Goal: Task Accomplishment & Management: Manage account settings

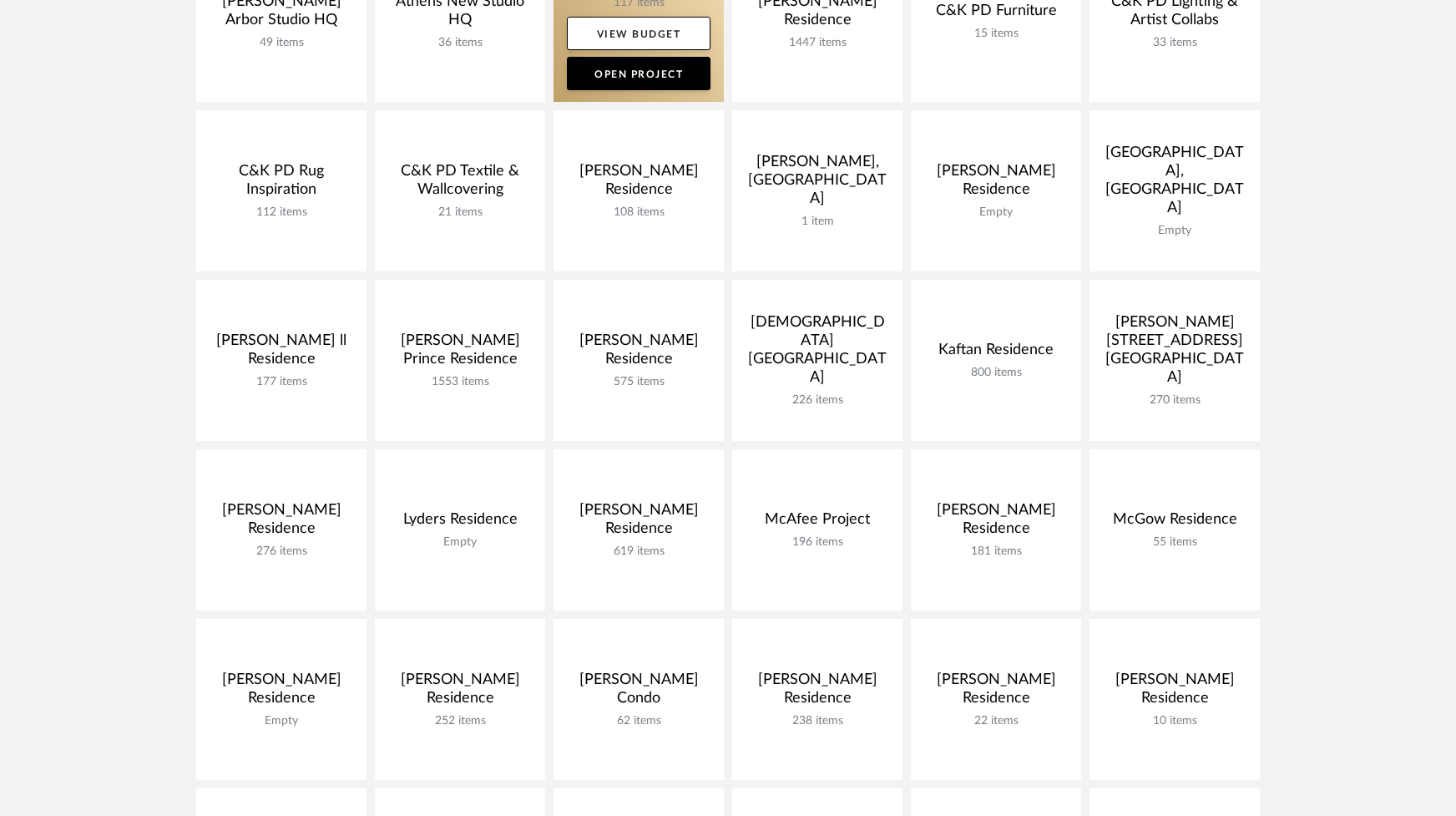
scroll to position [374, 0]
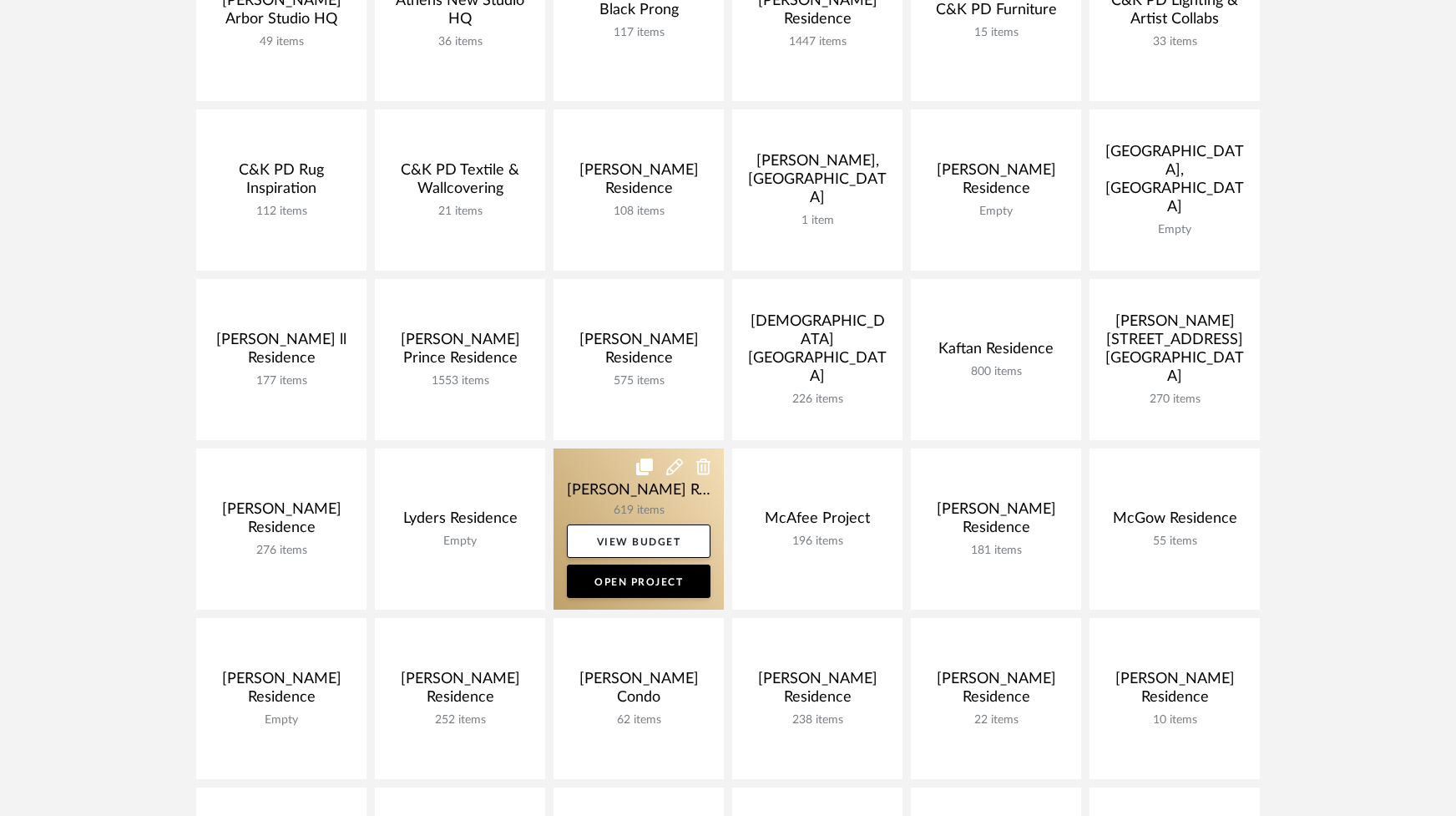
click at [642, 484] on link at bounding box center [638, 529] width 171 height 161
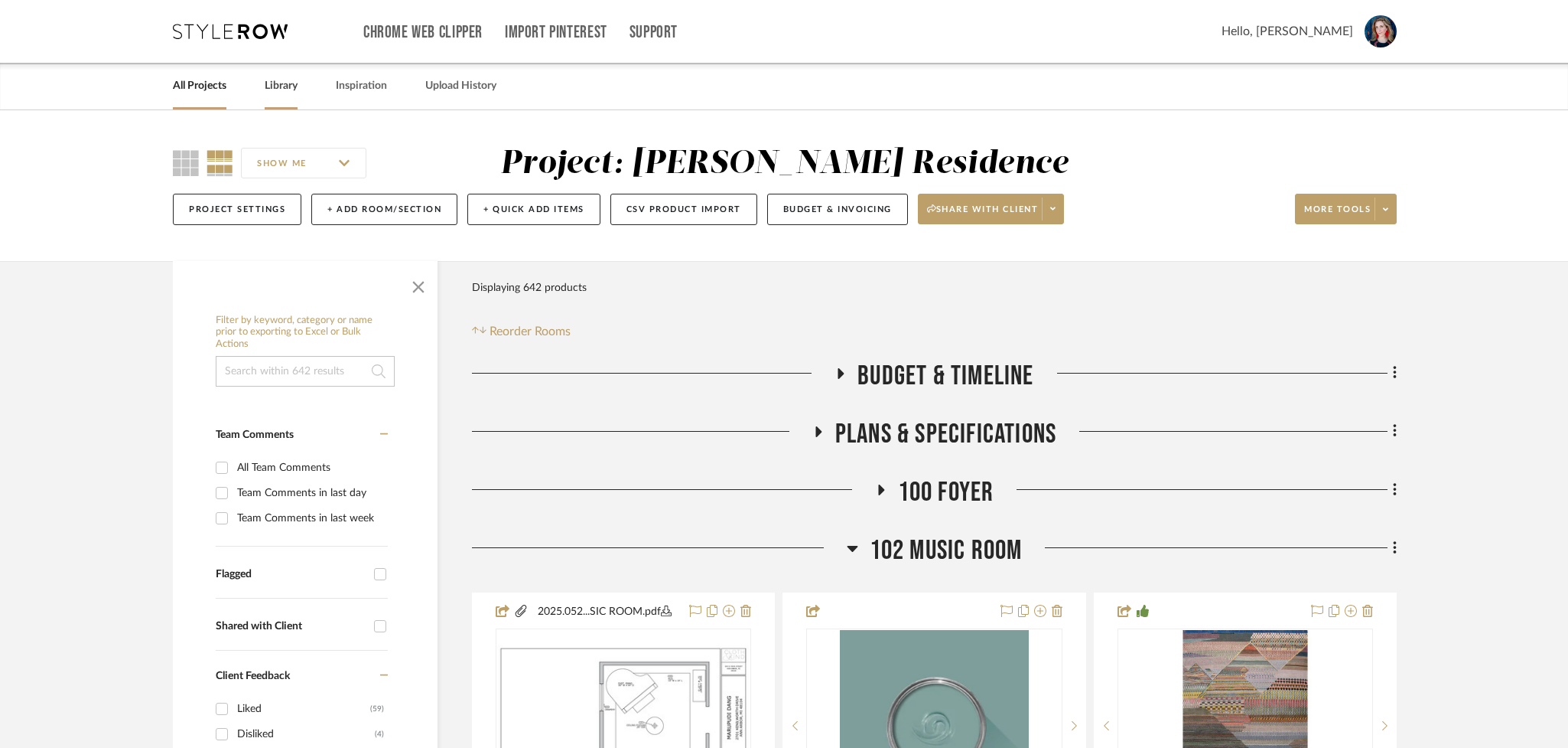
click at [275, 86] on link "Library" at bounding box center [281, 86] width 33 height 21
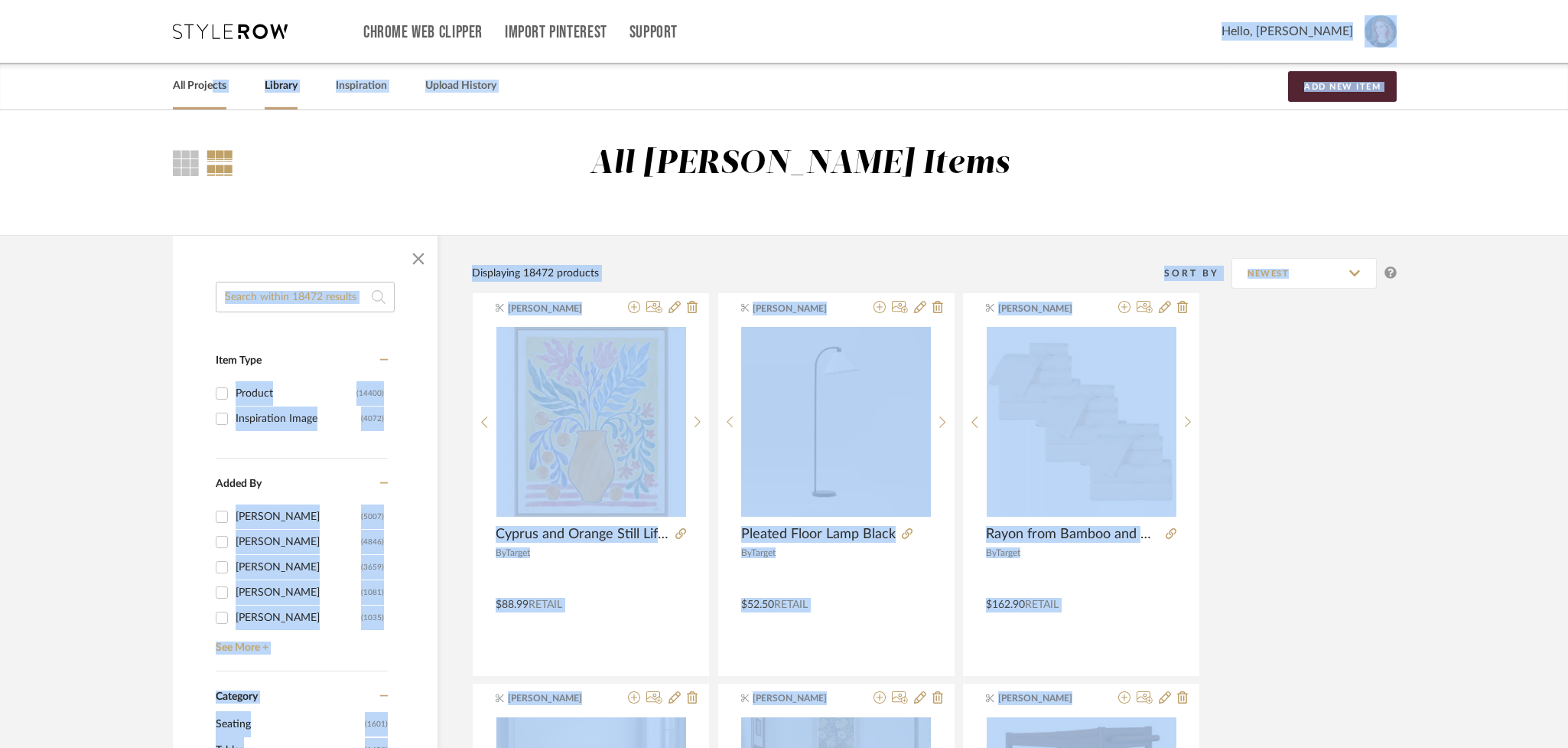
click at [208, 89] on link "All Projects" at bounding box center [199, 86] width 54 height 21
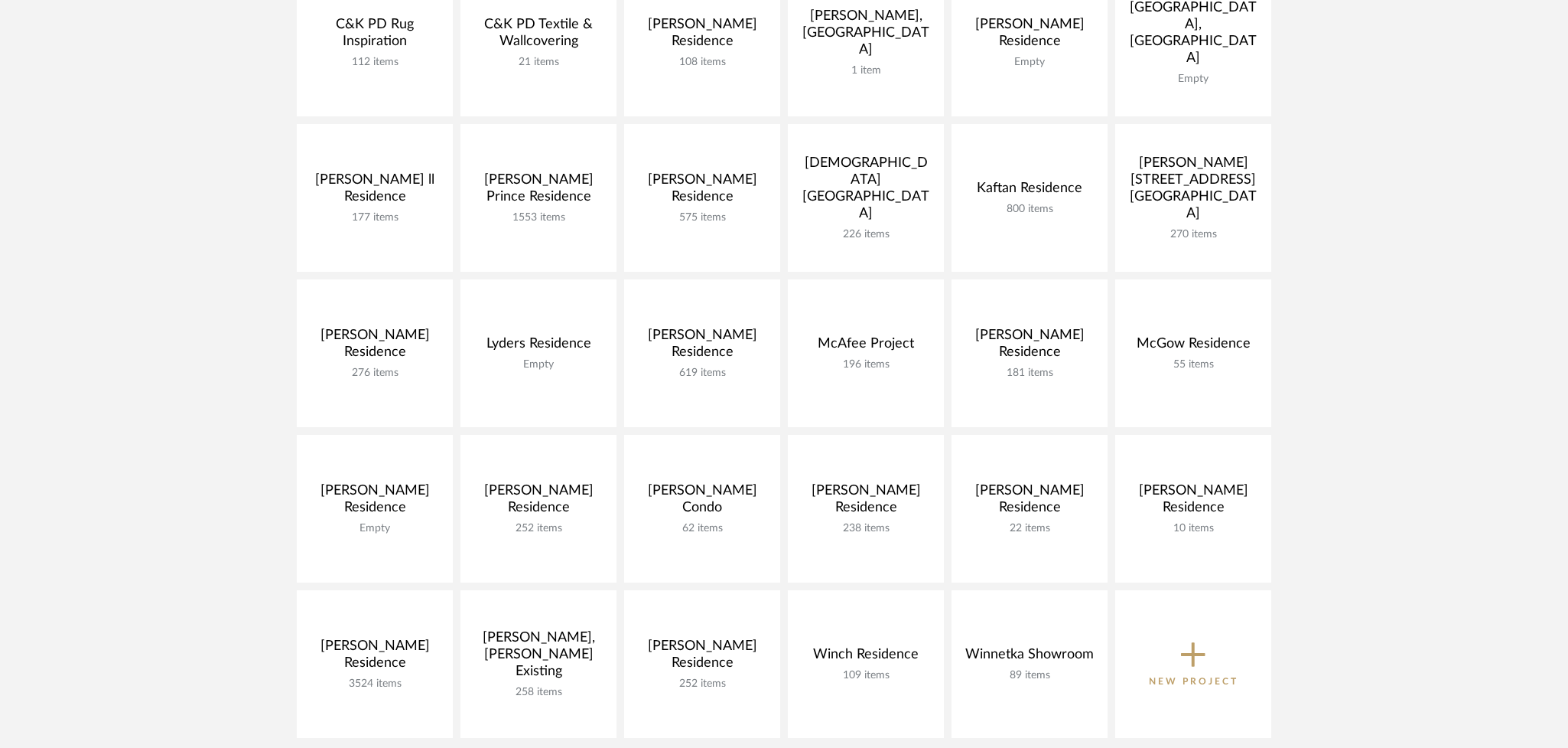
scroll to position [481, 0]
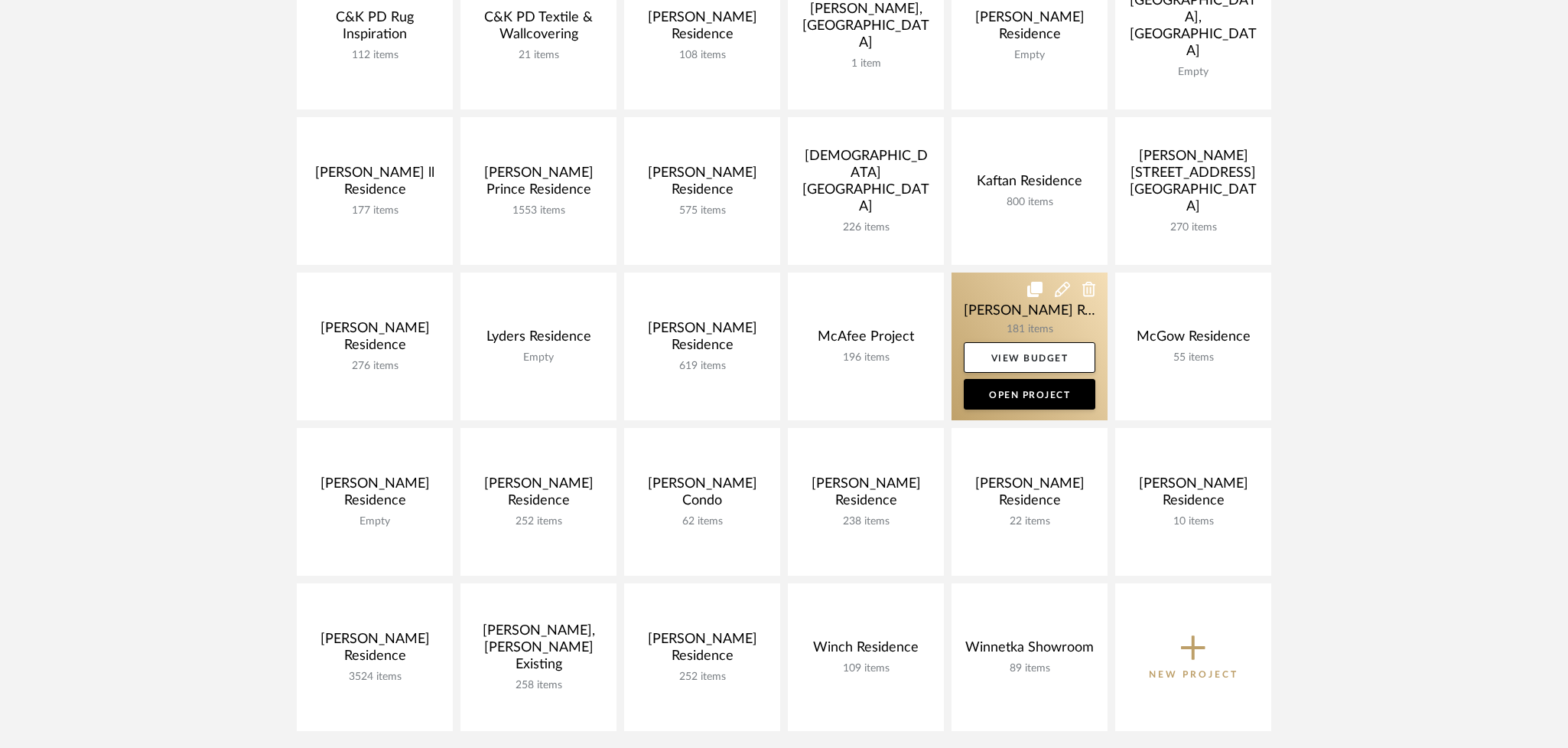
click at [1000, 312] on link at bounding box center [1029, 345] width 156 height 148
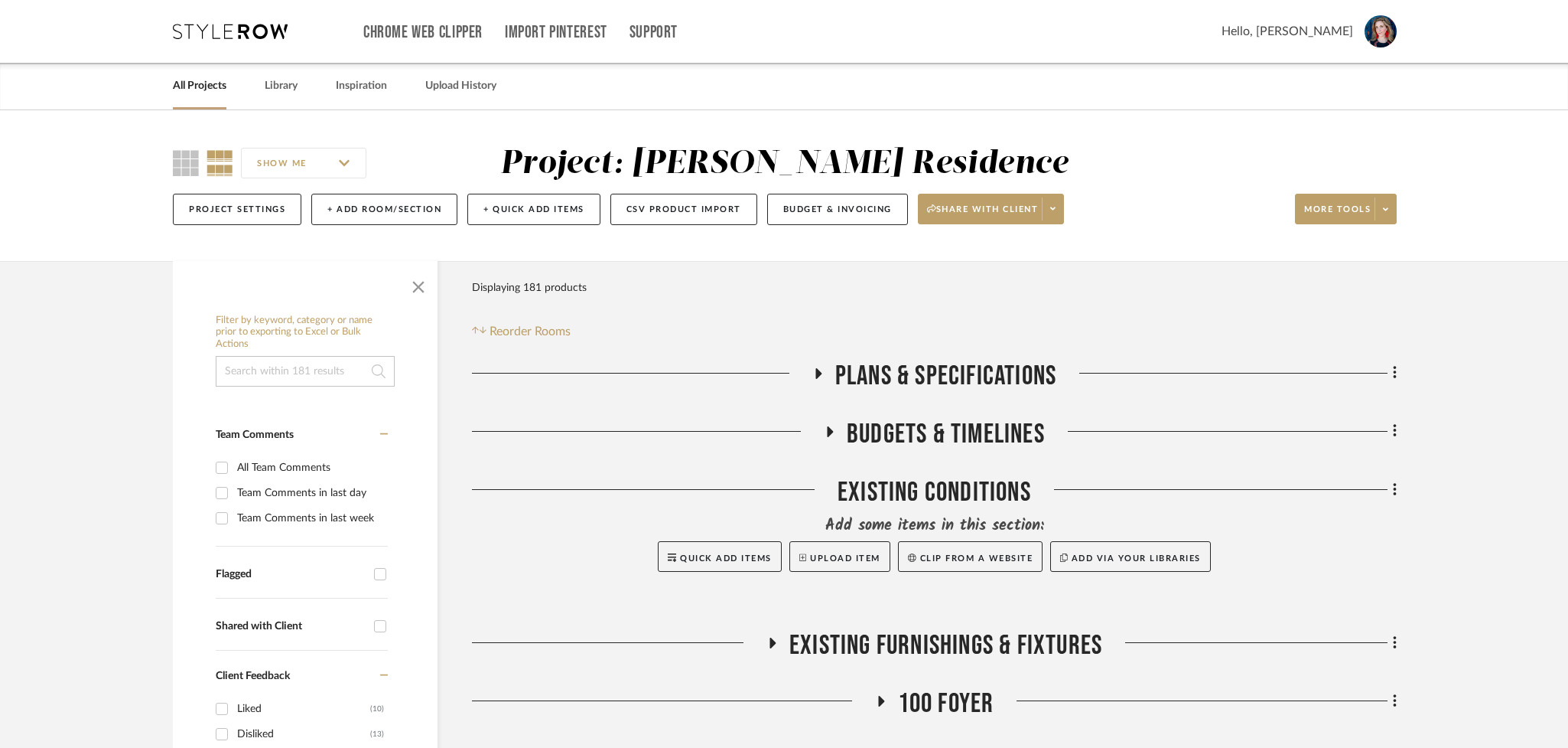
click at [825, 436] on icon at bounding box center [830, 431] width 18 height 11
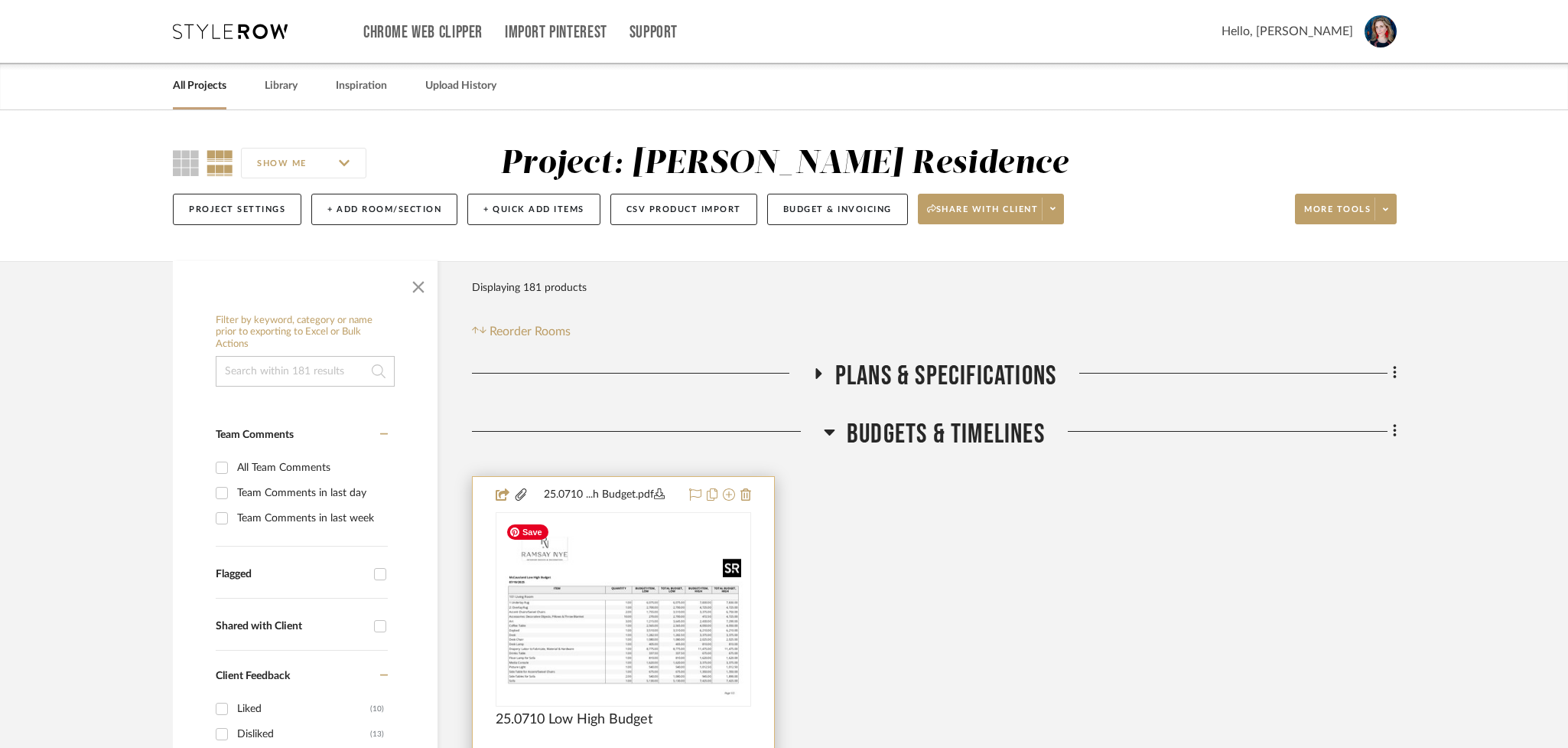
click at [541, 621] on div at bounding box center [623, 609] width 256 height 194
click at [603, 619] on img "0" at bounding box center [623, 610] width 248 height 192
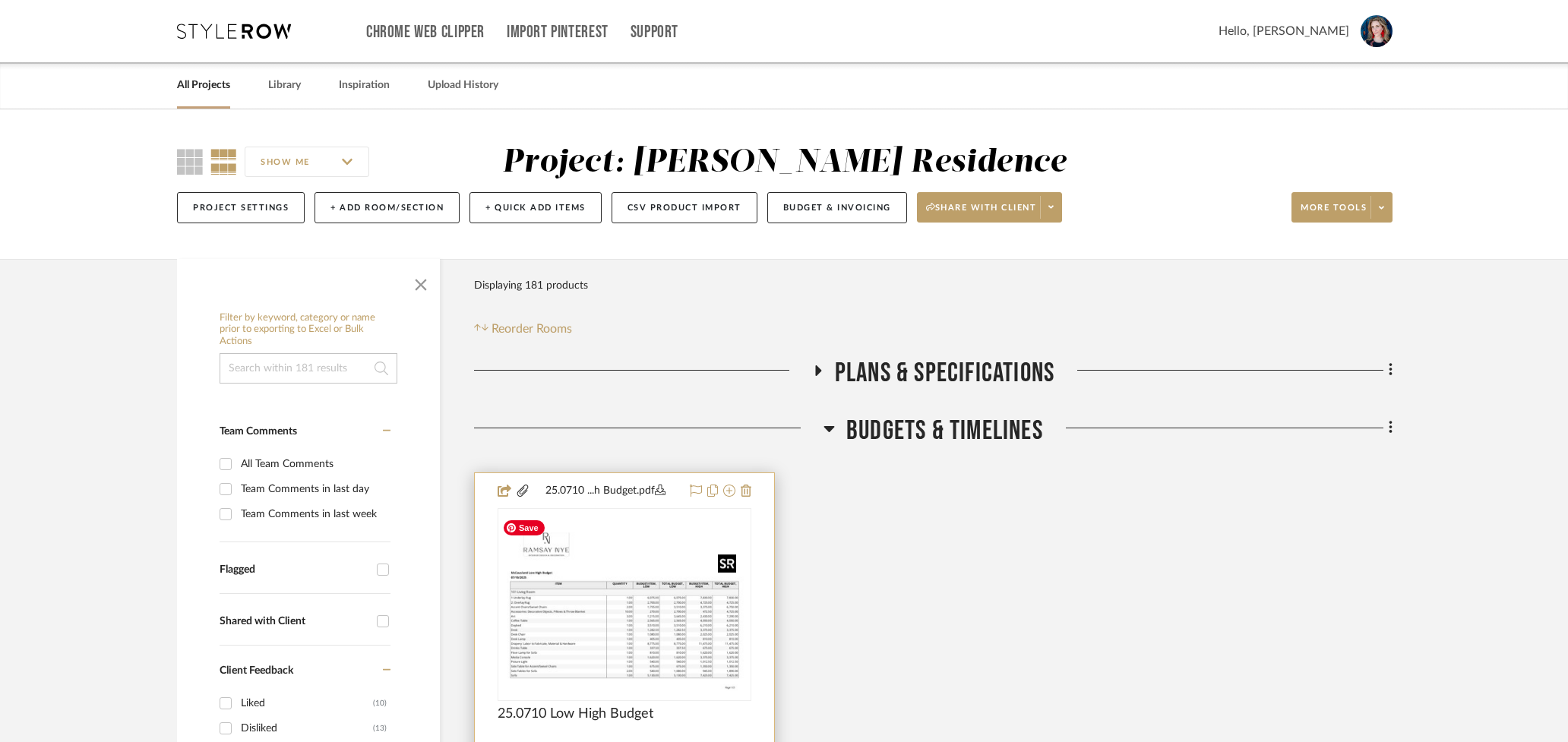
click at [598, 614] on body "Chrome Web Clipper Import Pinterest Support All Projects Library Inspiration Up…" at bounding box center [784, 371] width 1568 height 742
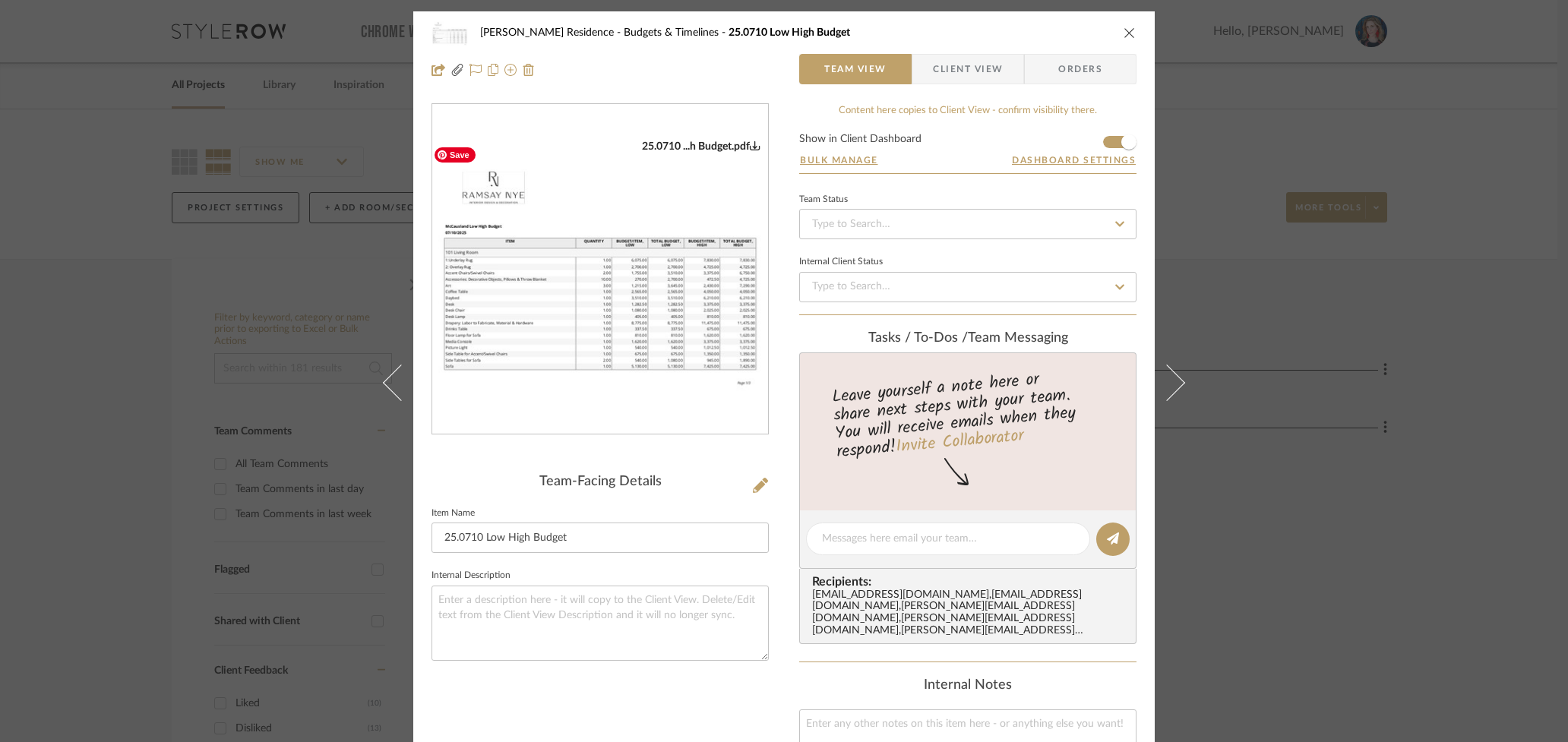
click at [750, 147] on icon "0" at bounding box center [755, 145] width 10 height 10
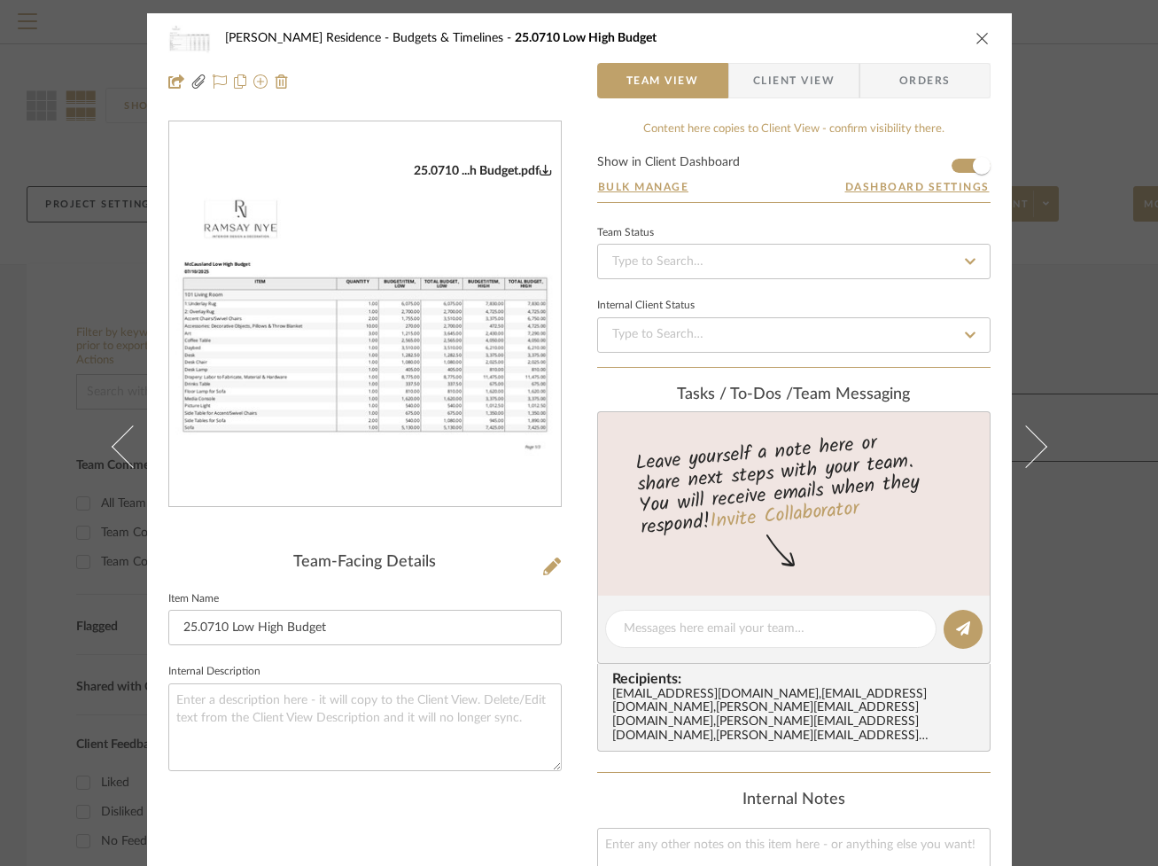
click at [976, 38] on icon "close" at bounding box center [983, 38] width 14 height 14
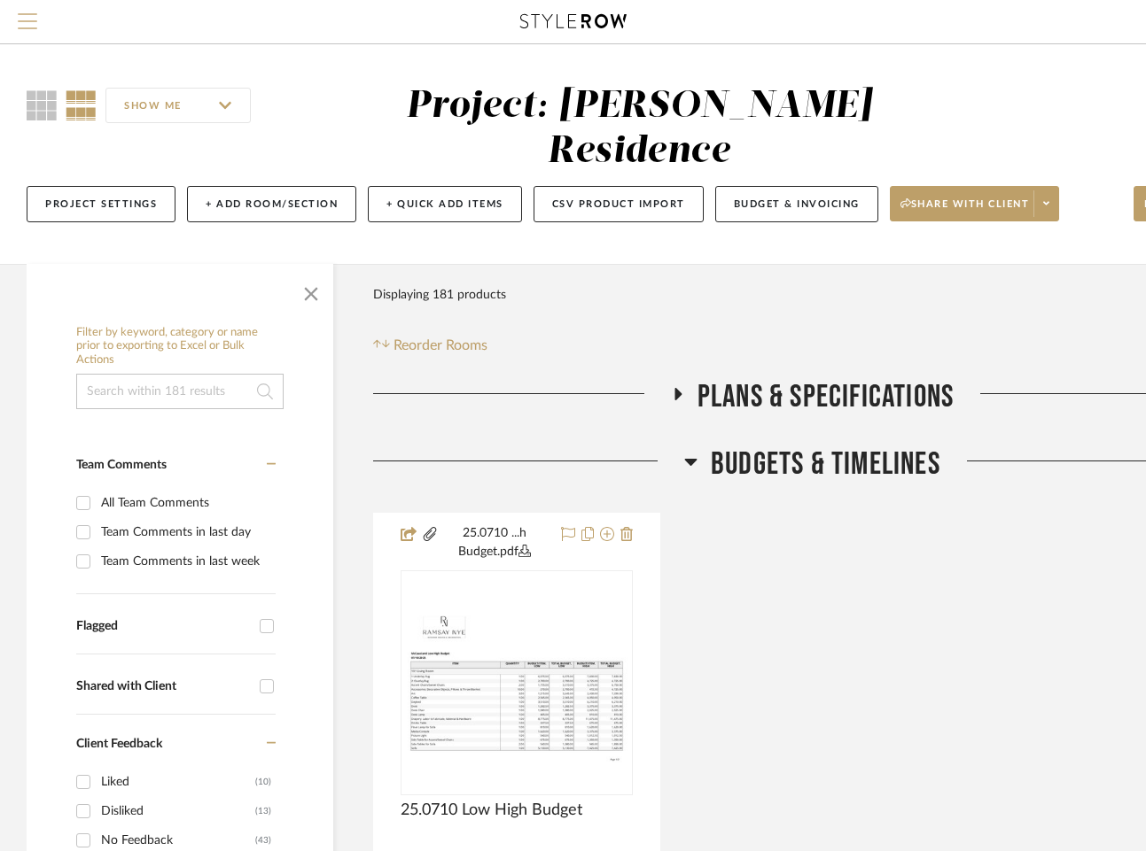
click at [18, 24] on span "Menu" at bounding box center [27, 26] width 19 height 27
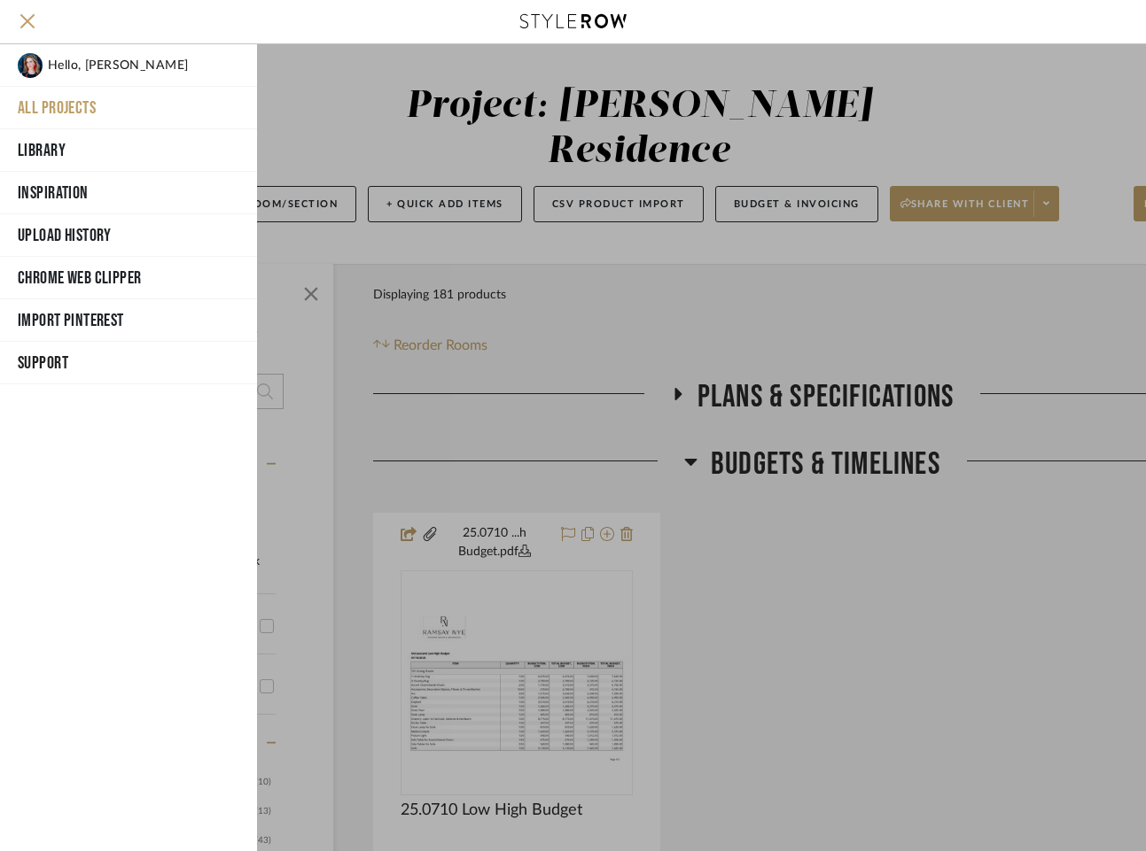
click at [27, 102] on button "All Projects" at bounding box center [128, 108] width 257 height 43
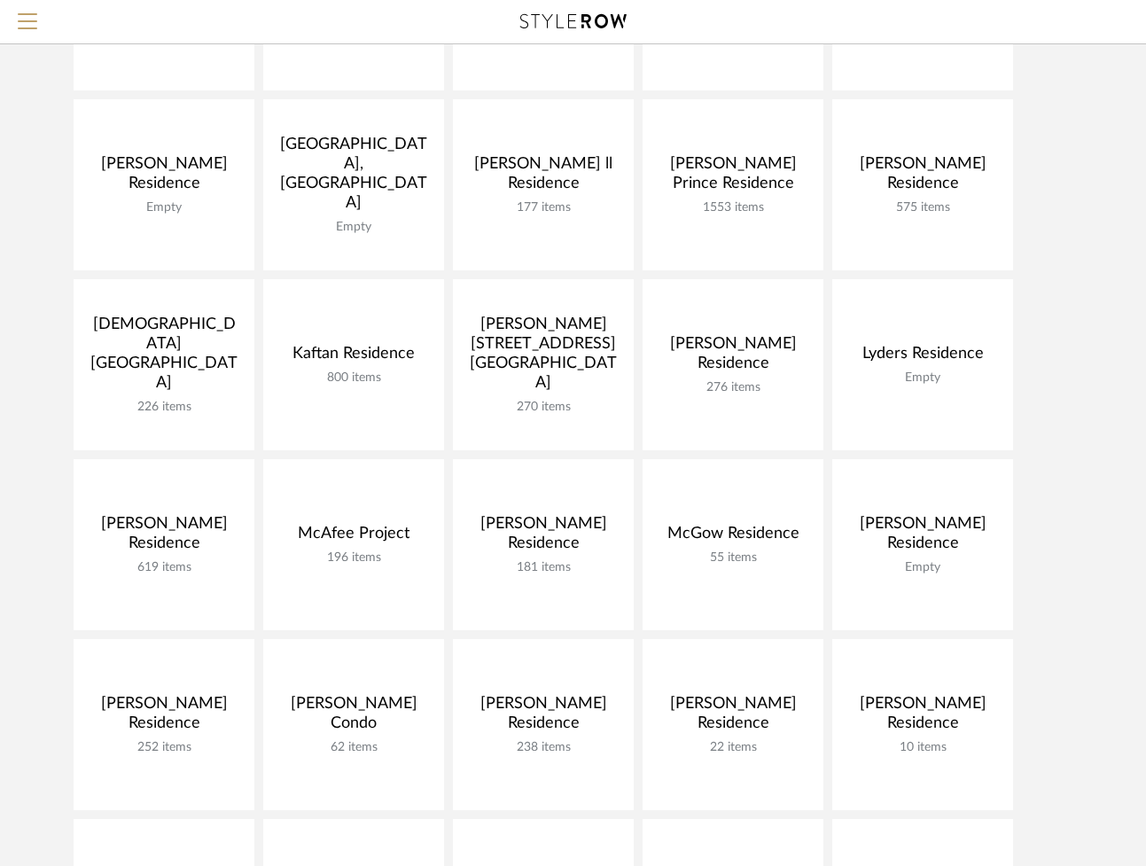
scroll to position [509, 0]
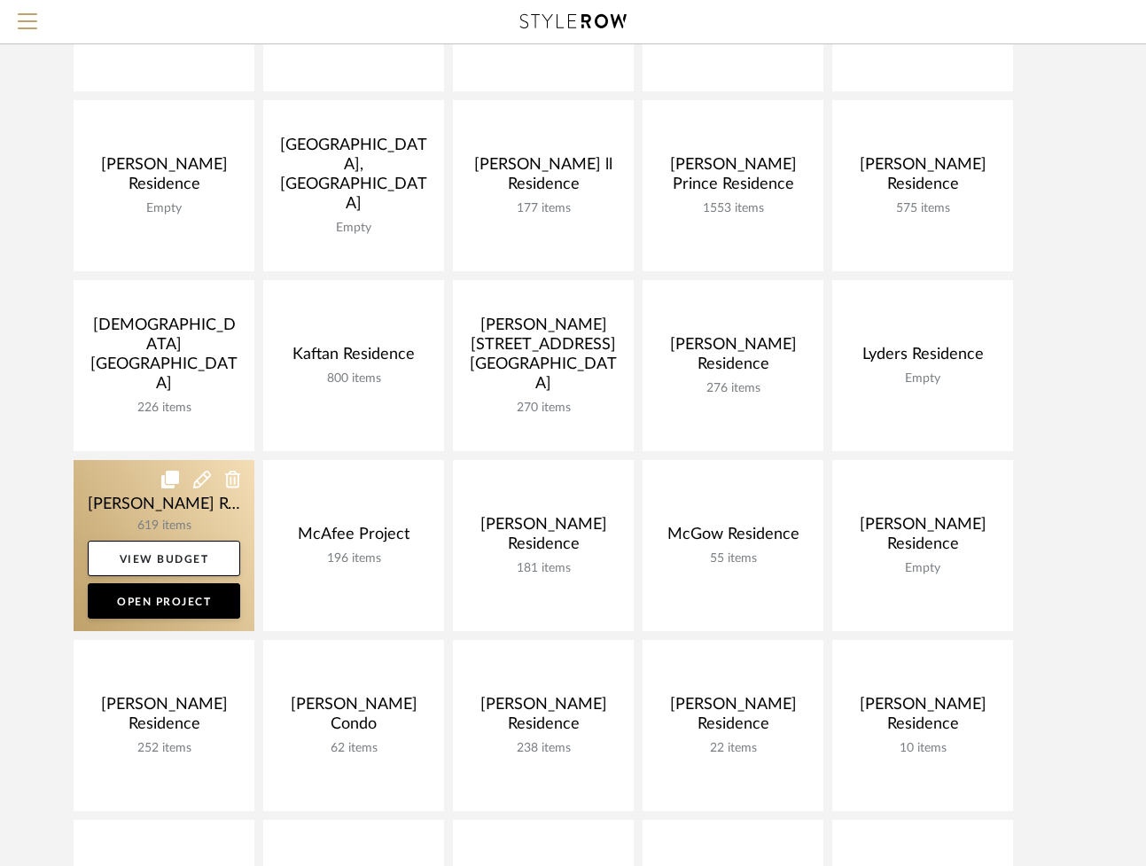
click at [161, 478] on icon at bounding box center [170, 479] width 18 height 18
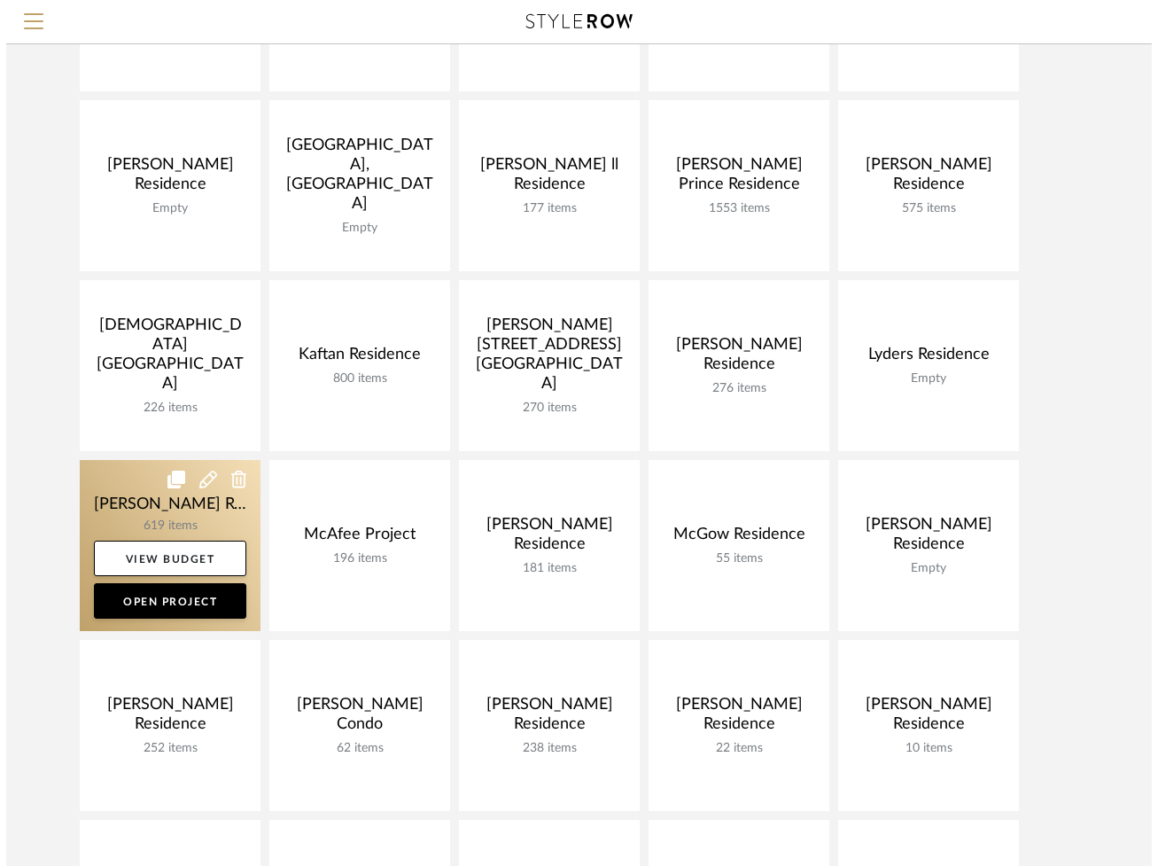
scroll to position [0, 0]
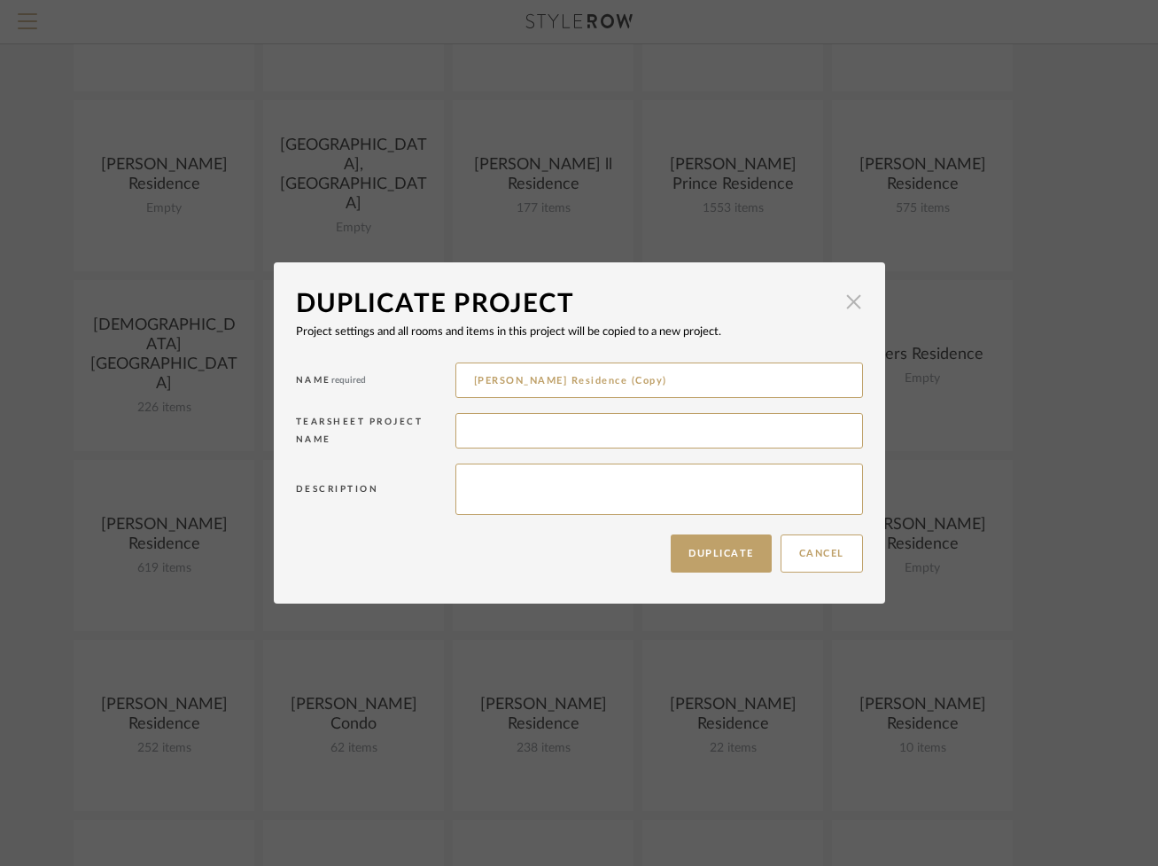
drag, startPoint x: 844, startPoint y: 299, endPoint x: 738, endPoint y: 315, distance: 107.4
click at [844, 298] on span "button" at bounding box center [853, 301] width 35 height 35
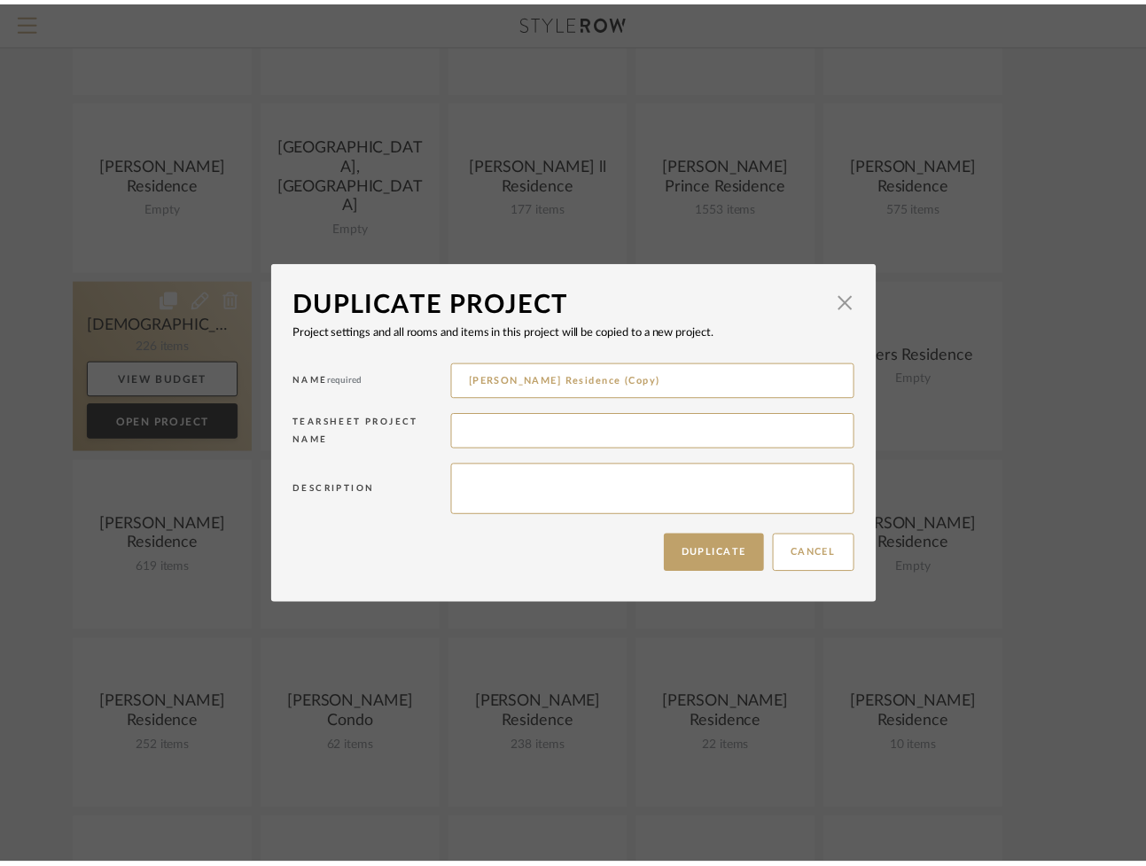
scroll to position [509, 0]
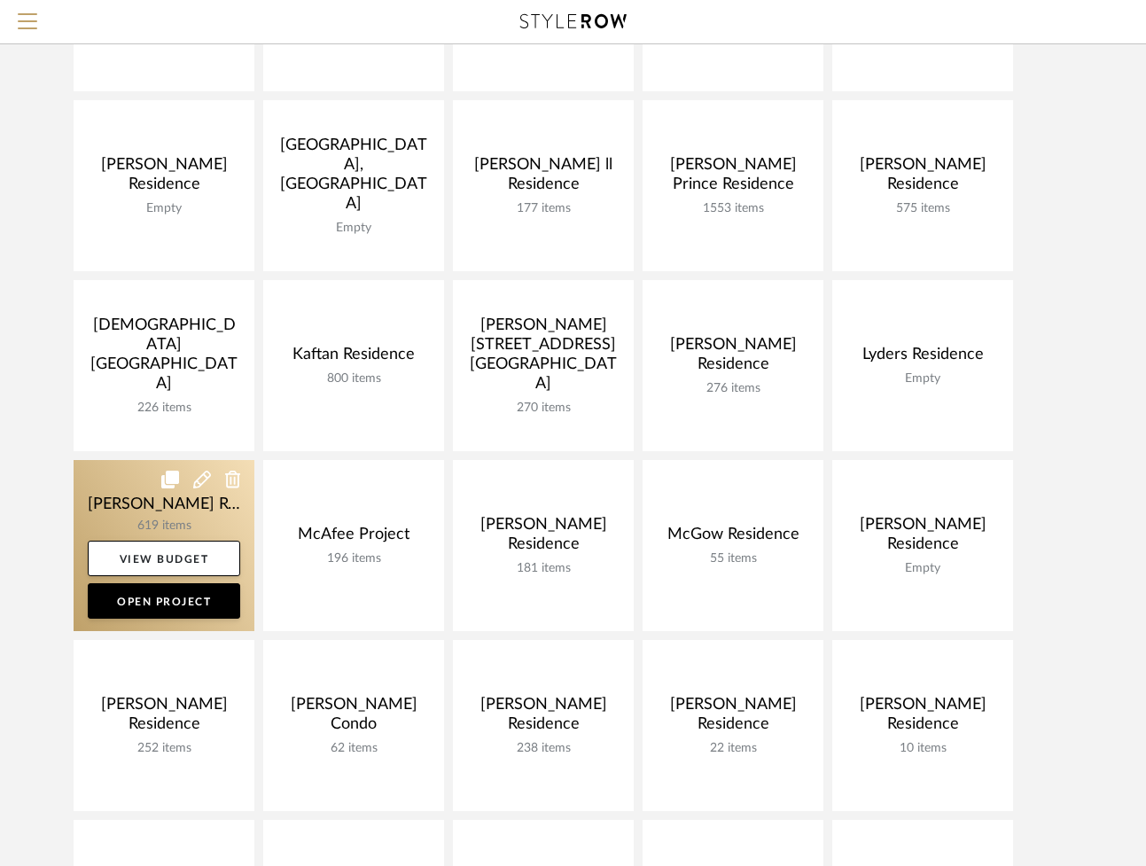
click at [112, 510] on link at bounding box center [164, 545] width 181 height 171
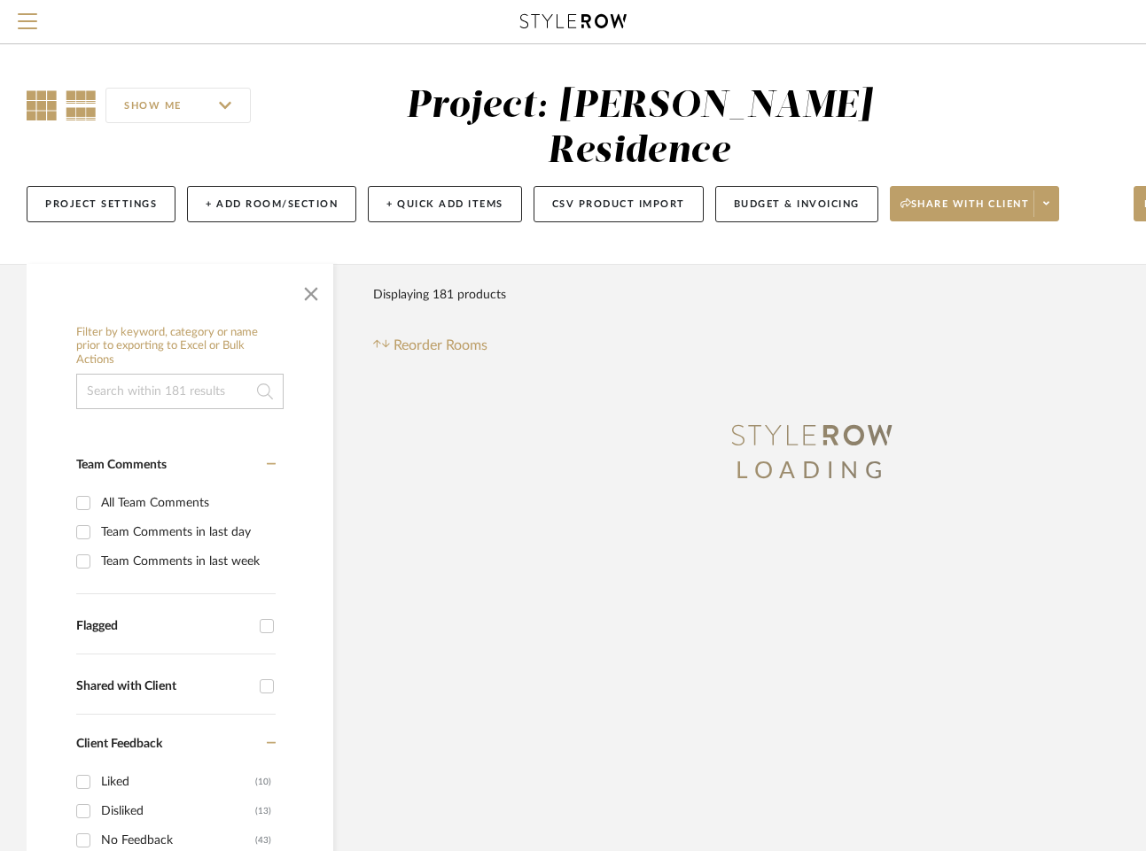
click at [42, 113] on icon at bounding box center [42, 105] width 30 height 30
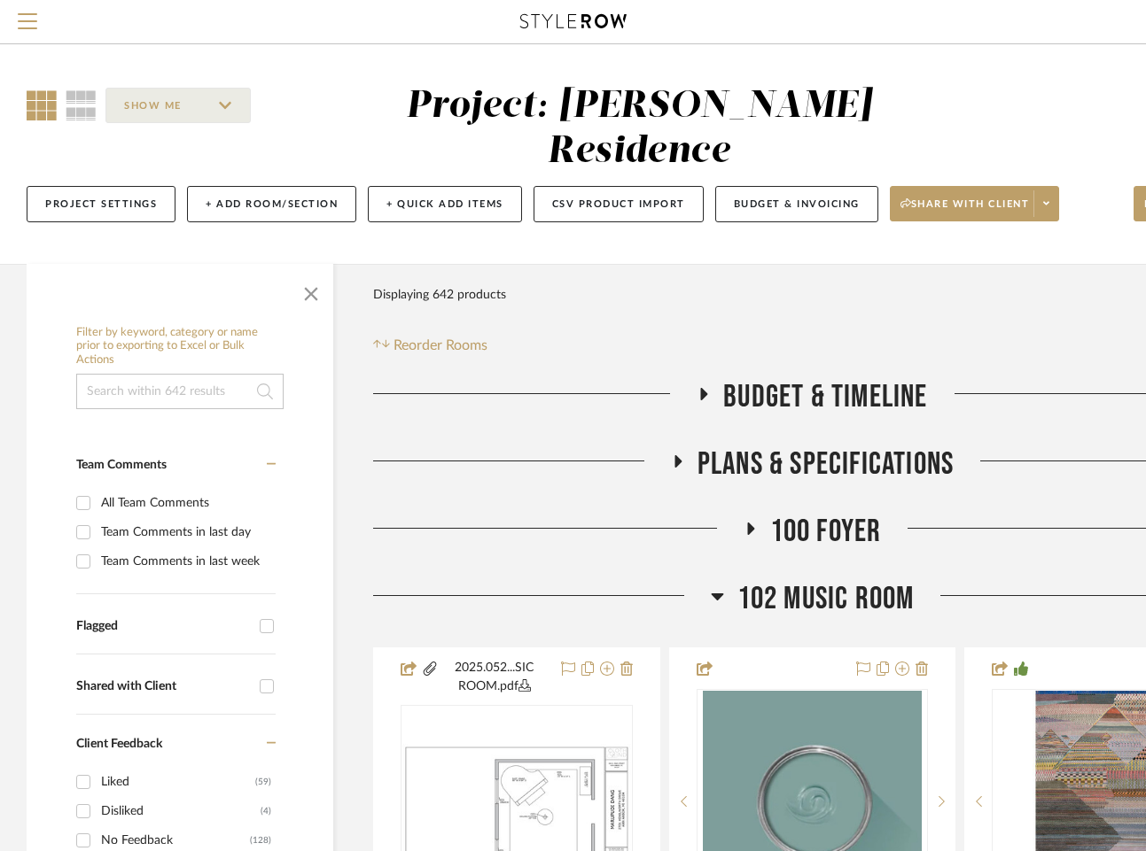
click at [315, 291] on span "button" at bounding box center [311, 290] width 43 height 43
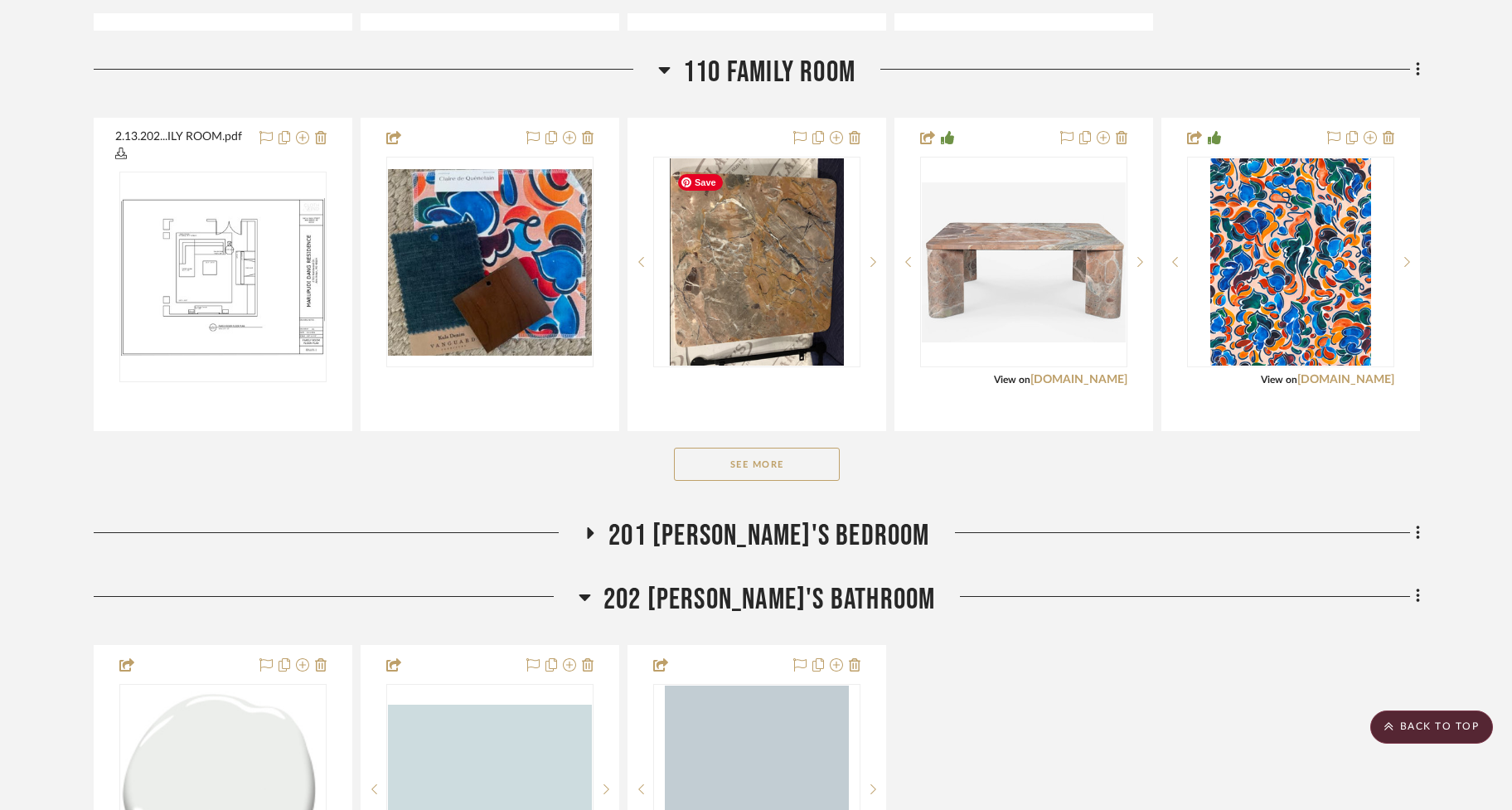
scroll to position [1521, 0]
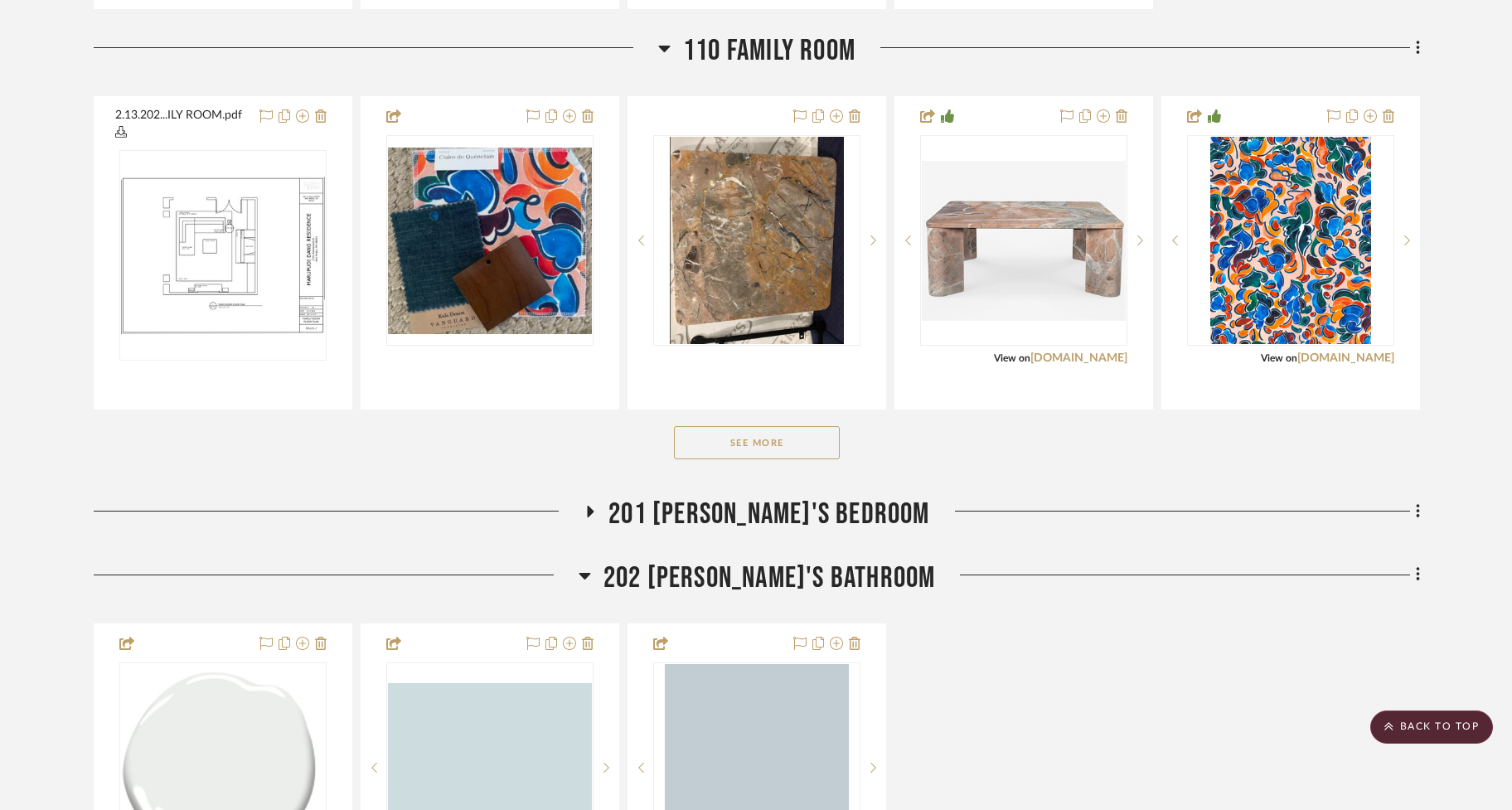
click at [735, 455] on button "See More" at bounding box center [756, 441] width 166 height 33
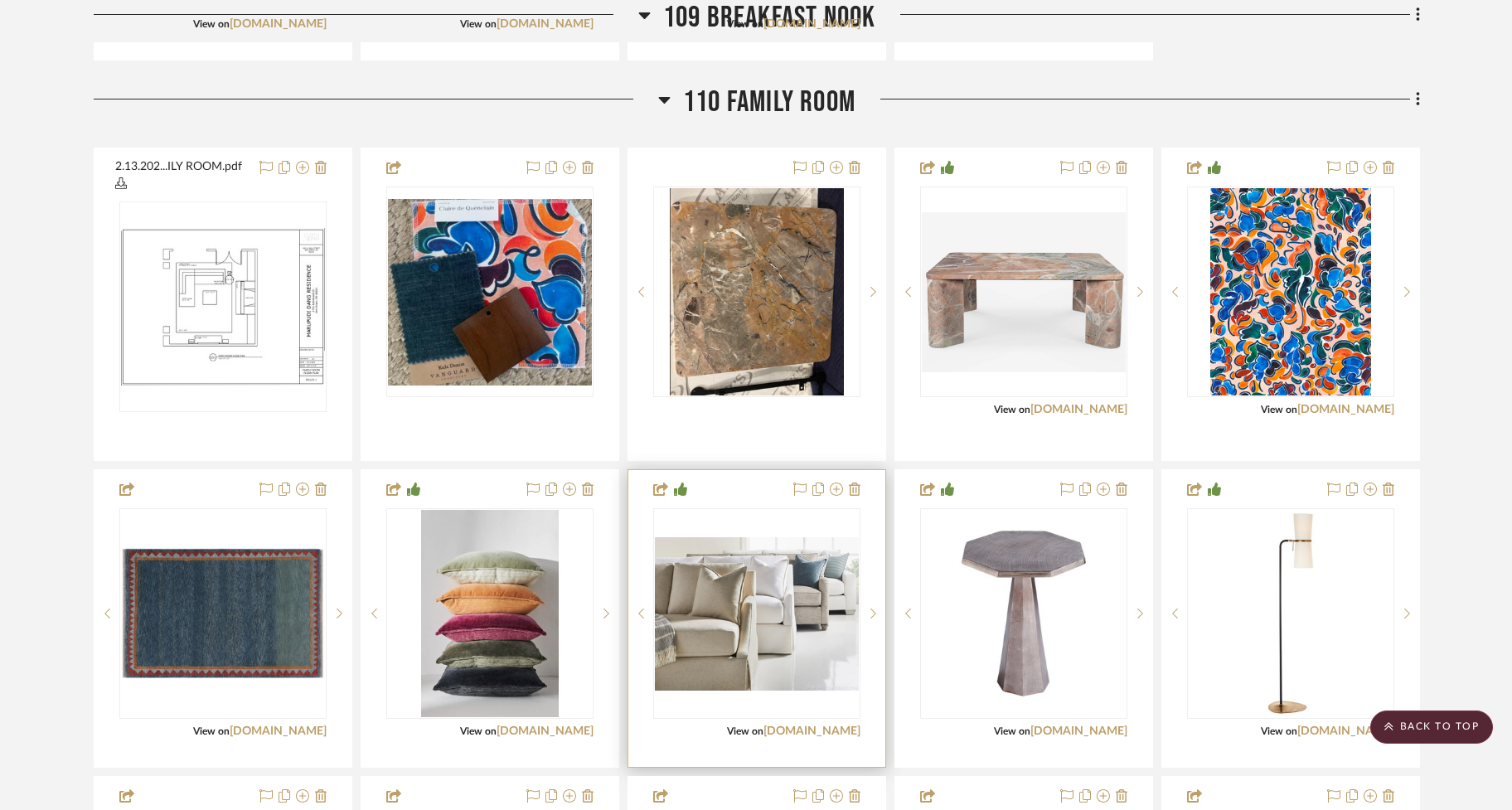
scroll to position [1465, 0]
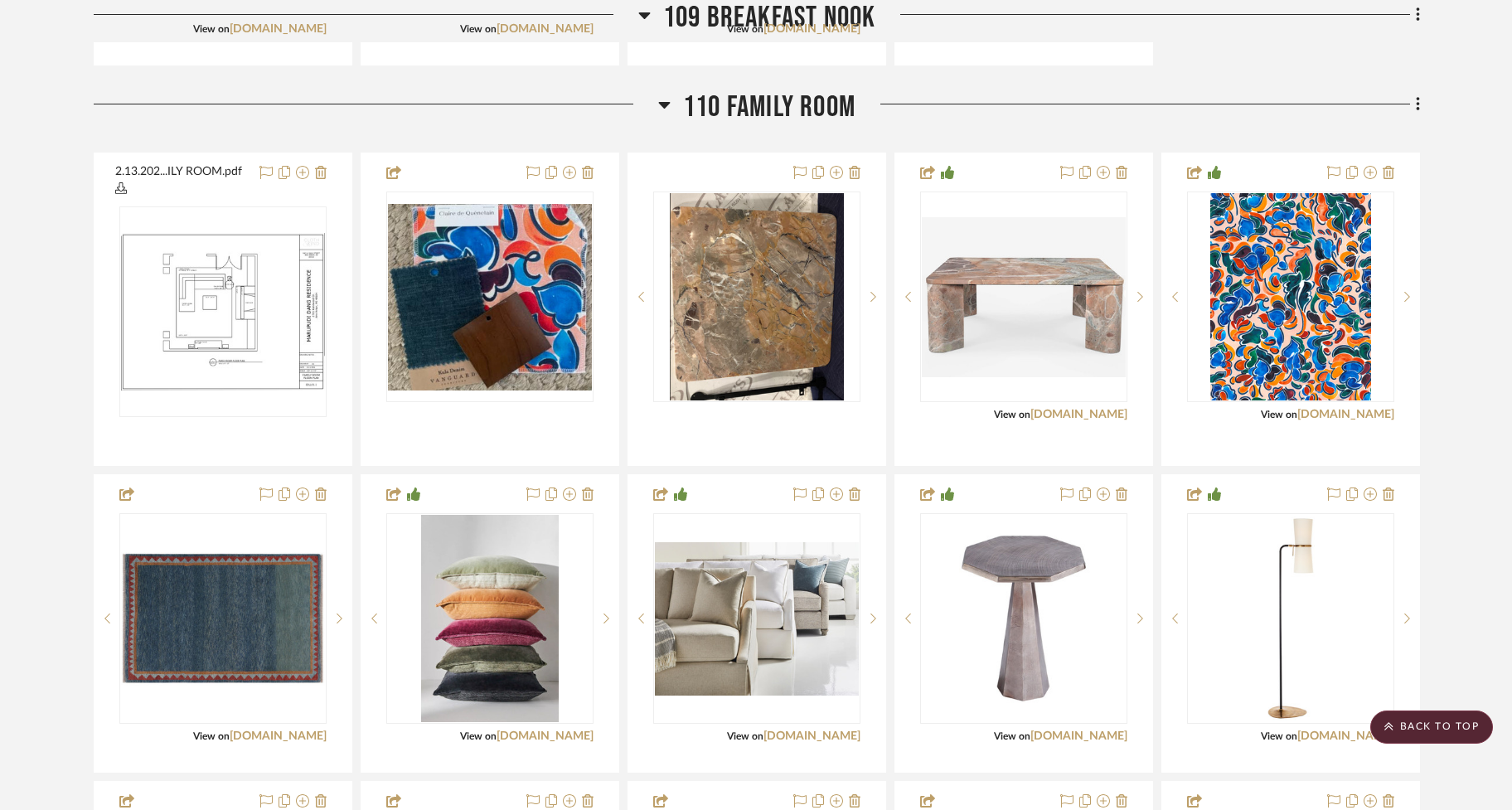
drag, startPoint x: 666, startPoint y: 109, endPoint x: 672, endPoint y: 132, distance: 23.8
click at [666, 108] on icon at bounding box center [664, 105] width 11 height 7
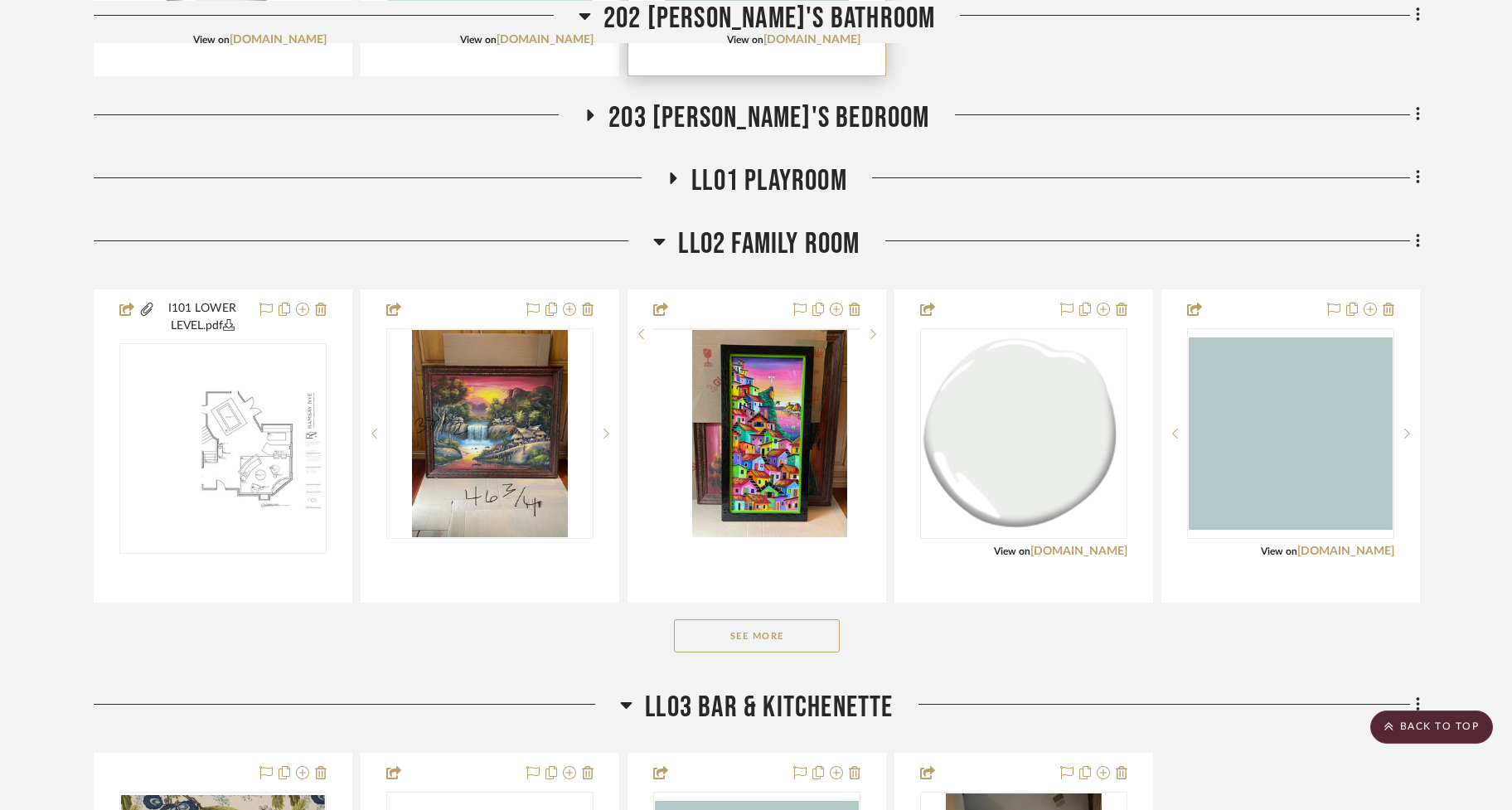
scroll to position [1964, 0]
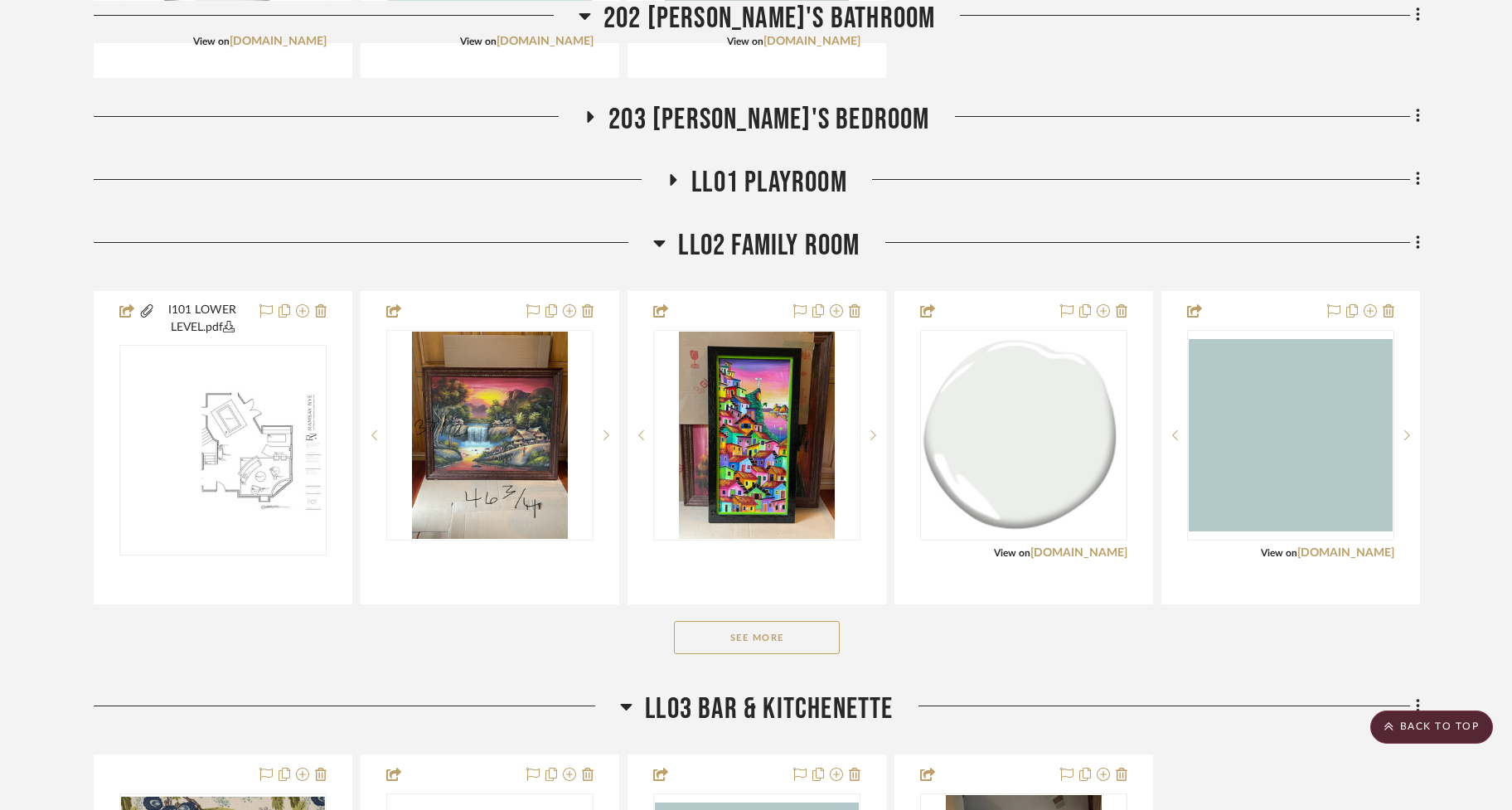
click at [751, 641] on button "See More" at bounding box center [756, 637] width 166 height 33
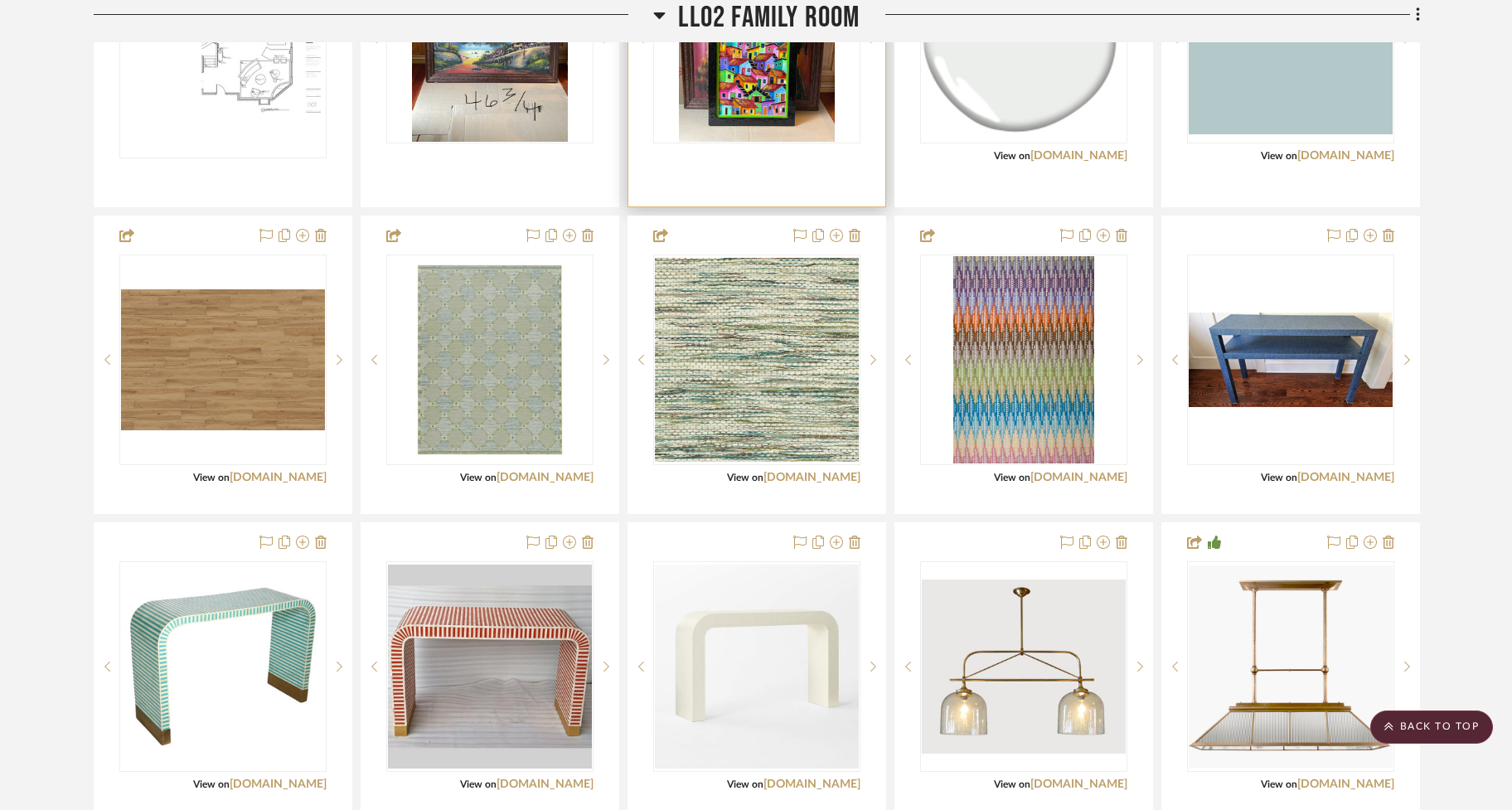
scroll to position [2365, 0]
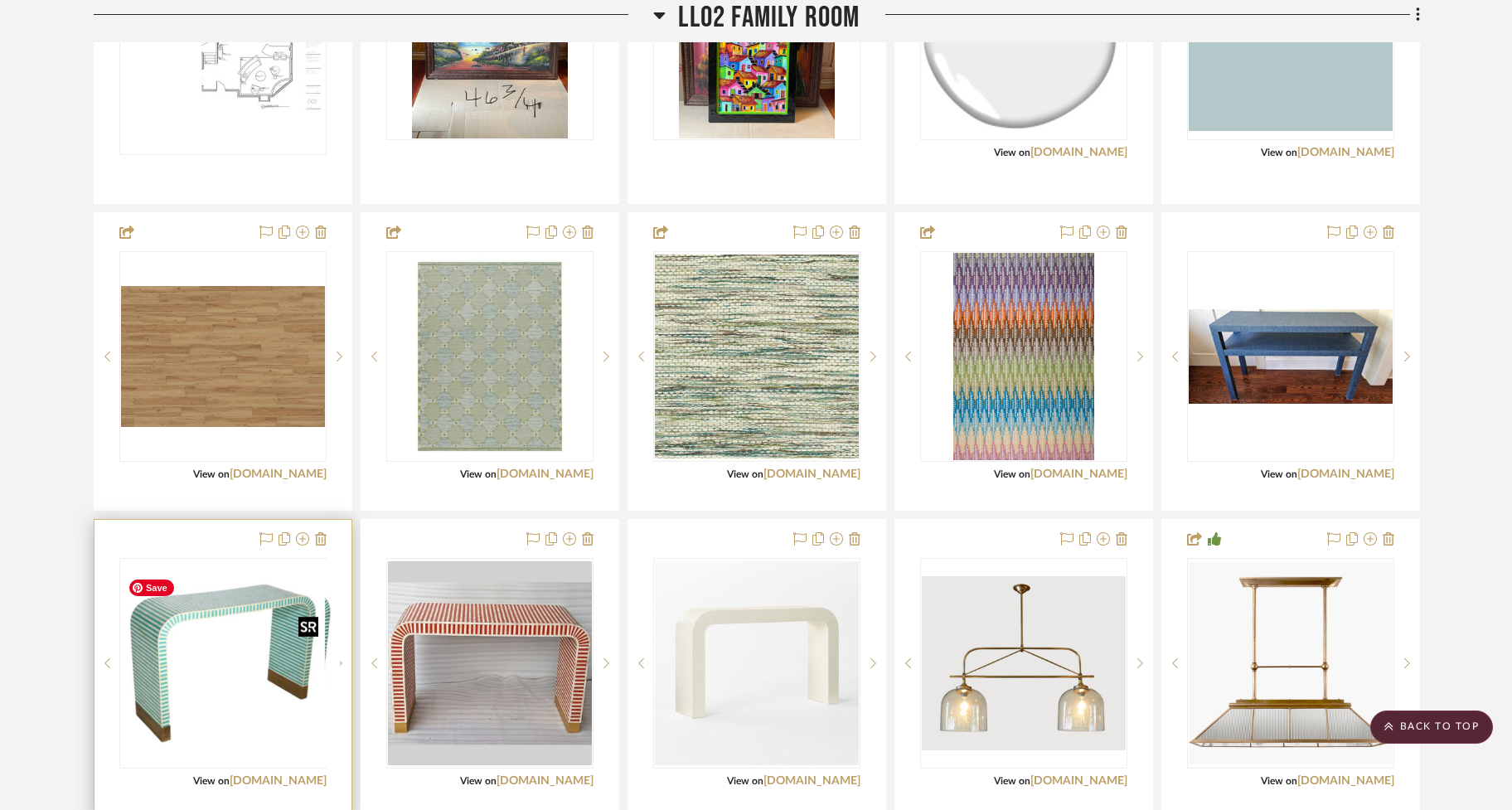
click at [266, 644] on div at bounding box center [224, 662] width 208 height 210
click at [243, 651] on img "0" at bounding box center [223, 663] width 204 height 204
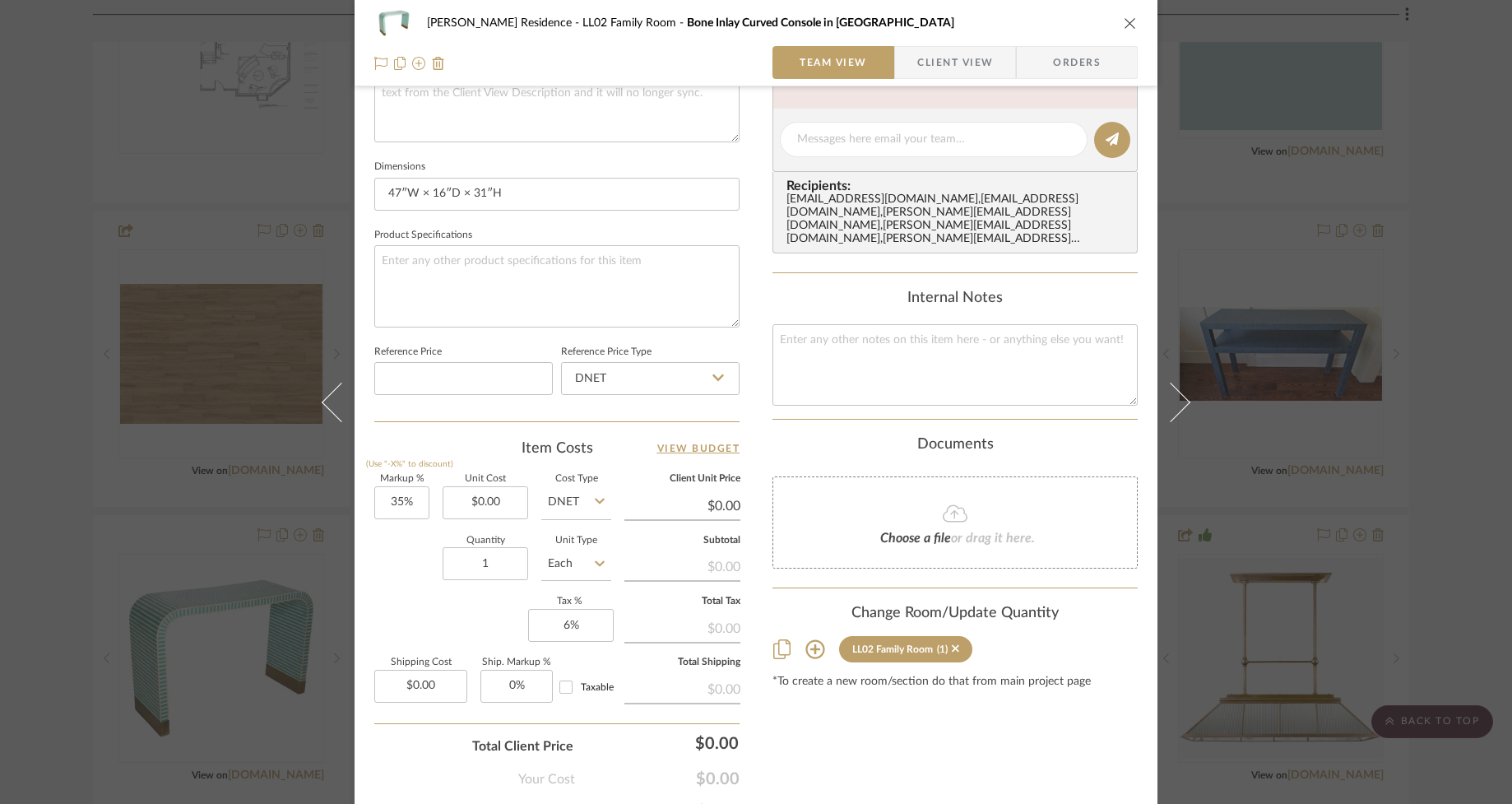
scroll to position [725, 0]
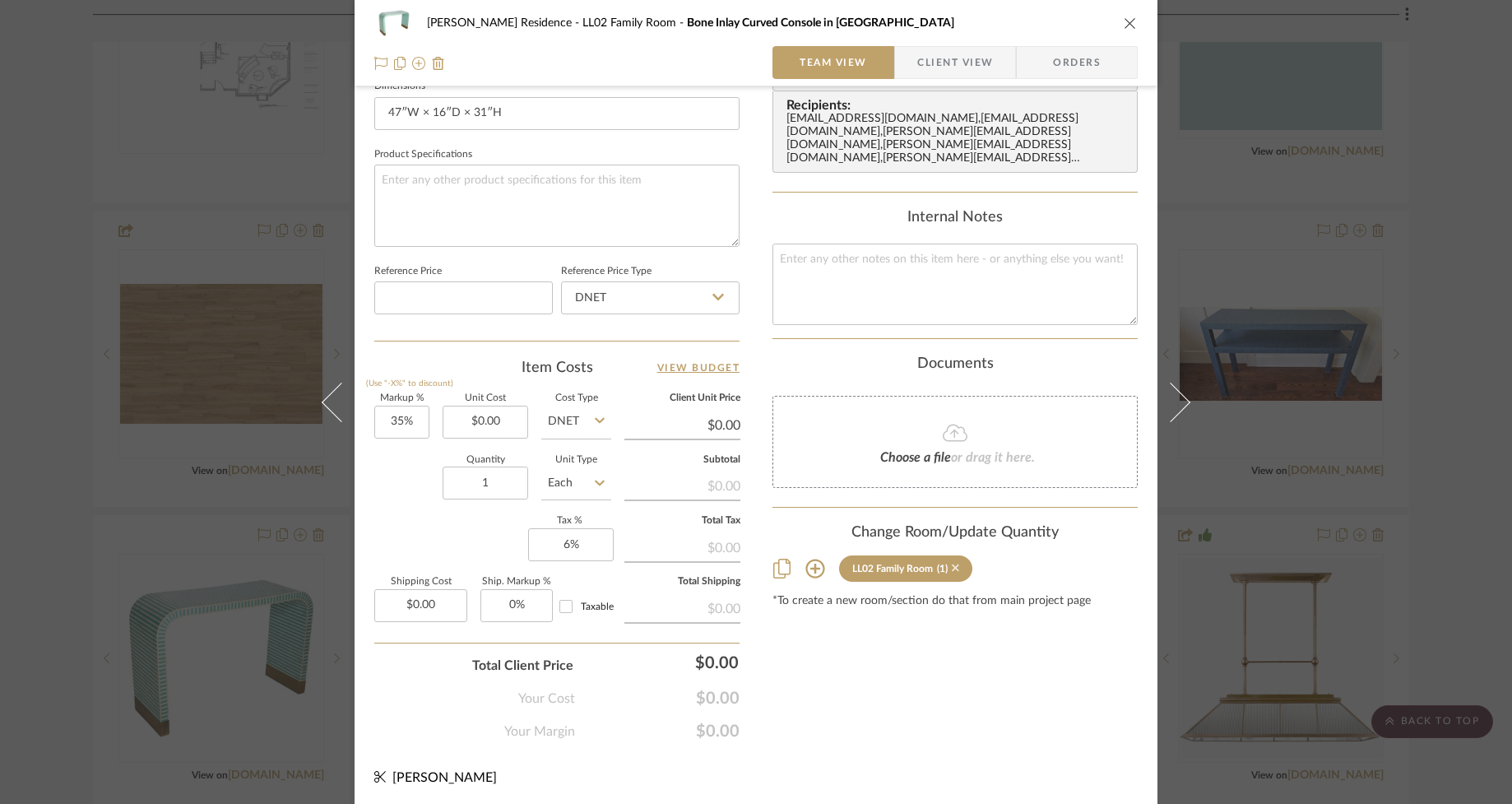
click at [951, 564] on icon at bounding box center [955, 568] width 7 height 7
click at [1123, 19] on icon "close" at bounding box center [1130, 23] width 13 height 13
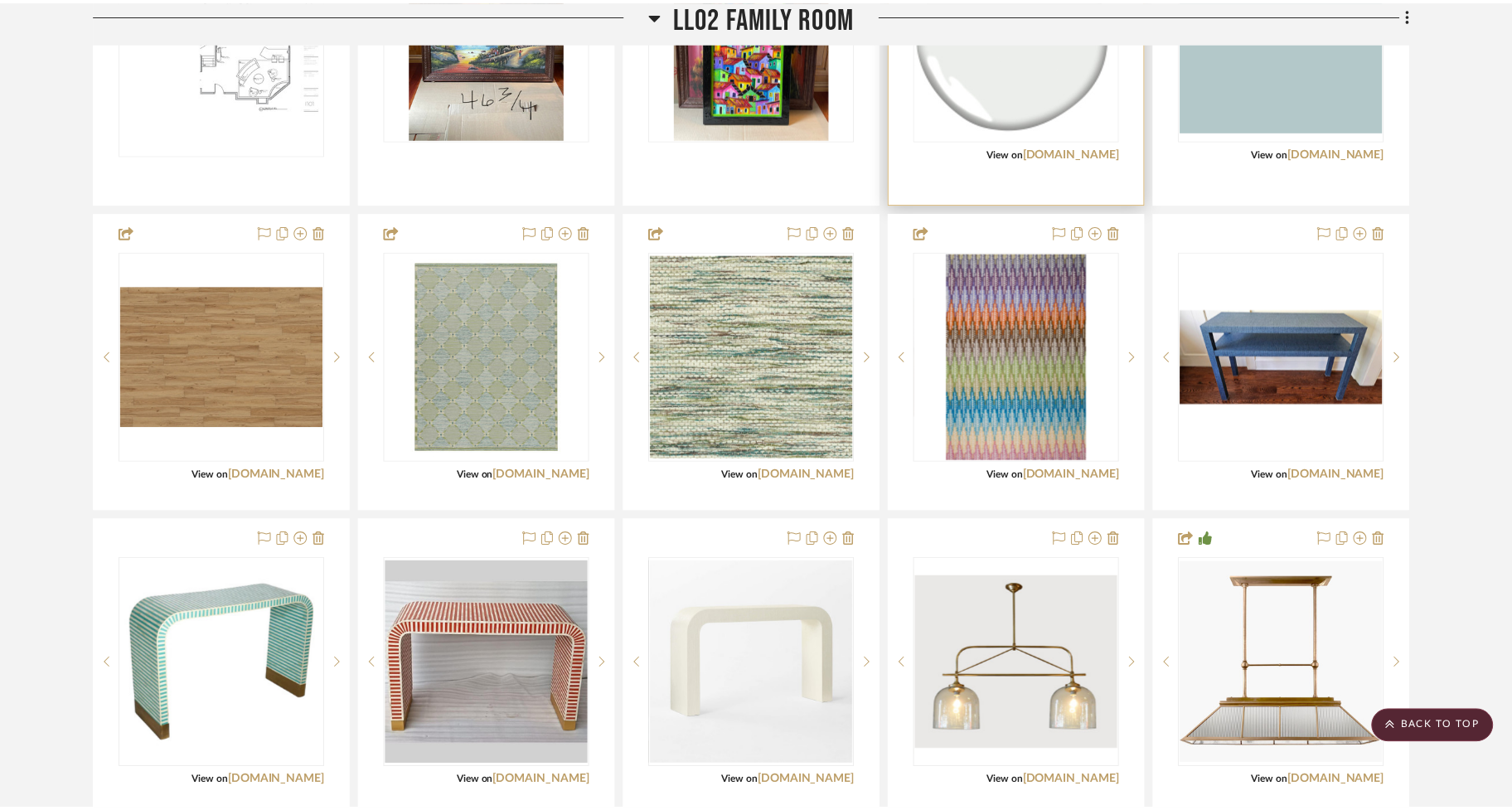
scroll to position [2365, 0]
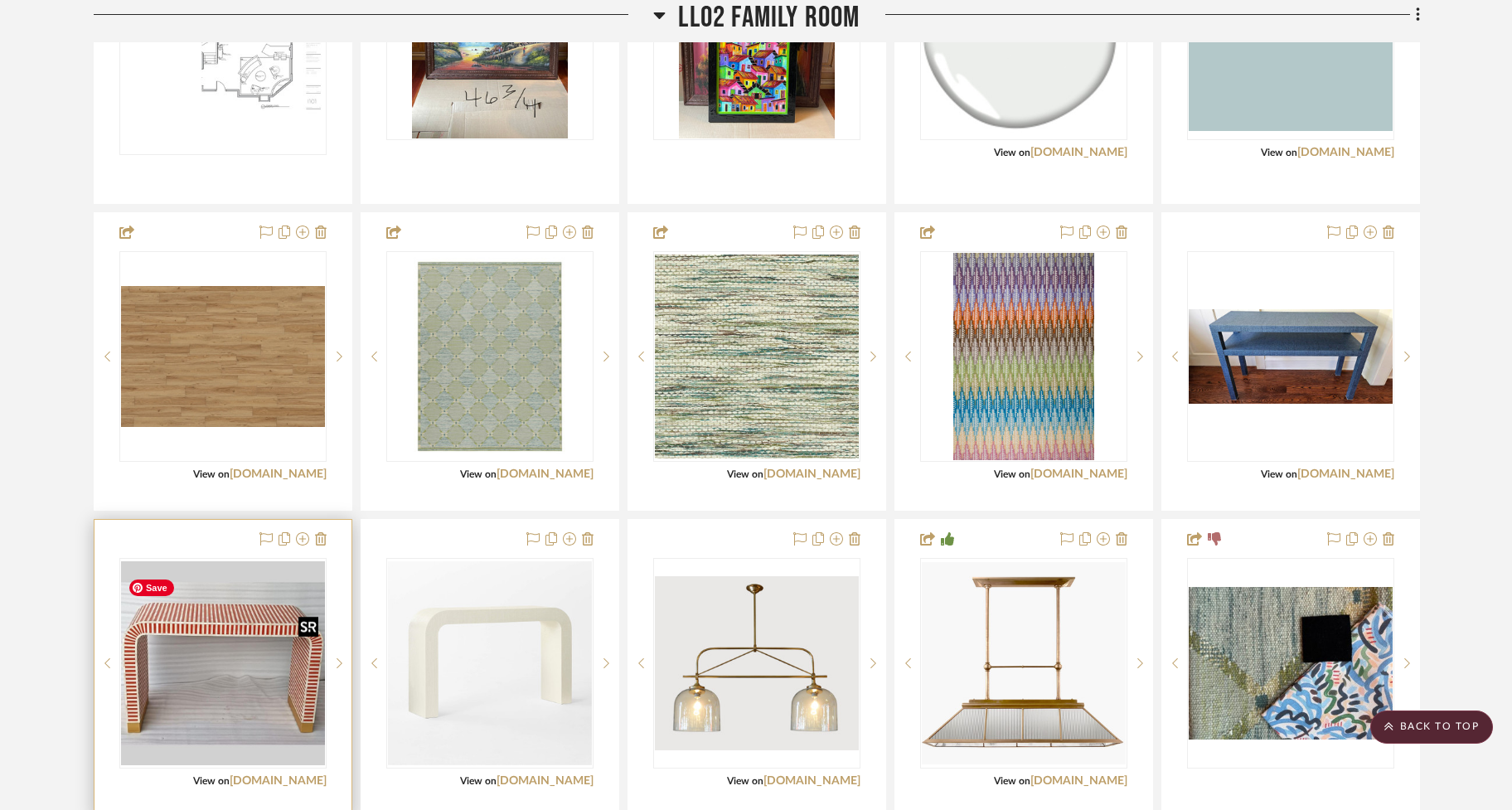
click at [222, 702] on img "0" at bounding box center [223, 663] width 204 height 204
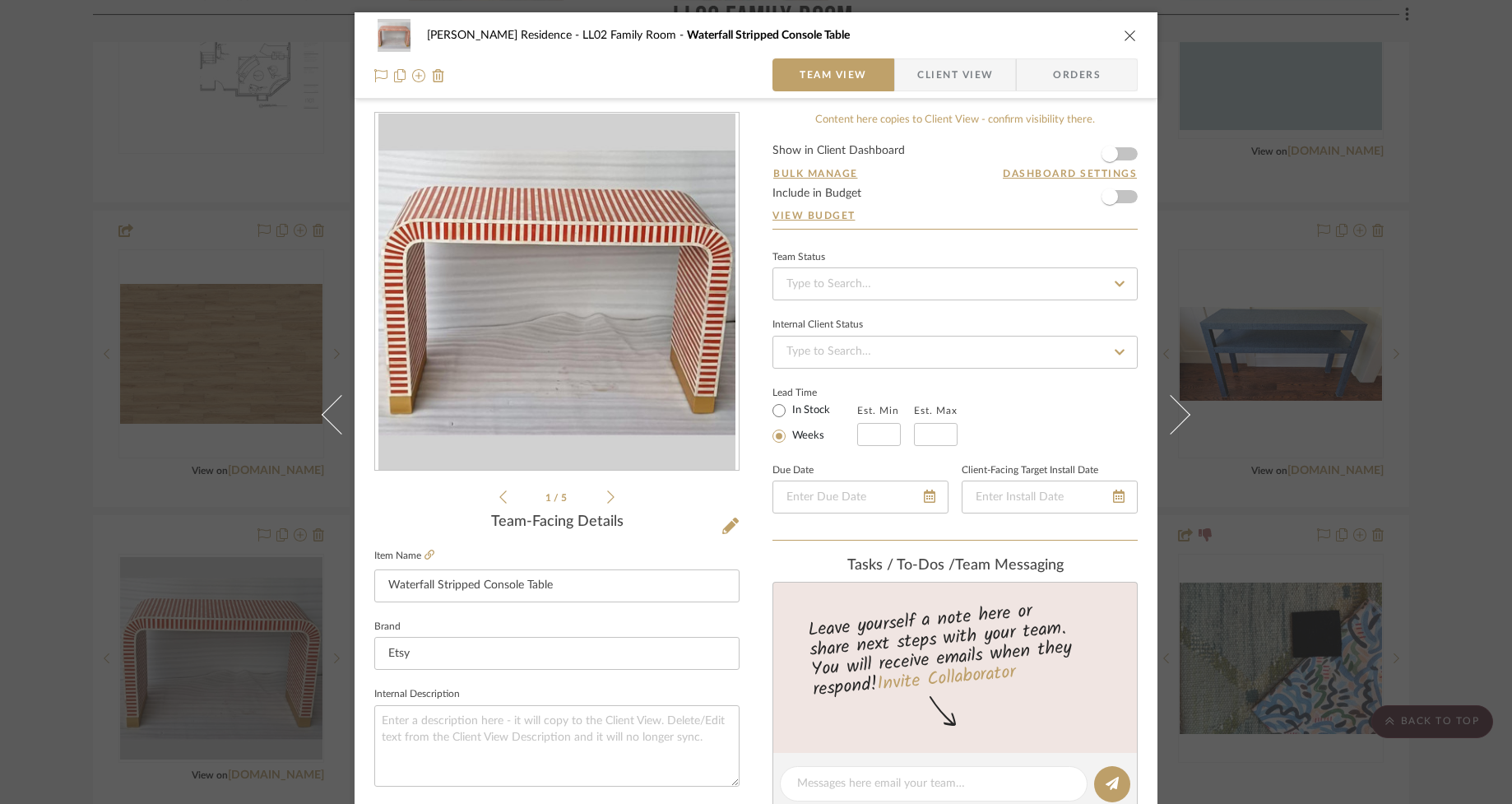
scroll to position [614, 0]
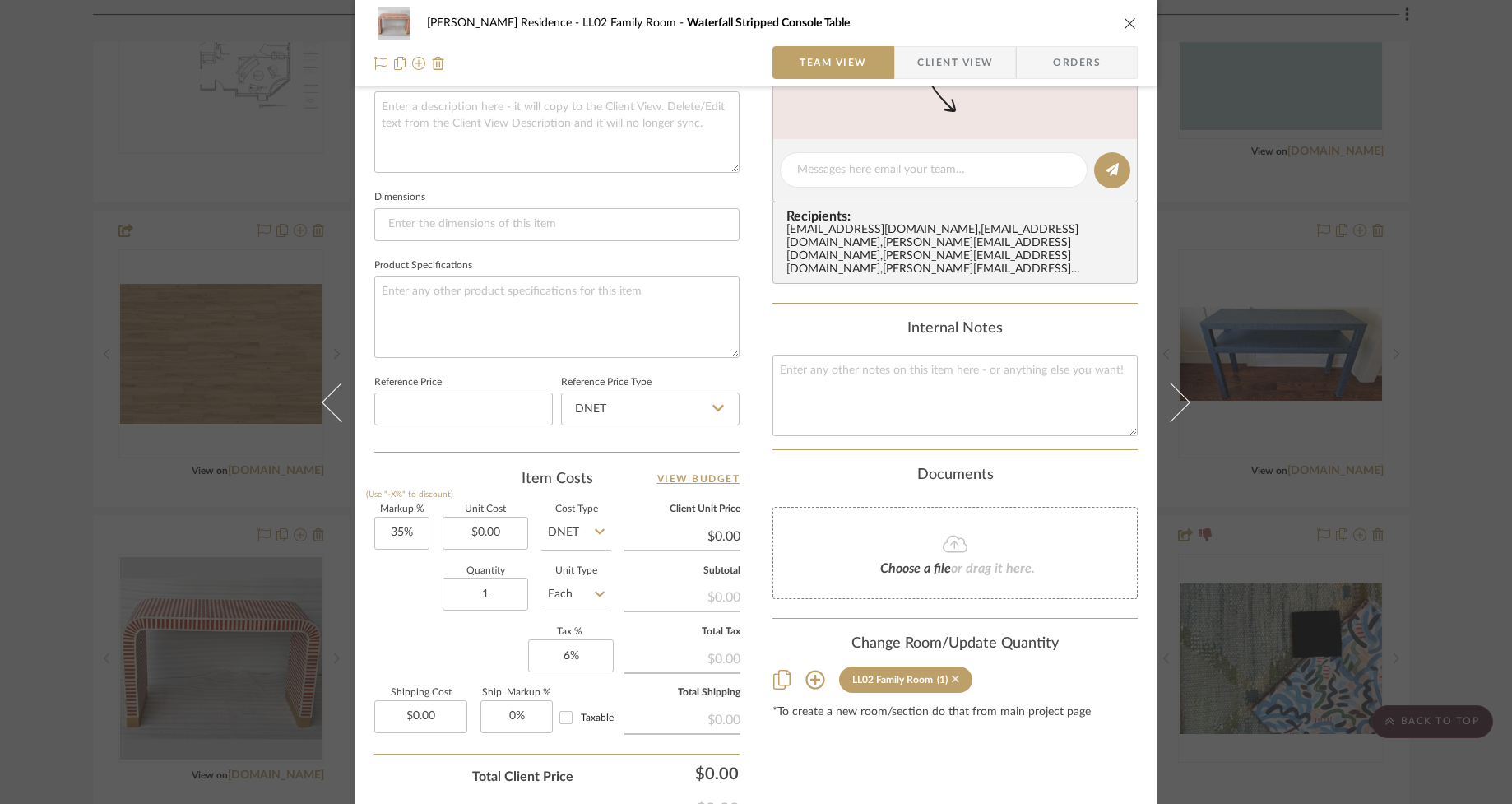
click at [951, 673] on icon at bounding box center [955, 679] width 7 height 11
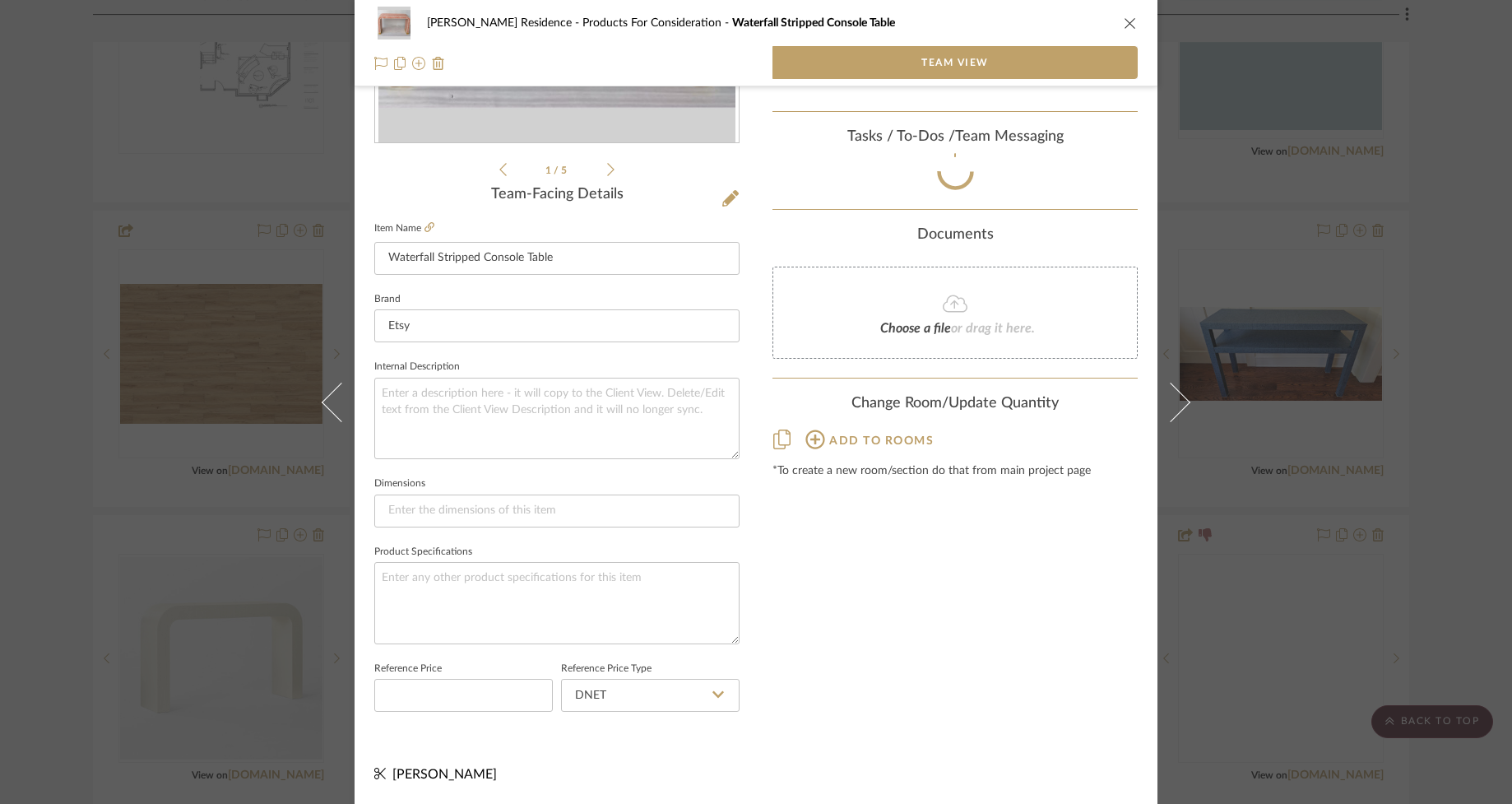
scroll to position [332, 0]
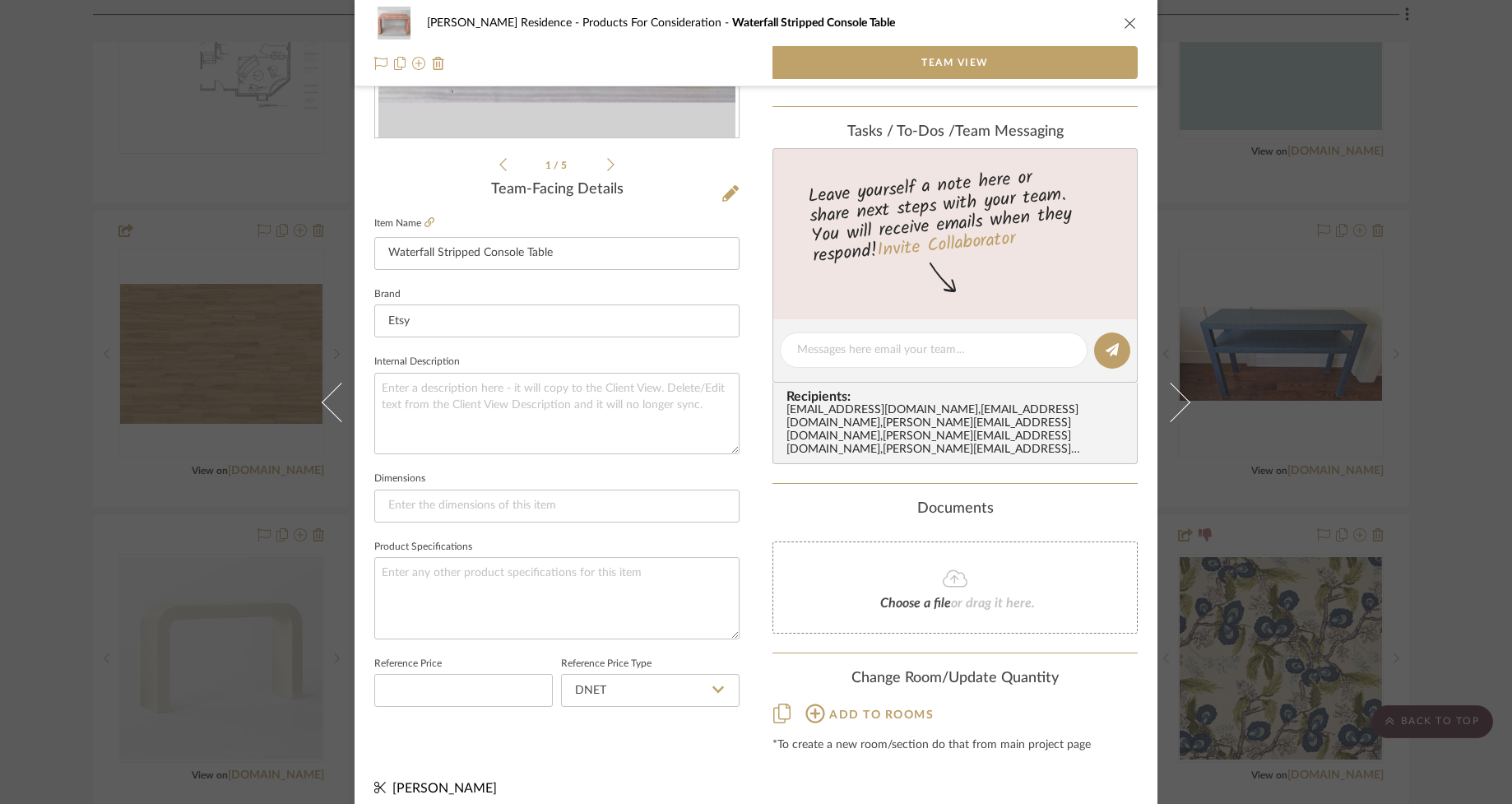
click at [1123, 19] on icon "close" at bounding box center [1130, 23] width 13 height 13
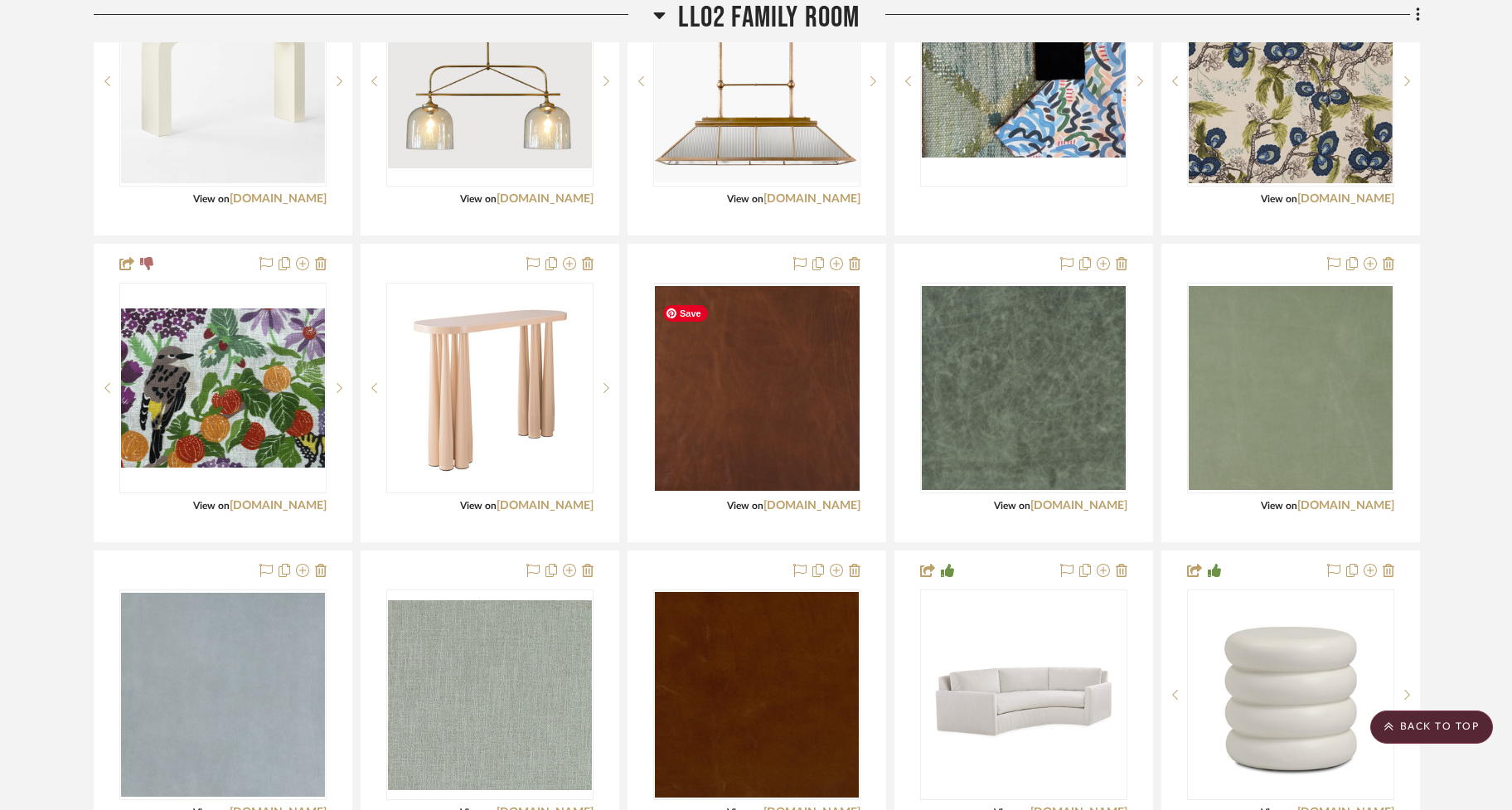
scroll to position [2947, 0]
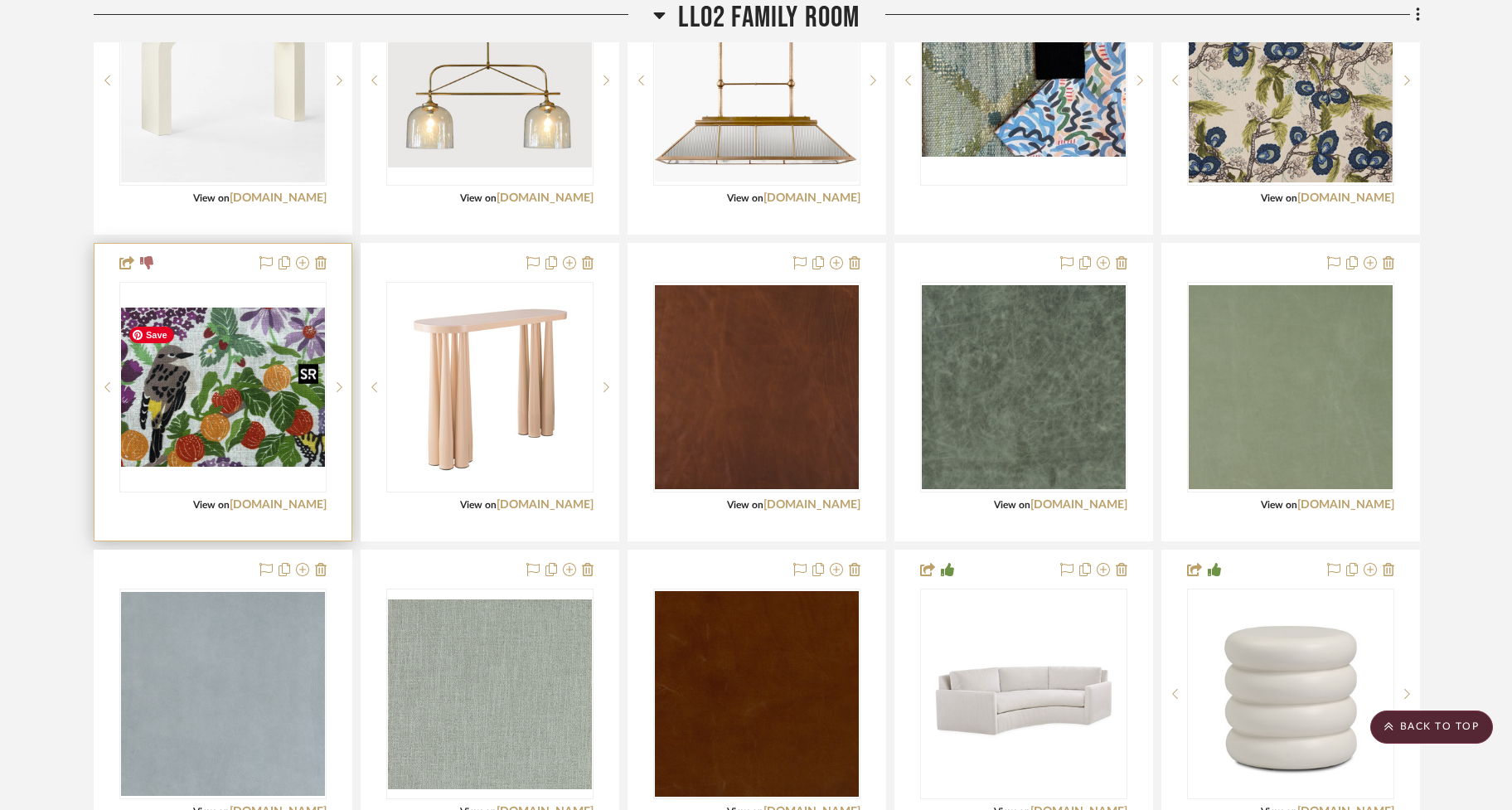
click at [0, 0] on img at bounding box center [0, 0] width 0 height 0
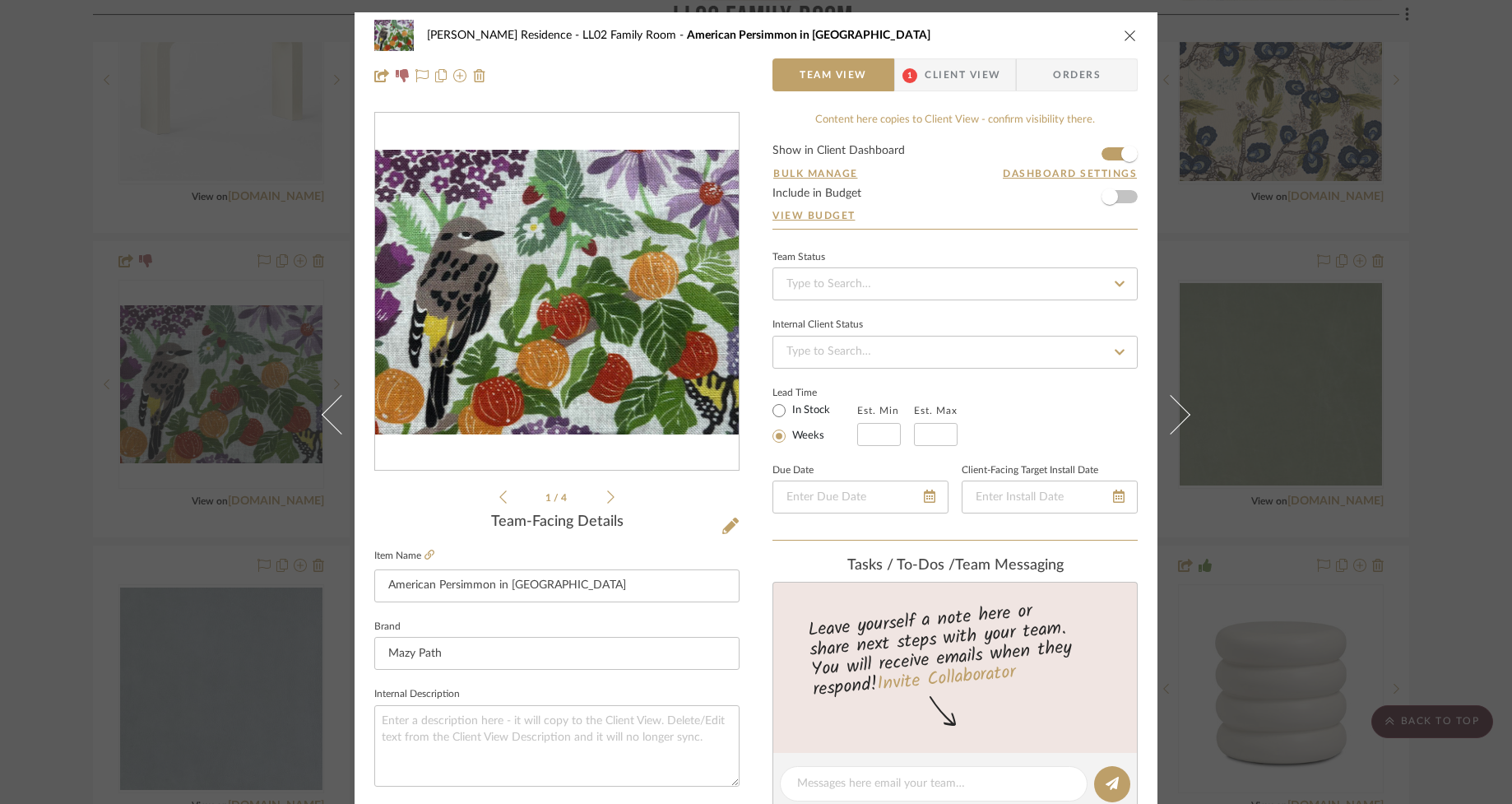
scroll to position [707, 0]
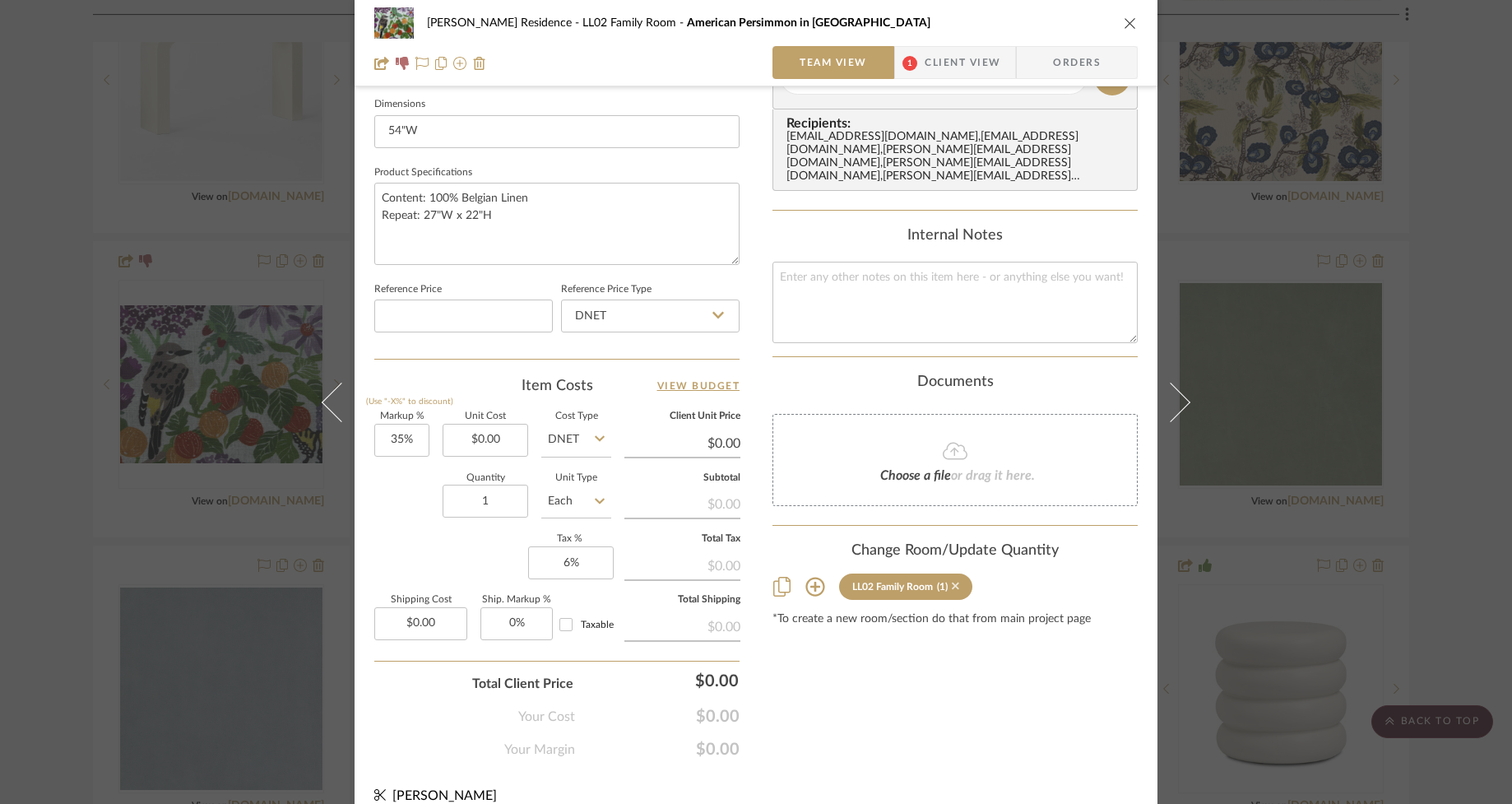
click at [951, 580] on icon at bounding box center [955, 586] width 7 height 11
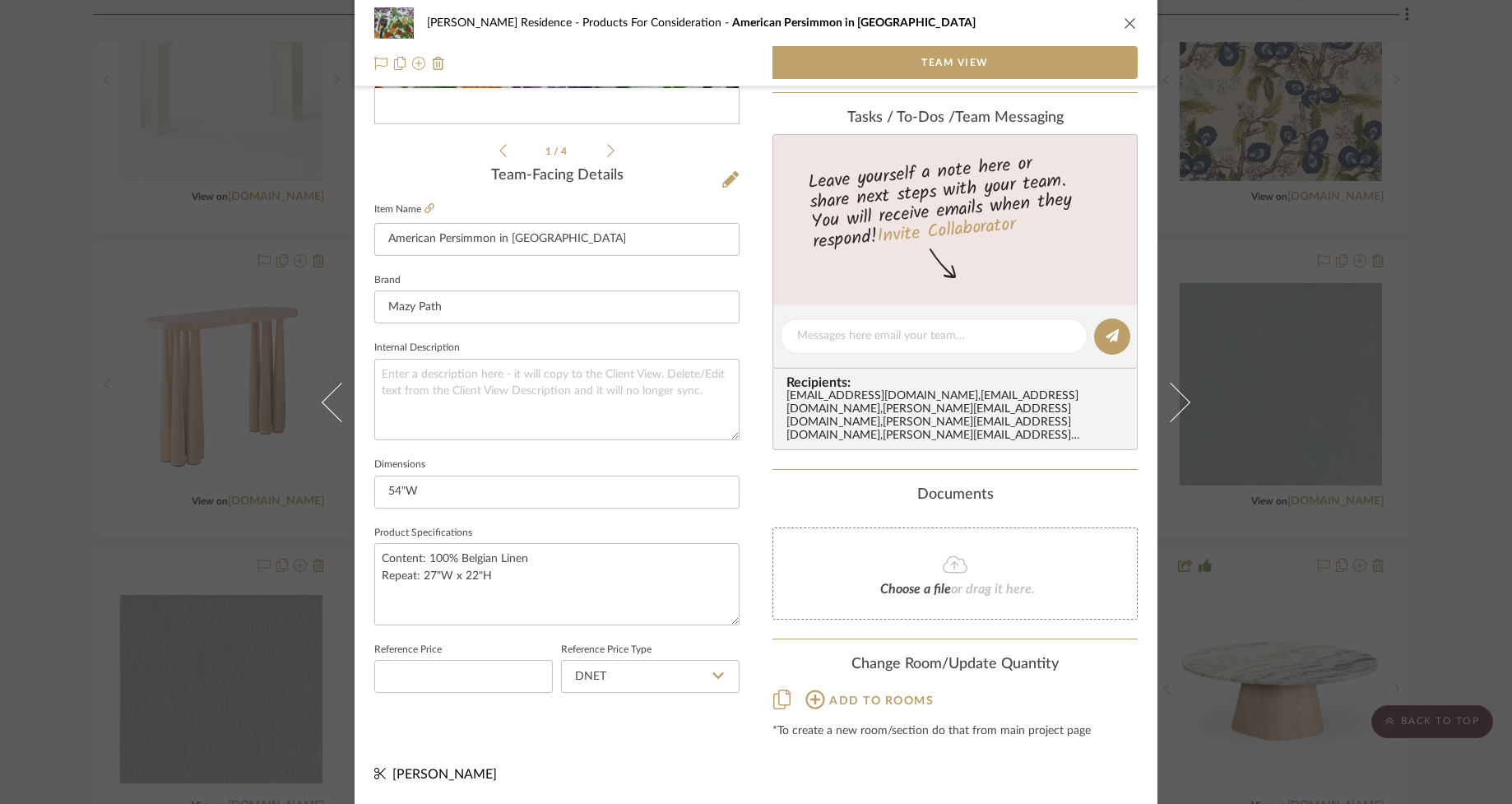
scroll to position [325, 0]
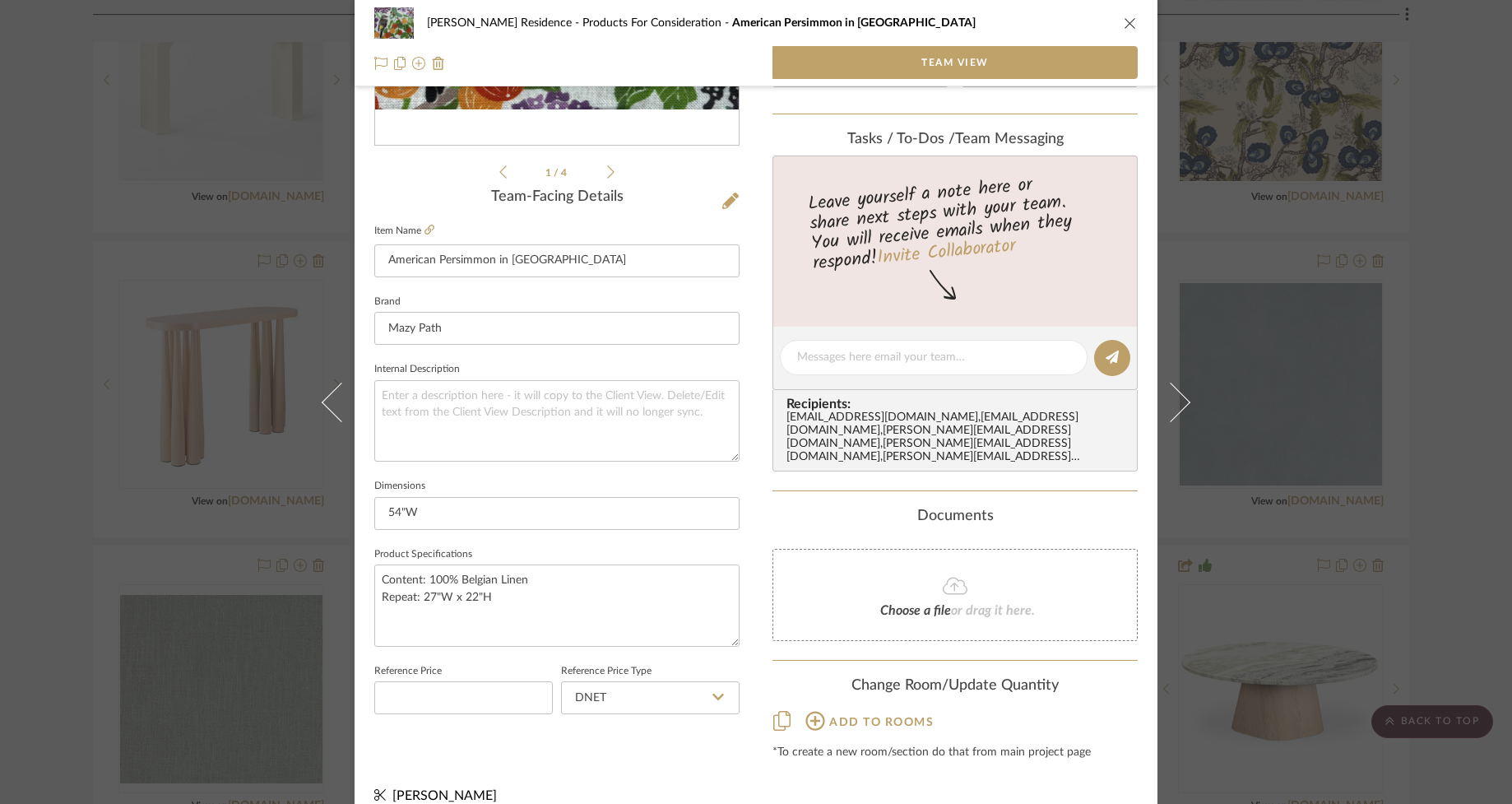
click at [1124, 18] on icon "close" at bounding box center [1130, 23] width 13 height 13
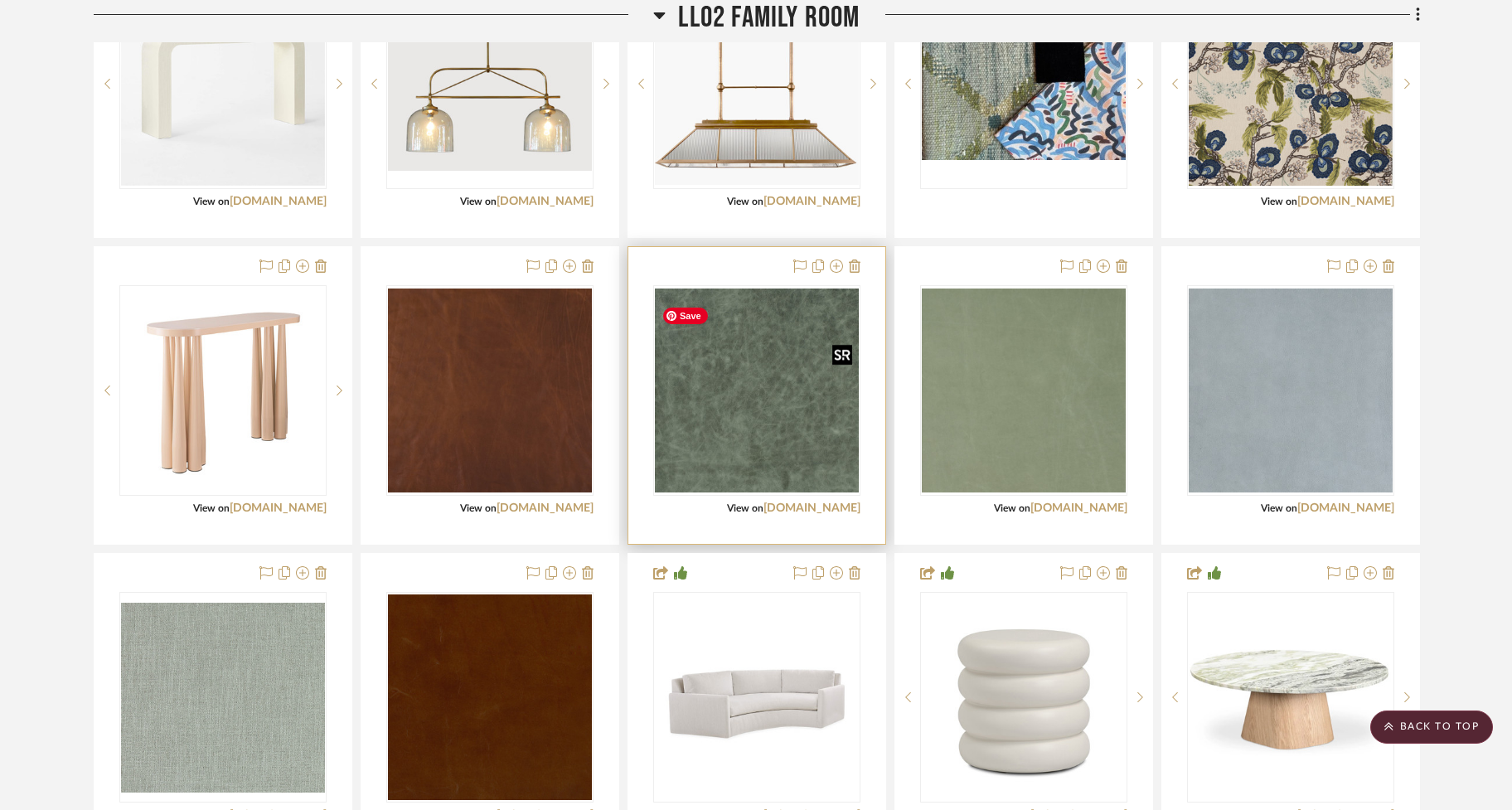
scroll to position [2941, 0]
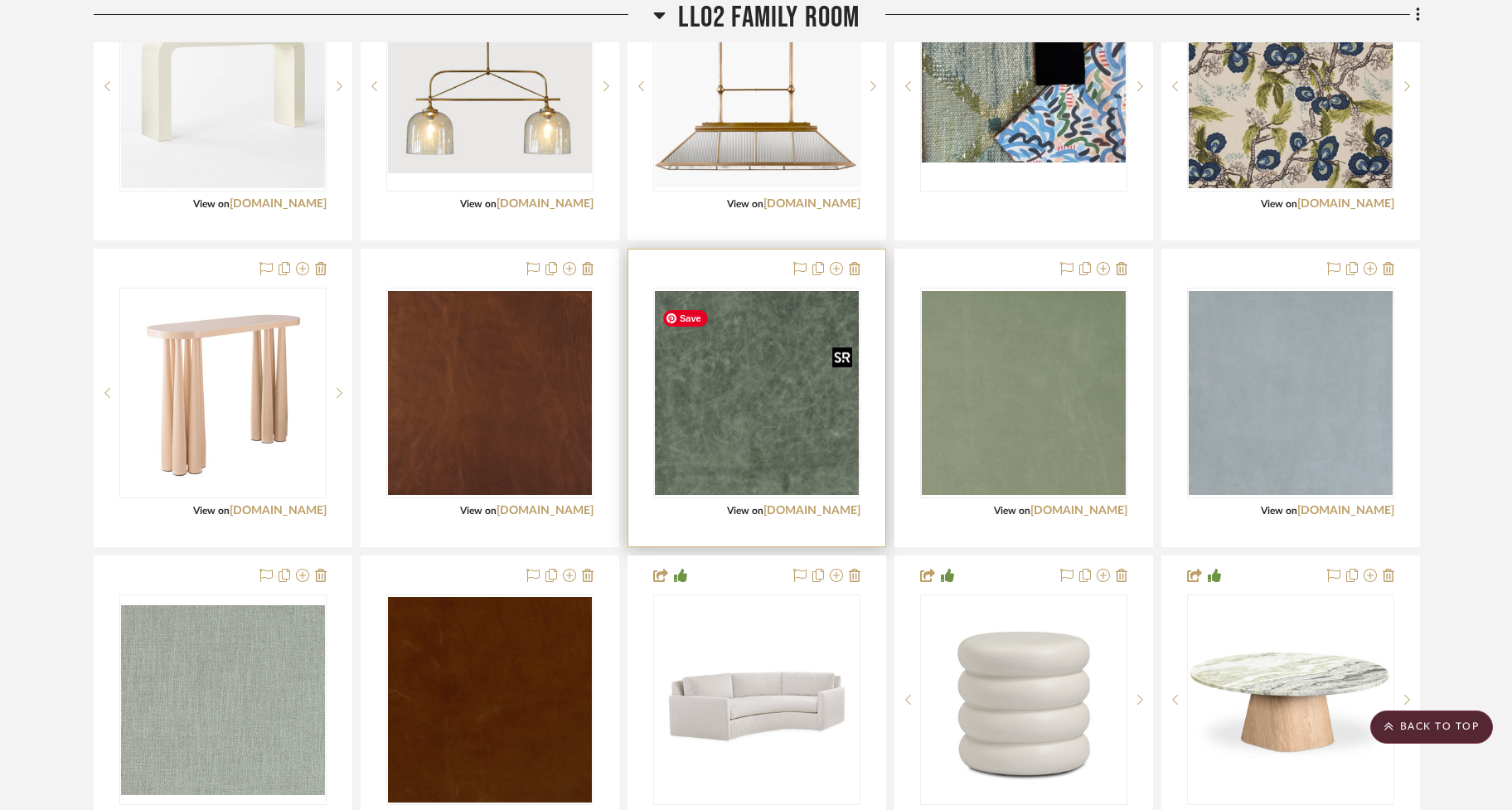
click at [747, 442] on img "0" at bounding box center [757, 393] width 204 height 204
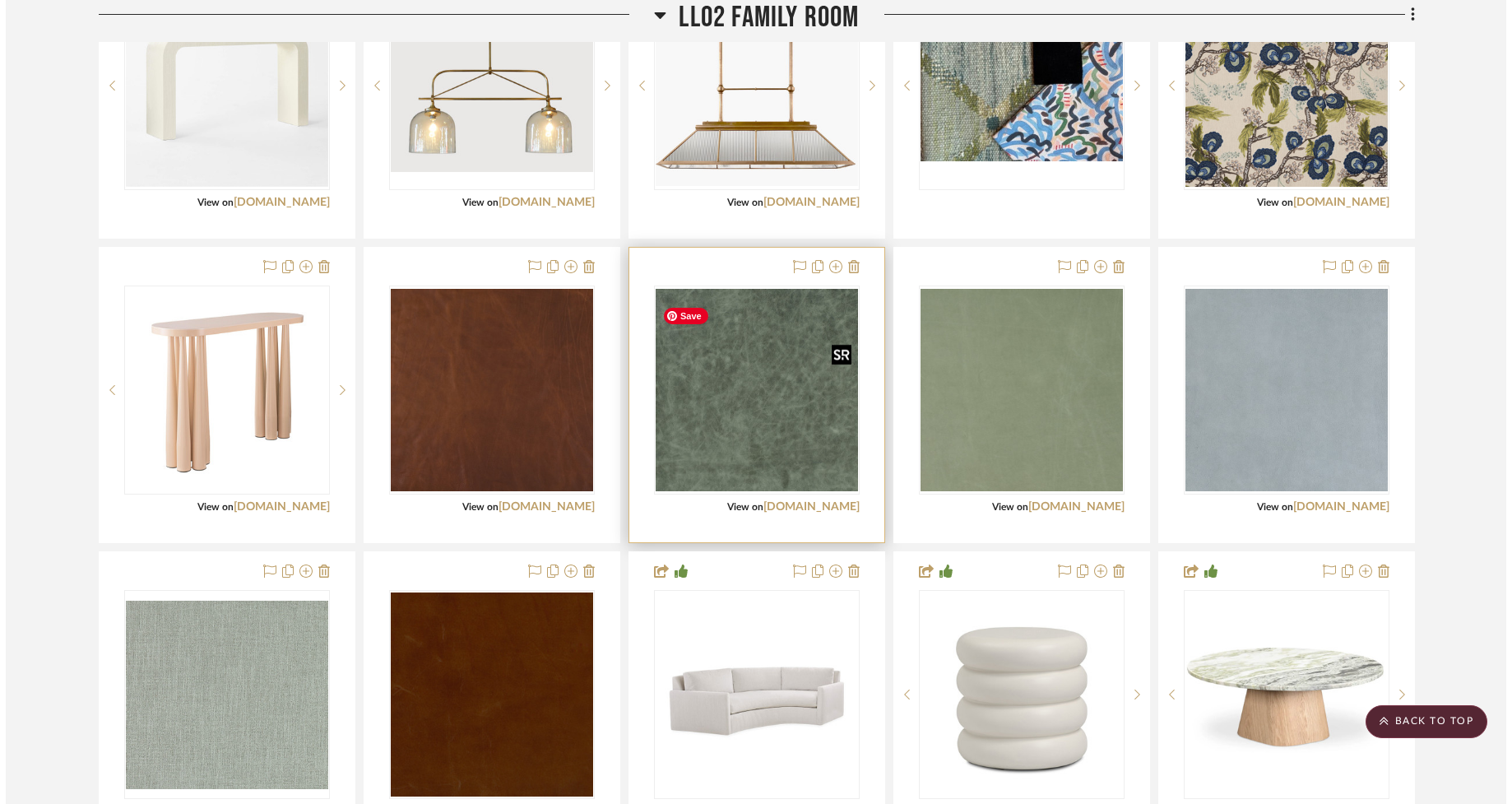
scroll to position [0, 0]
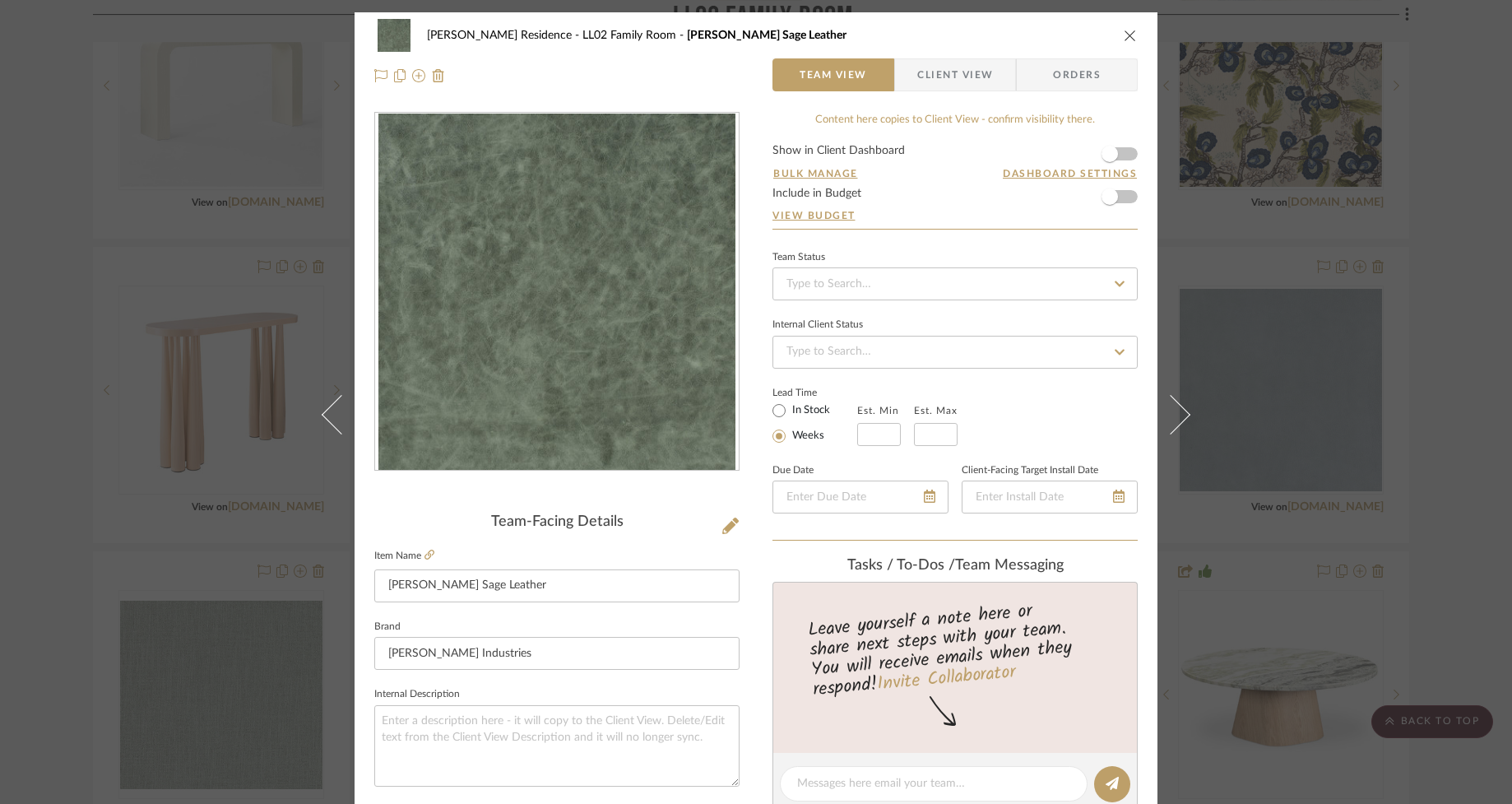
click at [1126, 32] on icon "close" at bounding box center [1130, 35] width 13 height 13
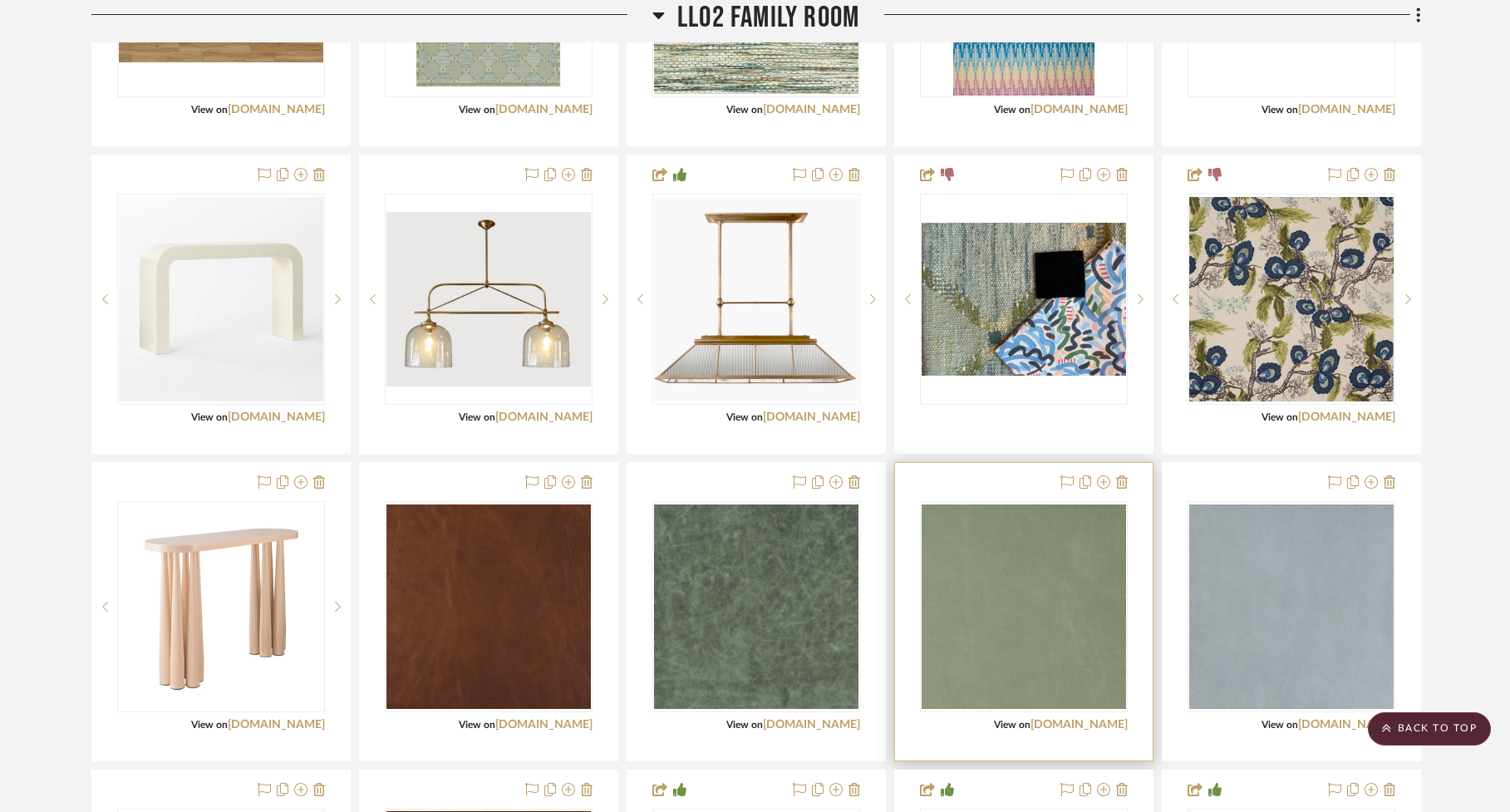
scroll to position [2738, 0]
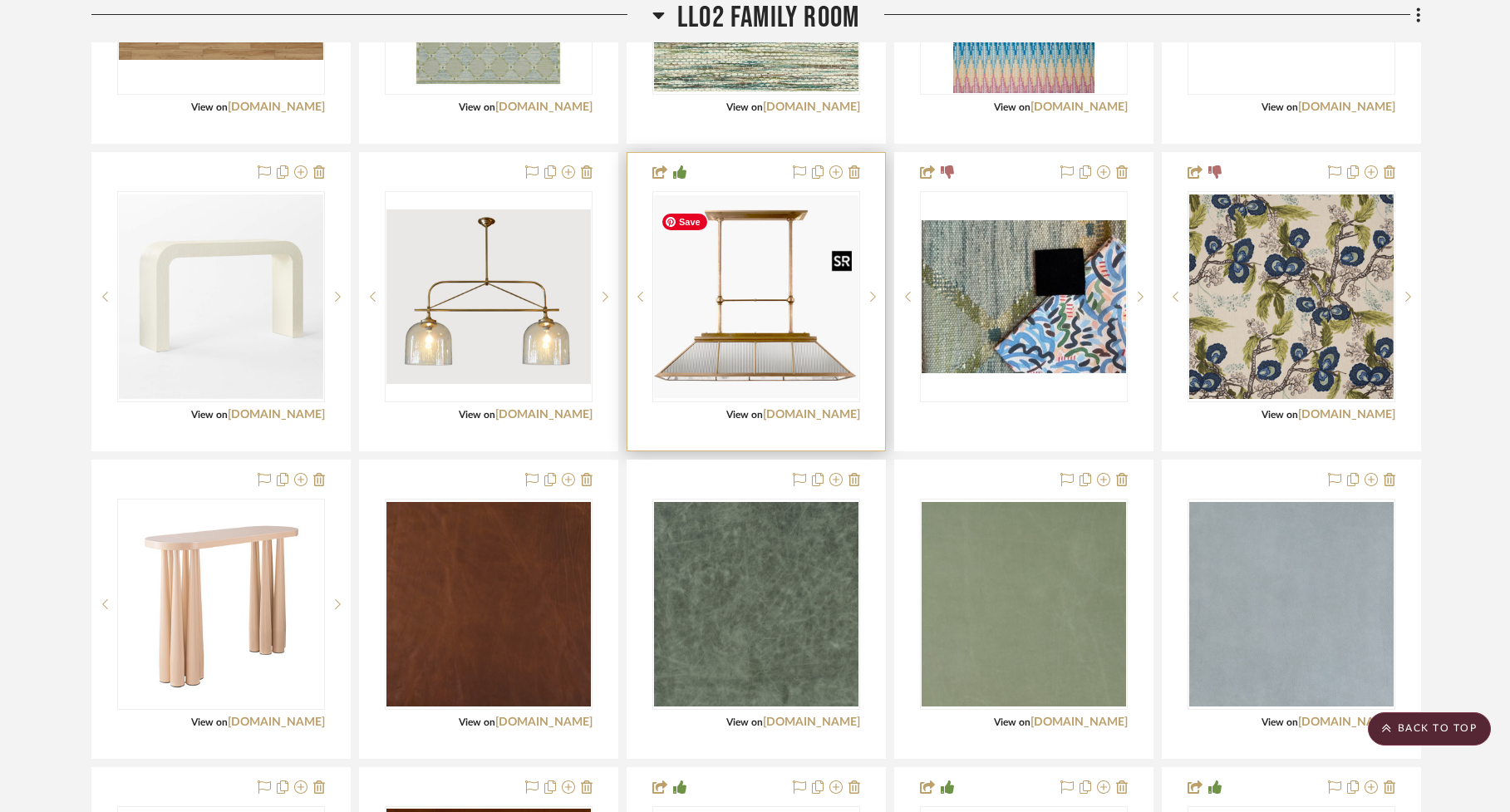
click at [750, 338] on img "0" at bounding box center [756, 295] width 204 height 202
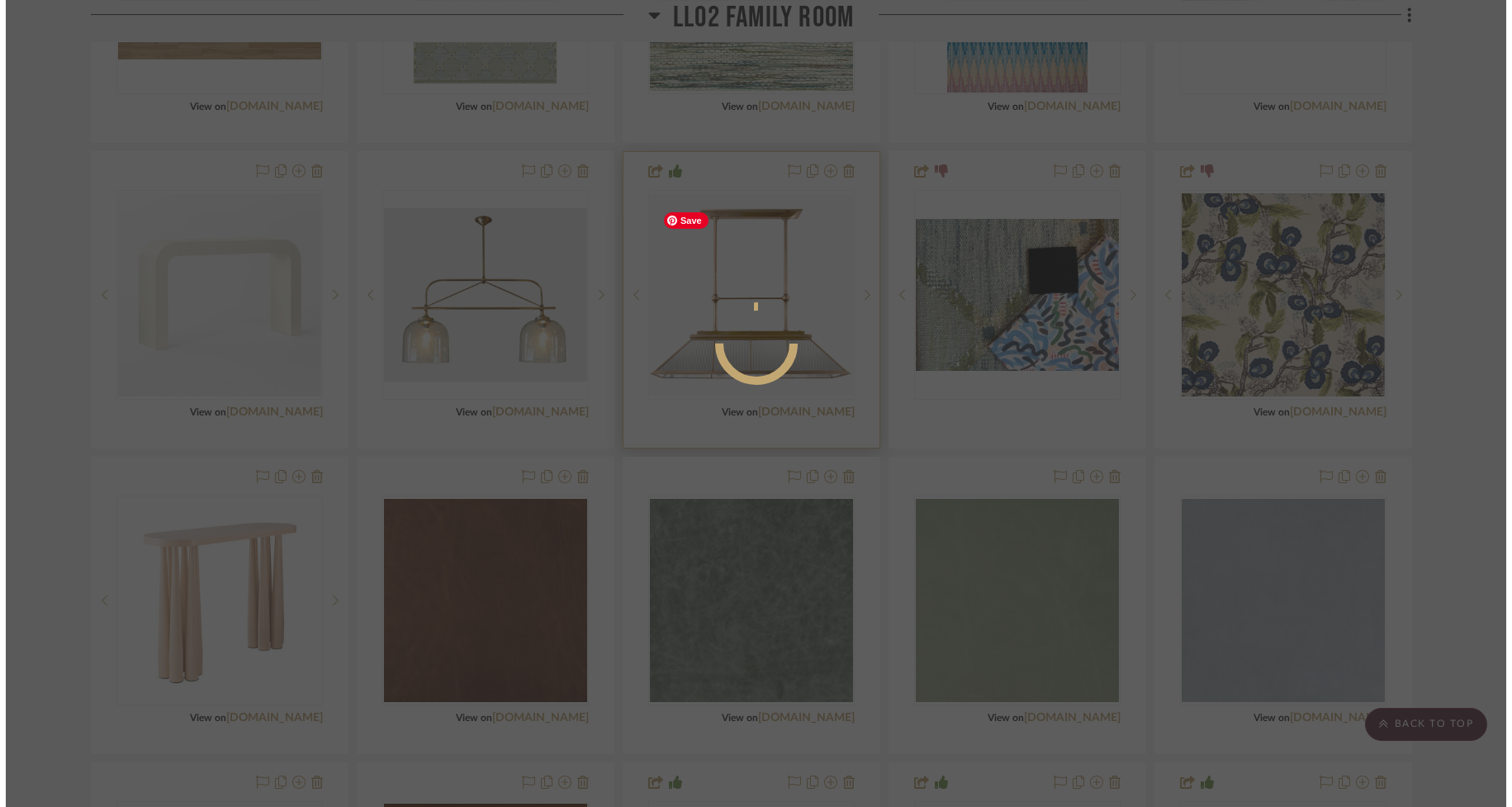
scroll to position [0, 0]
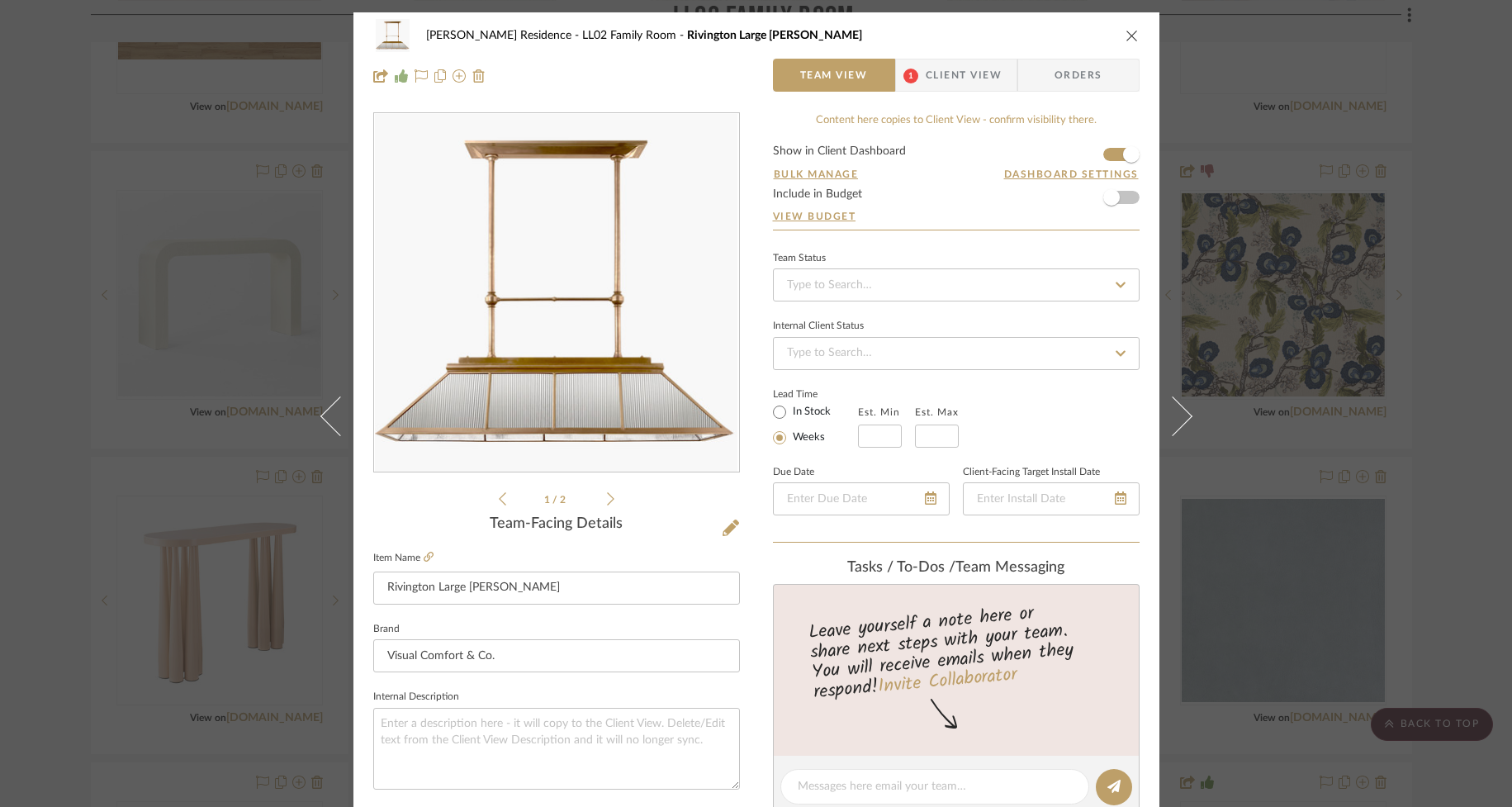
click at [956, 72] on span "Client View" at bounding box center [964, 75] width 76 height 33
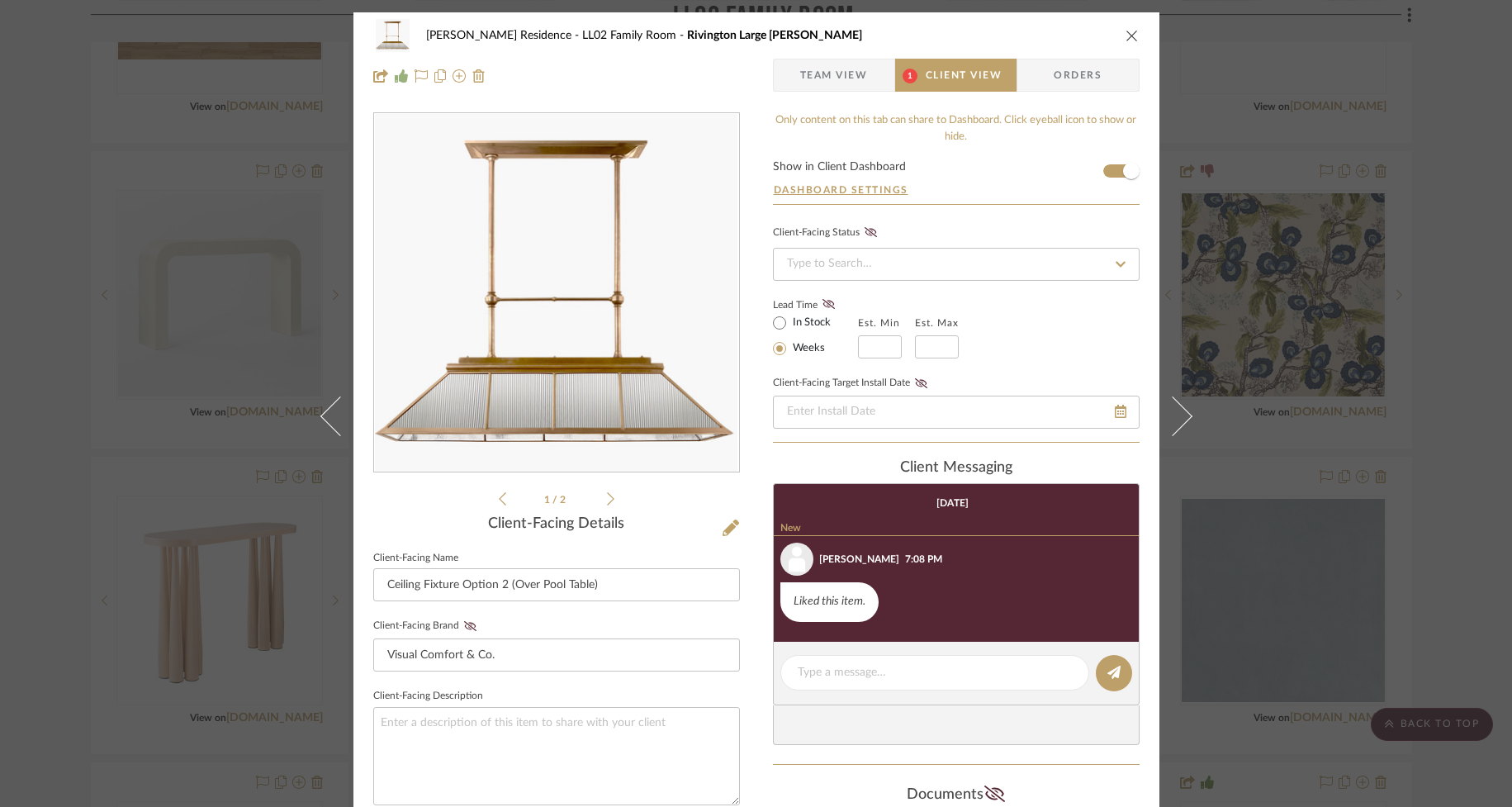
click at [1132, 33] on icon "close" at bounding box center [1133, 35] width 13 height 13
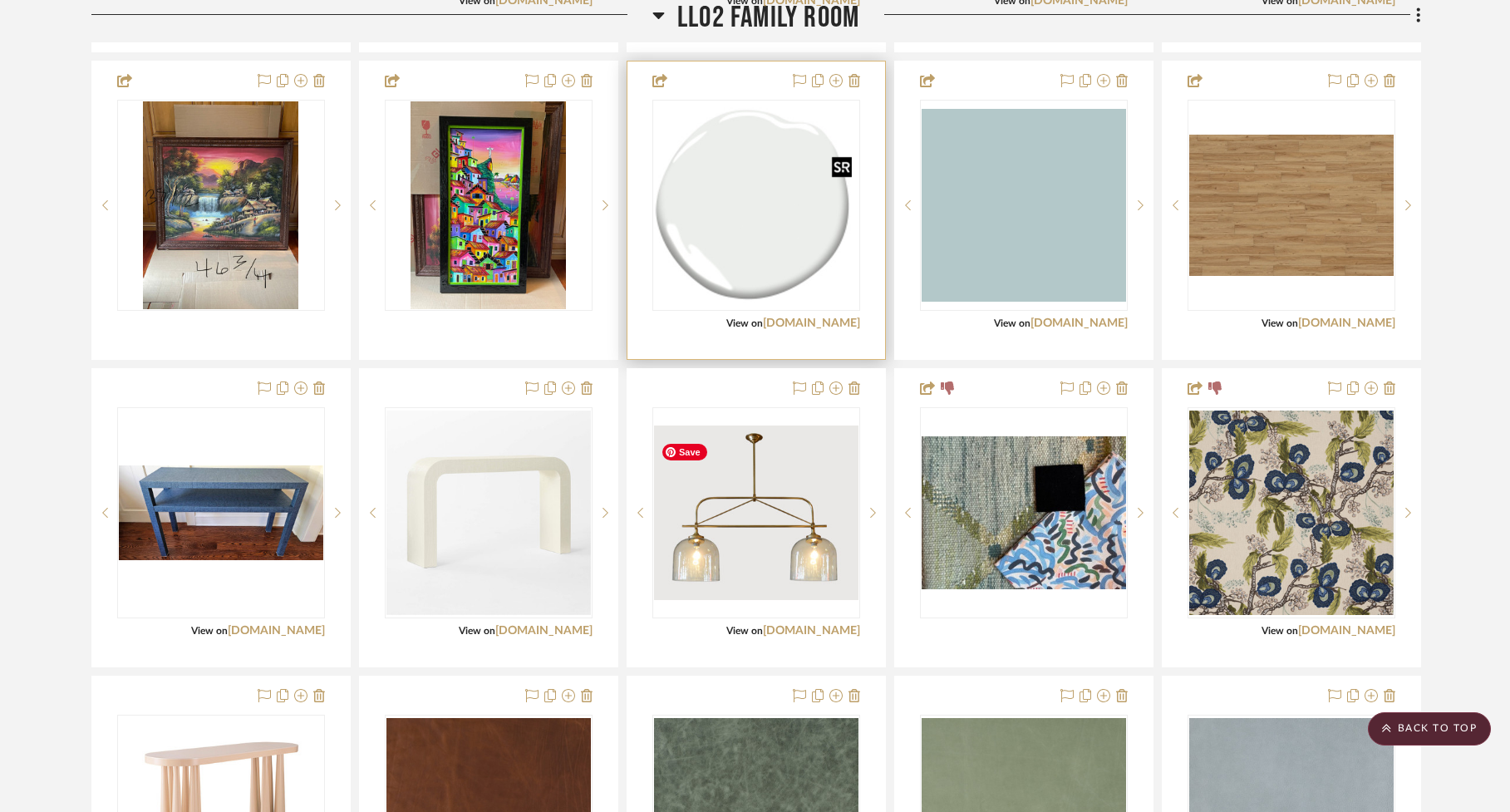
scroll to position [2519, 0]
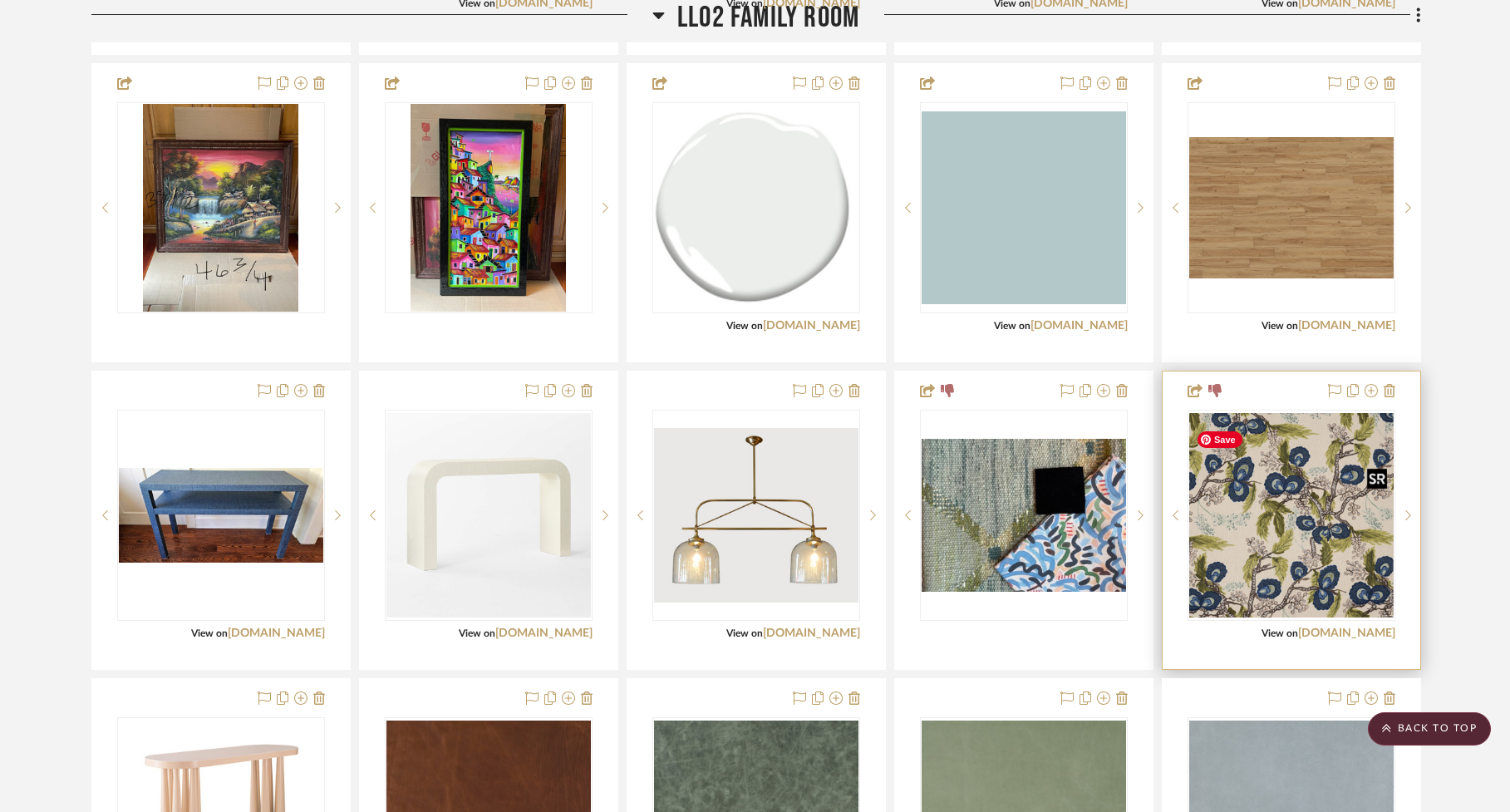
click at [0, 0] on img at bounding box center [0, 0] width 0 height 0
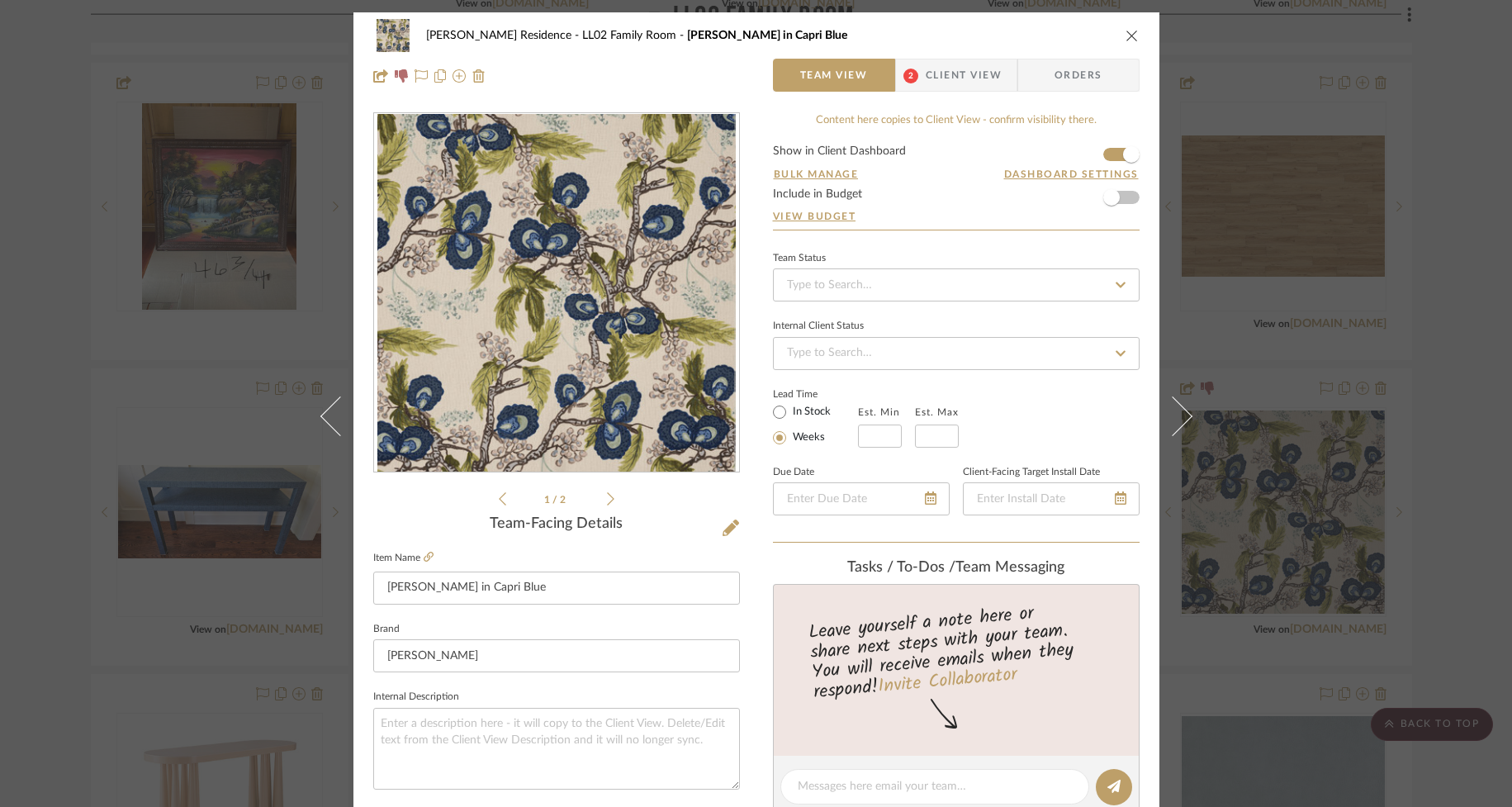
scroll to position [592, 0]
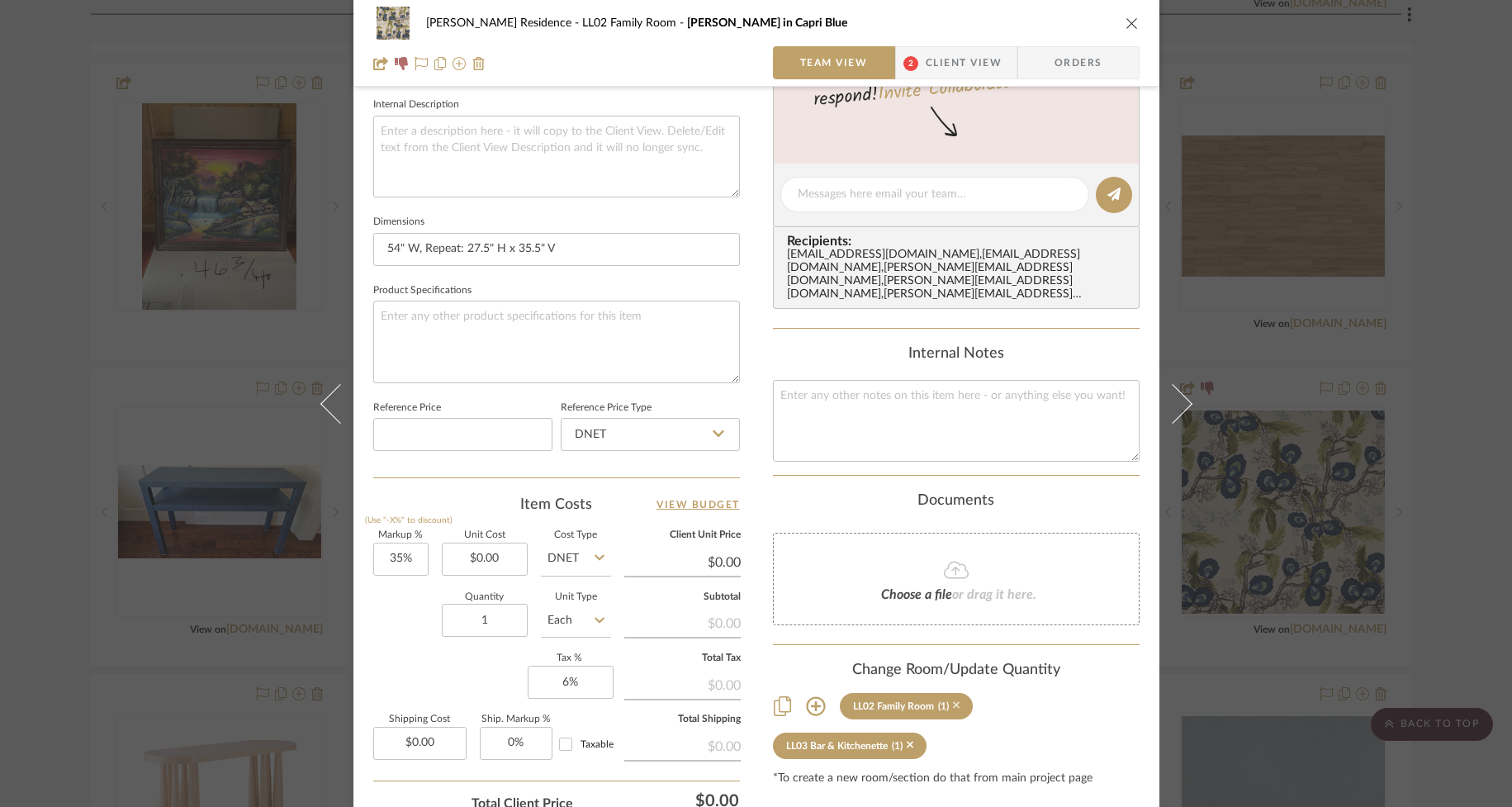
click at [953, 699] on icon at bounding box center [956, 704] width 7 height 11
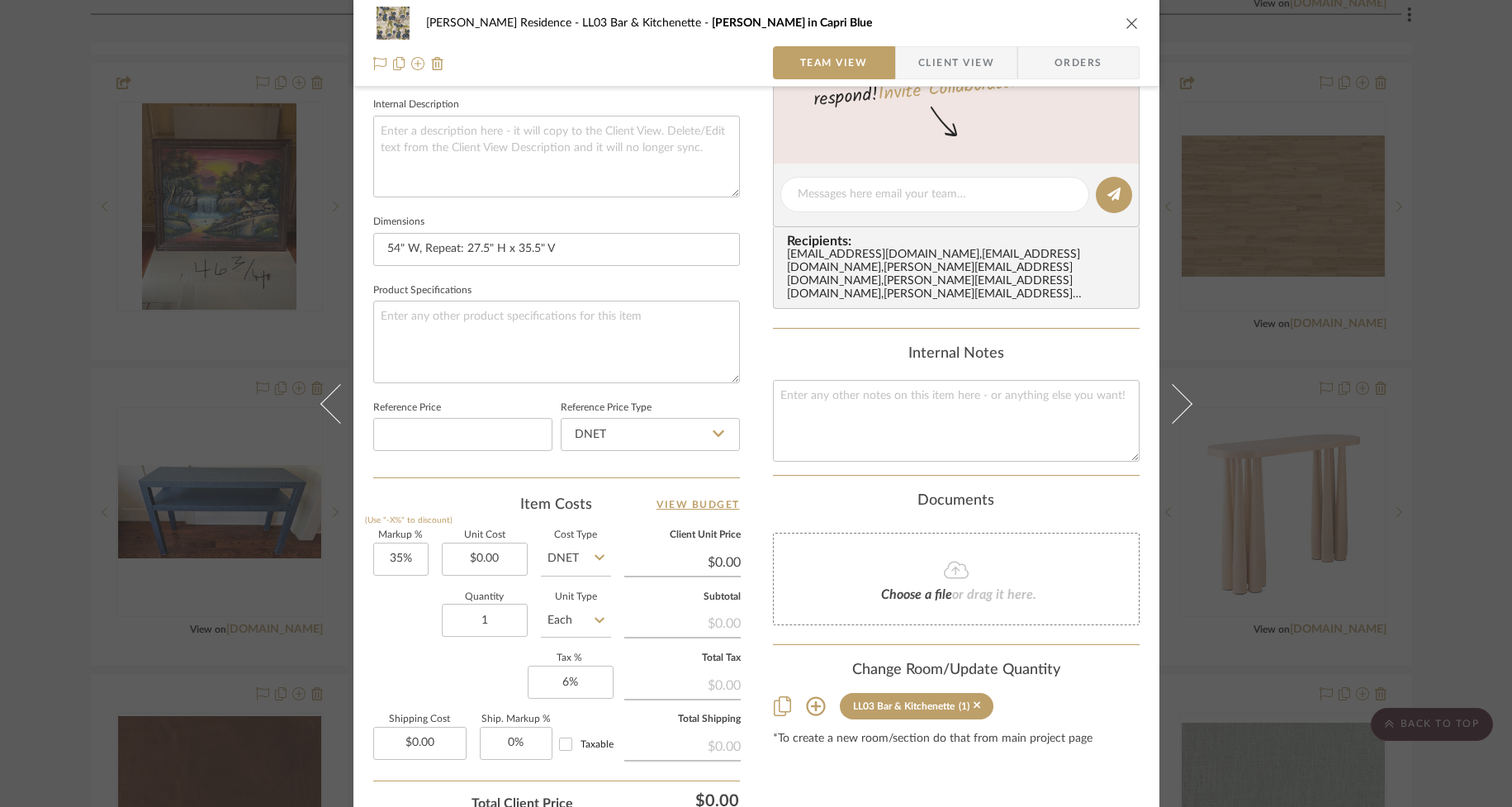
click at [906, 732] on div "*To create a new room/section do that from main project page" at bounding box center [955, 739] width 366 height 13
drag, startPoint x: 975, startPoint y: 693, endPoint x: 978, endPoint y: 668, distance: 25.2
click at [975, 702] on icon at bounding box center [978, 705] width 7 height 7
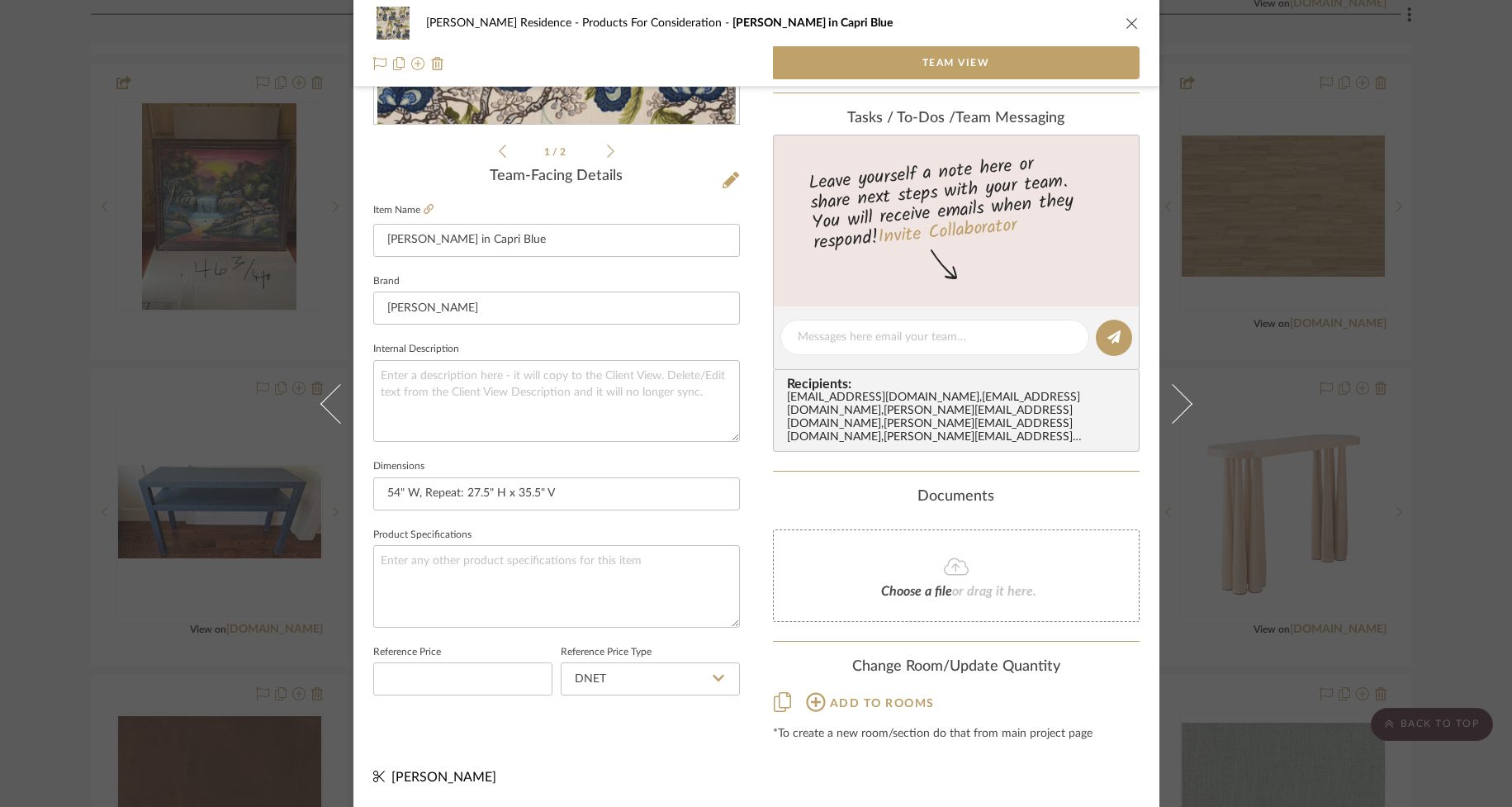
scroll to position [334, 0]
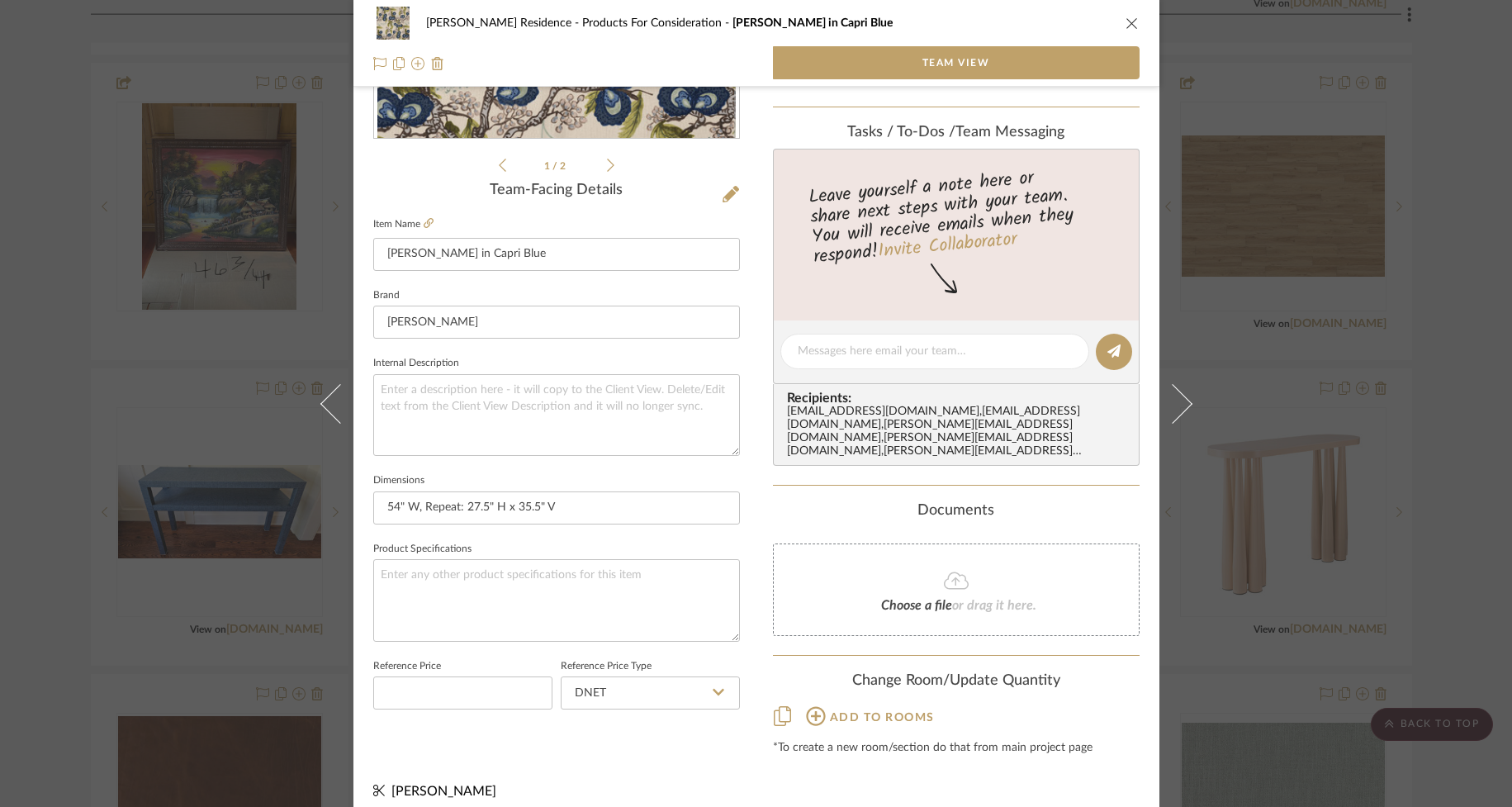
click at [1126, 17] on icon "close" at bounding box center [1133, 23] width 13 height 13
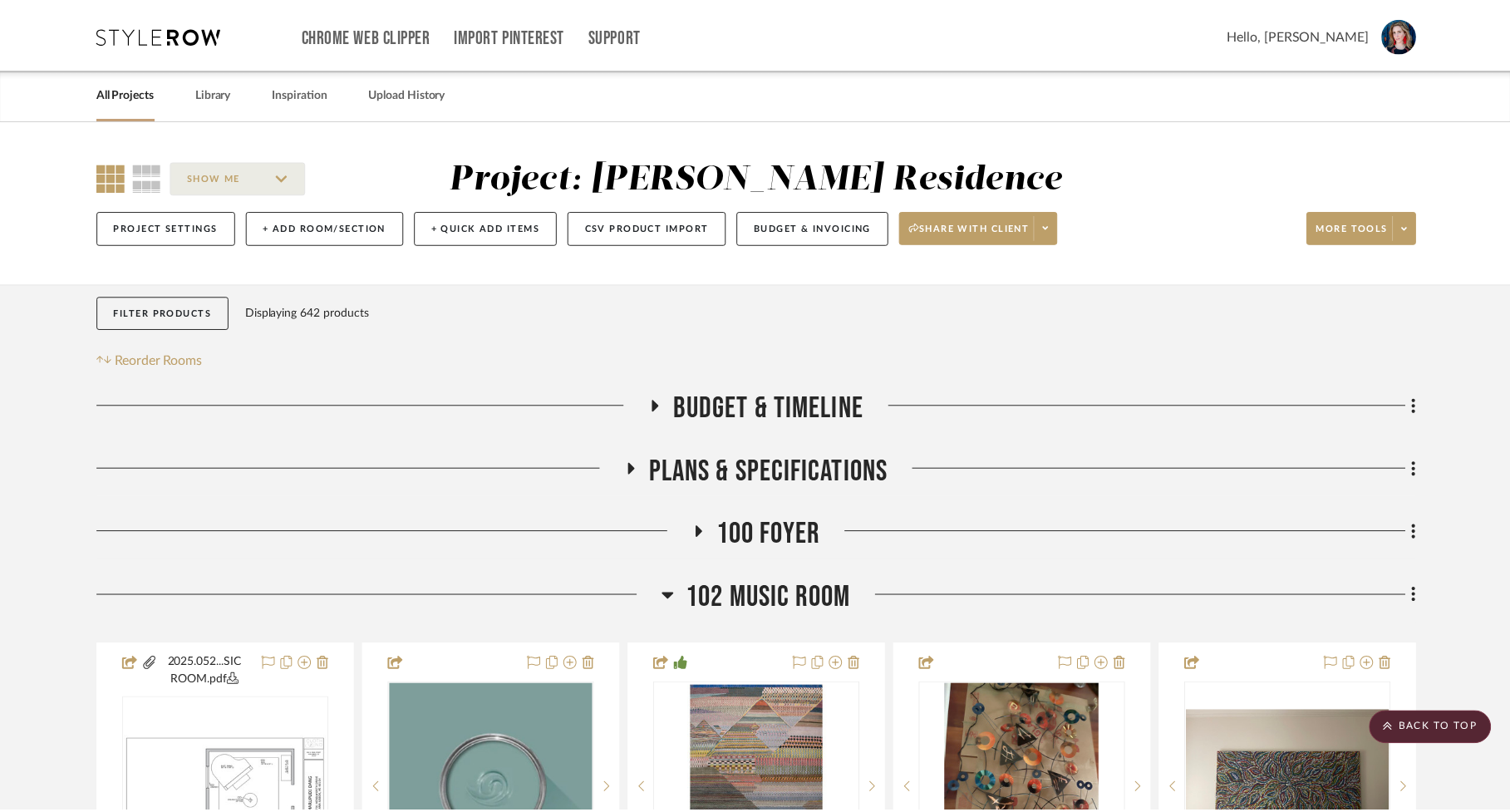
scroll to position [2519, 0]
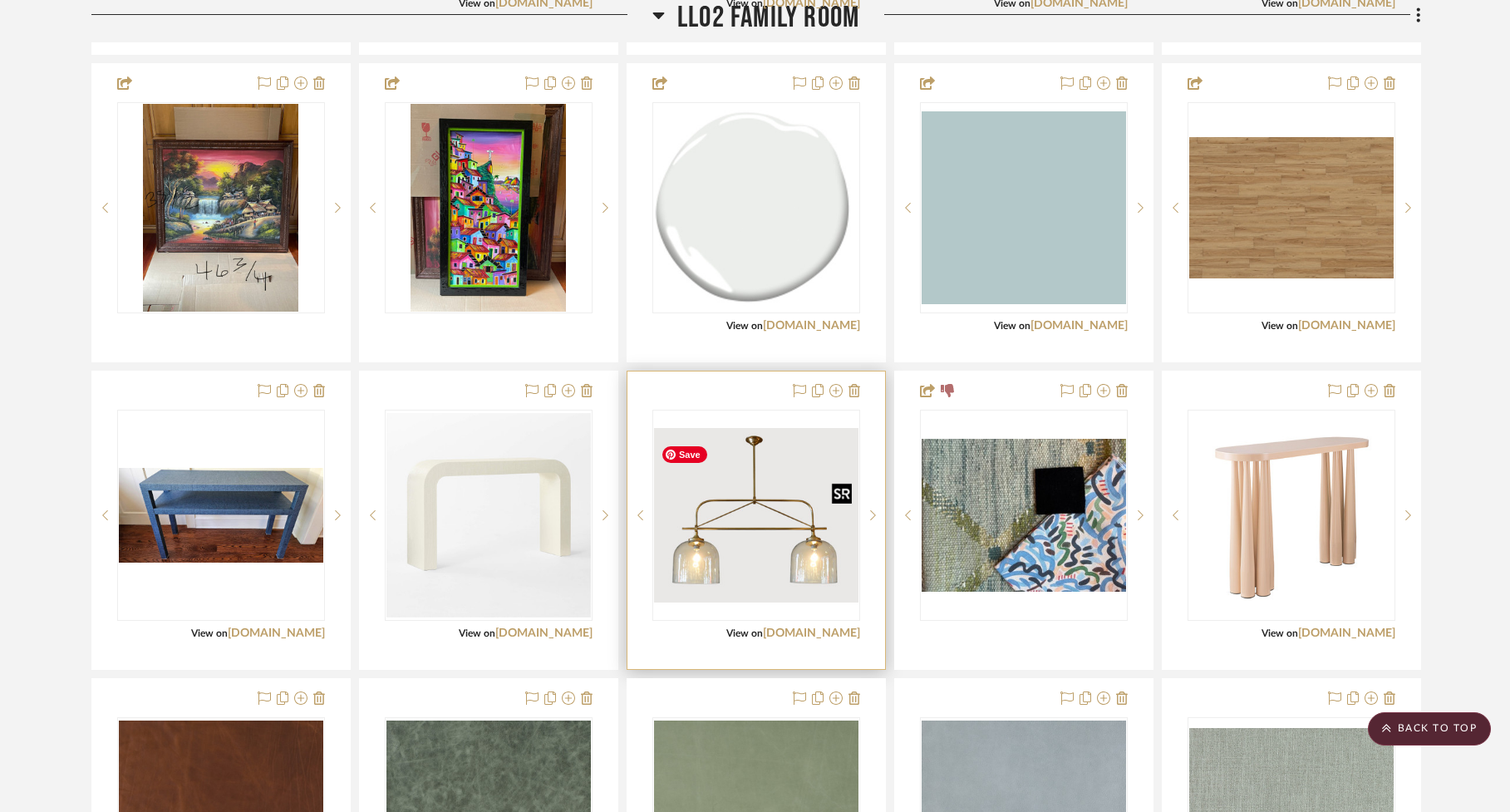
click at [709, 531] on img "0" at bounding box center [756, 515] width 204 height 174
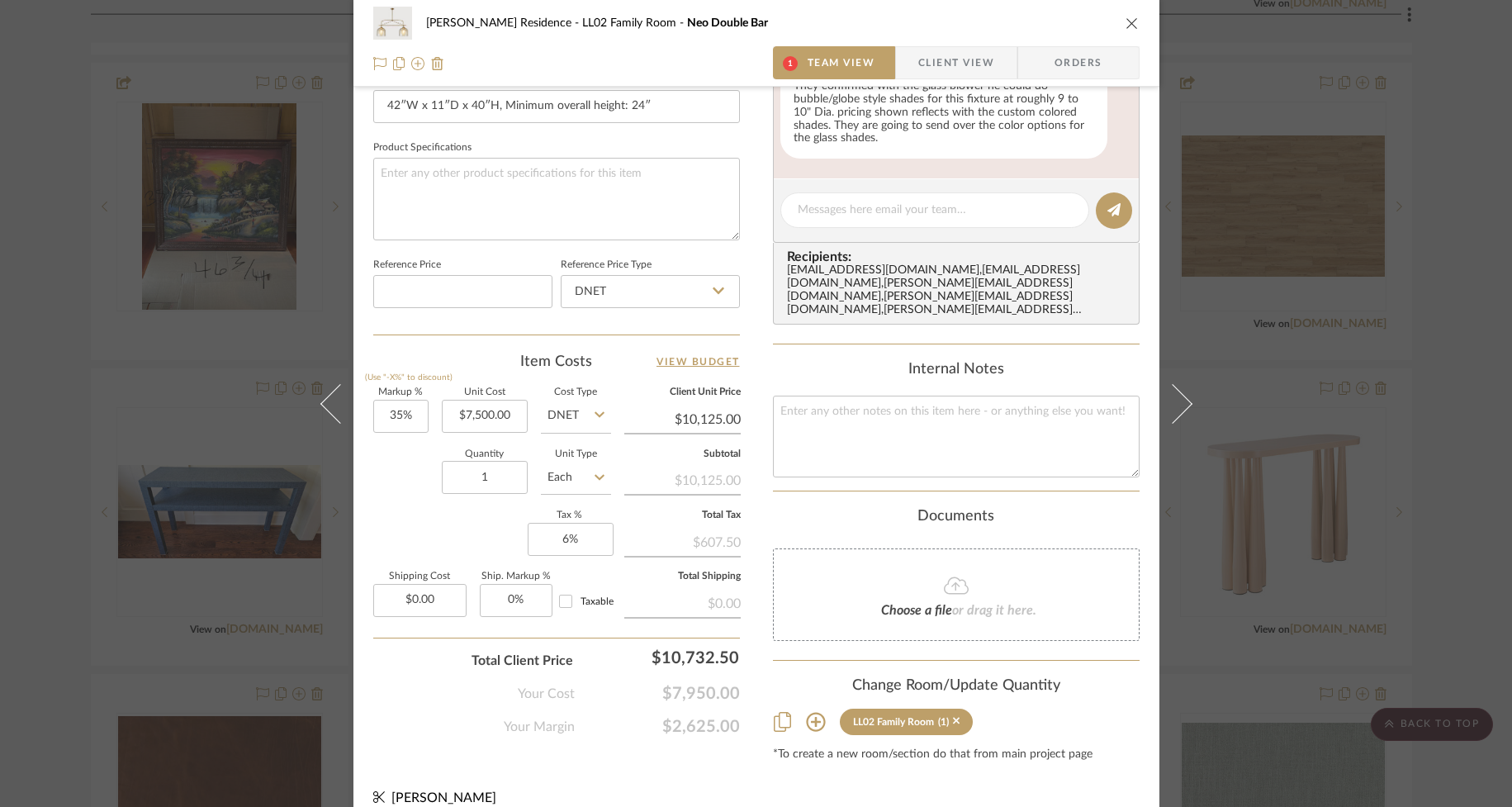
scroll to position [730, 0]
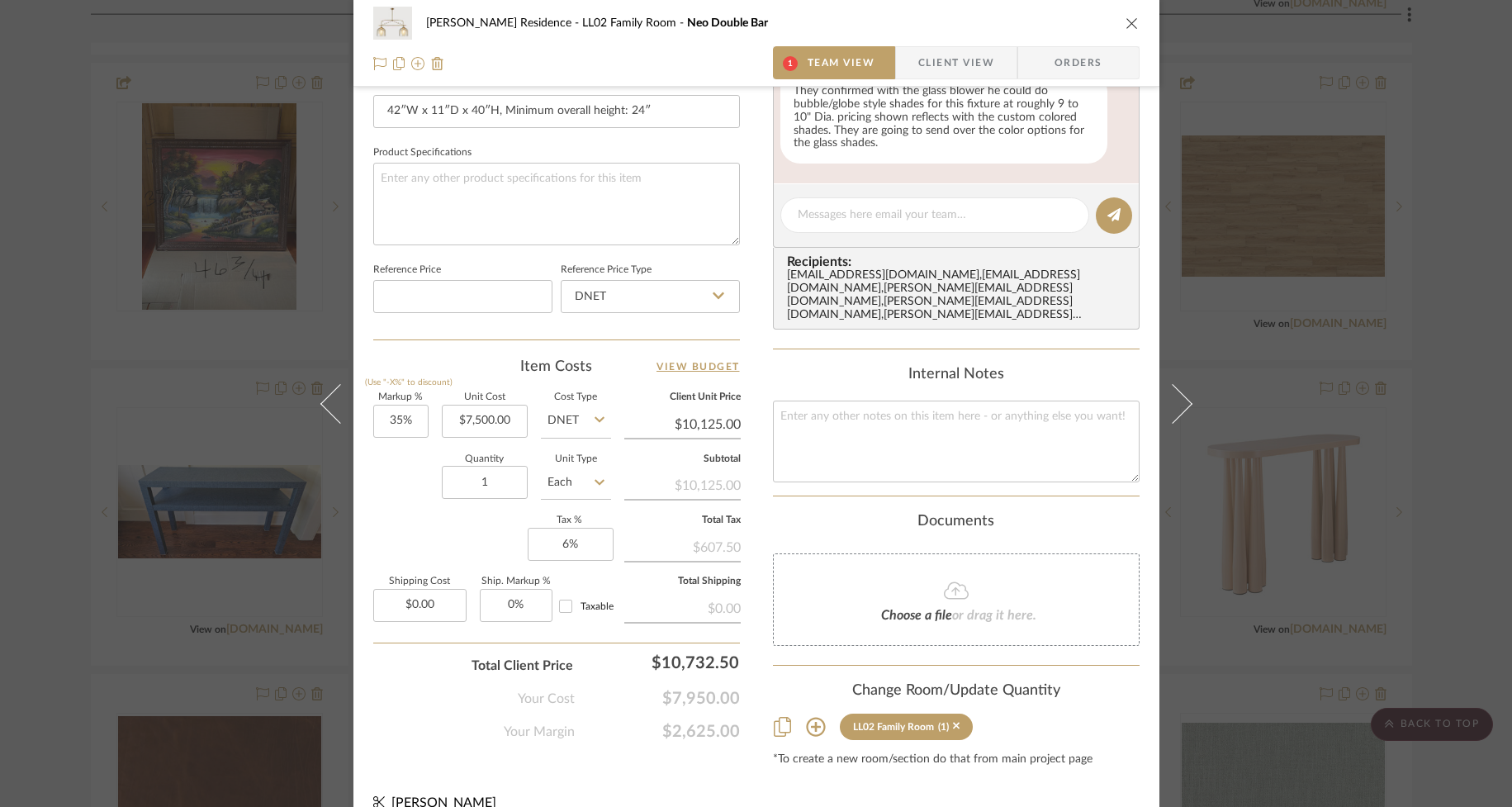
click at [952, 714] on sr-tag "LL02 Family Room (1)" at bounding box center [907, 727] width 134 height 26
click at [953, 722] on icon at bounding box center [956, 726] width 7 height 7
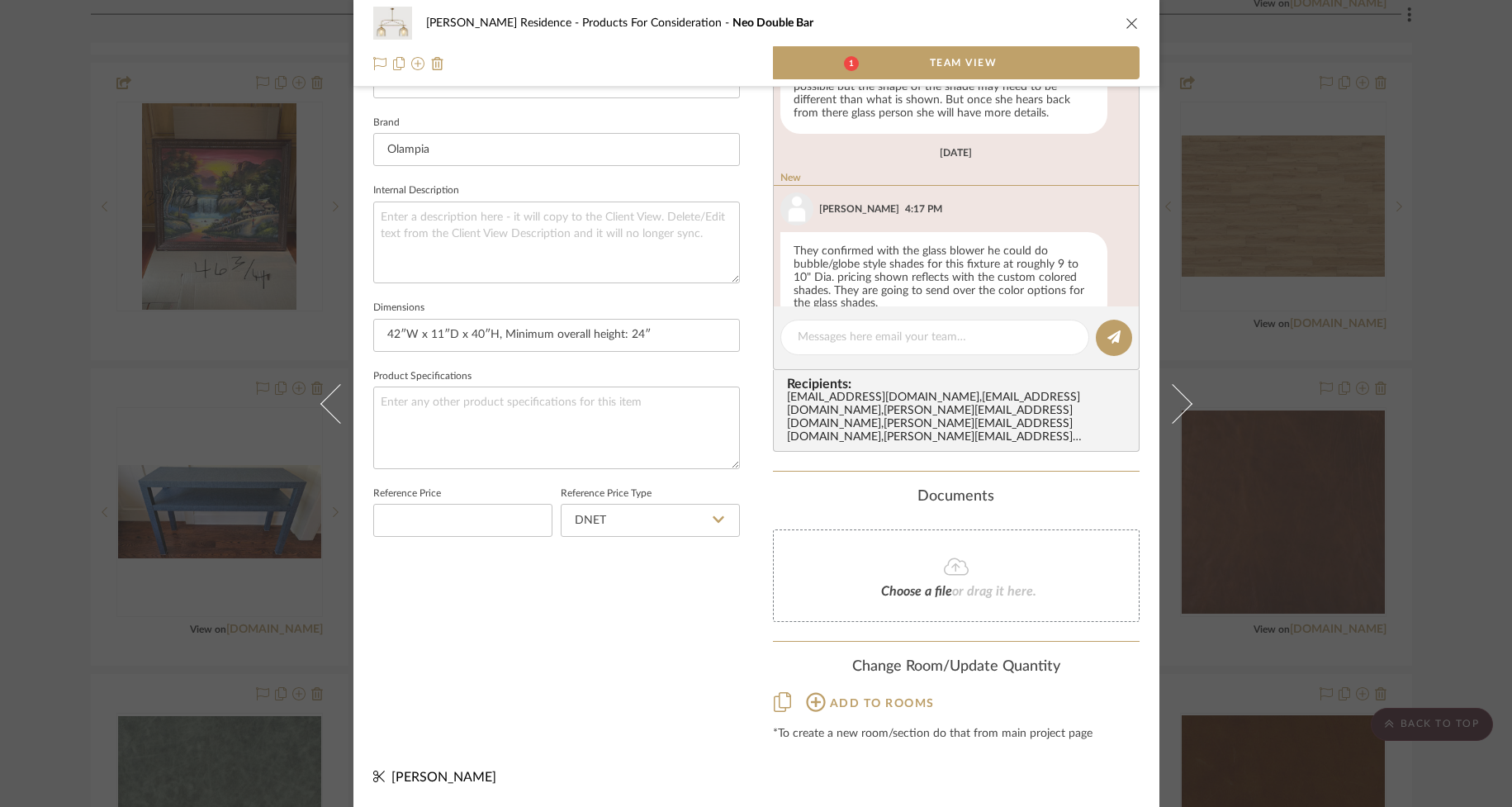
scroll to position [492, 0]
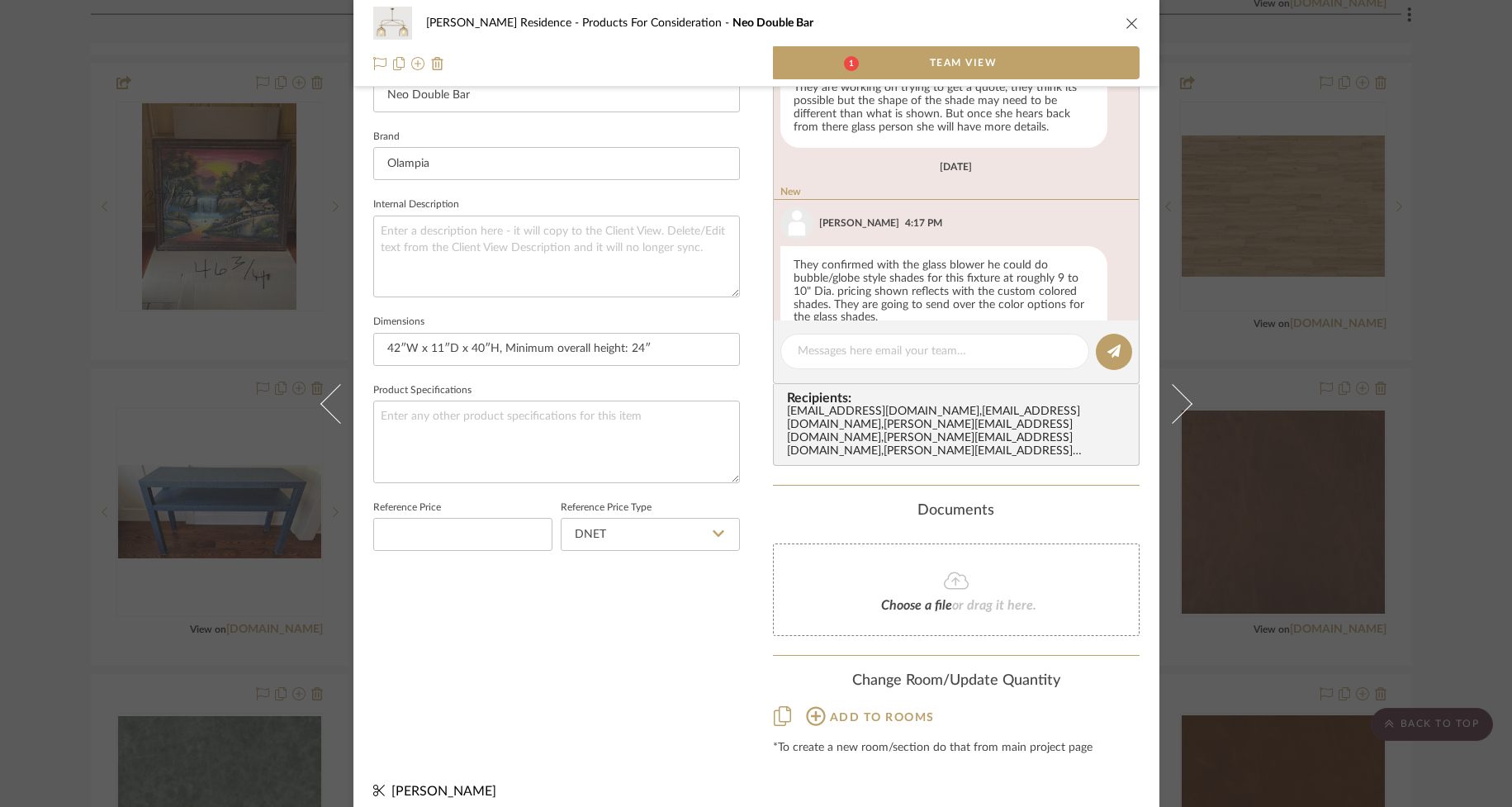
click at [1127, 21] on icon "close" at bounding box center [1133, 23] width 13 height 13
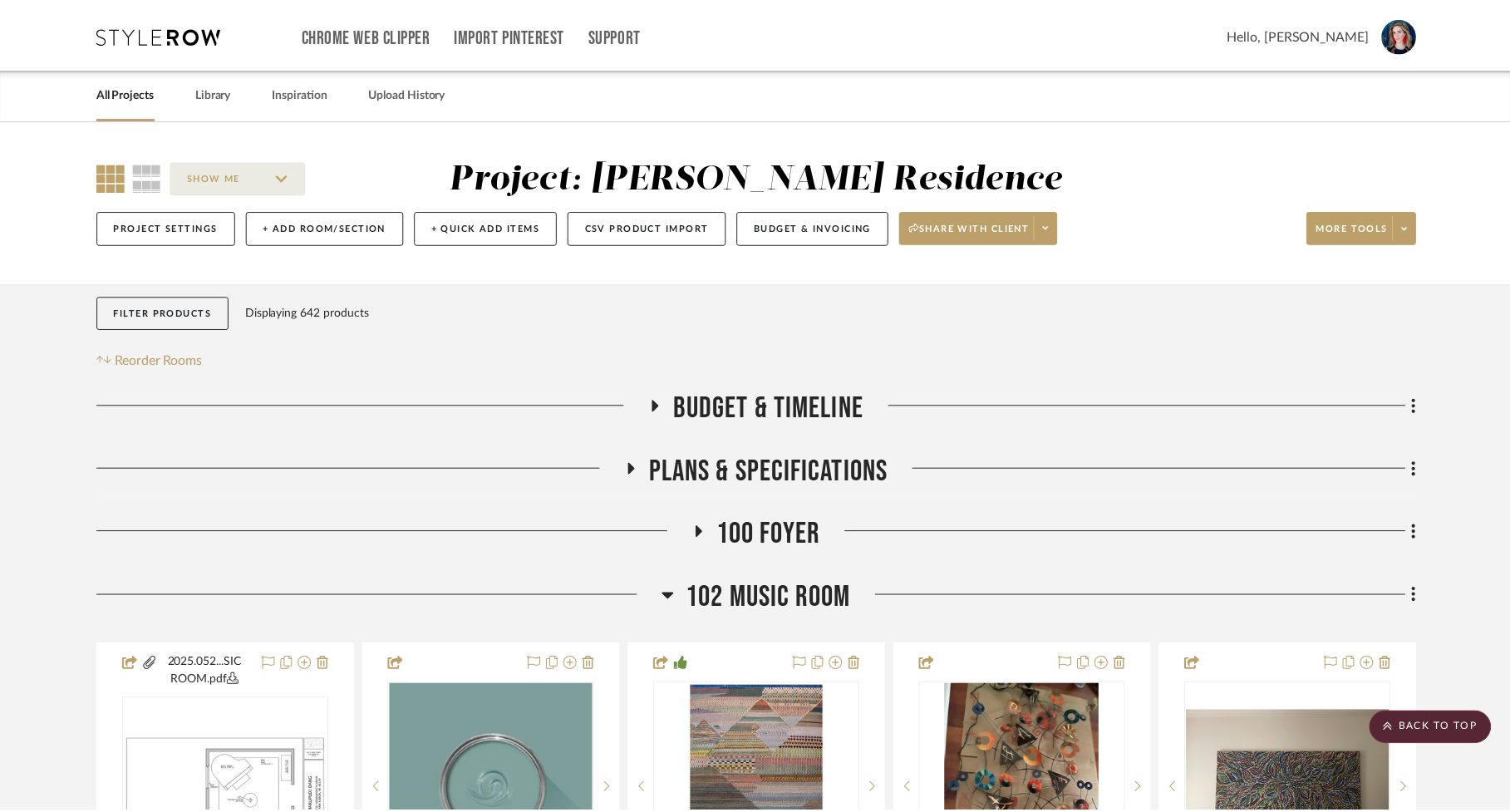
scroll to position [2519, 0]
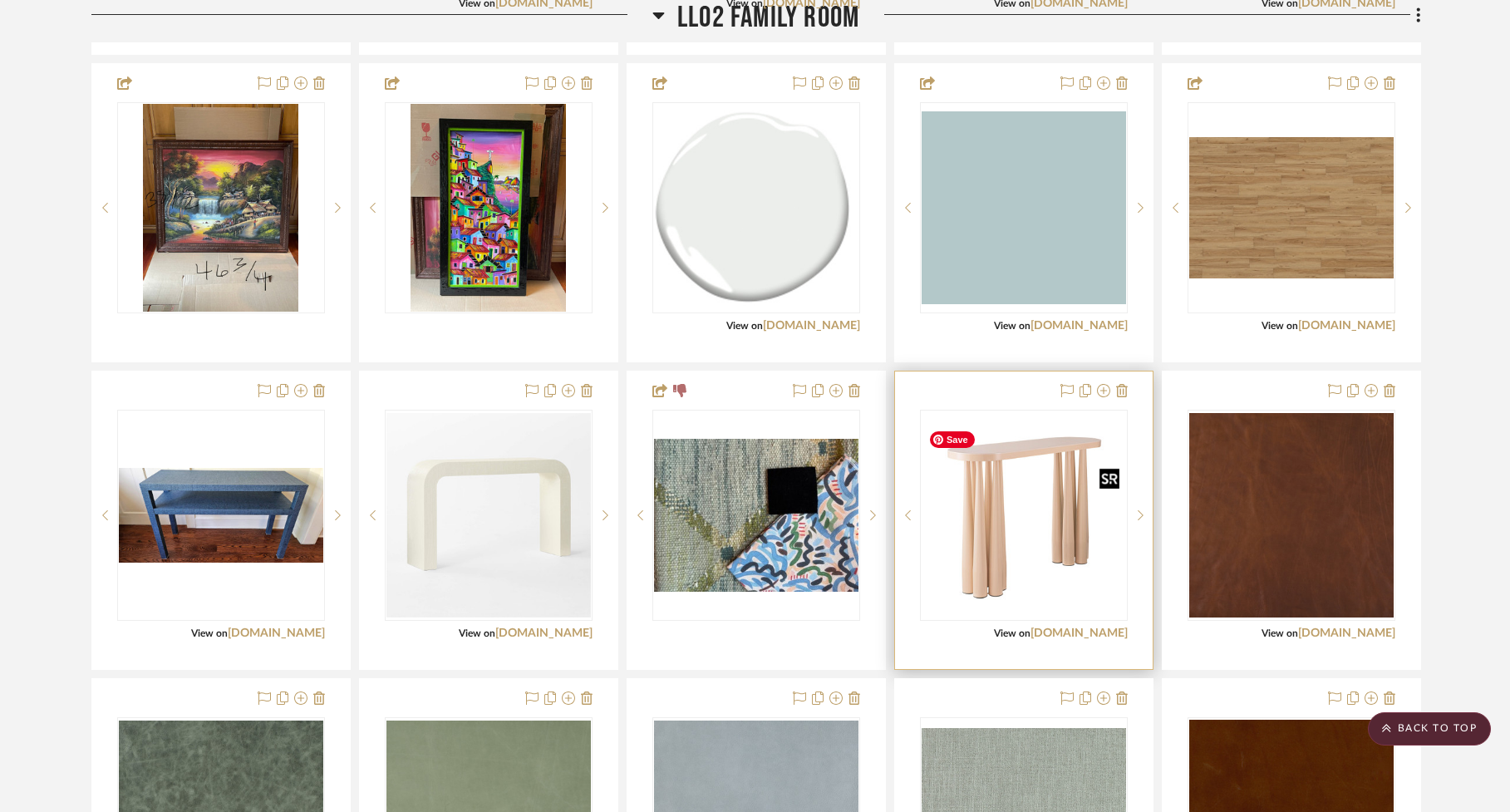
click at [974, 542] on img "0" at bounding box center [1024, 515] width 204 height 204
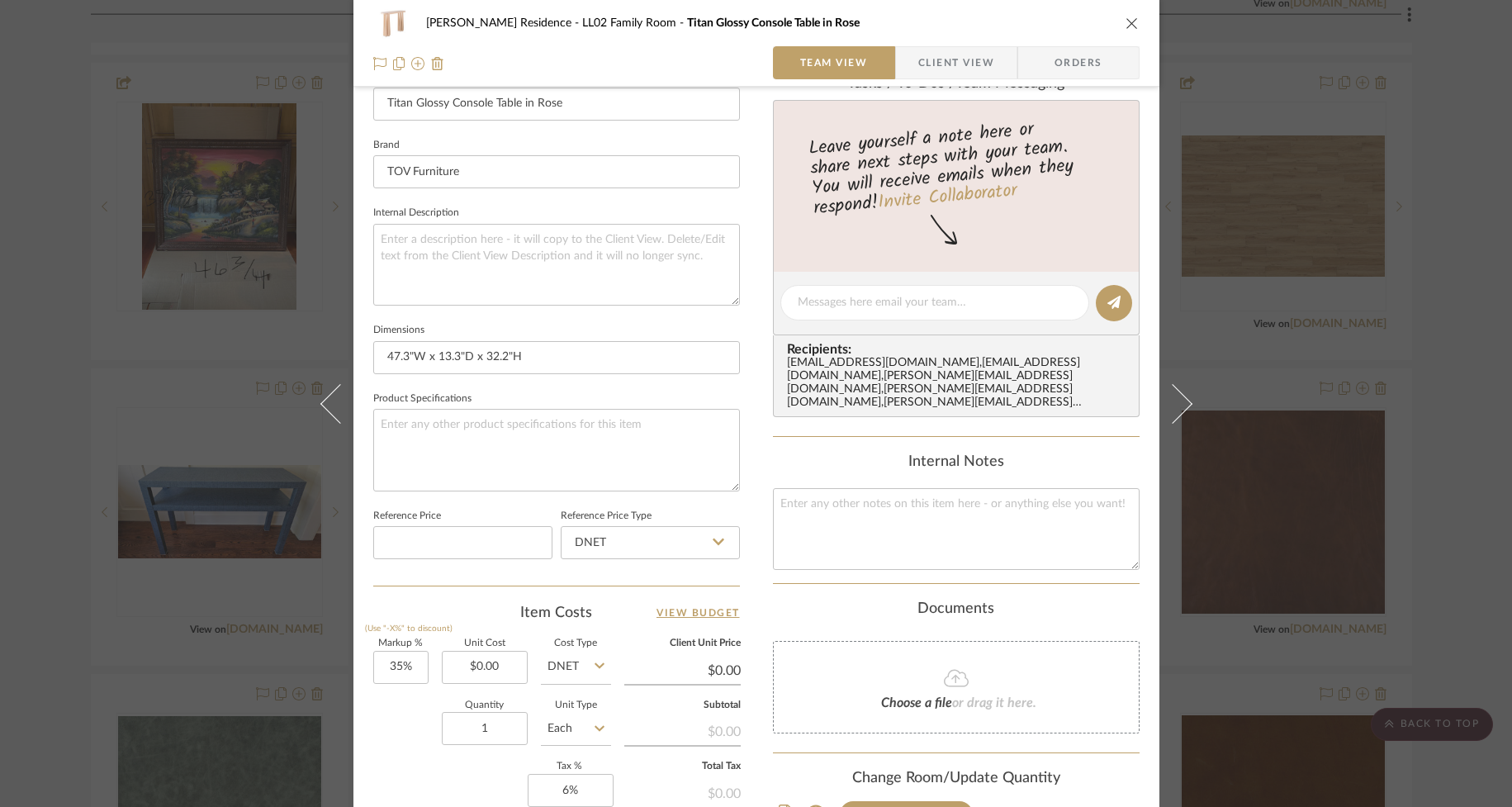
scroll to position [728, 0]
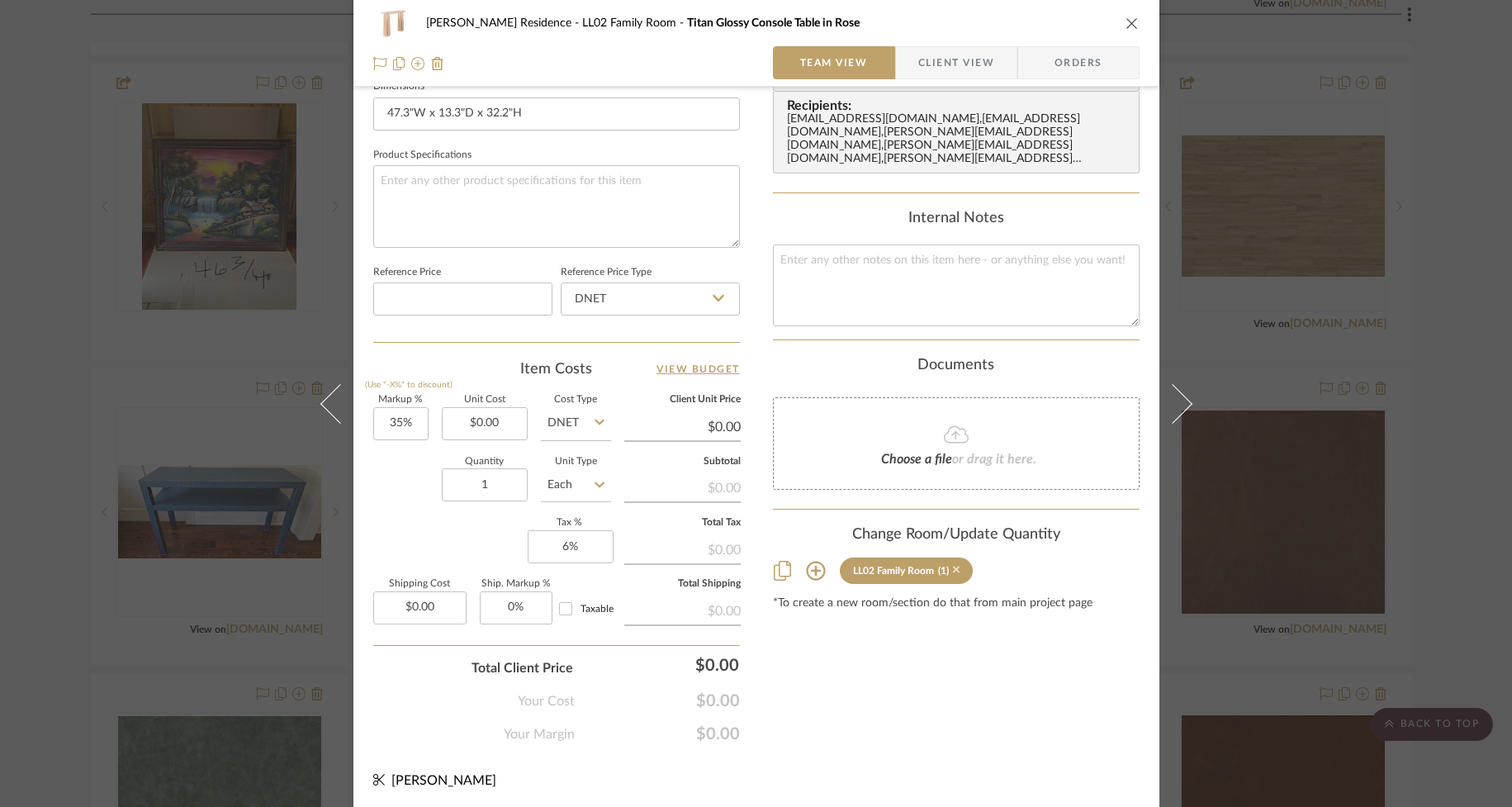
click at [954, 564] on icon at bounding box center [956, 569] width 7 height 11
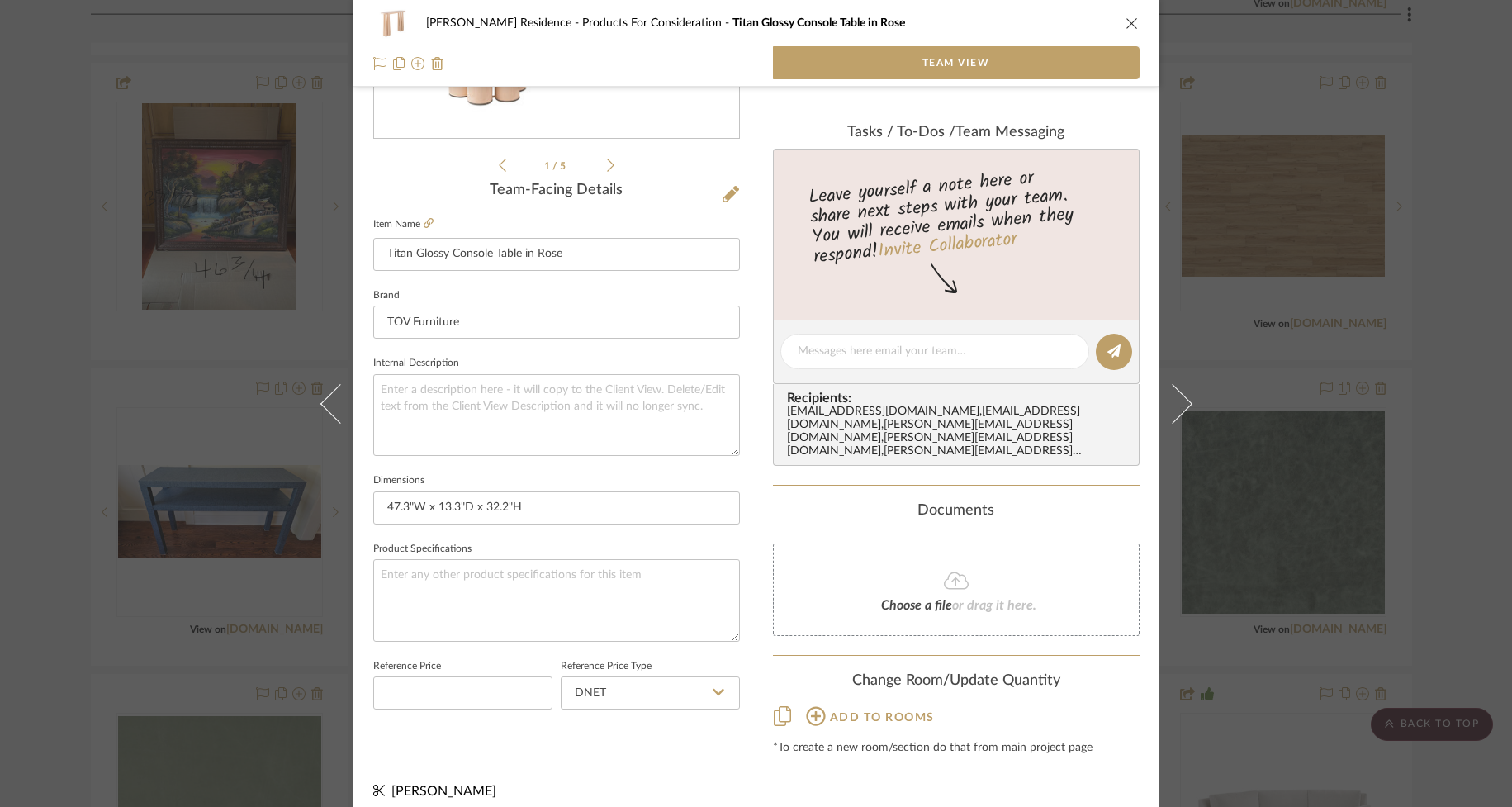
click at [1128, 27] on icon "close" at bounding box center [1133, 23] width 13 height 13
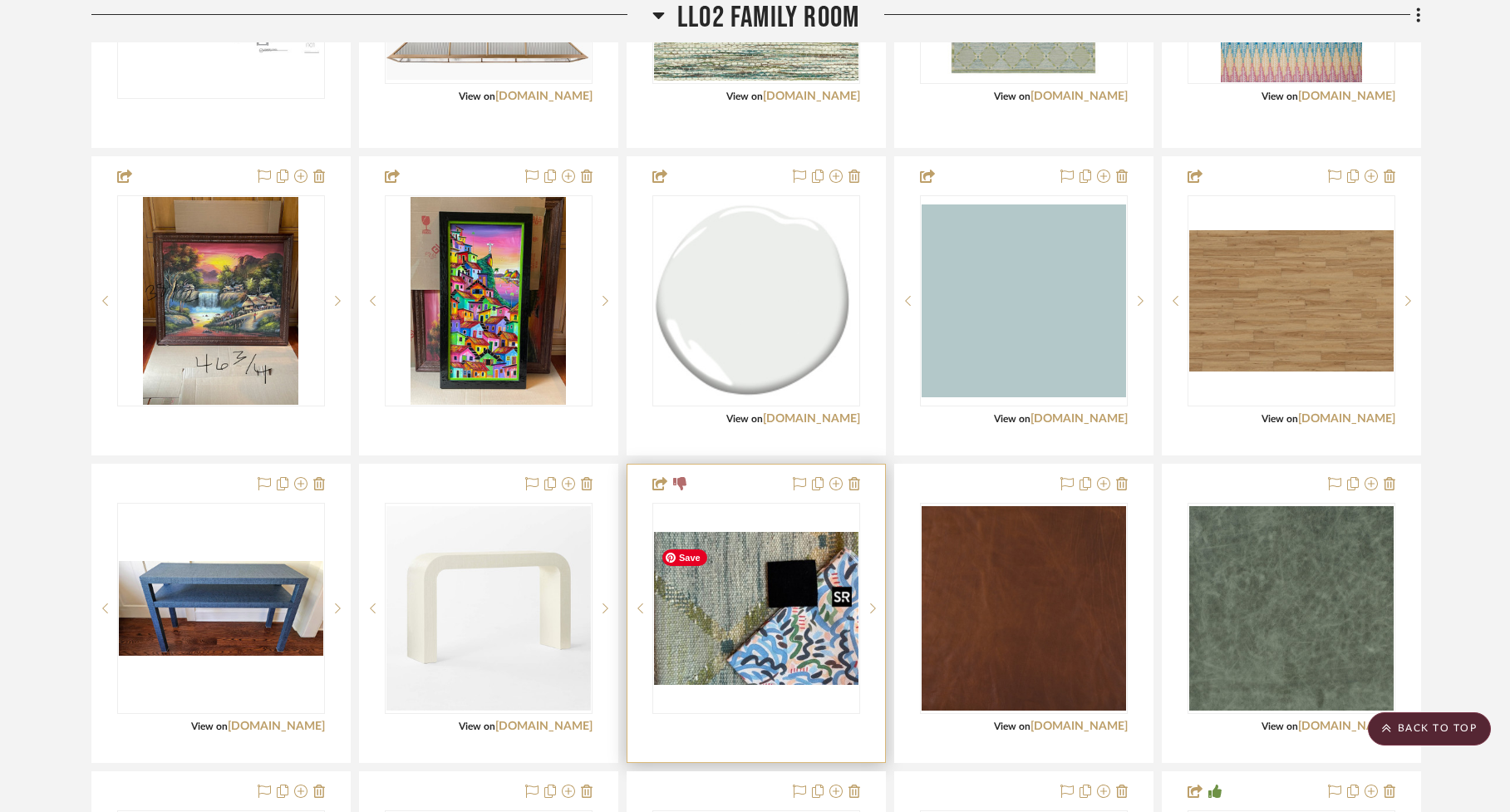
scroll to position [2425, 0]
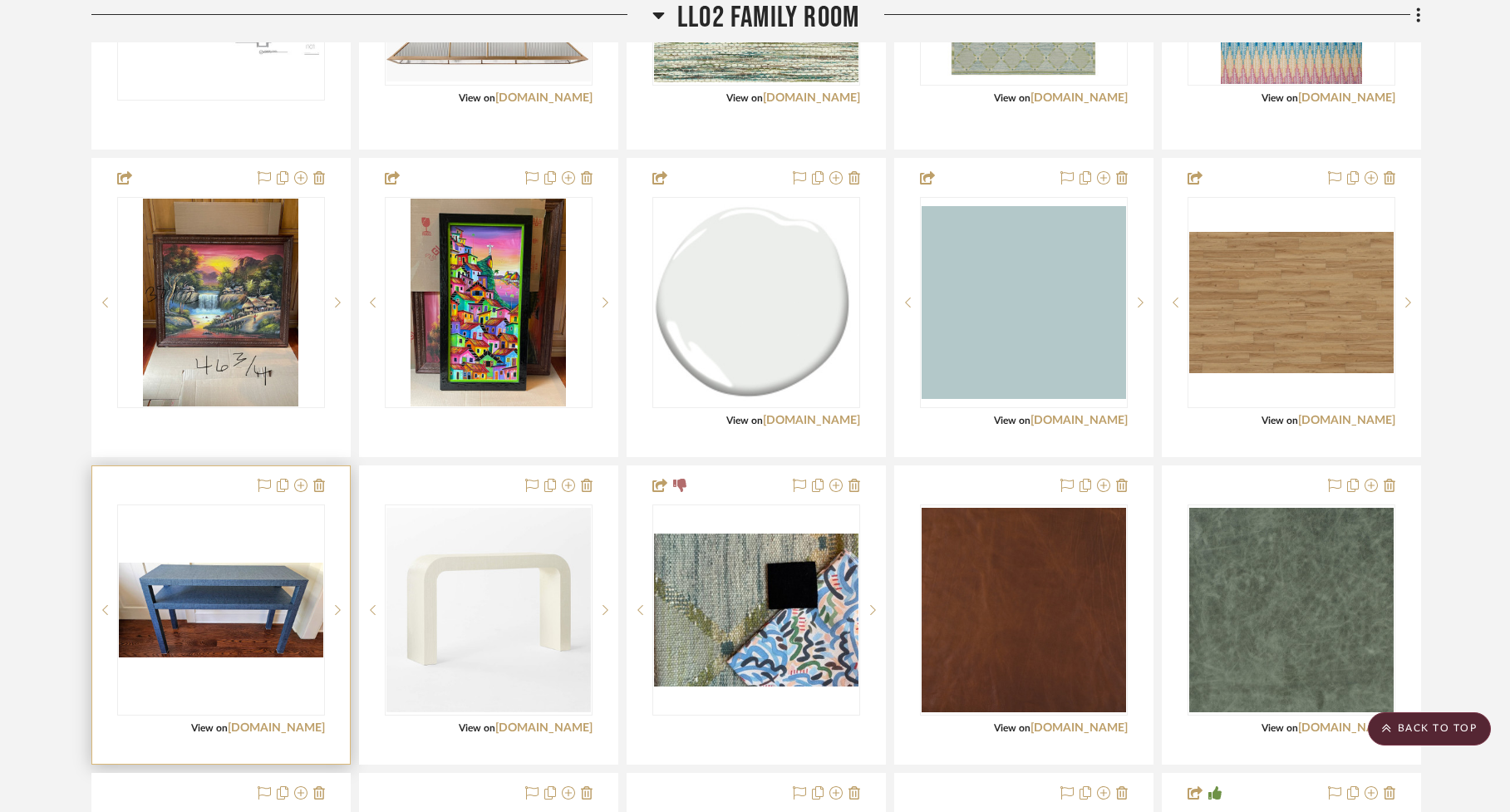
click at [244, 638] on img "0" at bounding box center [221, 609] width 204 height 95
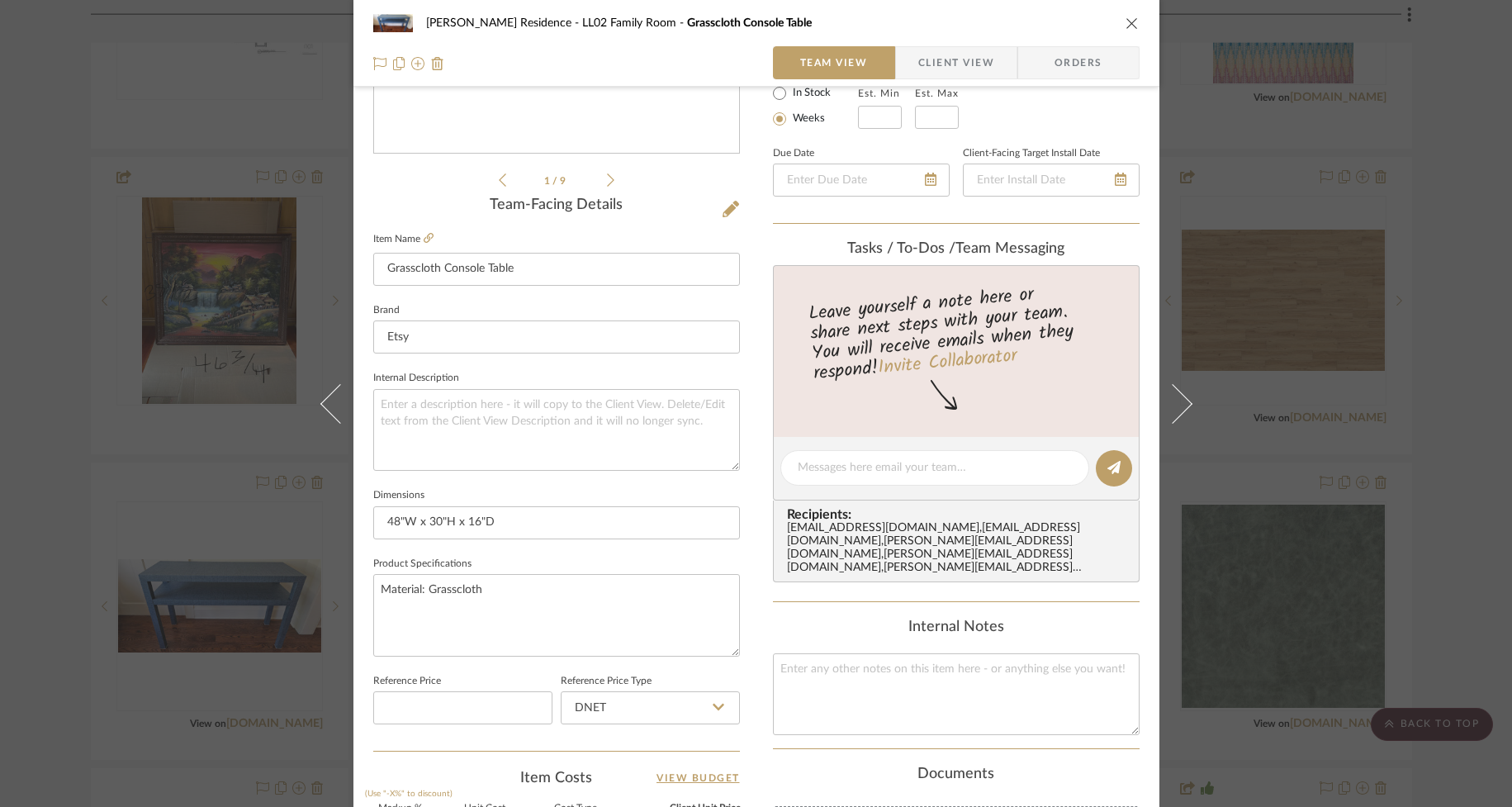
scroll to position [706, 0]
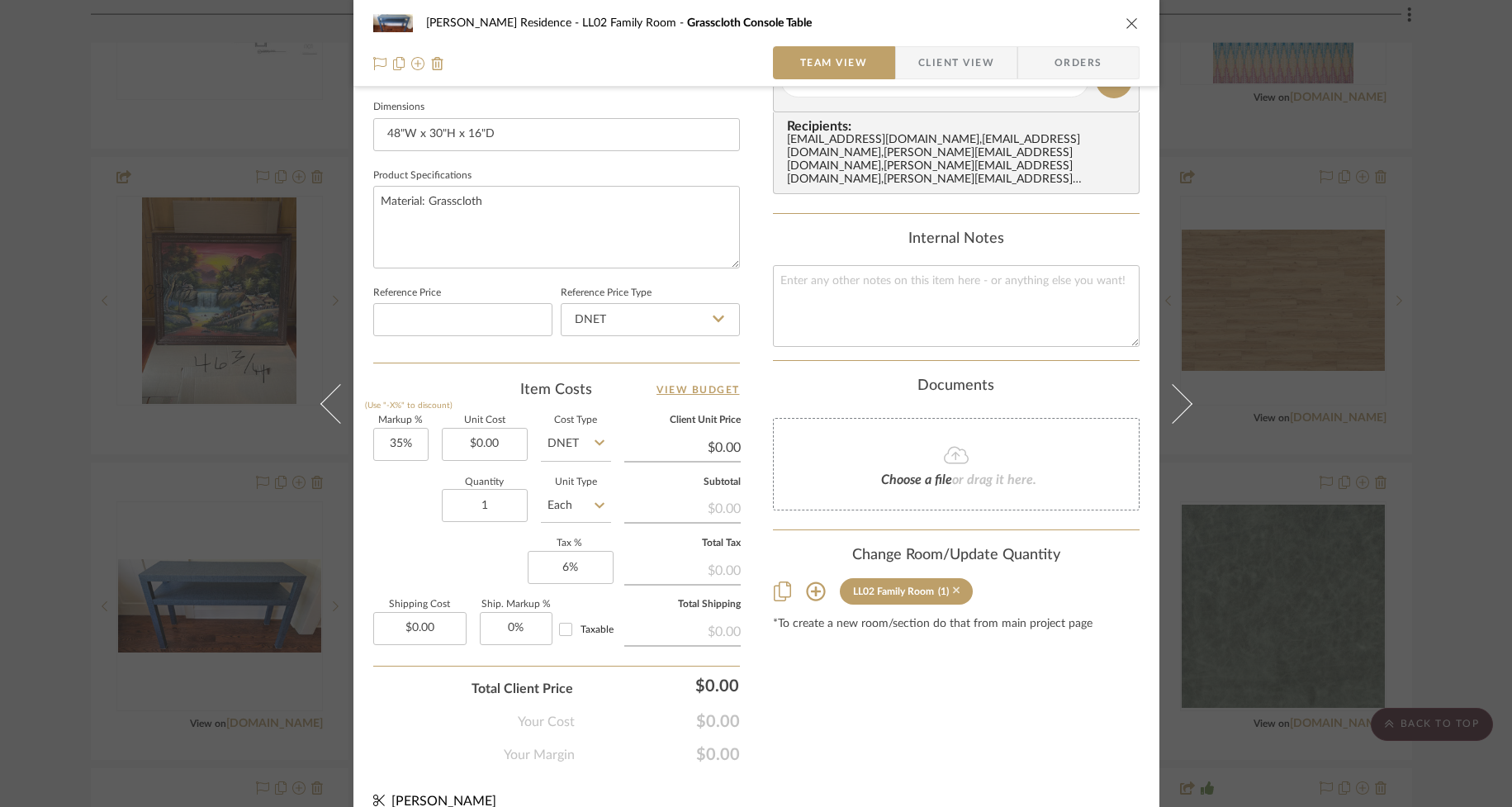
click at [953, 587] on icon at bounding box center [956, 591] width 7 height 7
click at [1126, 23] on icon "close" at bounding box center [1133, 23] width 13 height 13
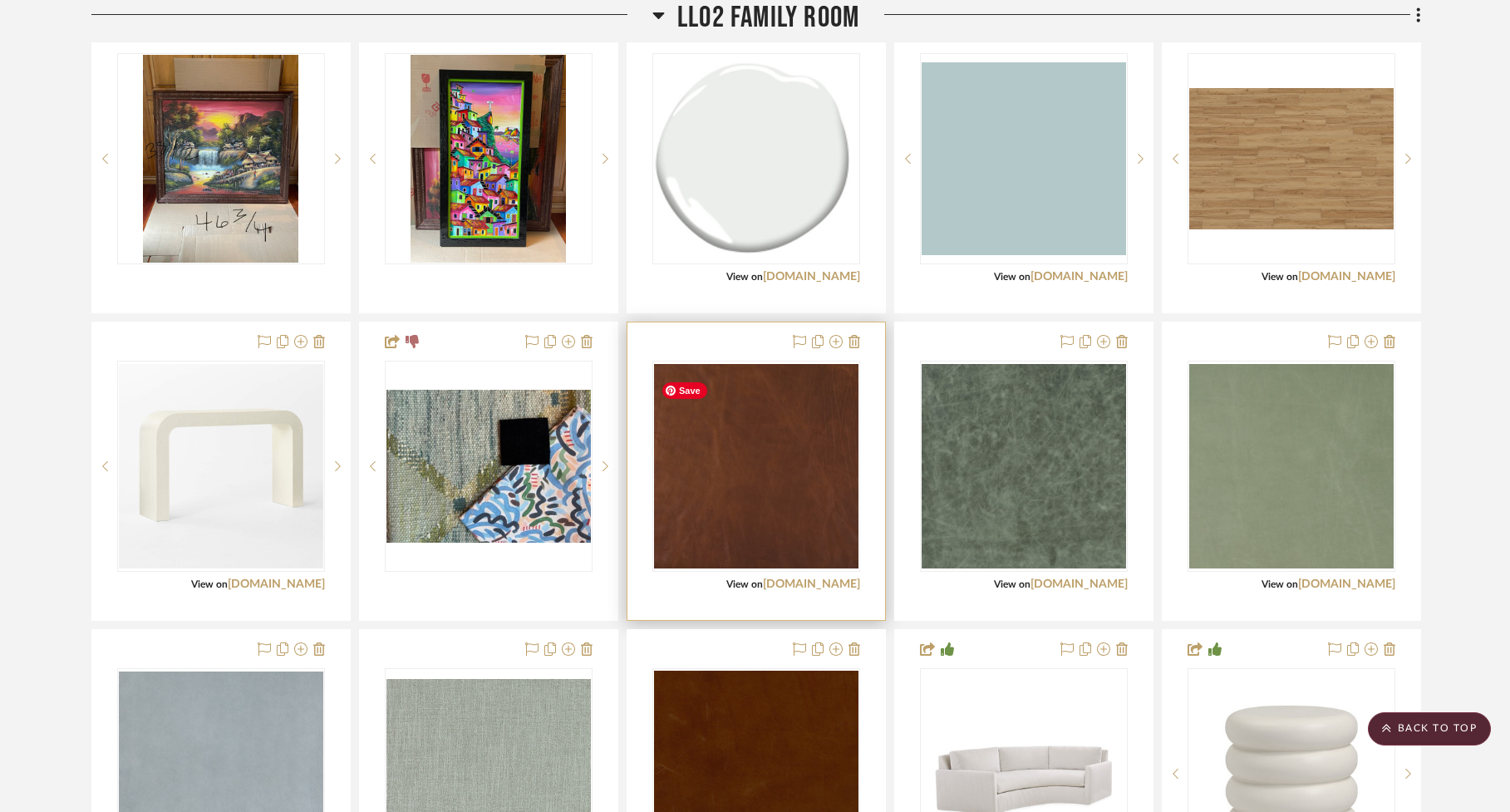
scroll to position [2578, 0]
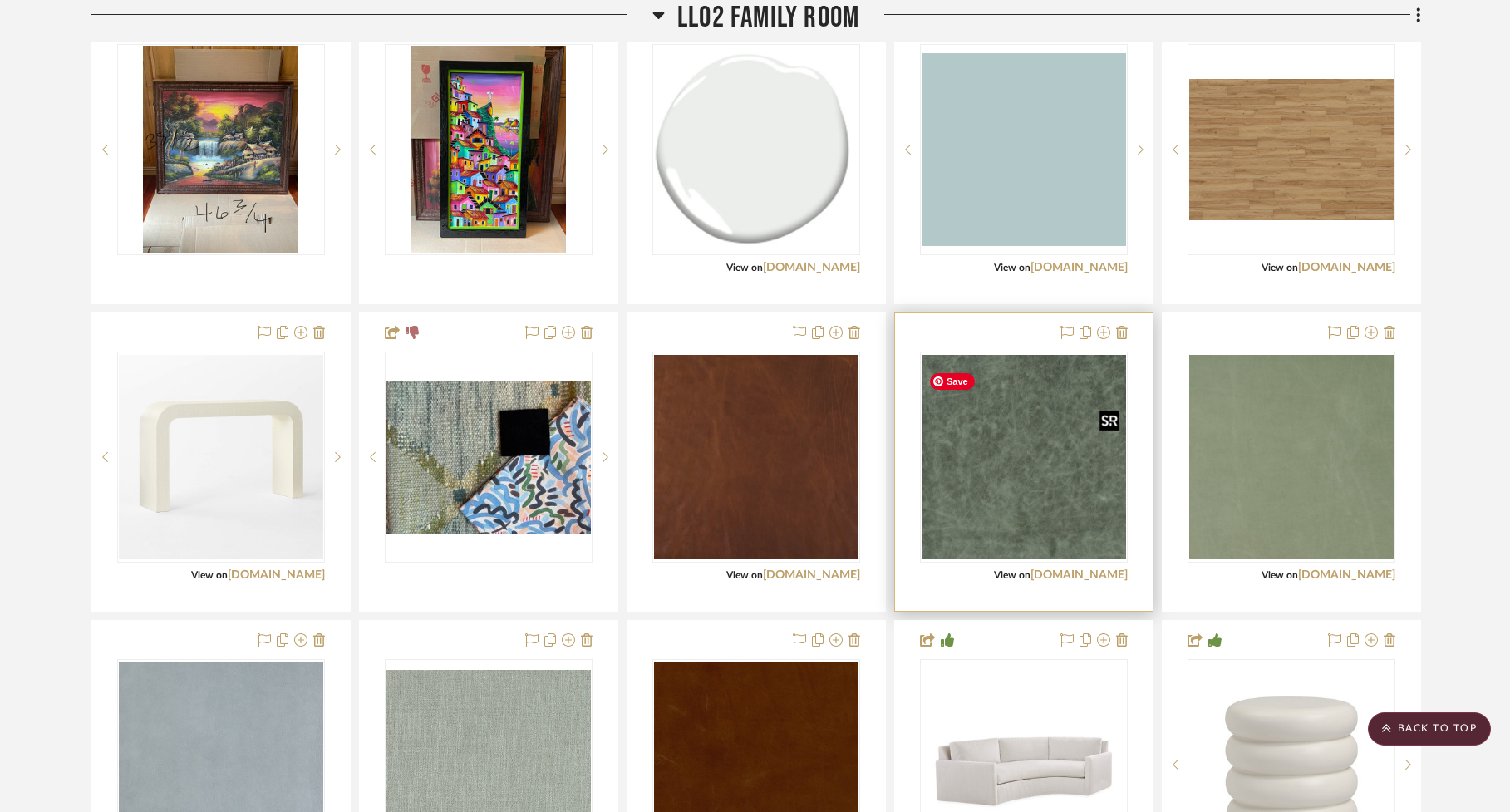
click at [1015, 538] on img "0" at bounding box center [1024, 457] width 204 height 204
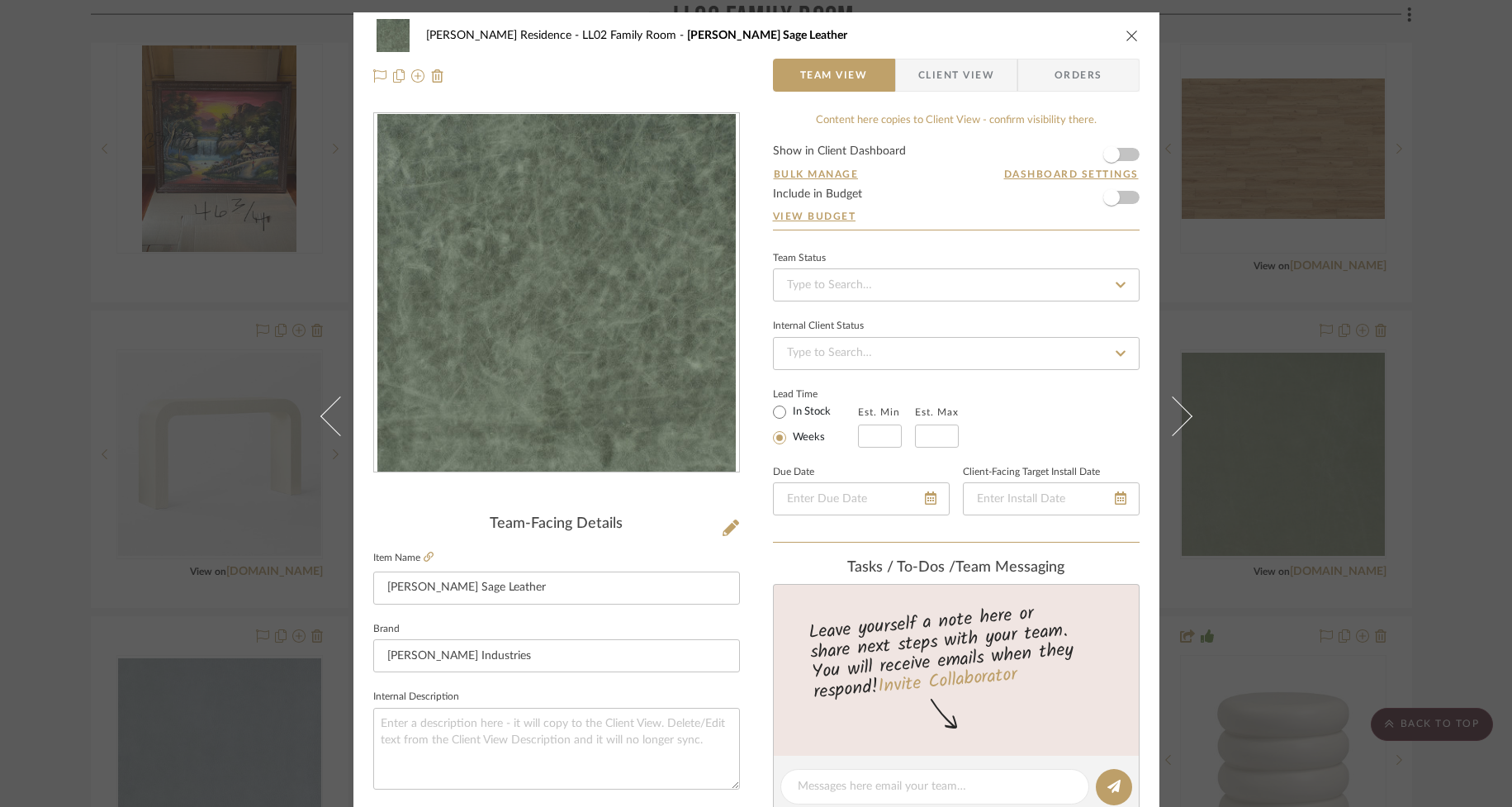
scroll to position [1, 0]
drag, startPoint x: 1128, startPoint y: 35, endPoint x: 1097, endPoint y: 97, distance: 69.3
click at [1128, 34] on icon "close" at bounding box center [1133, 34] width 13 height 13
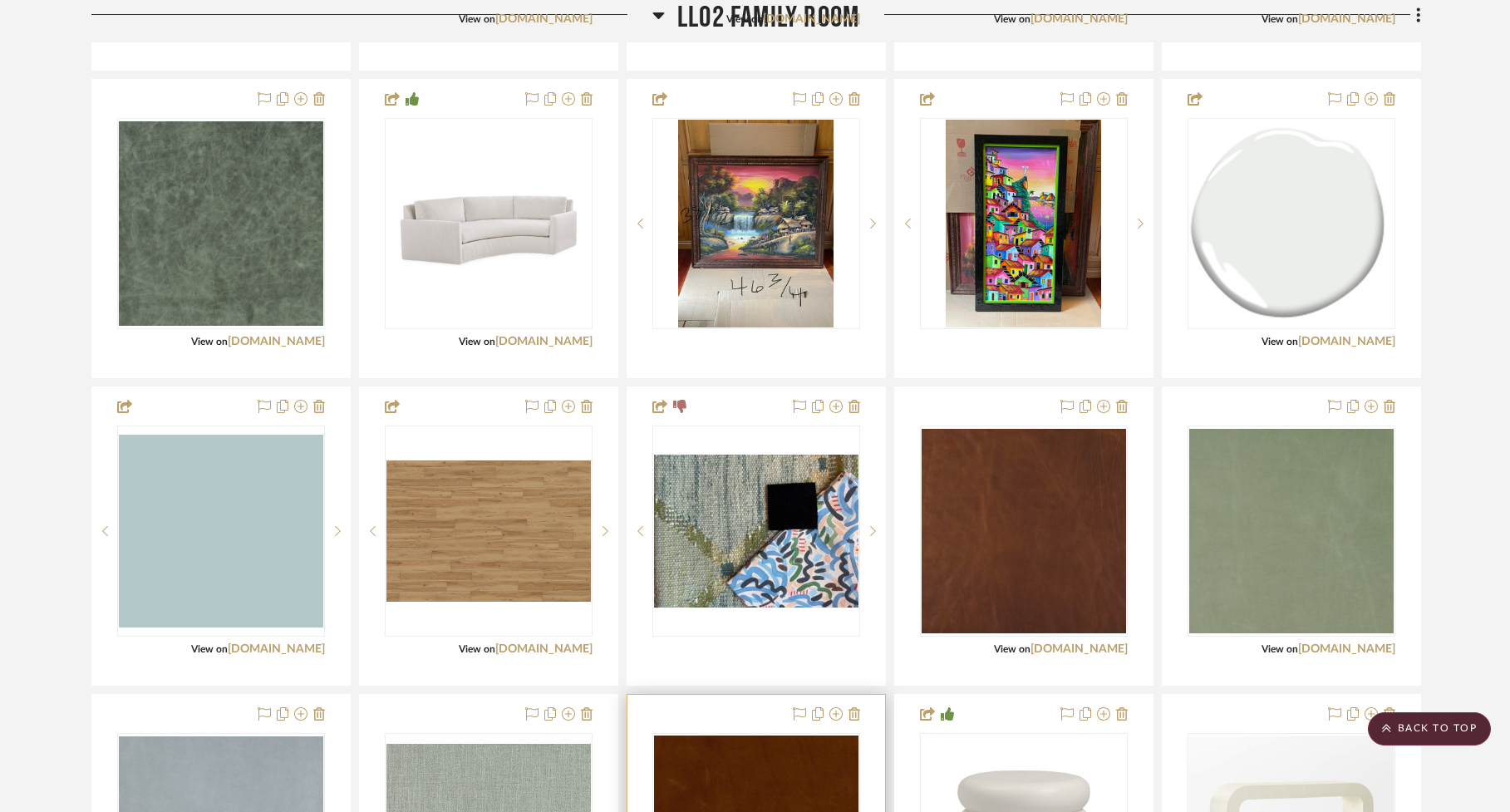
scroll to position [2495, 0]
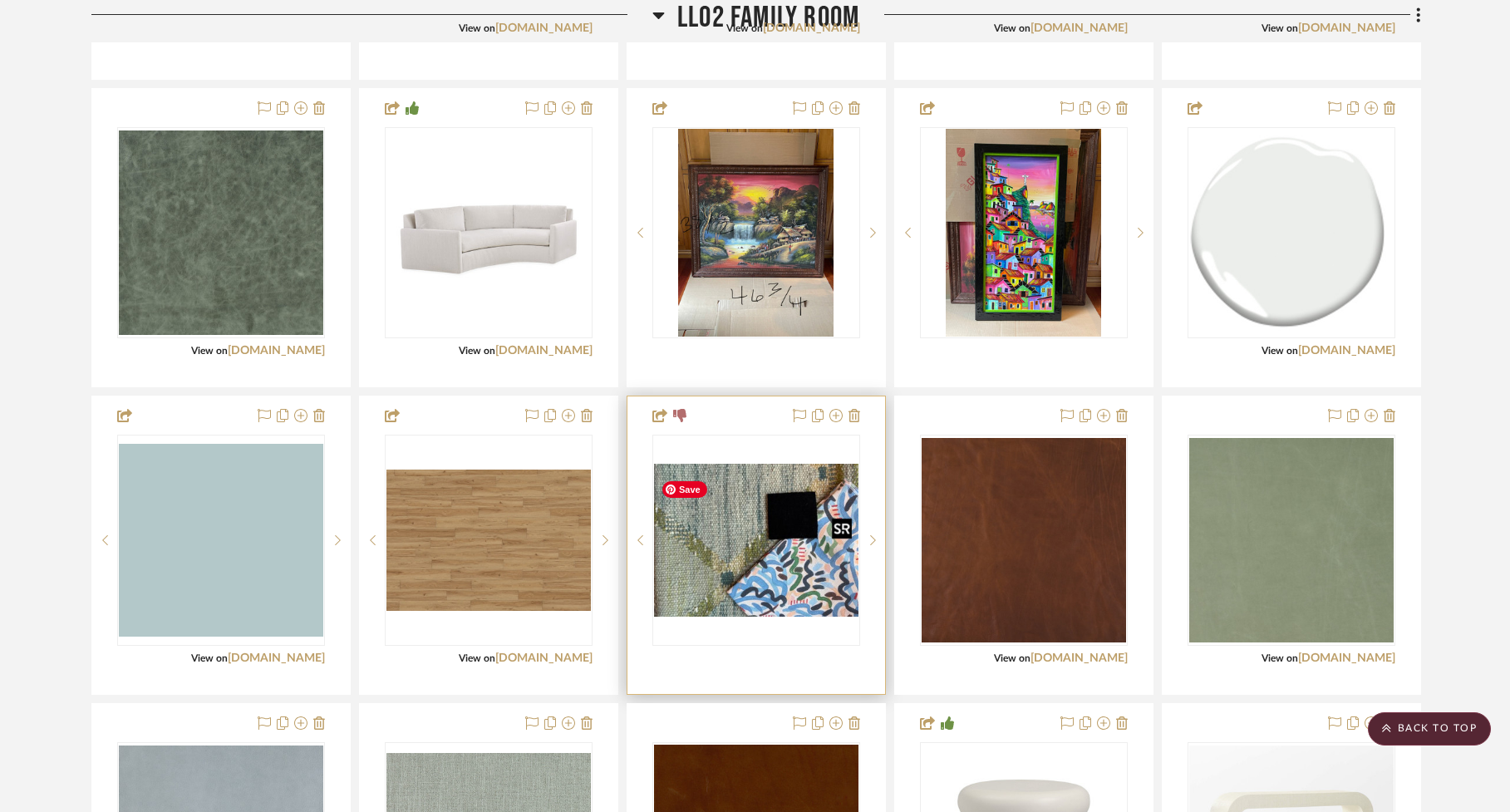
click at [739, 567] on img "0" at bounding box center [756, 540] width 204 height 154
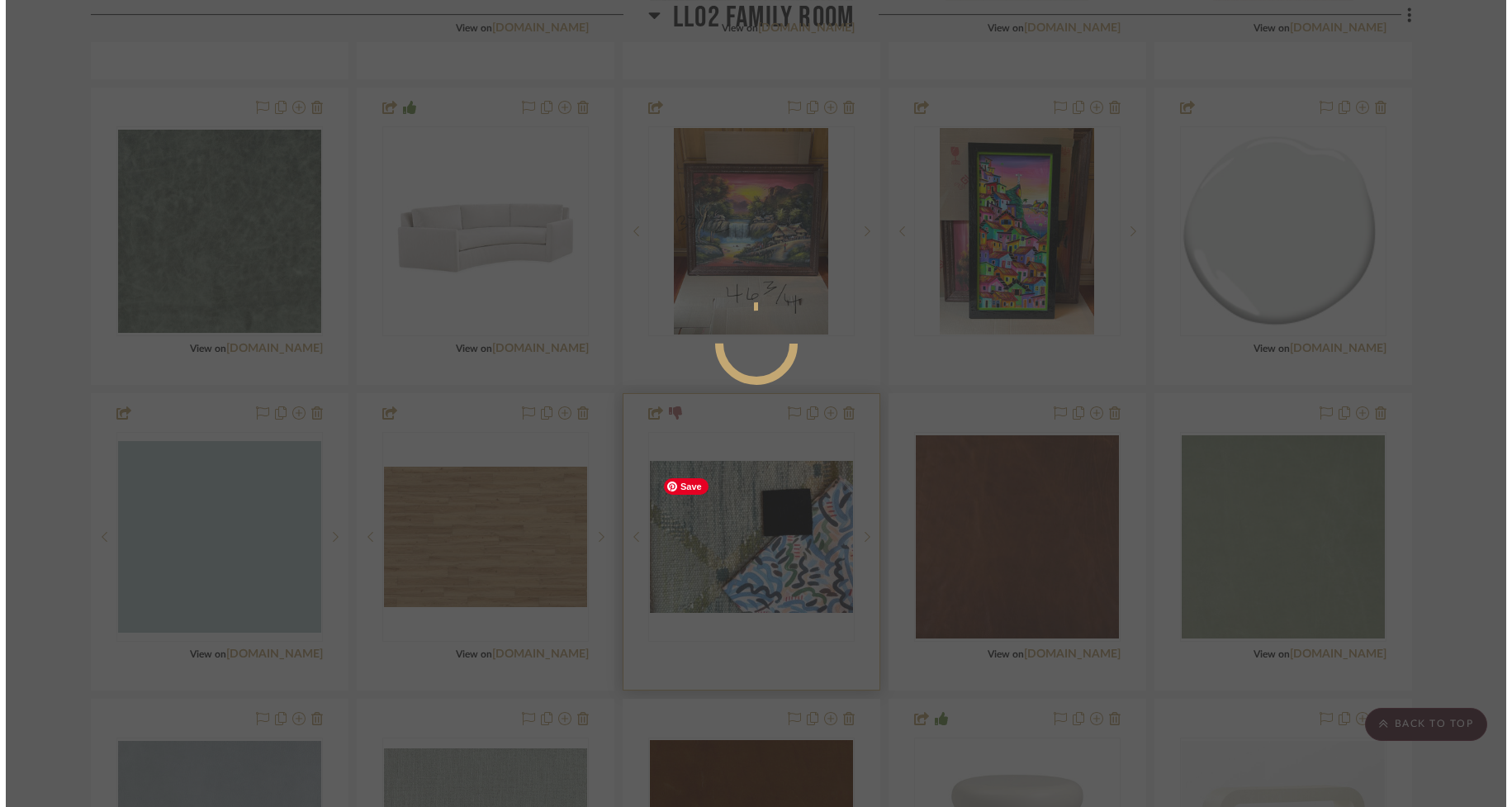
scroll to position [0, 0]
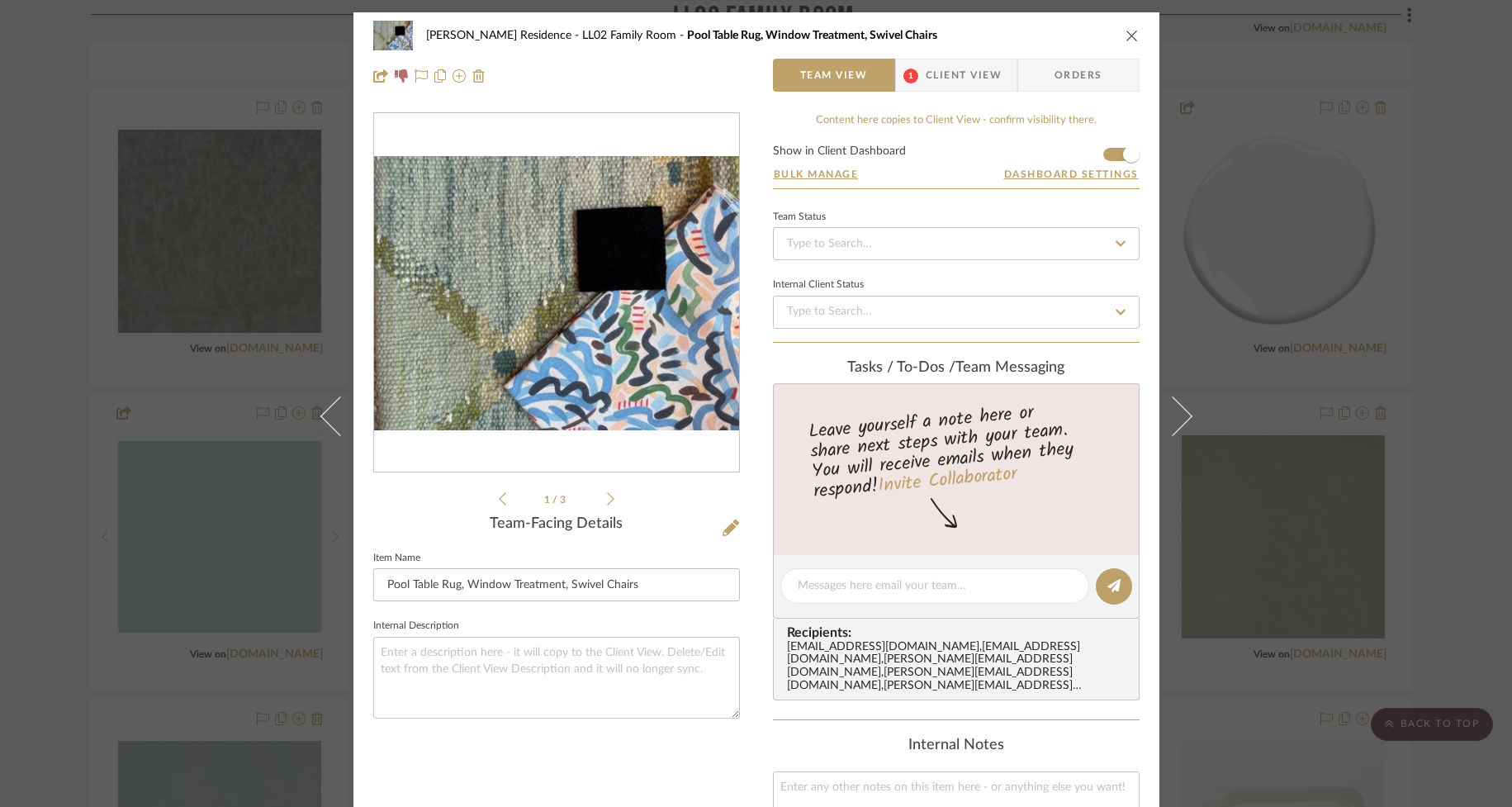
click at [608, 502] on icon at bounding box center [611, 499] width 7 height 15
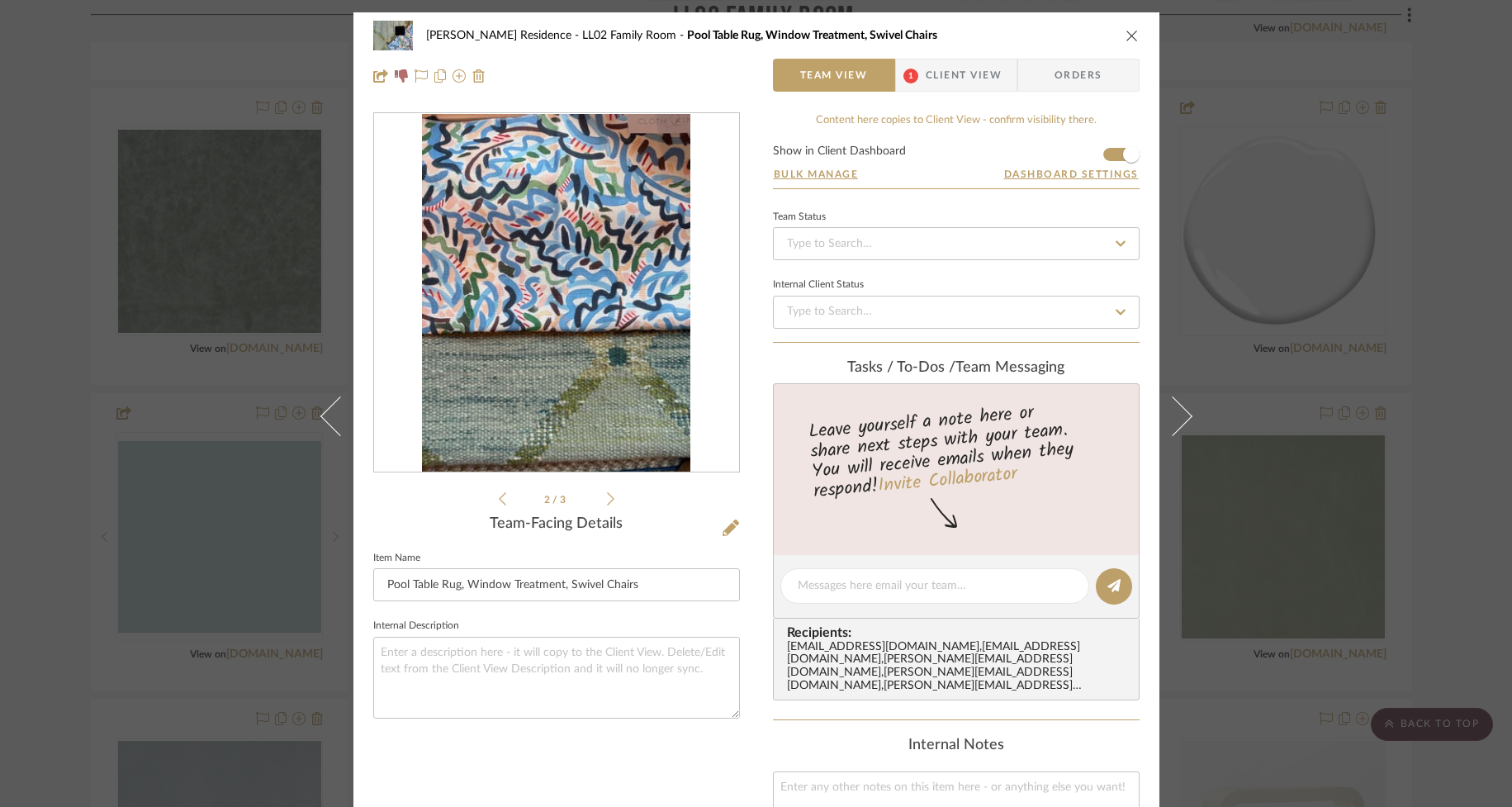
click at [607, 499] on icon at bounding box center [611, 499] width 7 height 15
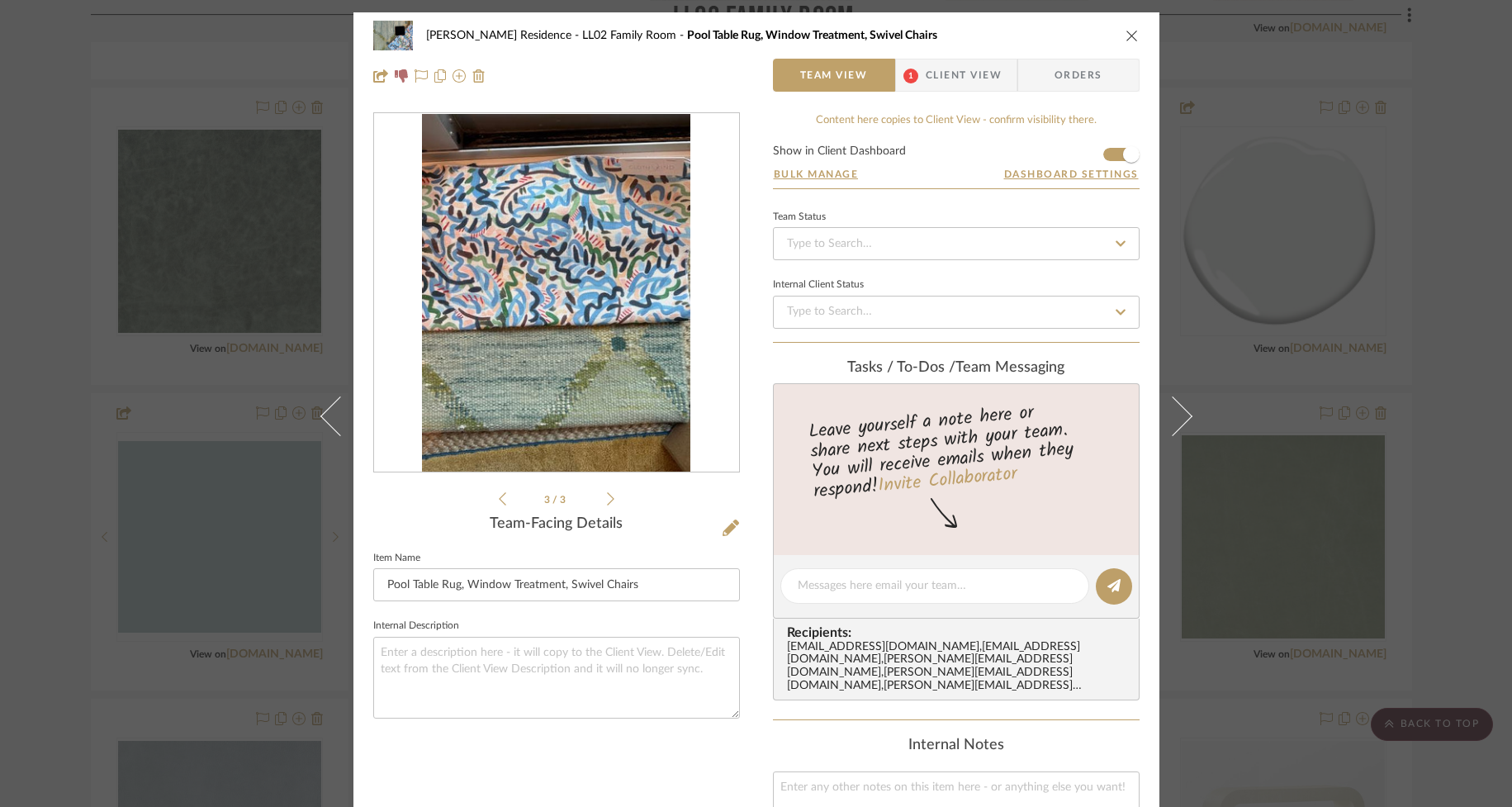
click at [607, 499] on icon at bounding box center [611, 499] width 7 height 15
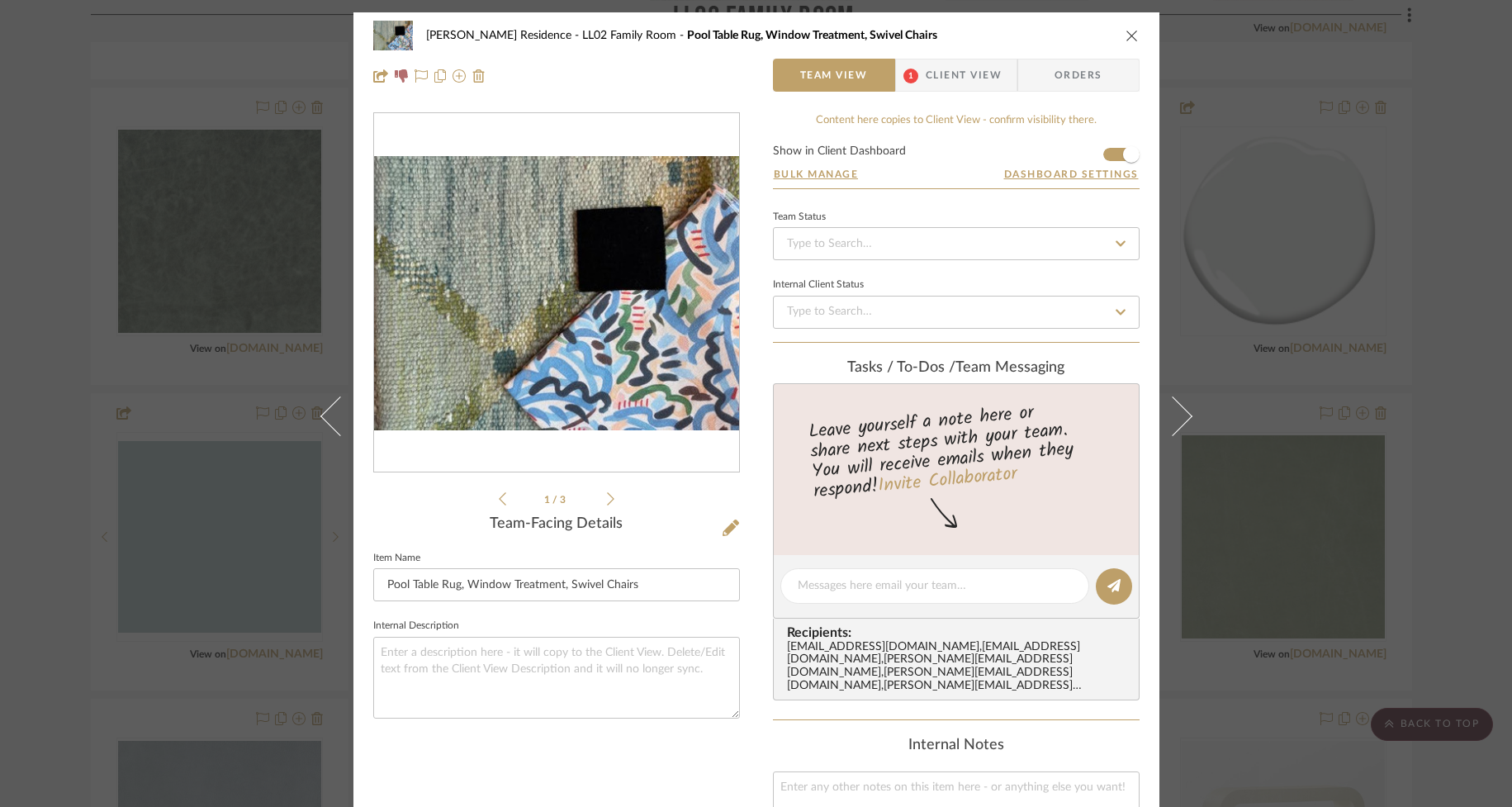
scroll to position [382, 0]
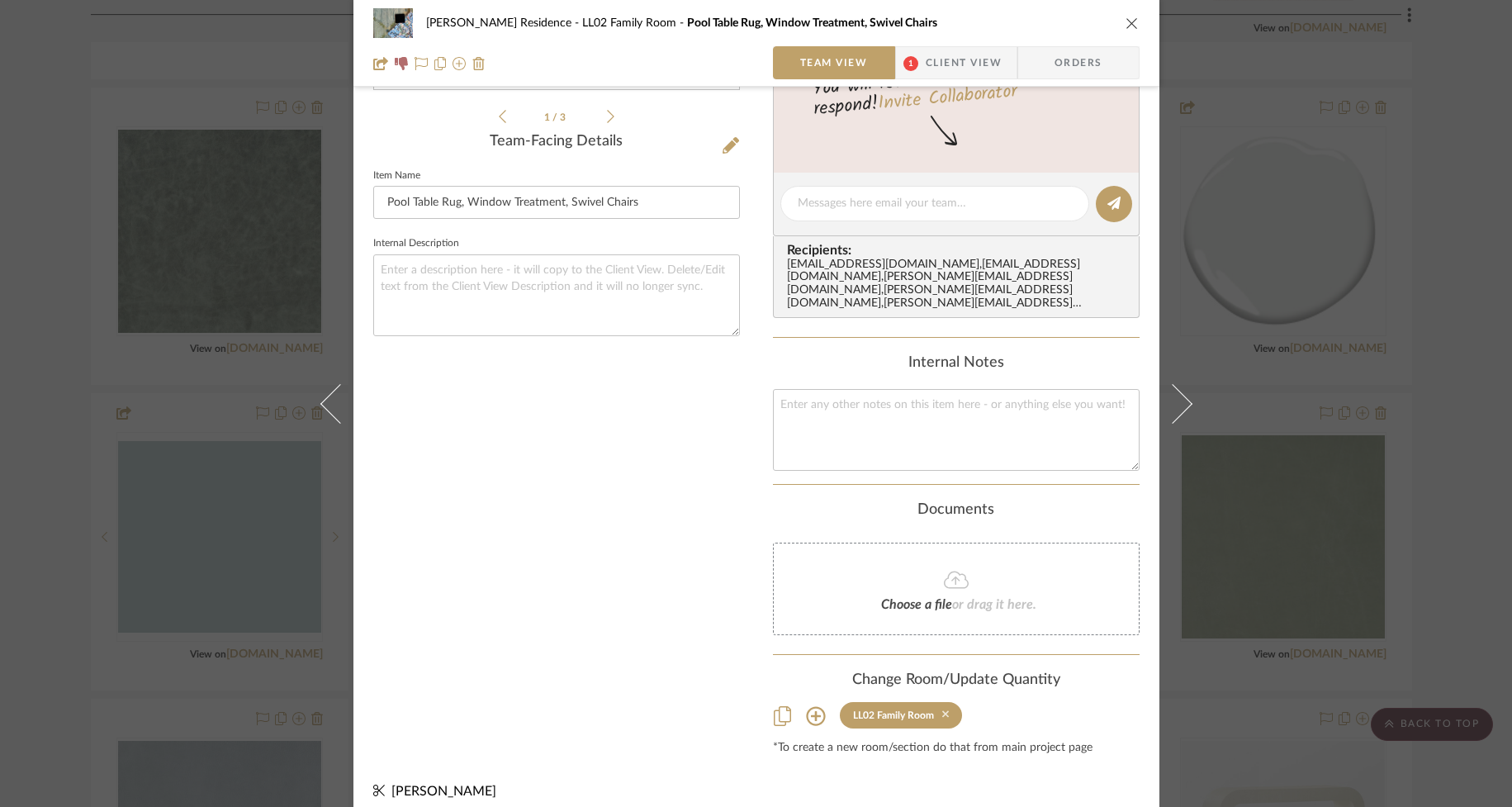
click at [942, 711] on icon at bounding box center [946, 715] width 7 height 7
click at [1126, 21] on icon "close" at bounding box center [1133, 23] width 13 height 13
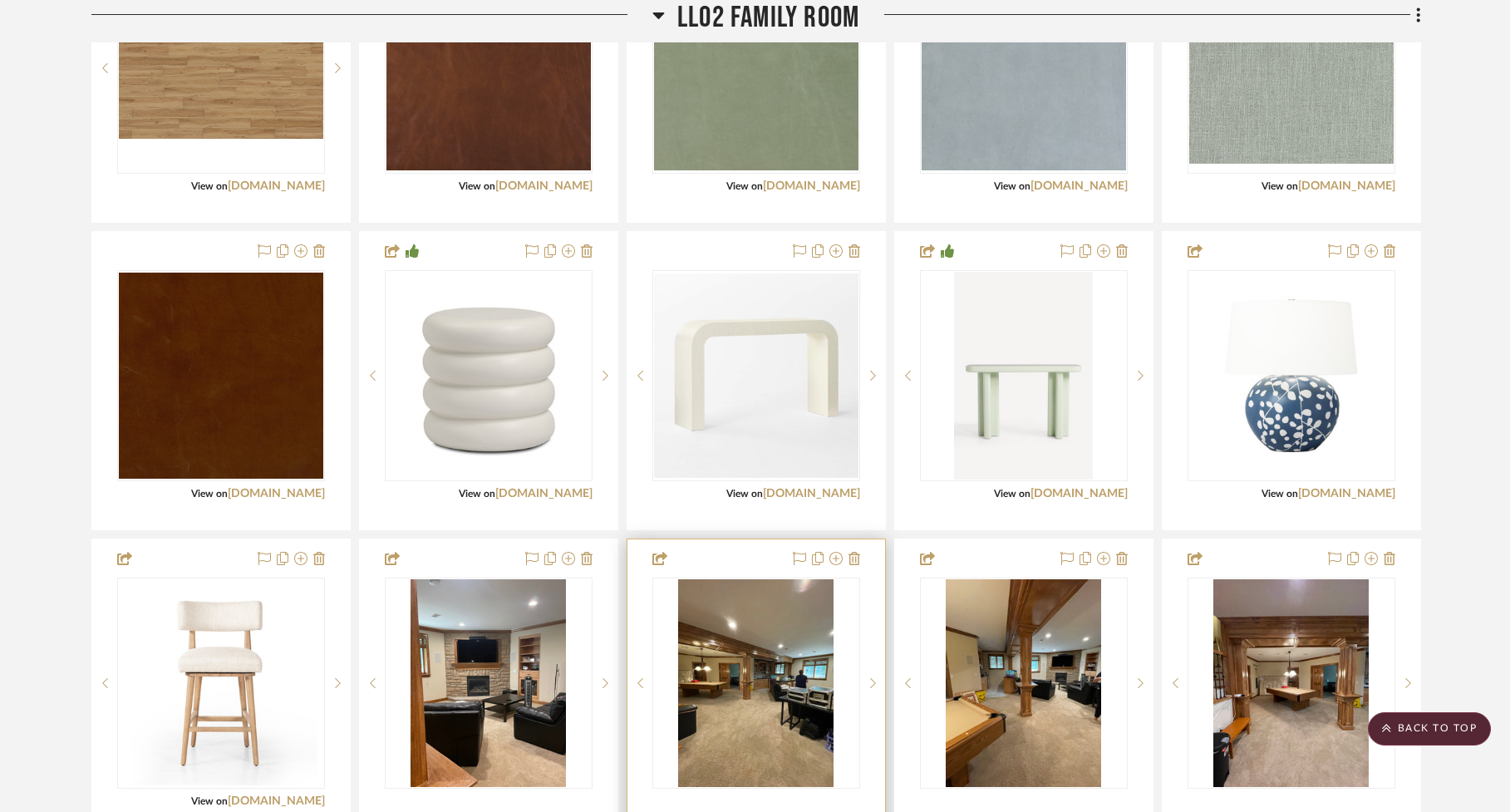
scroll to position [3282, 0]
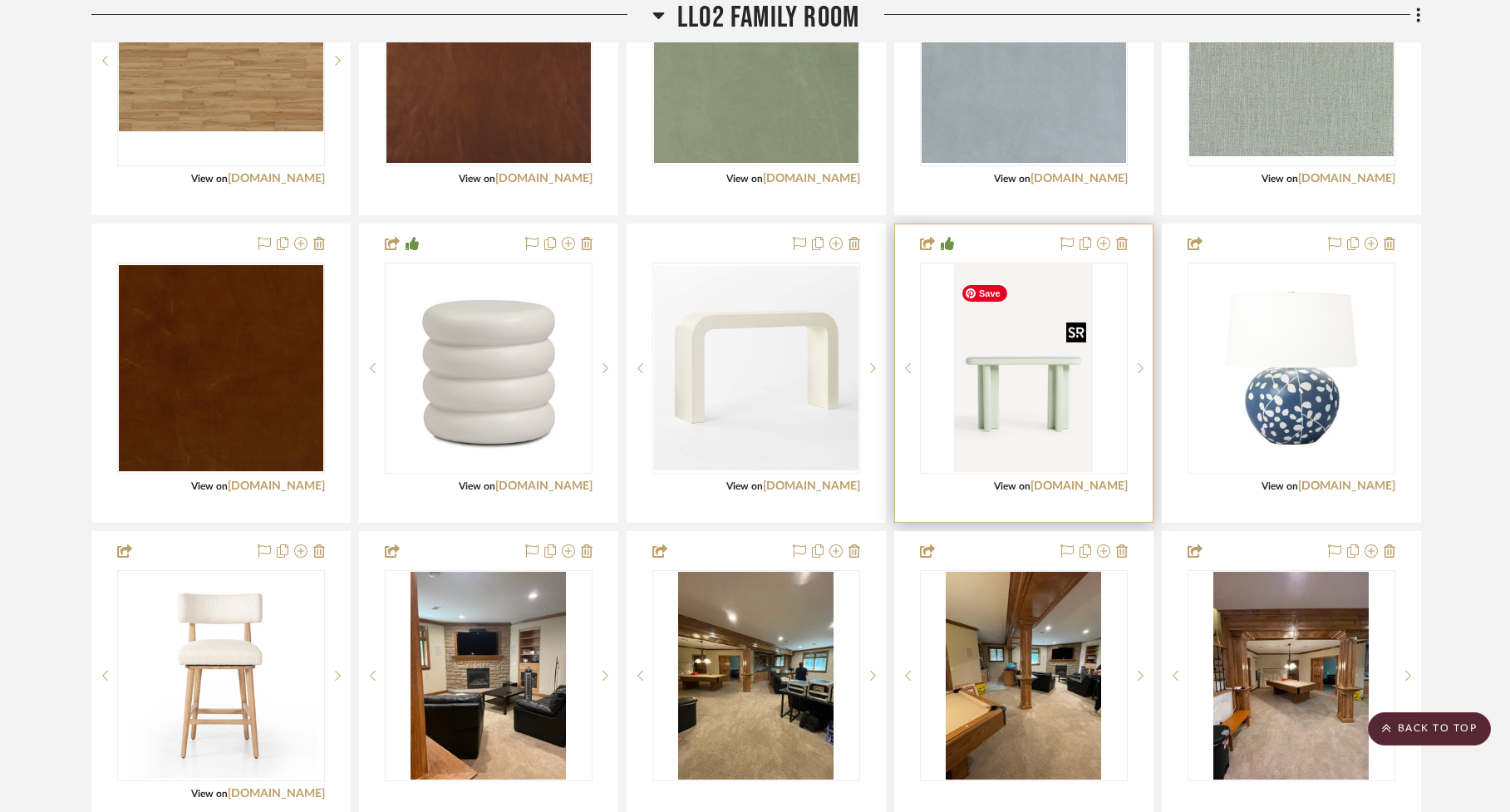
click at [1016, 425] on img "0" at bounding box center [1022, 368] width 138 height 208
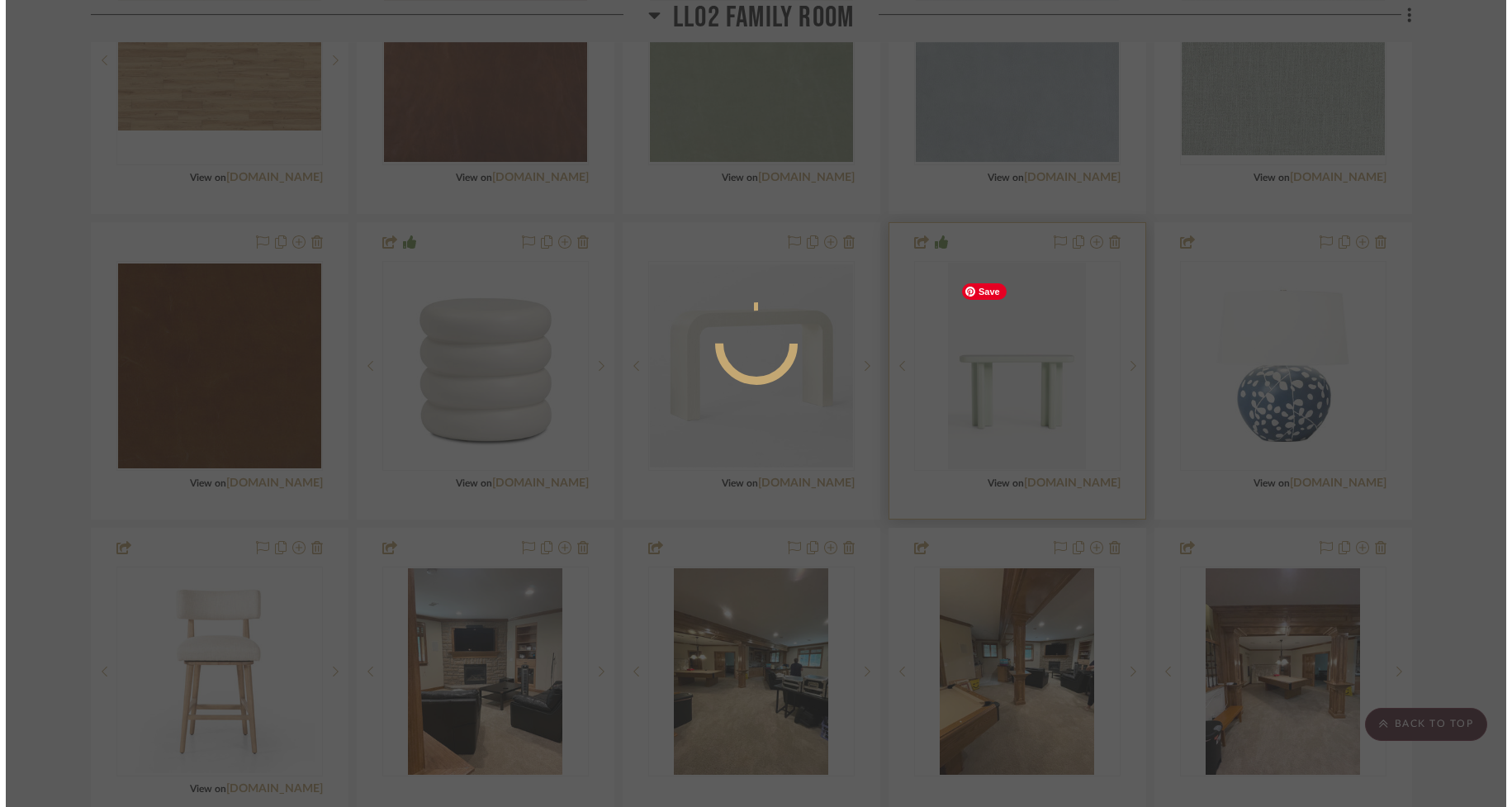
scroll to position [0, 0]
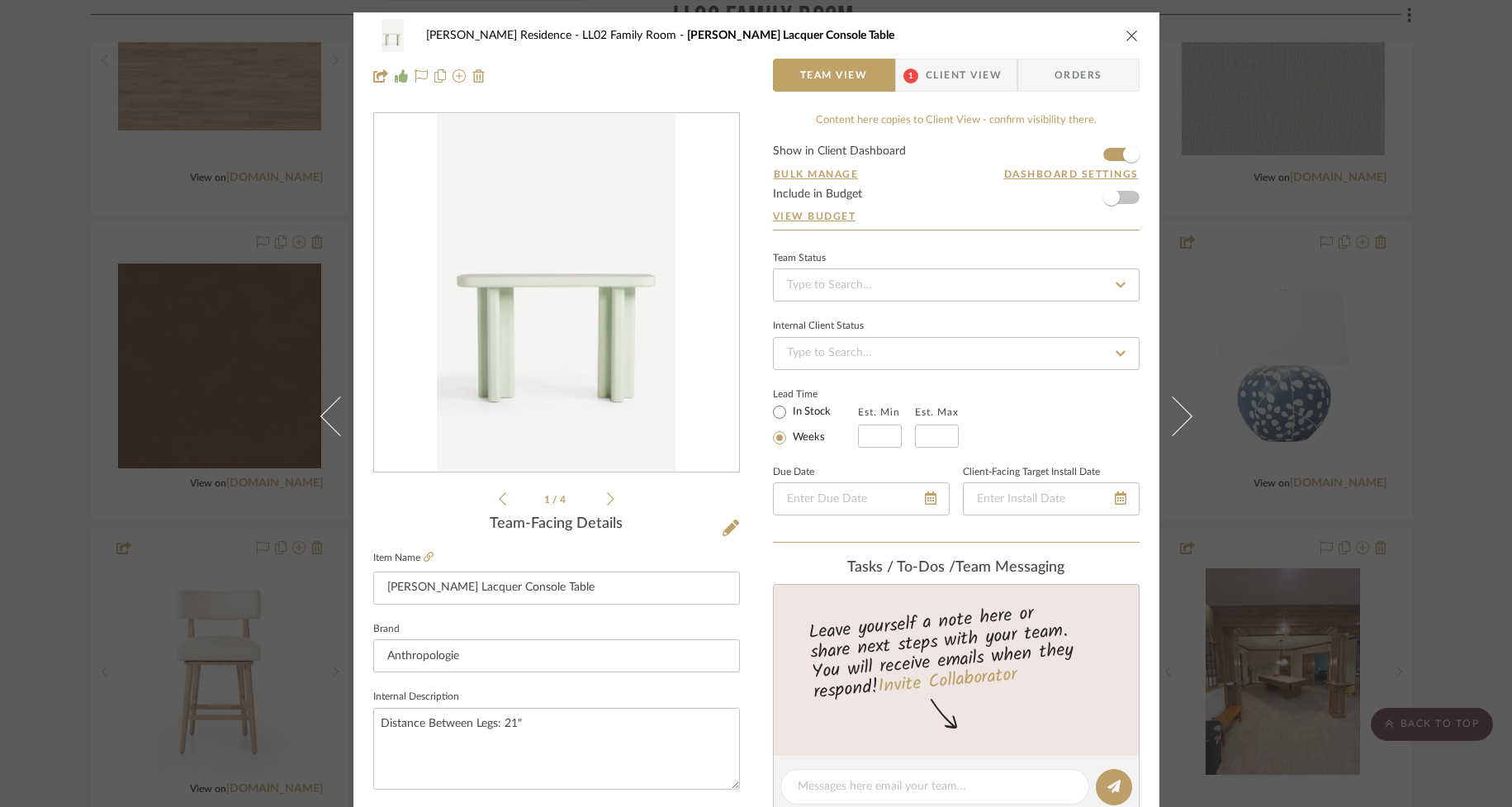
click at [932, 67] on span "Client View" at bounding box center [964, 75] width 76 height 33
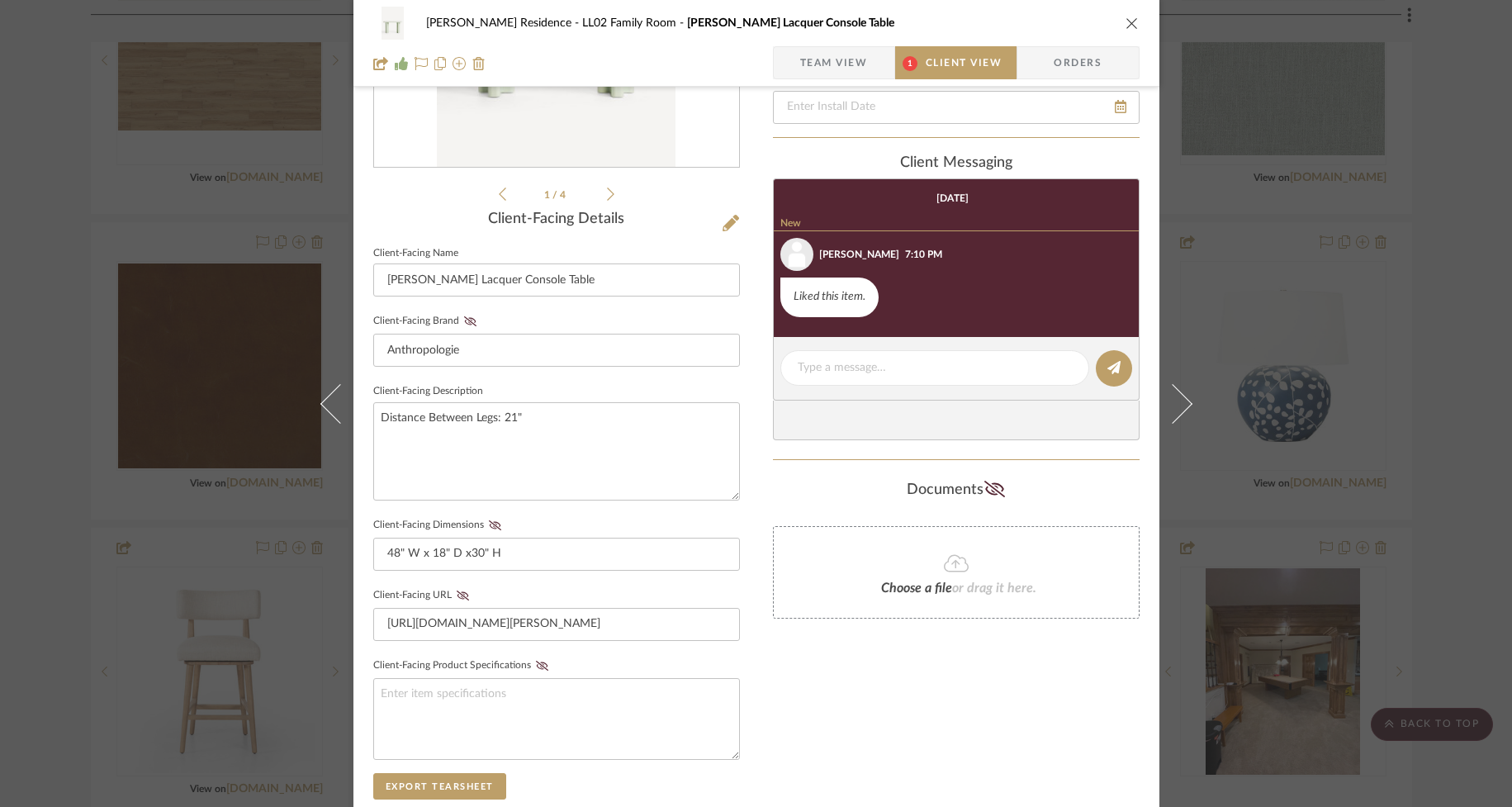
scroll to position [304, 0]
click at [607, 197] on icon at bounding box center [611, 195] width 7 height 15
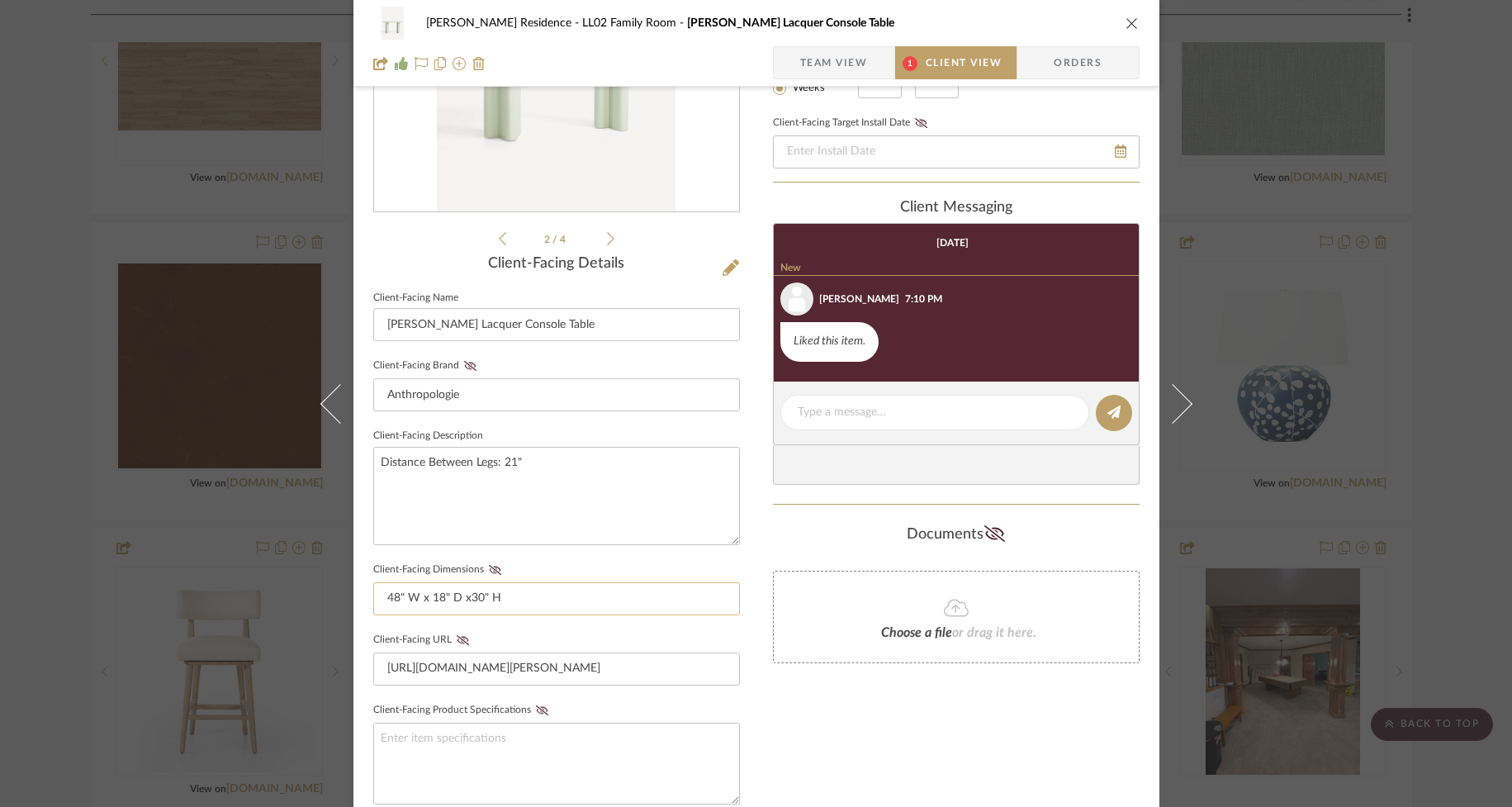
scroll to position [268, 0]
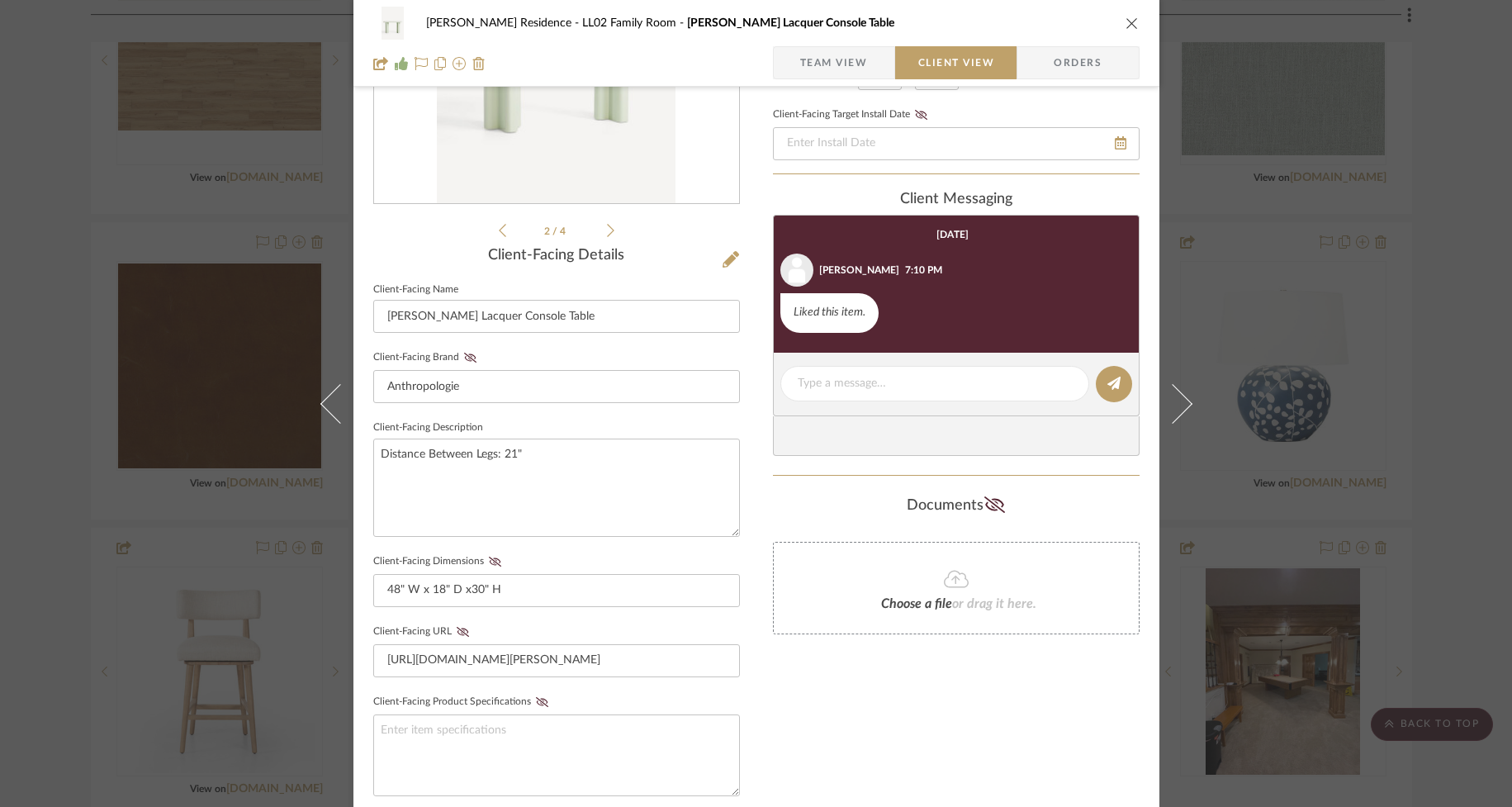
drag, startPoint x: 830, startPoint y: 54, endPoint x: 821, endPoint y: 64, distance: 13.5
click at [830, 55] on span "Team View" at bounding box center [834, 62] width 68 height 33
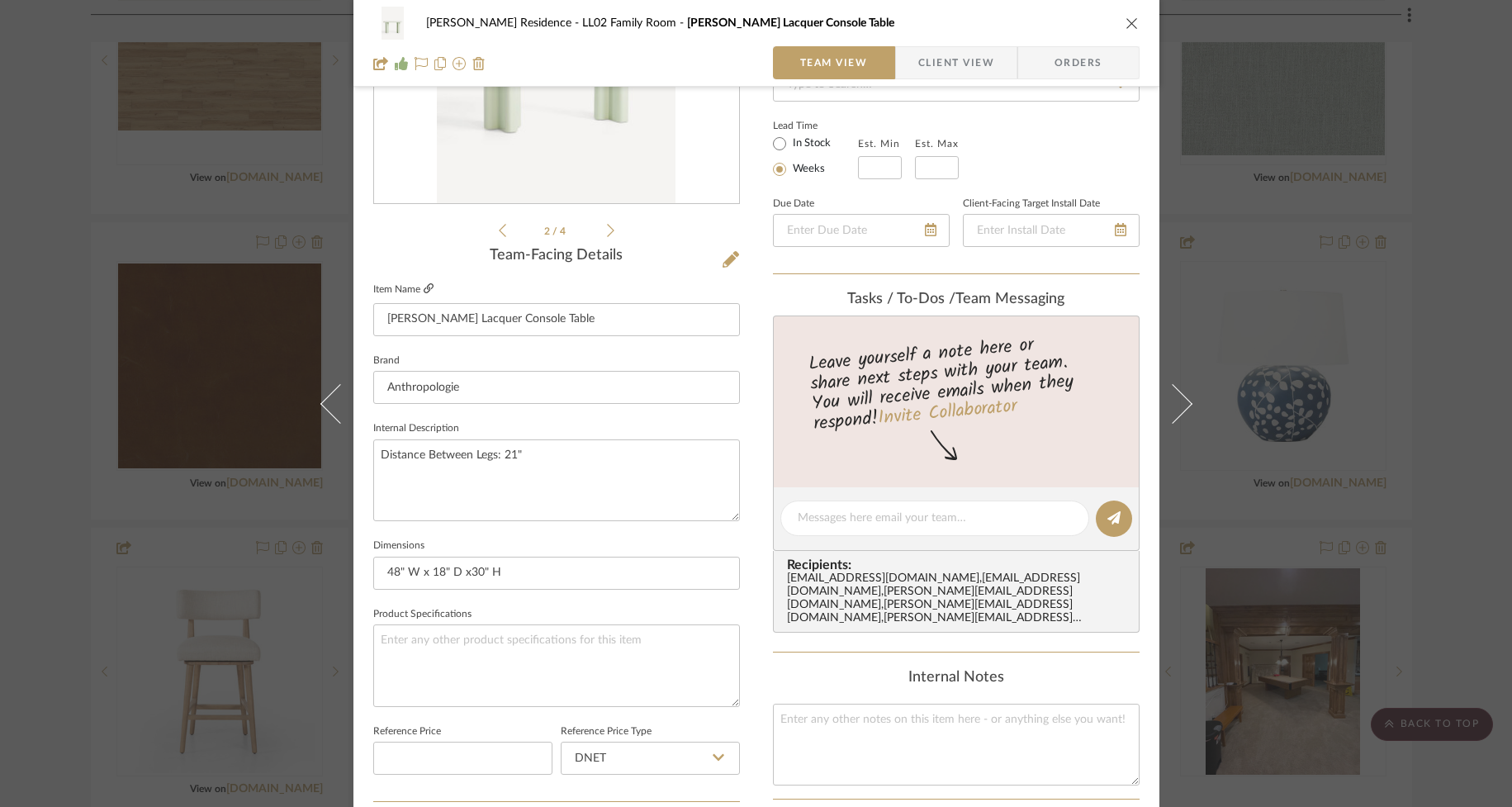
click at [424, 285] on icon at bounding box center [429, 288] width 10 height 10
drag, startPoint x: 1123, startPoint y: 26, endPoint x: 1128, endPoint y: 148, distance: 122.1
click at [1126, 26] on icon "close" at bounding box center [1133, 23] width 13 height 13
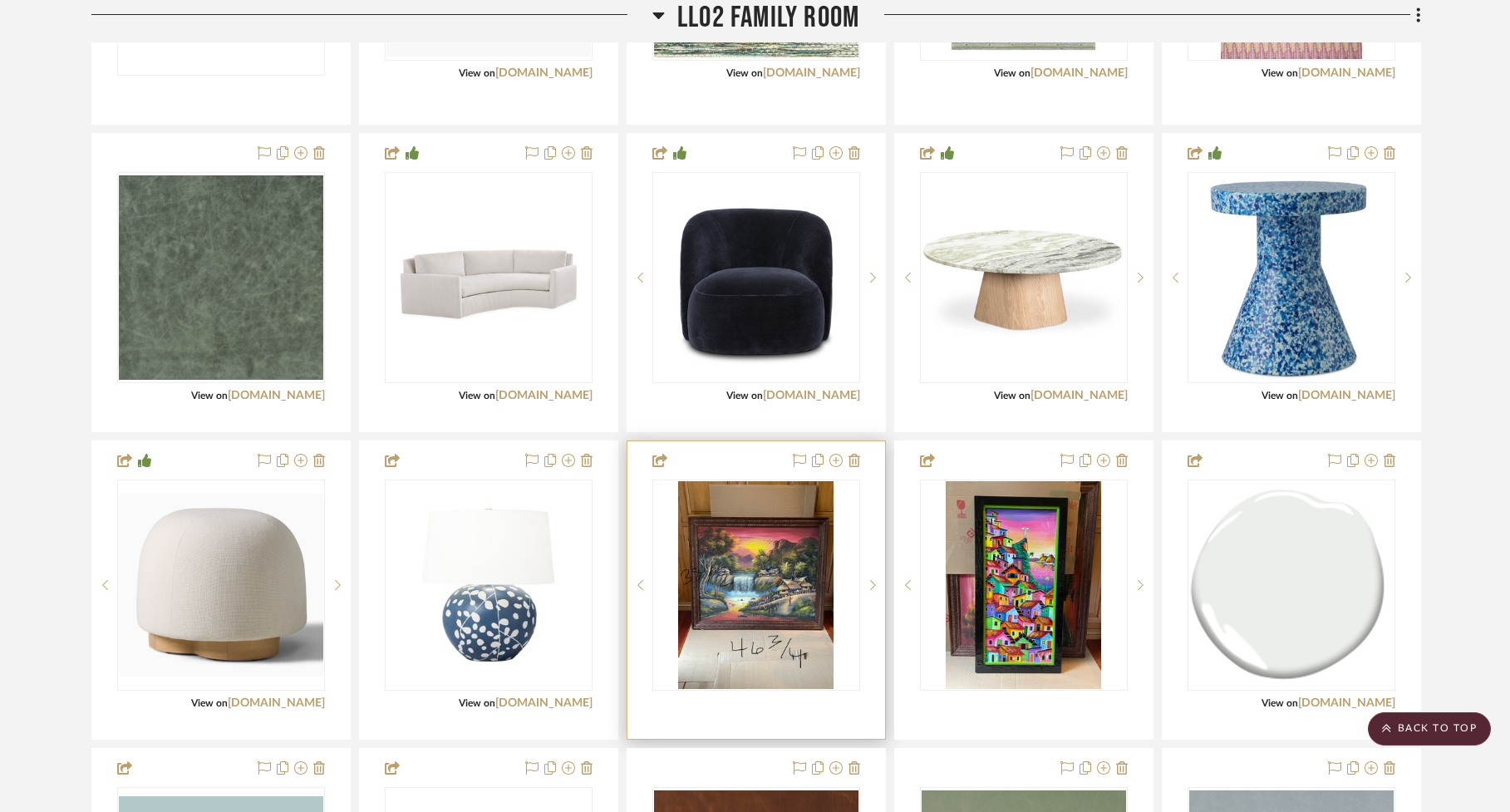
scroll to position [2446, 0]
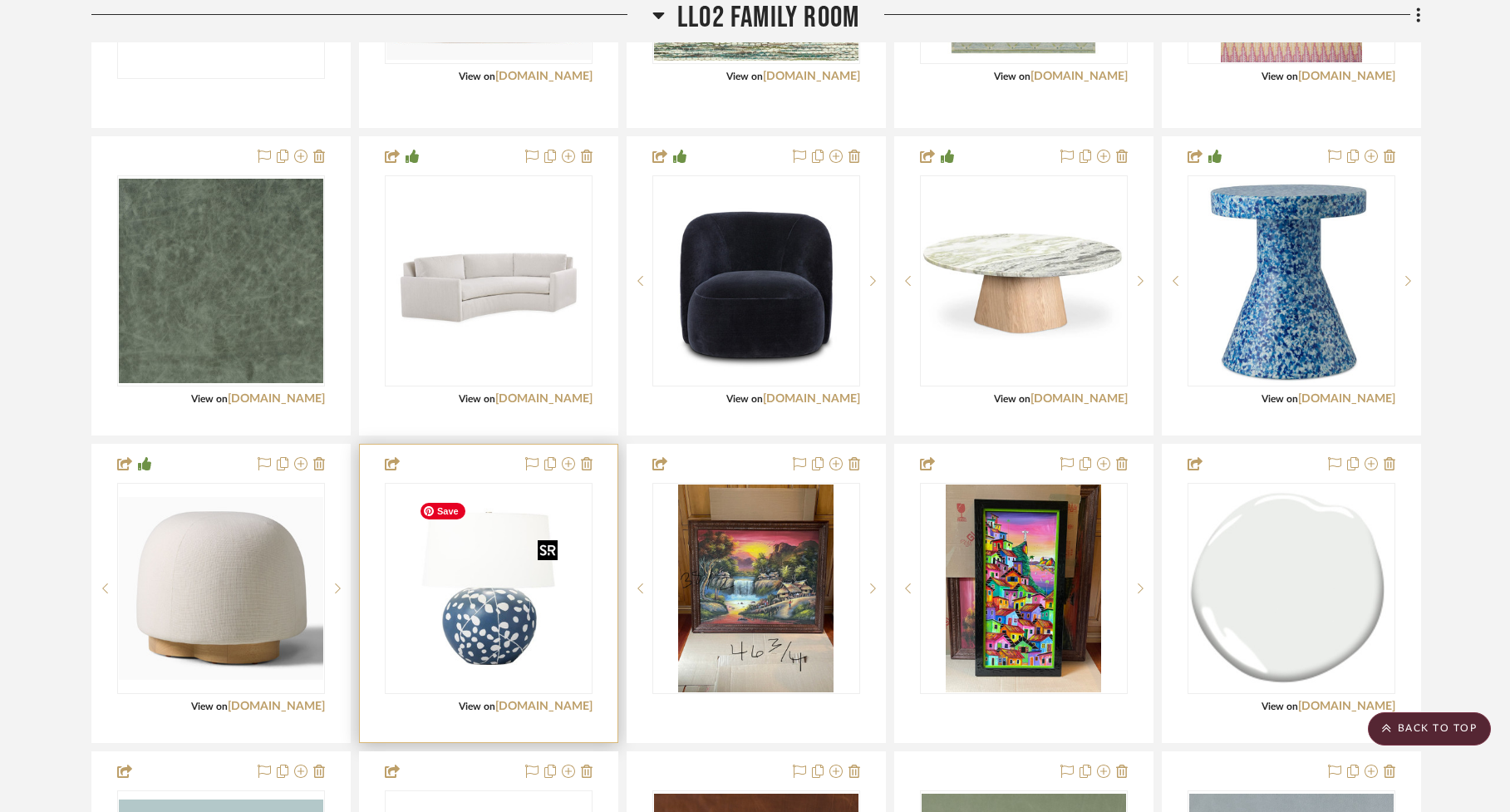
click at [506, 644] on img "0" at bounding box center [487, 589] width 151 height 208
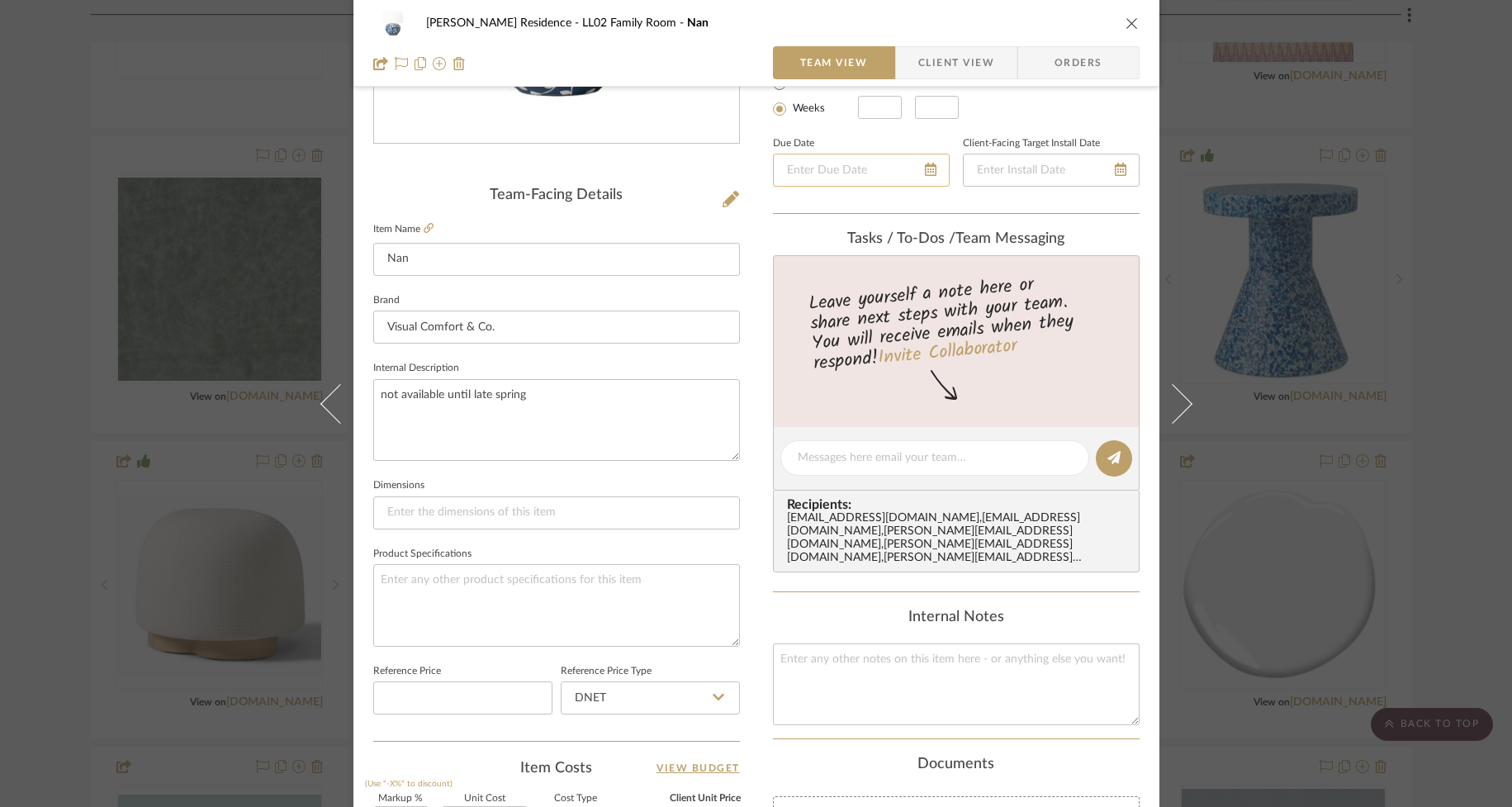
scroll to position [330, 0]
click at [1126, 18] on icon "close" at bounding box center [1133, 23] width 13 height 13
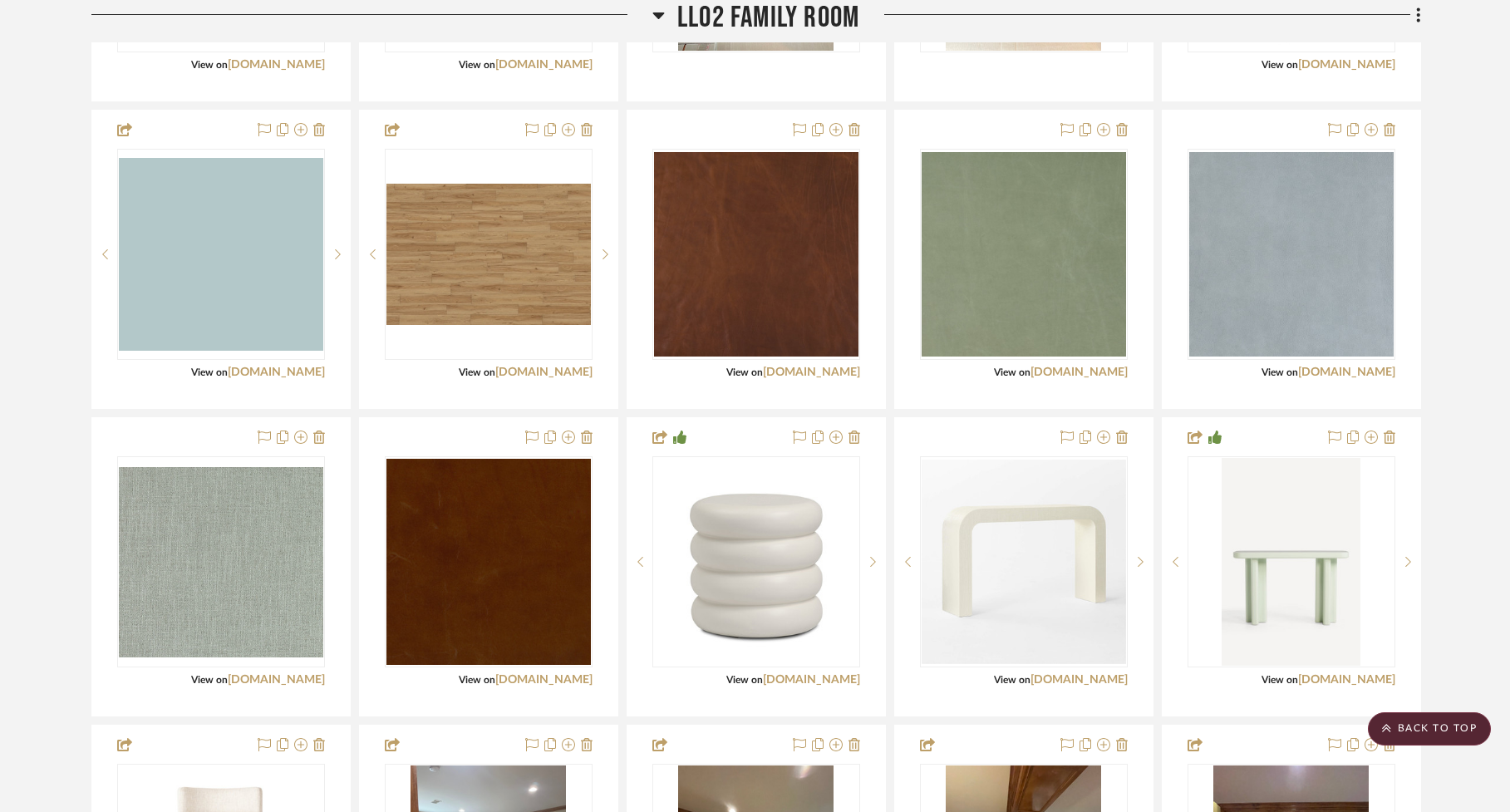
scroll to position [3082, 0]
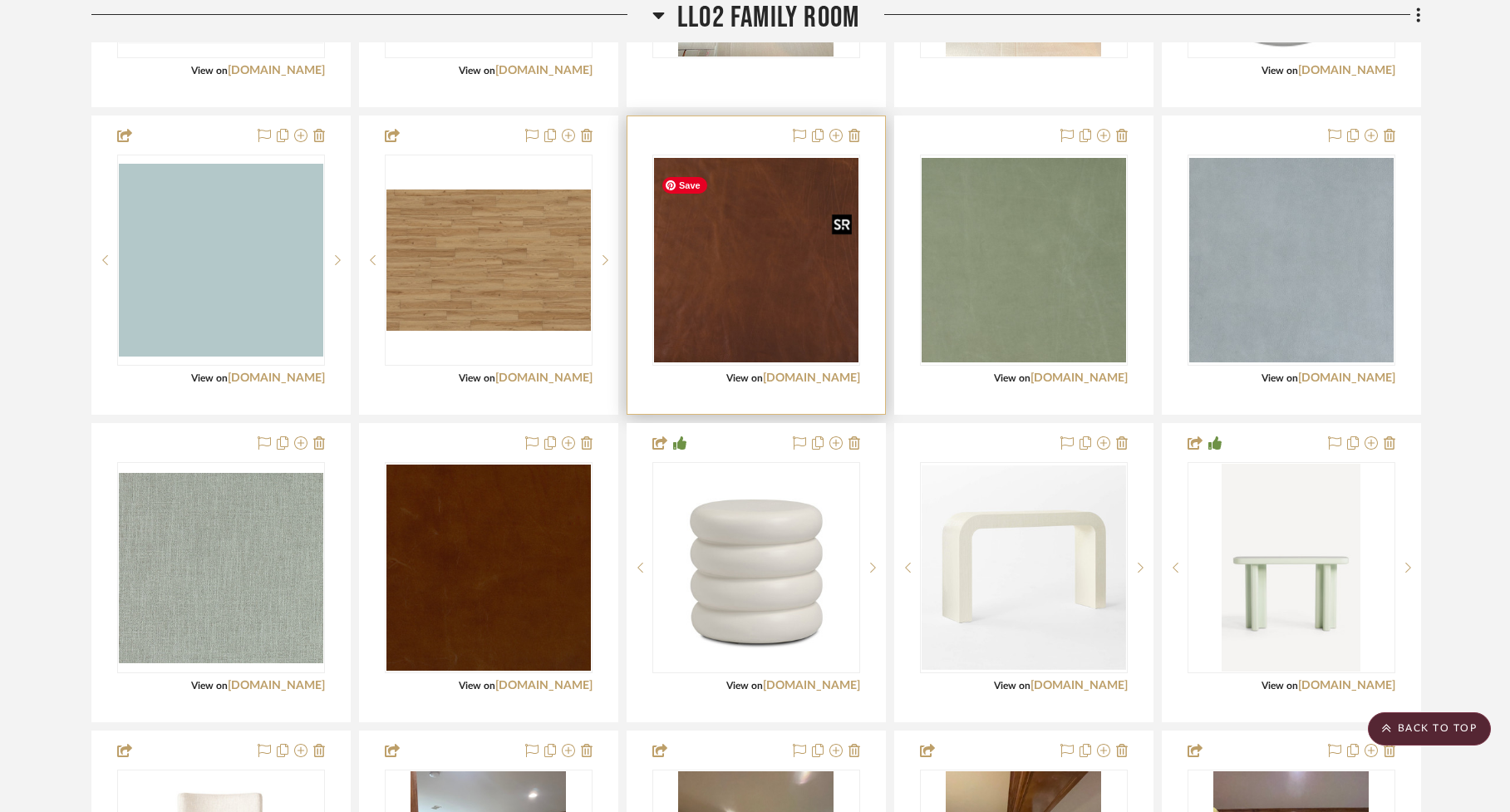
click at [737, 338] on img "0" at bounding box center [756, 260] width 204 height 204
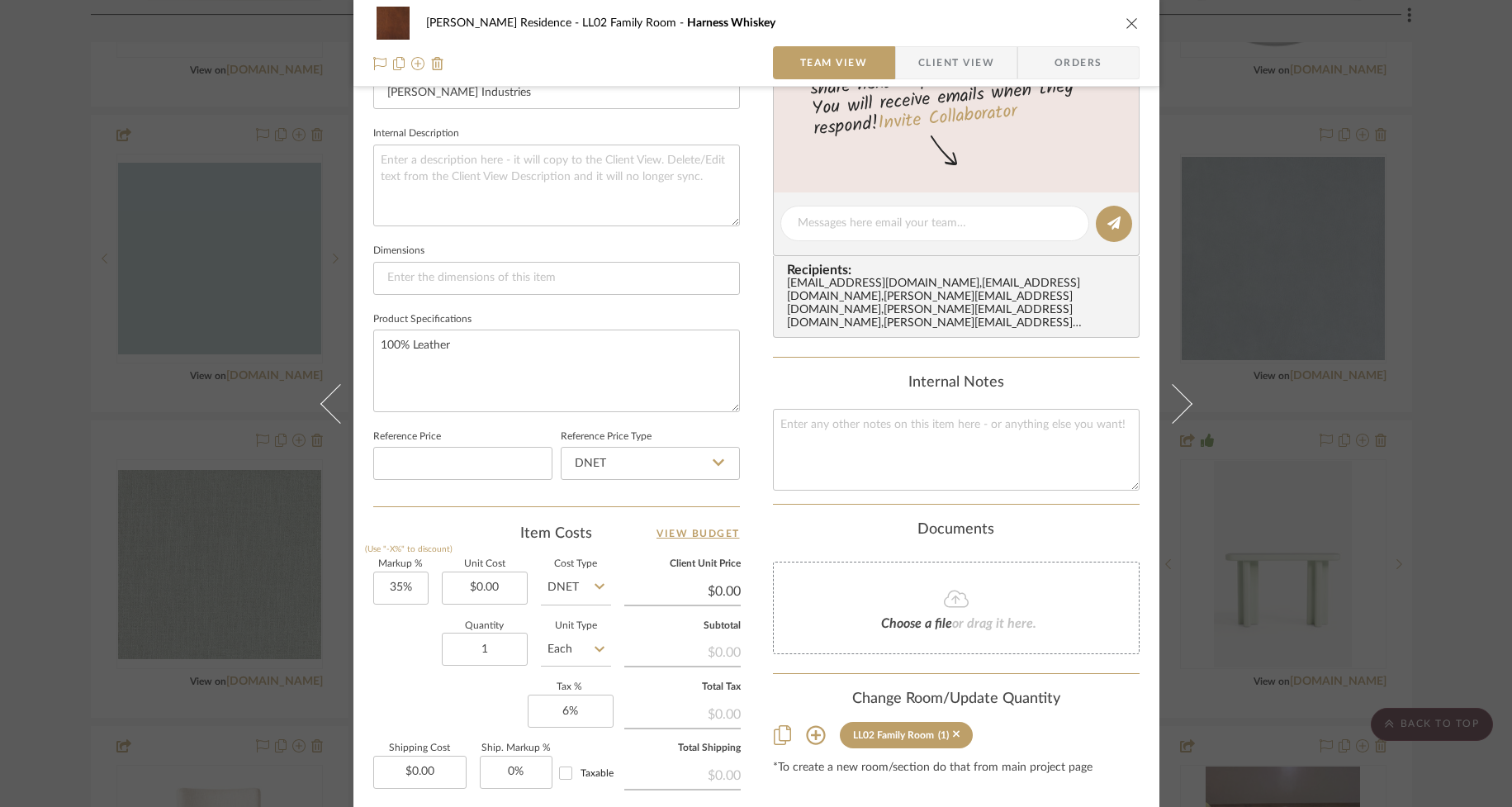
scroll to position [728, 0]
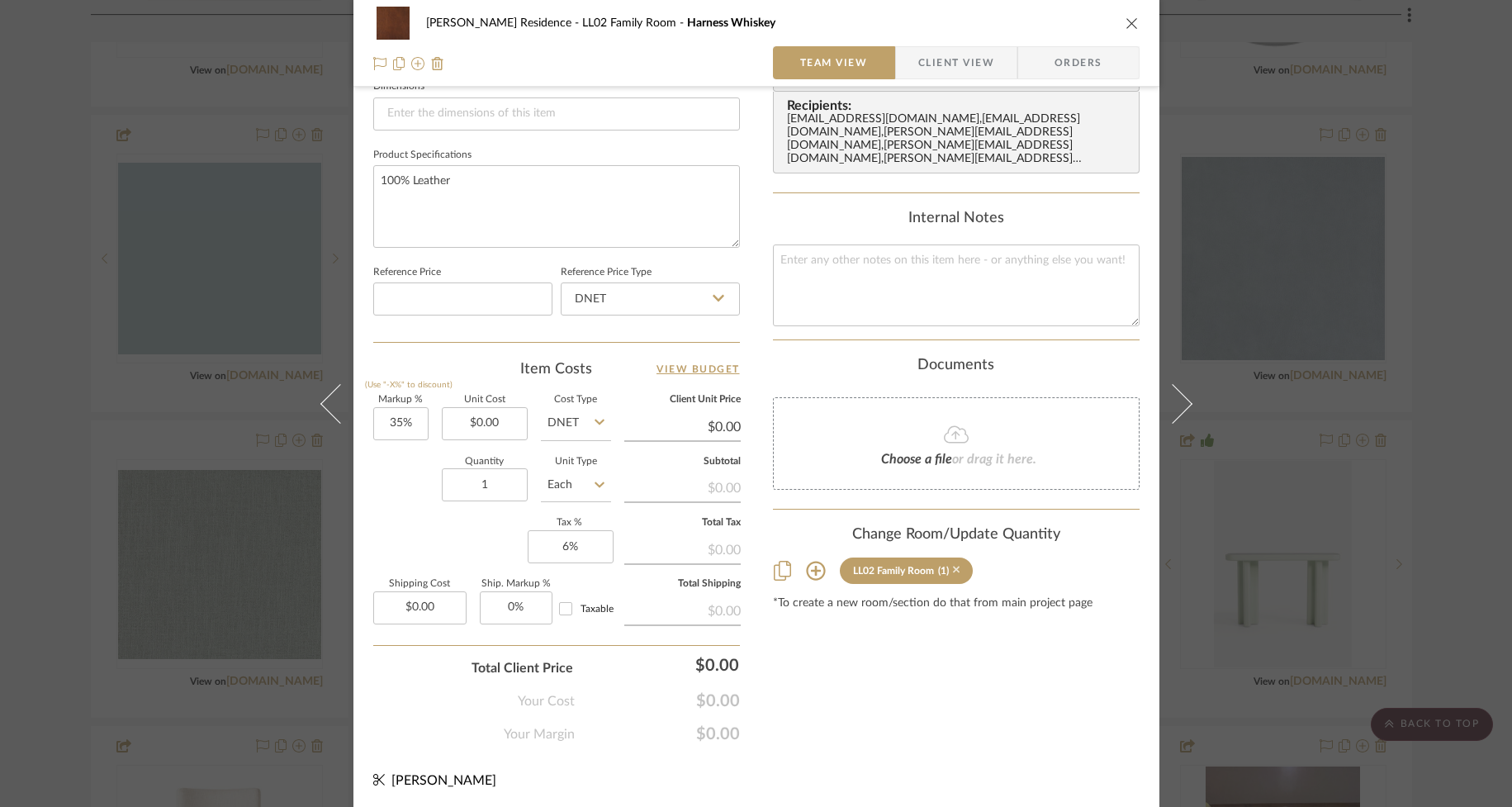
click at [953, 567] on icon at bounding box center [956, 570] width 7 height 7
click at [1126, 25] on icon "close" at bounding box center [1133, 23] width 13 height 13
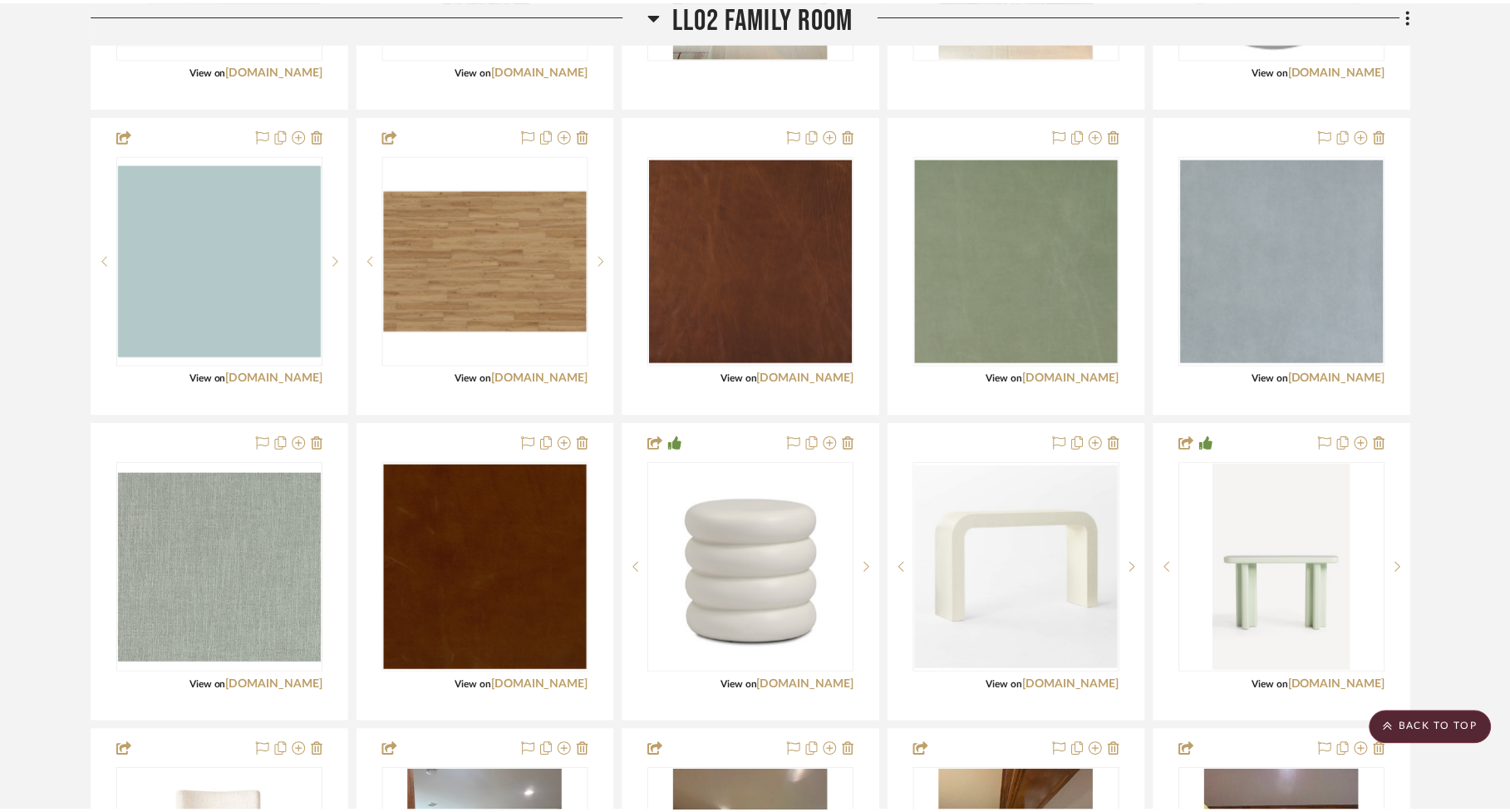
scroll to position [3082, 0]
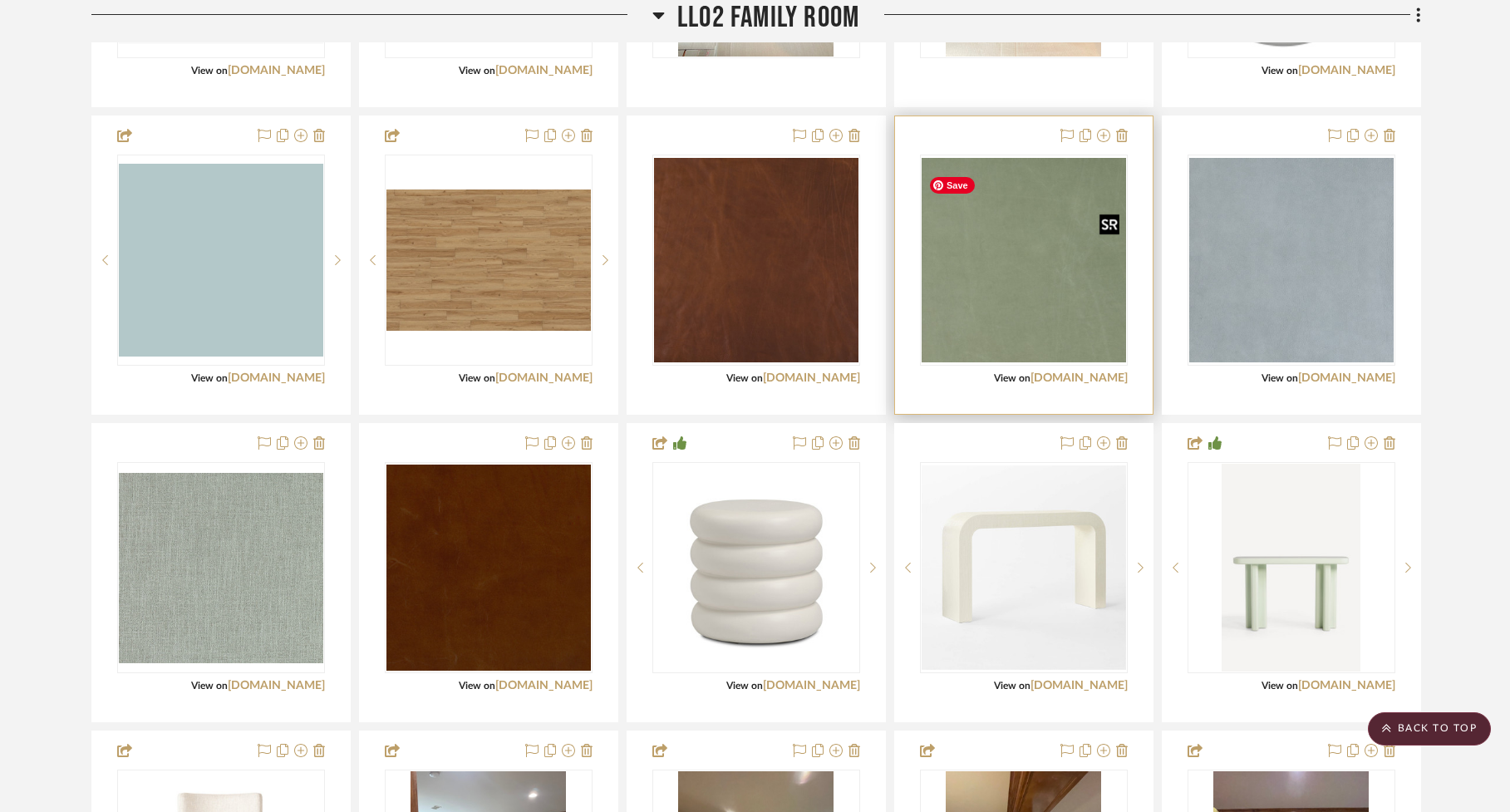
click at [998, 287] on img "0" at bounding box center [1024, 260] width 204 height 204
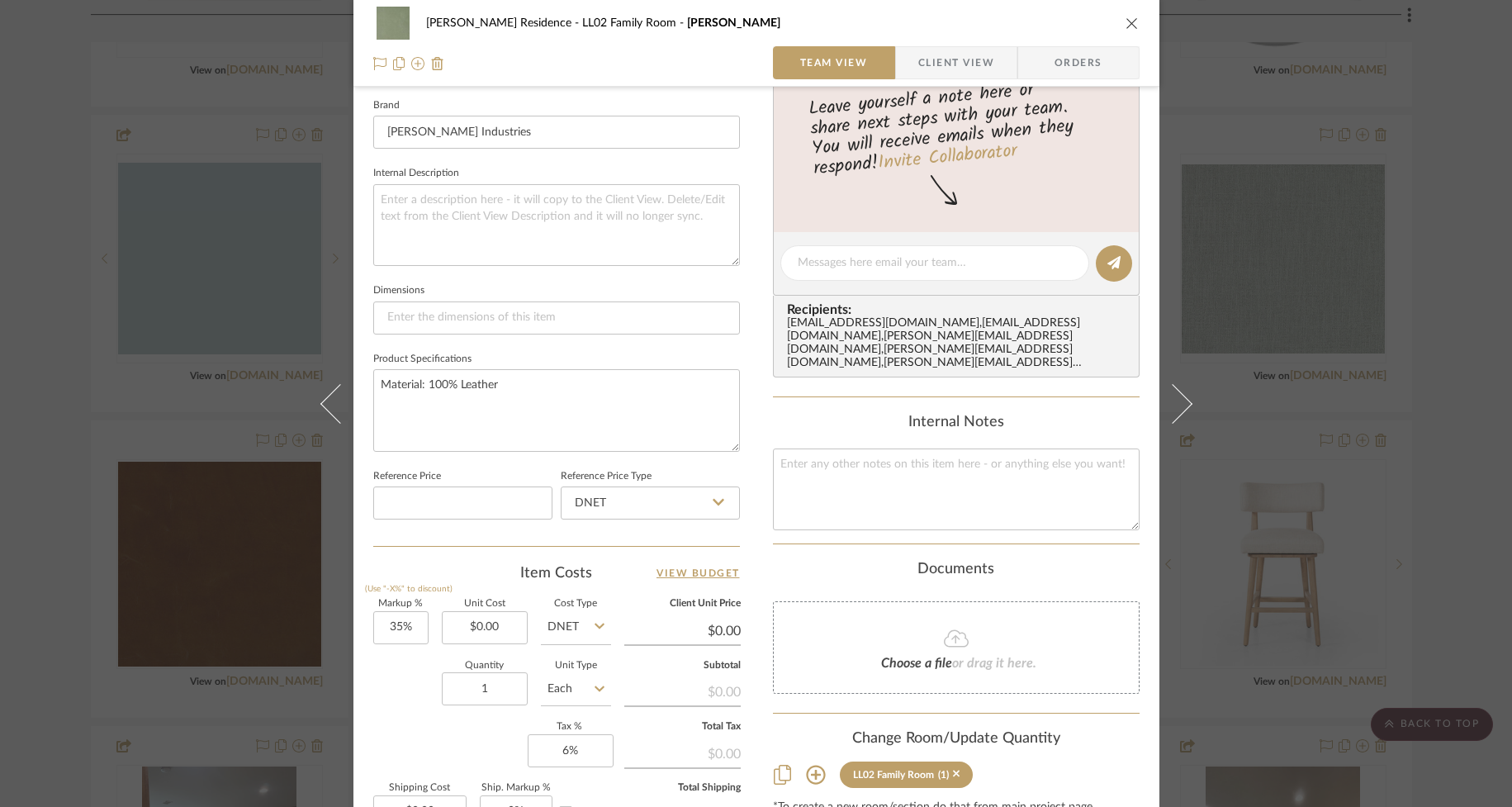
scroll to position [728, 0]
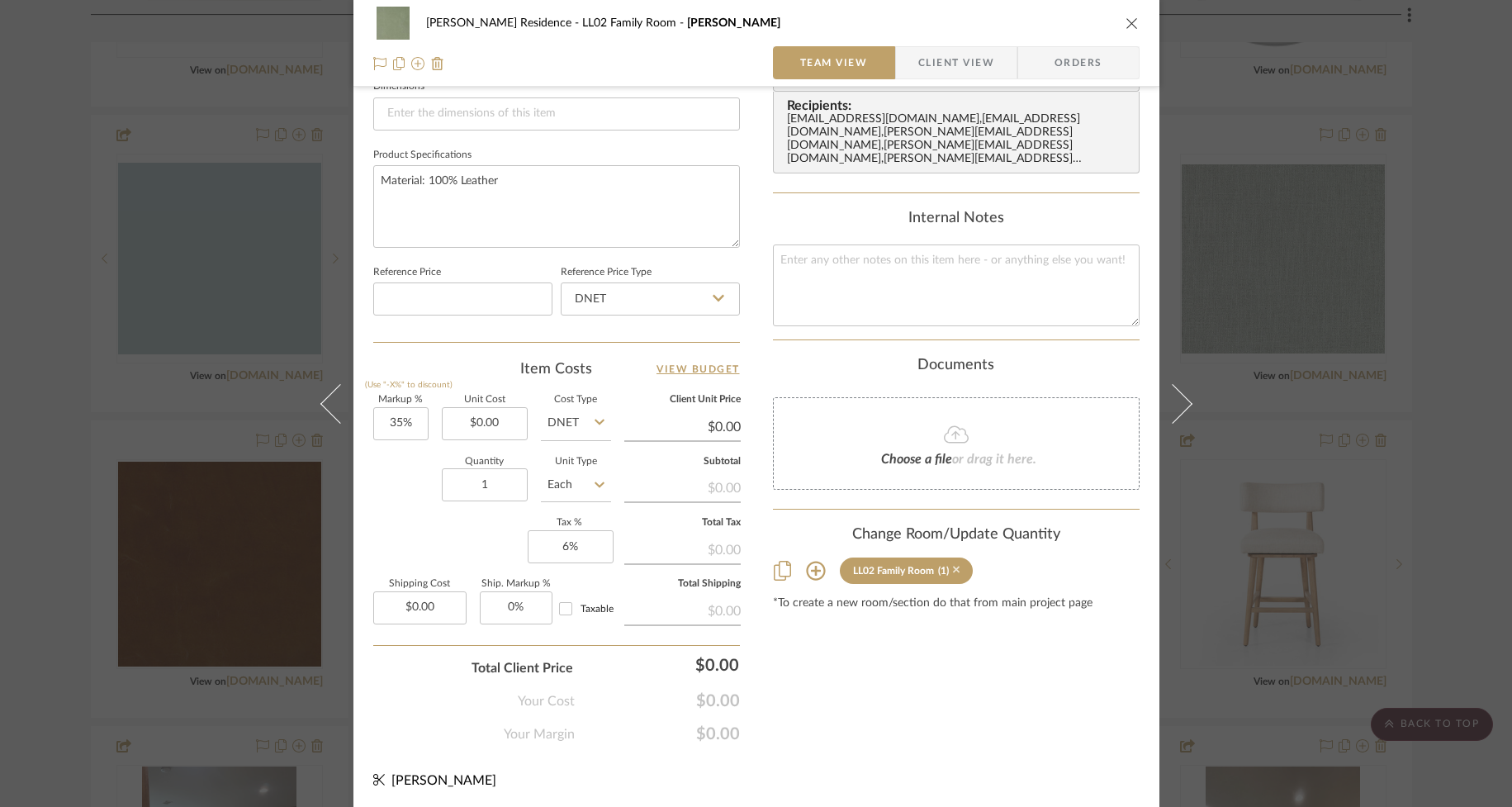
click at [953, 564] on icon at bounding box center [956, 569] width 7 height 11
click at [1126, 18] on icon "close" at bounding box center [1133, 23] width 13 height 13
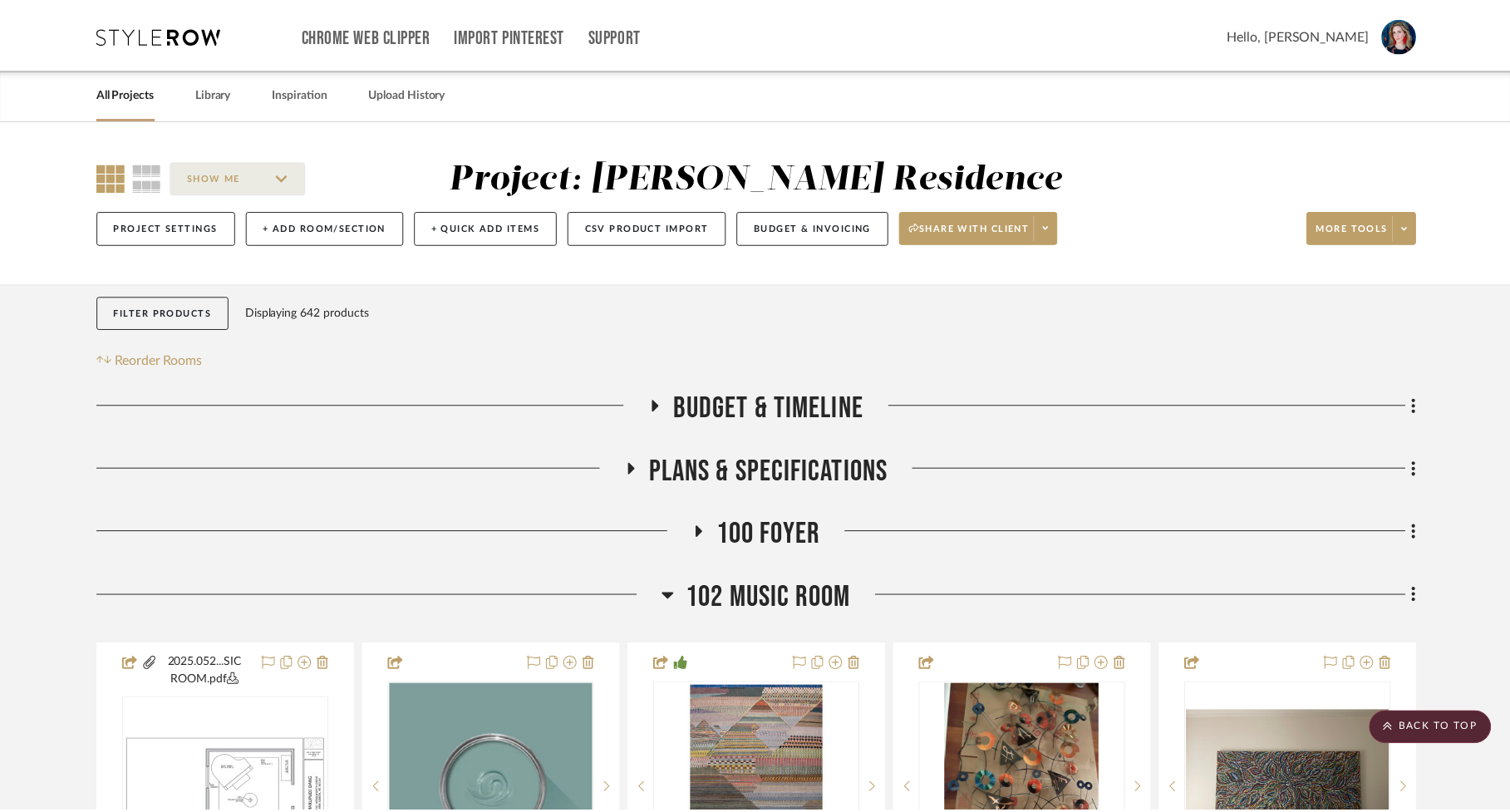
scroll to position [3082, 0]
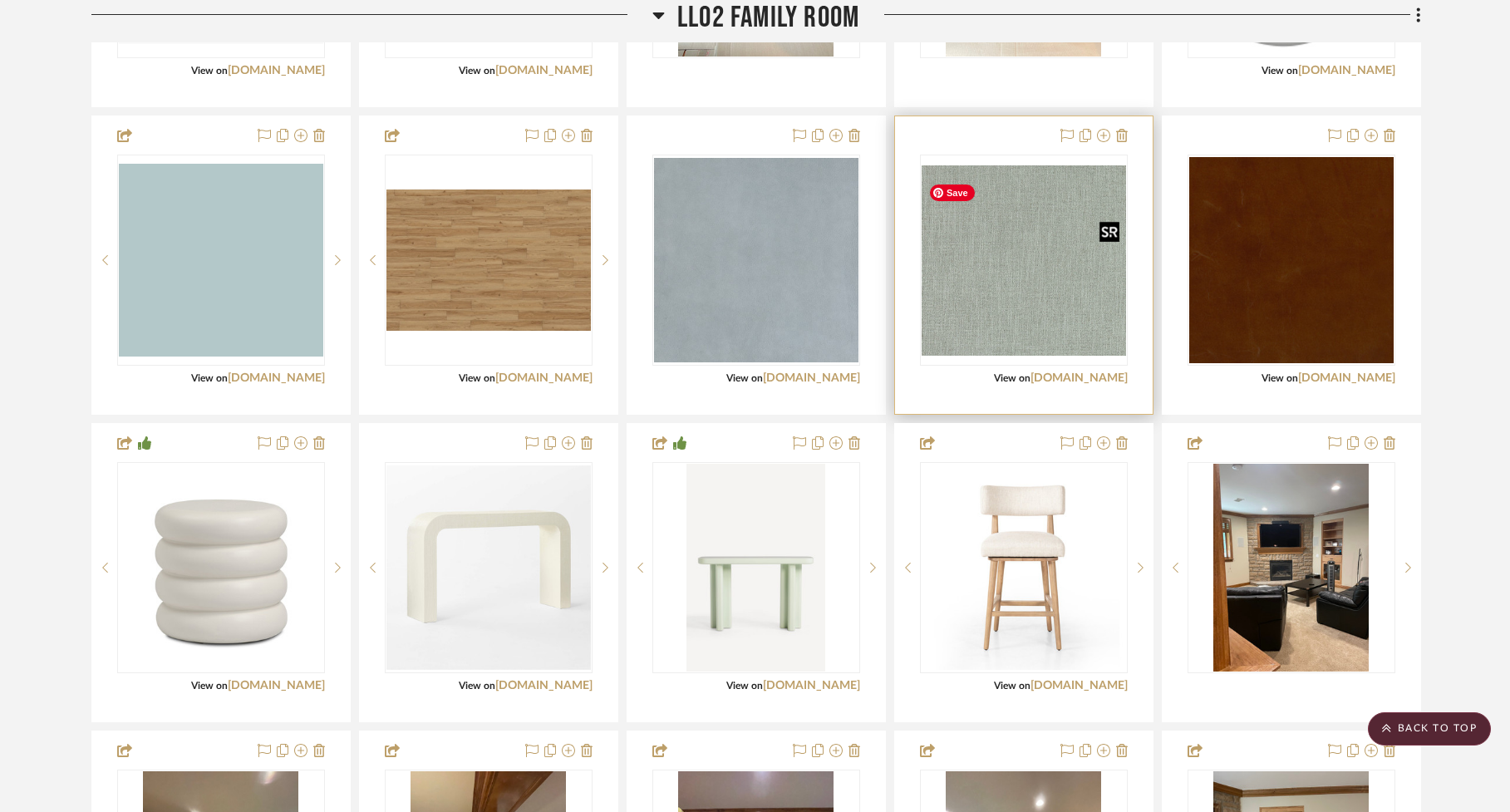
click at [1003, 293] on img "0" at bounding box center [1024, 260] width 204 height 190
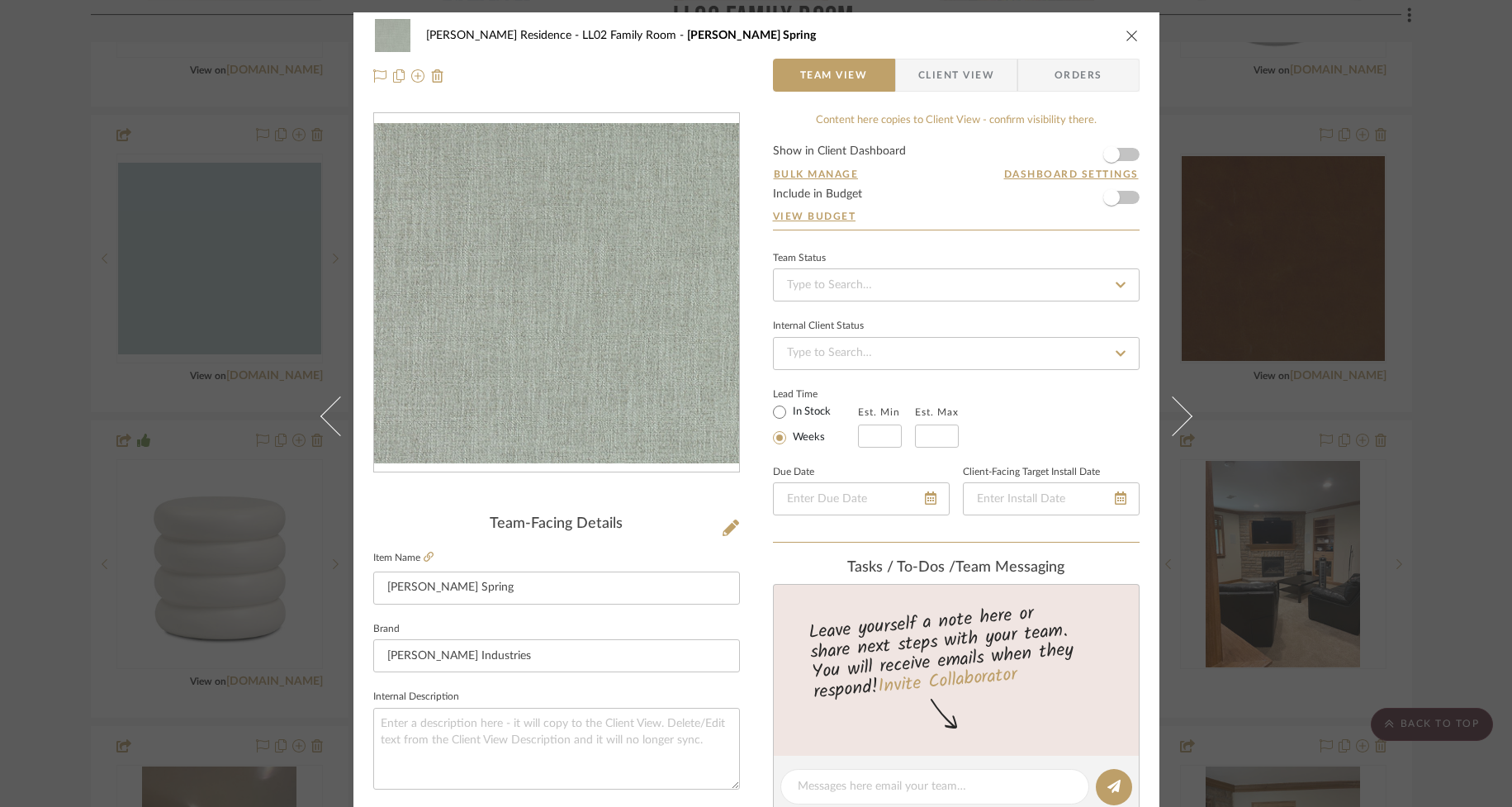
scroll to position [562, 0]
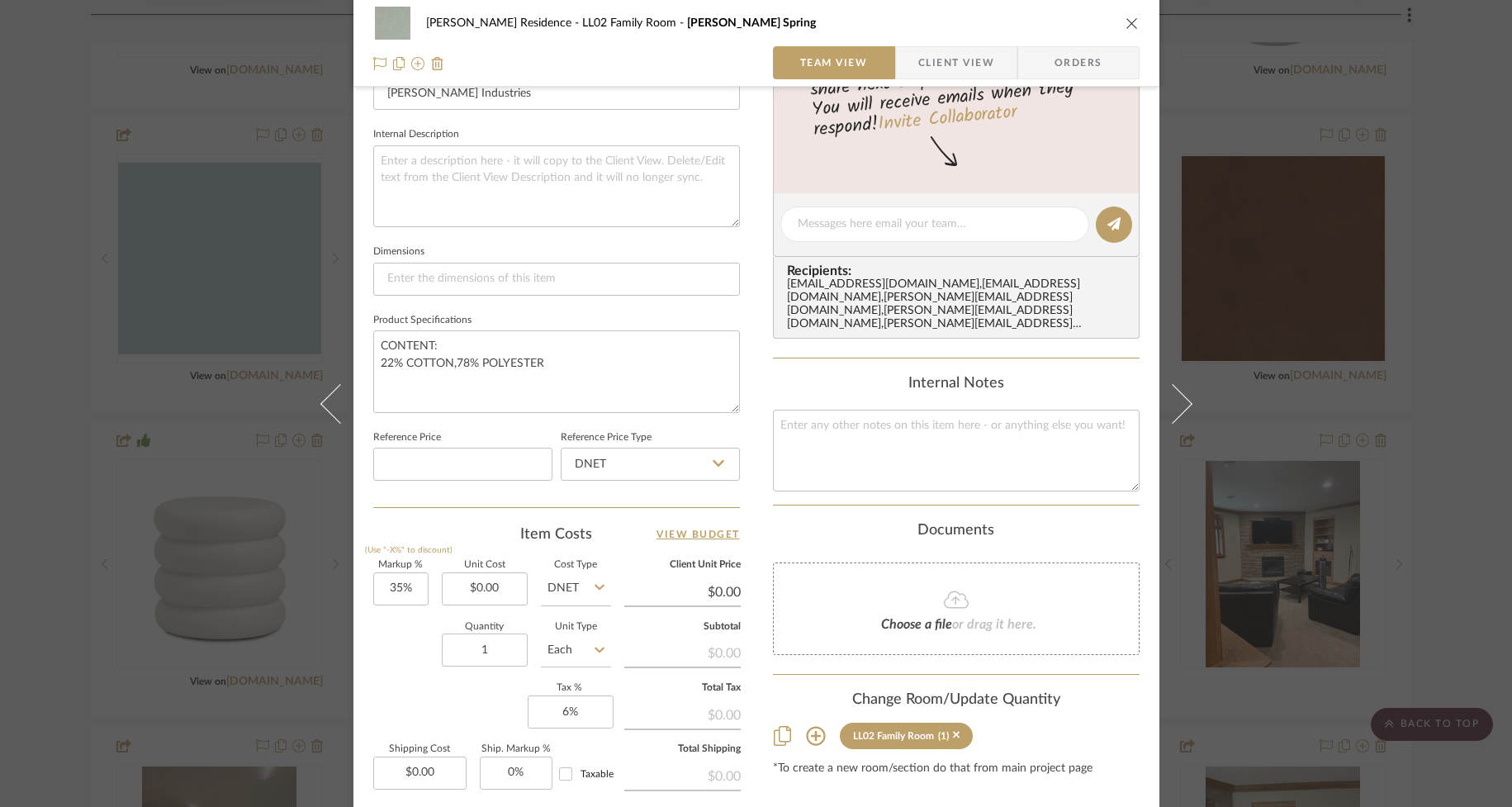
drag, startPoint x: 950, startPoint y: 720, endPoint x: 953, endPoint y: 705, distance: 15.3
click at [953, 732] on icon at bounding box center [956, 735] width 7 height 7
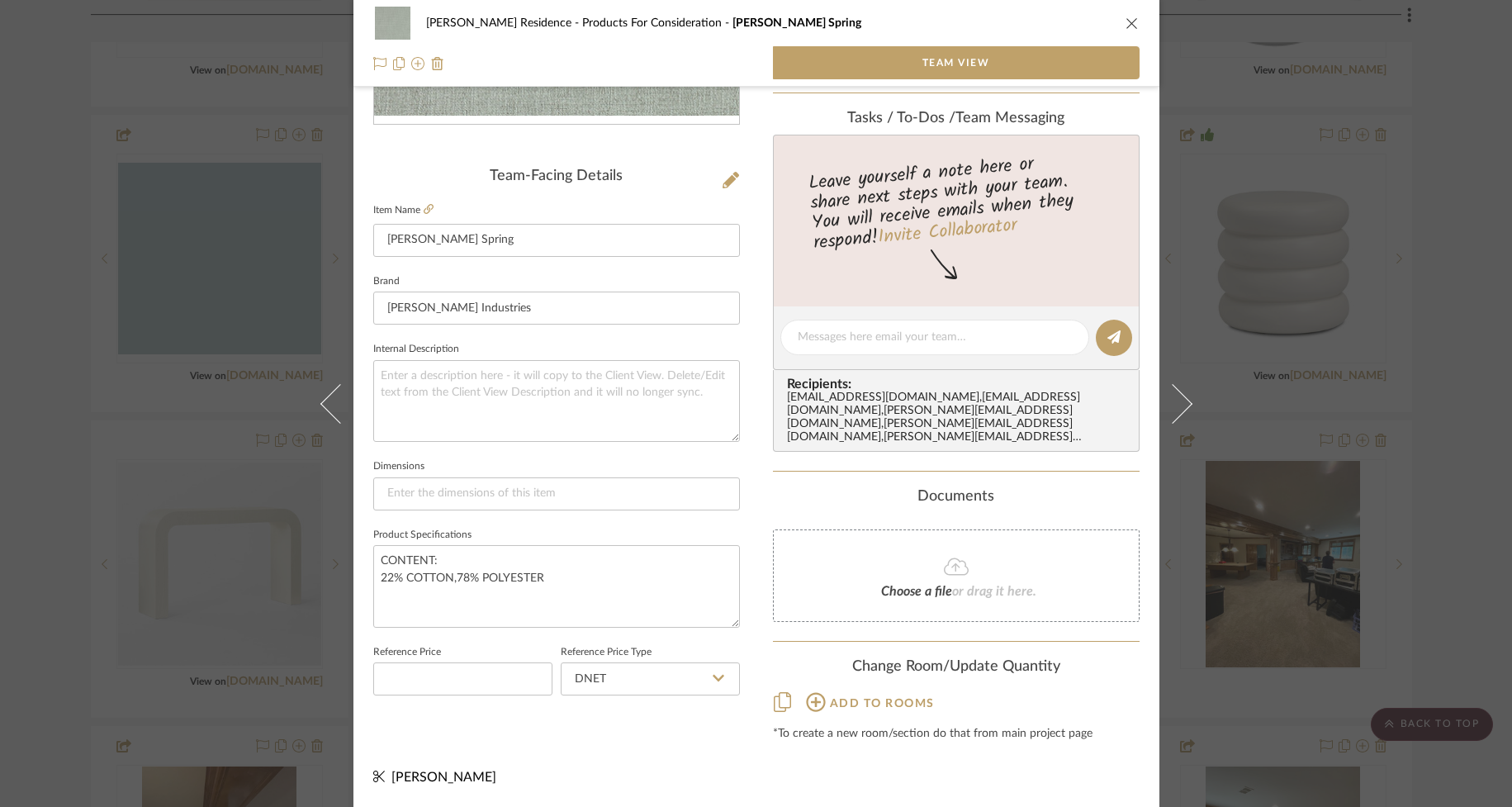
scroll to position [334, 0]
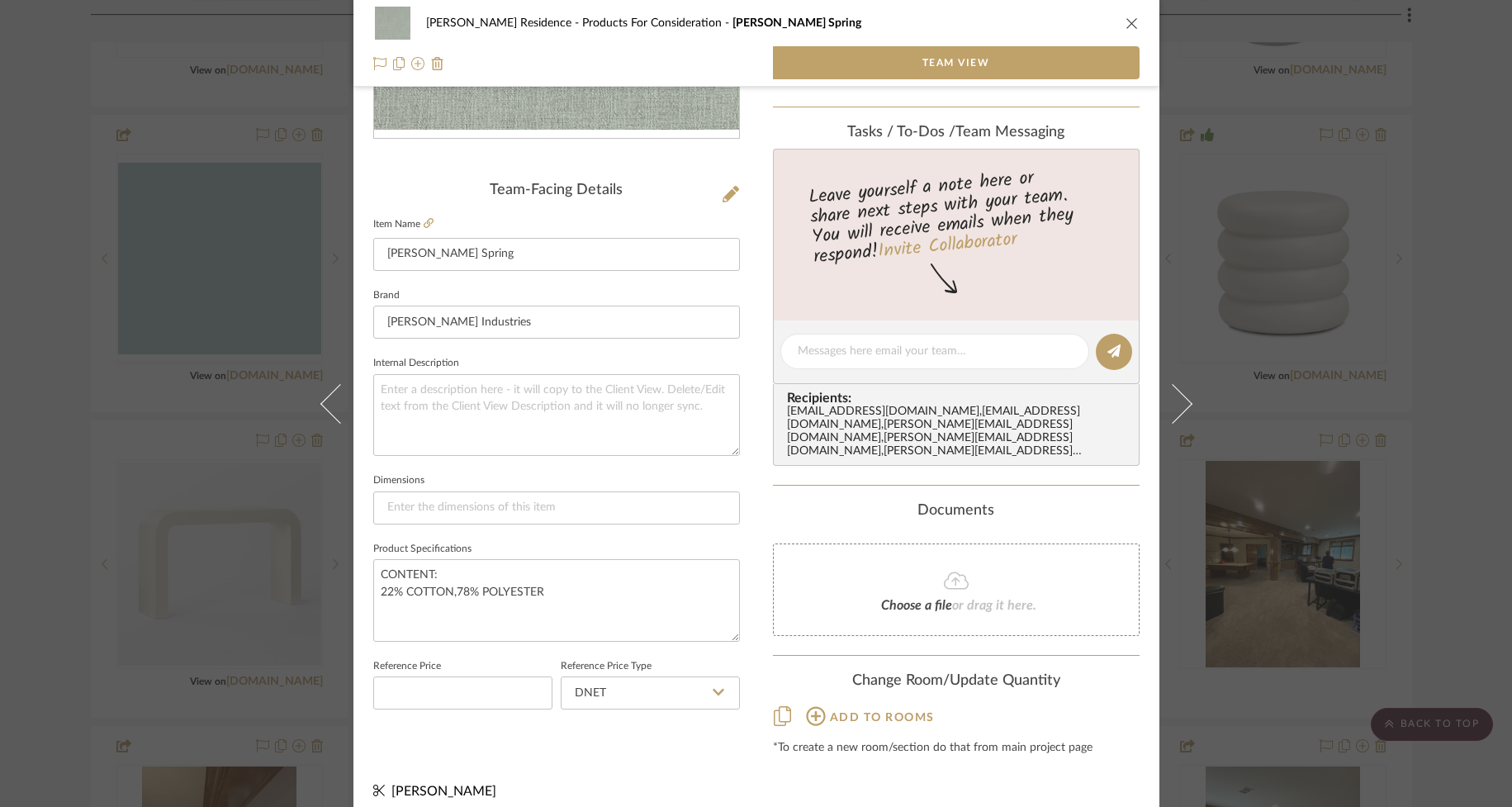
click at [1127, 24] on icon "close" at bounding box center [1133, 23] width 13 height 13
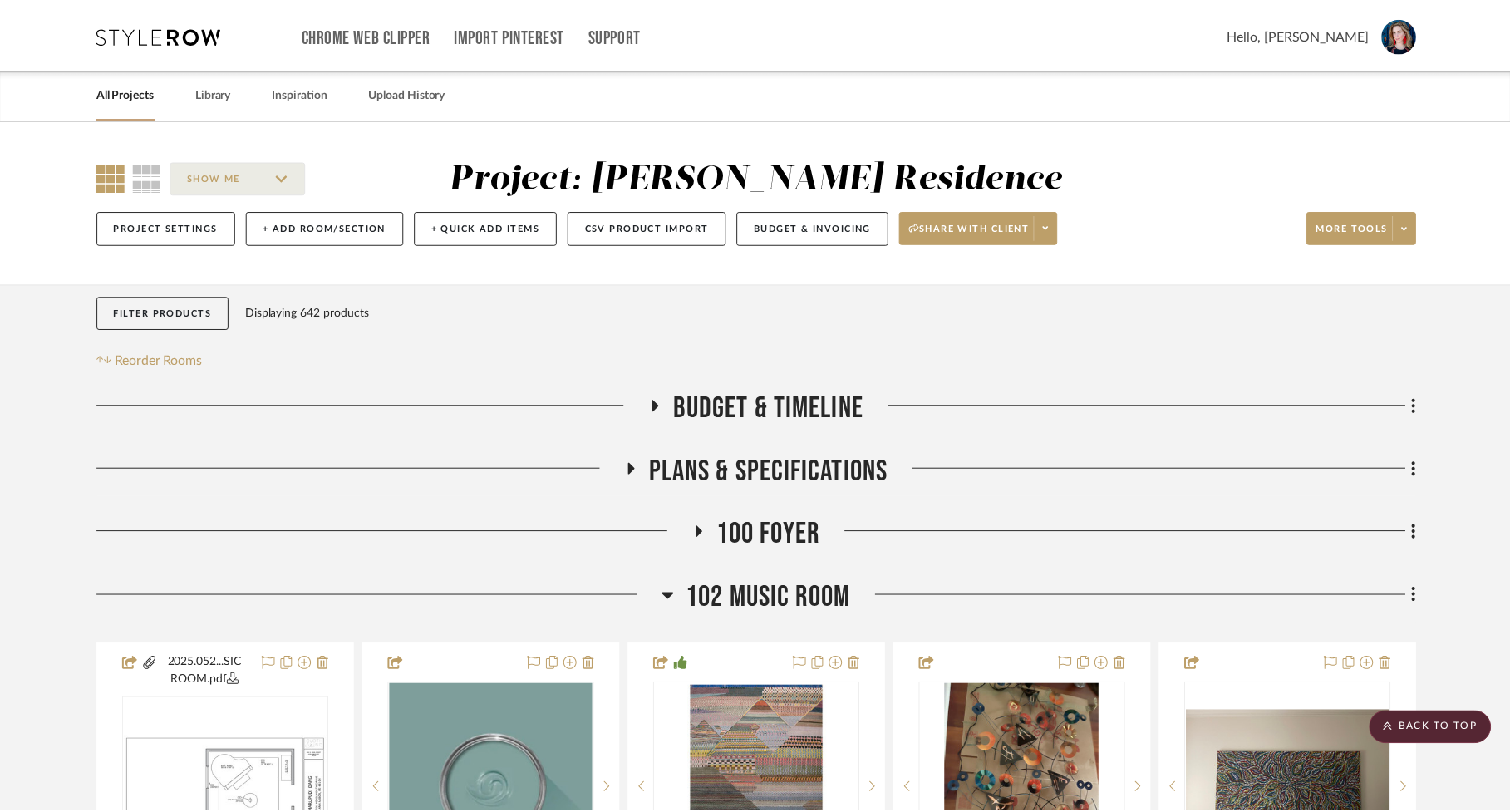
scroll to position [3082, 0]
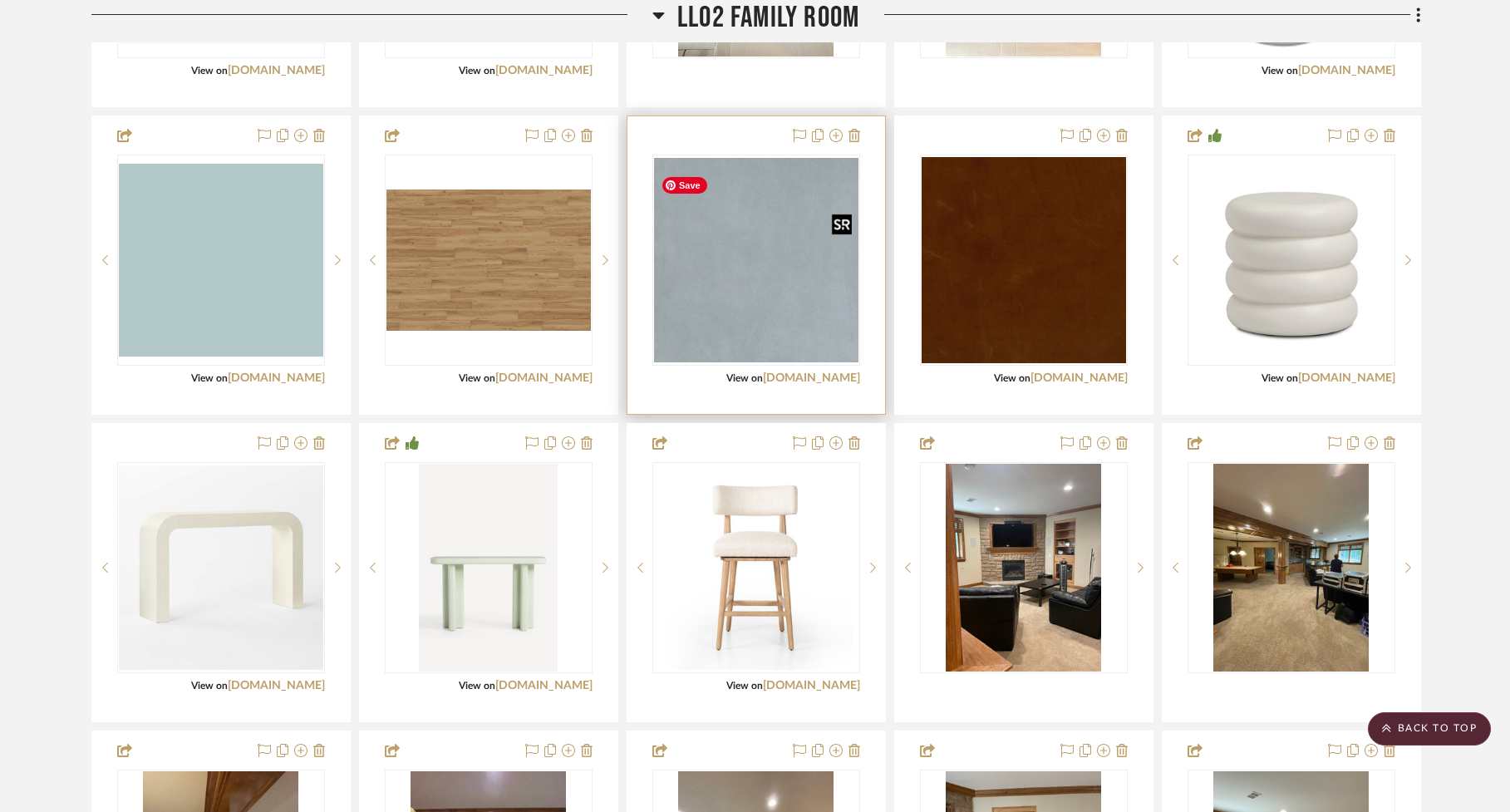
click at [719, 312] on img "0" at bounding box center [756, 260] width 204 height 204
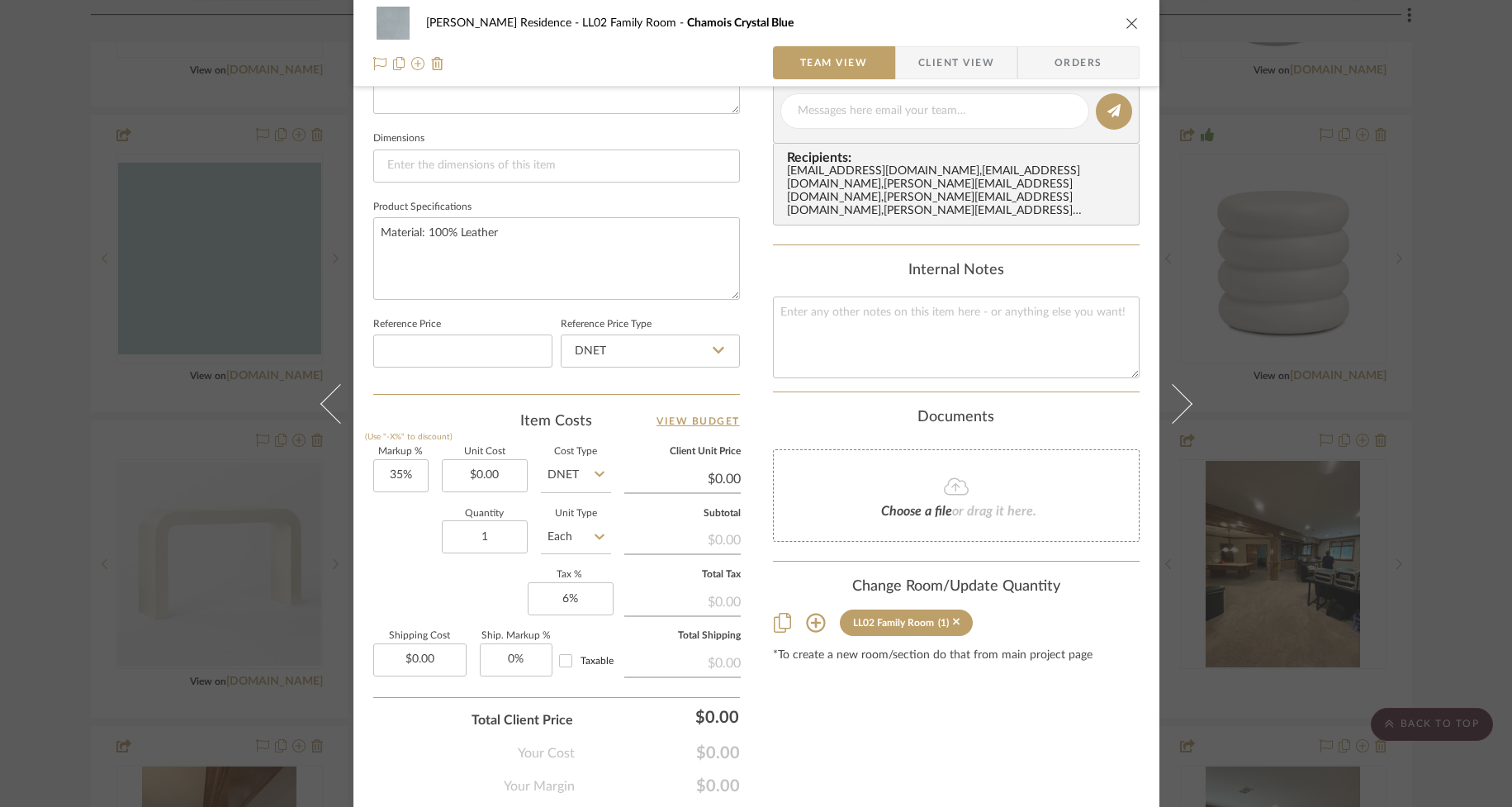
scroll to position [728, 0]
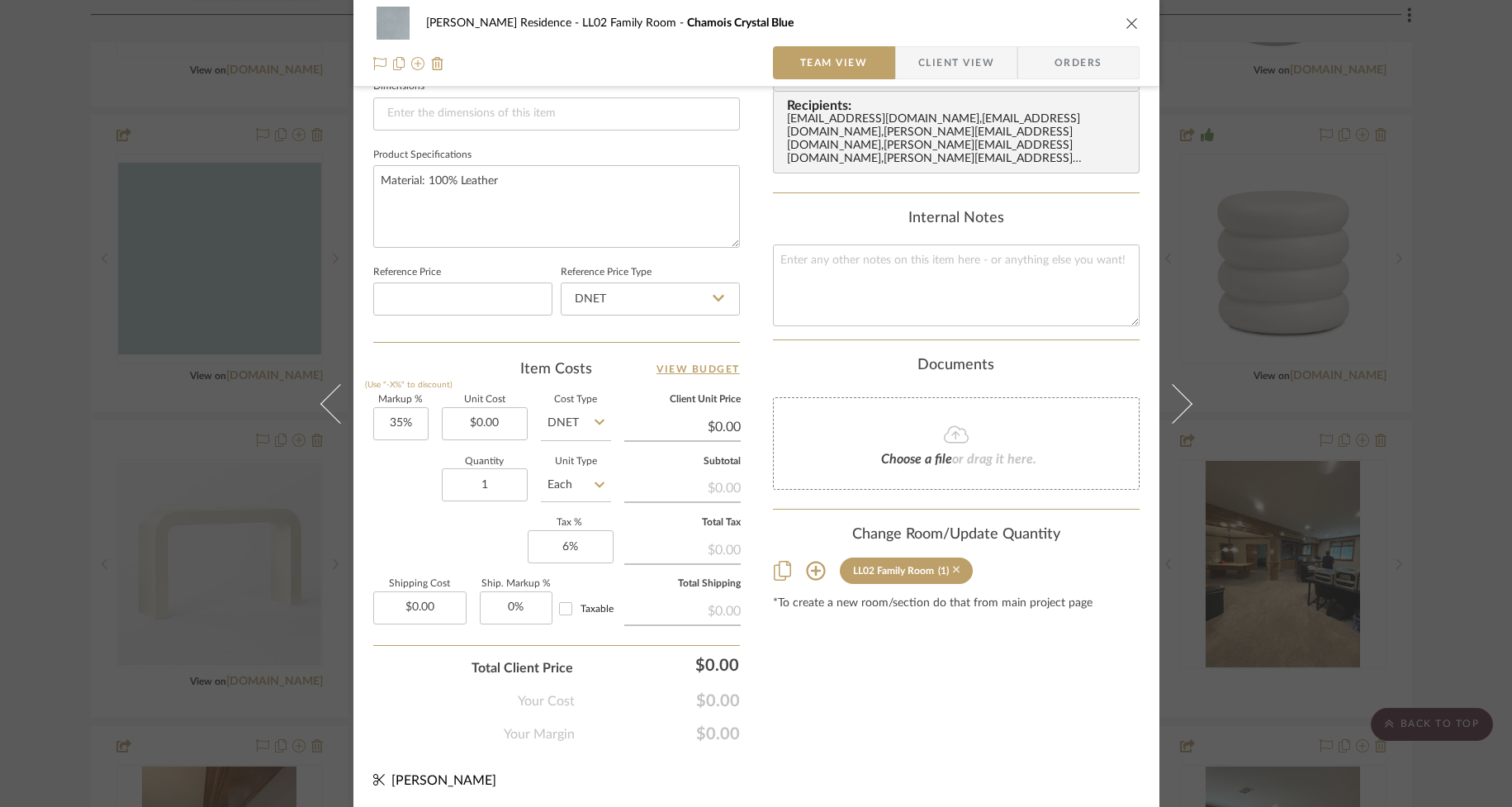
click at [953, 567] on icon at bounding box center [956, 570] width 7 height 7
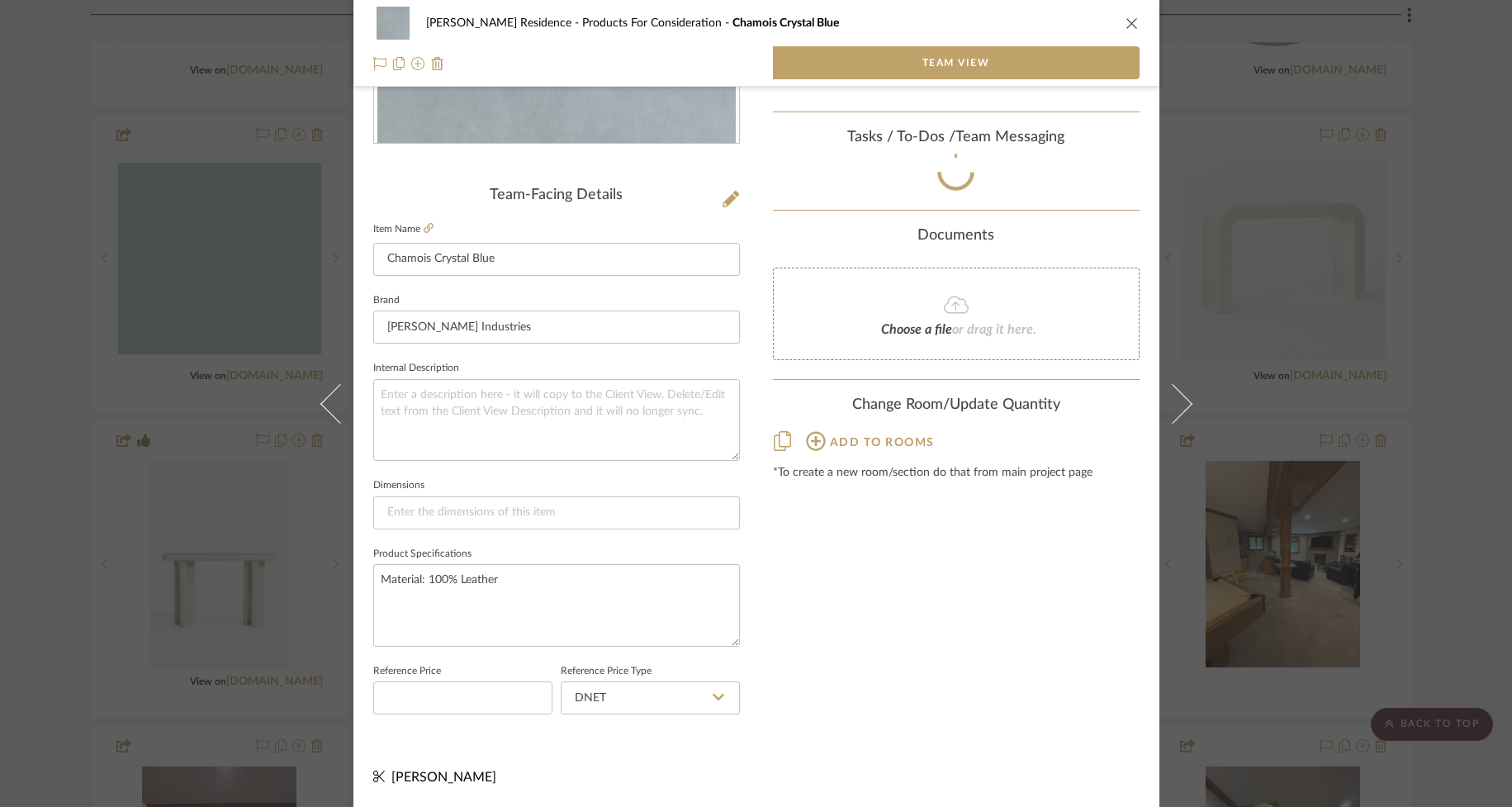
scroll to position [334, 0]
click at [1126, 24] on icon "close" at bounding box center [1133, 23] width 13 height 13
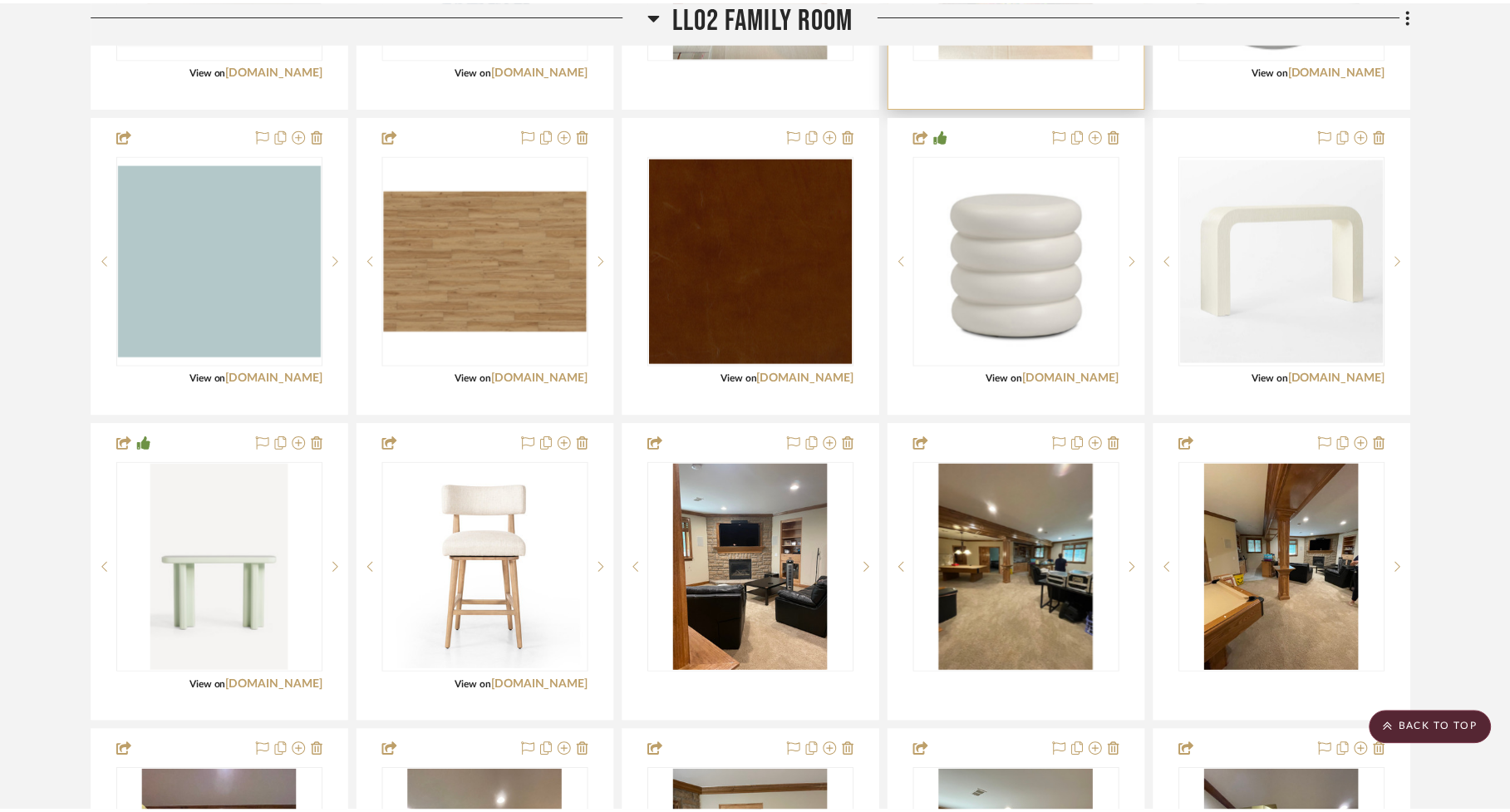
scroll to position [3082, 0]
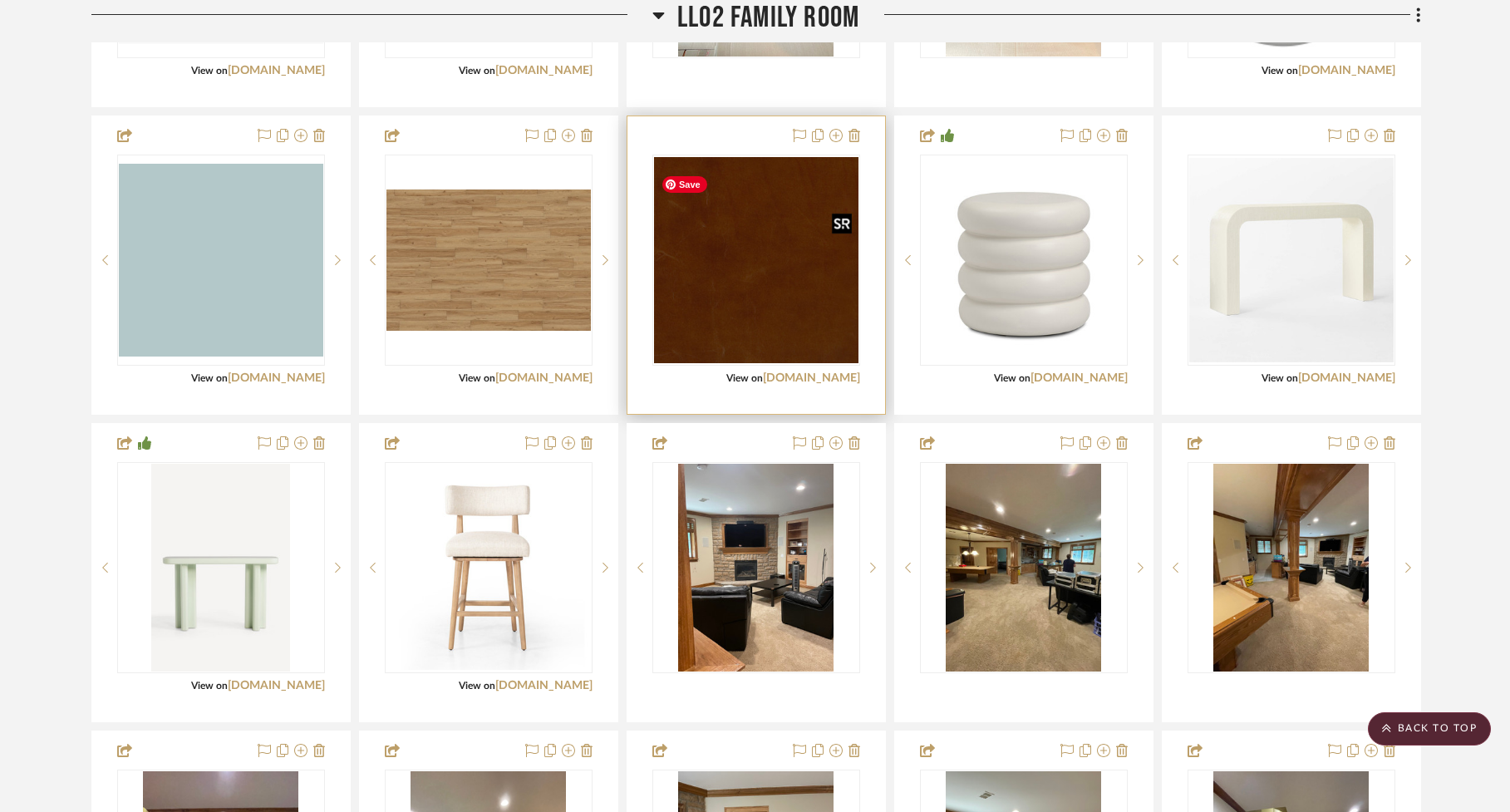
click at [789, 293] on img "0" at bounding box center [756, 260] width 204 height 206
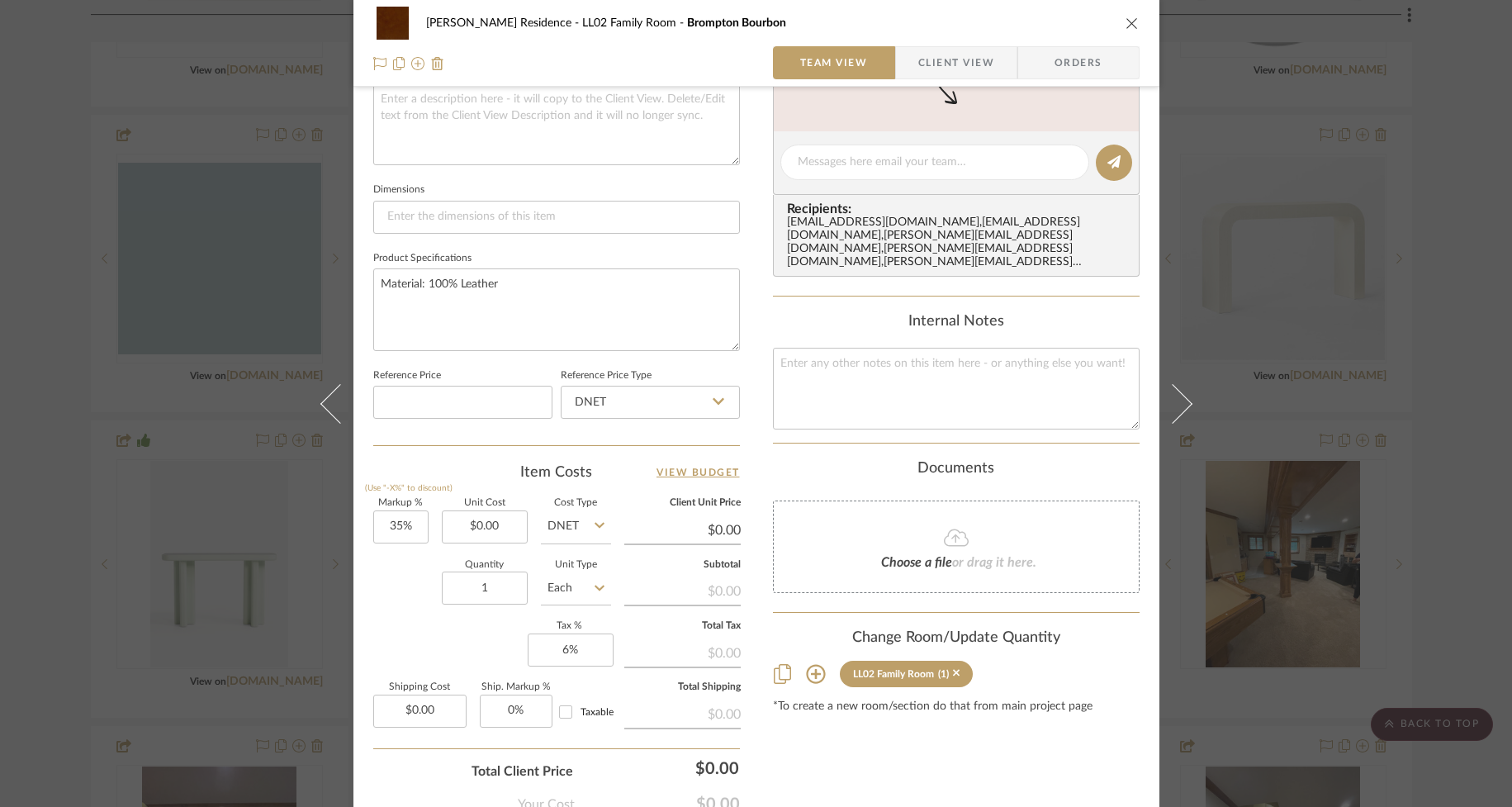
scroll to position [728, 0]
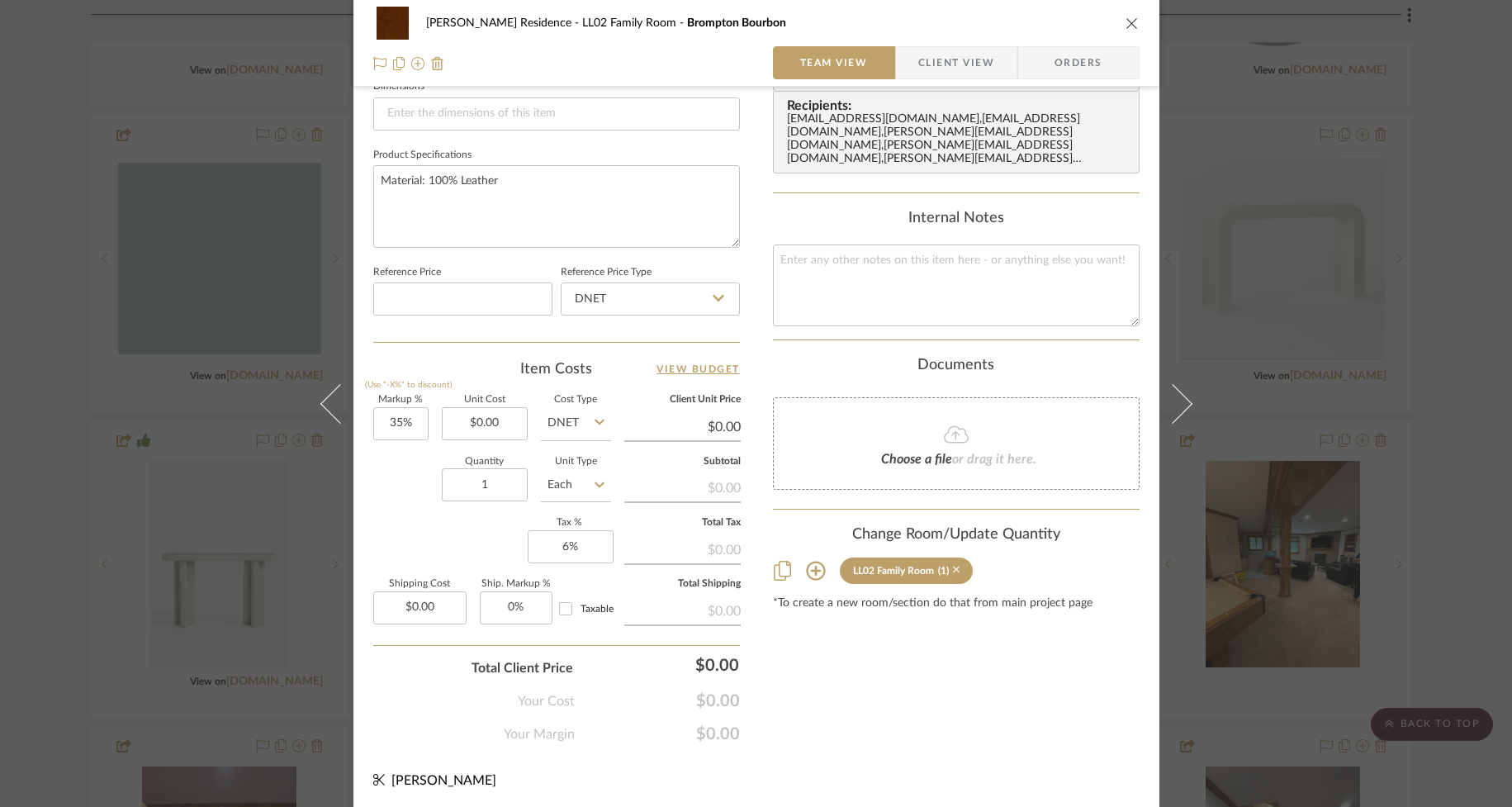
click at [953, 567] on icon at bounding box center [956, 570] width 7 height 7
click at [1127, 21] on icon "close" at bounding box center [1133, 23] width 13 height 13
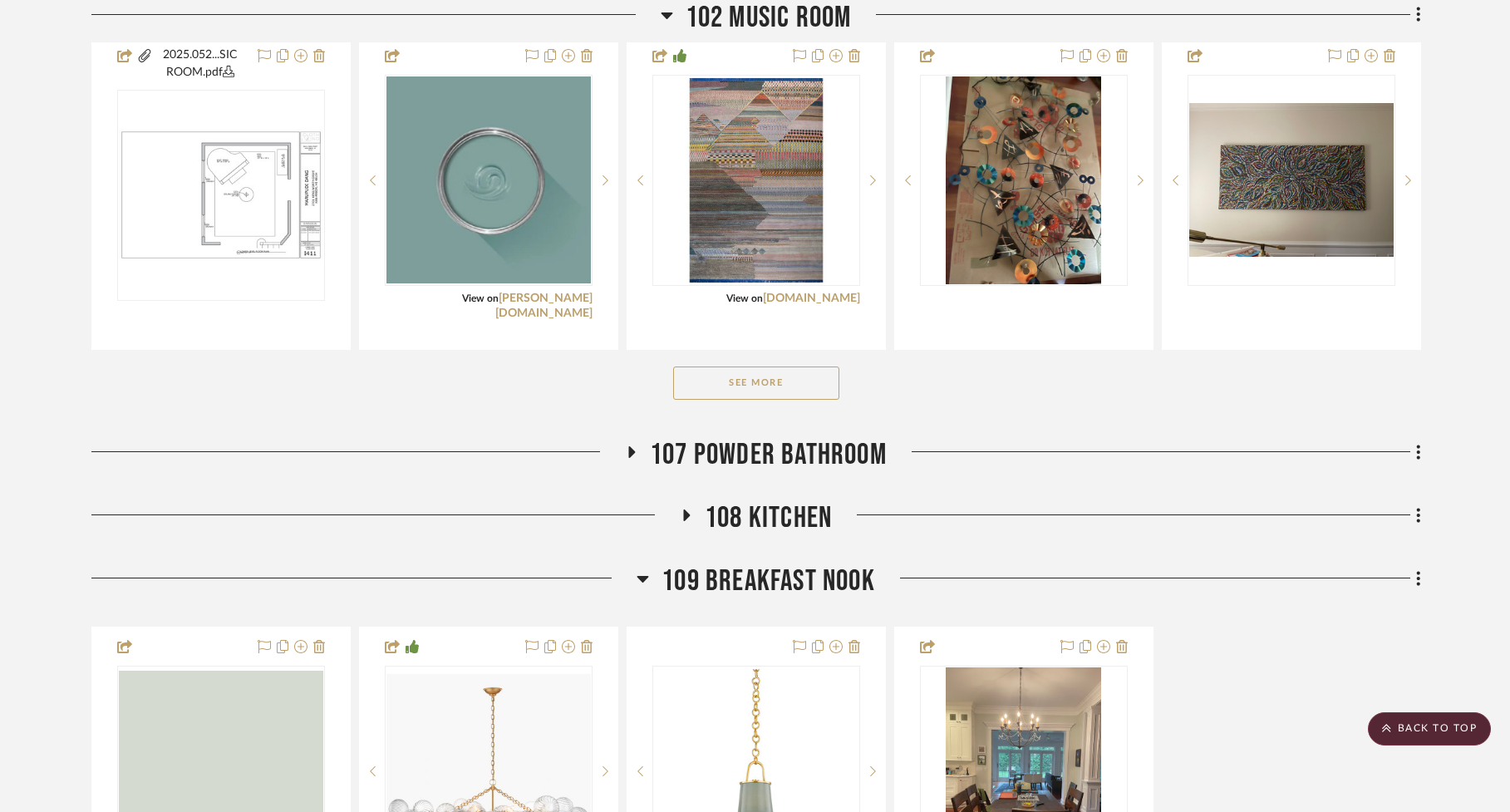
scroll to position [607, 0]
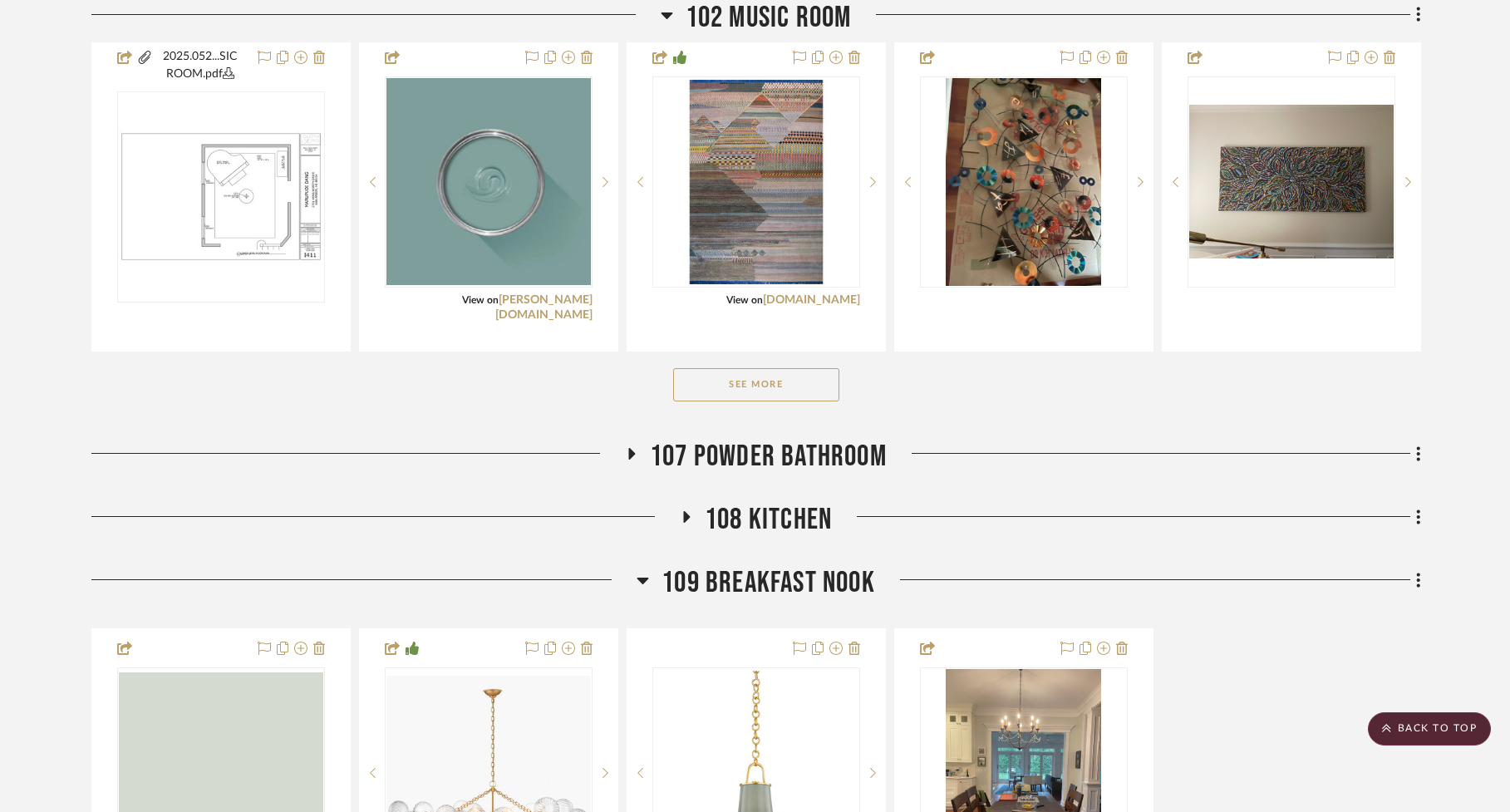
click at [801, 389] on button "See More" at bounding box center [756, 384] width 166 height 33
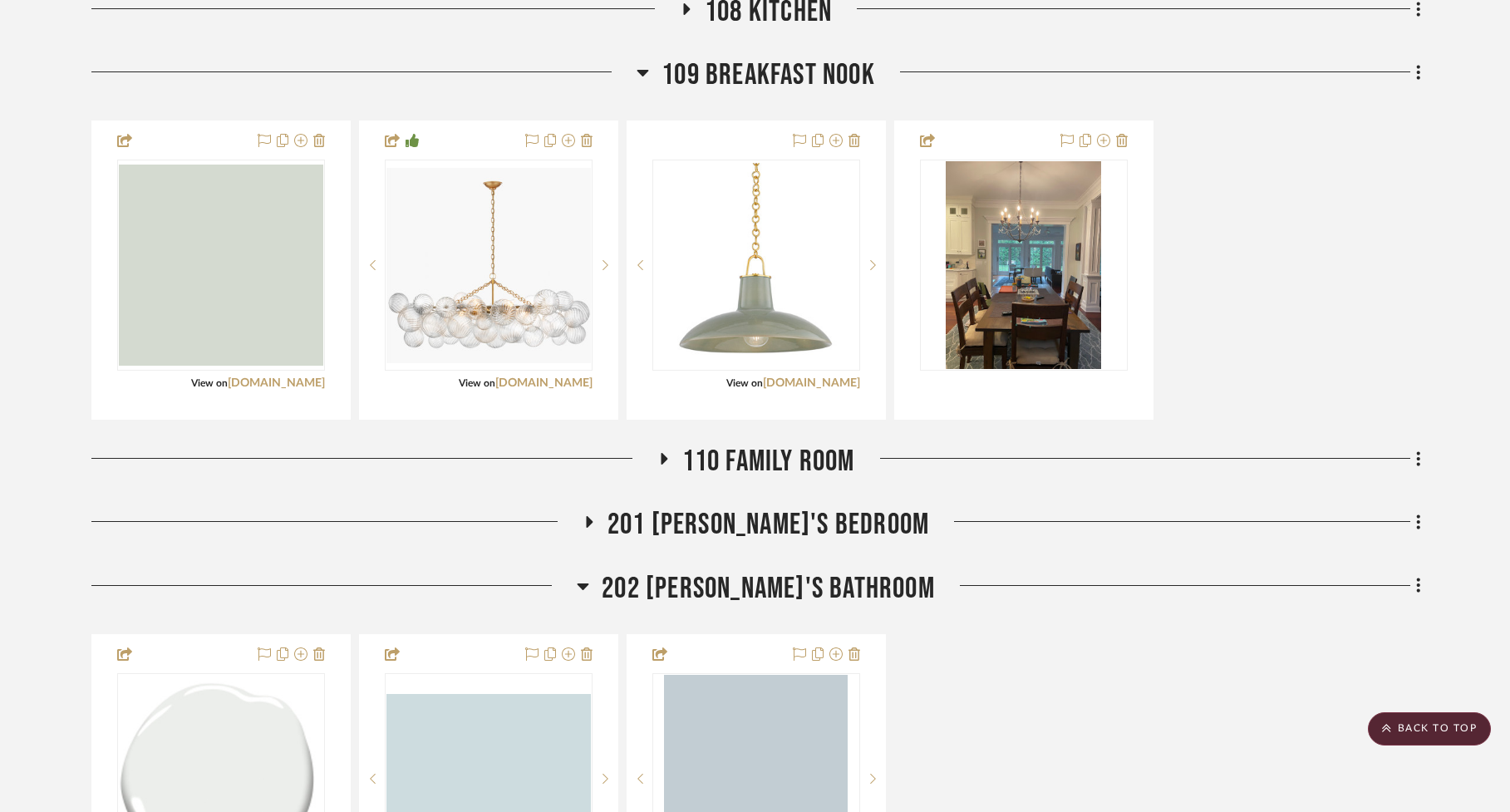
scroll to position [1421, 0]
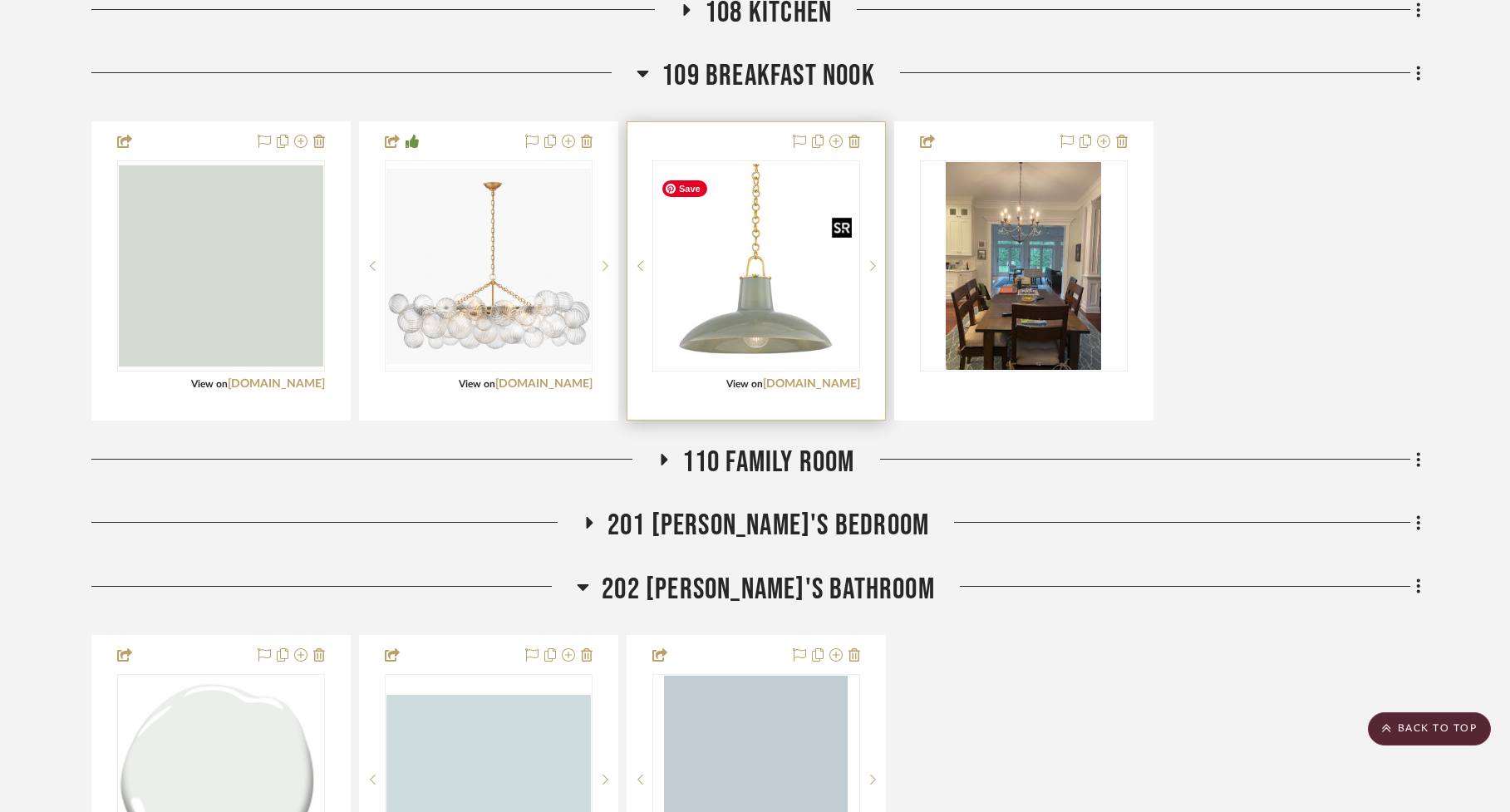
click at [777, 309] on img "0" at bounding box center [756, 266] width 204 height 204
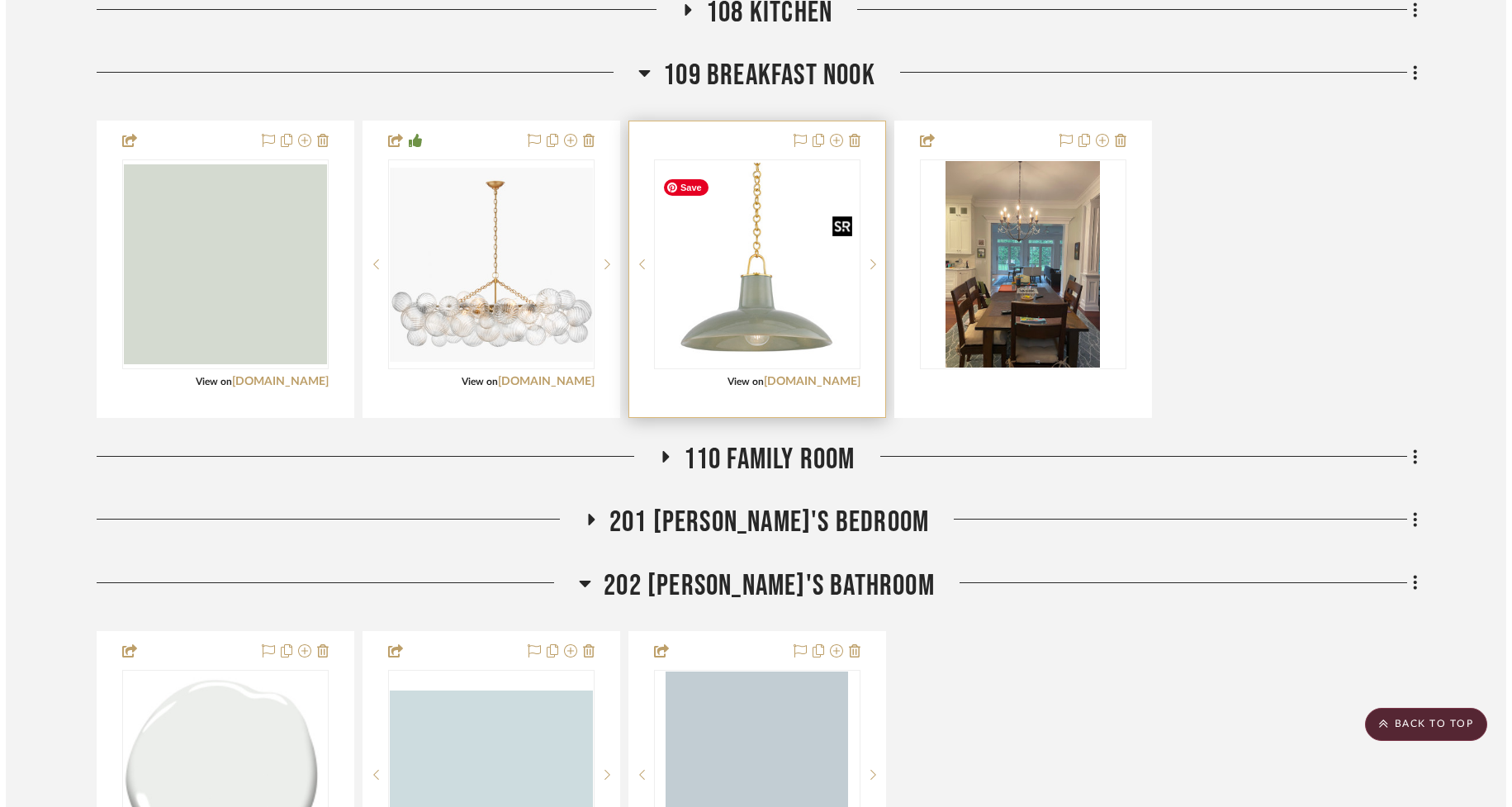
scroll to position [0, 0]
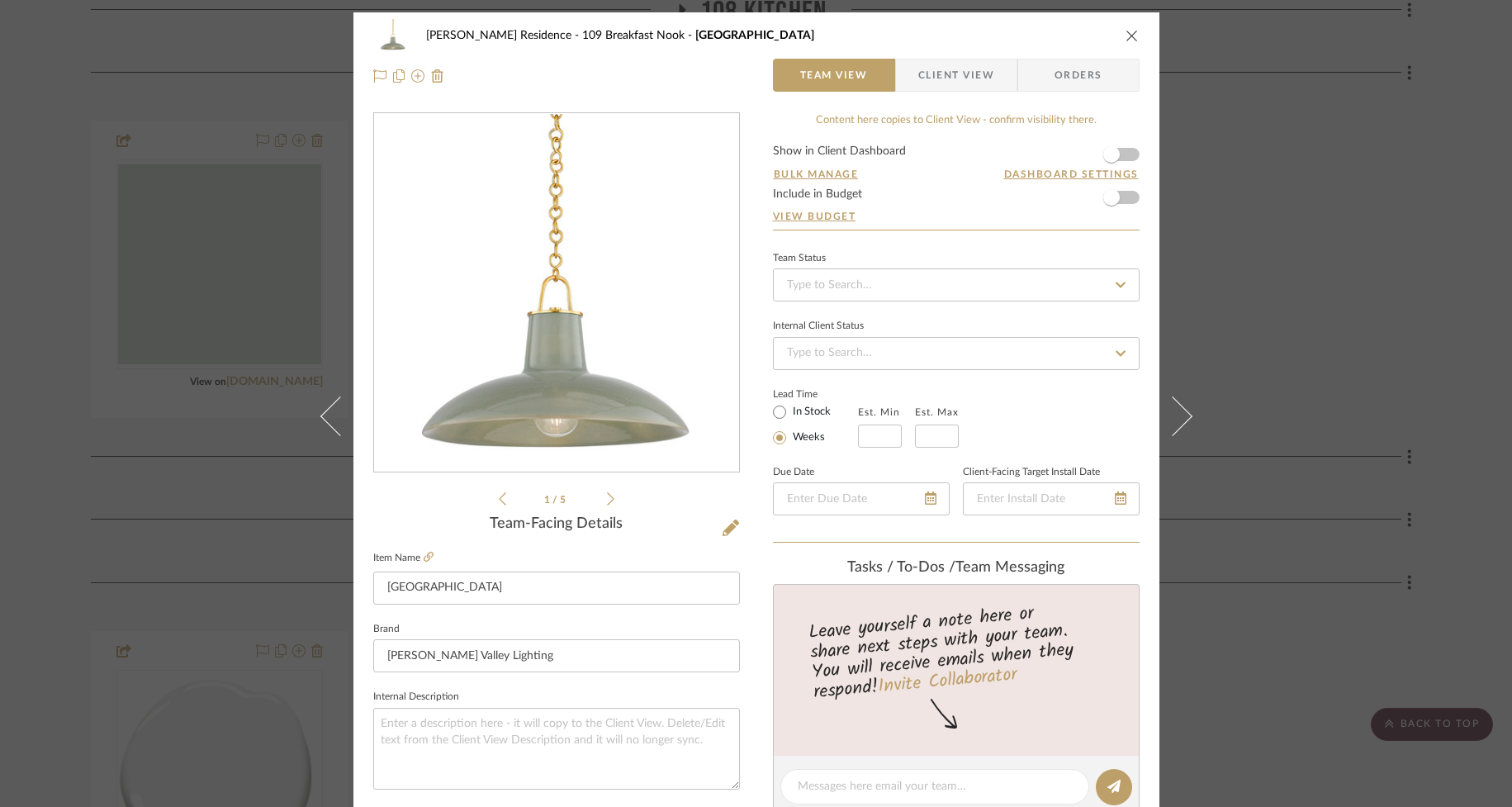
click at [1126, 34] on icon "close" at bounding box center [1133, 35] width 13 height 13
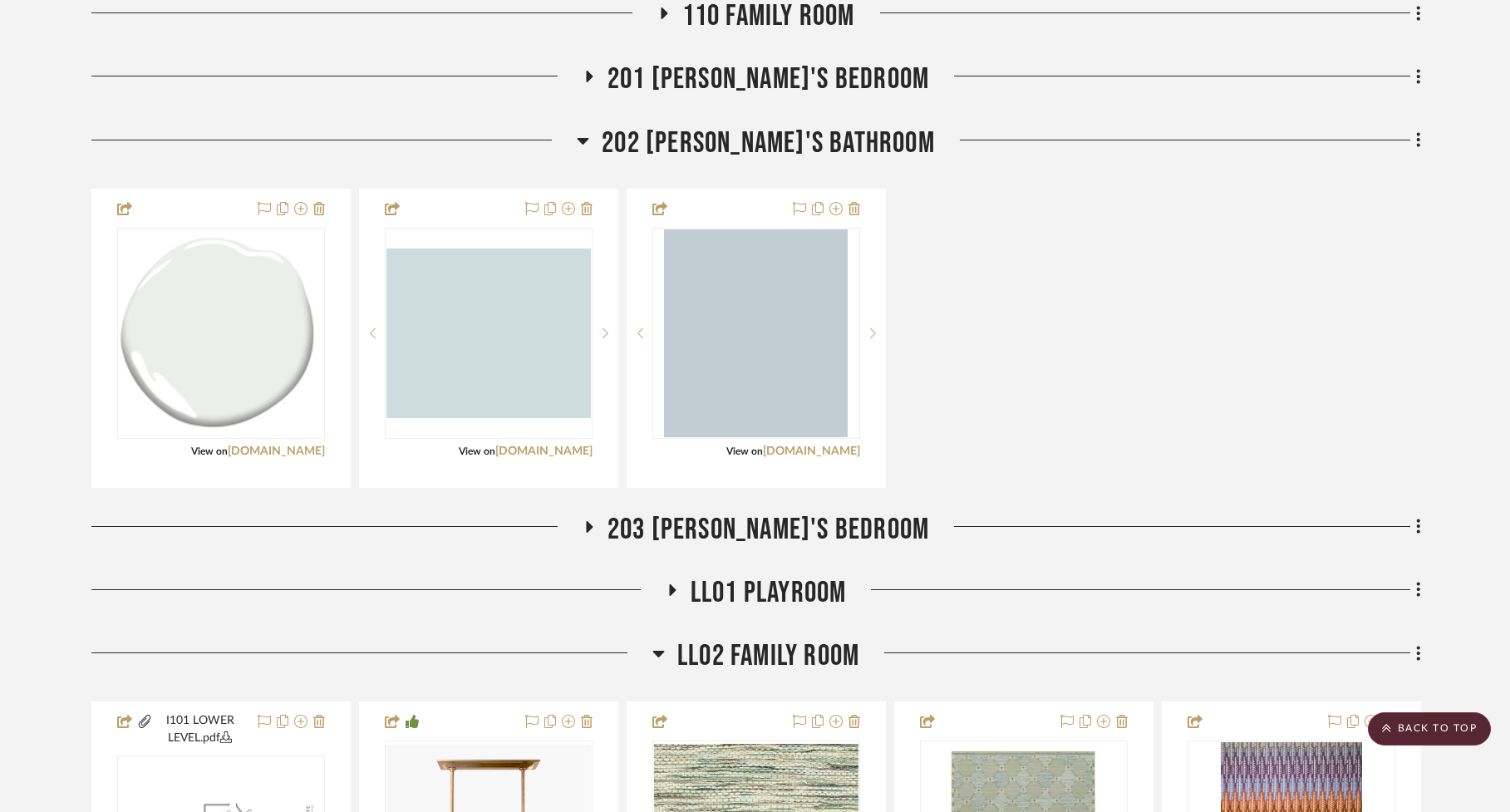
scroll to position [1866, 0]
click at [589, 139] on icon at bounding box center [582, 141] width 12 height 20
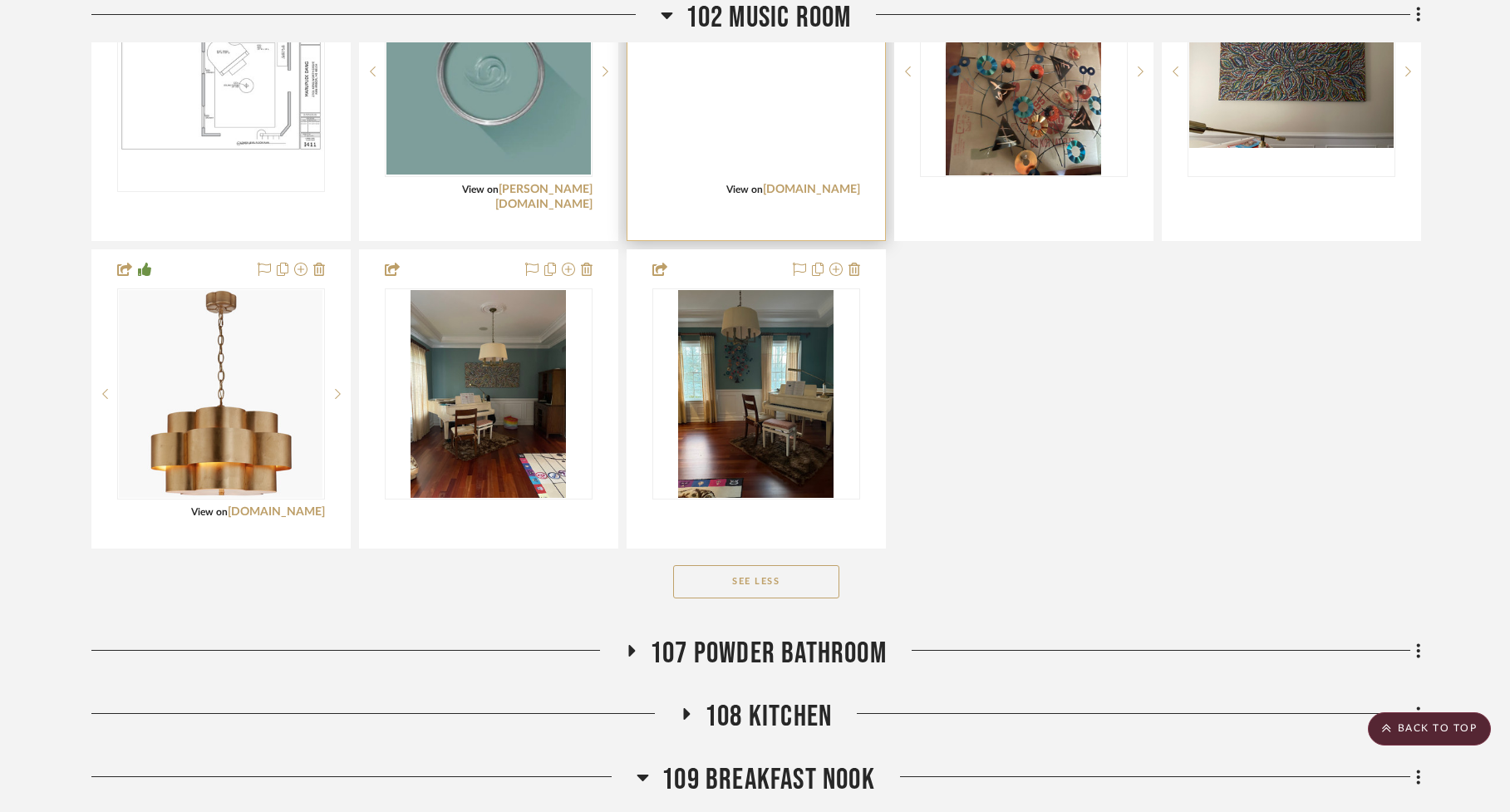
scroll to position [263, 0]
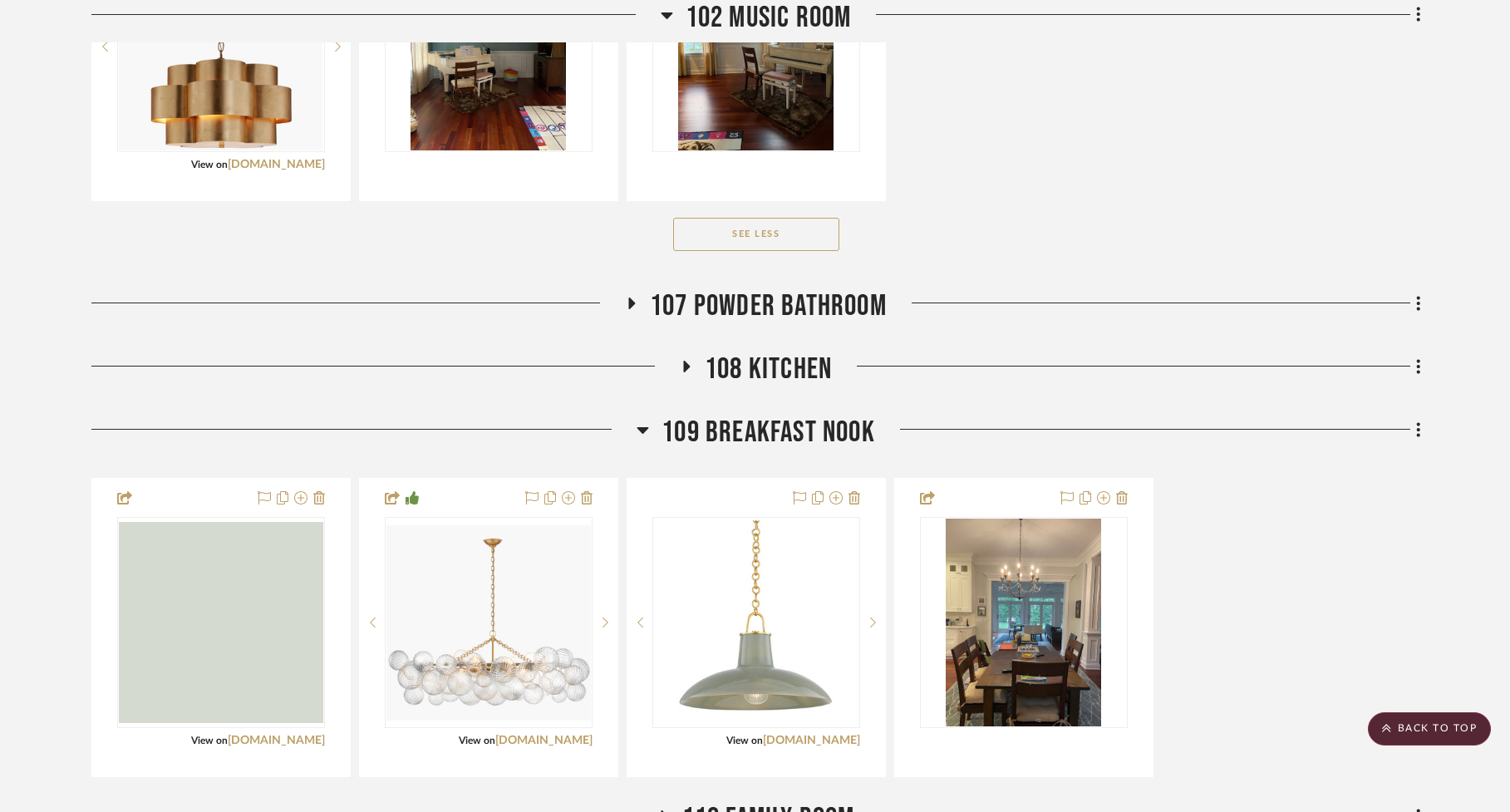
scroll to position [1062, 0]
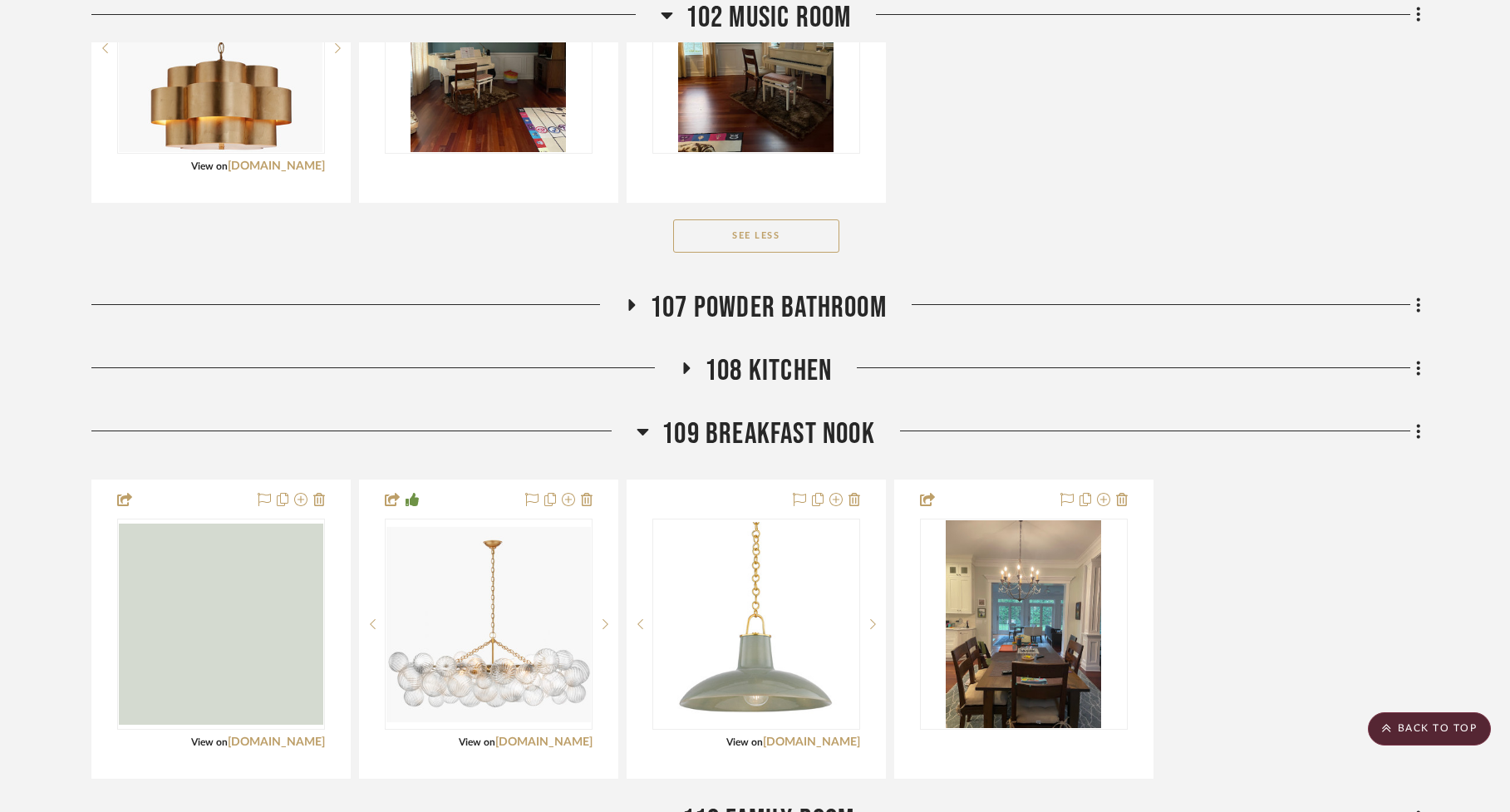
click at [625, 310] on icon at bounding box center [631, 304] width 20 height 12
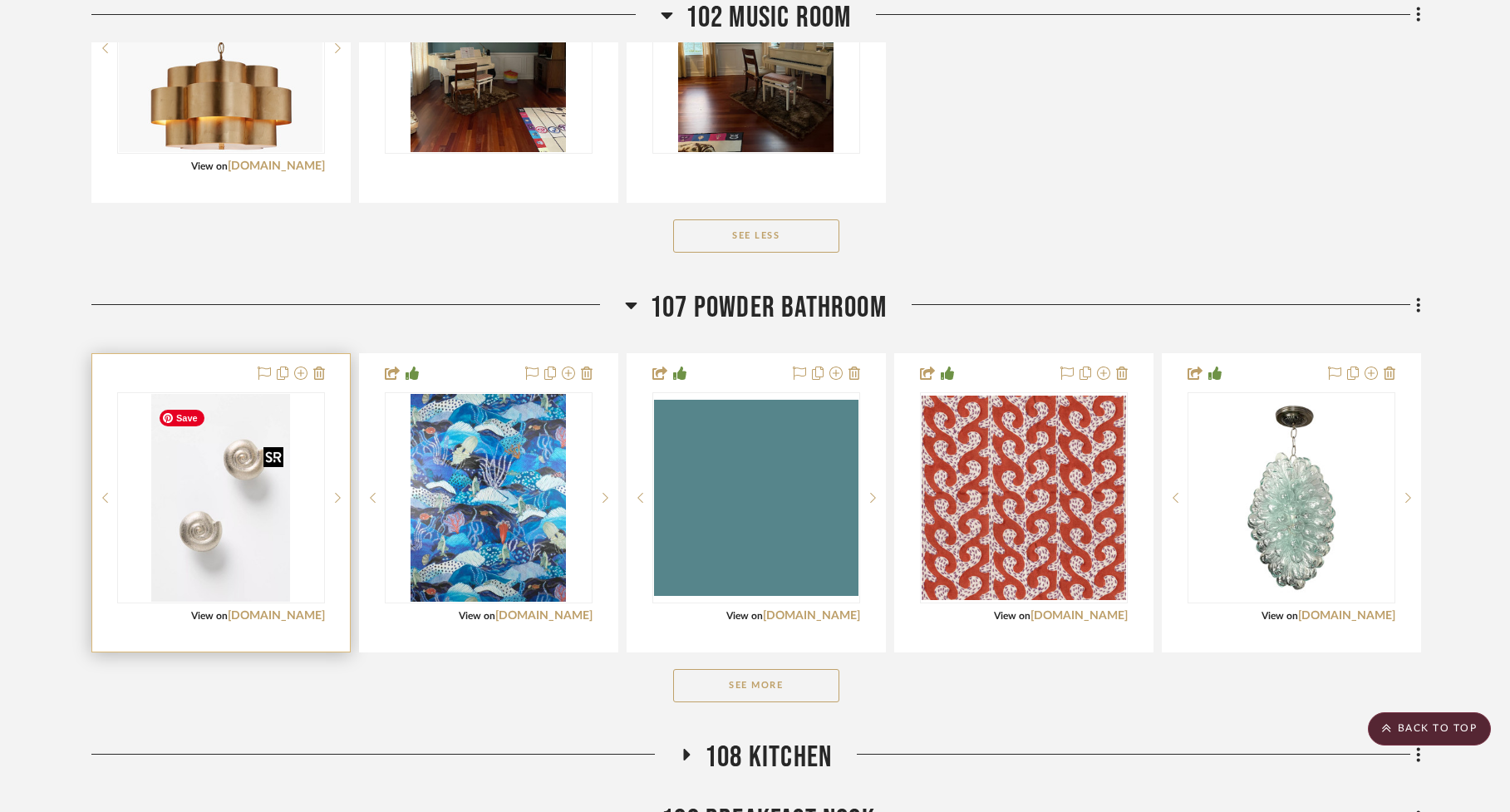
click at [243, 512] on img "0" at bounding box center [219, 498] width 138 height 208
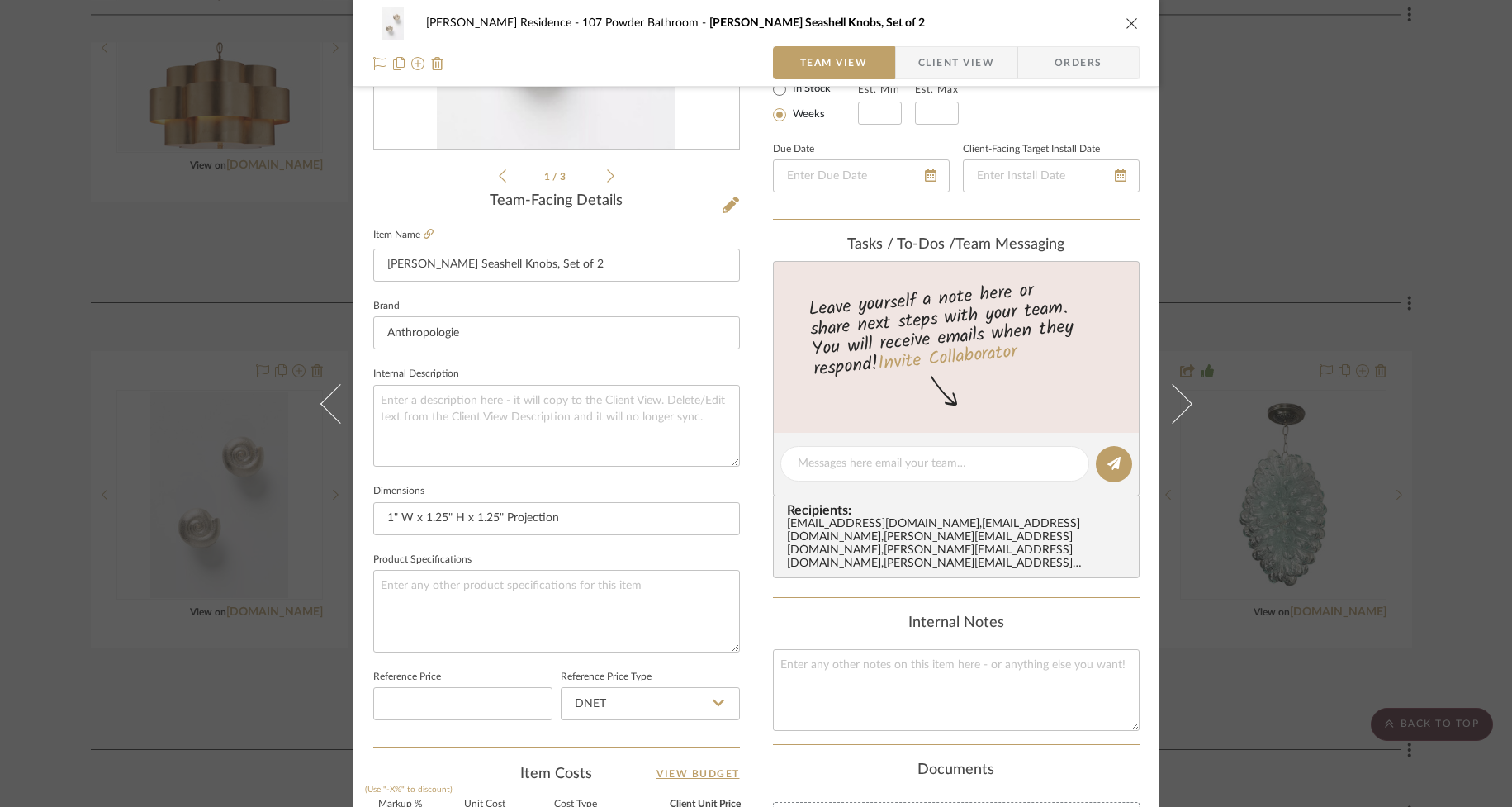
scroll to position [323, 0]
click at [1126, 19] on icon "close" at bounding box center [1133, 23] width 13 height 13
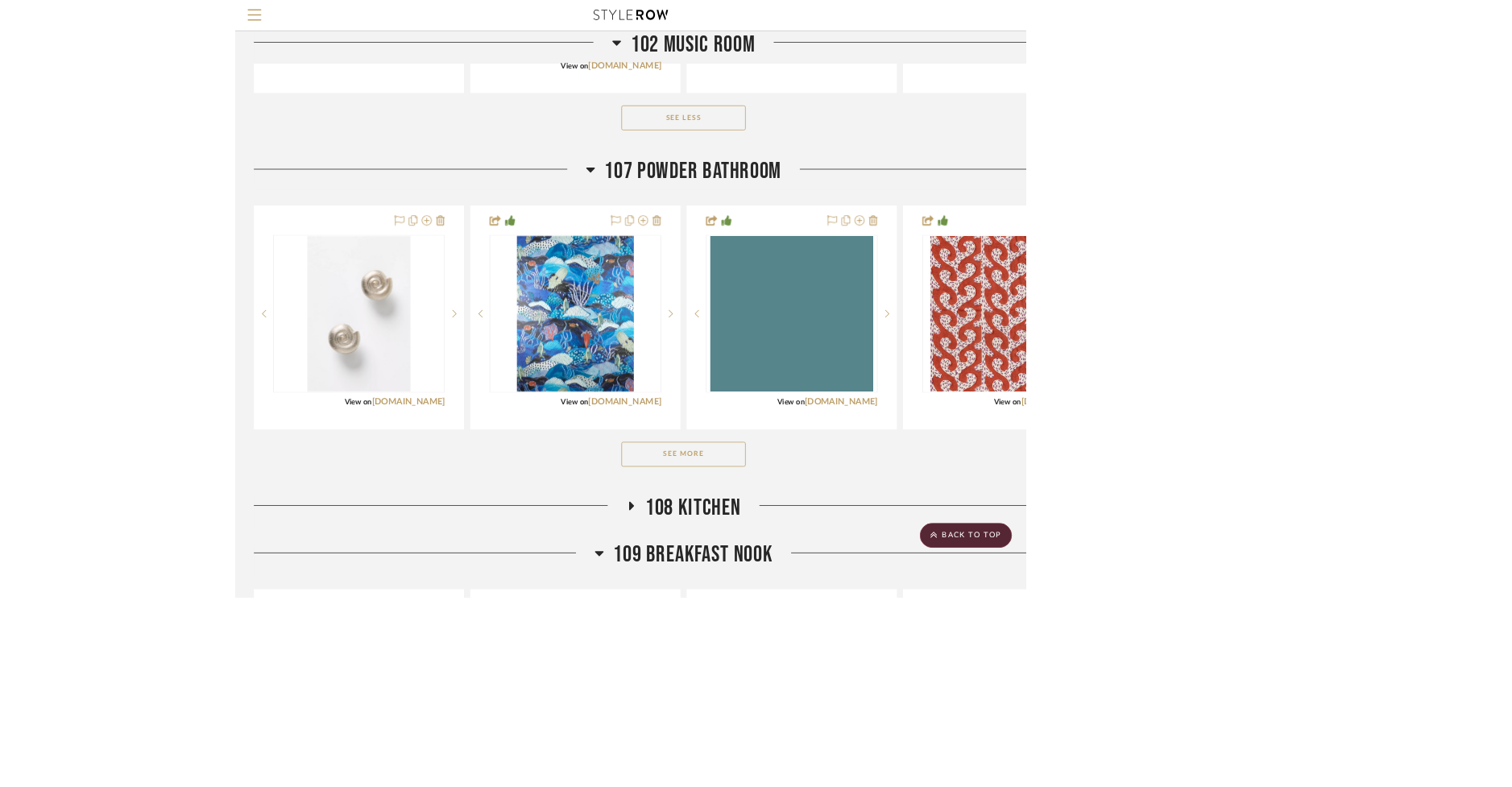
scroll to position [717, 0]
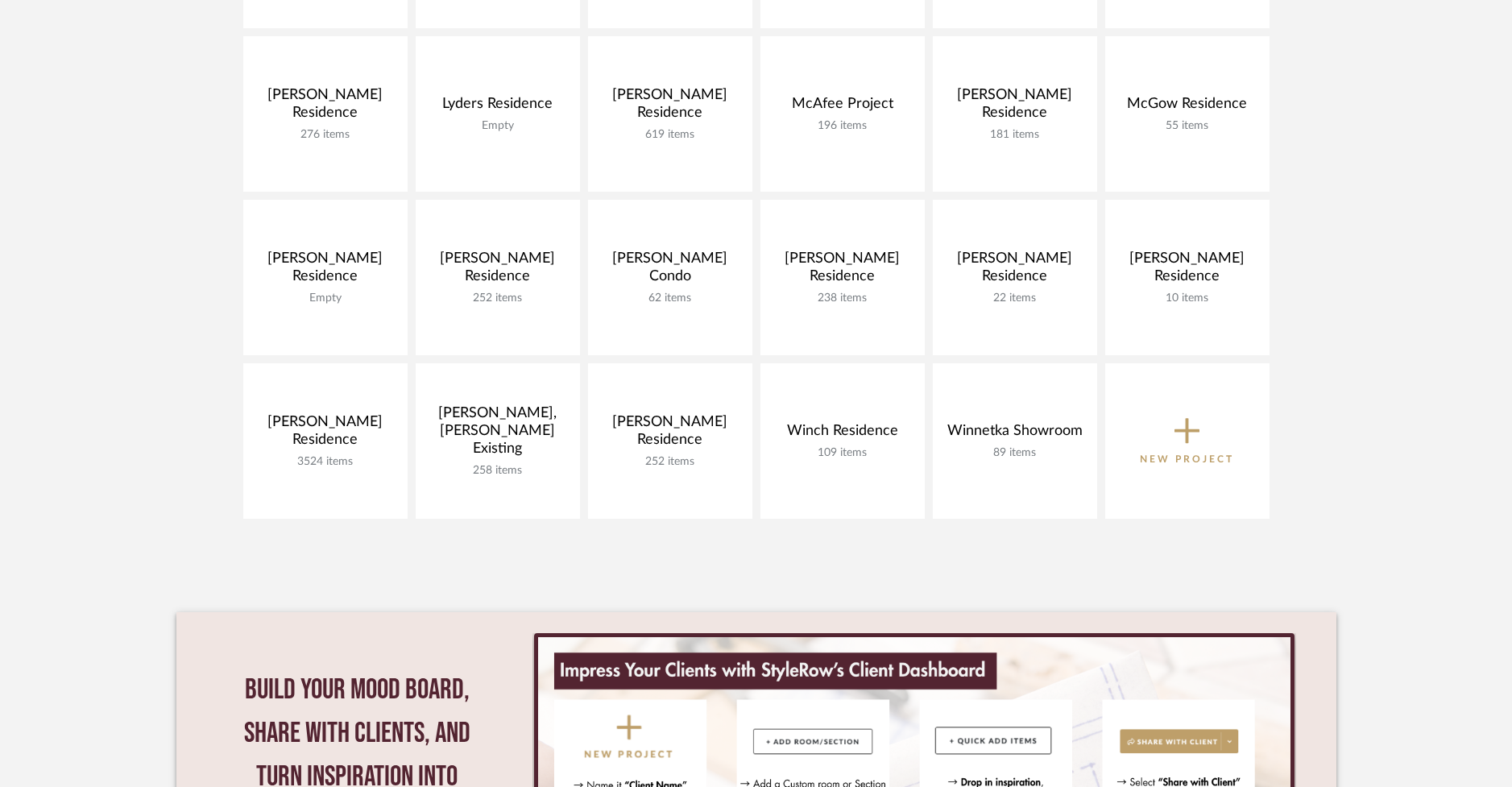
scroll to position [763, 0]
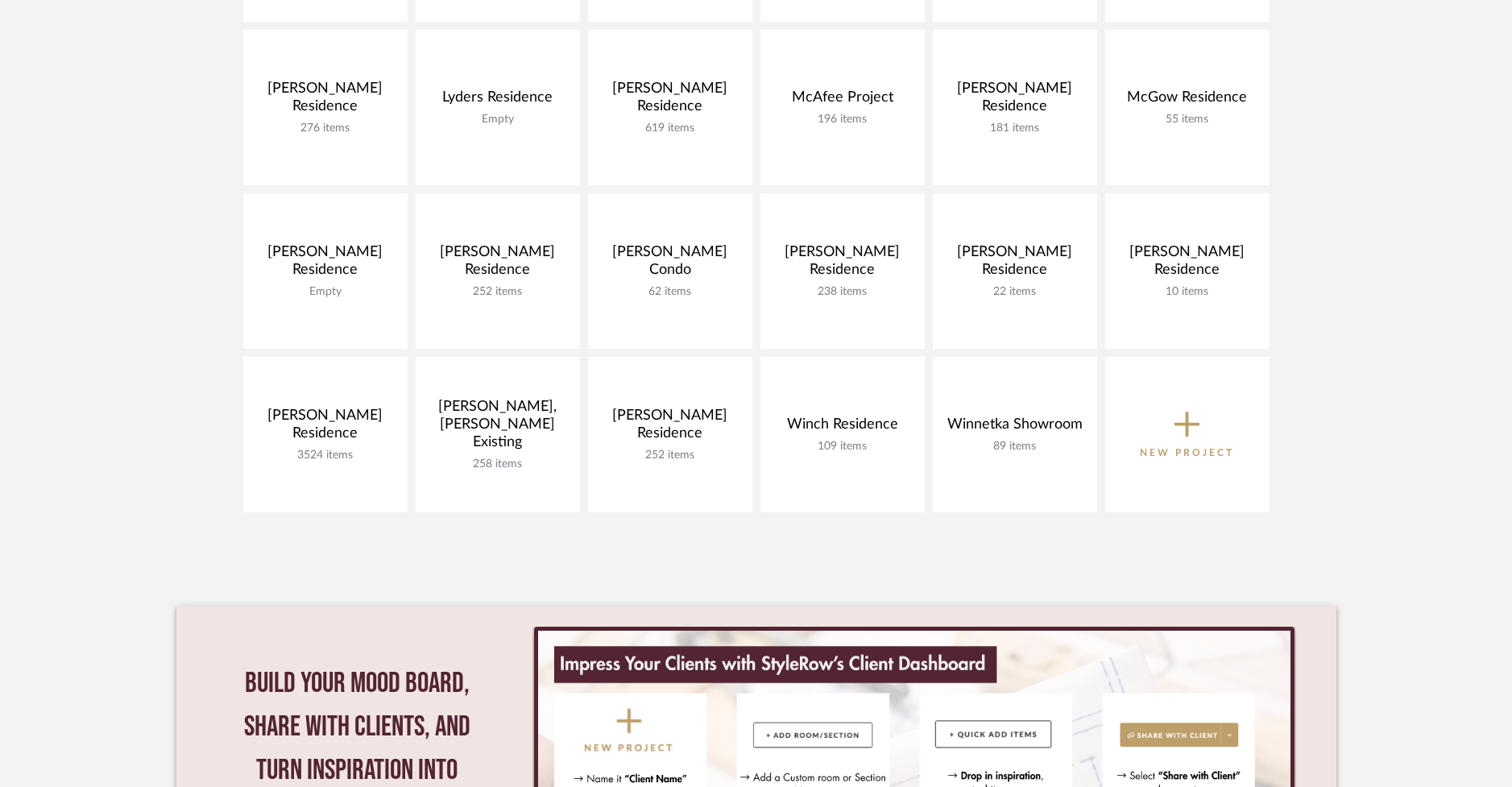
click at [112, 357] on project-collections "Explore the Client Dashboard in Action! See how mood boards, project files, and…" at bounding box center [756, 155] width 1512 height 1606
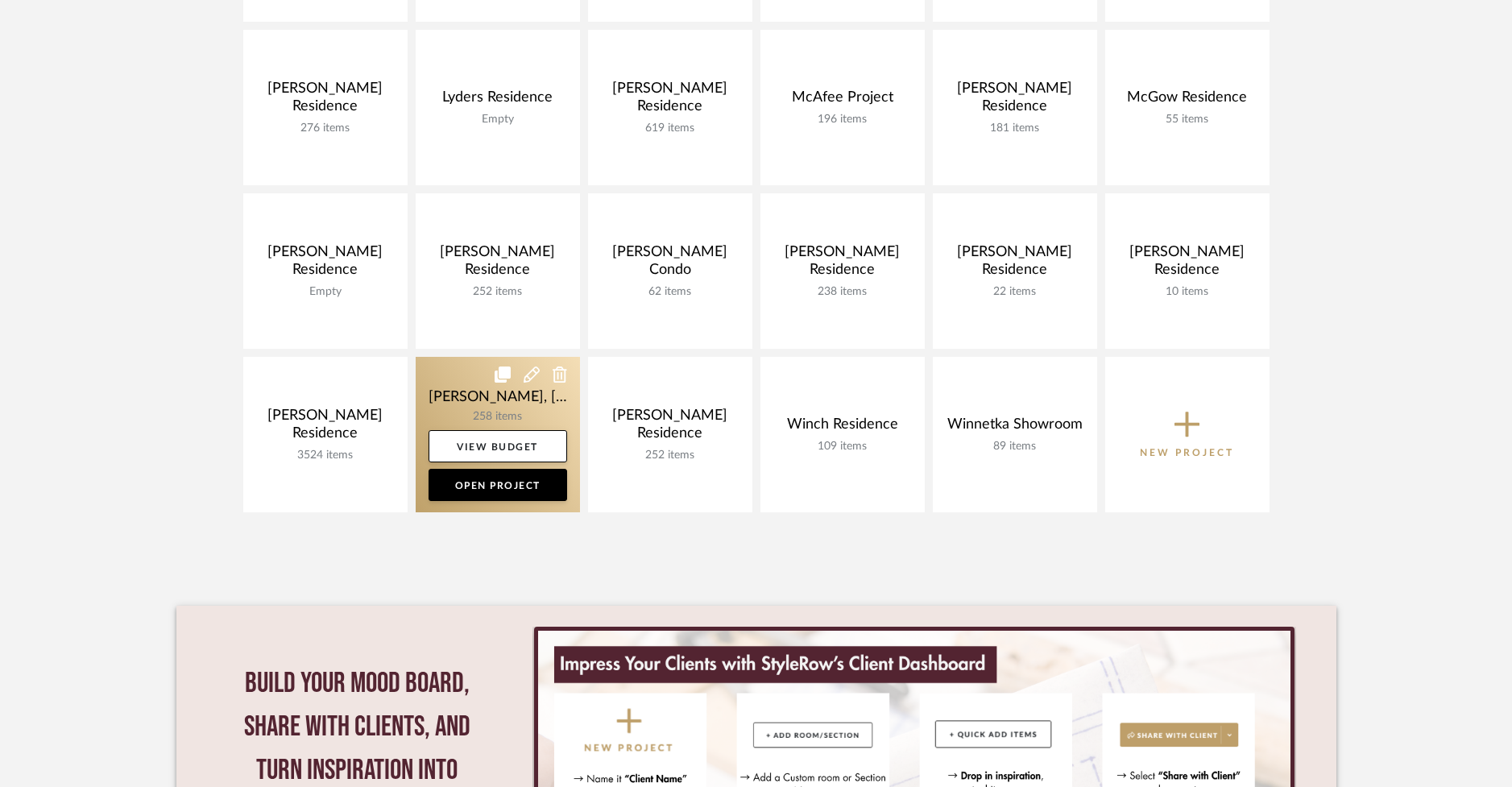
click at [446, 397] on link at bounding box center [497, 434] width 165 height 155
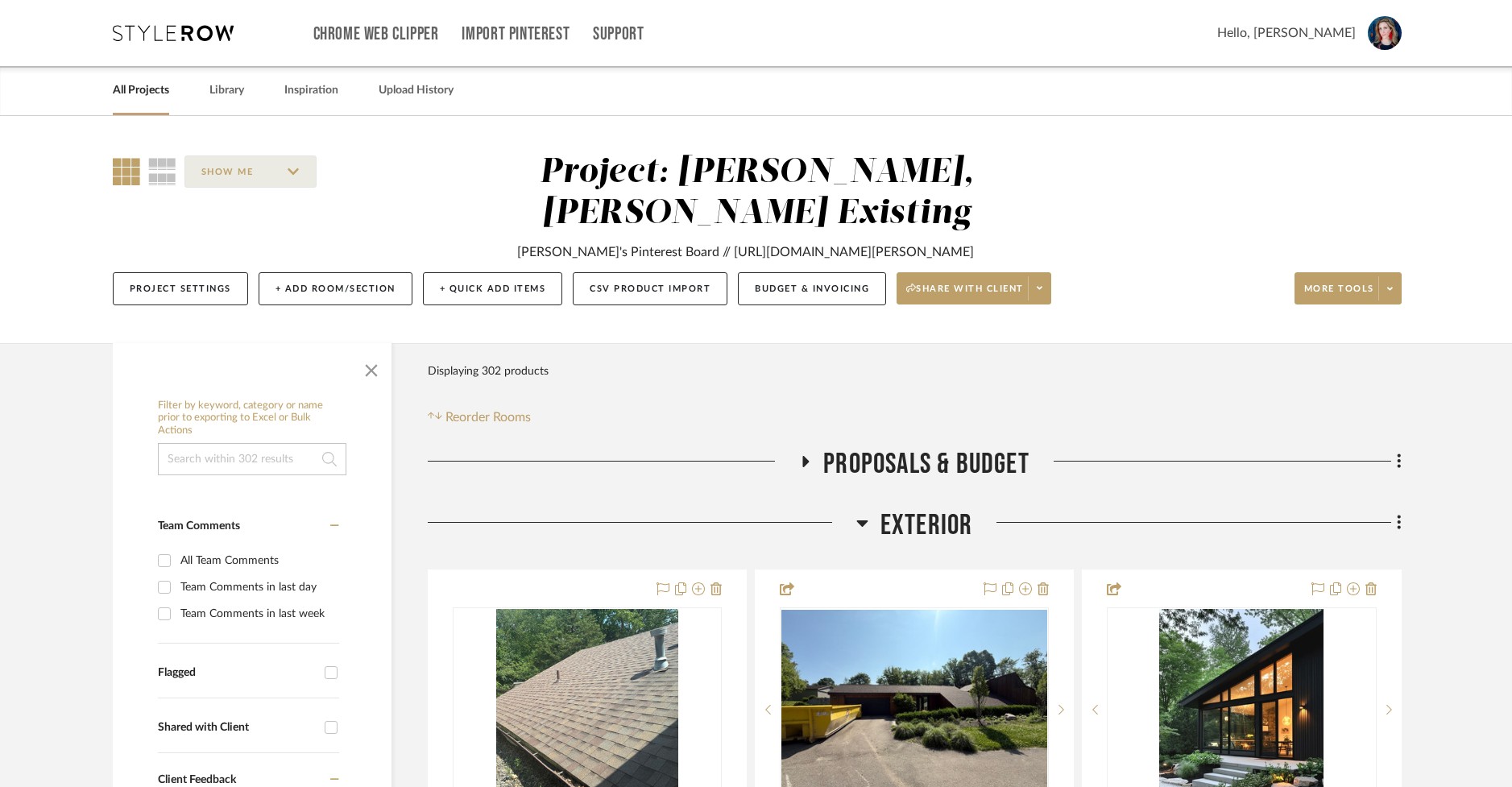
click at [373, 348] on span "button" at bounding box center [371, 367] width 39 height 39
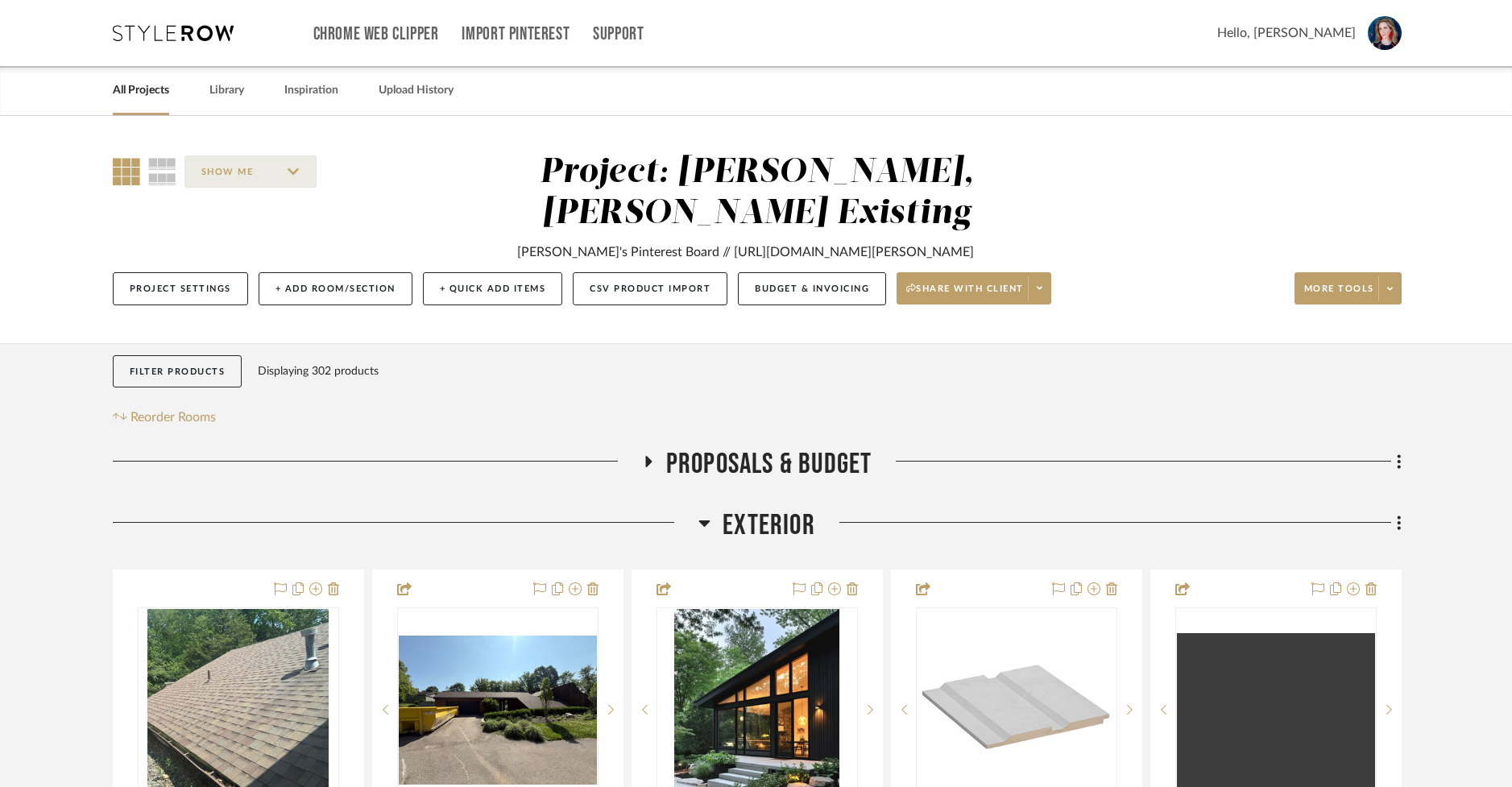
drag, startPoint x: 710, startPoint y: 485, endPoint x: 664, endPoint y: 482, distance: 46.1
click at [708, 513] on icon at bounding box center [704, 522] width 12 height 19
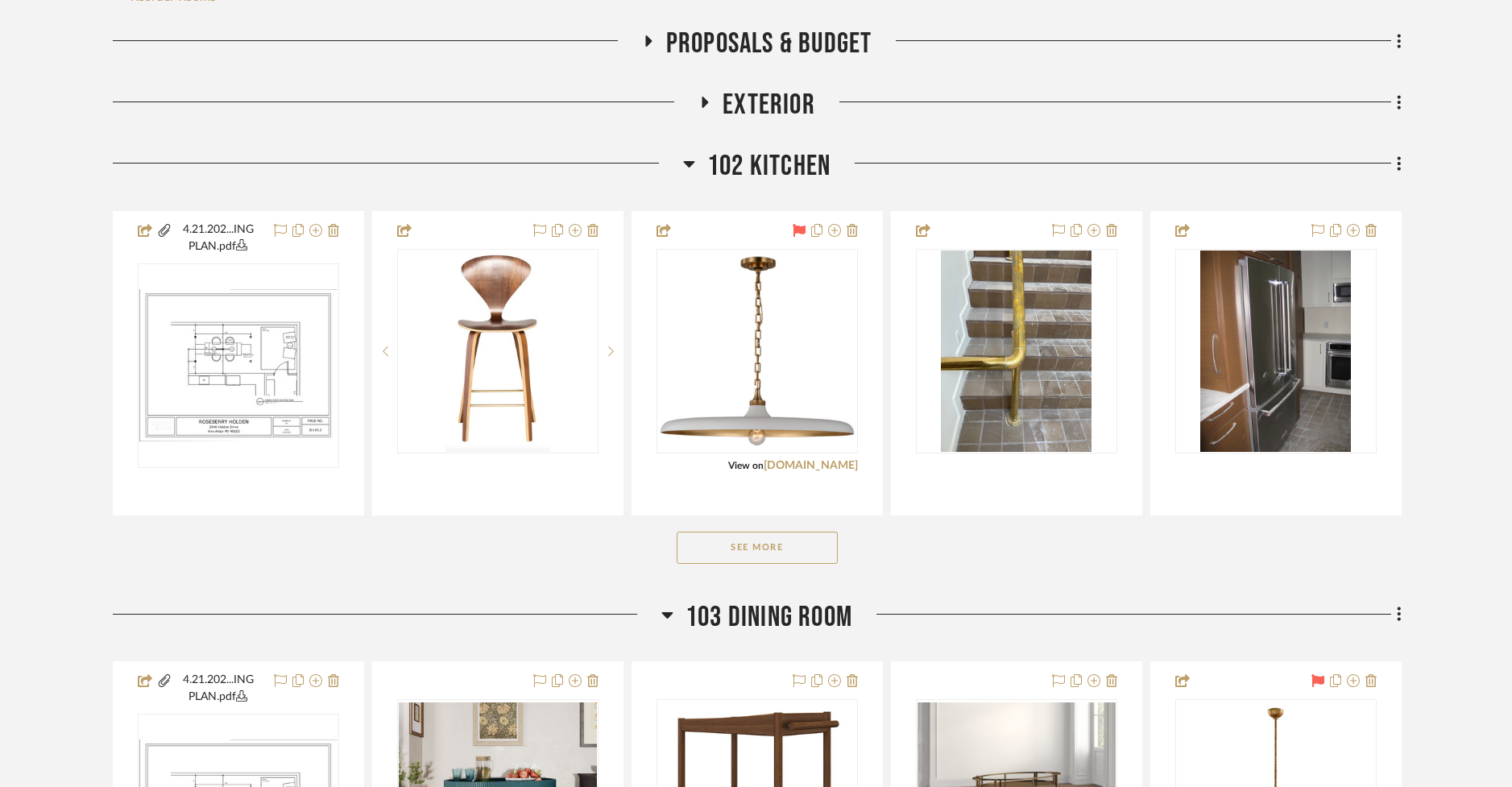
scroll to position [420, 0]
click at [687, 162] on icon at bounding box center [688, 164] width 11 height 6
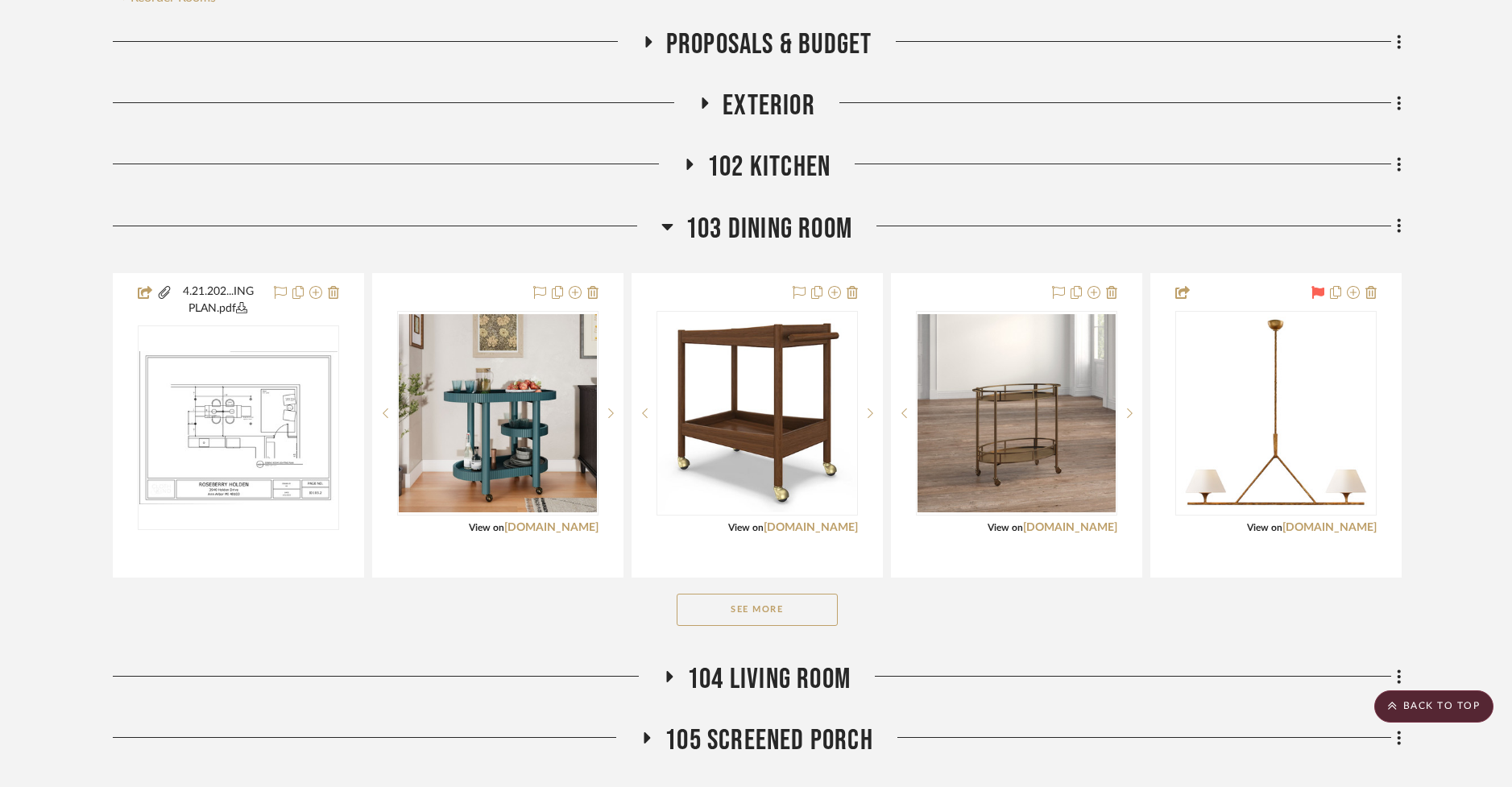
click at [717, 593] on button "See More" at bounding box center [756, 609] width 161 height 32
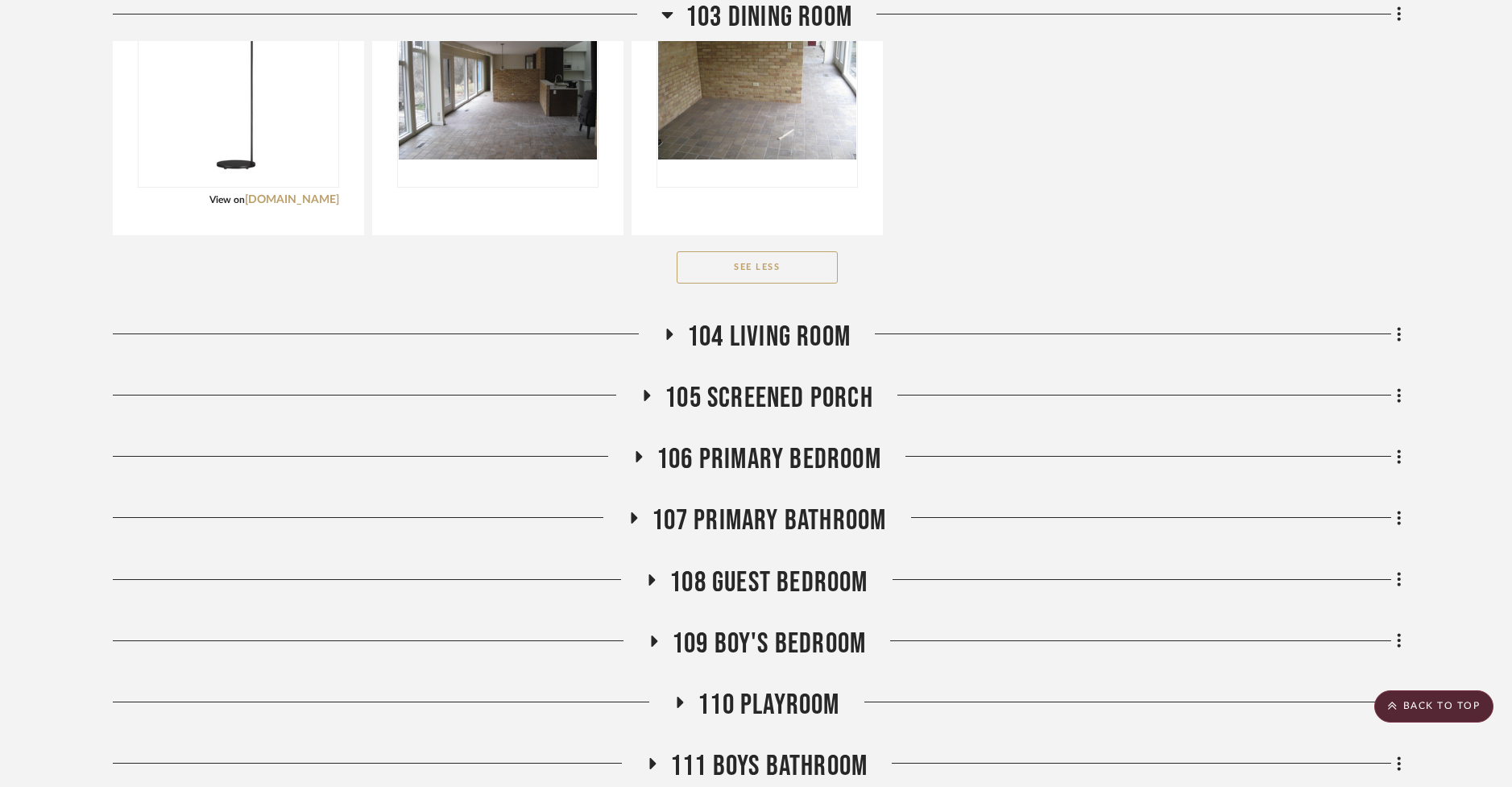
scroll to position [1360, 0]
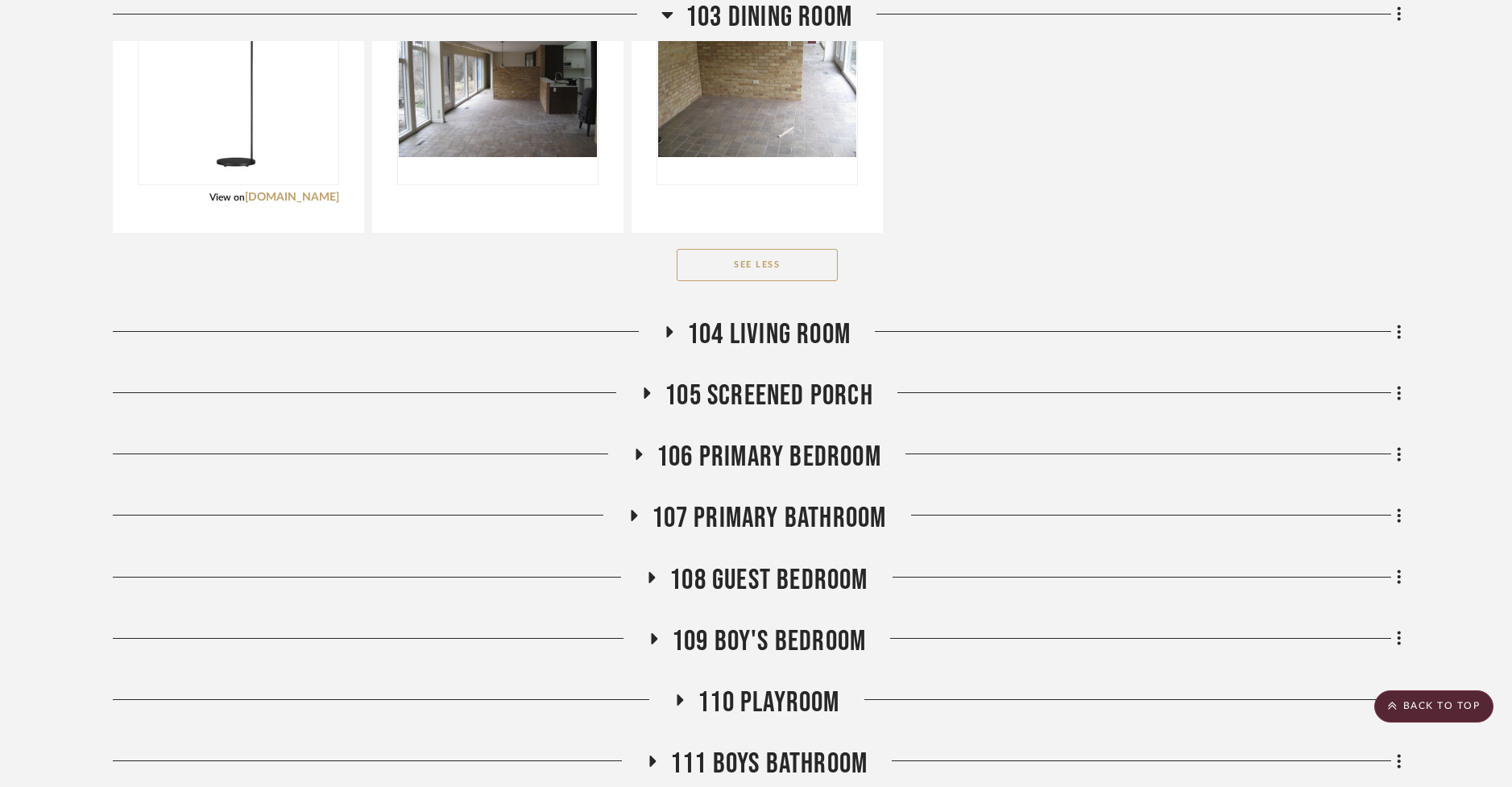
click at [671, 326] on icon at bounding box center [670, 332] width 6 height 11
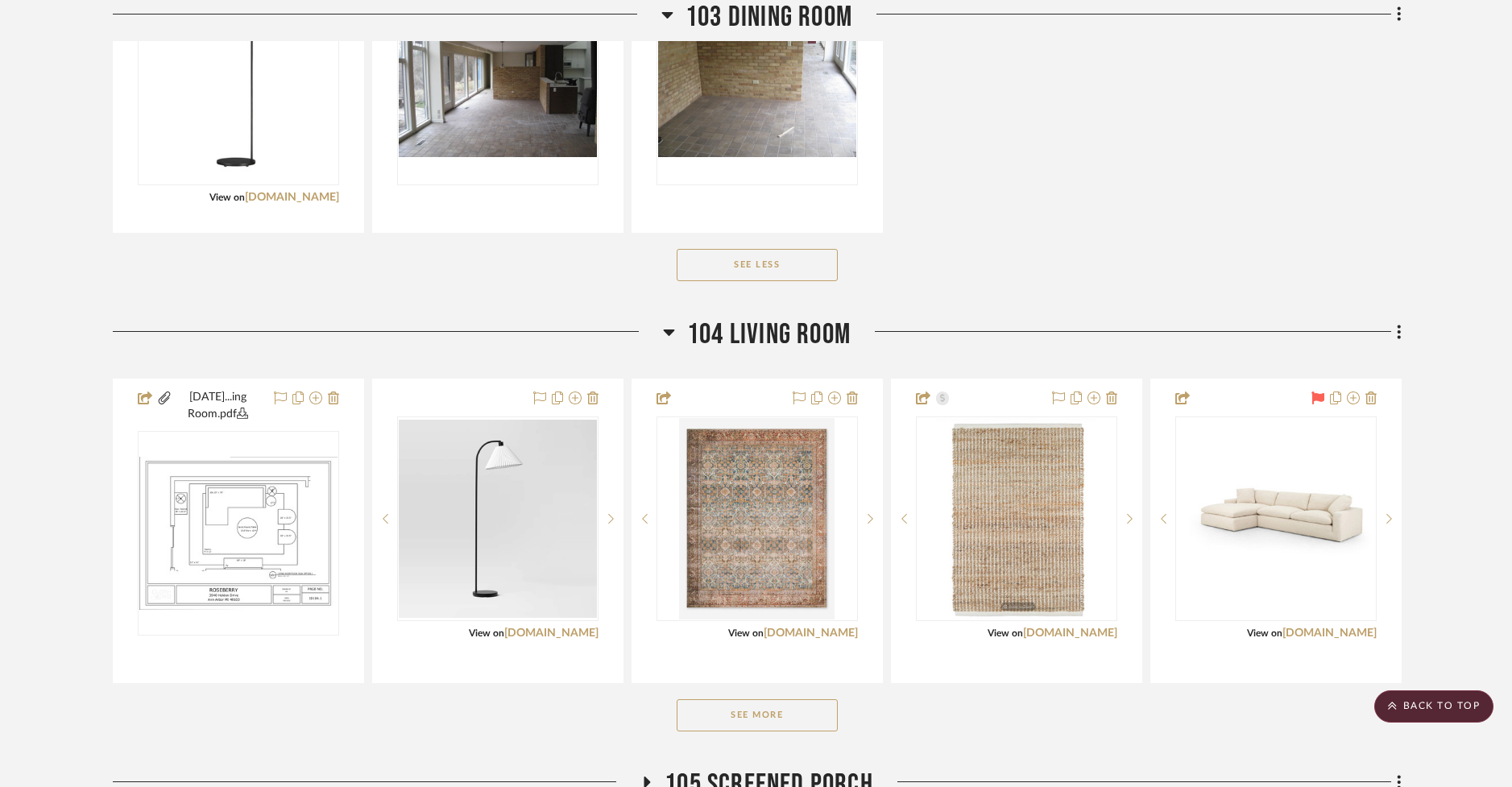
click at [731, 699] on button "See More" at bounding box center [756, 714] width 161 height 32
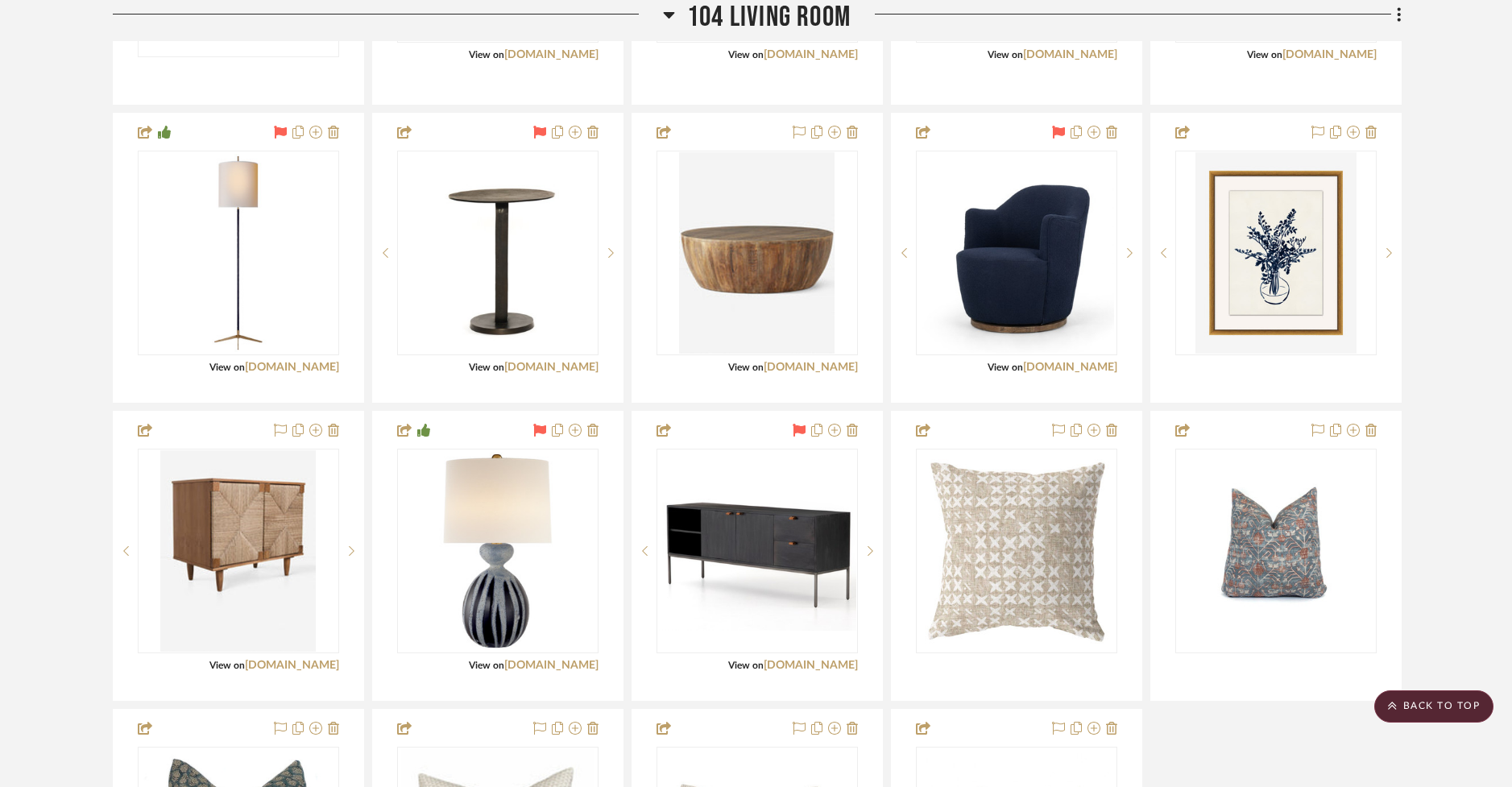
scroll to position [1937, 0]
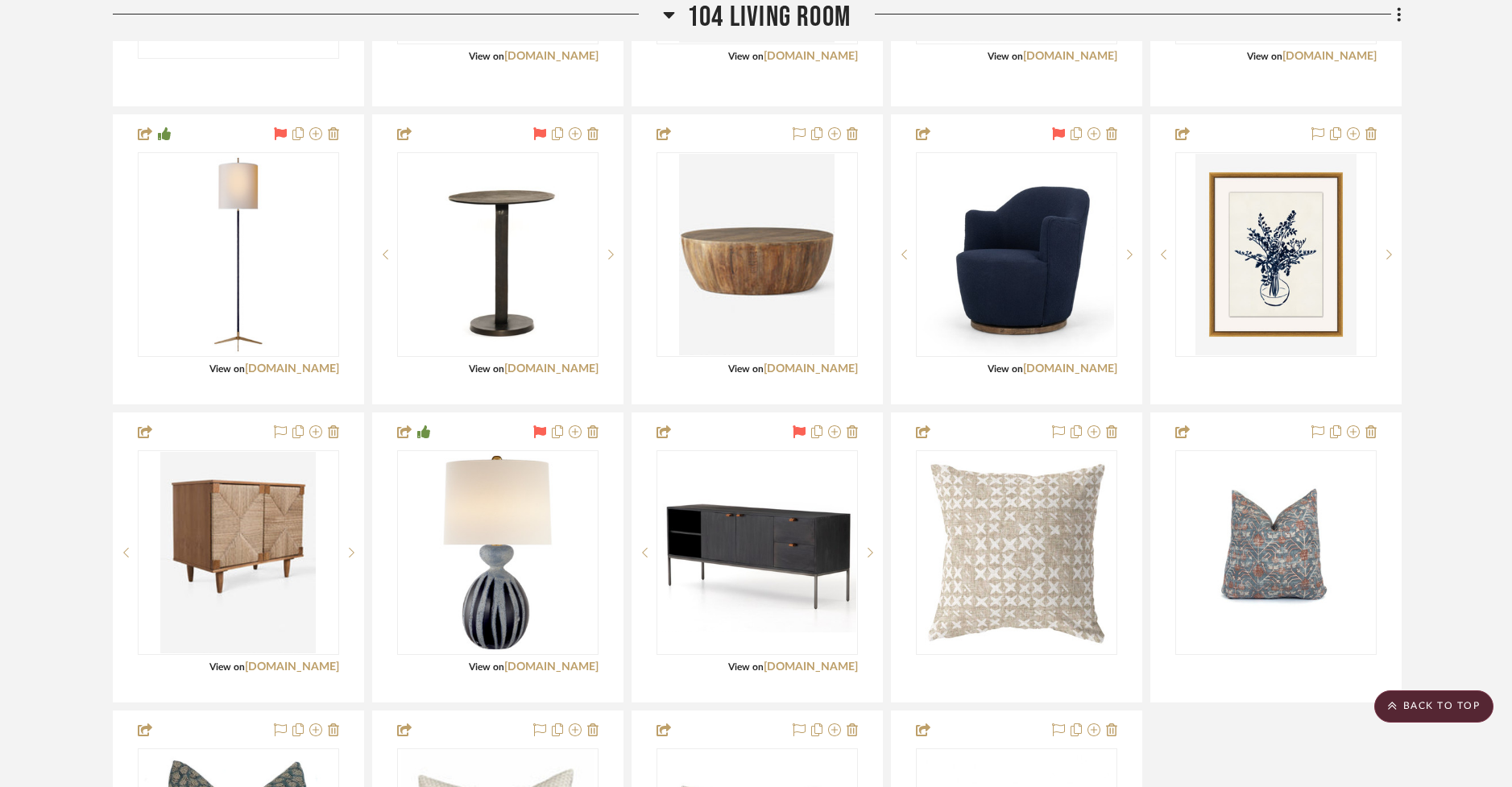
click at [59, 428] on project-details-page "SHOW ME Project: Roseberry, Holden Existing Leena's Pinterest Board // https://…" at bounding box center [756, 108] width 1512 height 3858
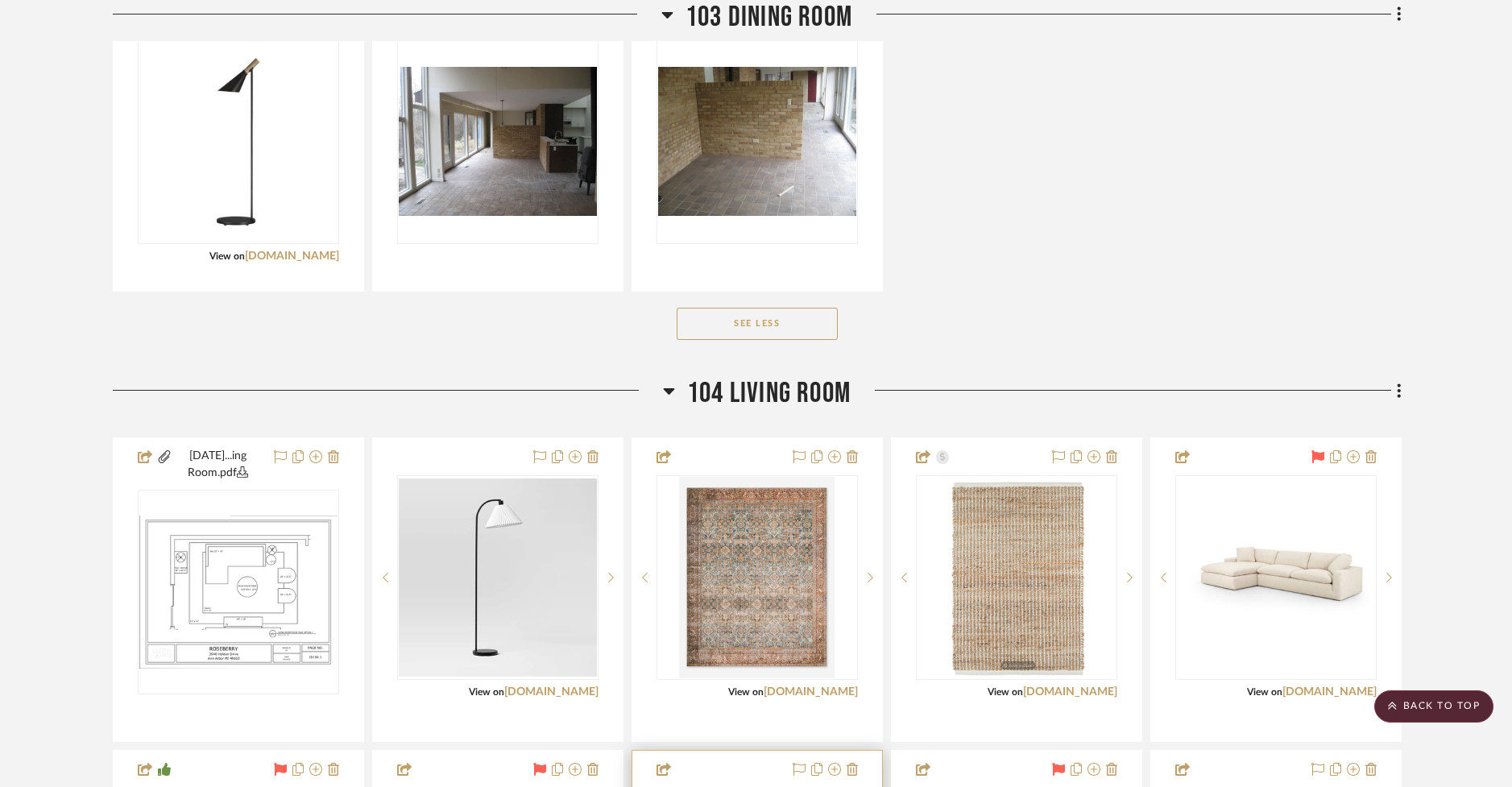
scroll to position [1299, 0]
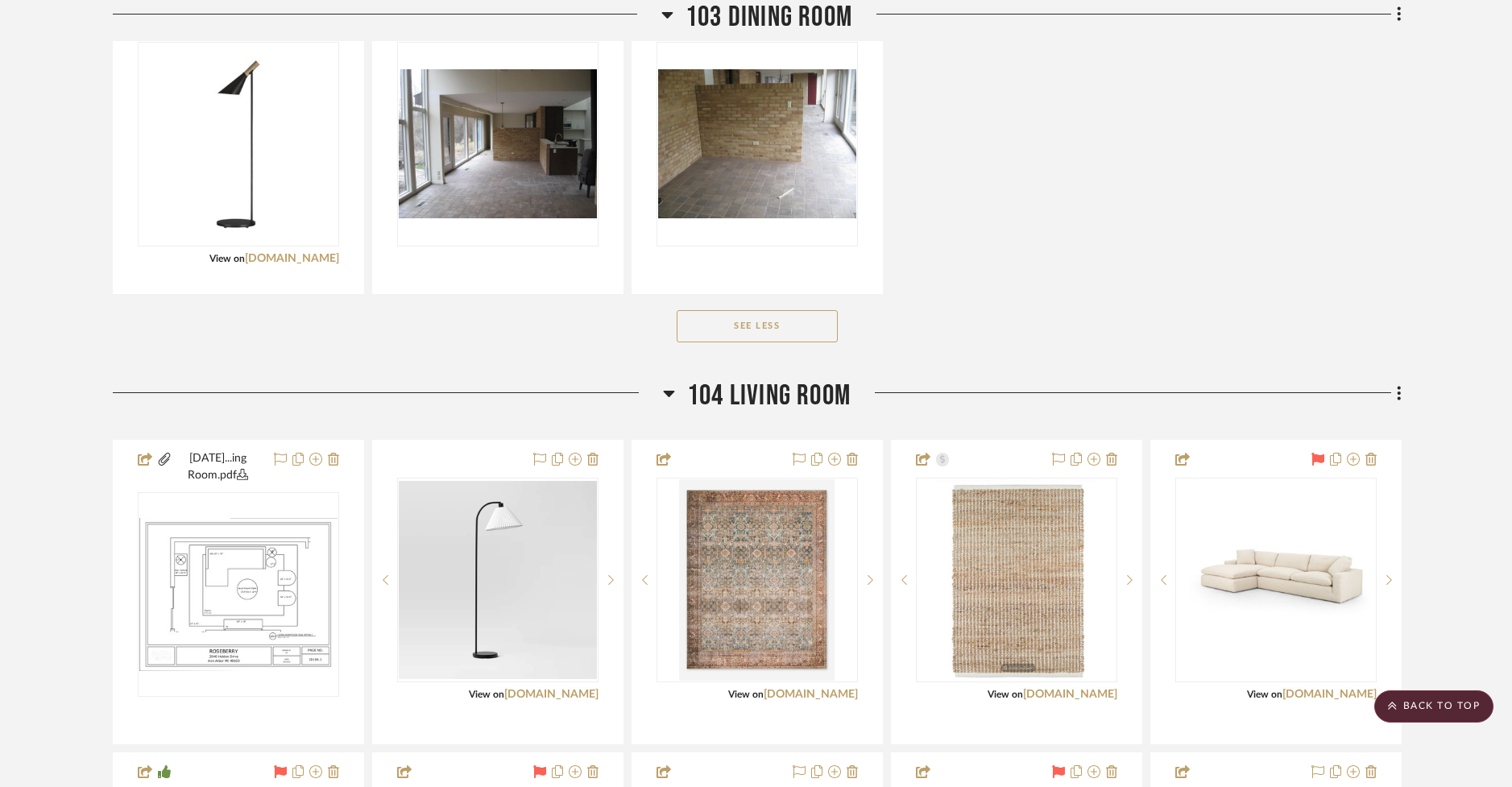
click at [671, 384] on icon at bounding box center [668, 393] width 12 height 19
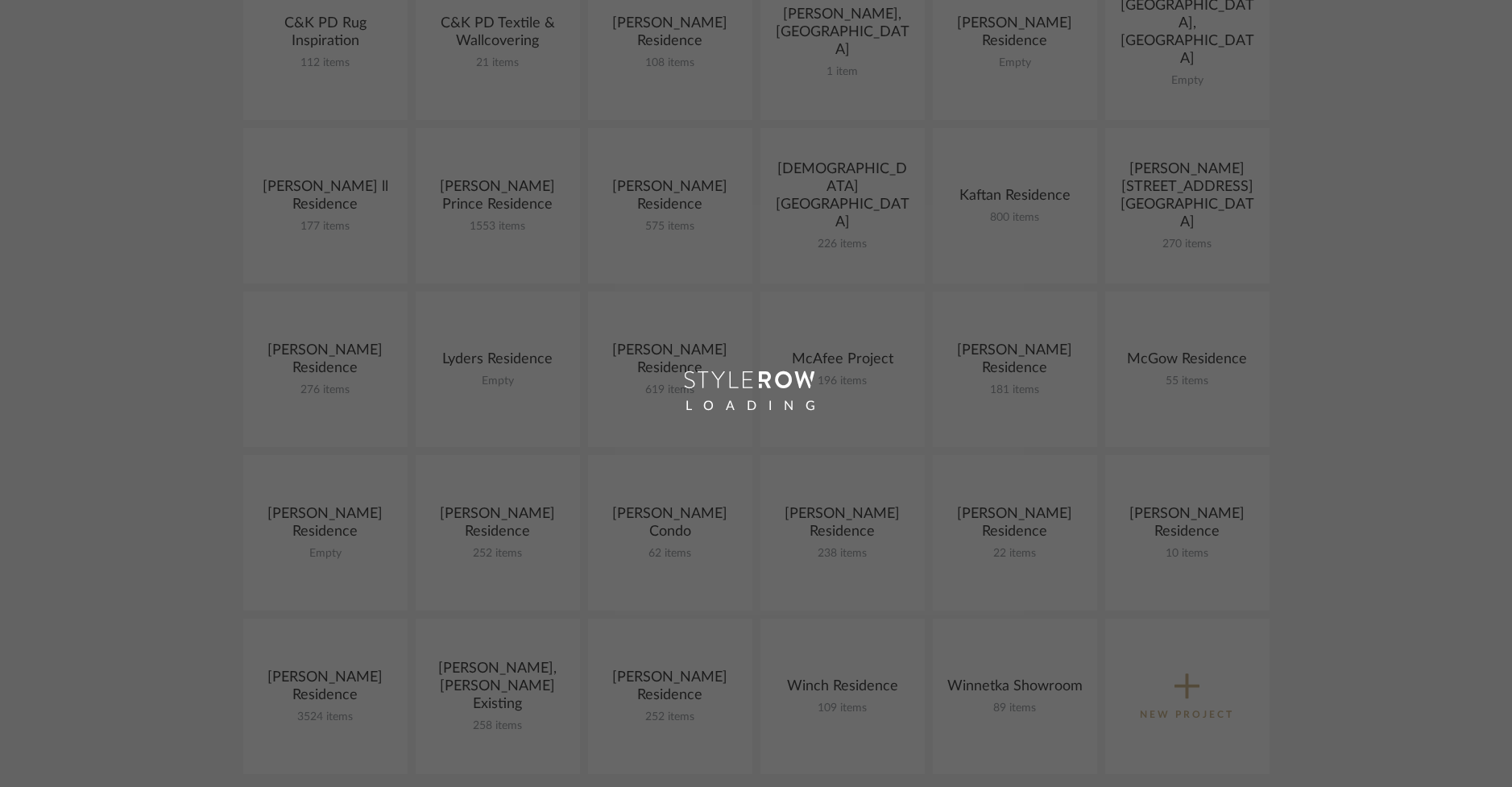
scroll to position [506, 0]
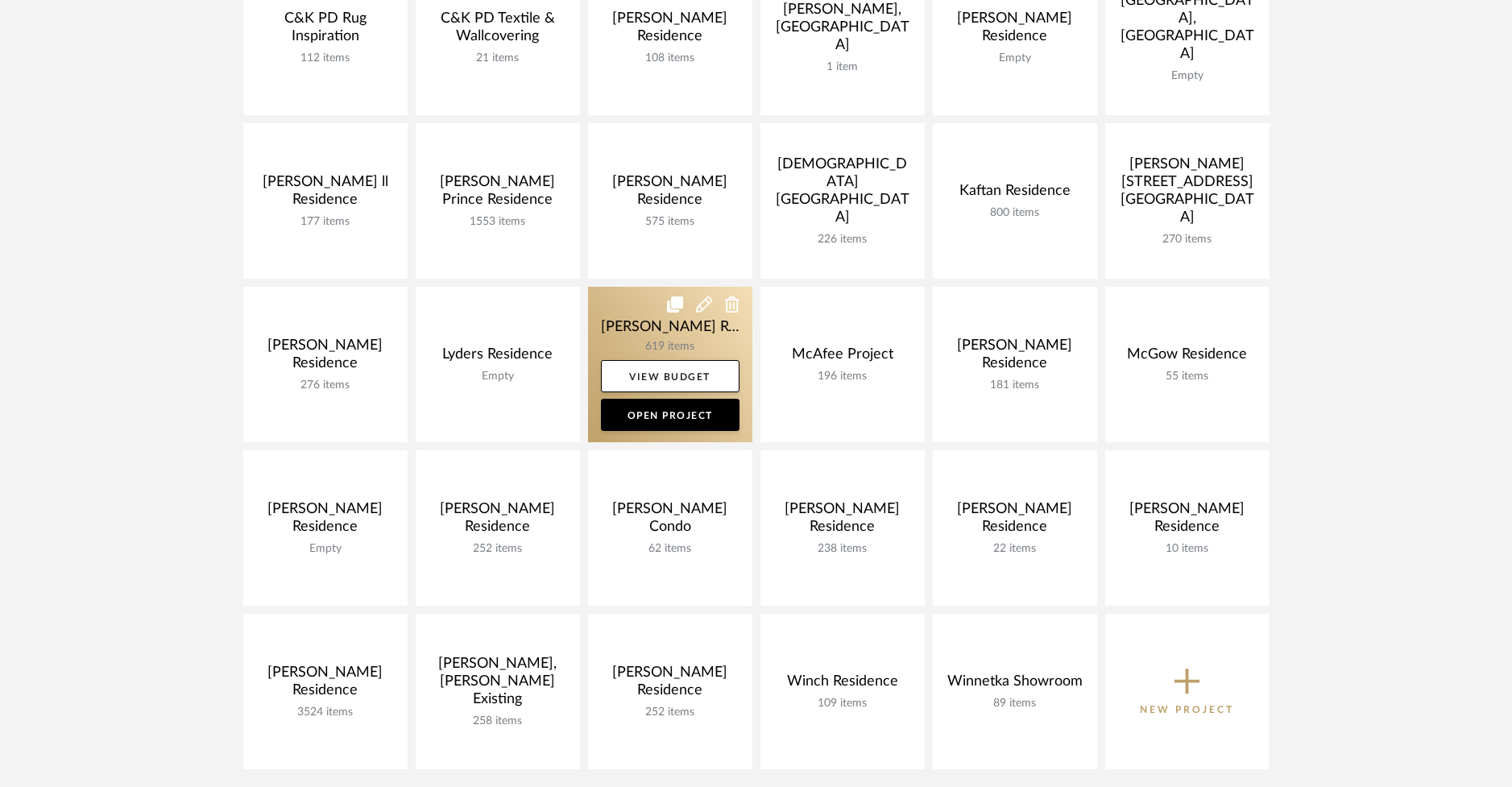
click at [646, 350] on link at bounding box center [670, 364] width 165 height 155
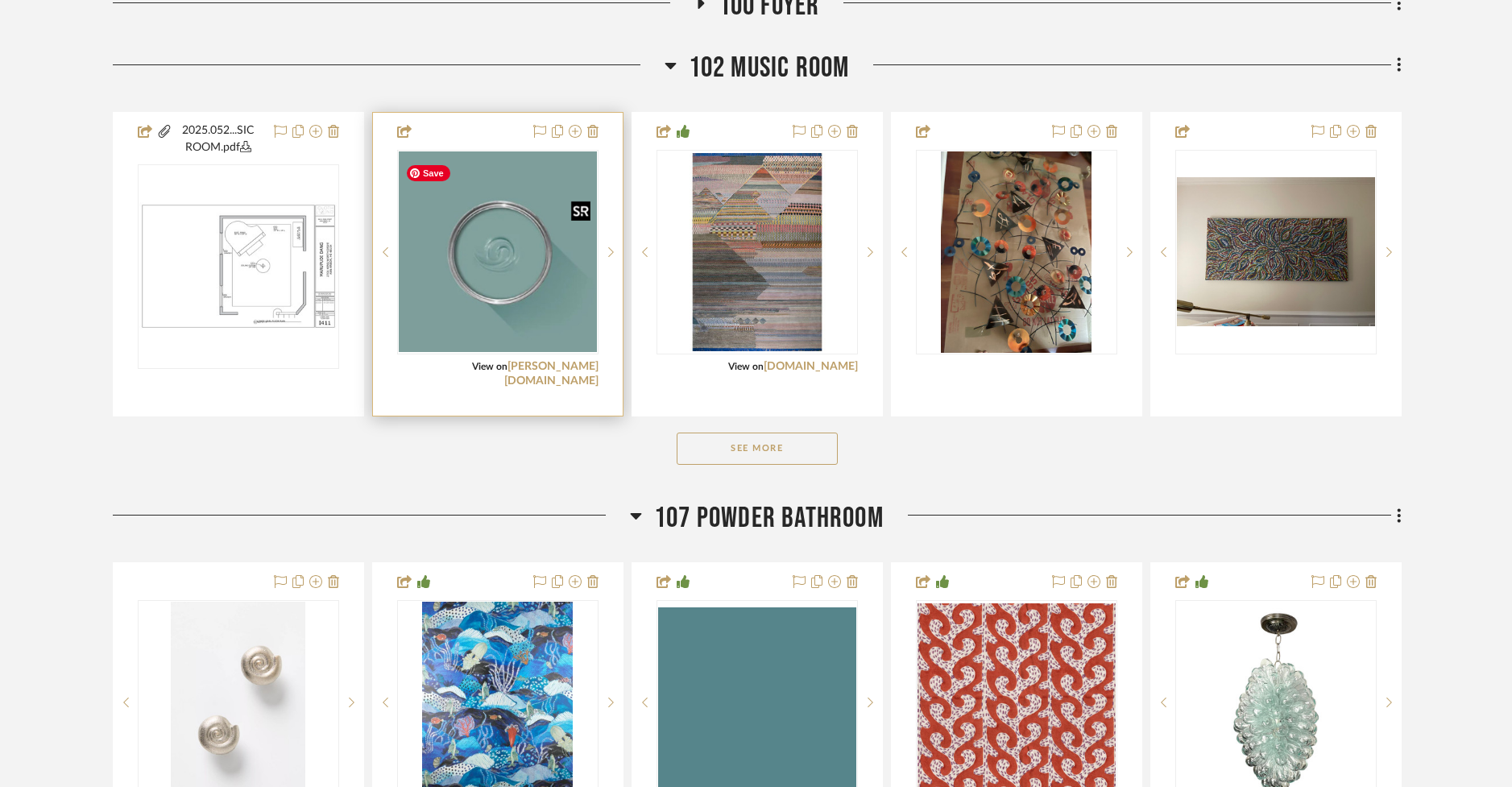
scroll to position [514, 0]
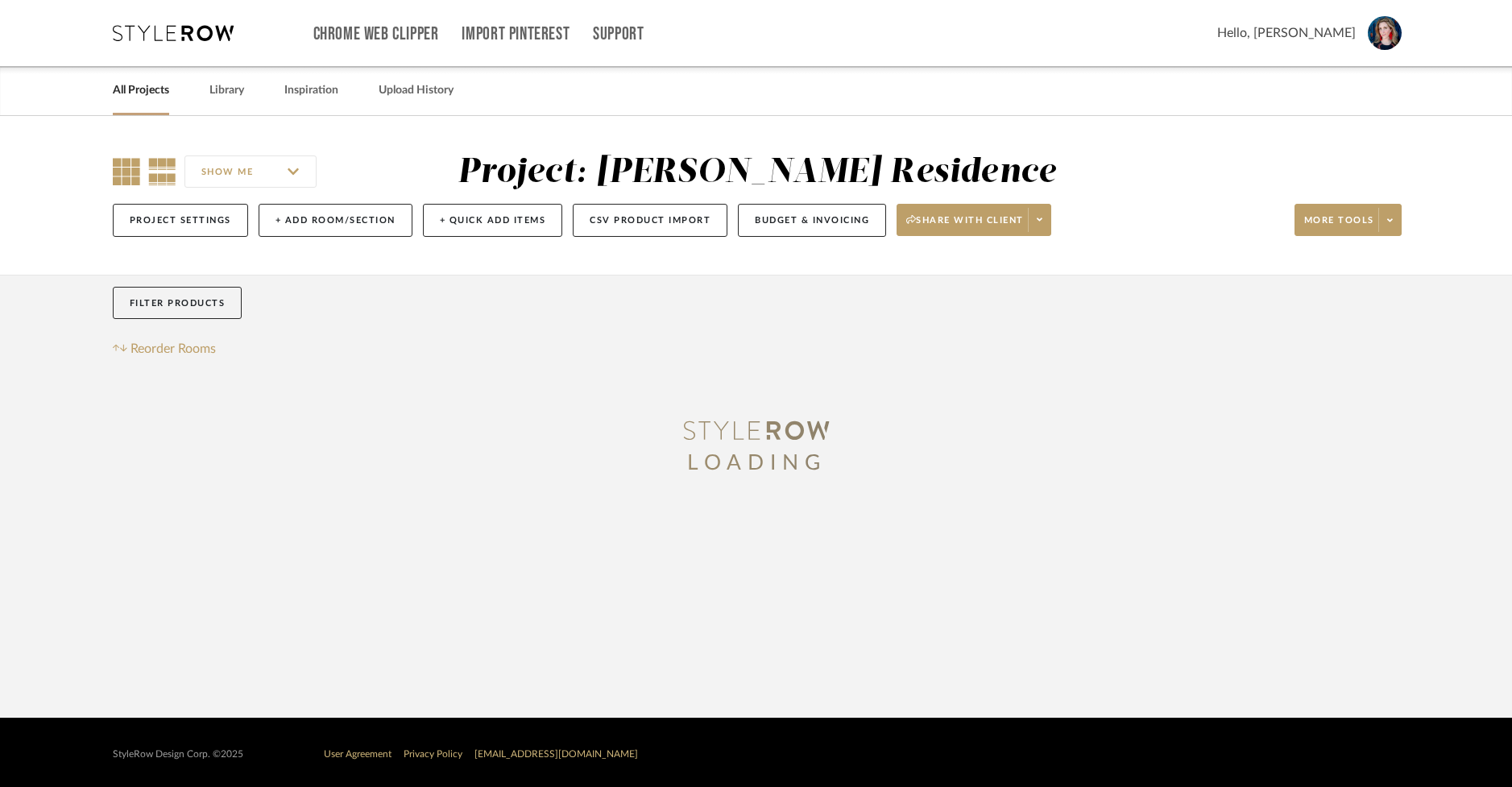
click at [126, 173] on icon at bounding box center [126, 172] width 27 height 27
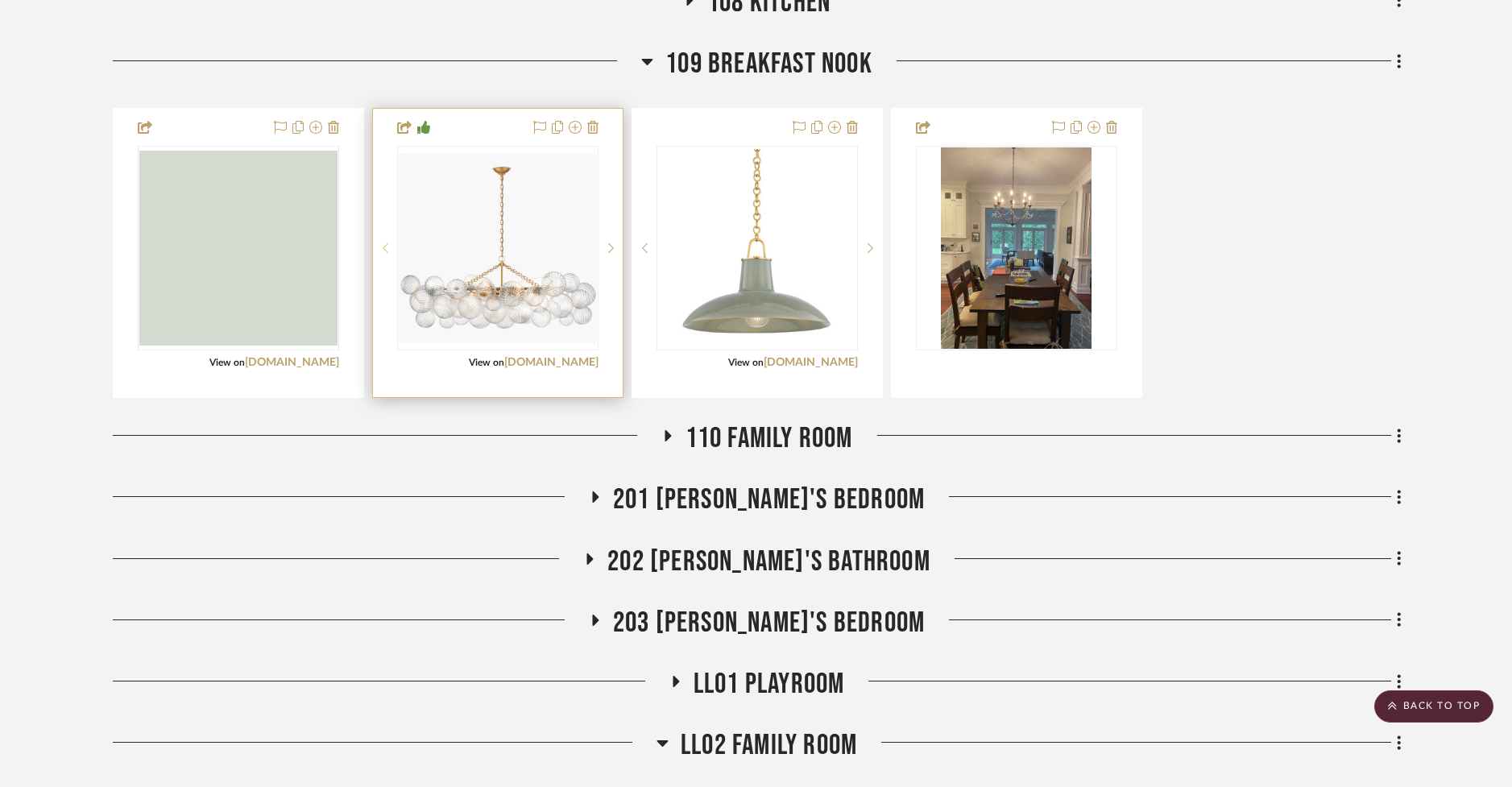
scroll to position [1461, 0]
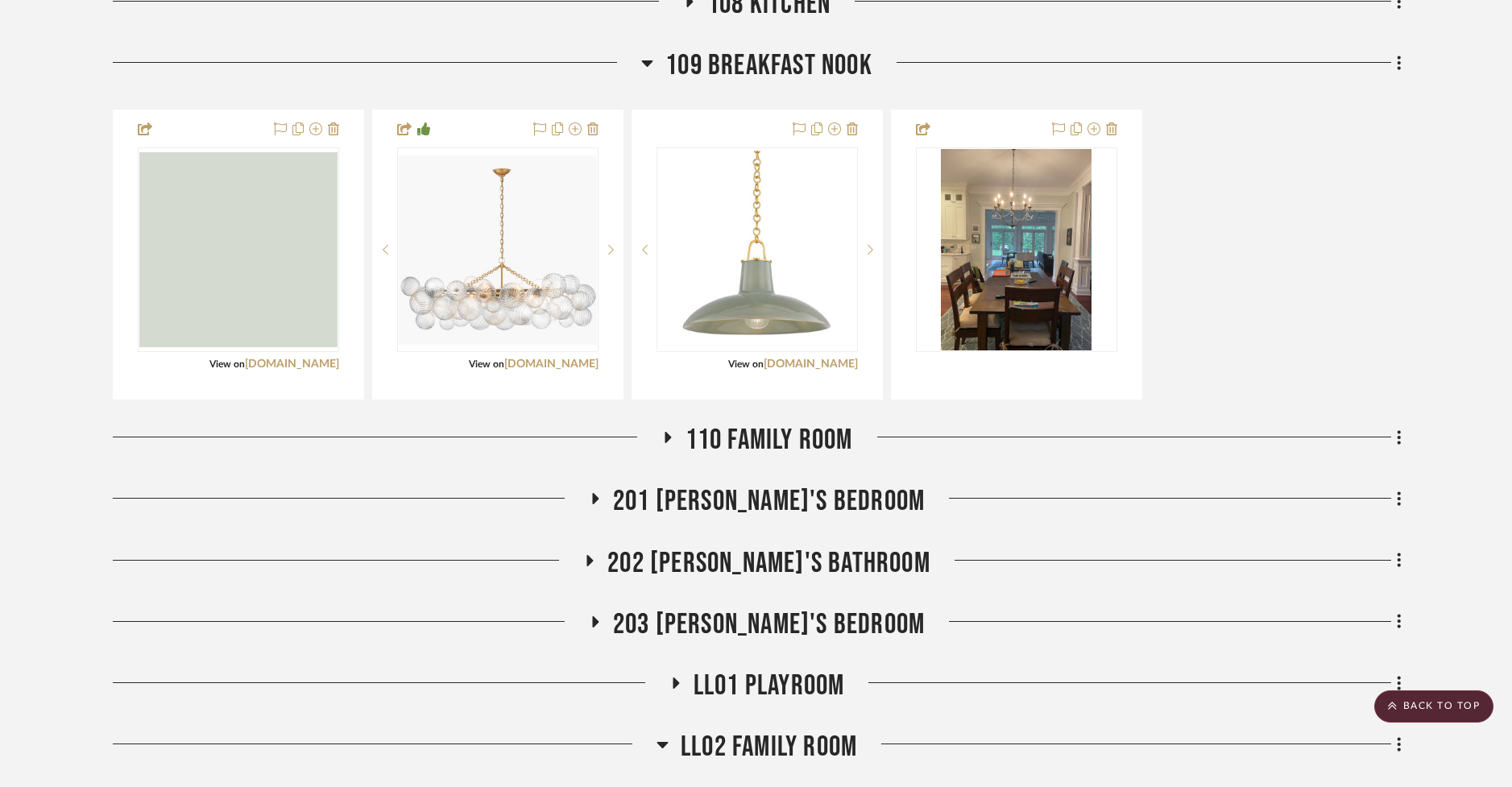
click at [646, 64] on icon at bounding box center [646, 62] width 12 height 19
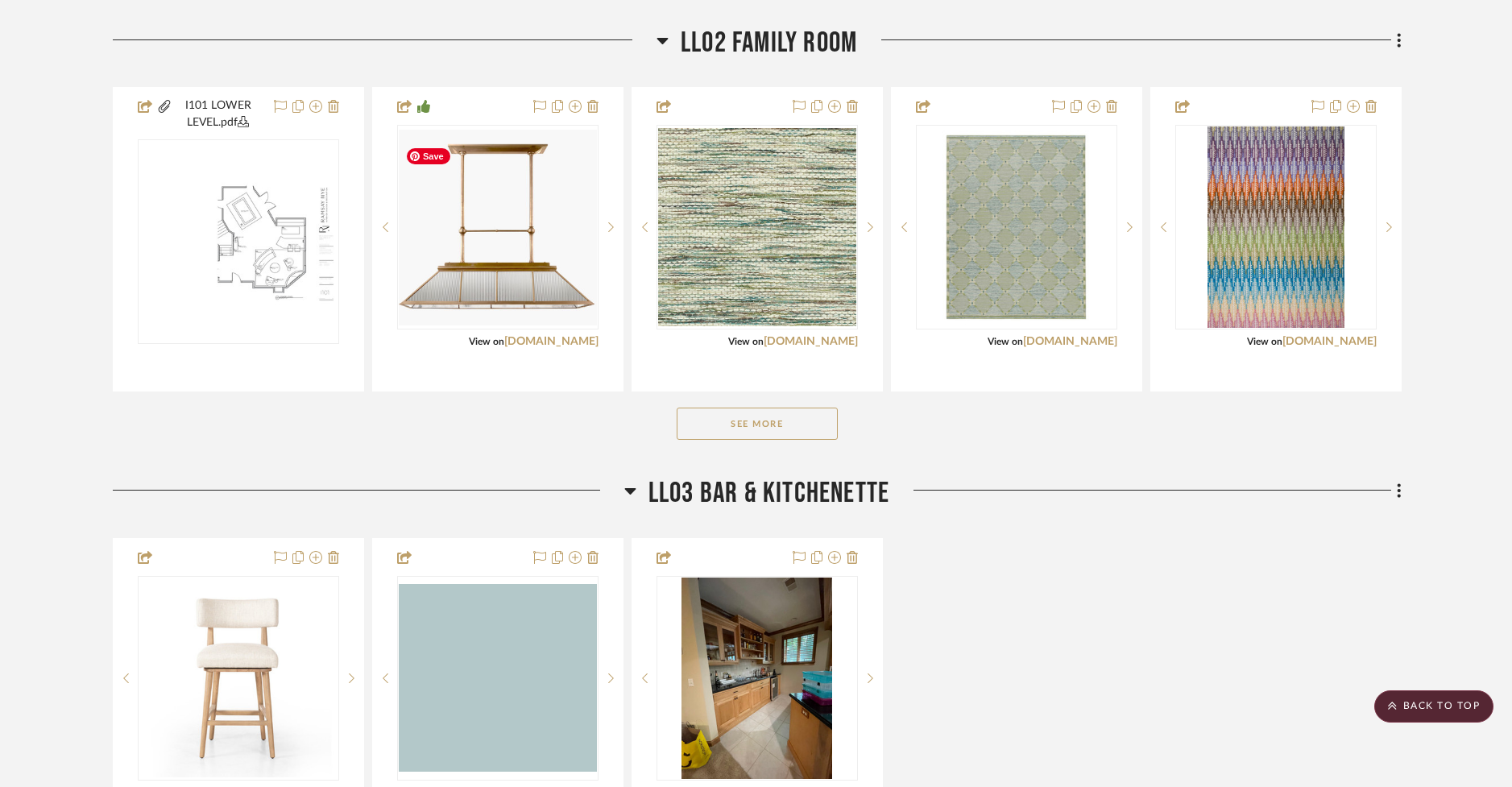
scroll to position [1853, 0]
click at [739, 427] on button "See More" at bounding box center [756, 422] width 161 height 32
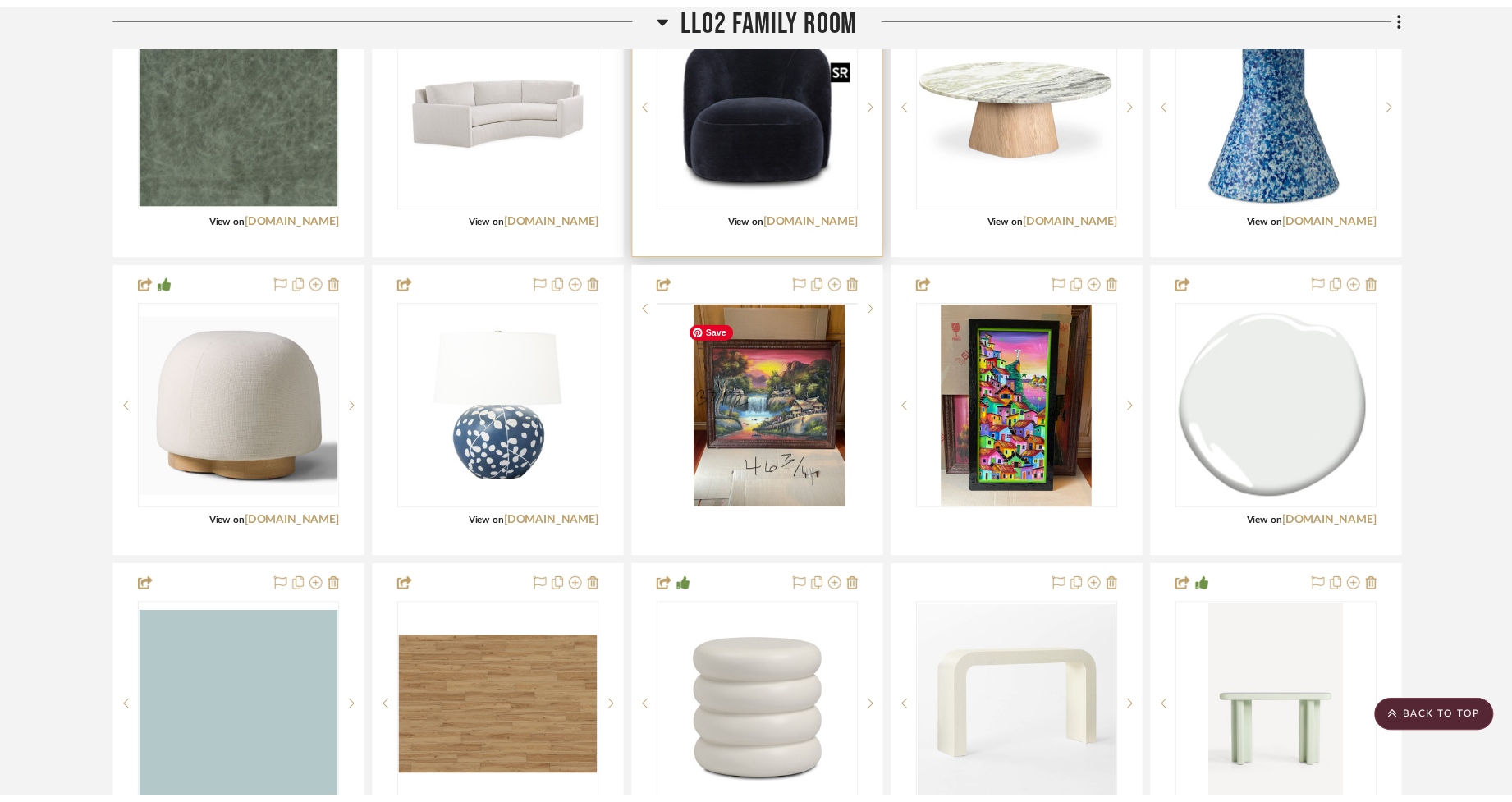
scroll to position [2422, 0]
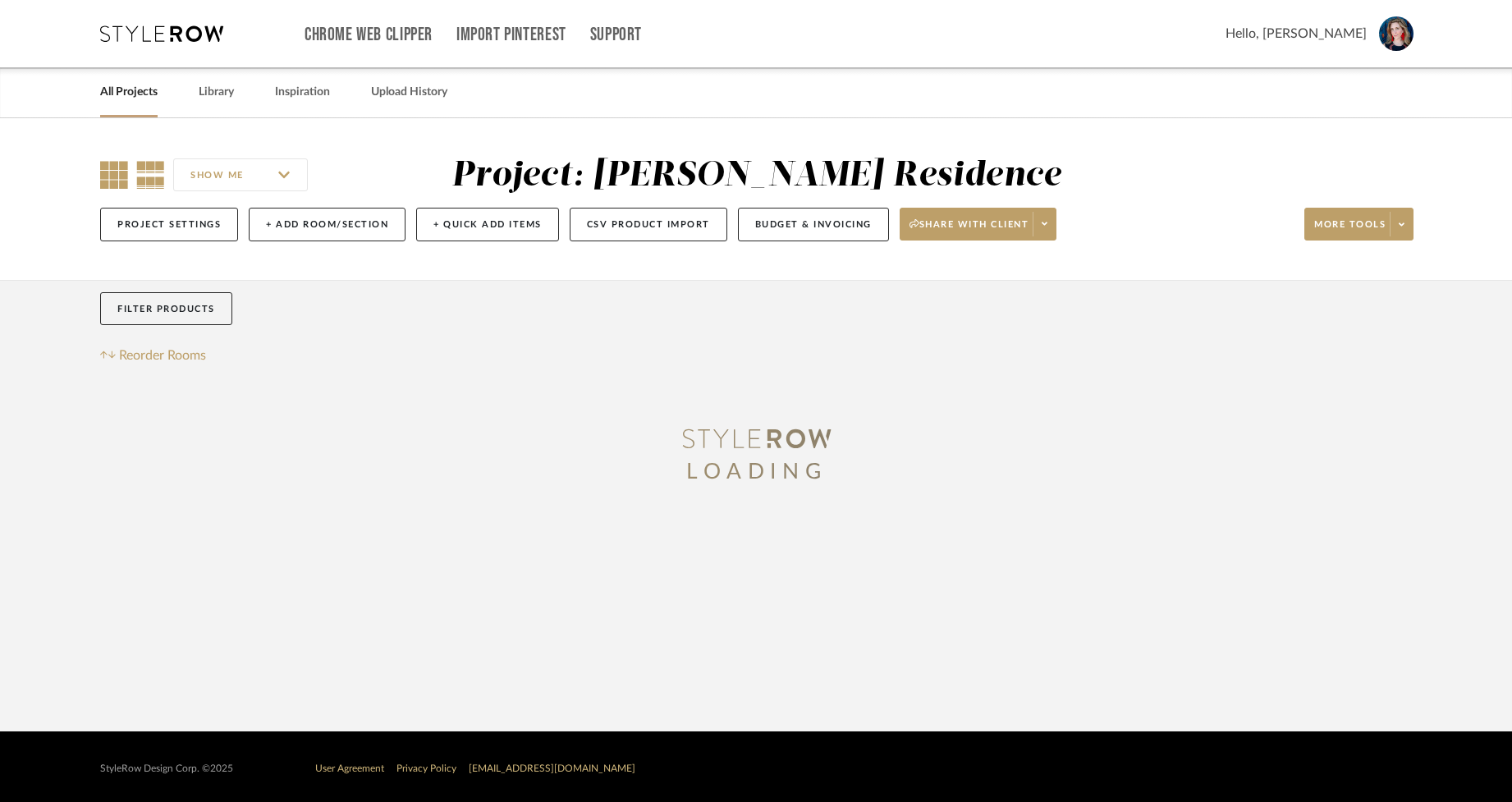
click at [109, 182] on icon at bounding box center [114, 175] width 28 height 28
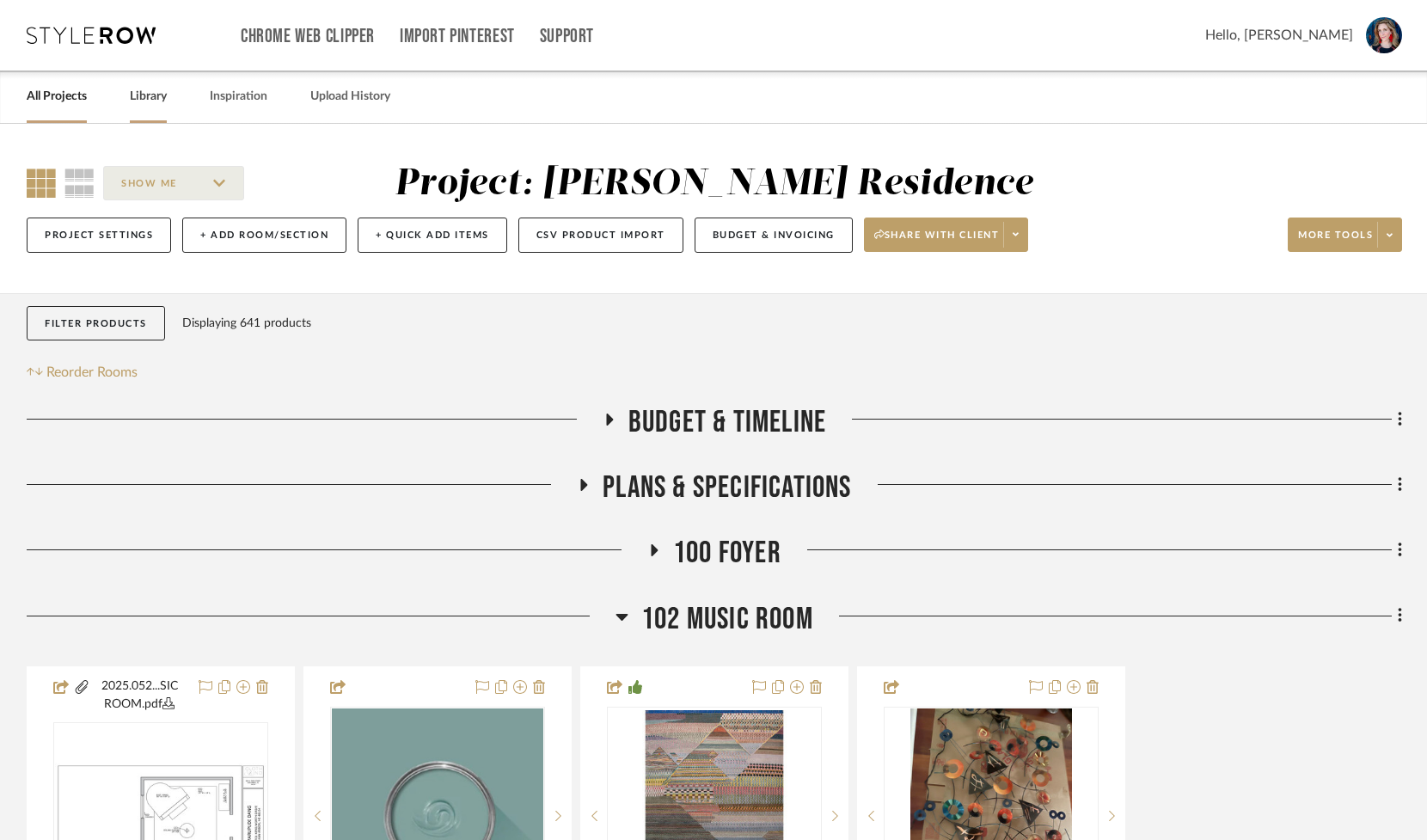
click at [154, 95] on link "Library" at bounding box center [148, 97] width 37 height 23
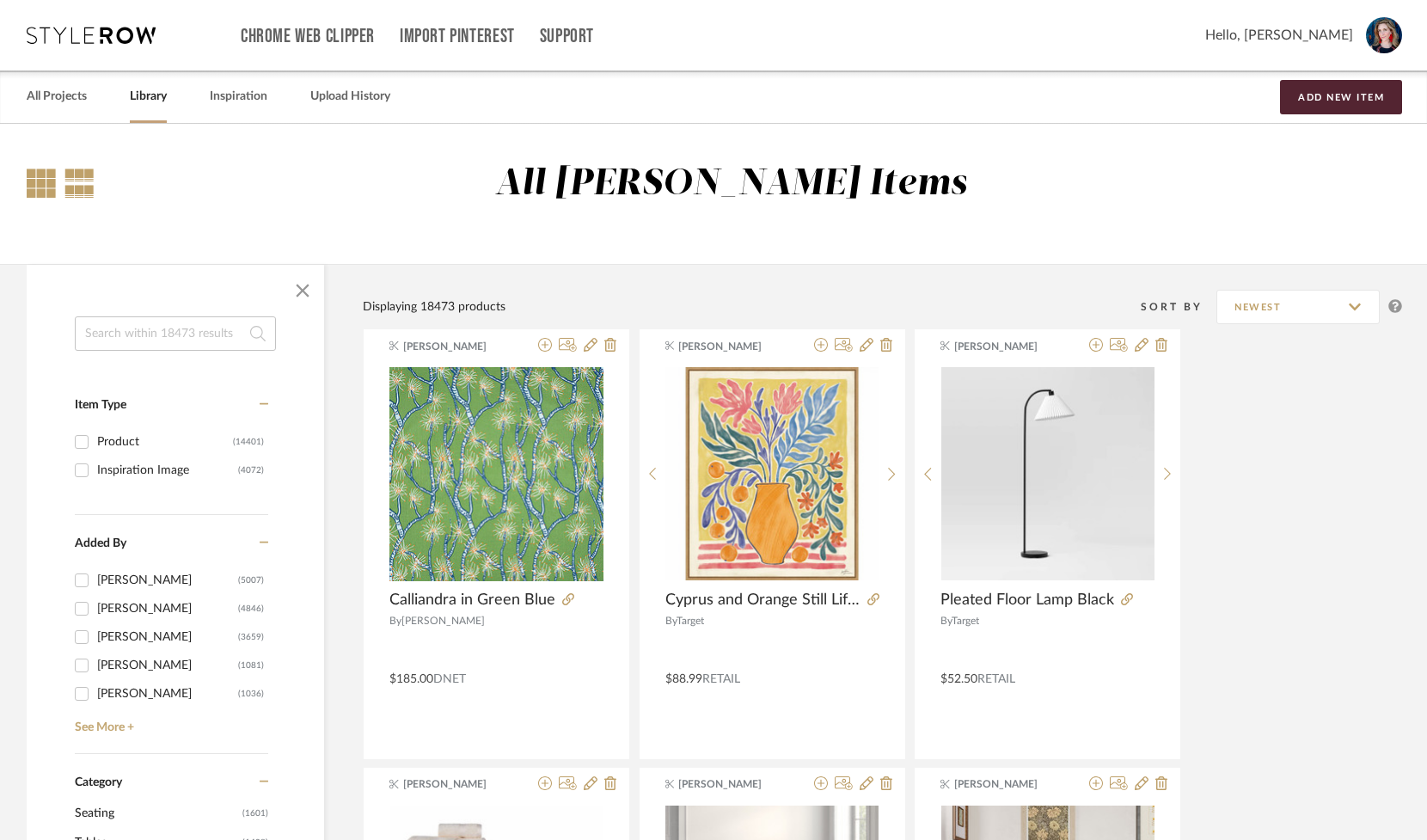
click at [35, 183] on div at bounding box center [41, 183] width 29 height 29
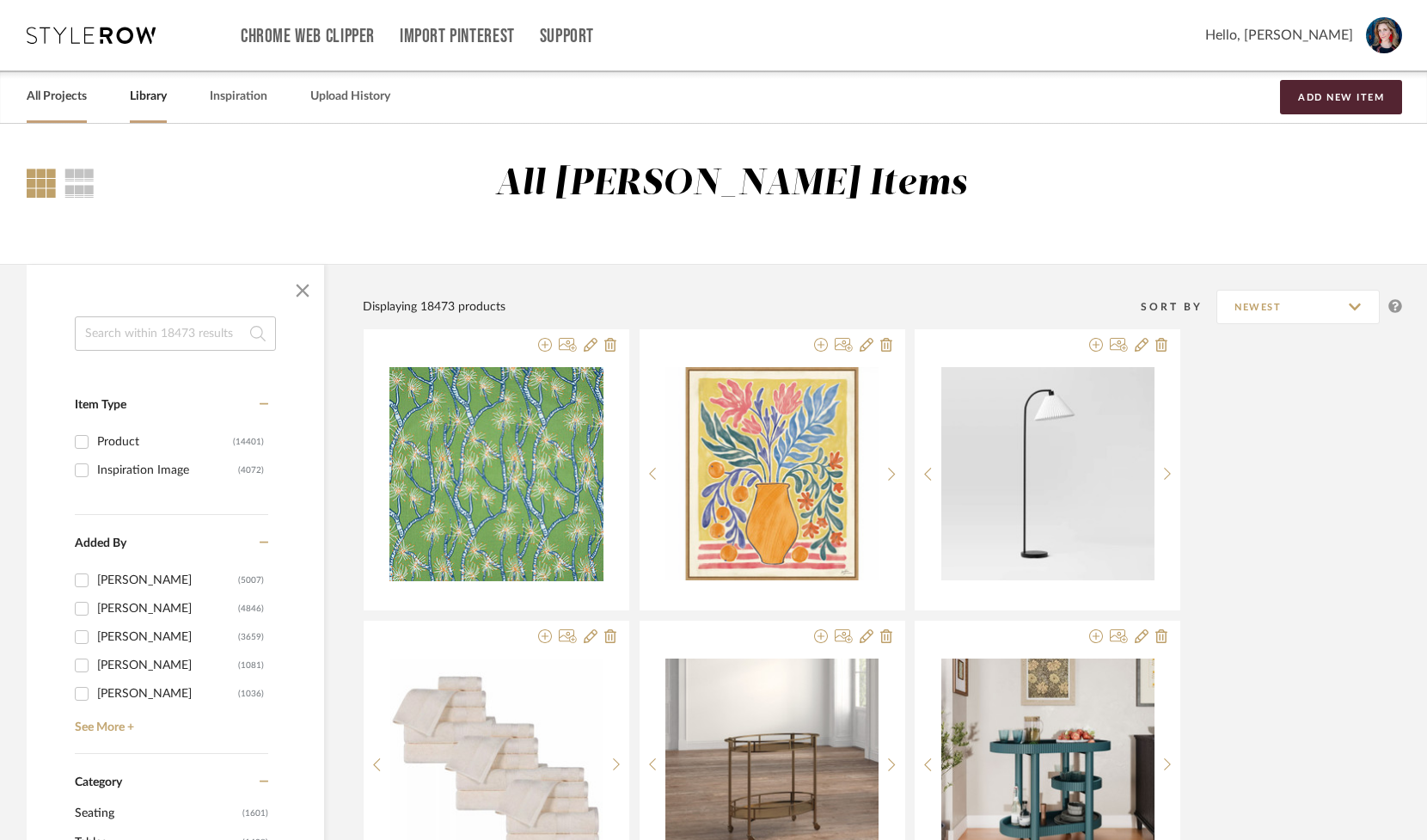
click at [67, 96] on link "All Projects" at bounding box center [56, 97] width 60 height 23
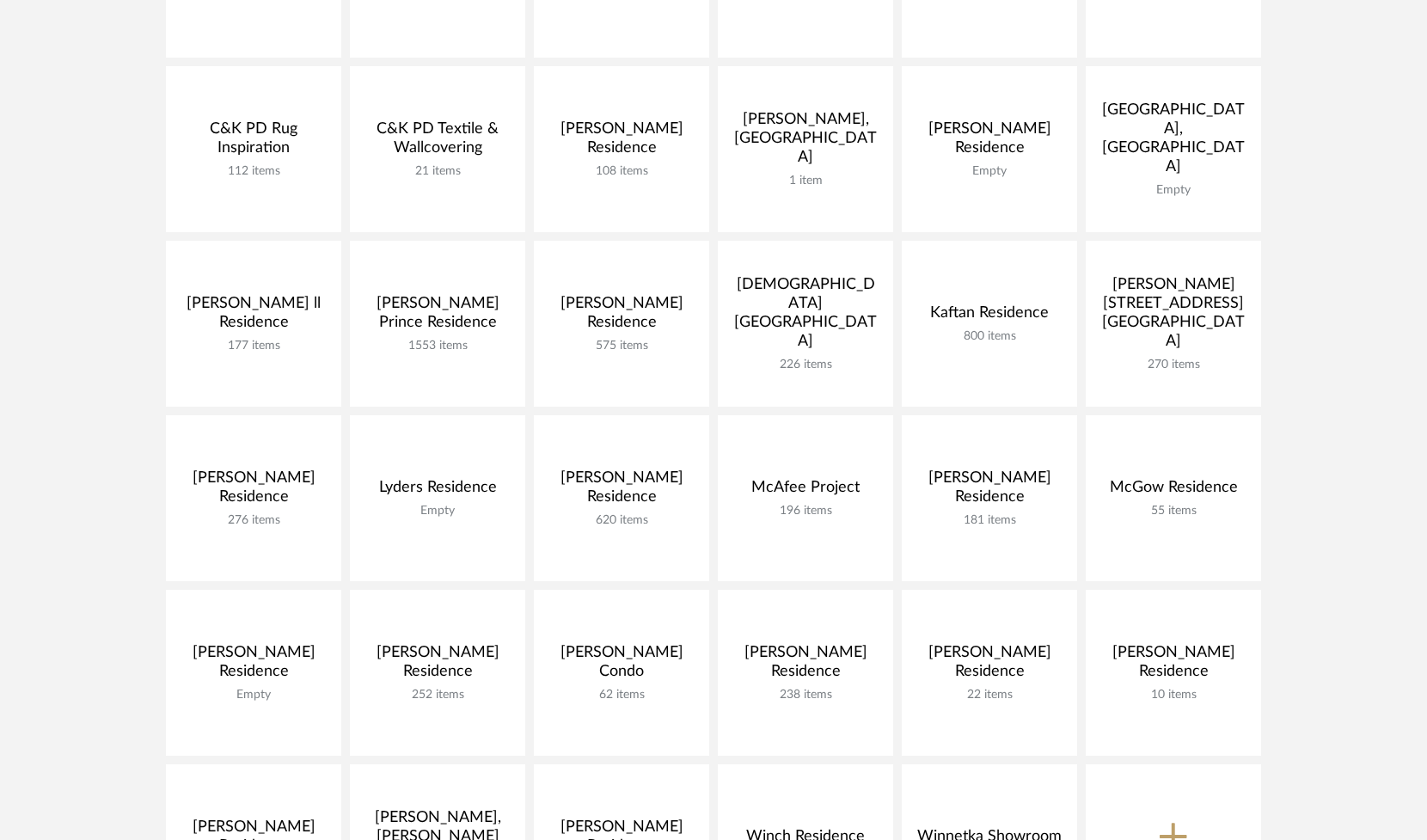
scroll to position [448, 0]
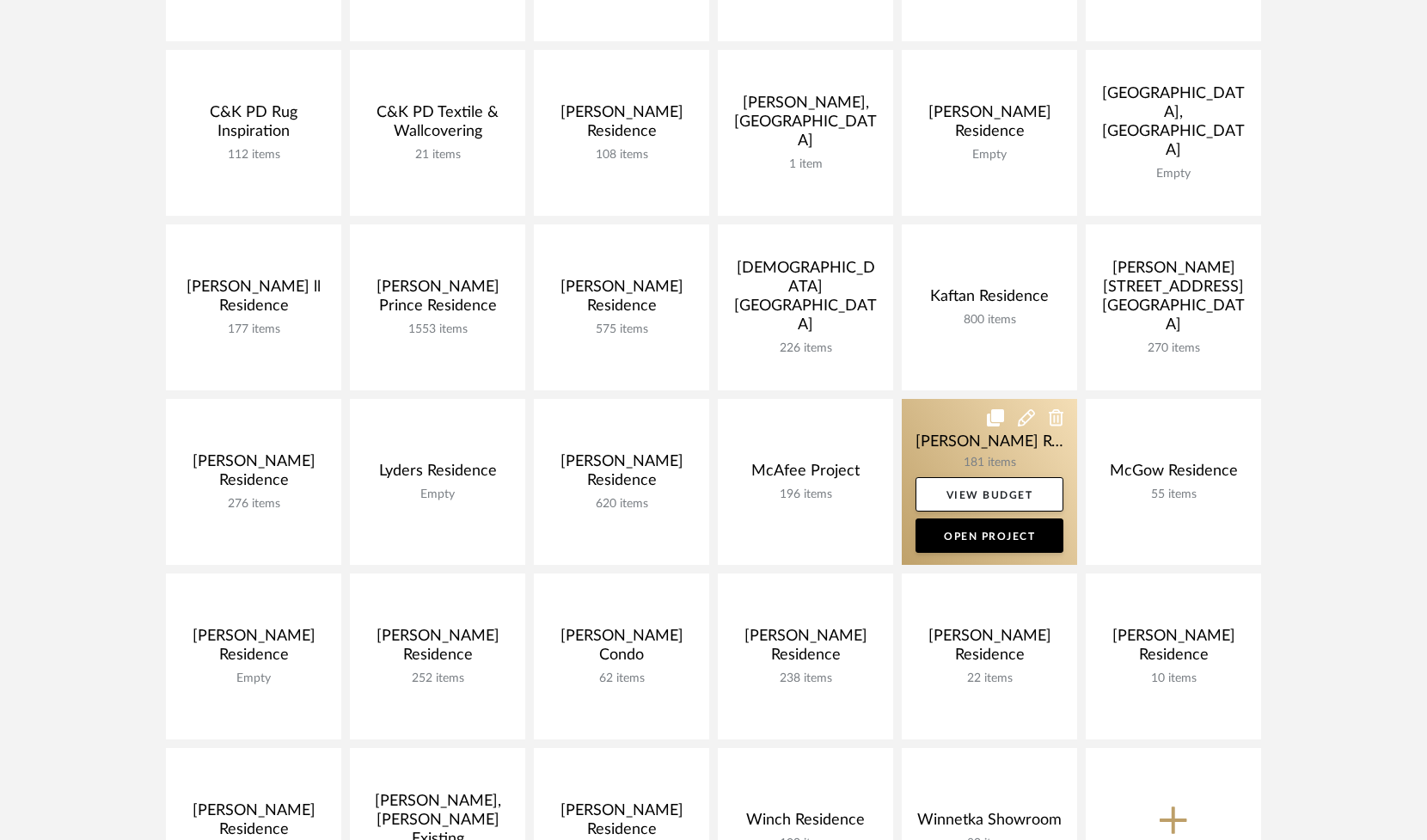
click at [957, 450] on link at bounding box center [989, 481] width 176 height 166
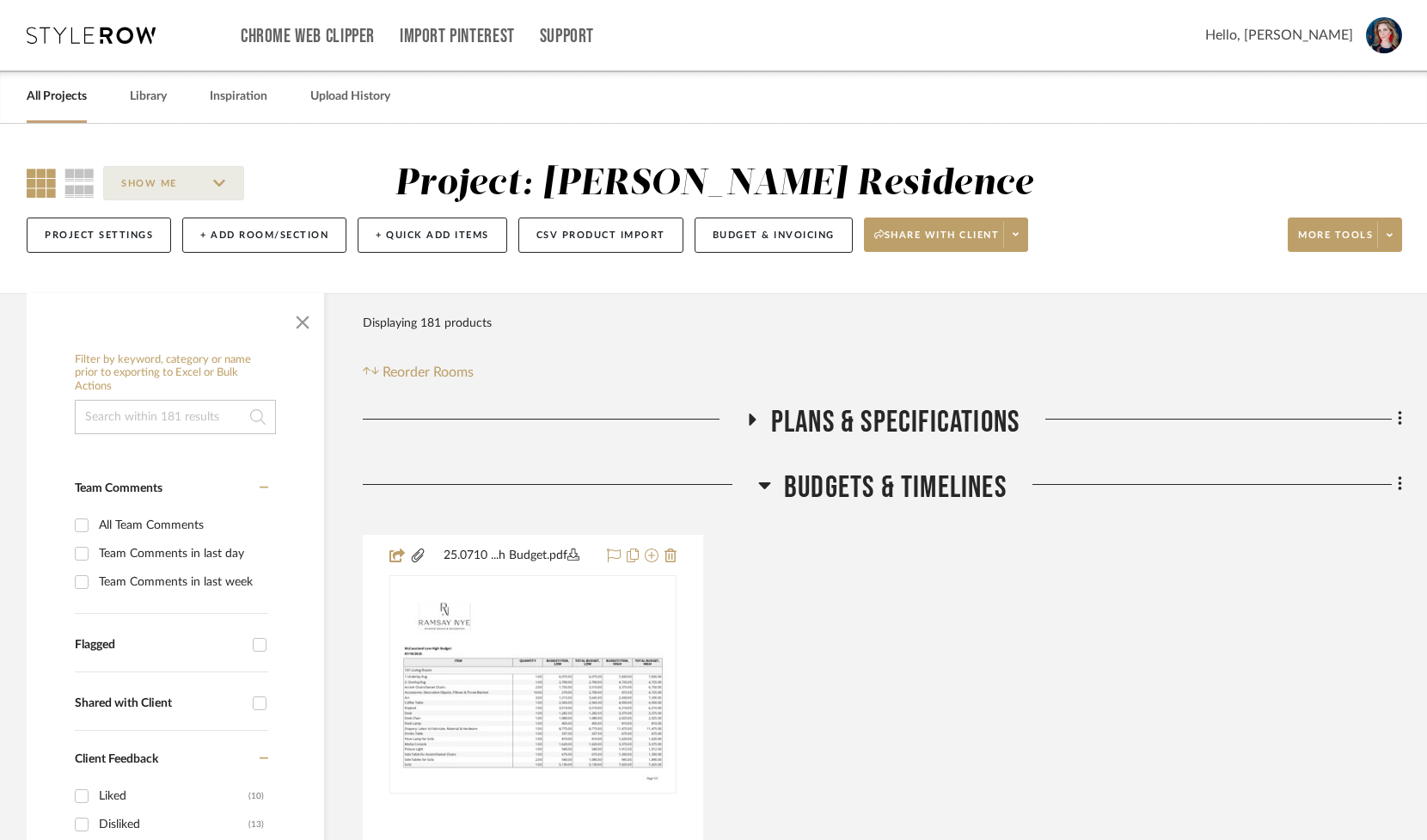
click at [306, 321] on span "button" at bounding box center [303, 318] width 42 height 42
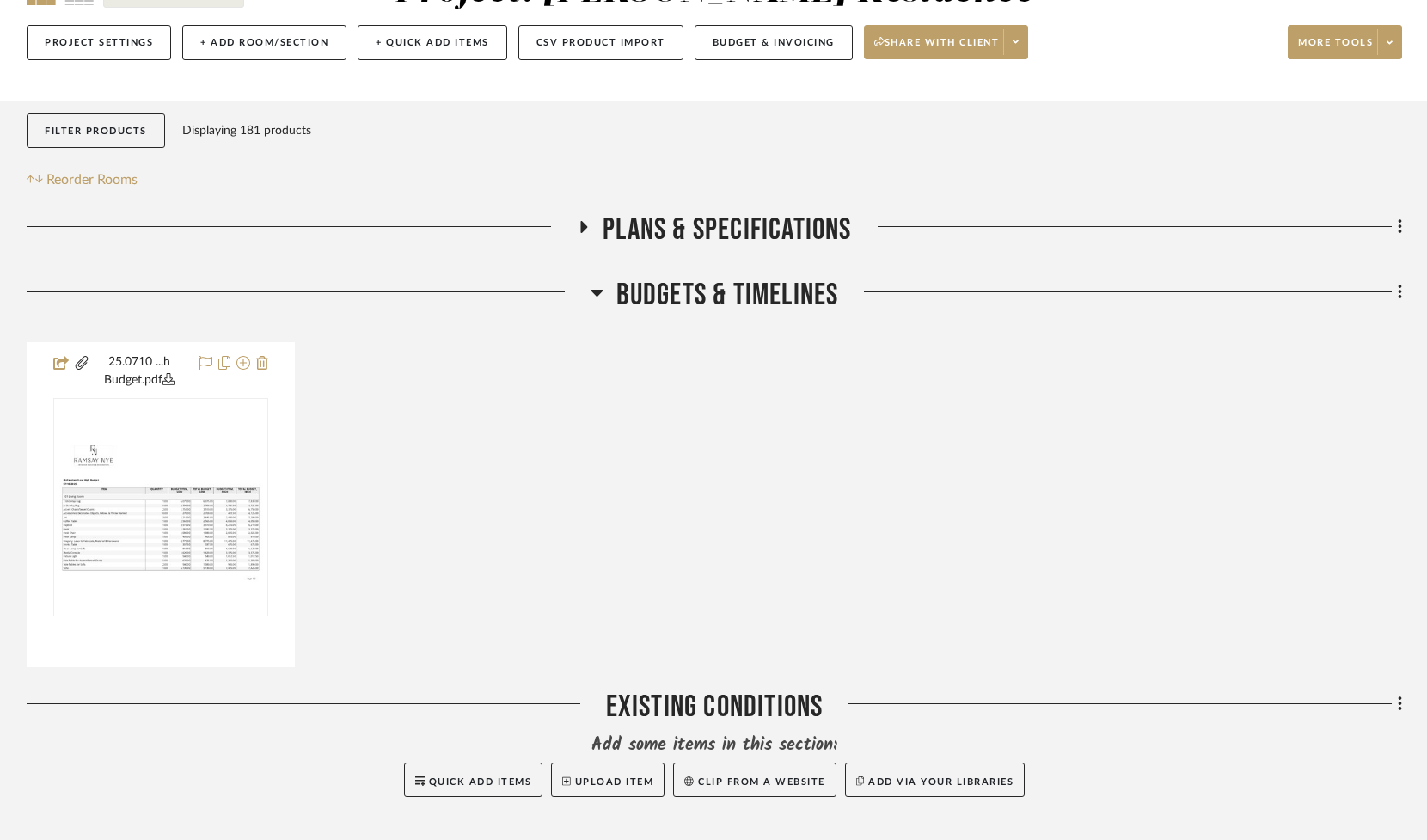
scroll to position [198, 0]
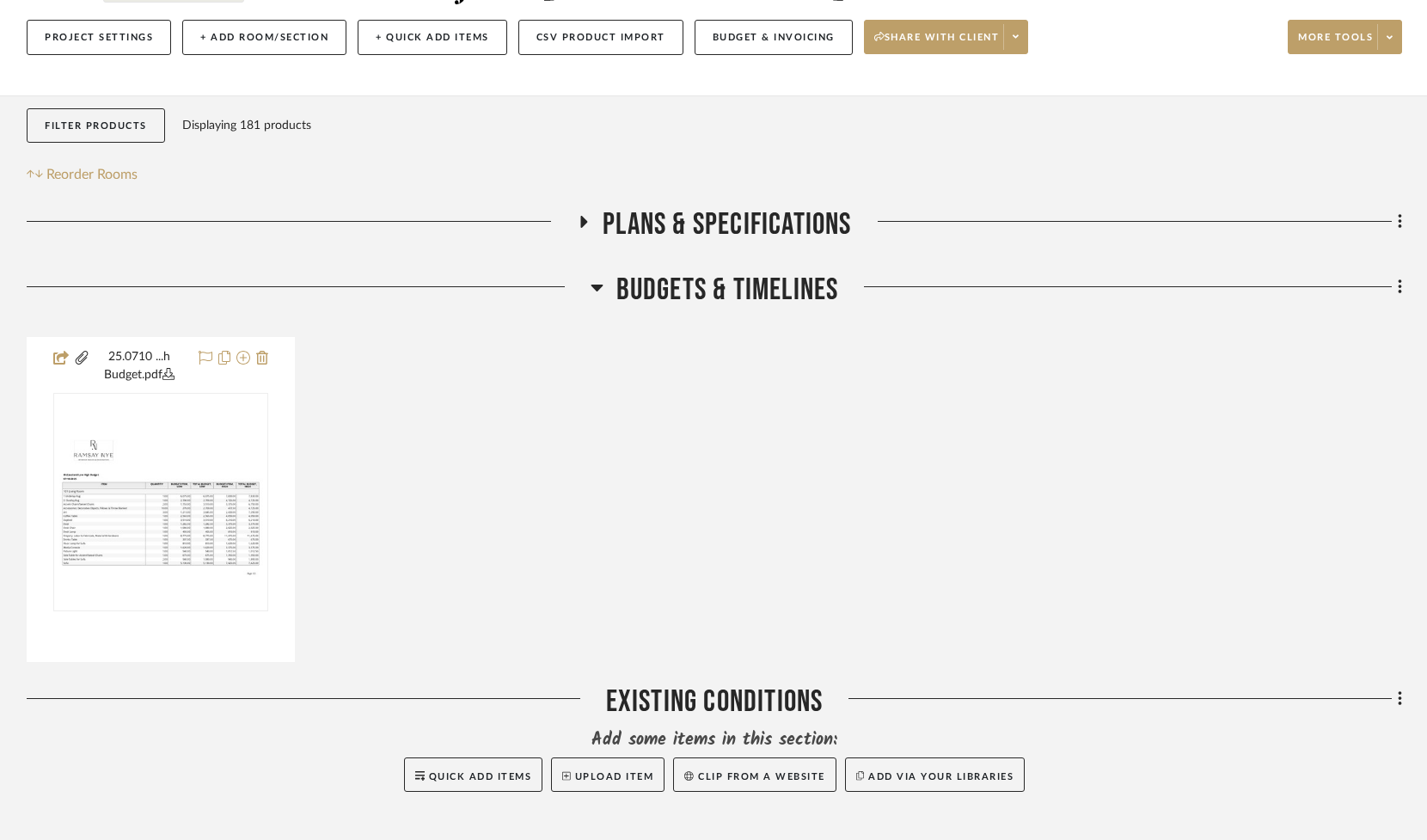
click at [577, 231] on fa-icon at bounding box center [583, 228] width 13 height 25
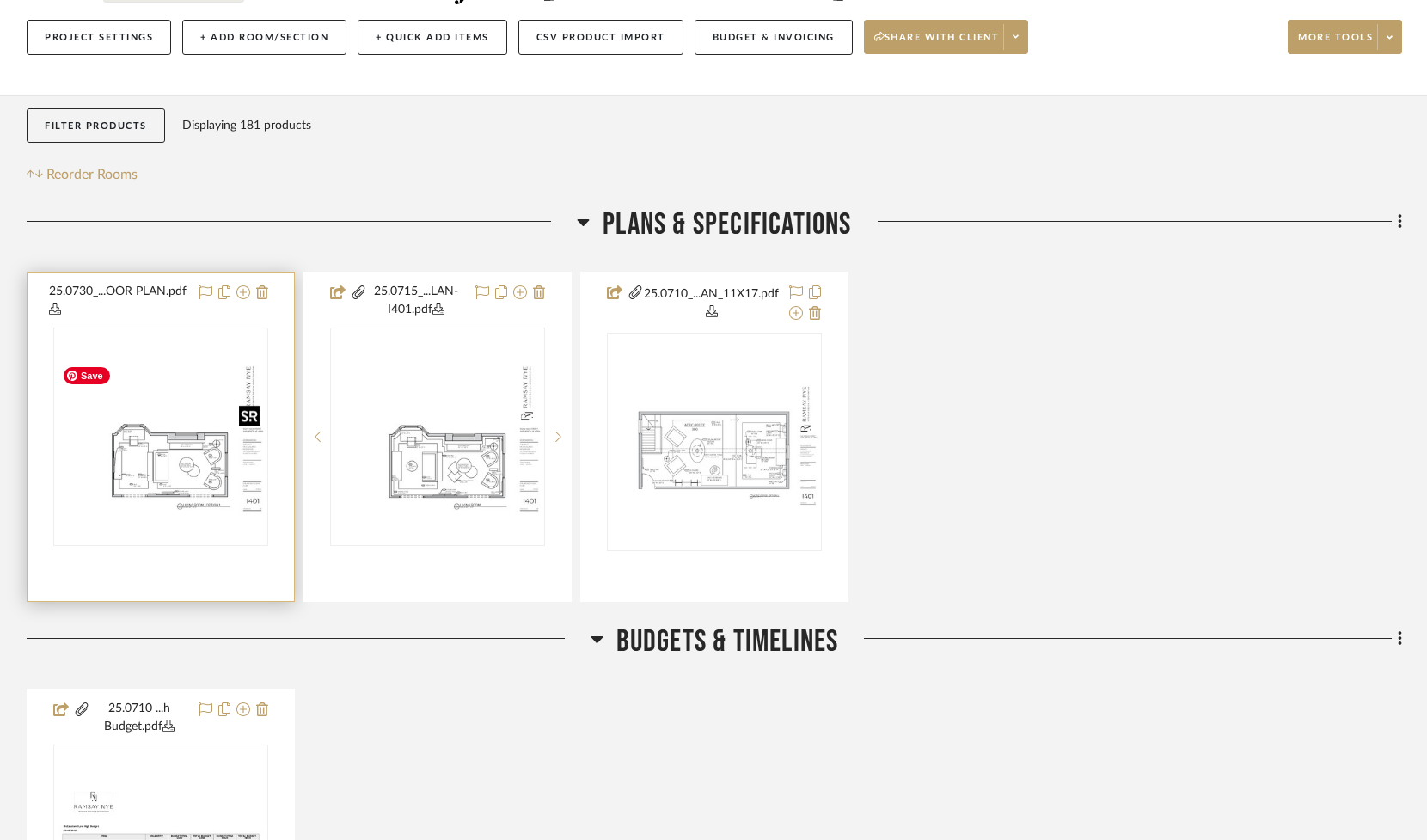
scroll to position [199, 0]
click at [154, 473] on img "0" at bounding box center [161, 436] width 211 height 163
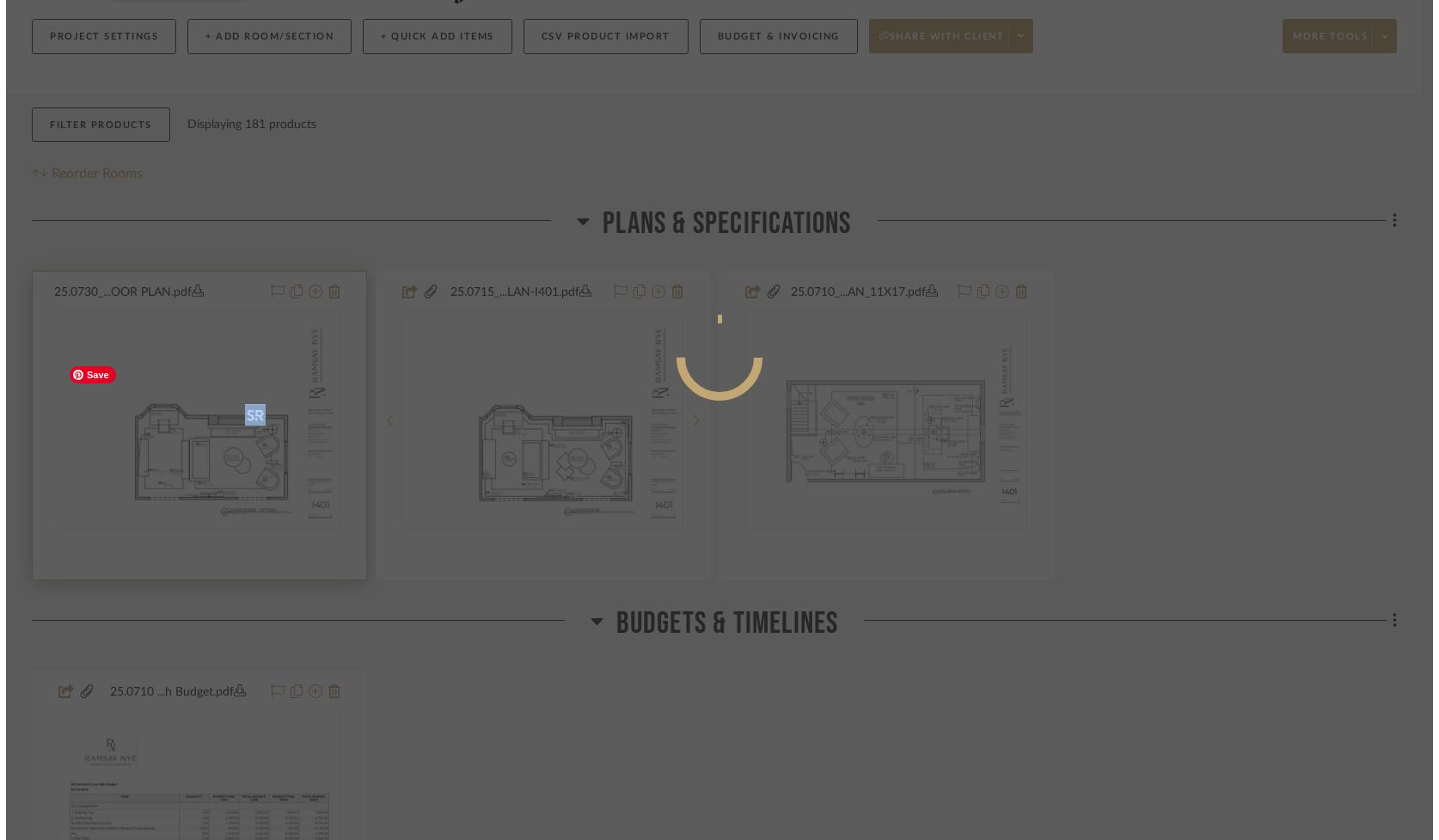
scroll to position [0, 0]
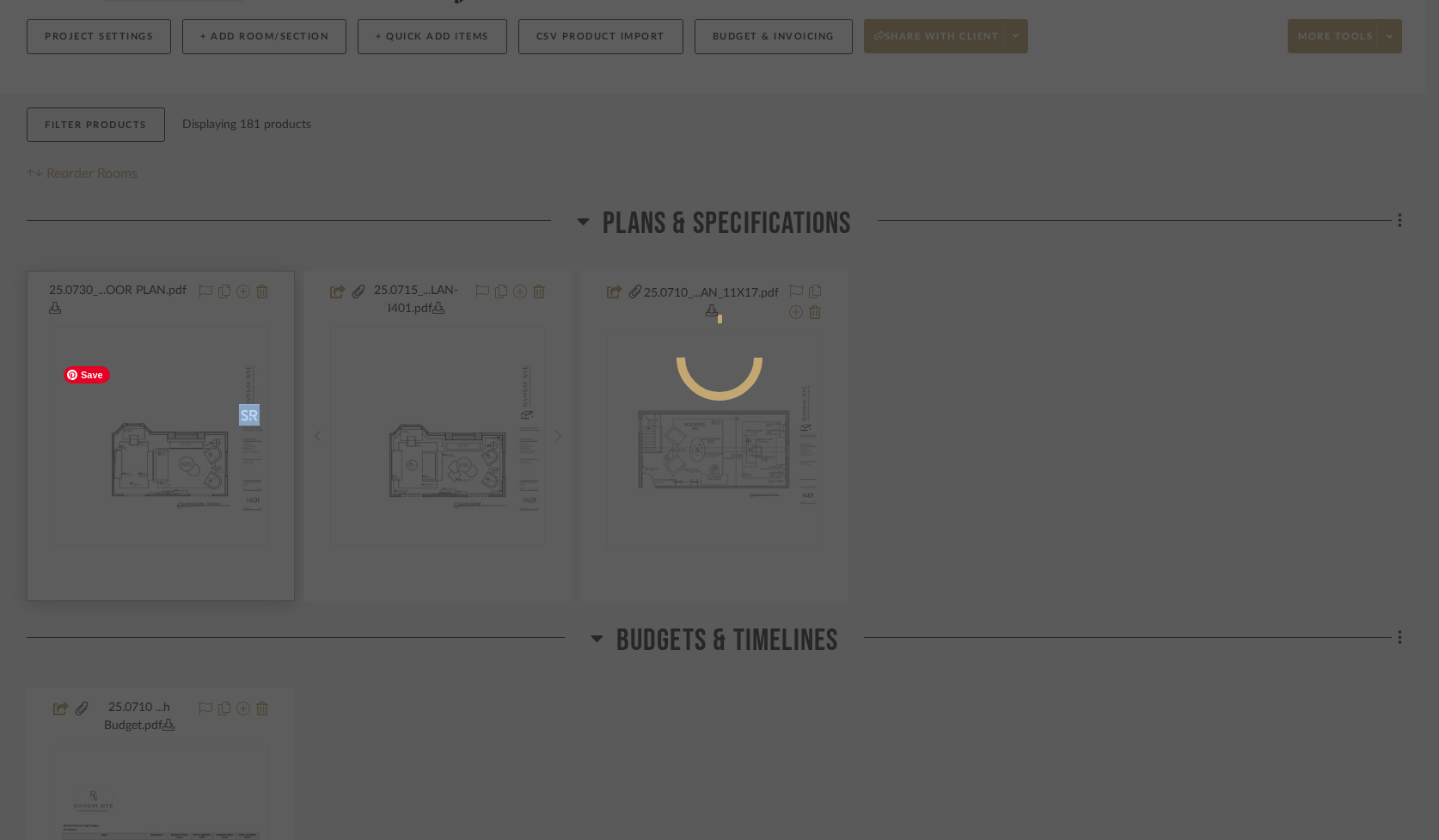
click at [154, 473] on div at bounding box center [719, 420] width 1439 height 840
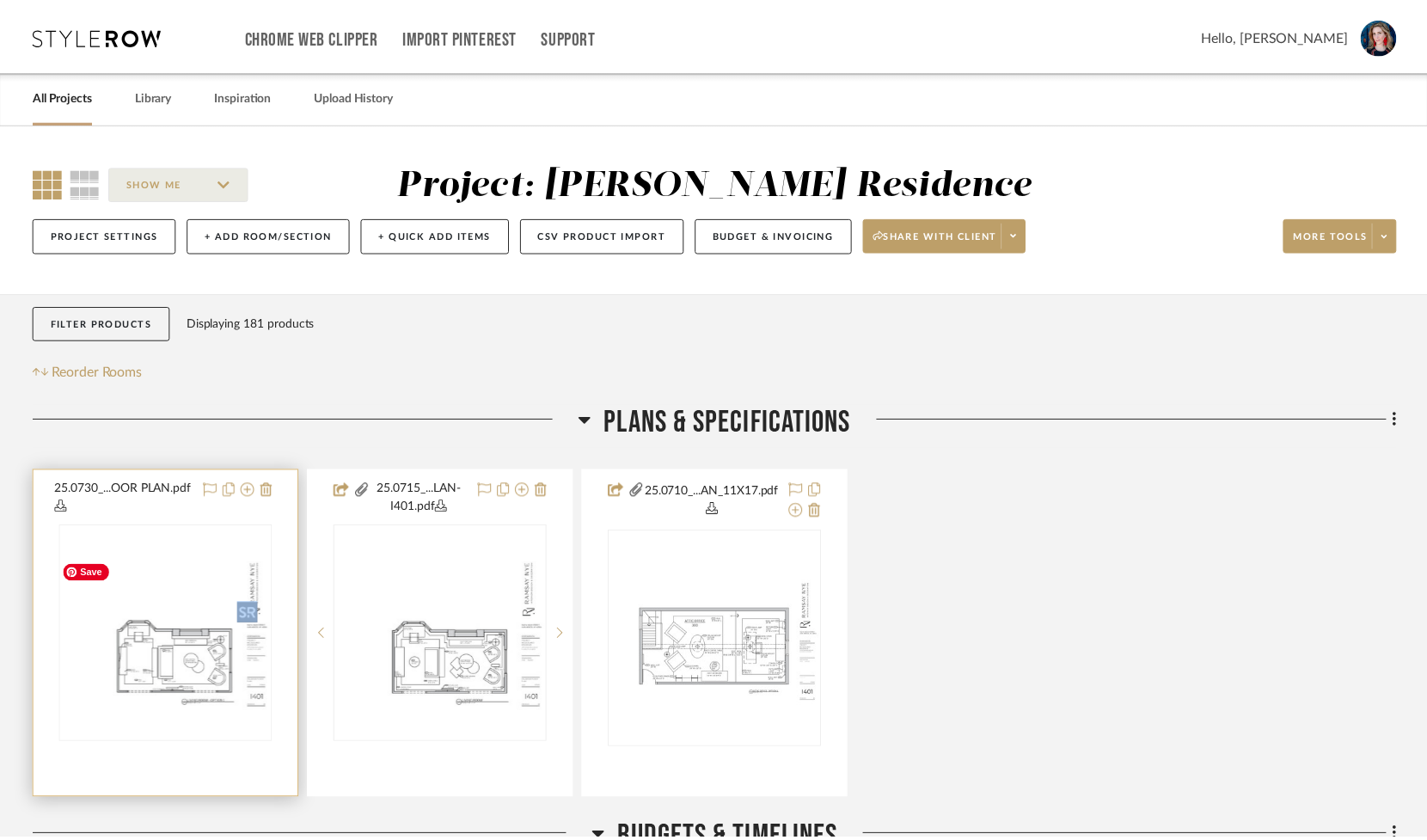
scroll to position [199, 0]
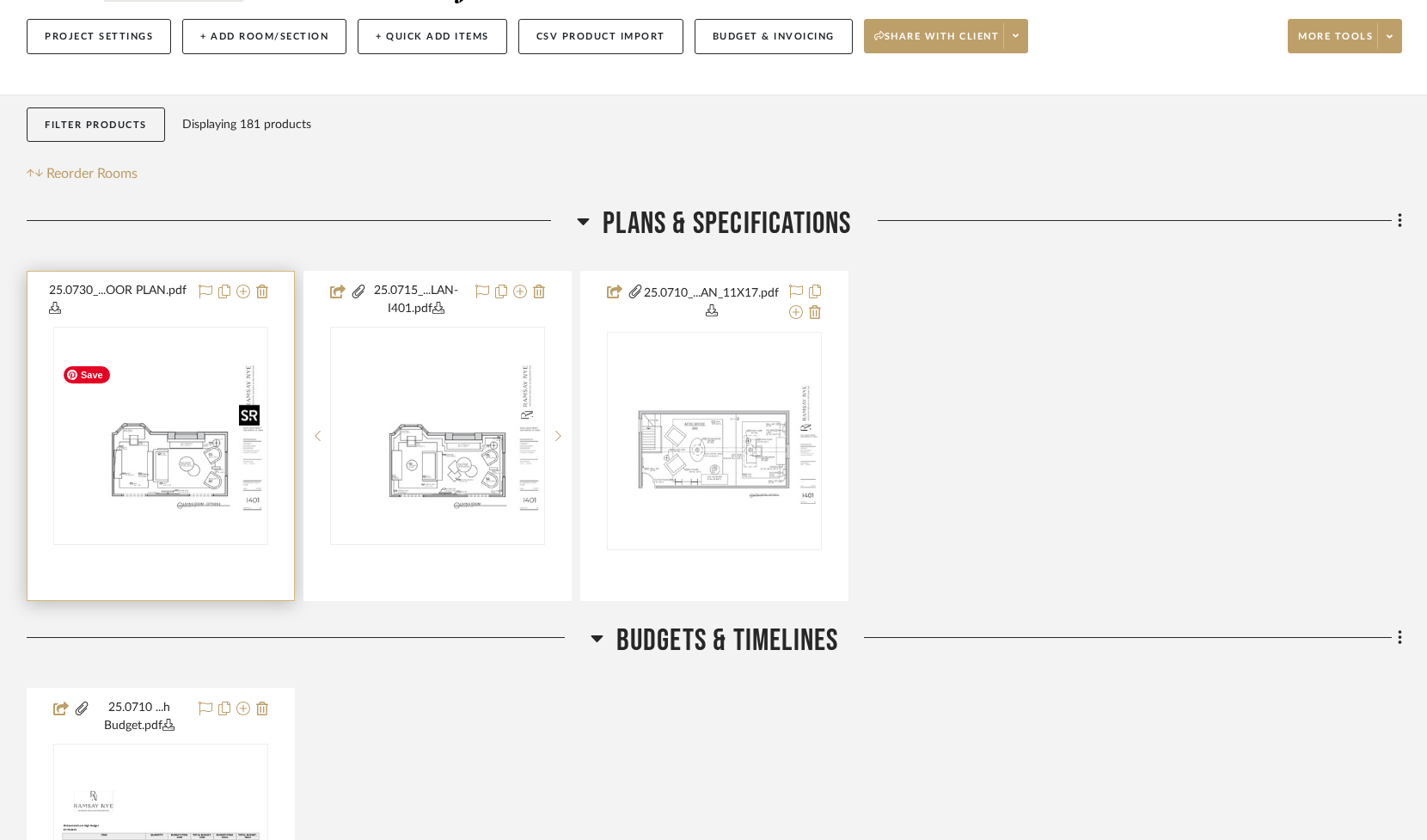
click at [154, 473] on img "0" at bounding box center [161, 436] width 211 height 163
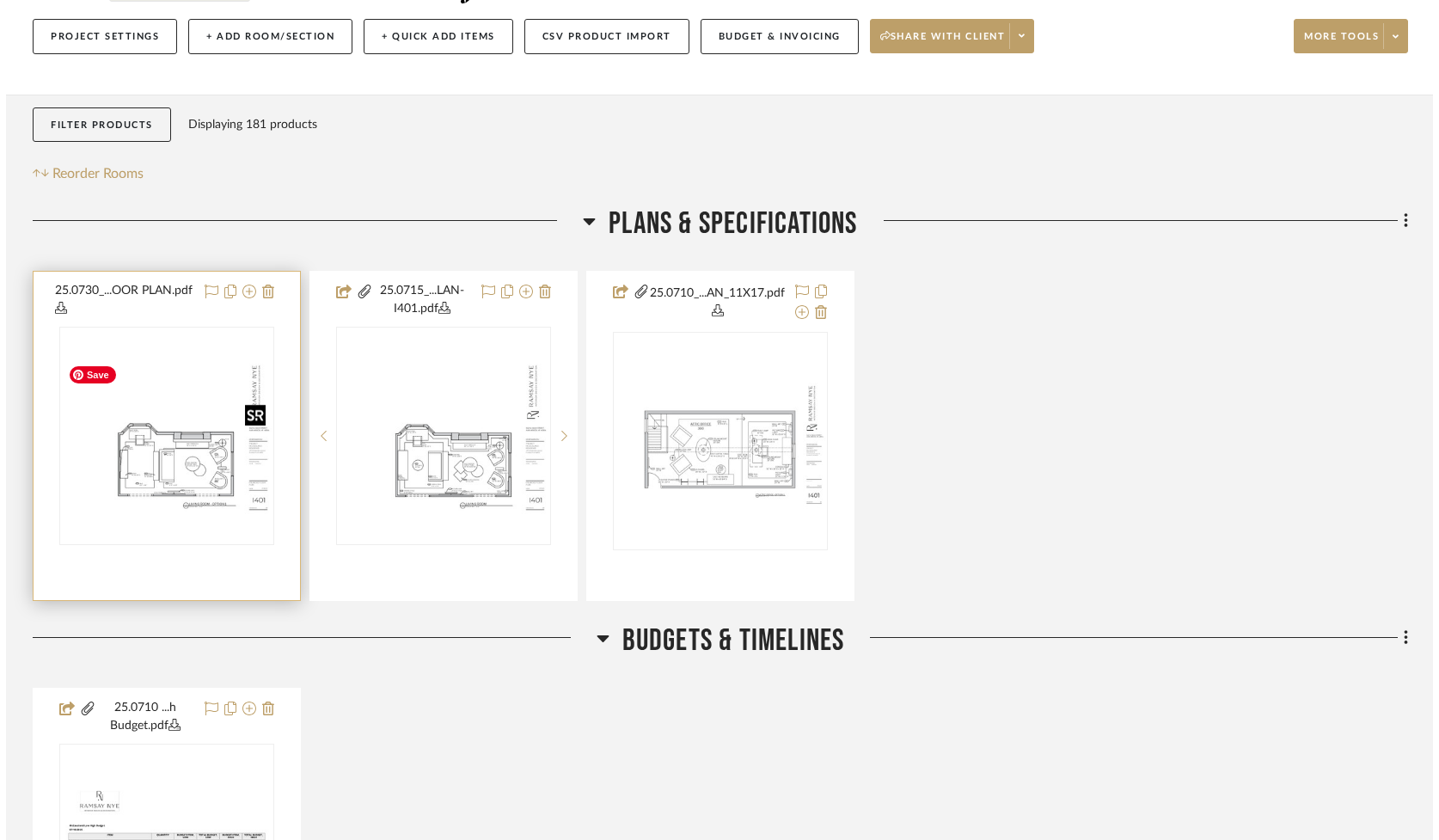
scroll to position [0, 0]
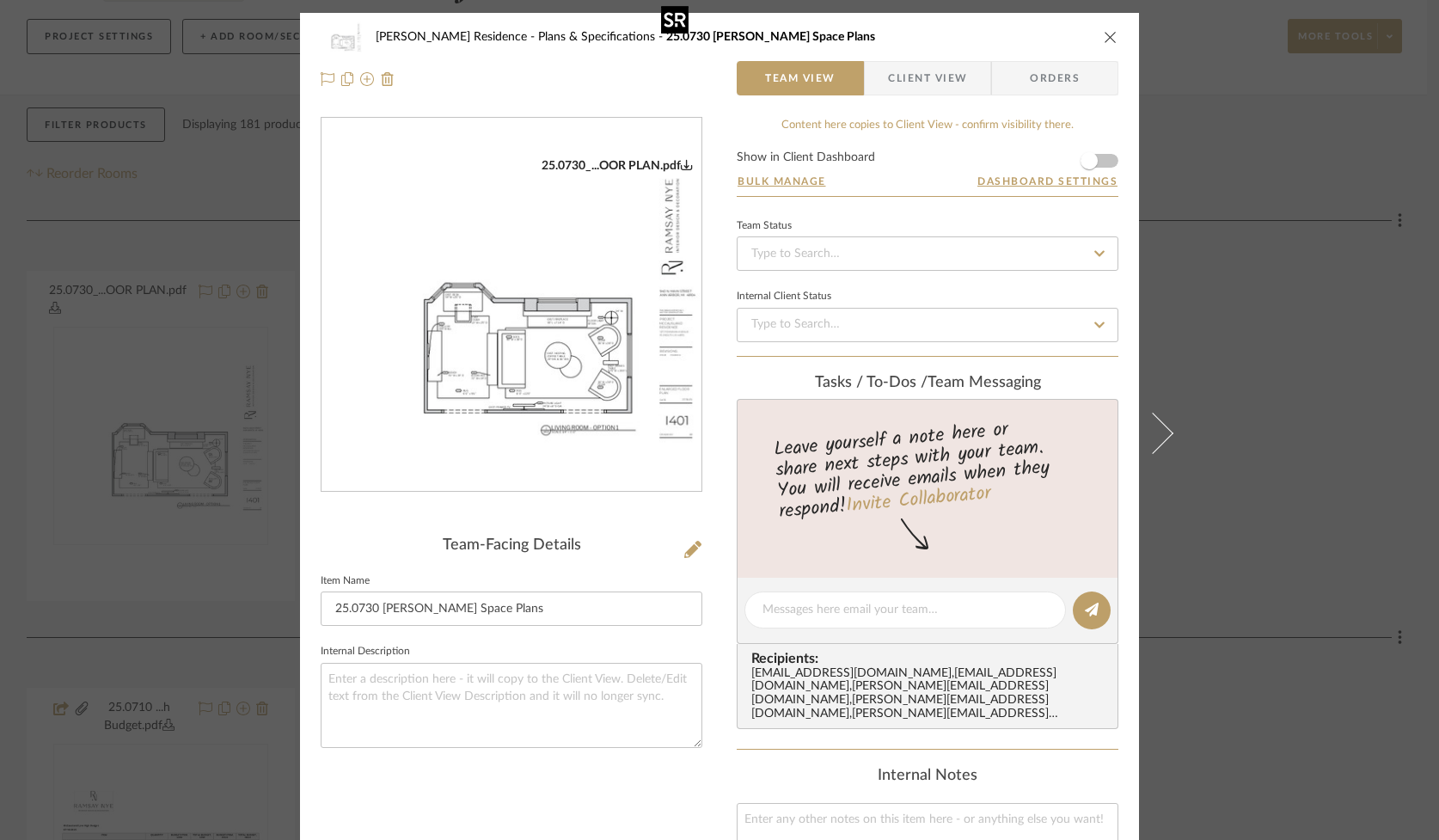
click at [464, 364] on img "0" at bounding box center [511, 305] width 380 height 294
drag, startPoint x: 1106, startPoint y: 37, endPoint x: 988, endPoint y: 104, distance: 135.7
click at [1106, 37] on icon "close" at bounding box center [1111, 37] width 14 height 14
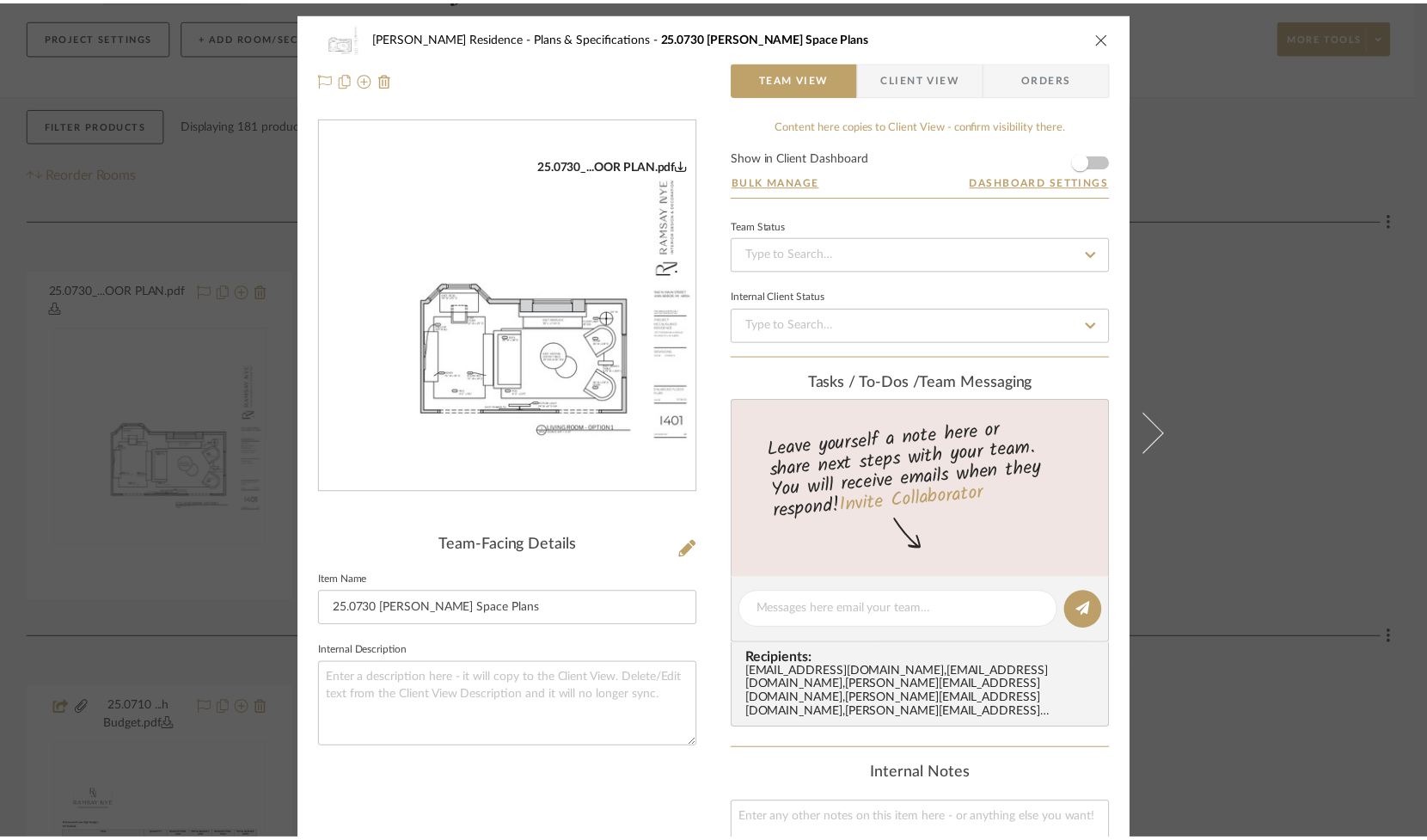
scroll to position [199, 0]
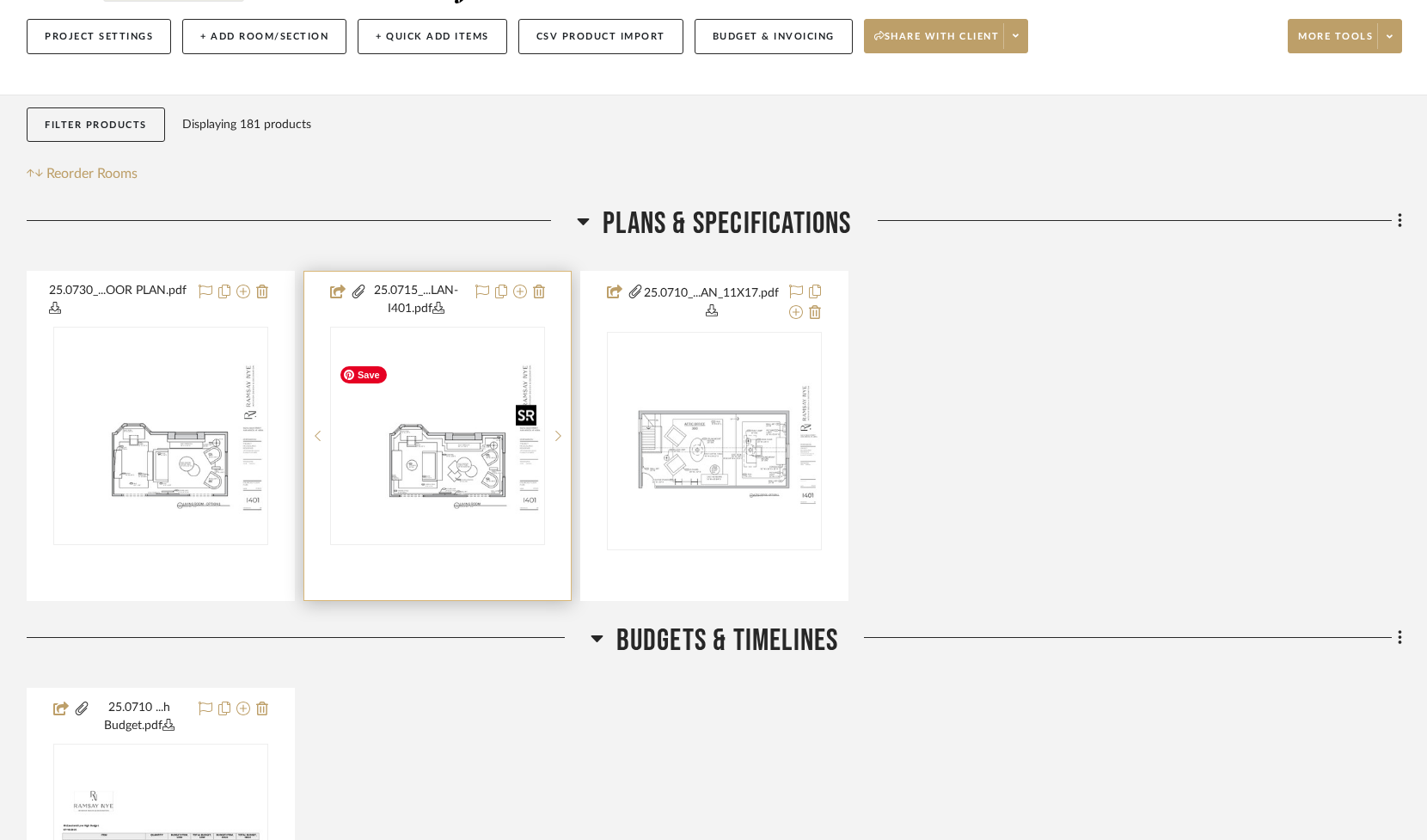
click at [449, 481] on img "0" at bounding box center [438, 436] width 211 height 163
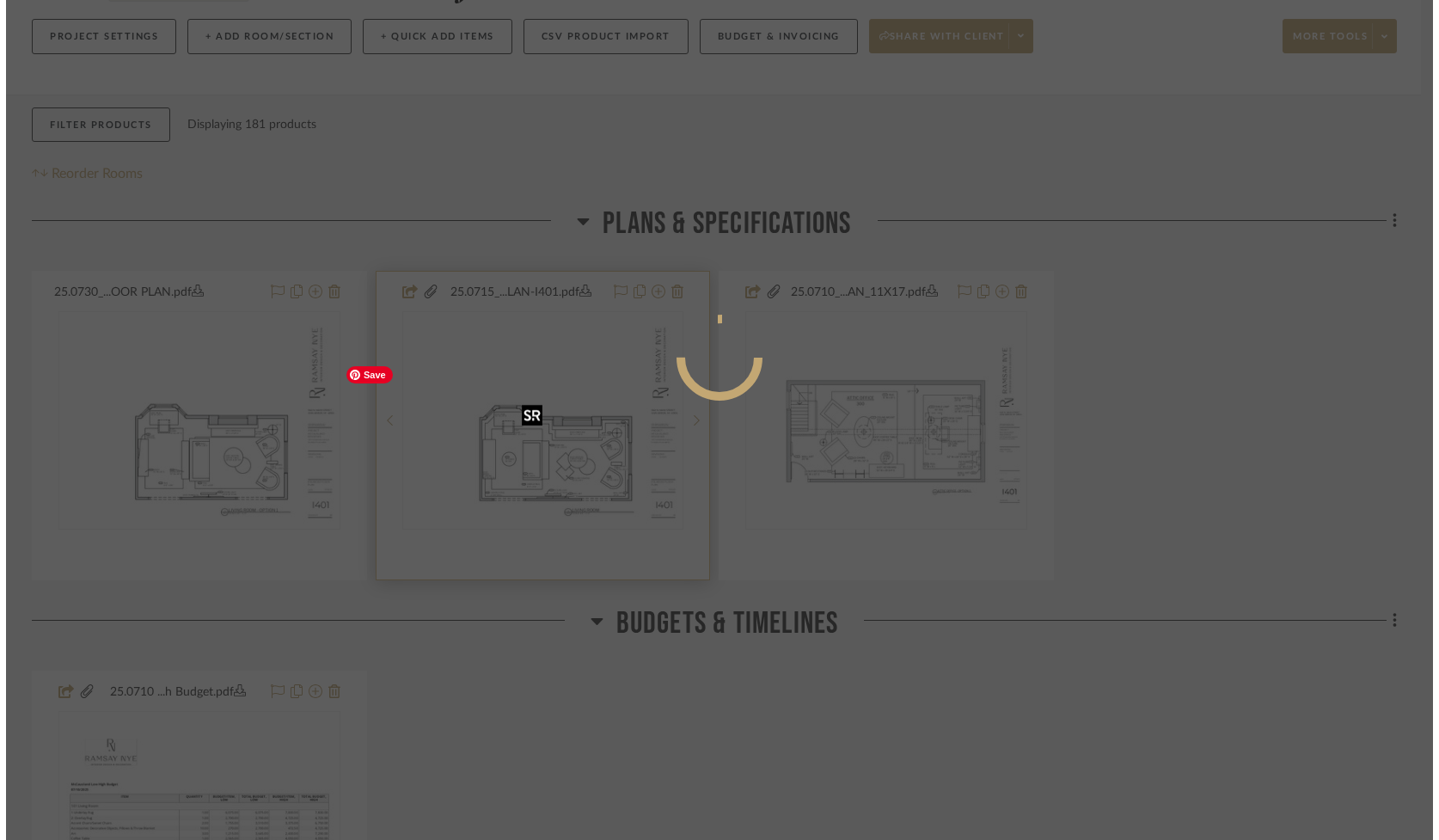
scroll to position [0, 0]
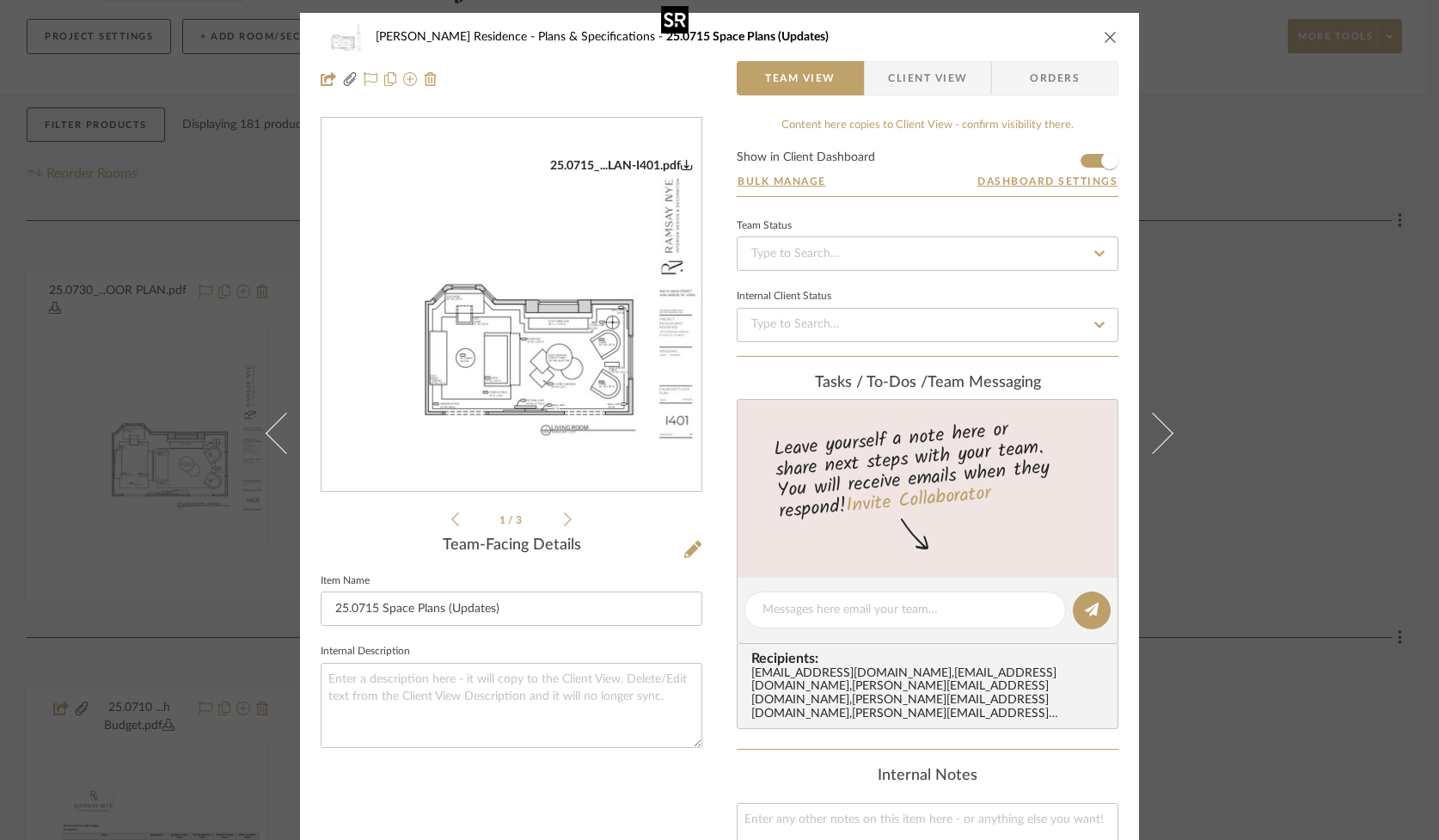
click at [564, 355] on img "0" at bounding box center [511, 305] width 380 height 294
click at [564, 519] on icon at bounding box center [568, 519] width 8 height 16
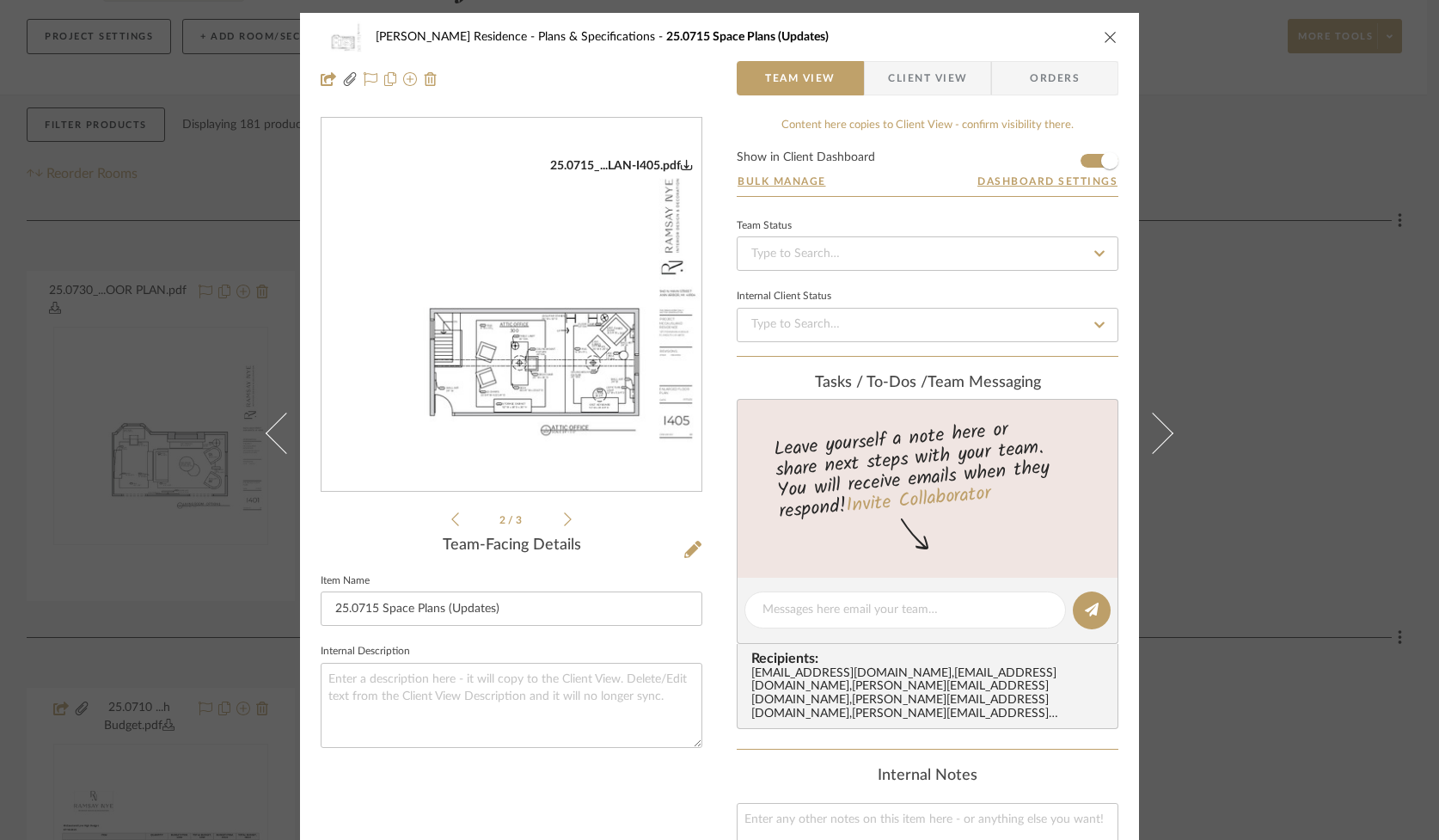
click at [564, 519] on icon at bounding box center [568, 519] width 8 height 16
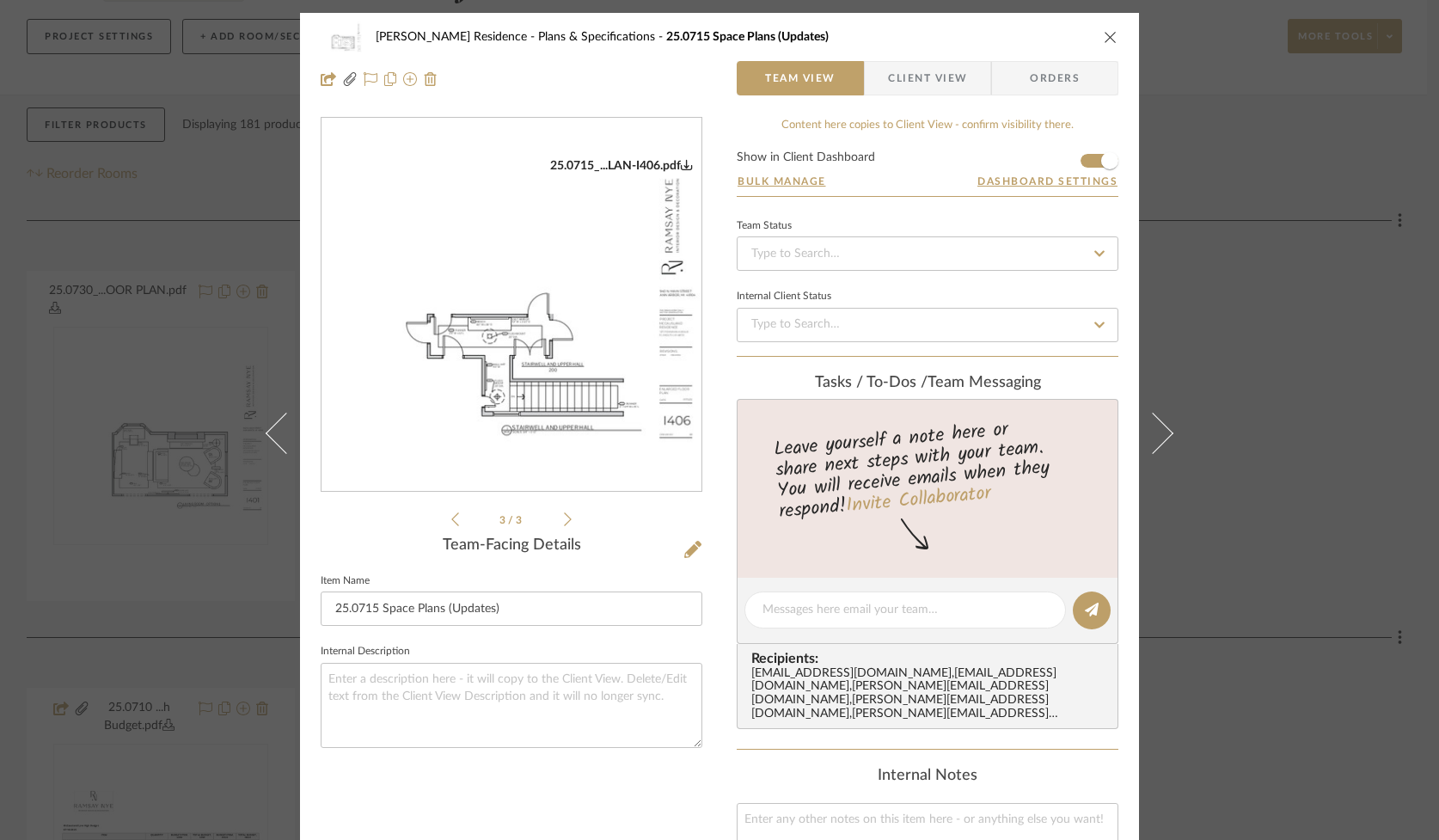
click at [564, 519] on icon at bounding box center [568, 519] width 8 height 16
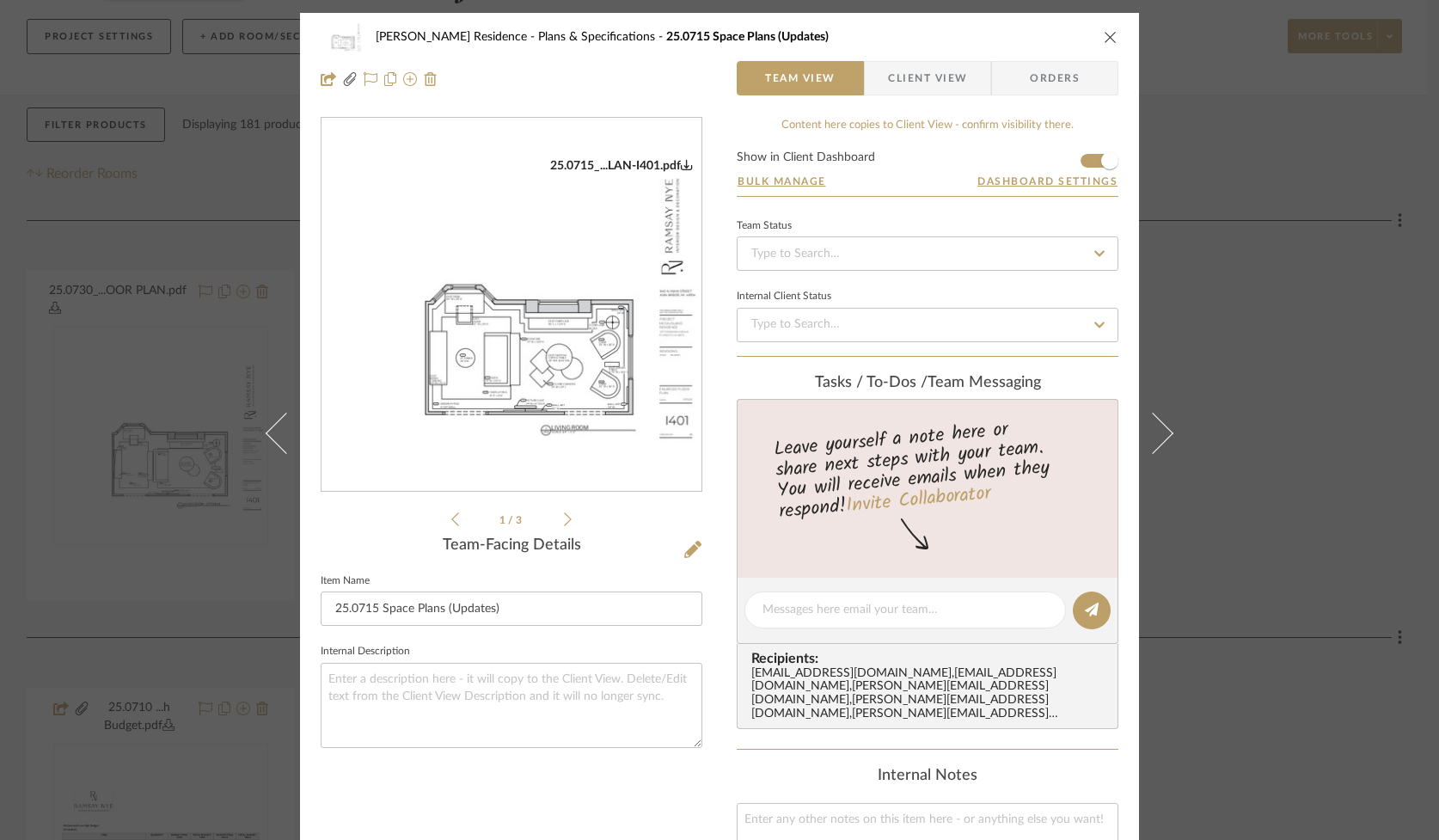
click at [1104, 39] on icon "close" at bounding box center [1111, 37] width 14 height 14
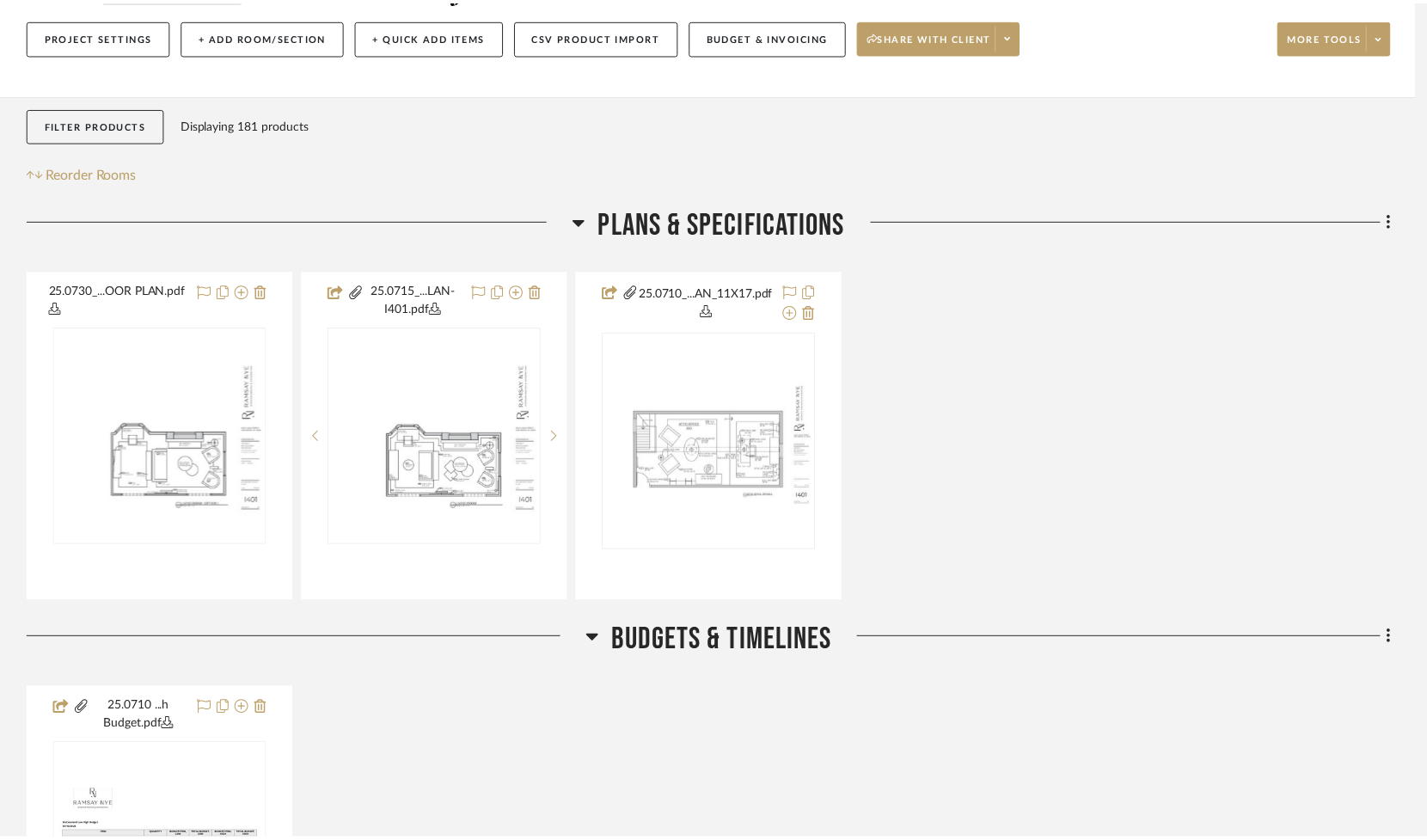
scroll to position [199, 0]
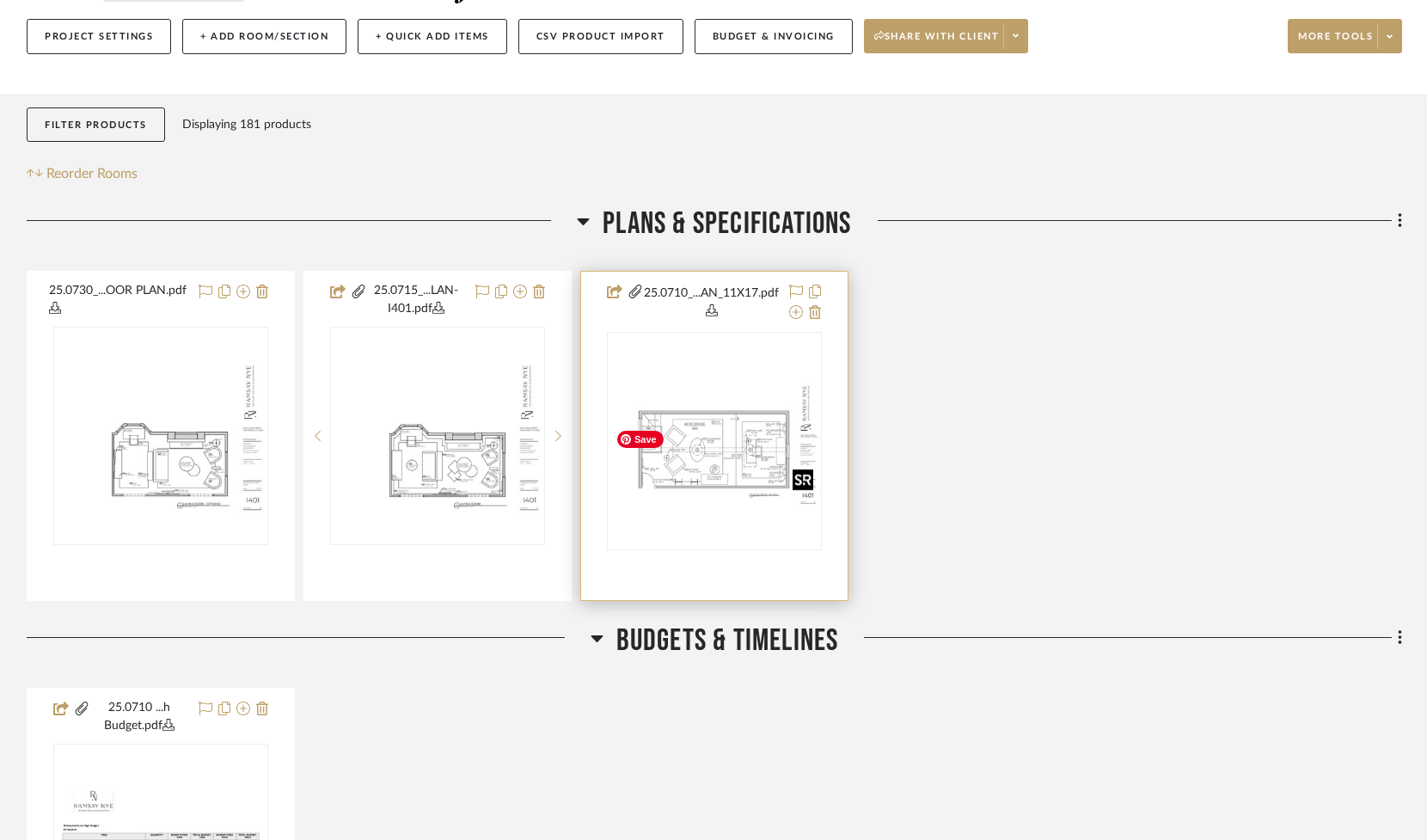
click at [708, 490] on img "0" at bounding box center [714, 441] width 211 height 137
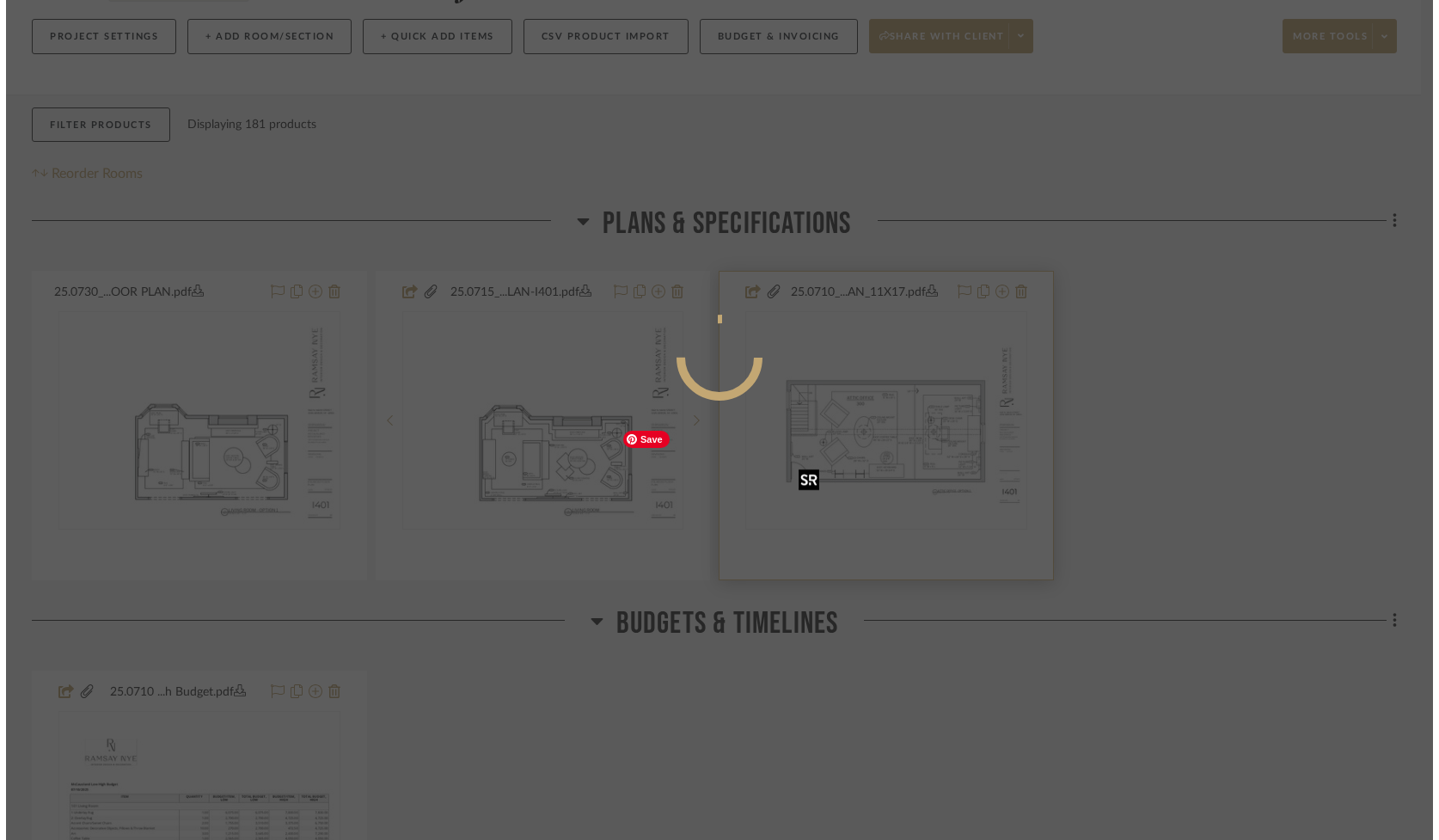
scroll to position [0, 0]
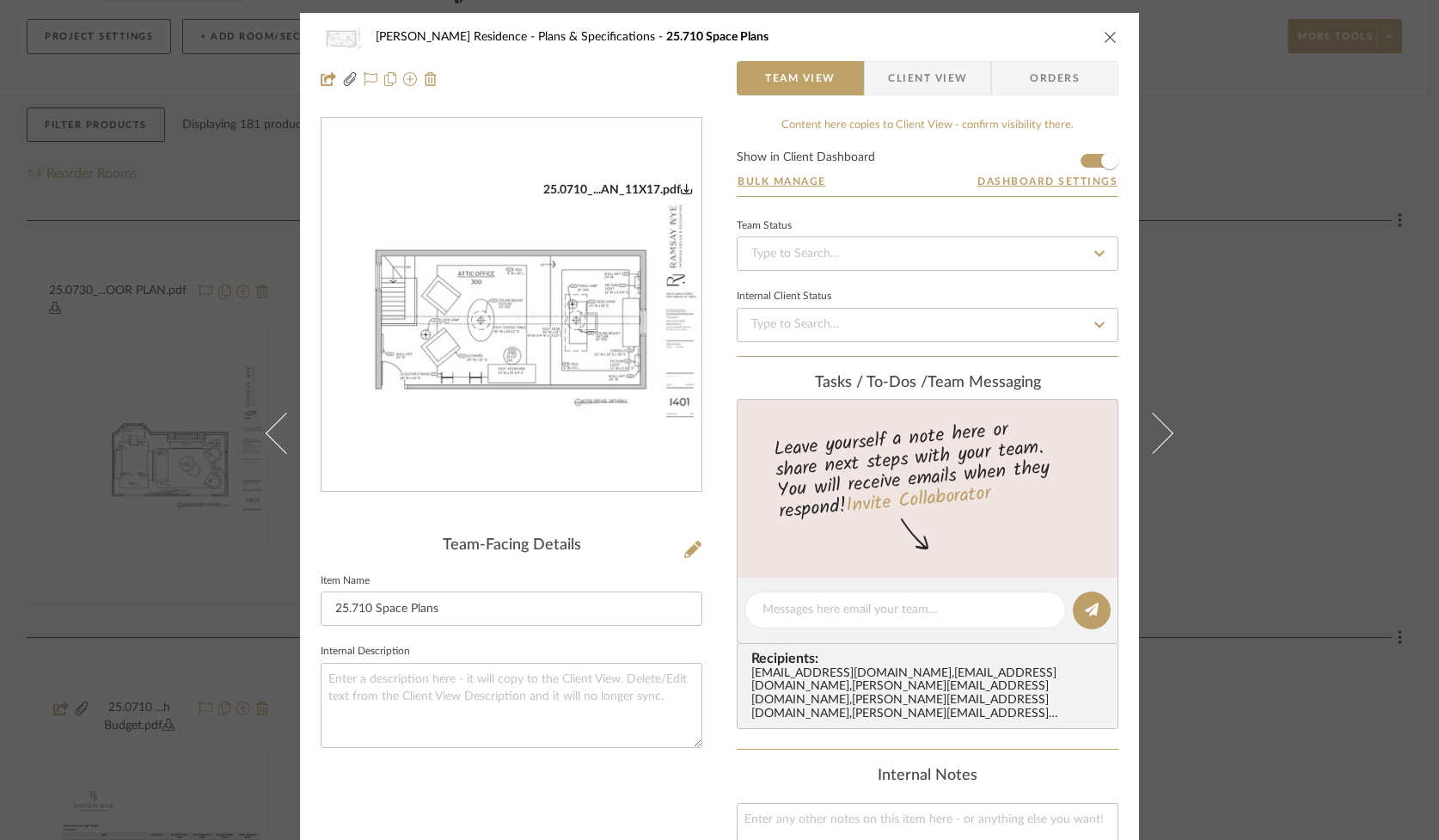
click at [1105, 37] on icon "close" at bounding box center [1111, 37] width 14 height 14
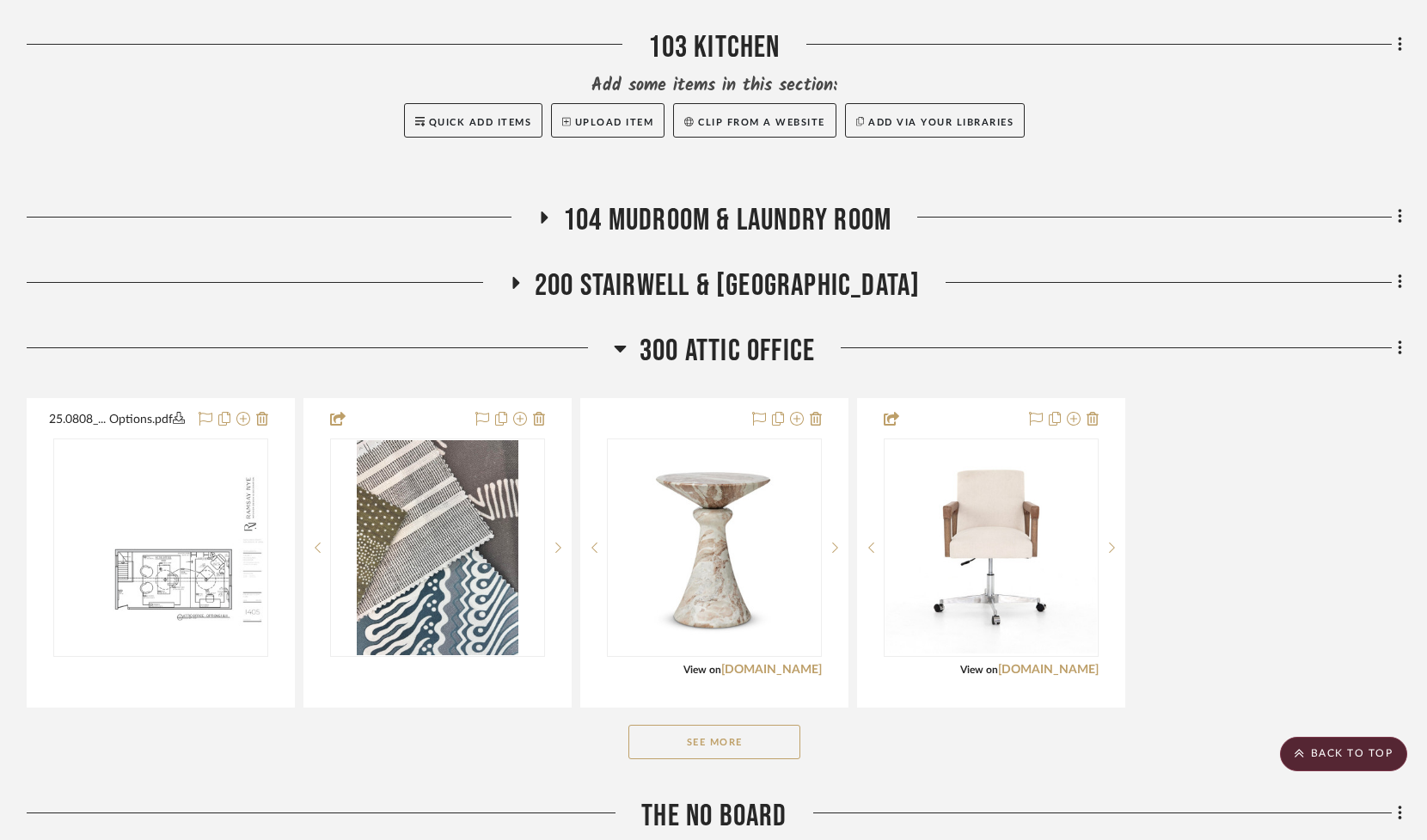
scroll to position [1652, 0]
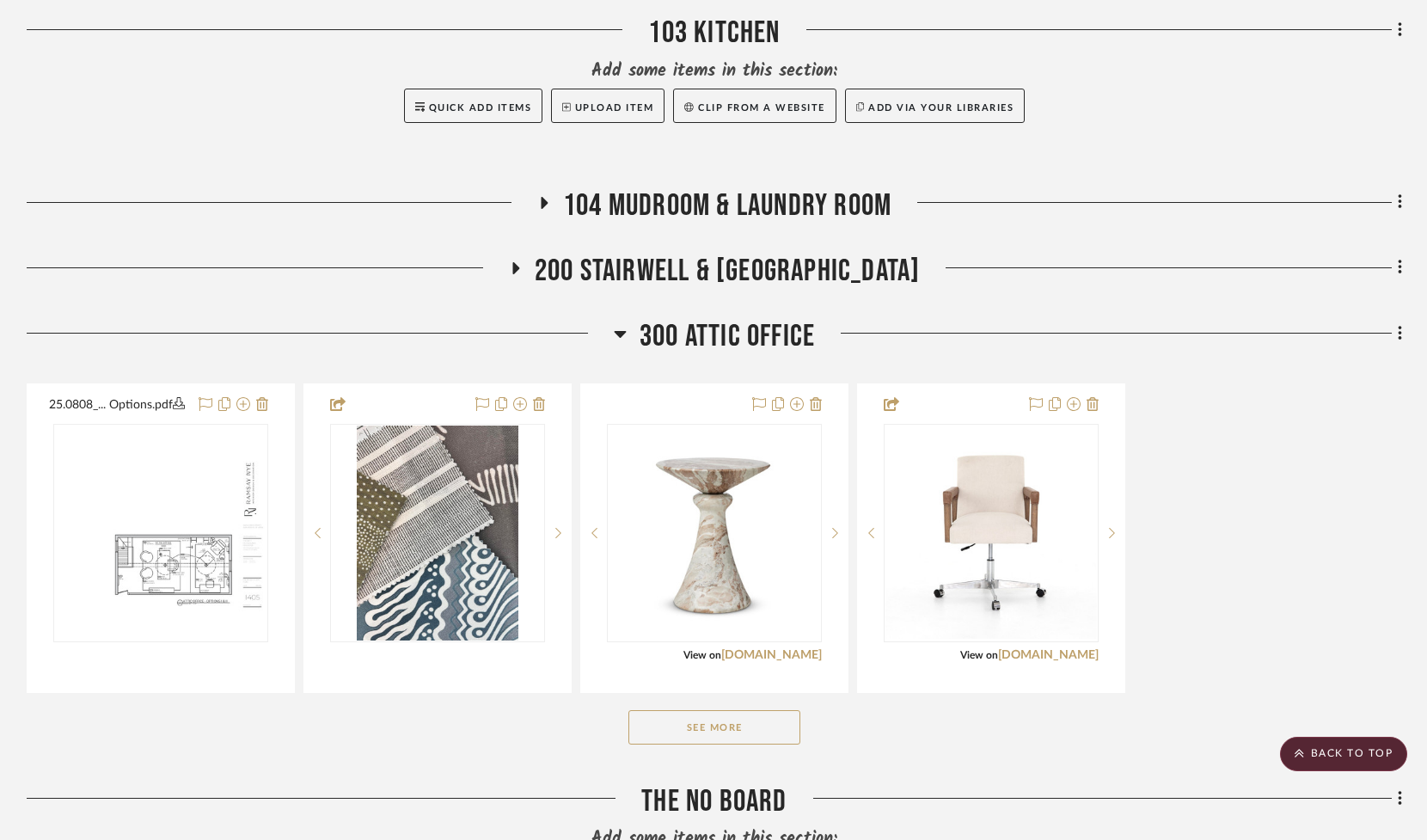
click at [699, 744] on button "See More" at bounding box center [714, 727] width 172 height 34
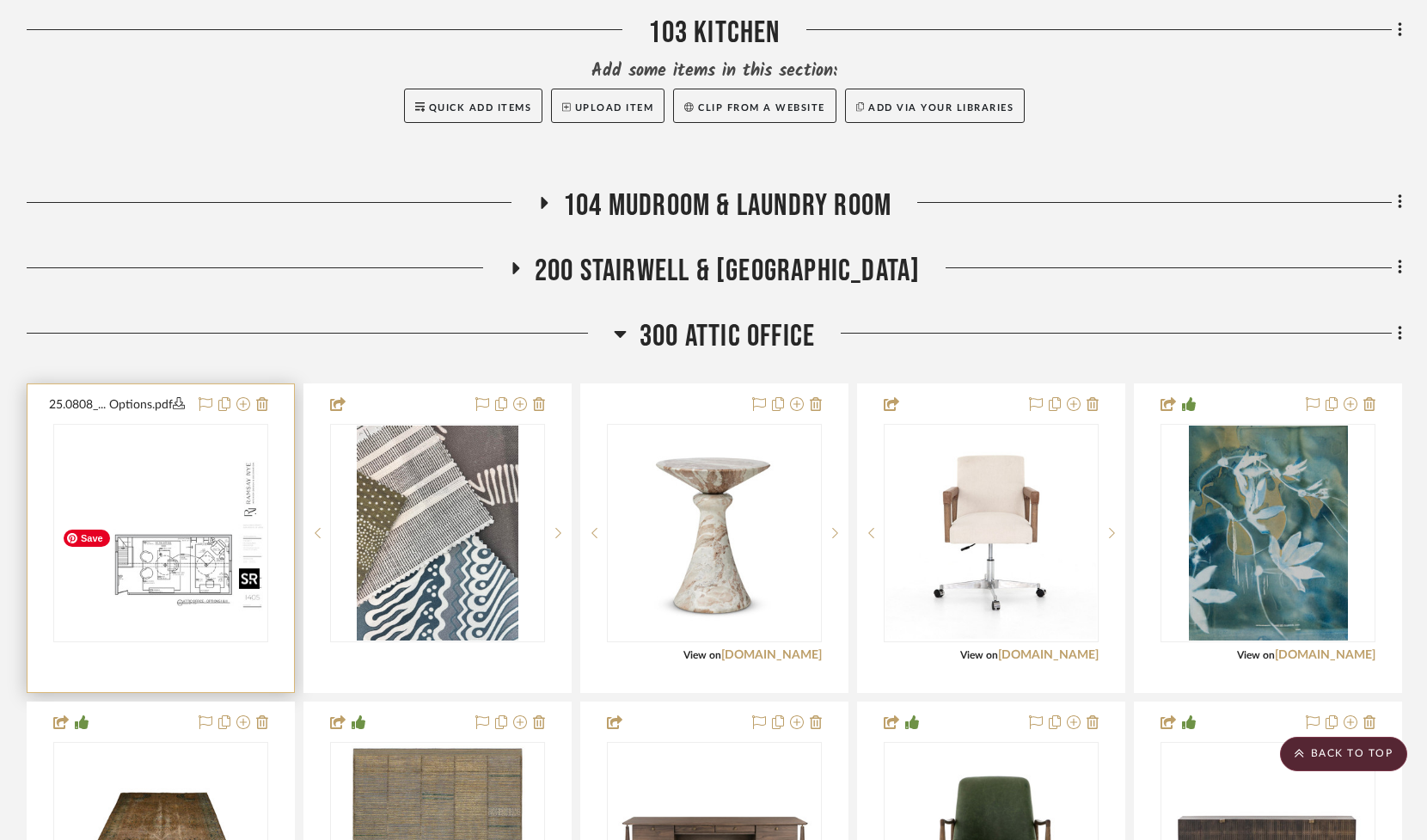
click at [162, 615] on img "0" at bounding box center [161, 533] width 211 height 163
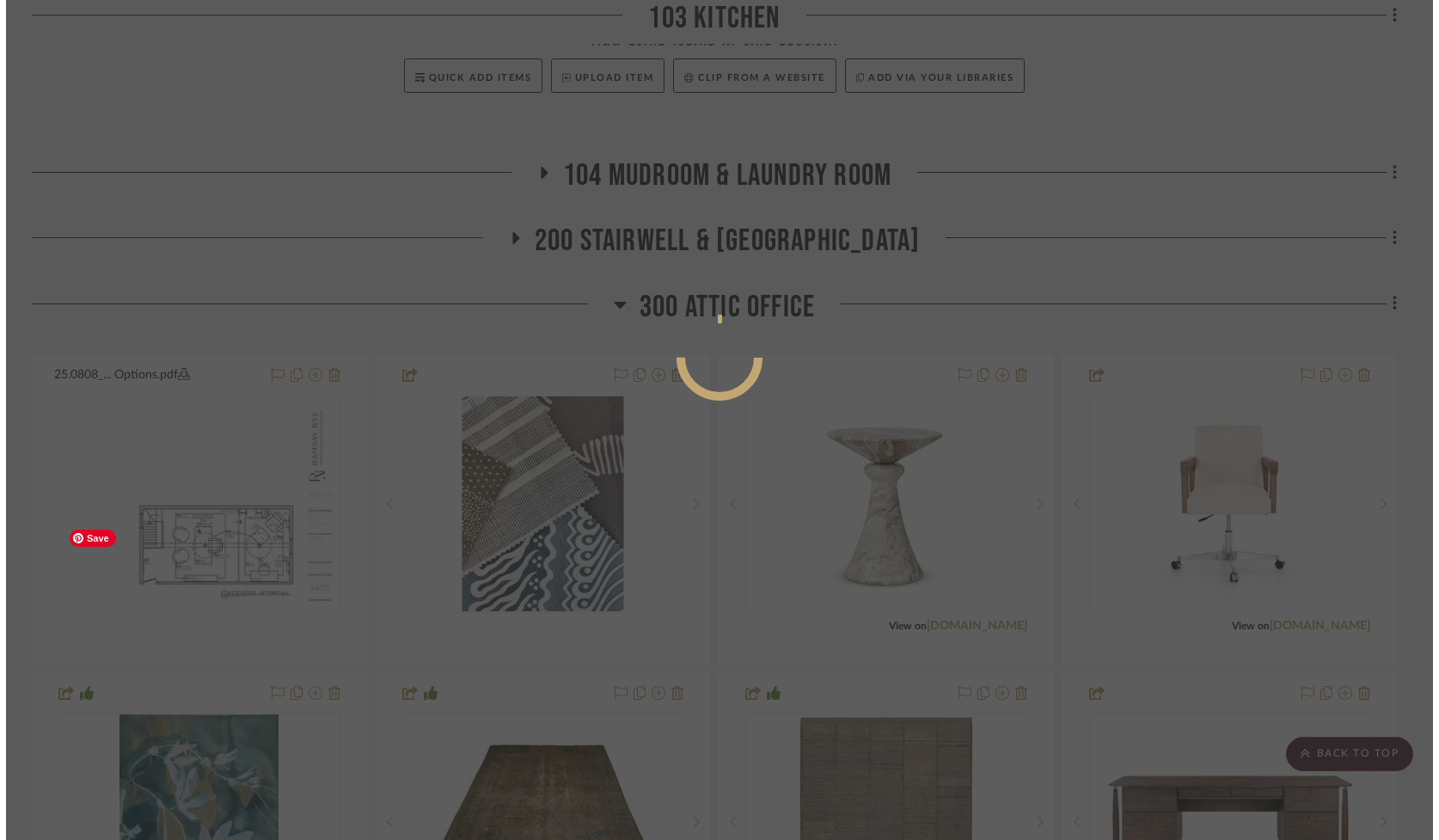
scroll to position [0, 0]
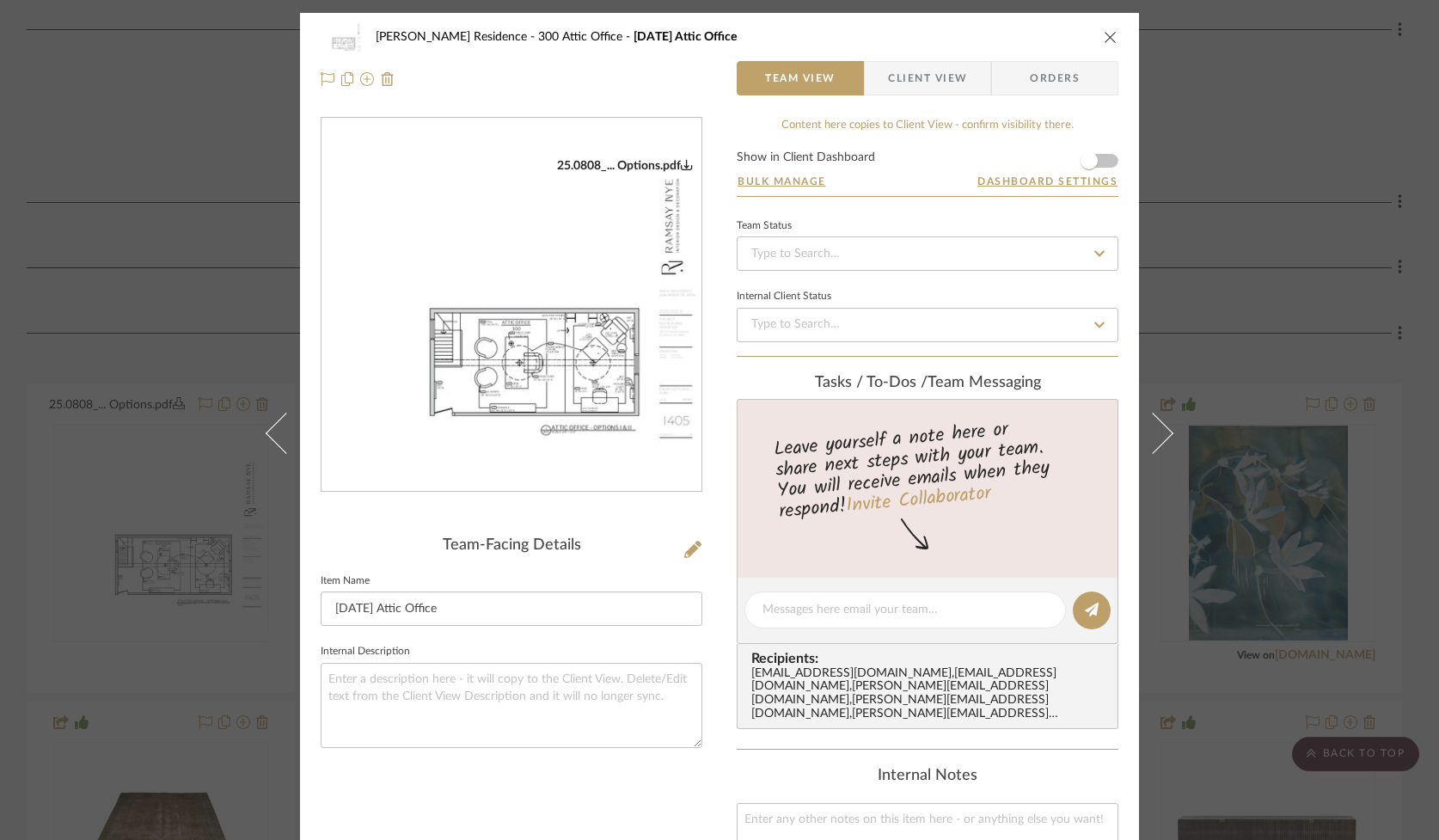
click at [497, 358] on img "0" at bounding box center [511, 305] width 380 height 294
drag, startPoint x: 1103, startPoint y: 35, endPoint x: 1106, endPoint y: 90, distance: 55.1
click at [1104, 34] on icon "close" at bounding box center [1111, 37] width 14 height 14
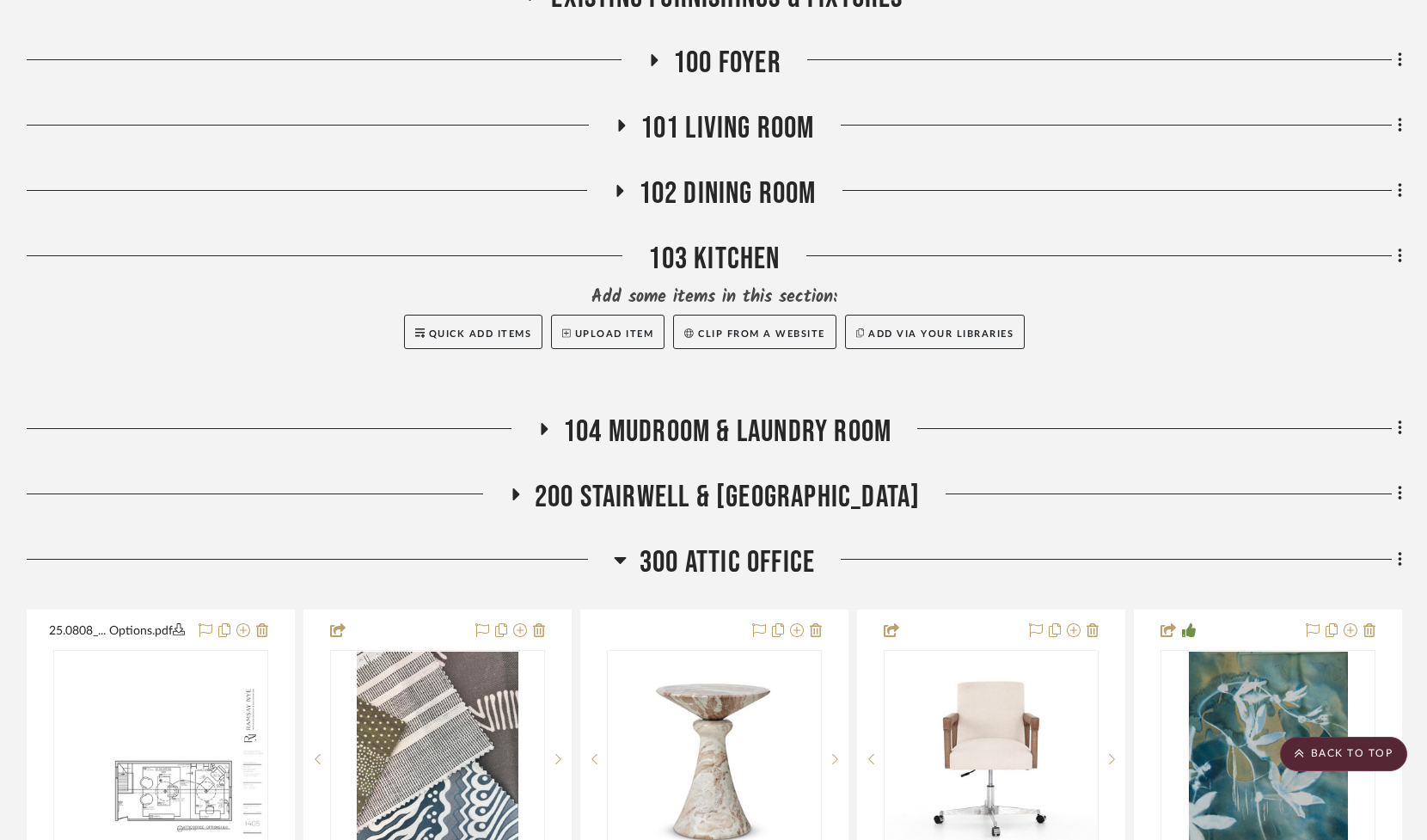
scroll to position [1419, 0]
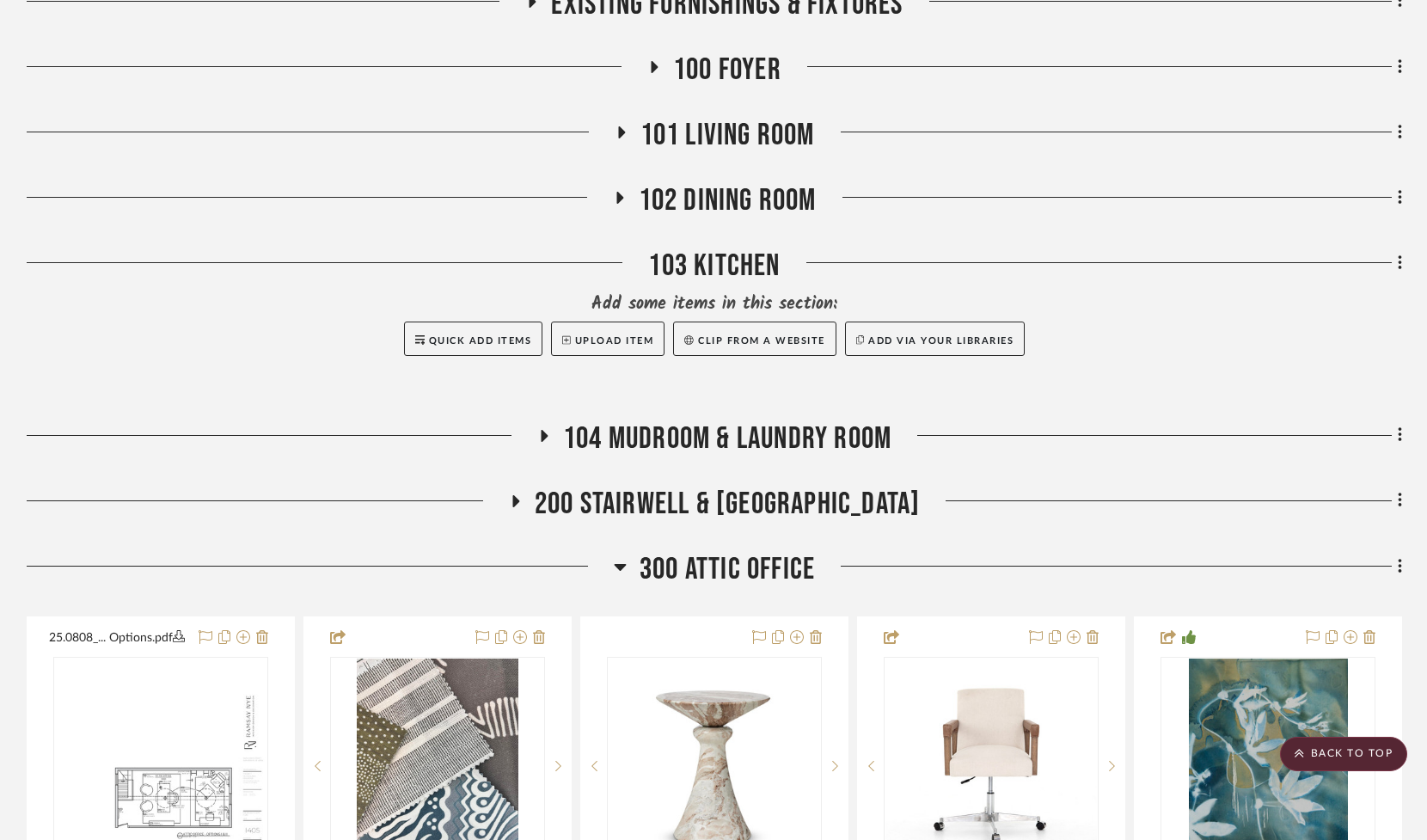
click at [620, 150] on fa-icon at bounding box center [621, 138] width 13 height 25
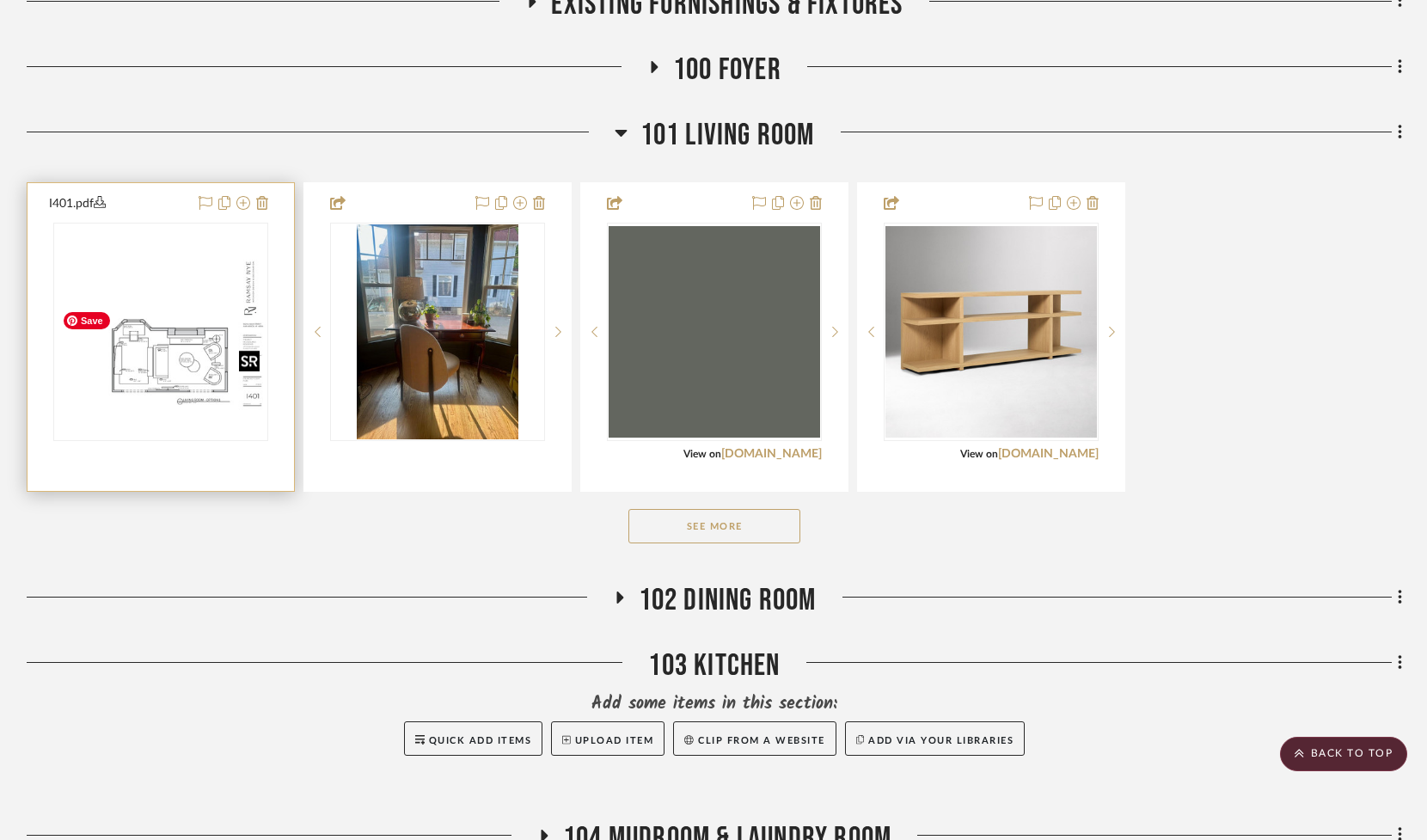
click at [166, 413] on img "0" at bounding box center [161, 332] width 211 height 163
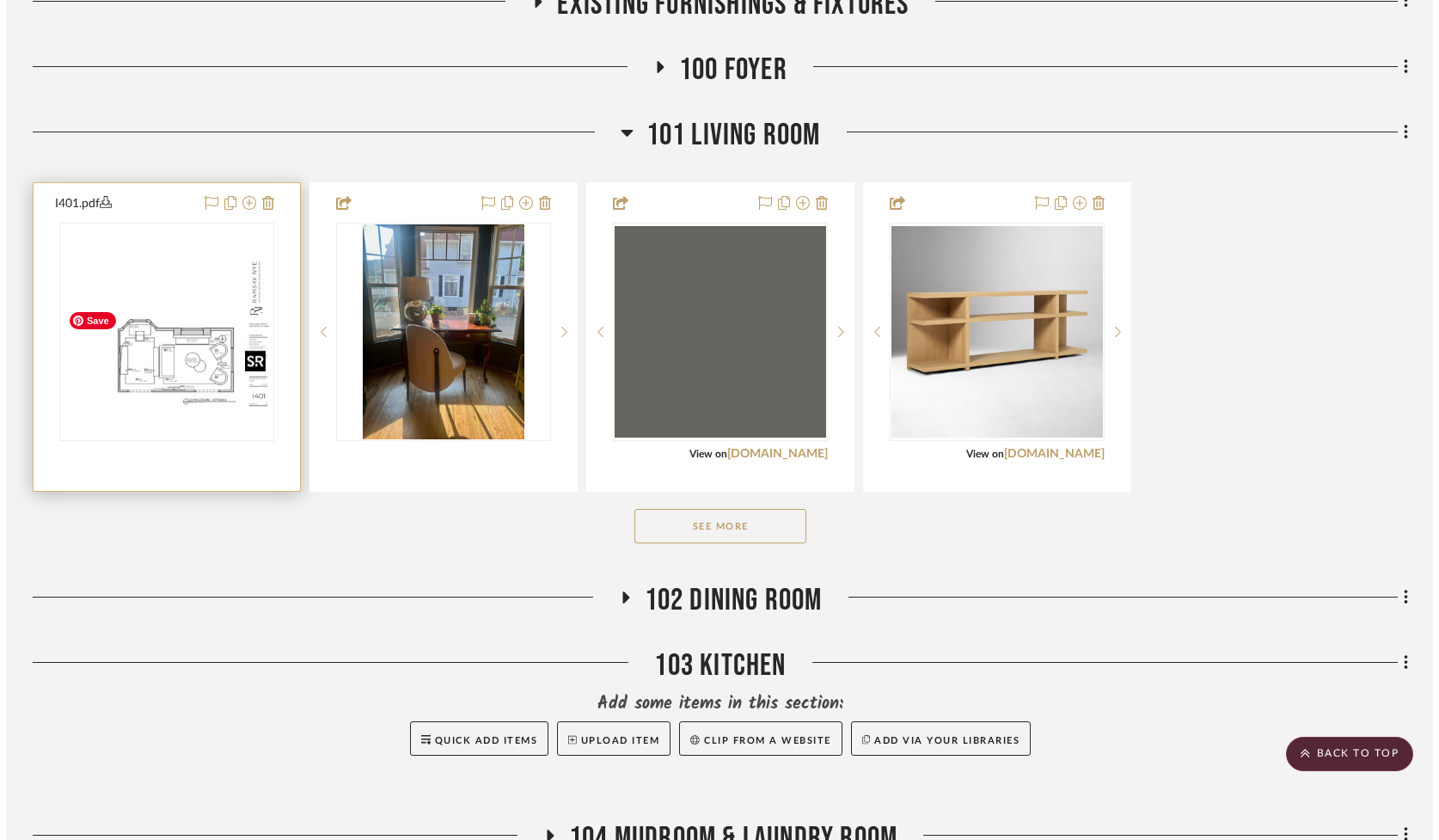
scroll to position [0, 0]
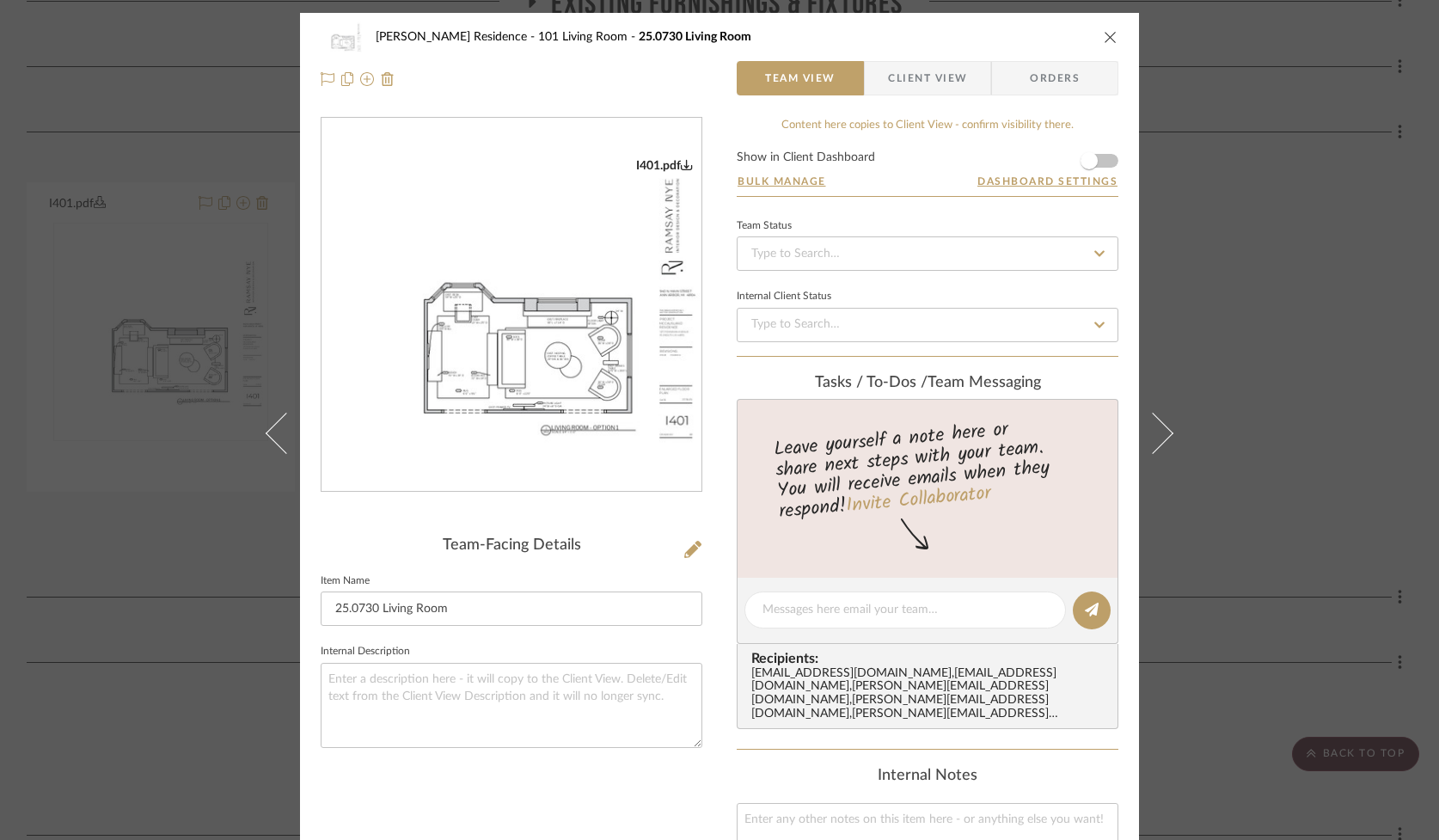
click at [411, 352] on img "0" at bounding box center [511, 305] width 380 height 294
click at [1110, 35] on icon "close" at bounding box center [1111, 37] width 14 height 14
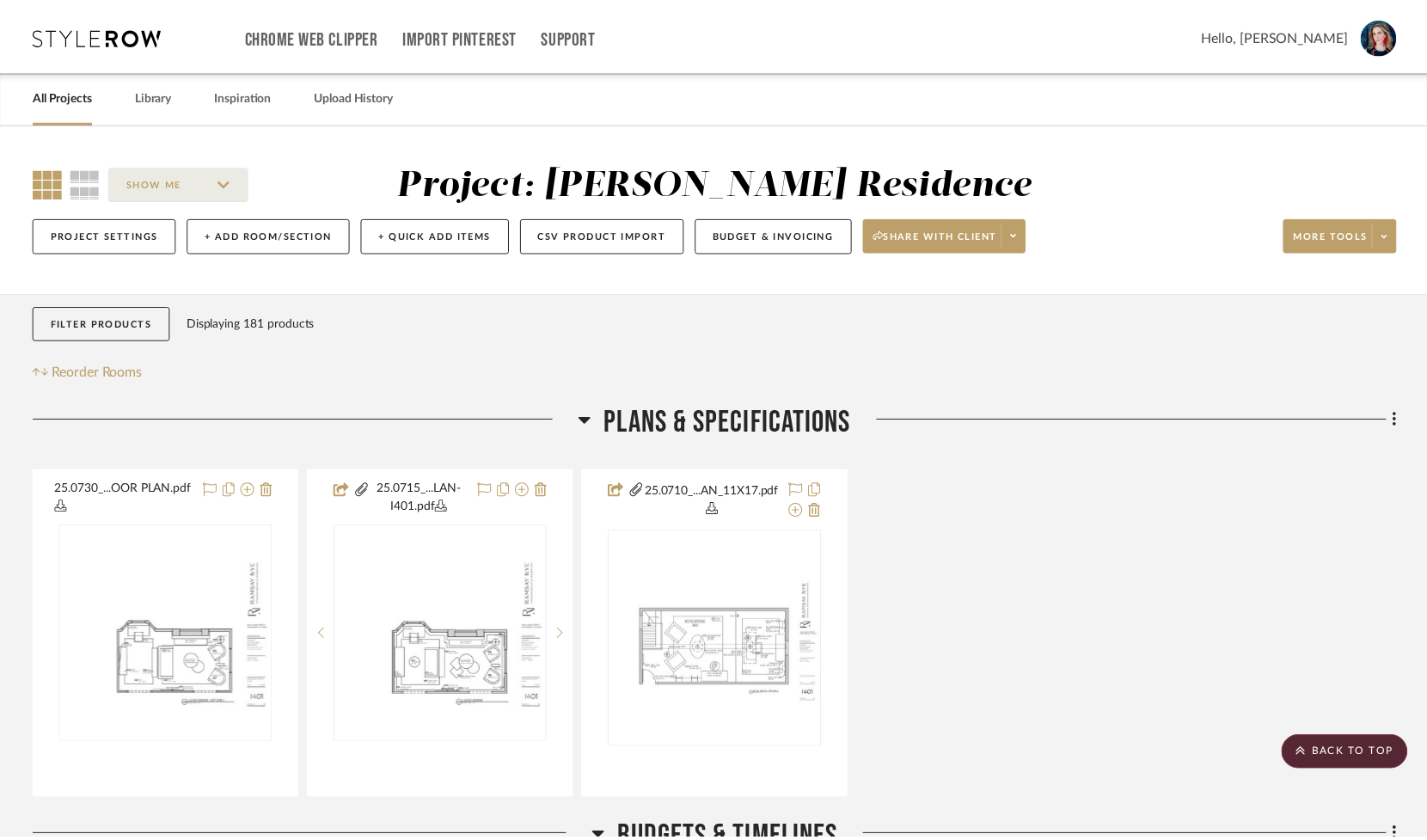
scroll to position [1419, 0]
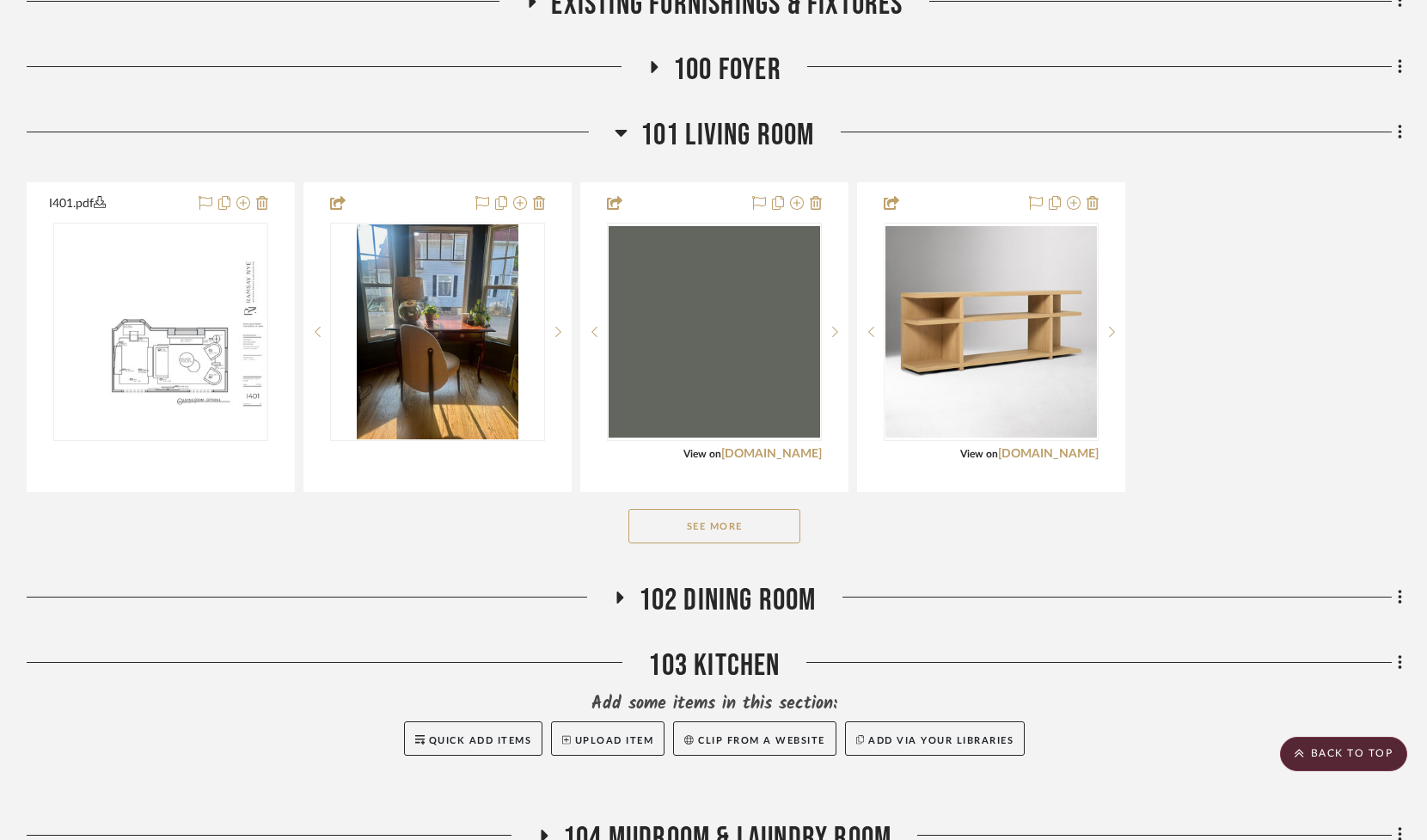
click at [681, 543] on button "See More" at bounding box center [714, 526] width 172 height 34
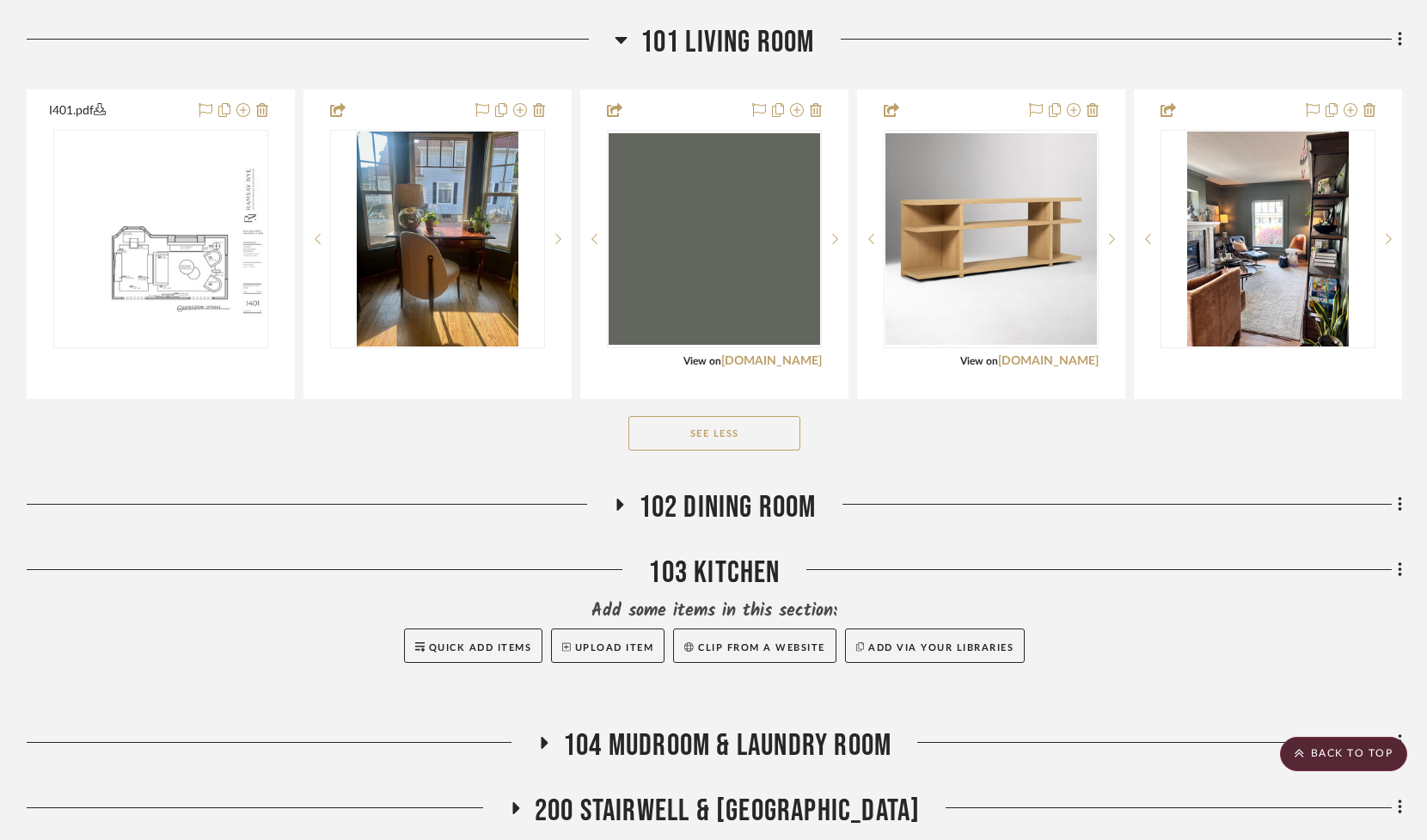
scroll to position [1514, 0]
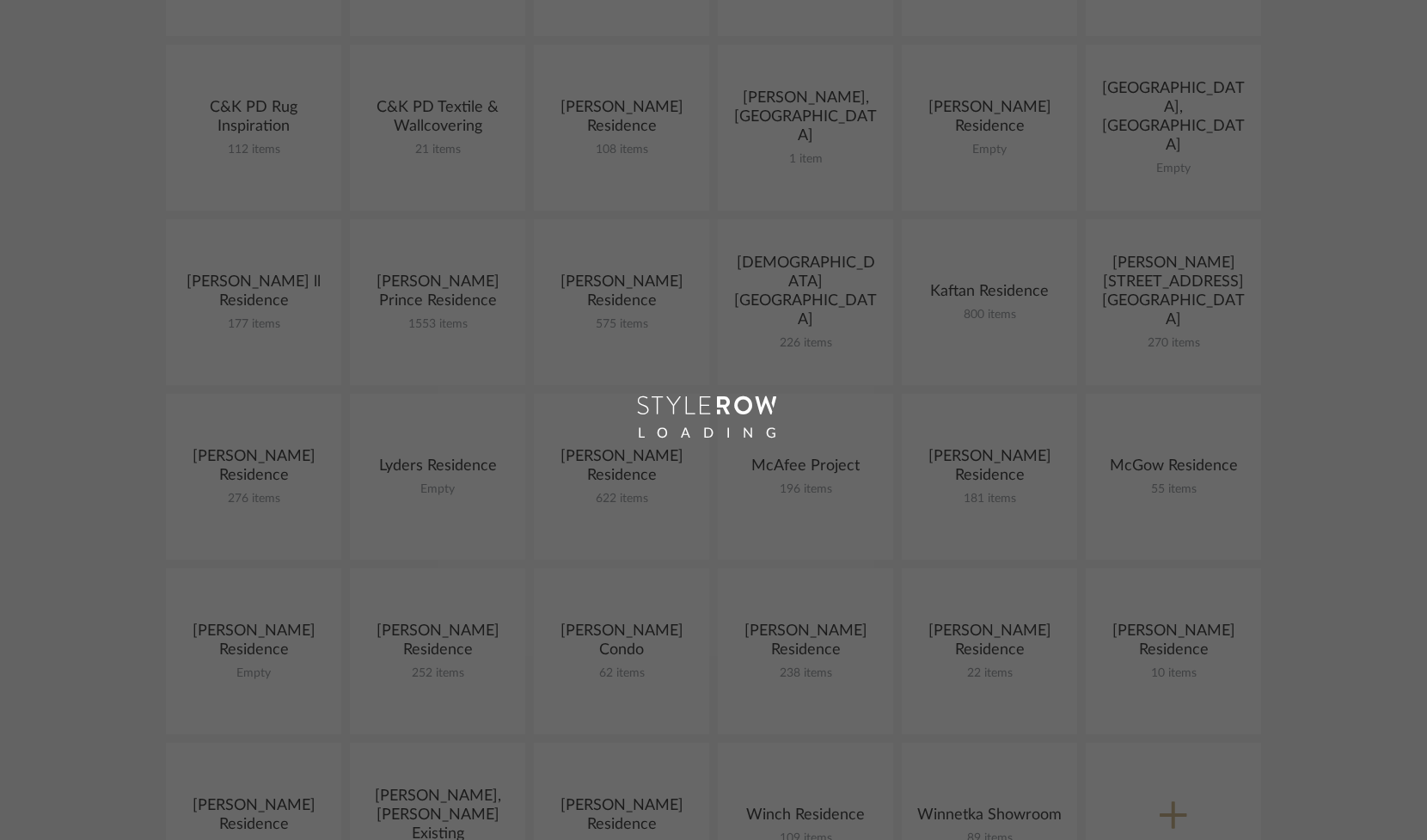
scroll to position [448, 0]
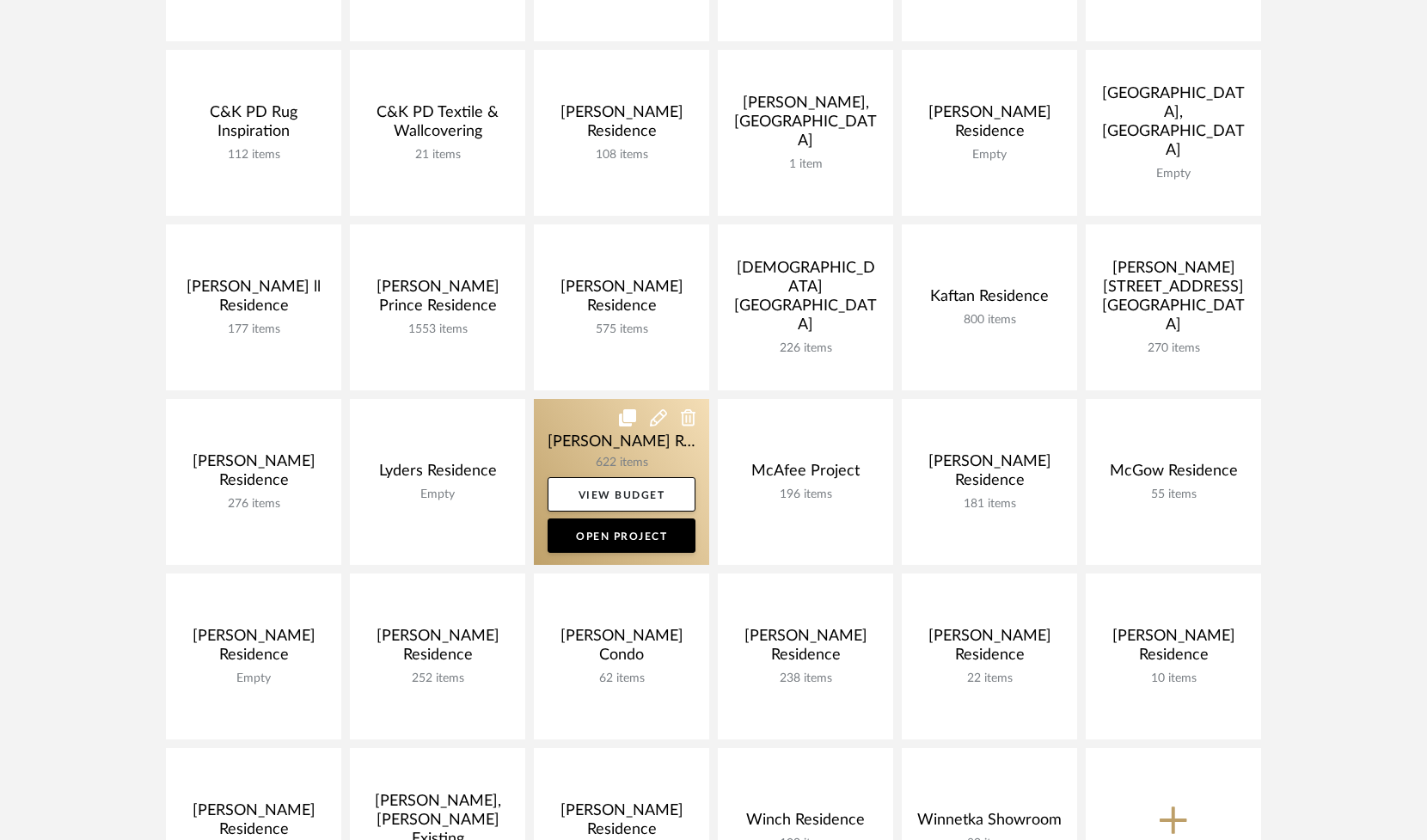
click at [588, 454] on link at bounding box center [621, 481] width 176 height 166
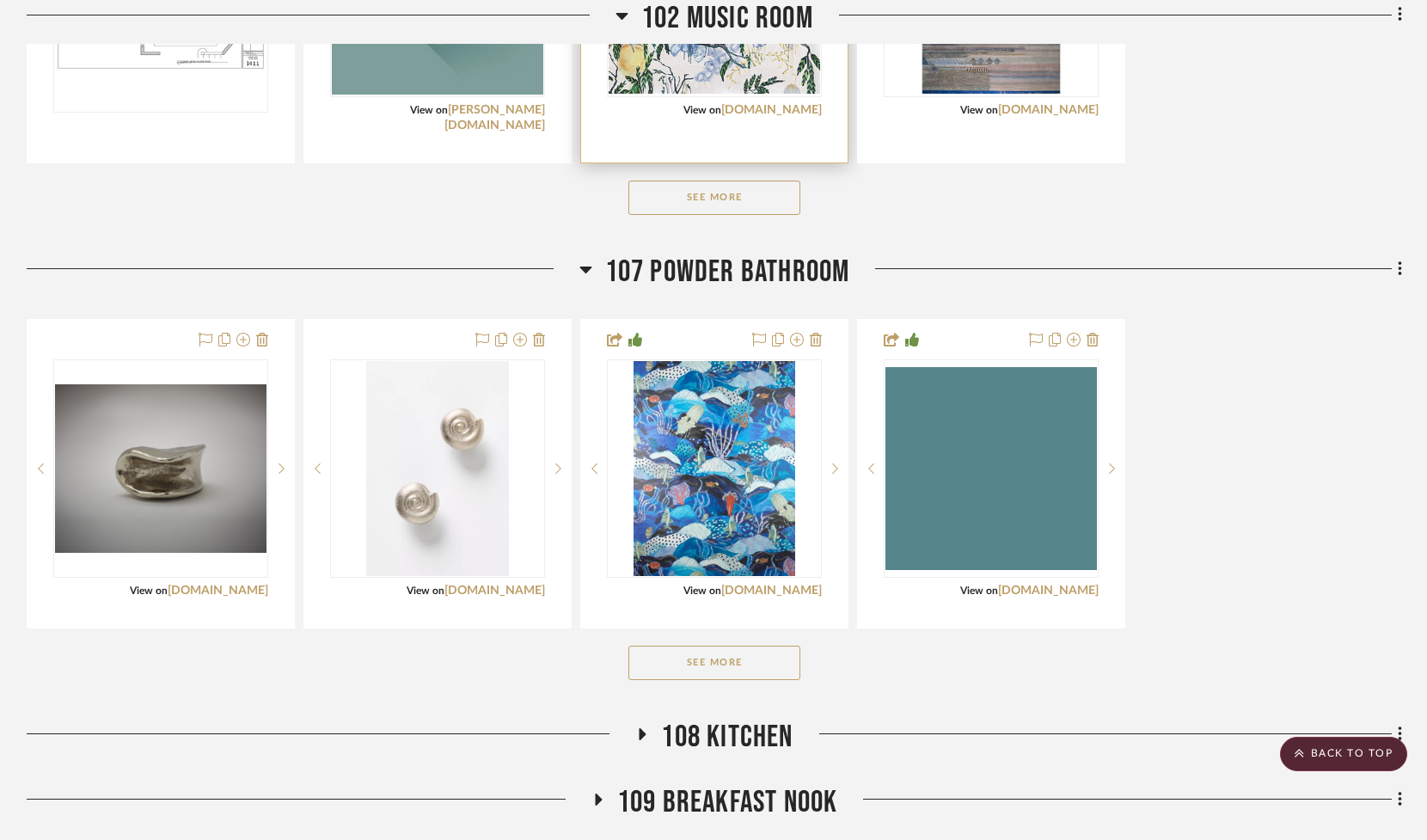
scroll to position [829, 0]
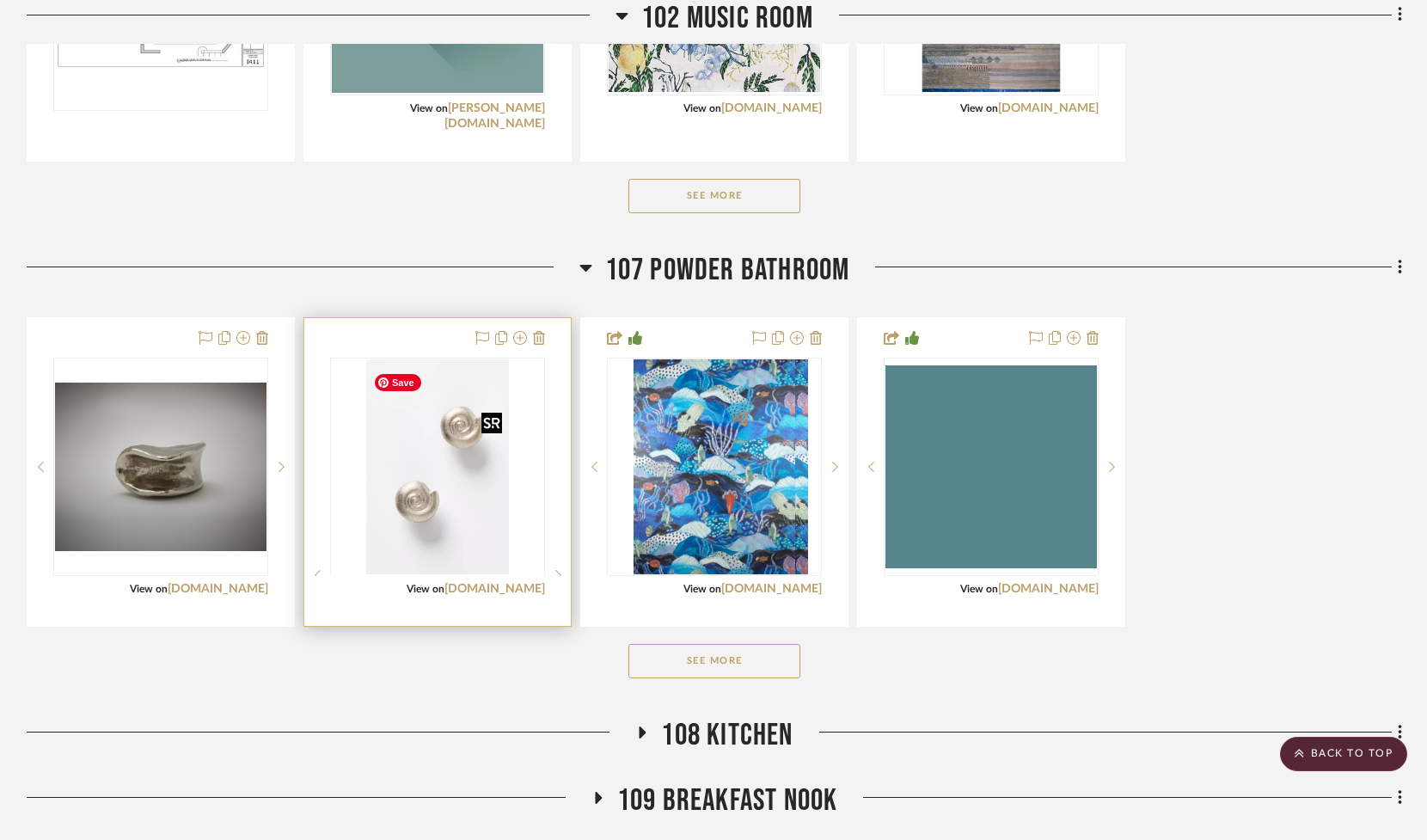
click at [444, 523] on div at bounding box center [438, 575] width 215 height 435
click at [445, 523] on img "0" at bounding box center [437, 467] width 143 height 215
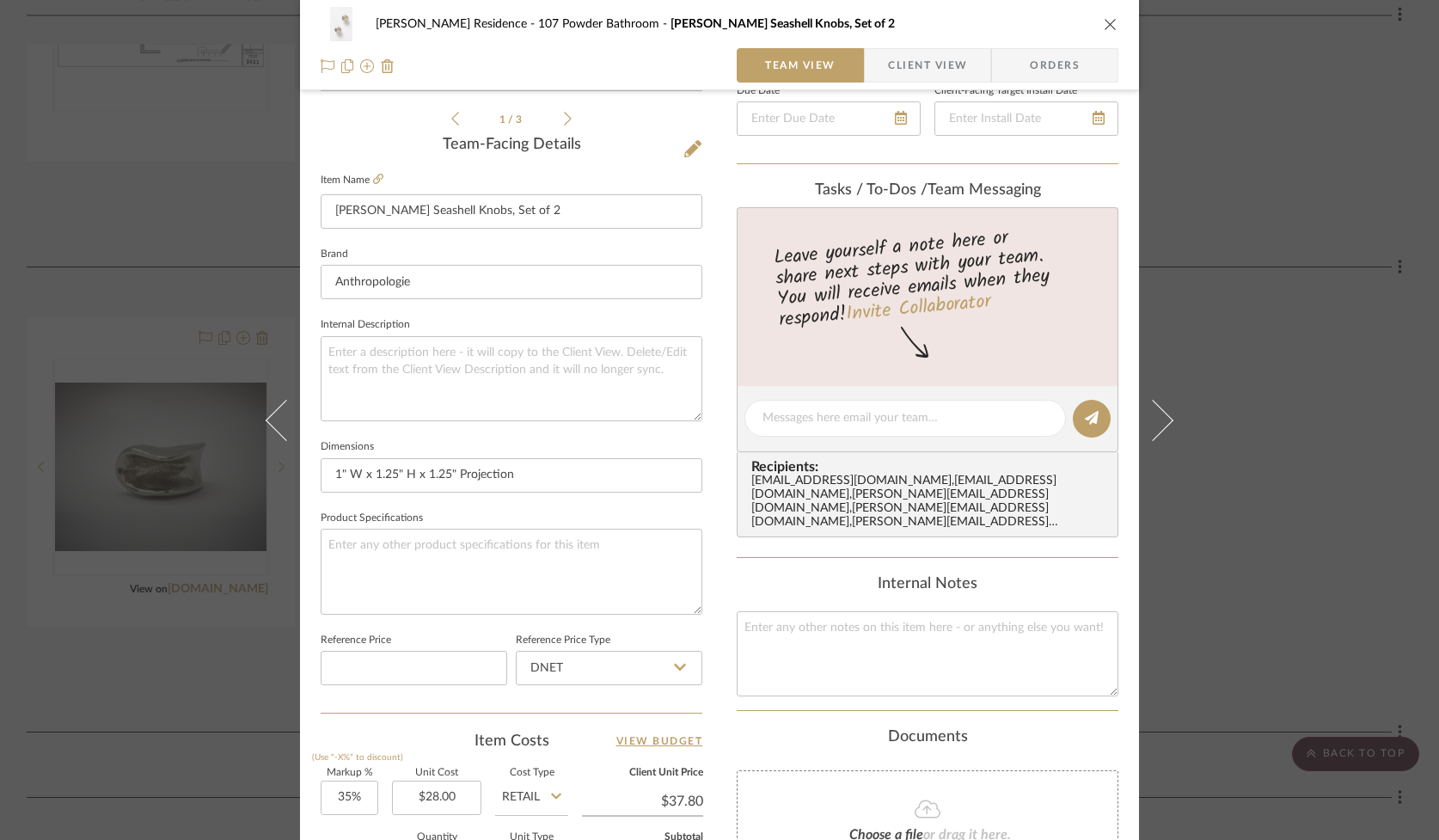
scroll to position [397, 0]
click at [1105, 20] on icon "close" at bounding box center [1111, 24] width 14 height 14
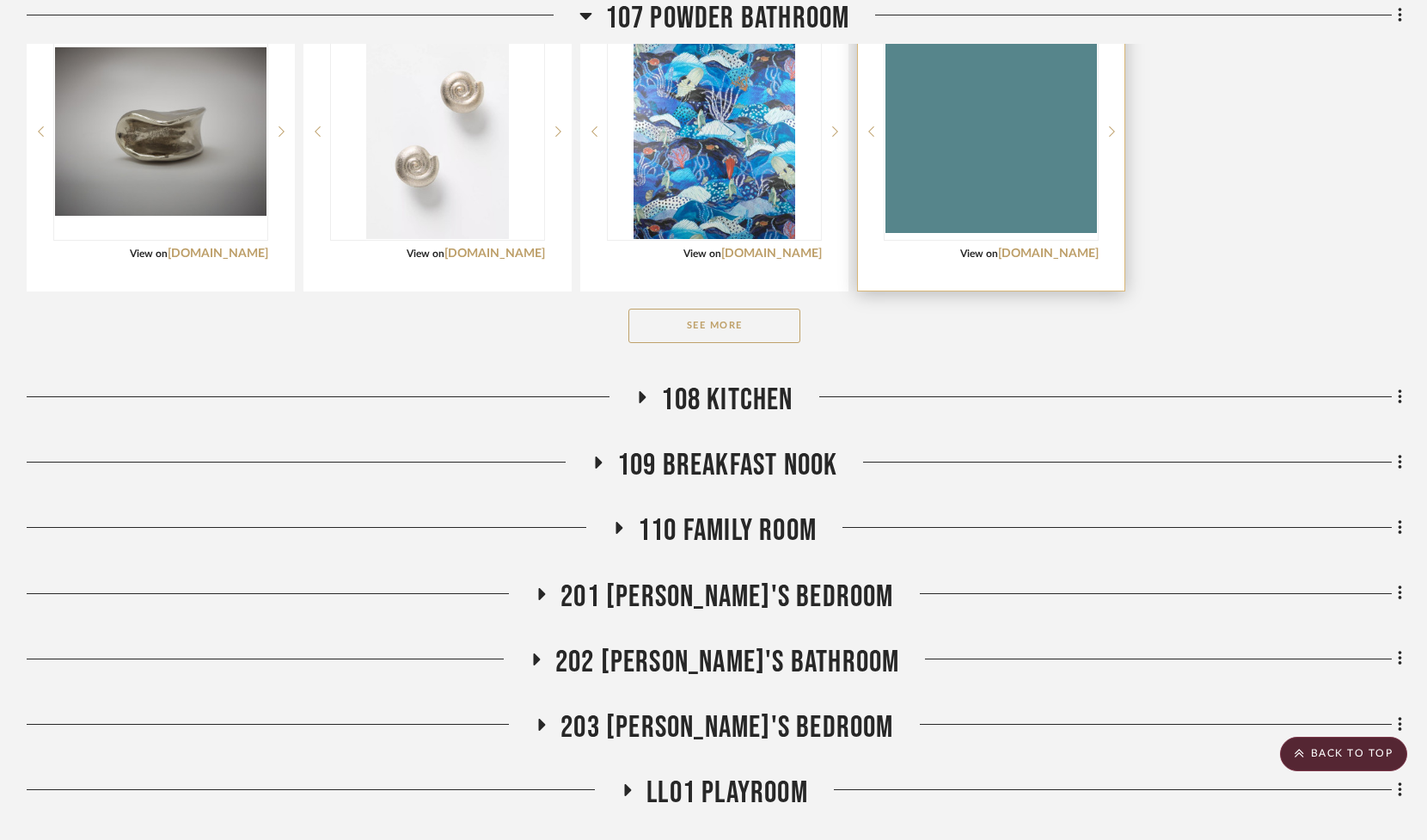
scroll to position [1166, 0]
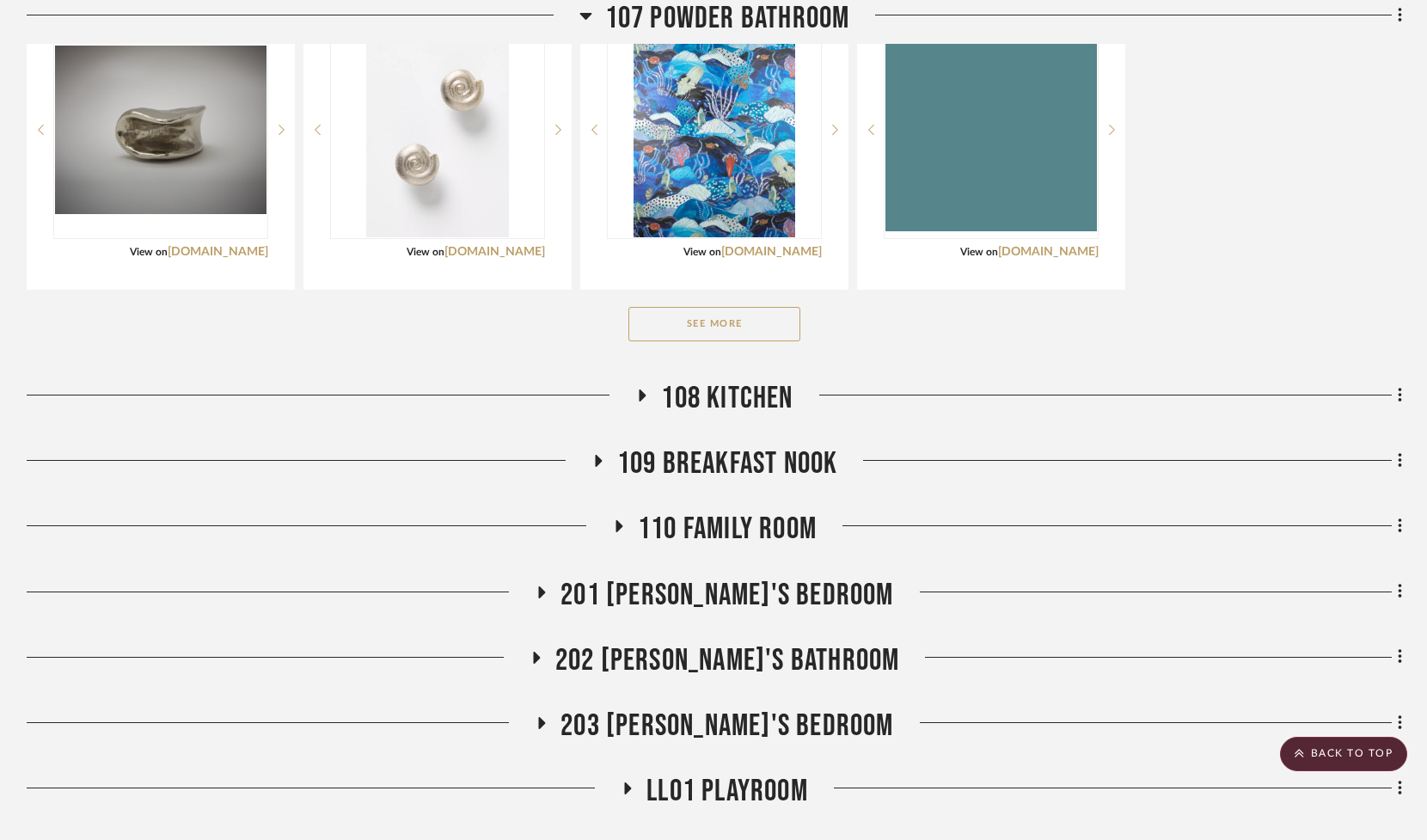
click at [765, 336] on button "See More" at bounding box center [714, 323] width 172 height 34
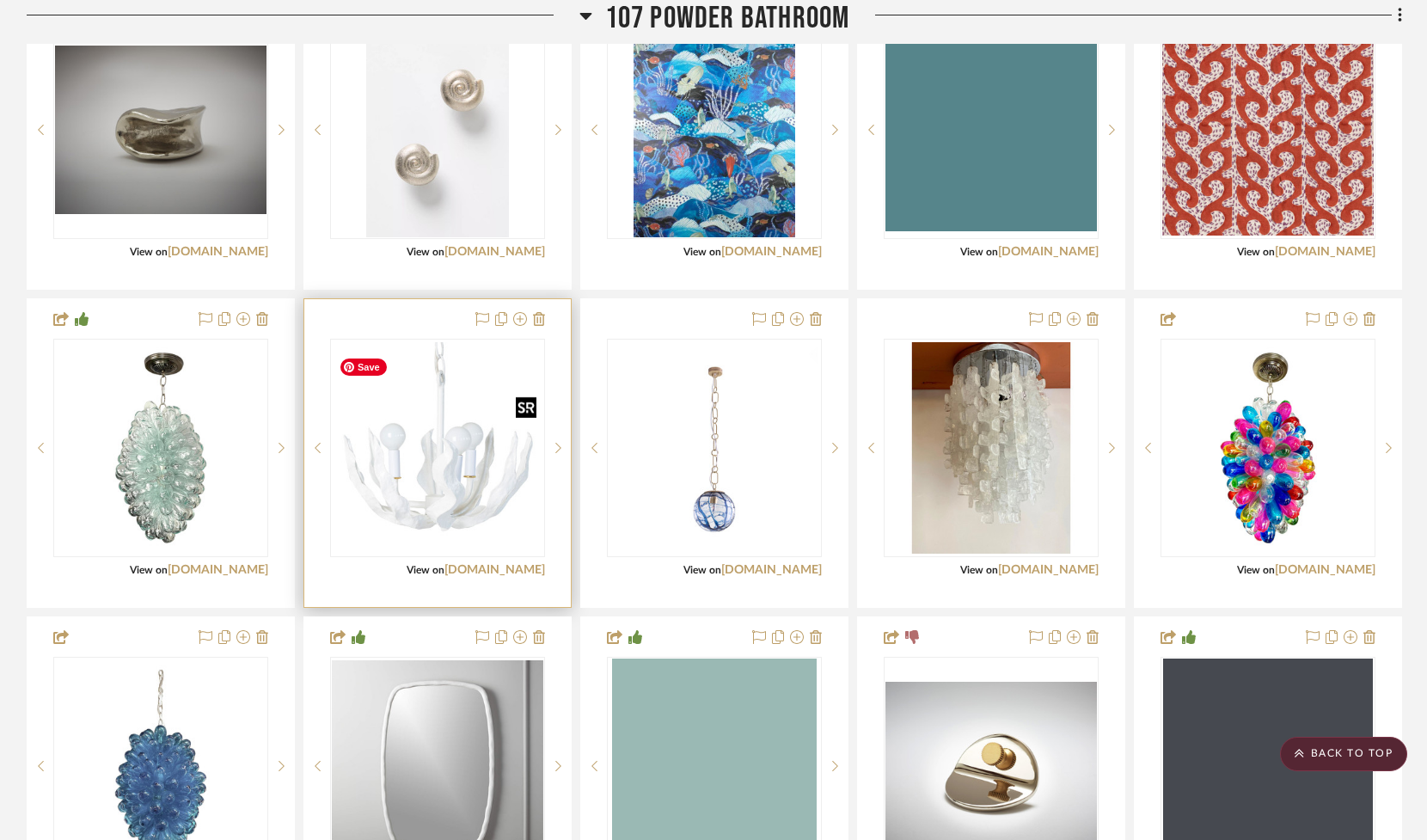
click at [462, 479] on img "0" at bounding box center [438, 448] width 211 height 211
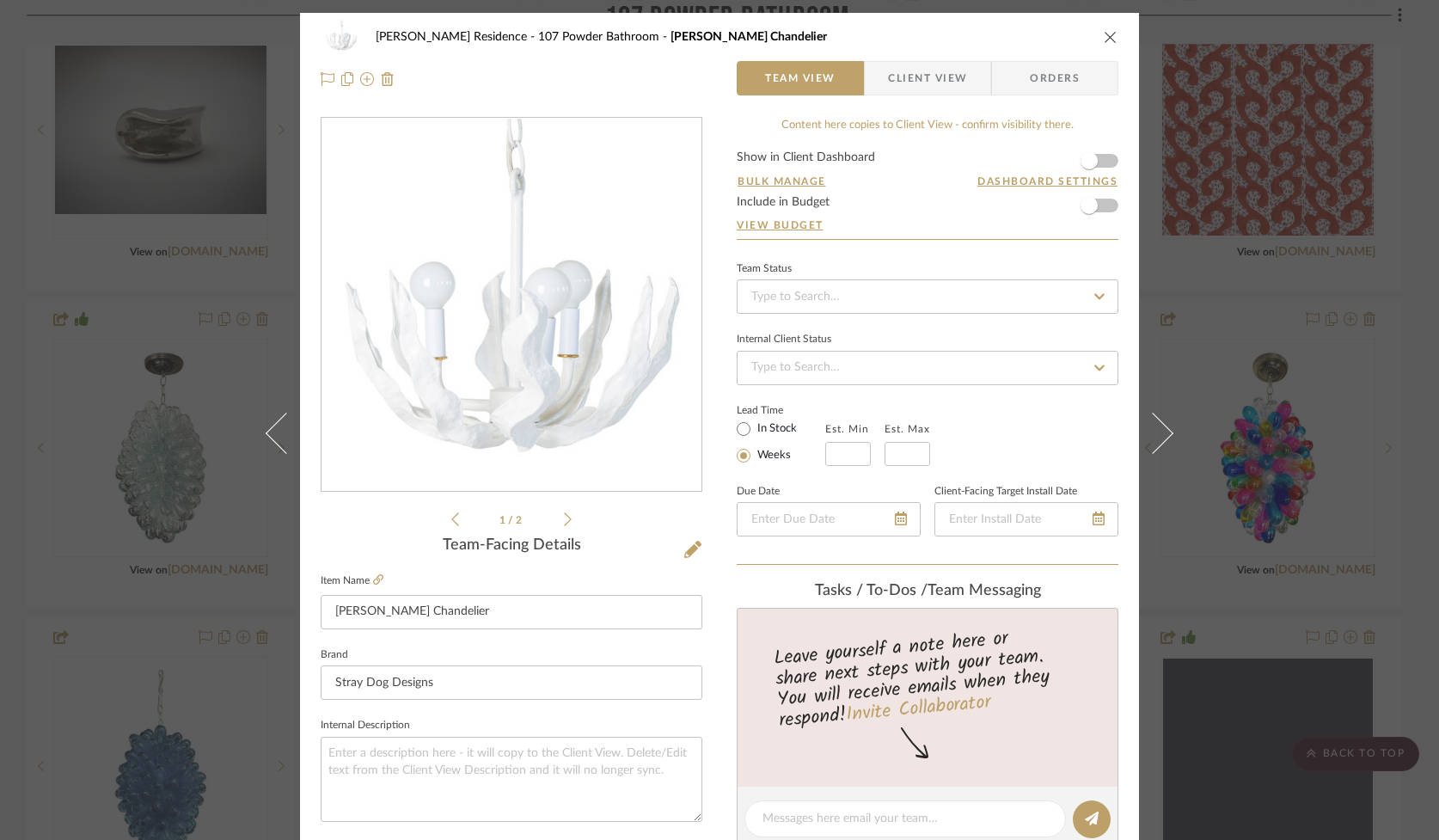
scroll to position [758, 0]
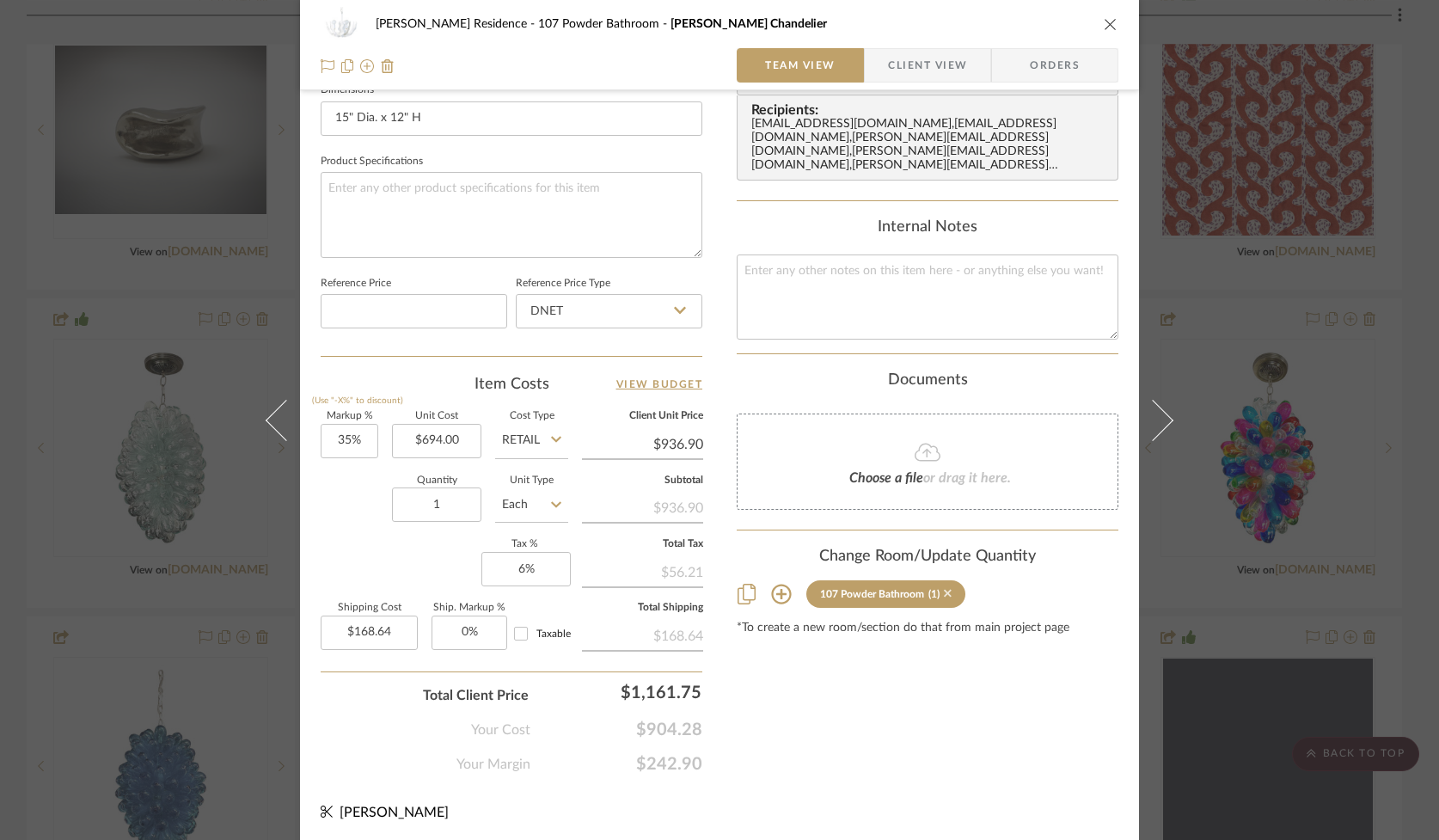
click at [944, 587] on icon at bounding box center [948, 593] width 8 height 12
click at [1105, 22] on icon "close" at bounding box center [1111, 24] width 14 height 14
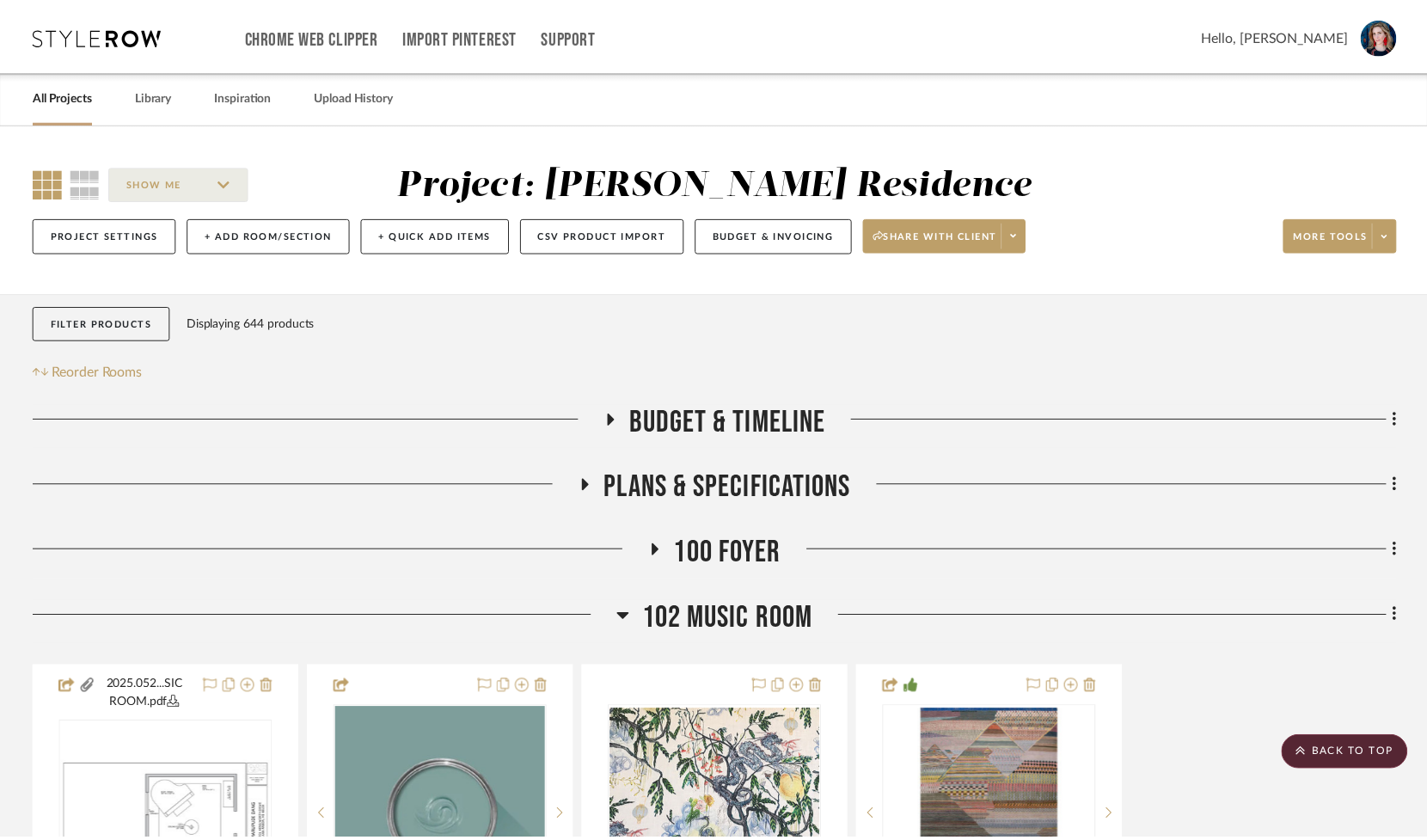
scroll to position [1166, 0]
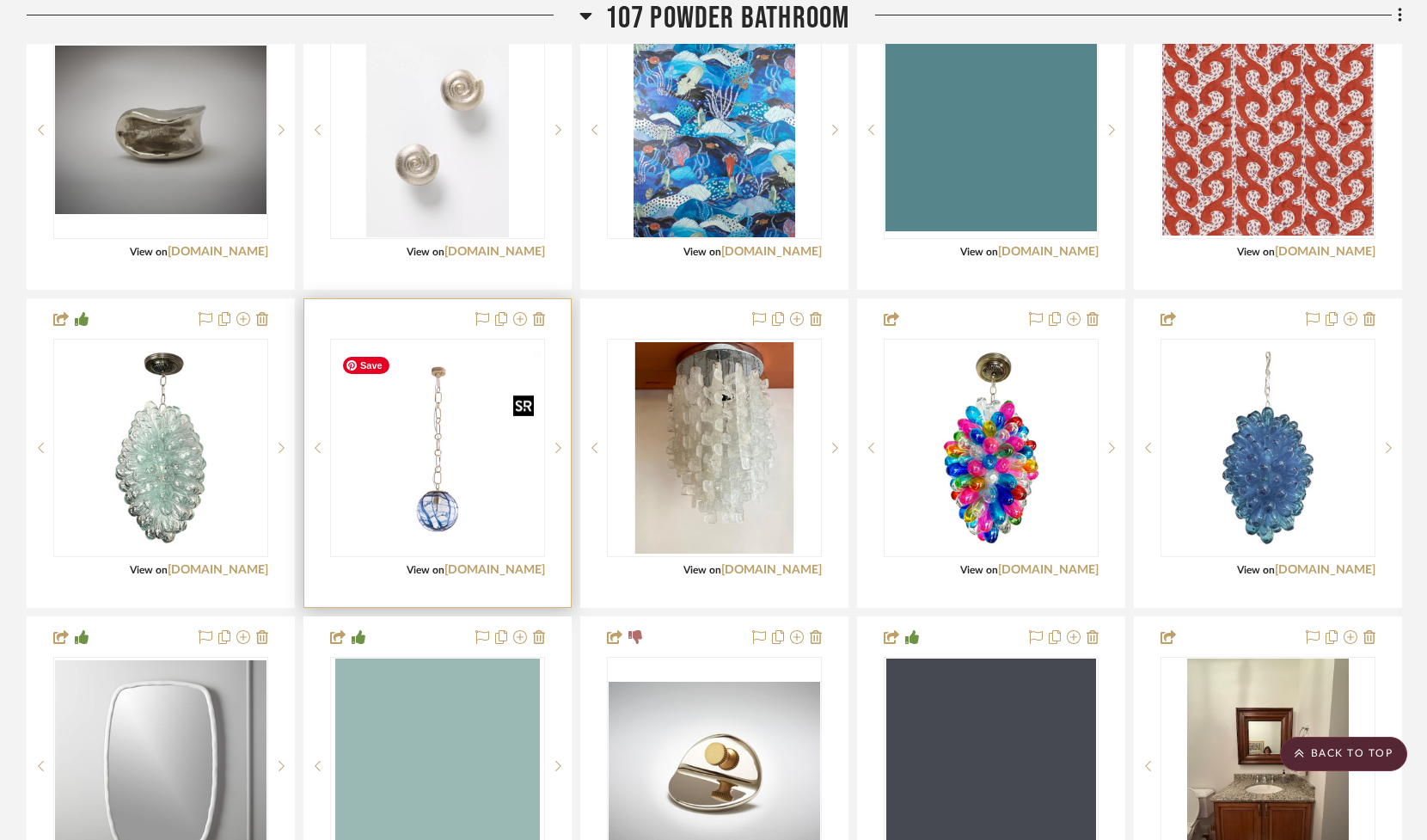
click at [424, 525] on img "0" at bounding box center [438, 448] width 207 height 215
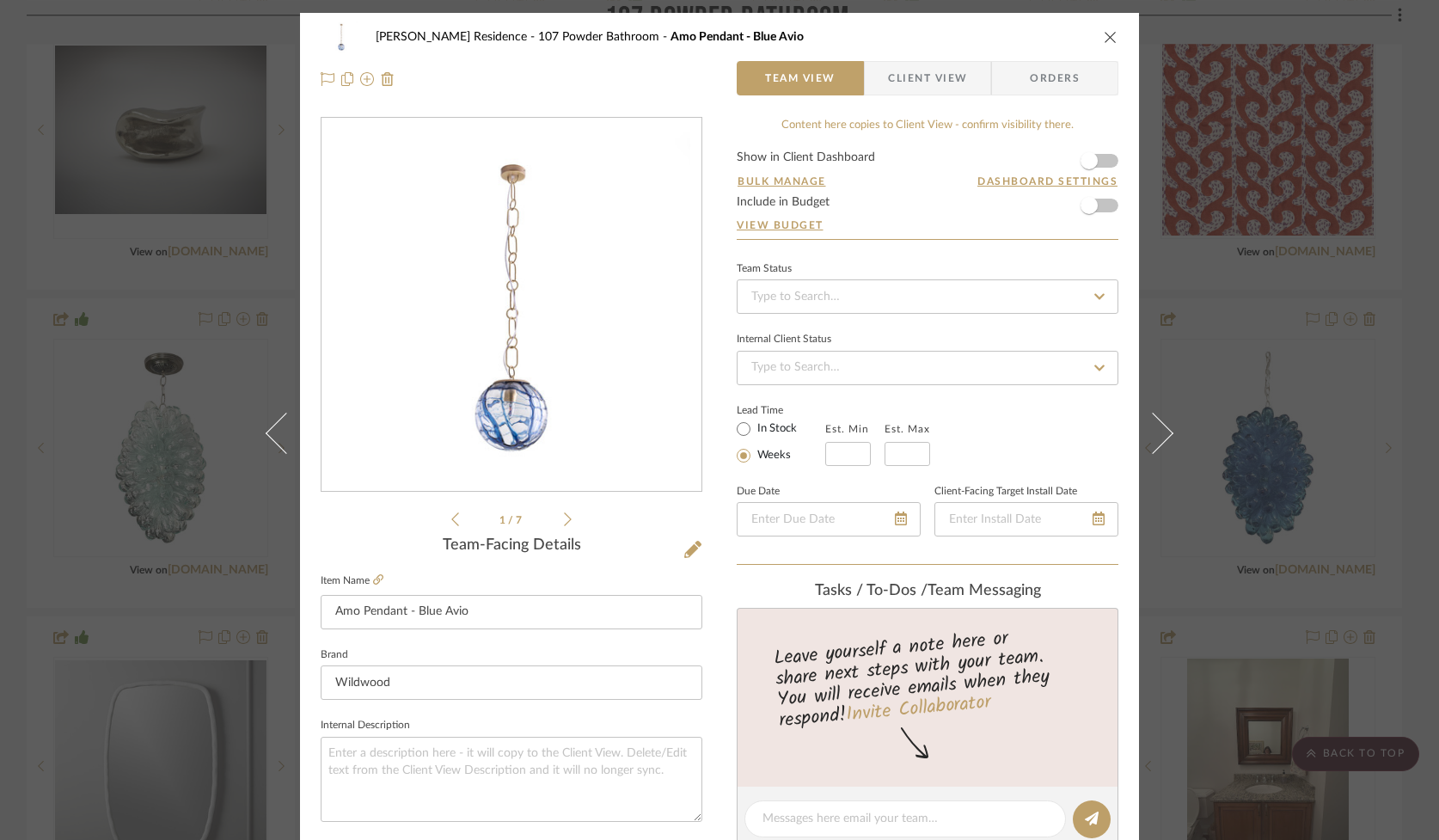
scroll to position [758, 0]
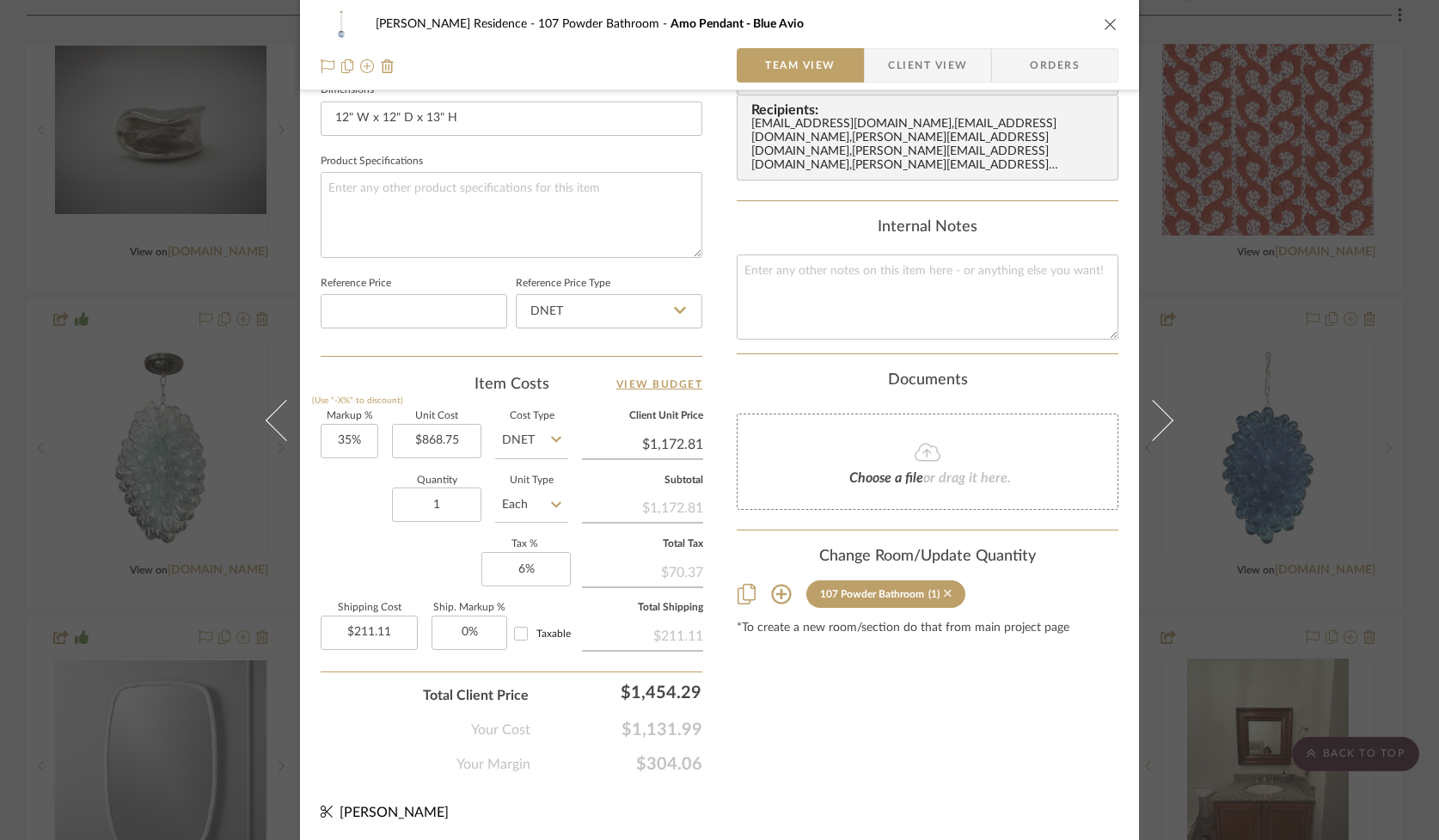
click at [944, 587] on icon at bounding box center [948, 593] width 8 height 12
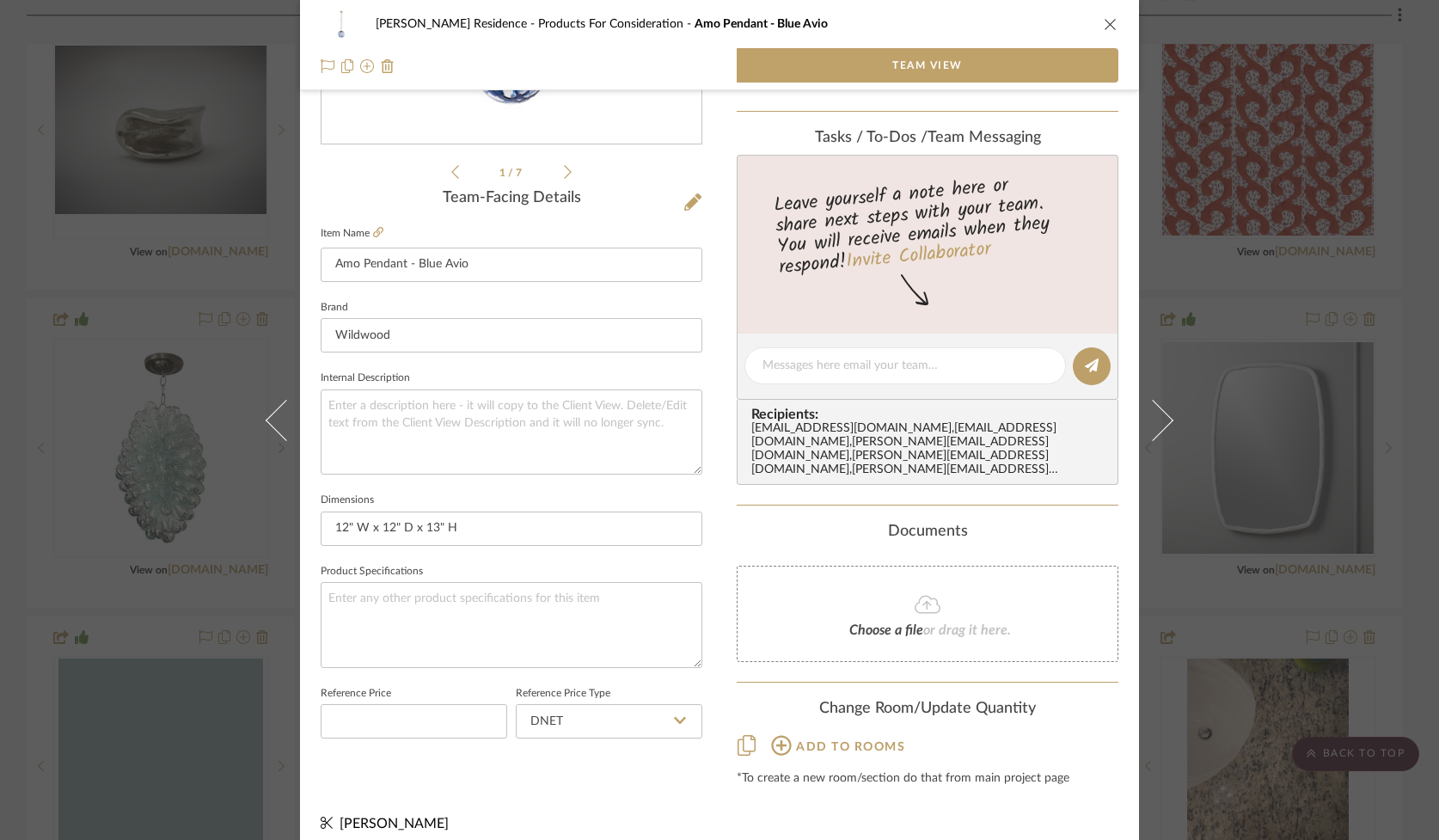
drag, startPoint x: 1106, startPoint y: 21, endPoint x: 962, endPoint y: 60, distance: 149.2
click at [1106, 21] on icon "close" at bounding box center [1111, 24] width 14 height 14
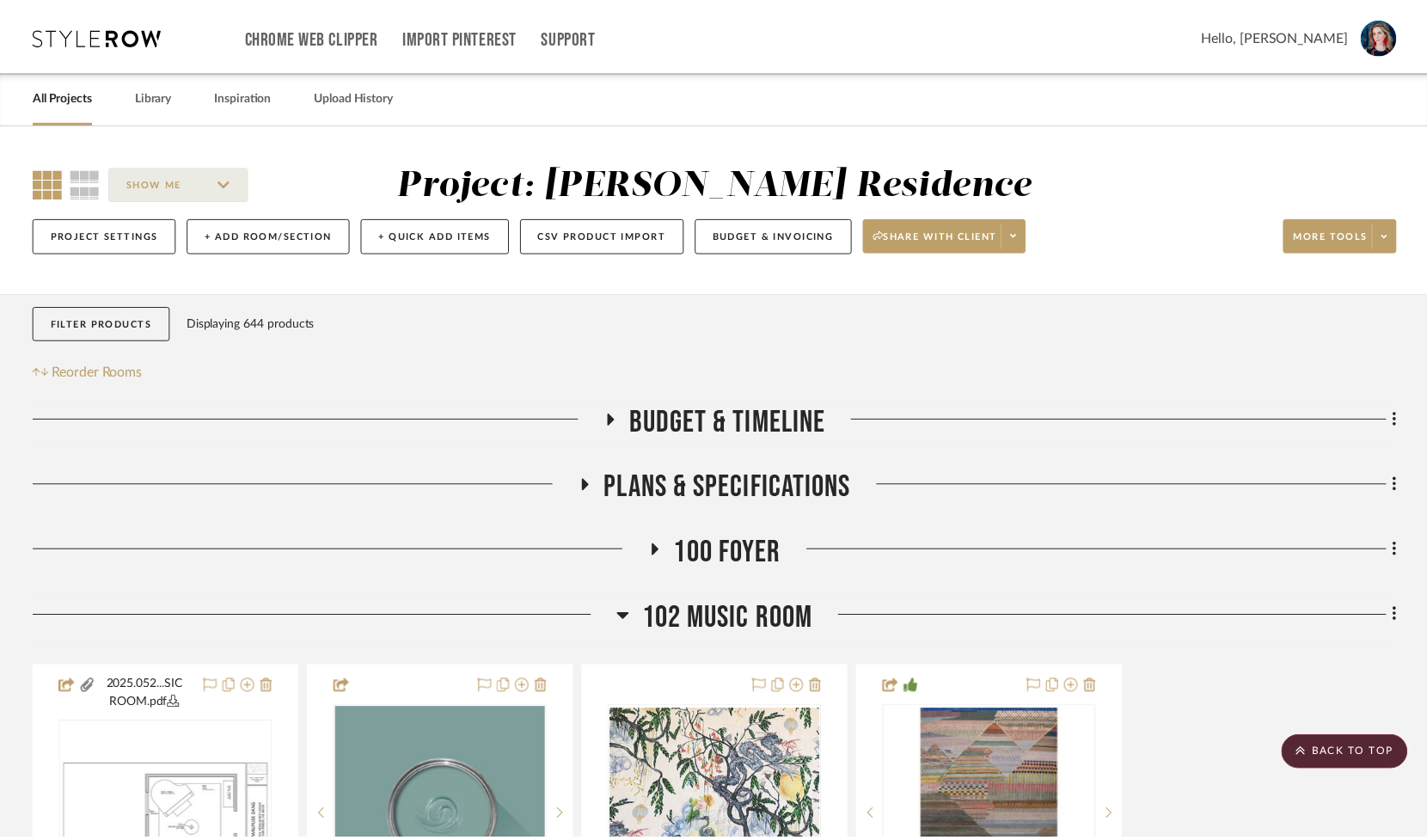
scroll to position [1166, 0]
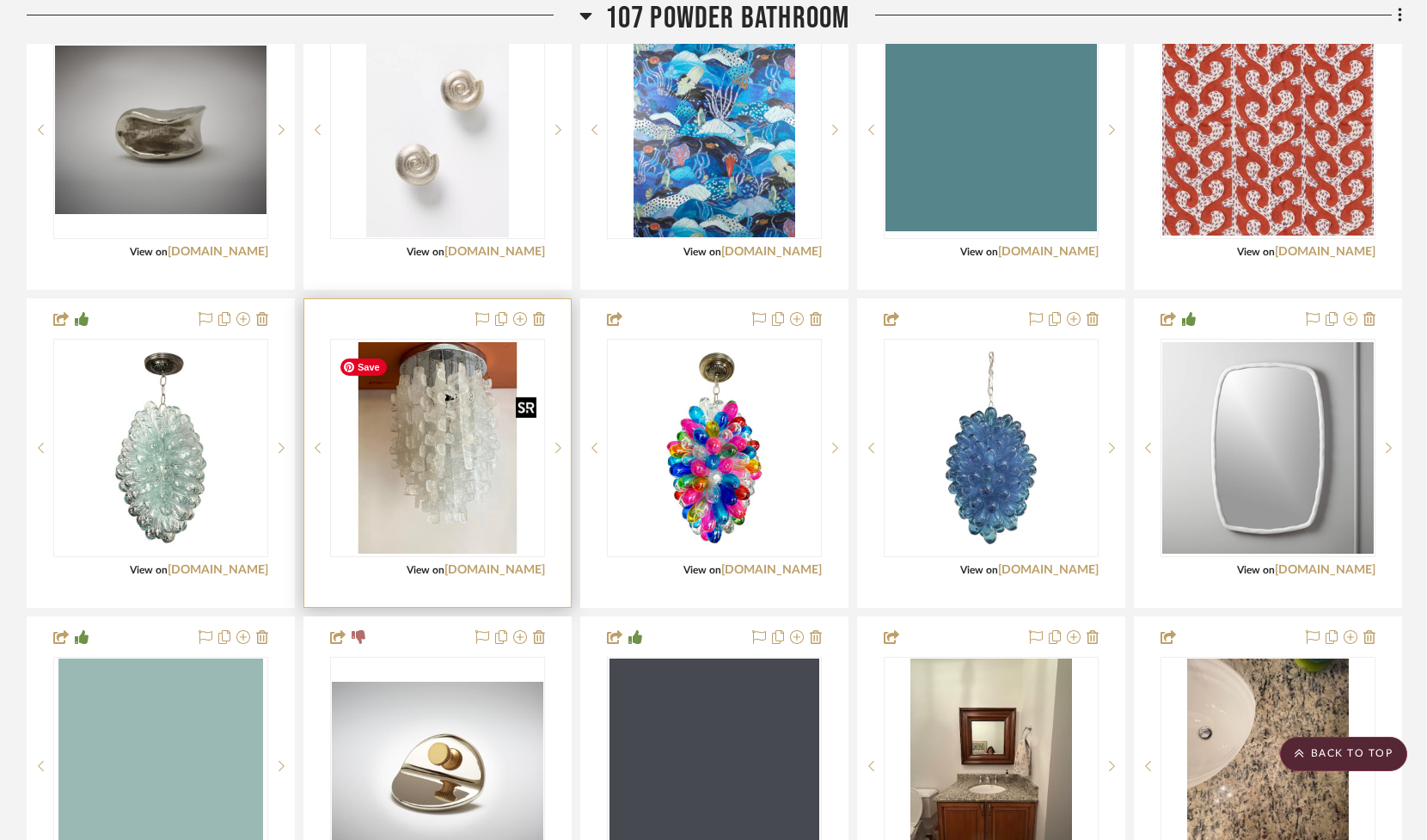
click at [473, 458] on img "0" at bounding box center [438, 448] width 211 height 211
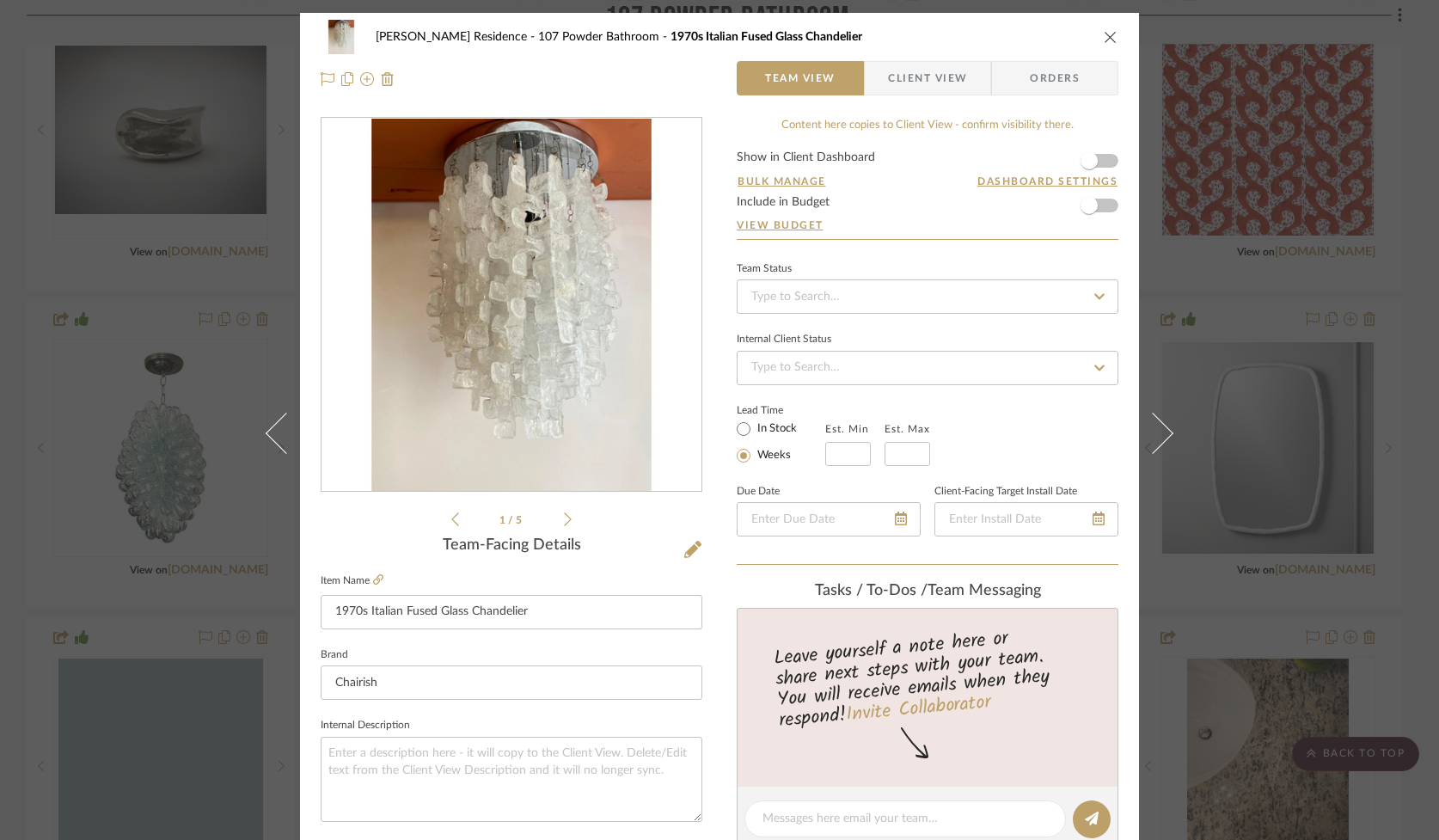
scroll to position [758, 0]
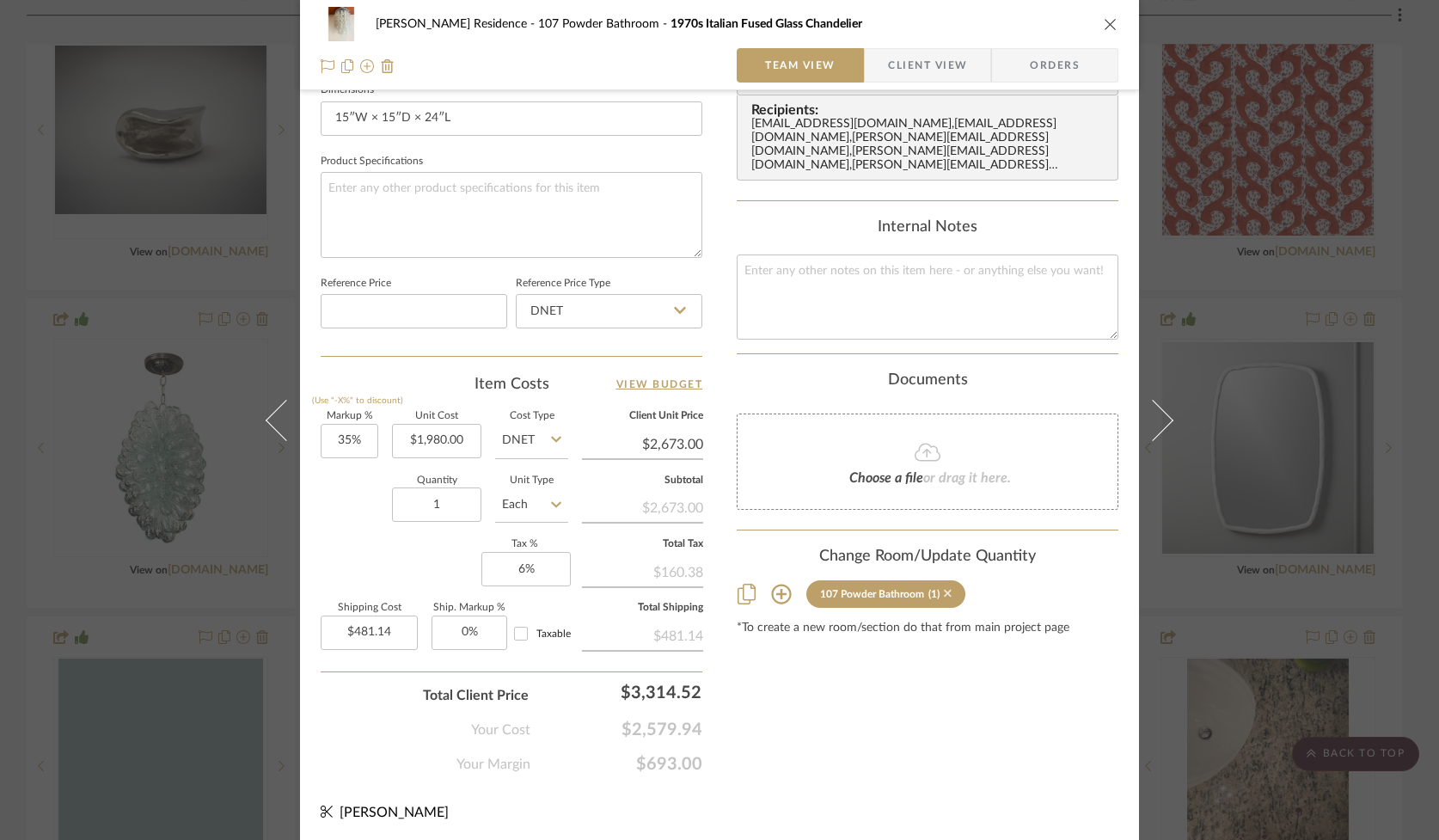
click at [944, 587] on icon at bounding box center [948, 593] width 8 height 12
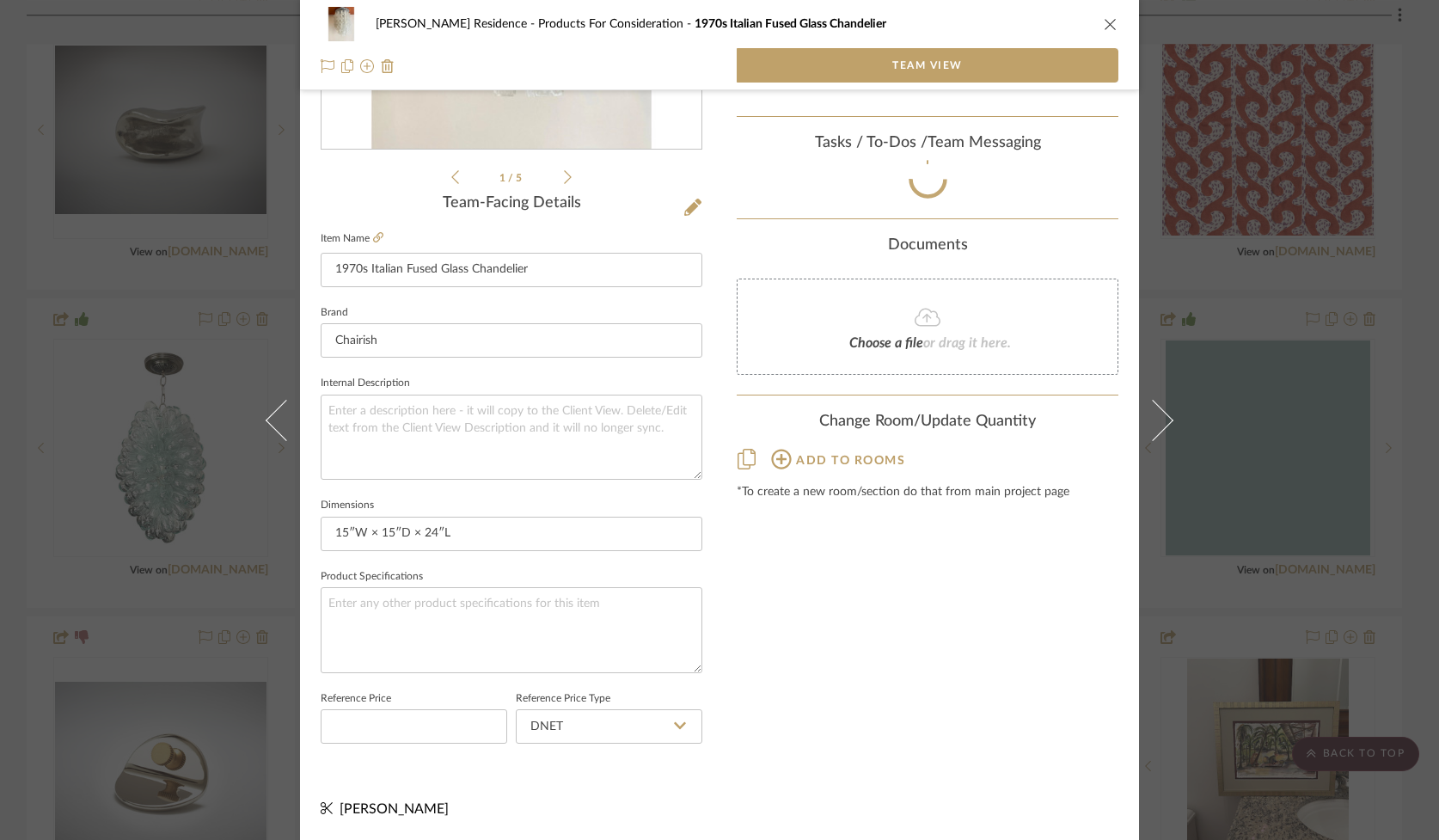
scroll to position [347, 0]
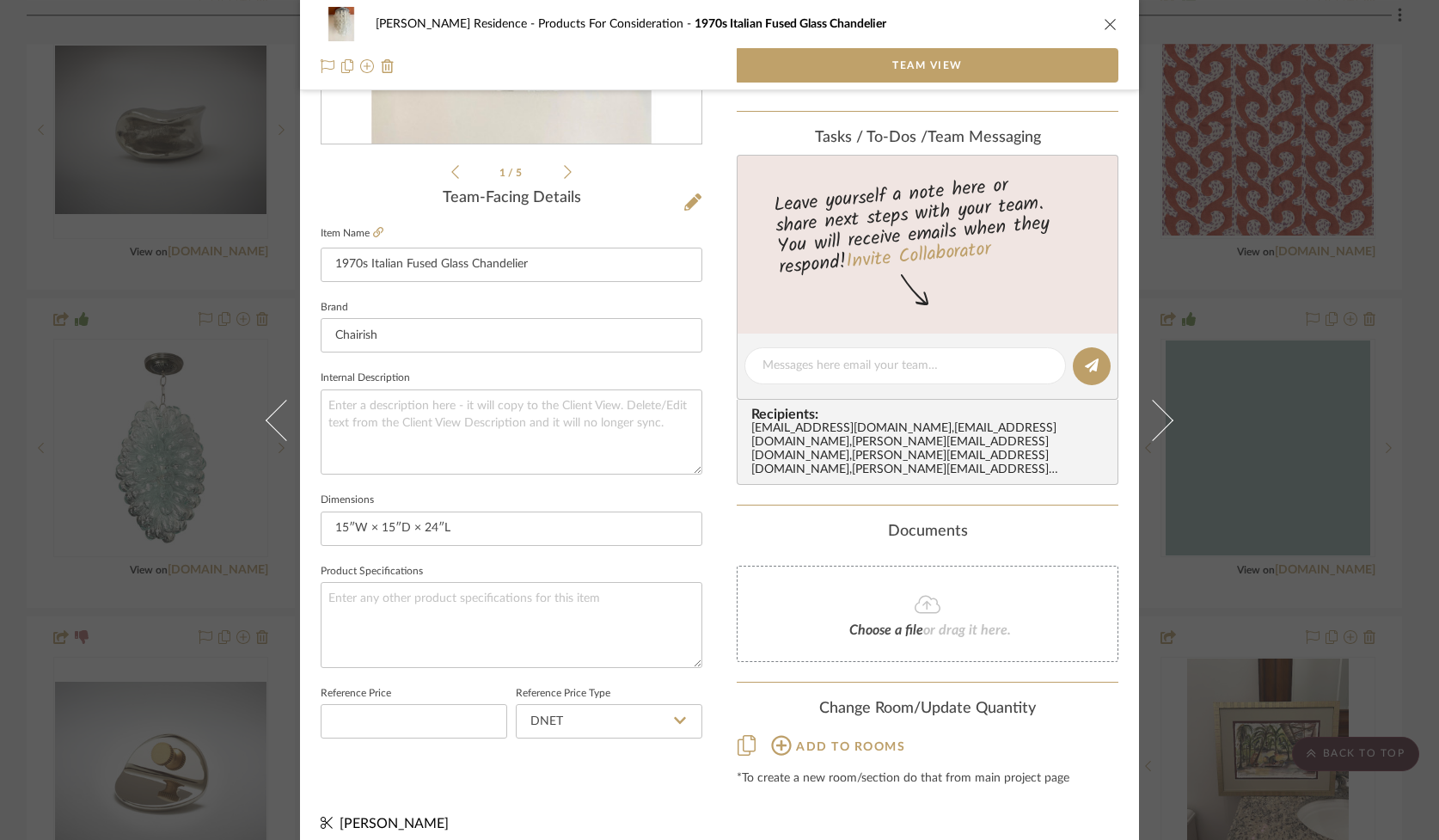
drag, startPoint x: 1105, startPoint y: 26, endPoint x: 1045, endPoint y: 42, distance: 62.1
click at [1105, 26] on icon "close" at bounding box center [1111, 24] width 14 height 14
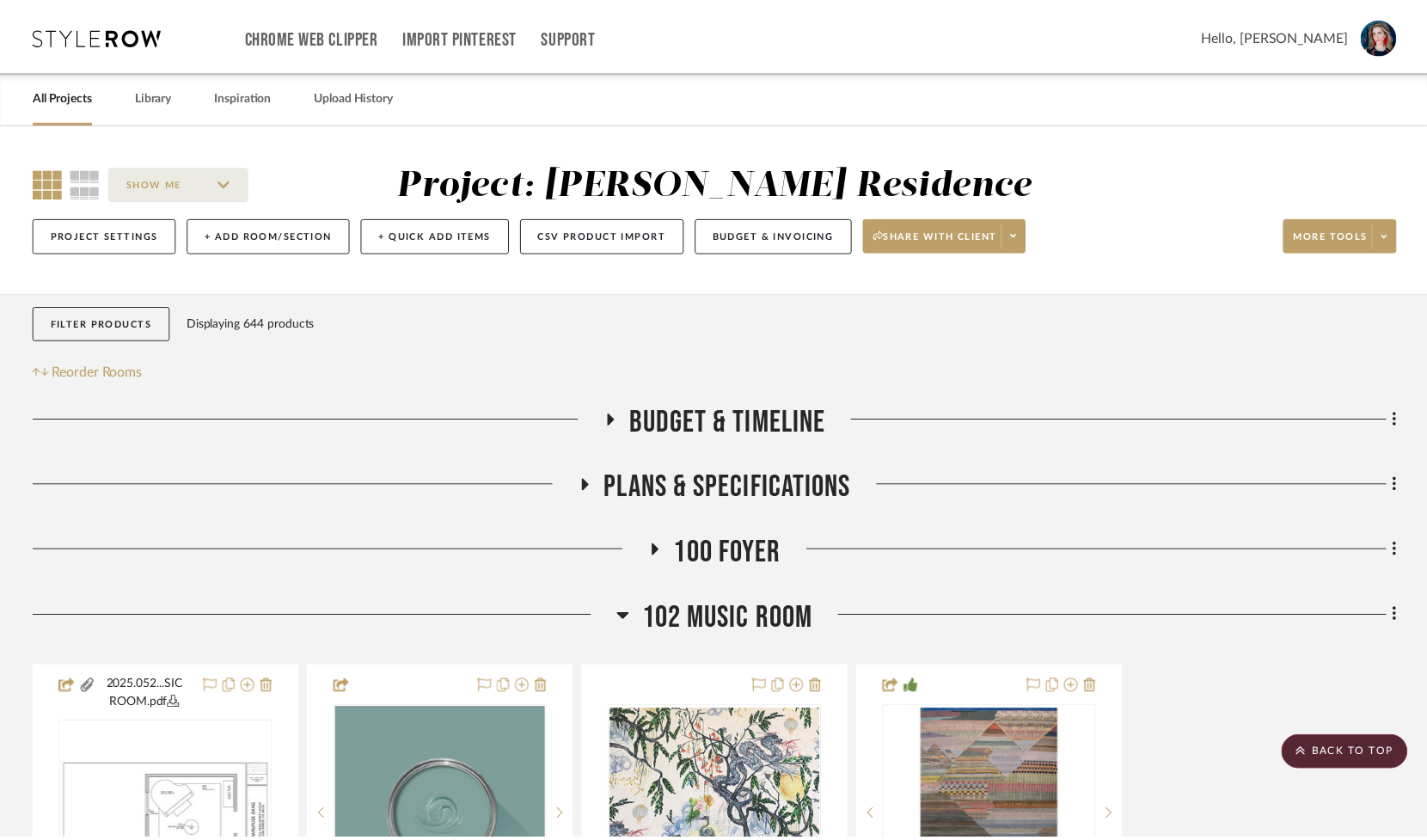
scroll to position [1166, 0]
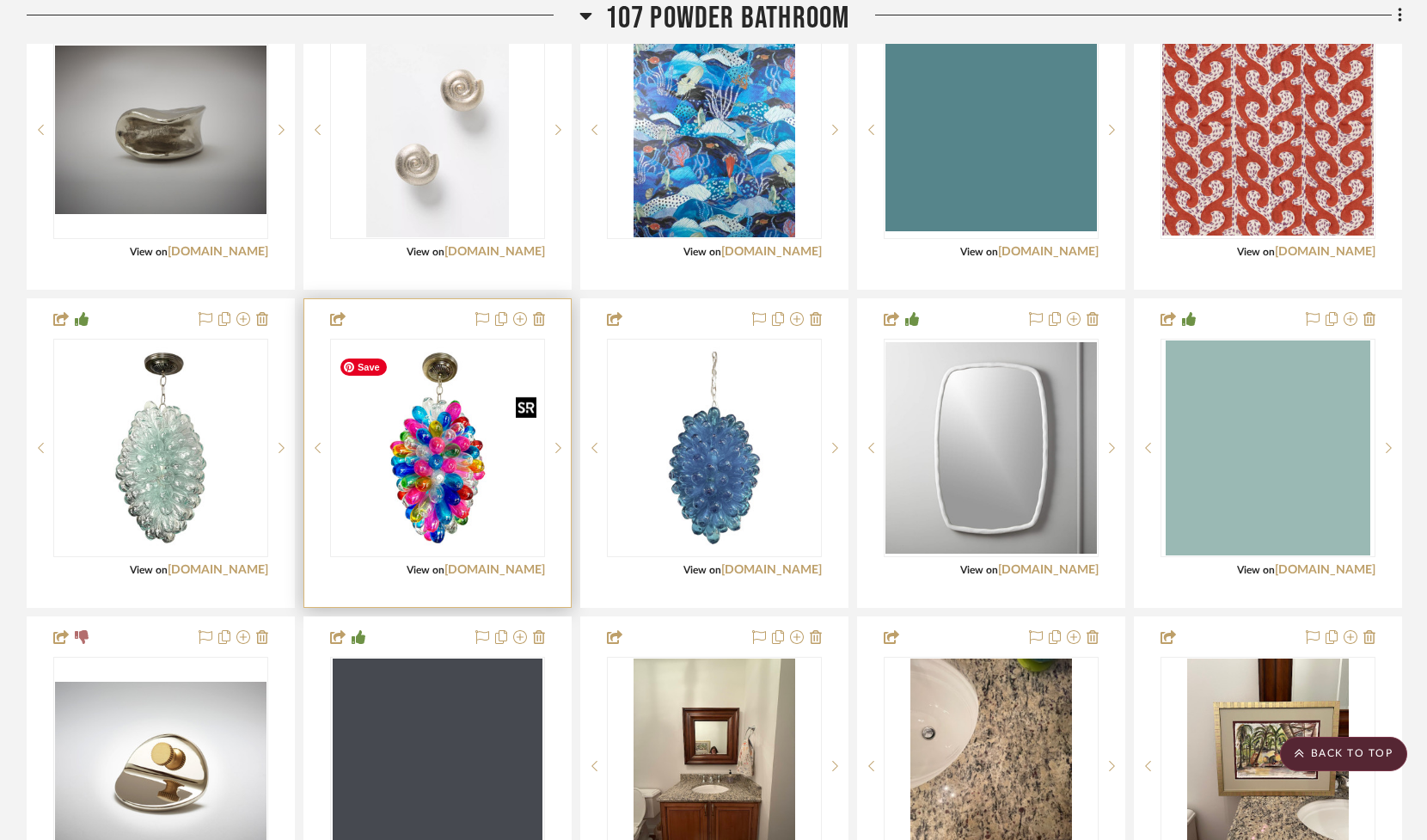
click at [0, 0] on img at bounding box center [0, 0] width 0 height 0
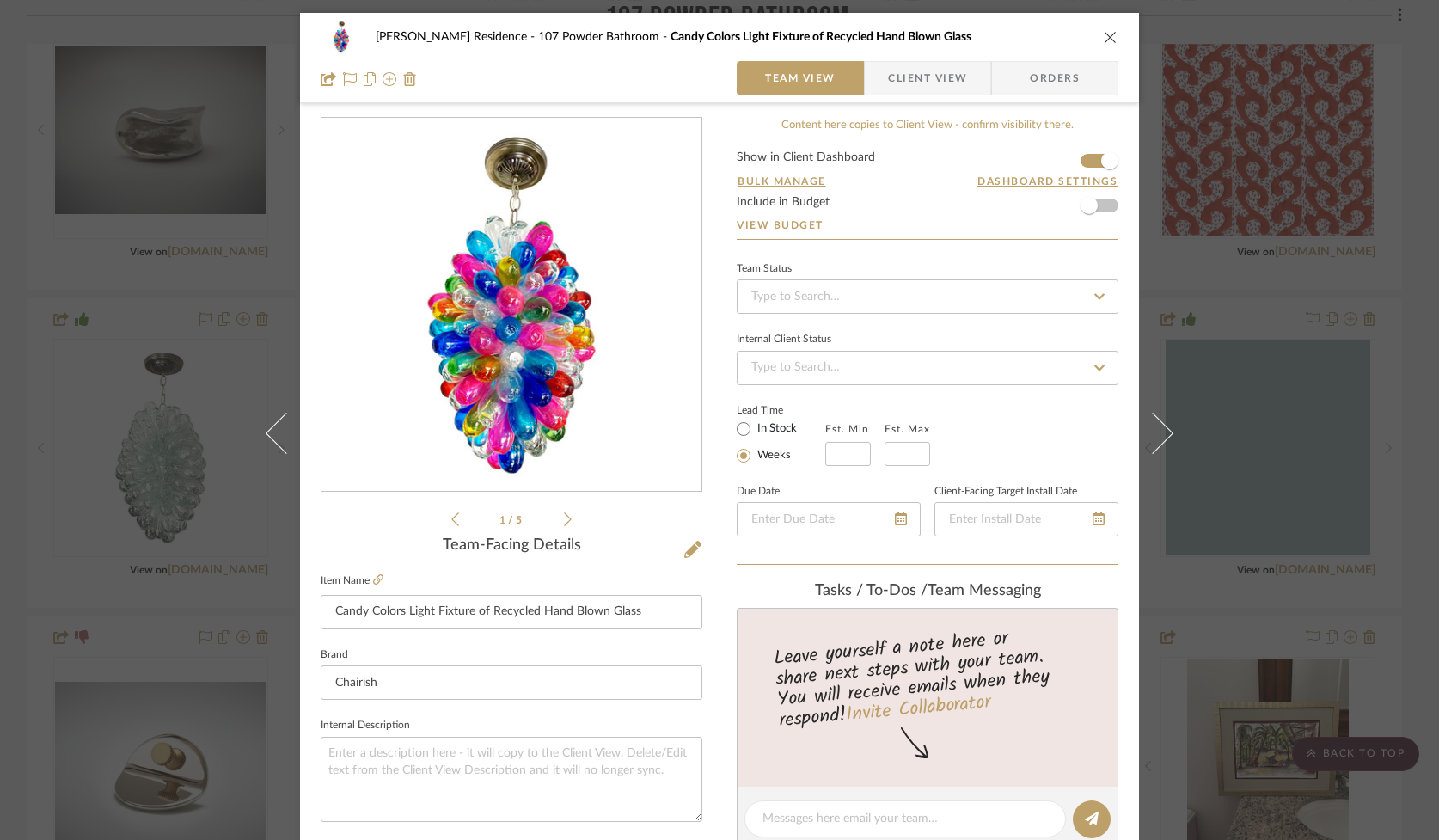
scroll to position [758, 0]
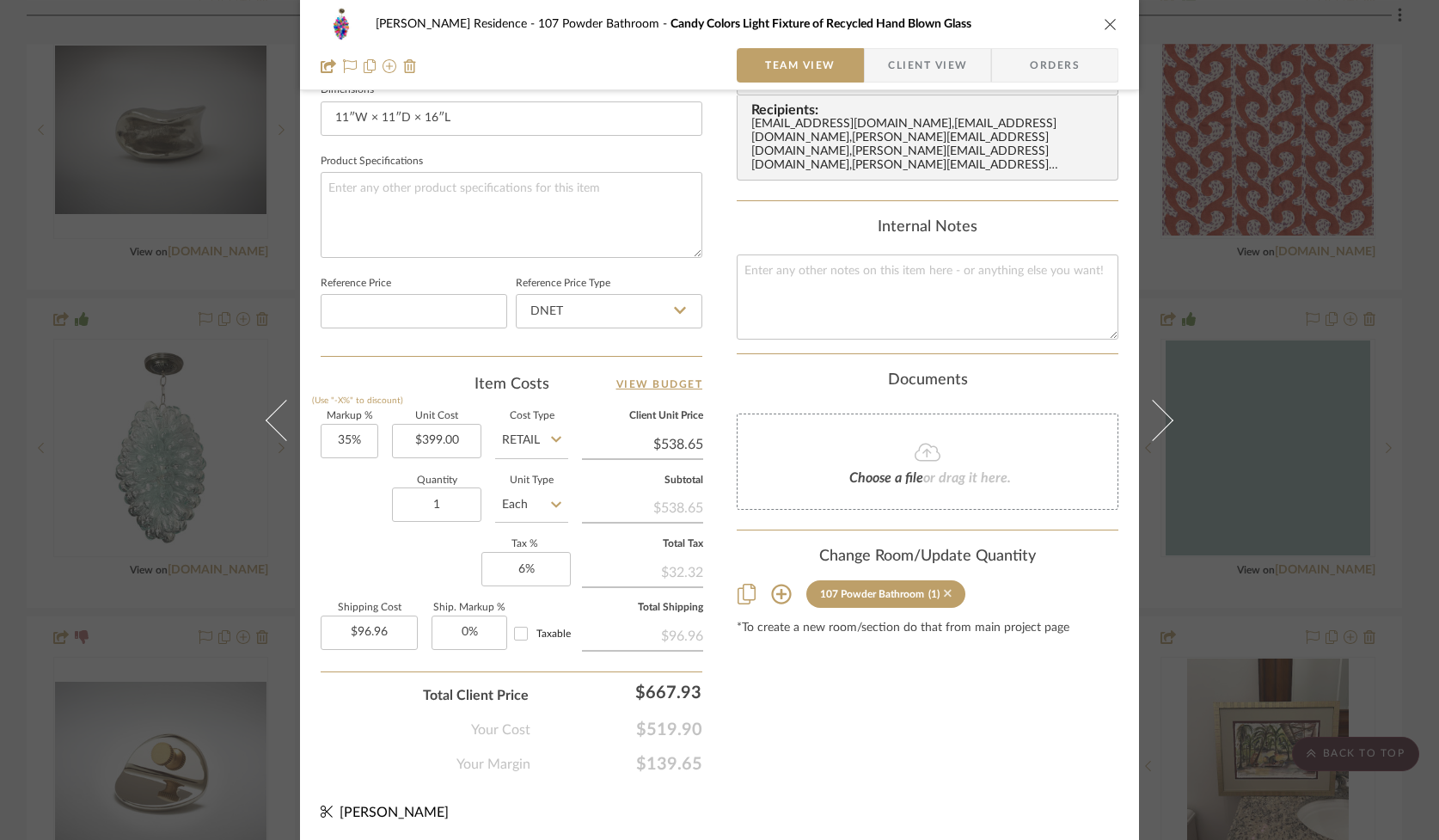
click at [944, 587] on icon at bounding box center [948, 593] width 8 height 12
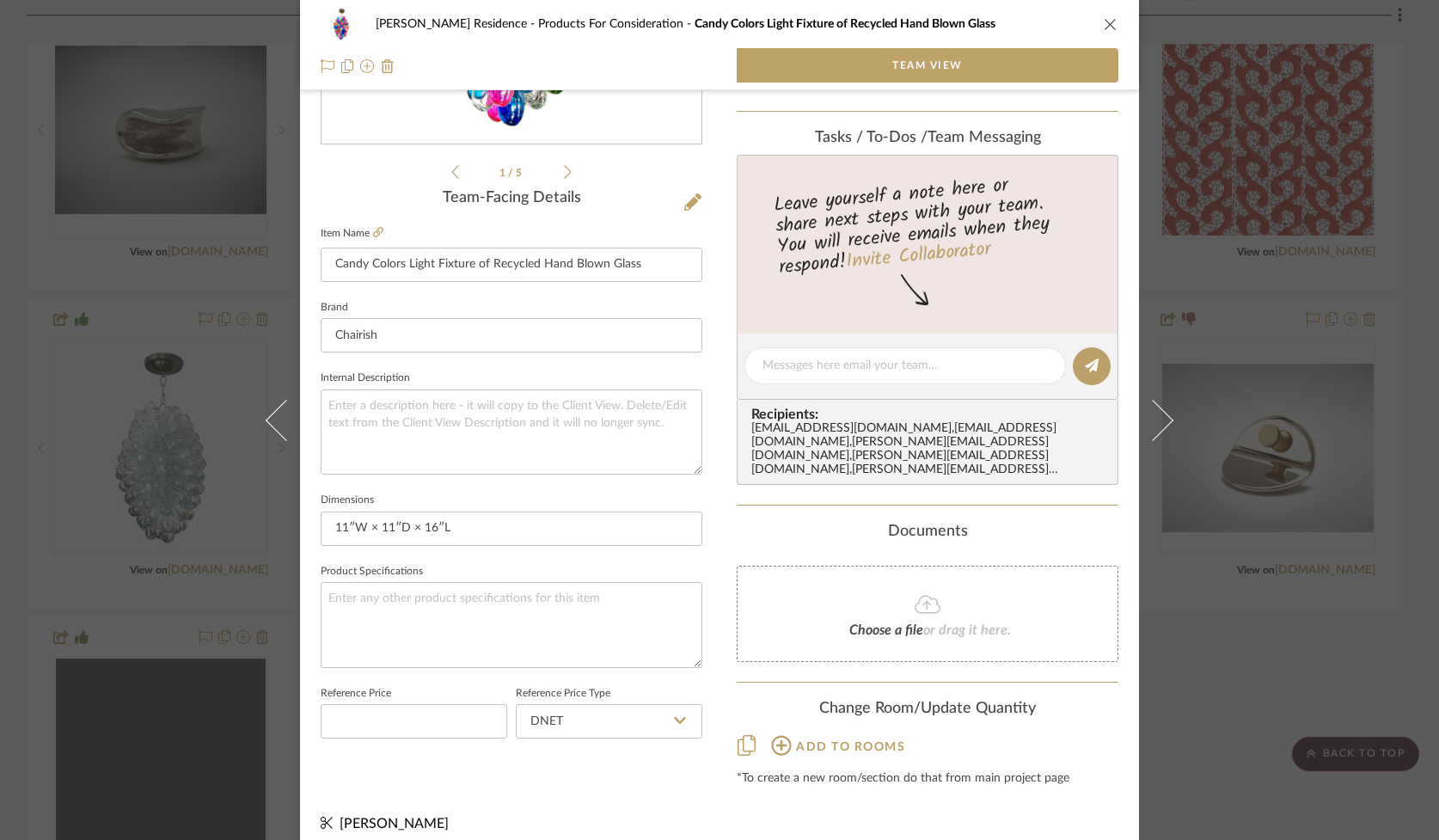
click at [1110, 18] on icon "close" at bounding box center [1111, 24] width 14 height 14
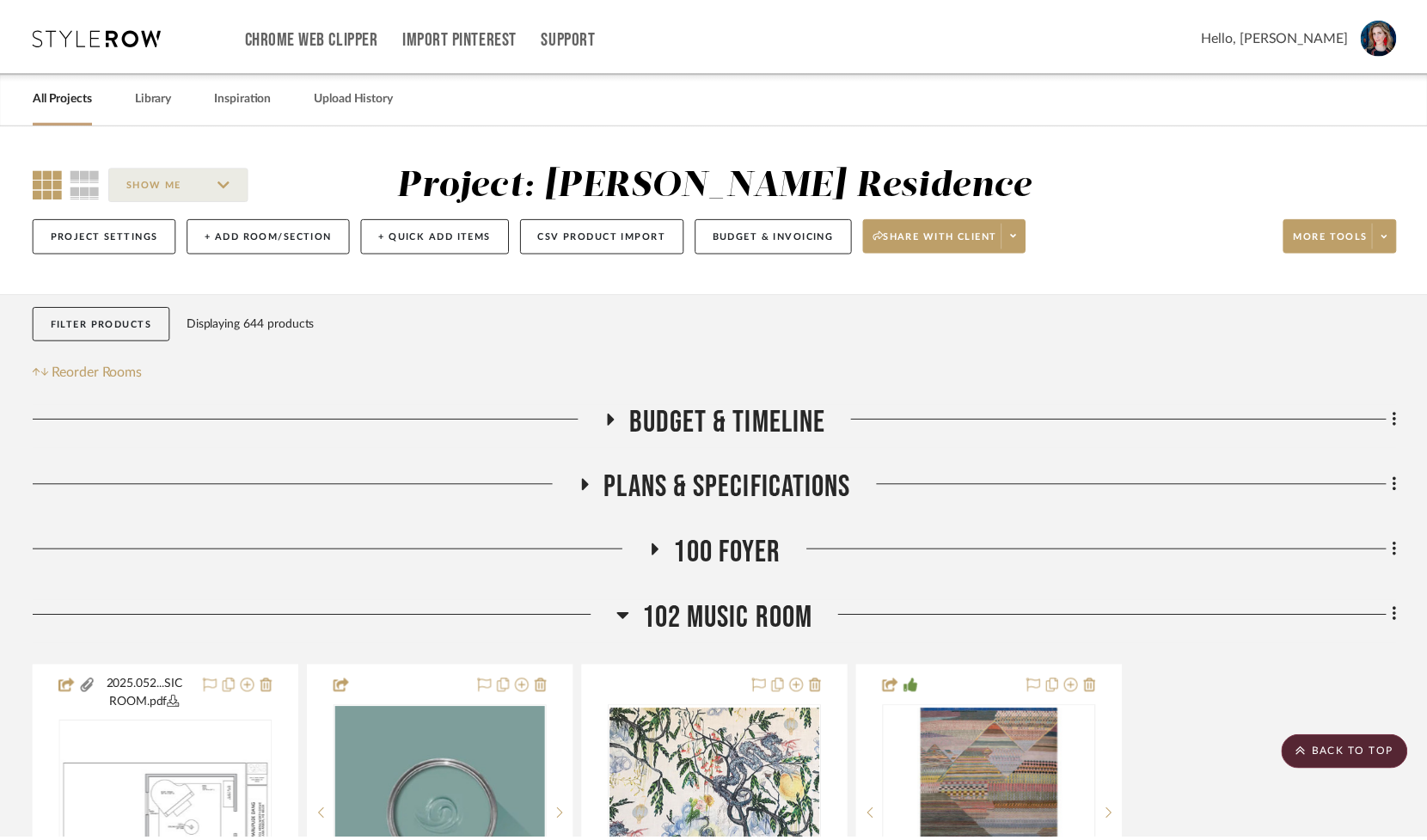
scroll to position [1166, 0]
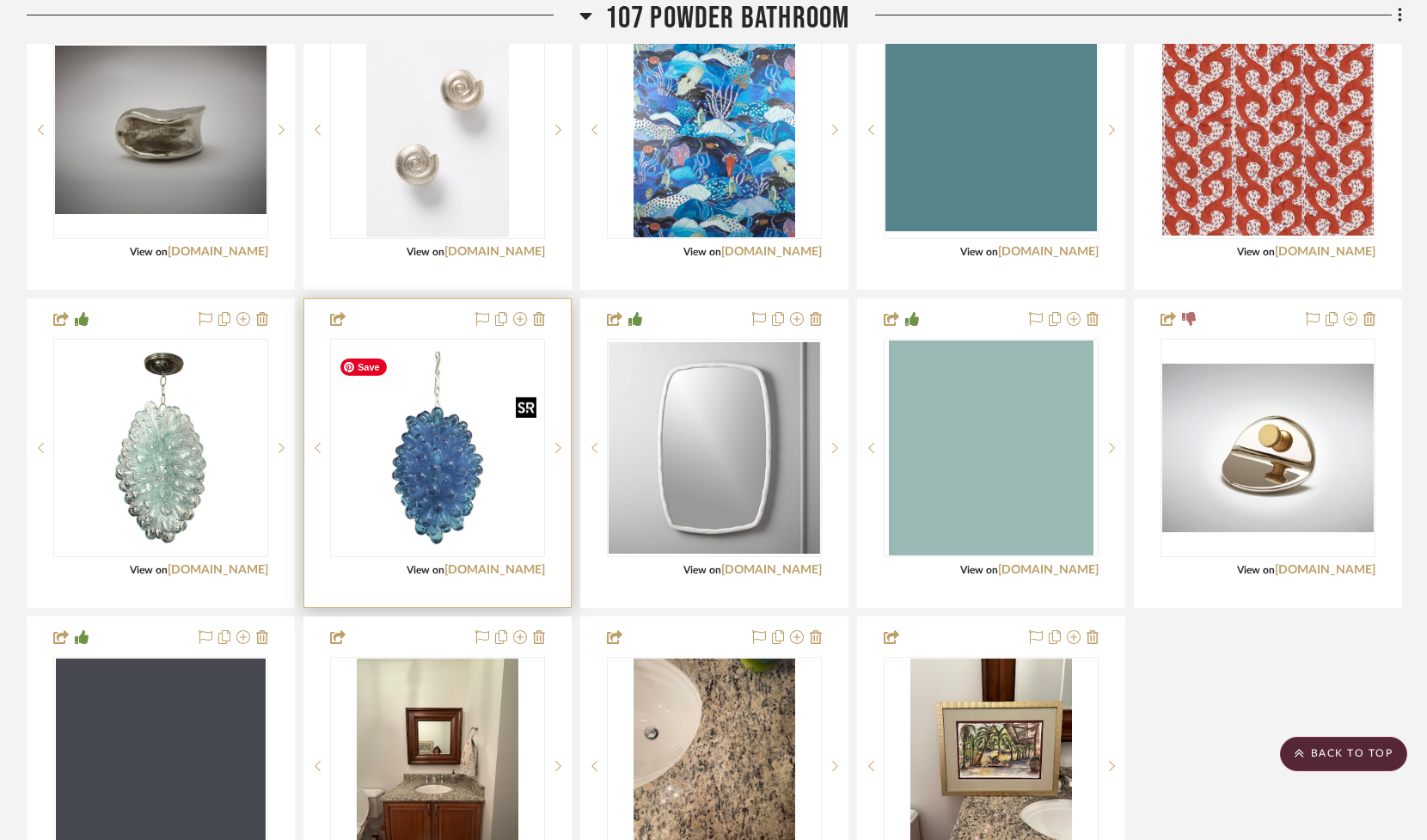
click at [459, 482] on img "0" at bounding box center [438, 448] width 211 height 211
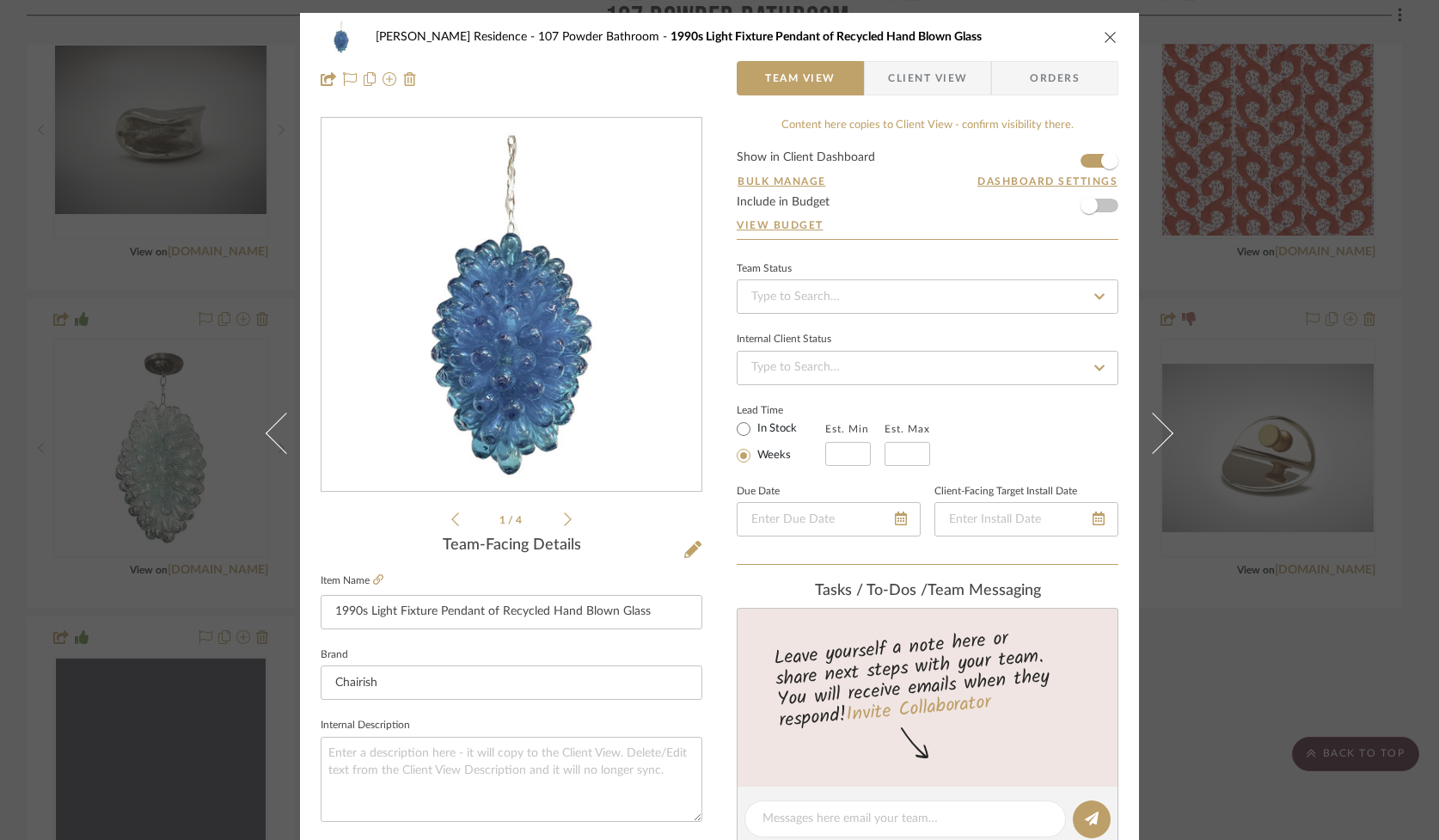
scroll to position [758, 0]
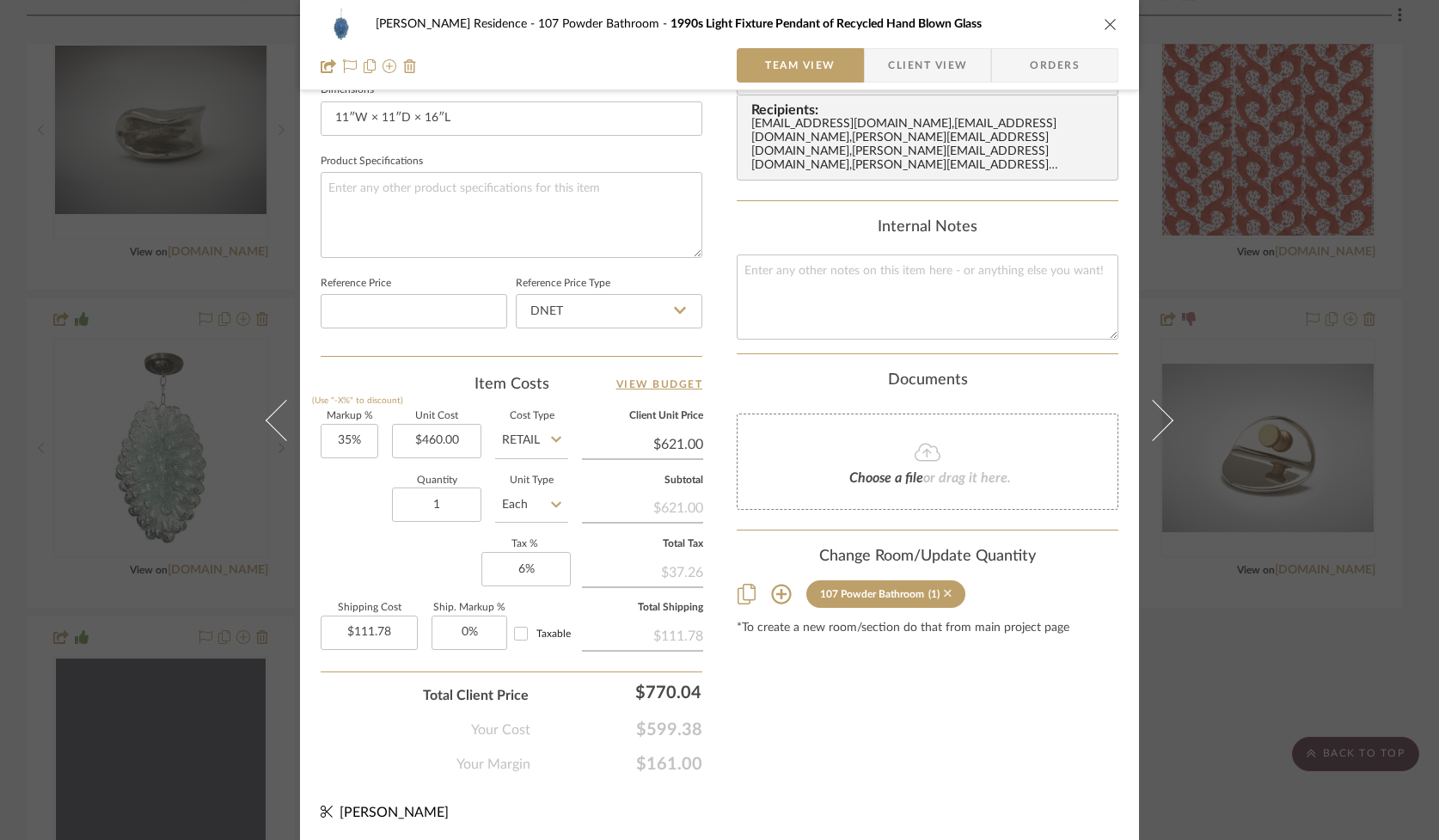
click at [944, 590] on icon at bounding box center [948, 594] width 8 height 8
click at [1104, 18] on icon "close" at bounding box center [1111, 24] width 14 height 14
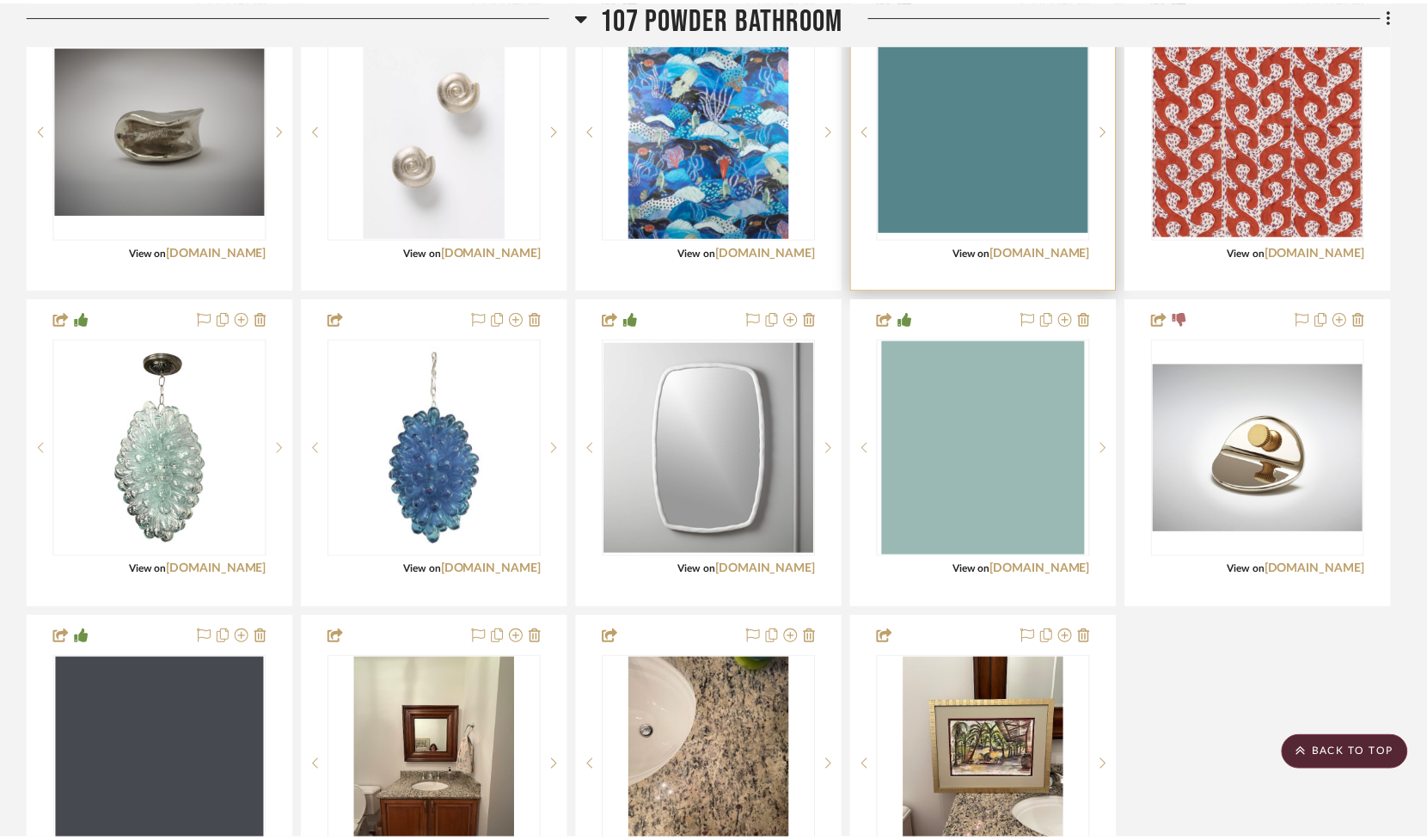
scroll to position [1166, 0]
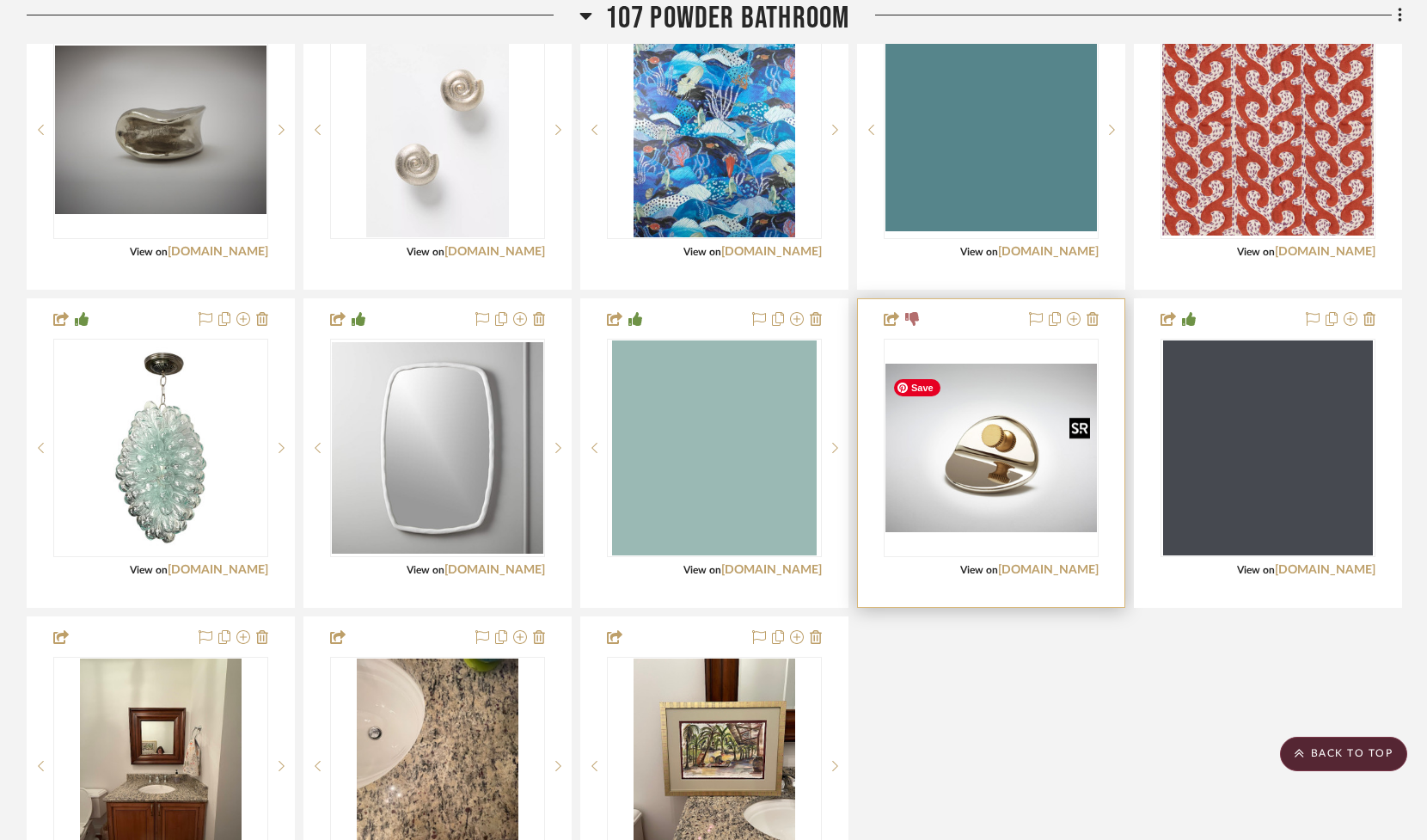
click at [1024, 505] on img "0" at bounding box center [991, 448] width 211 height 170
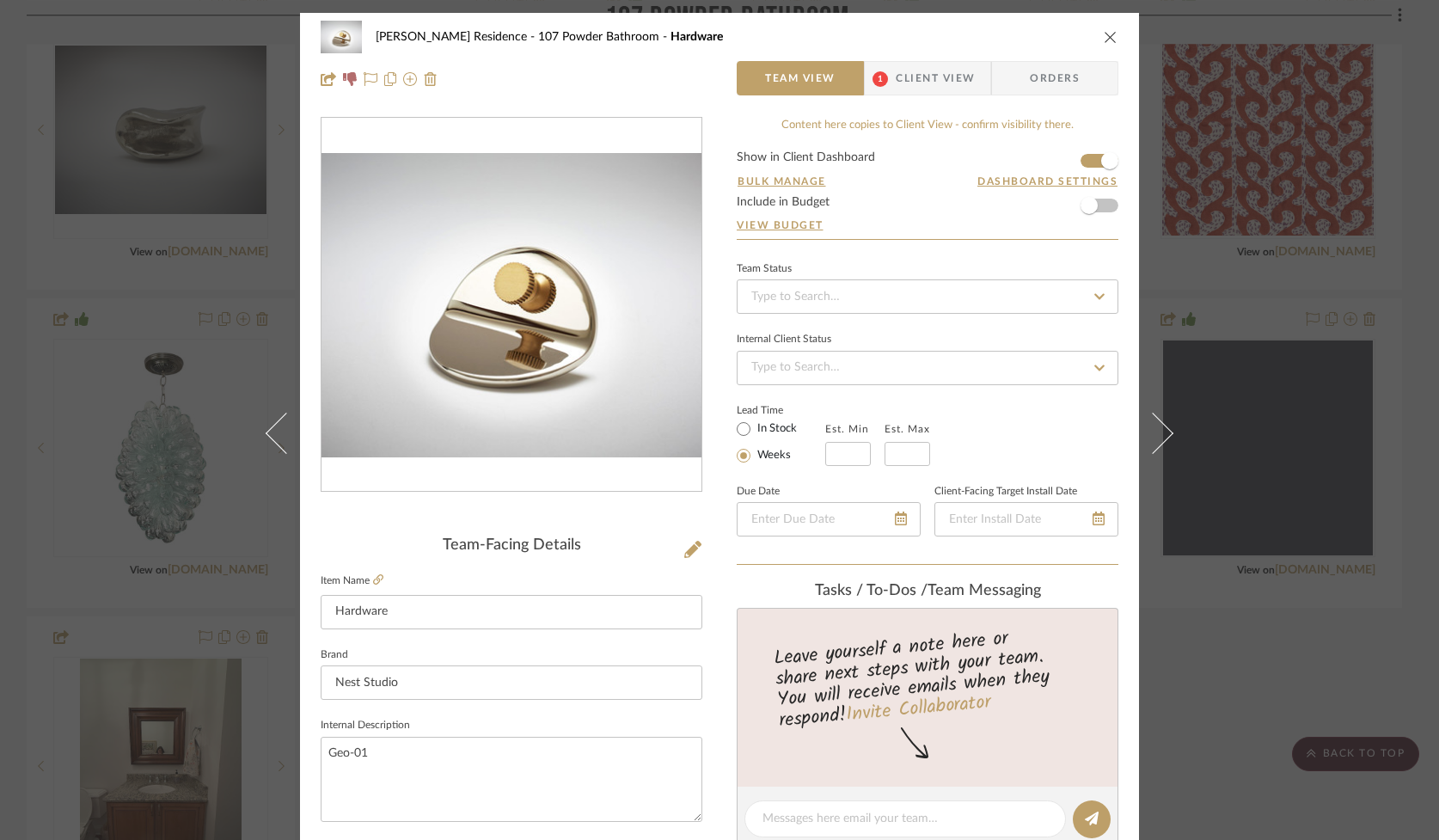
scroll to position [758, 0]
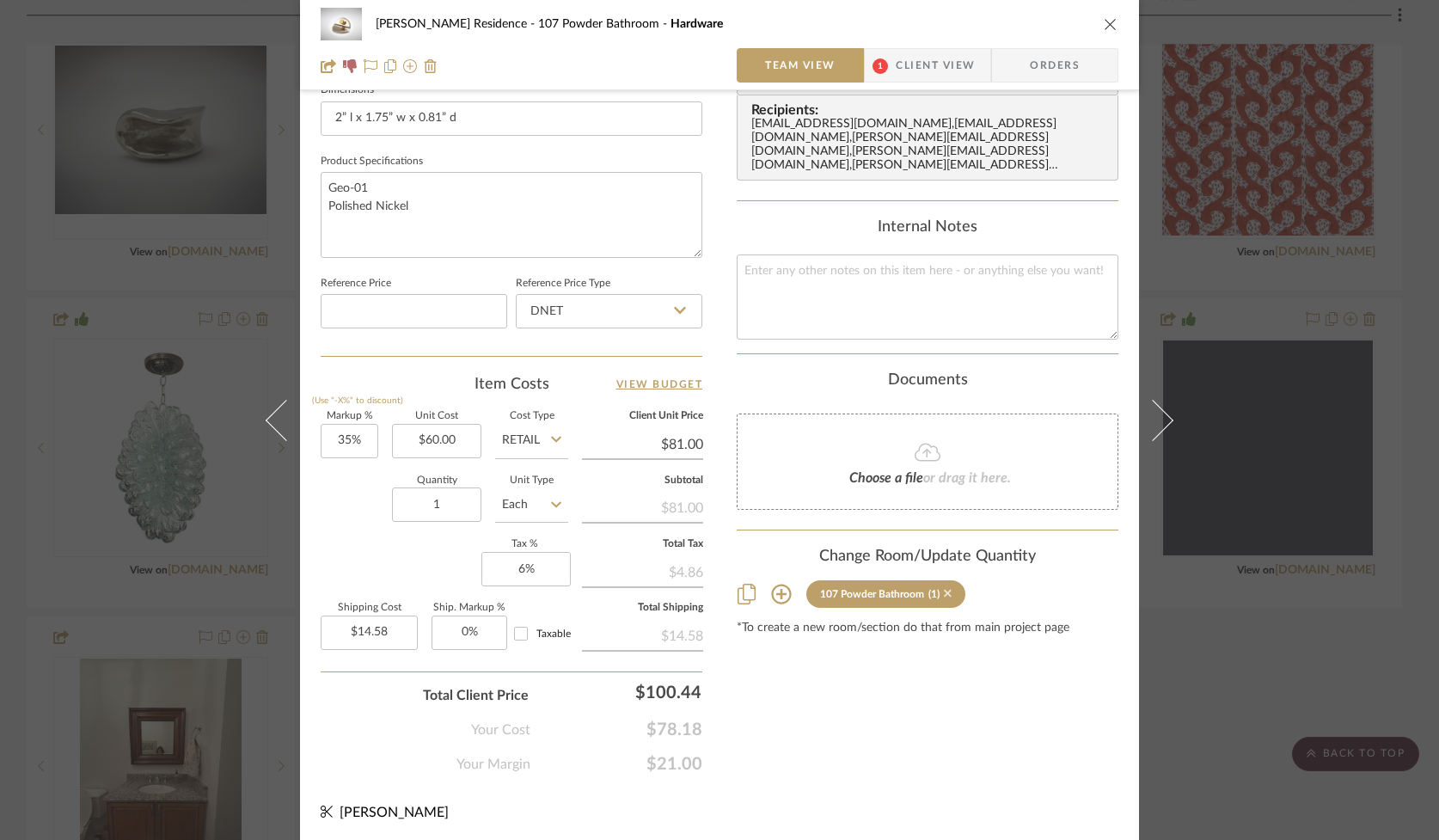
click at [944, 590] on icon at bounding box center [948, 594] width 8 height 8
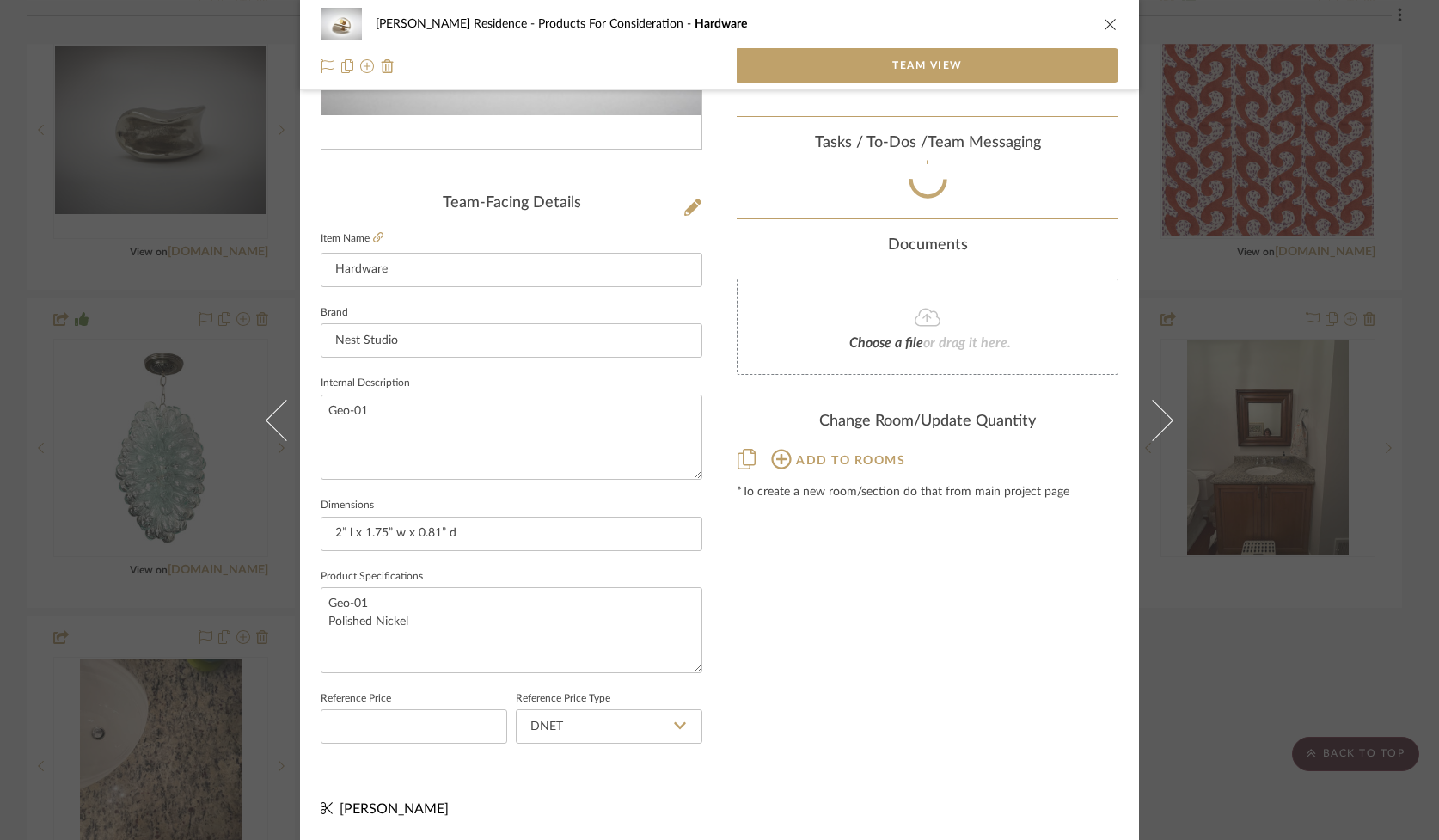
scroll to position [347, 0]
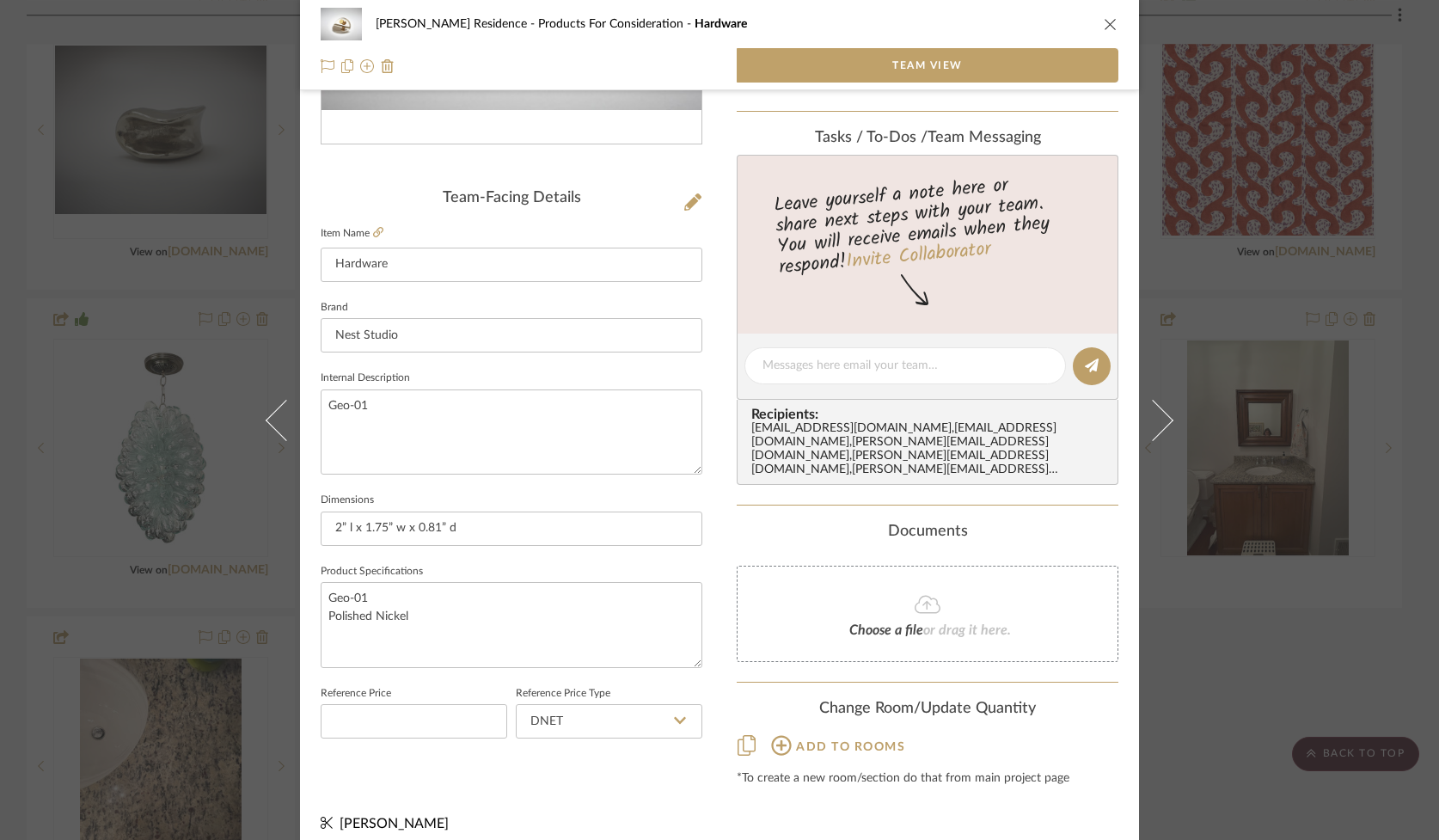
drag, startPoint x: 1100, startPoint y: 21, endPoint x: 1078, endPoint y: 29, distance: 23.4
click at [1104, 21] on icon "close" at bounding box center [1111, 24] width 14 height 14
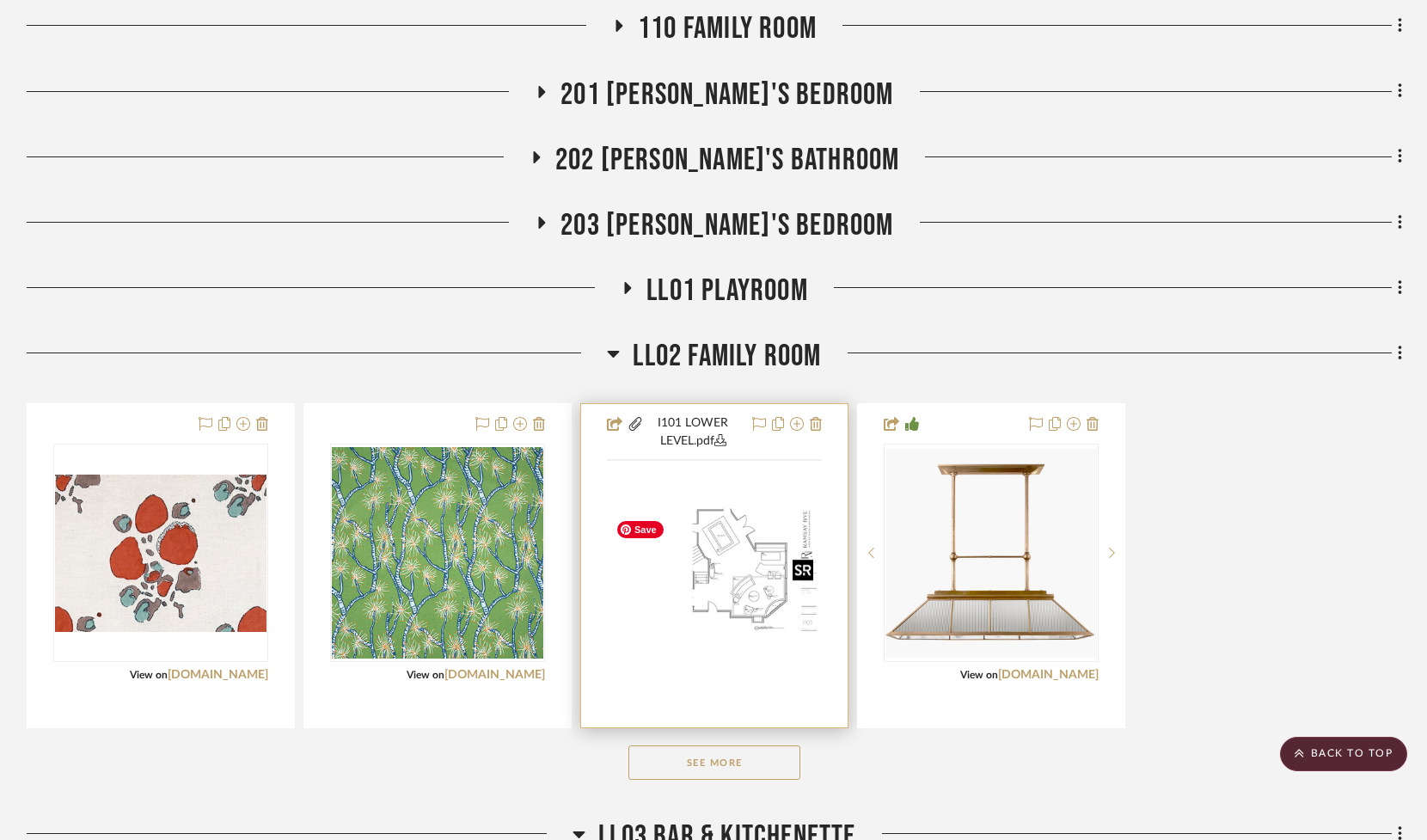
scroll to position [2323, 0]
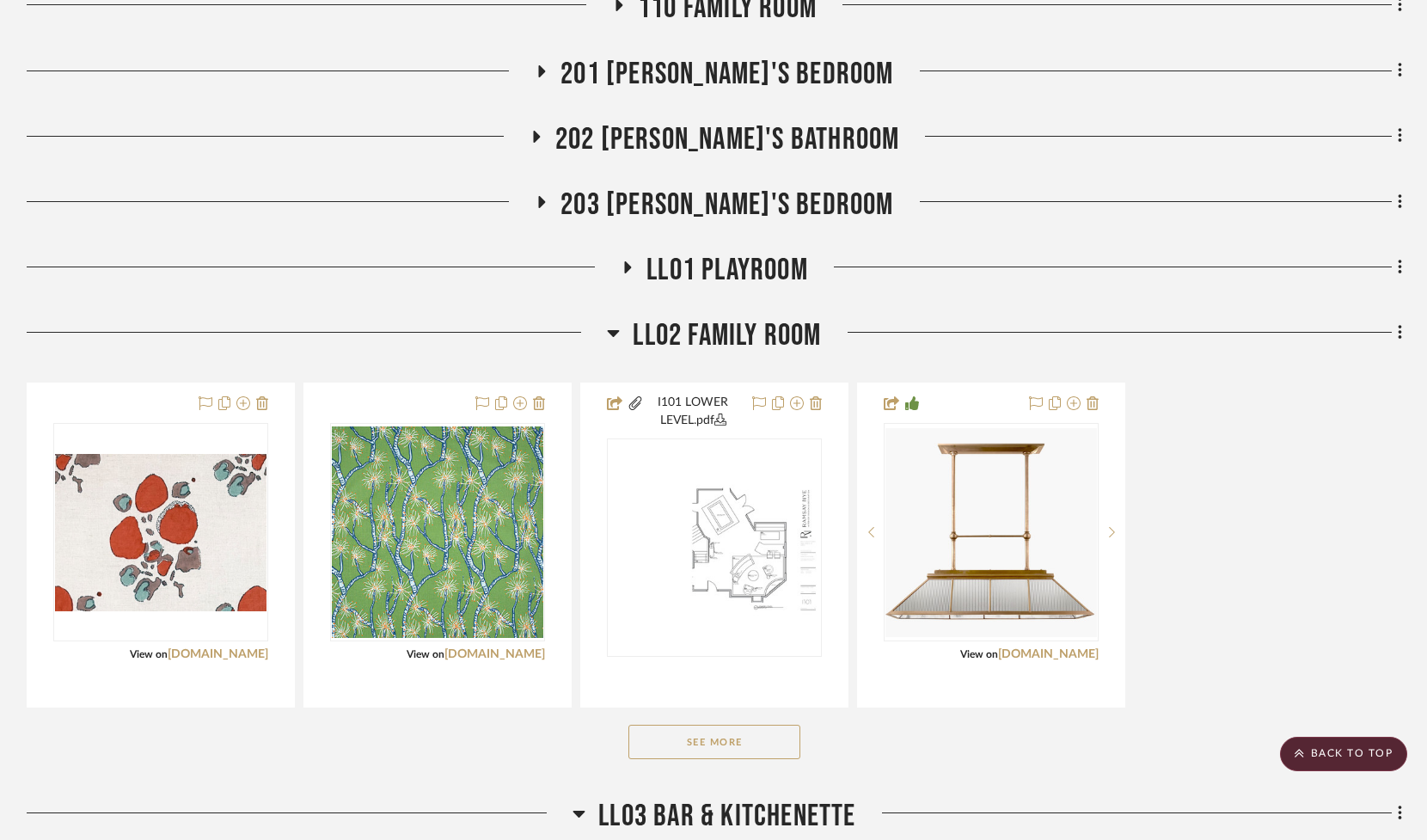
click at [681, 759] on button "See More" at bounding box center [714, 741] width 172 height 34
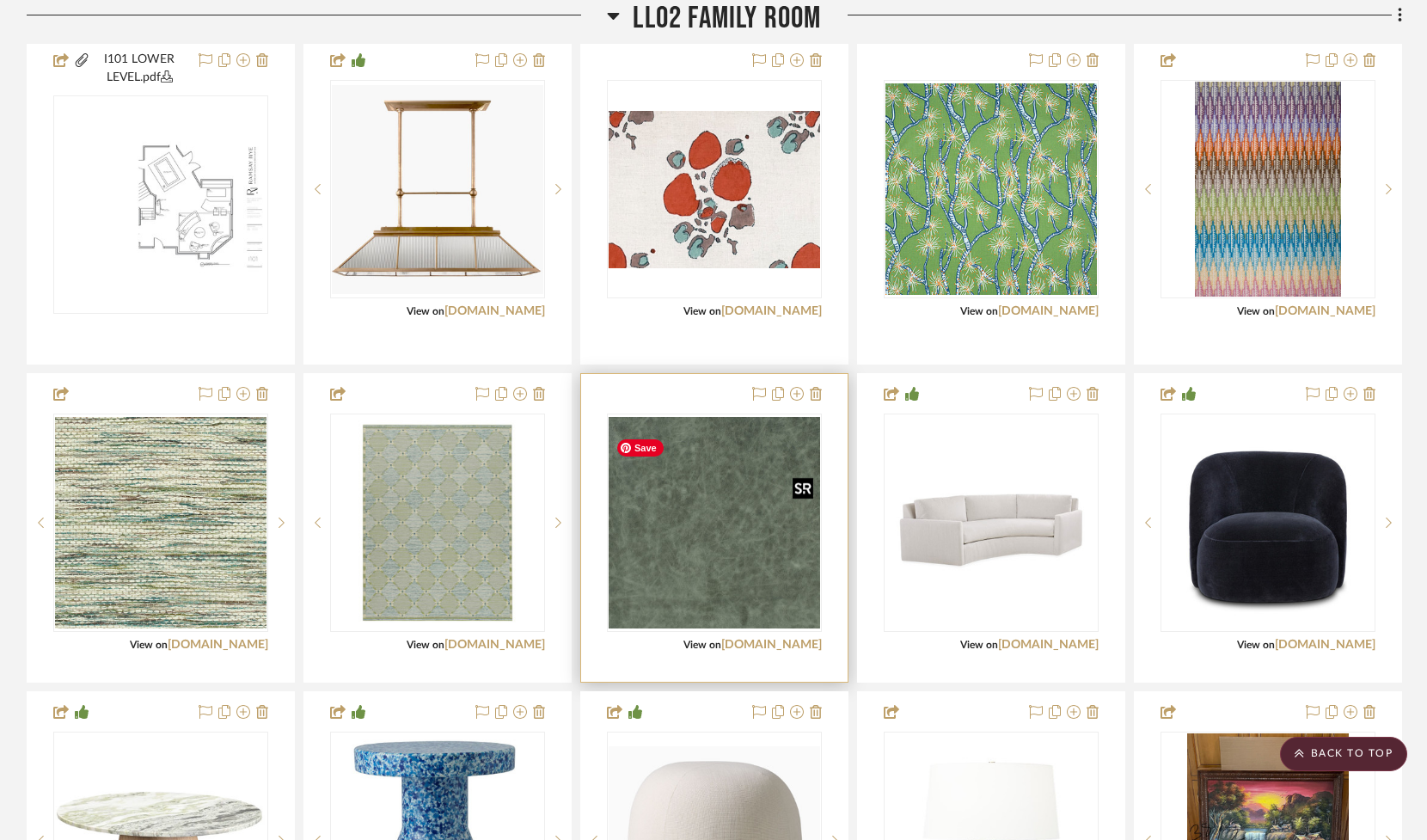
scroll to position [2663, 0]
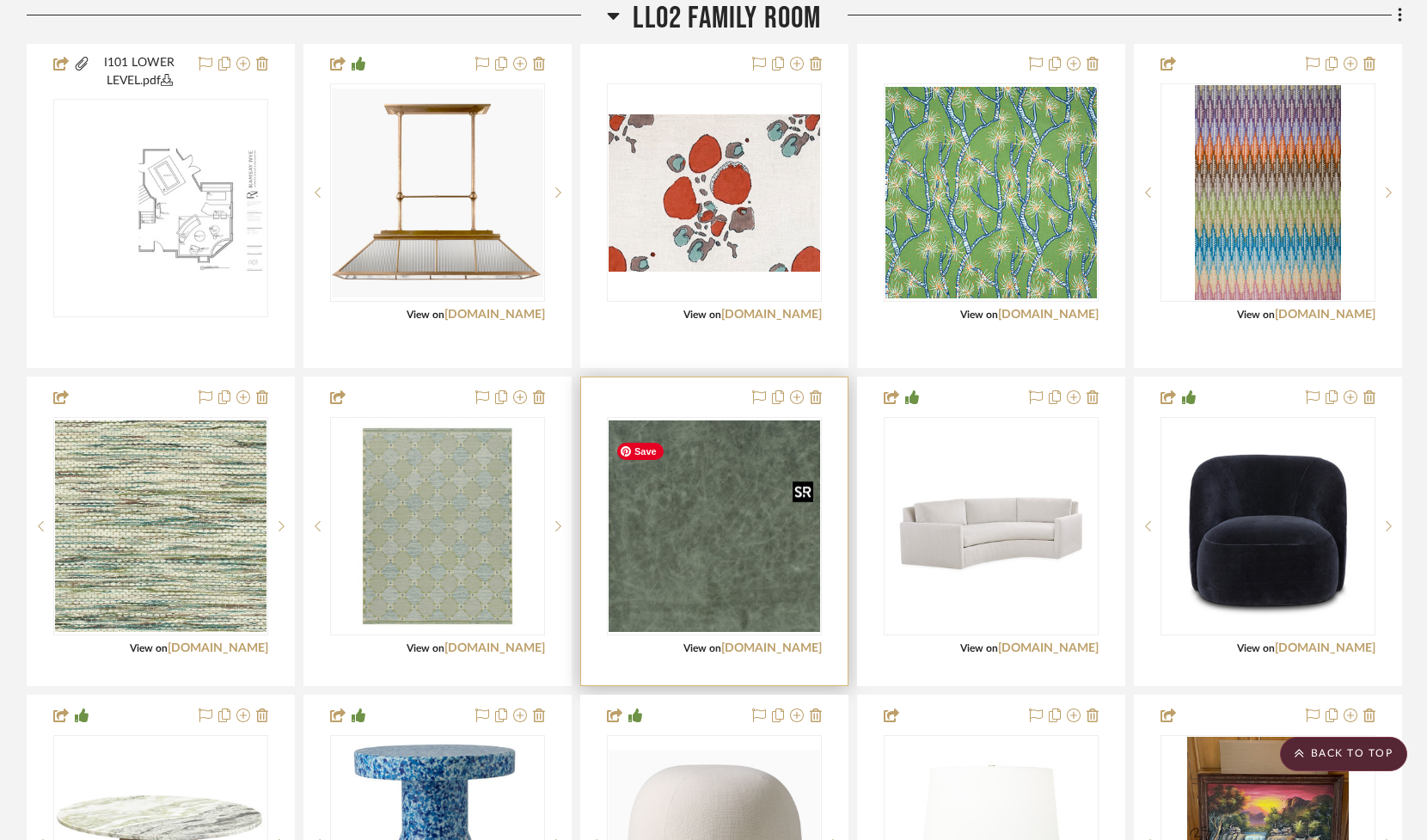
click at [705, 594] on img "0" at bounding box center [714, 526] width 211 height 211
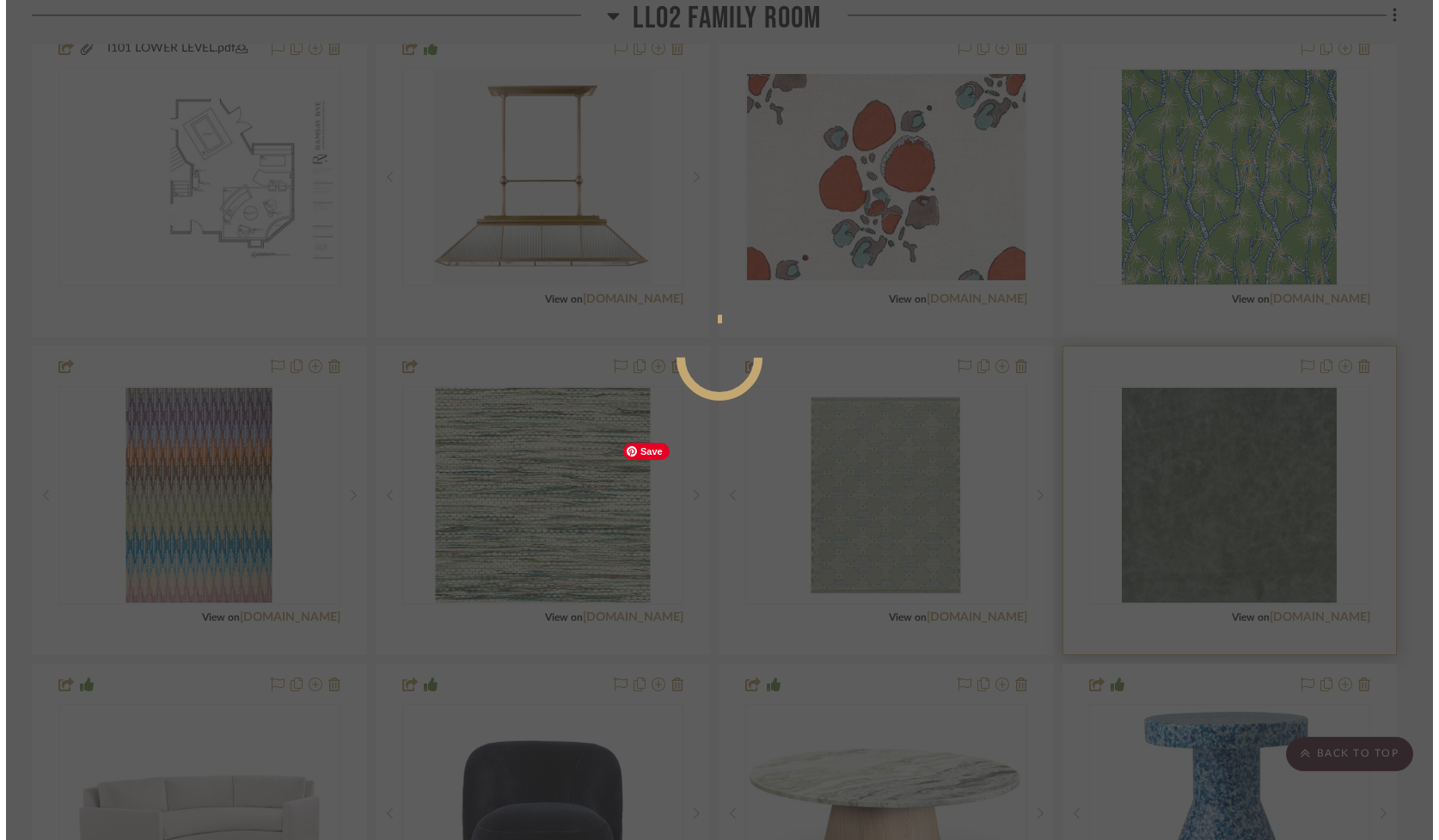
scroll to position [0, 0]
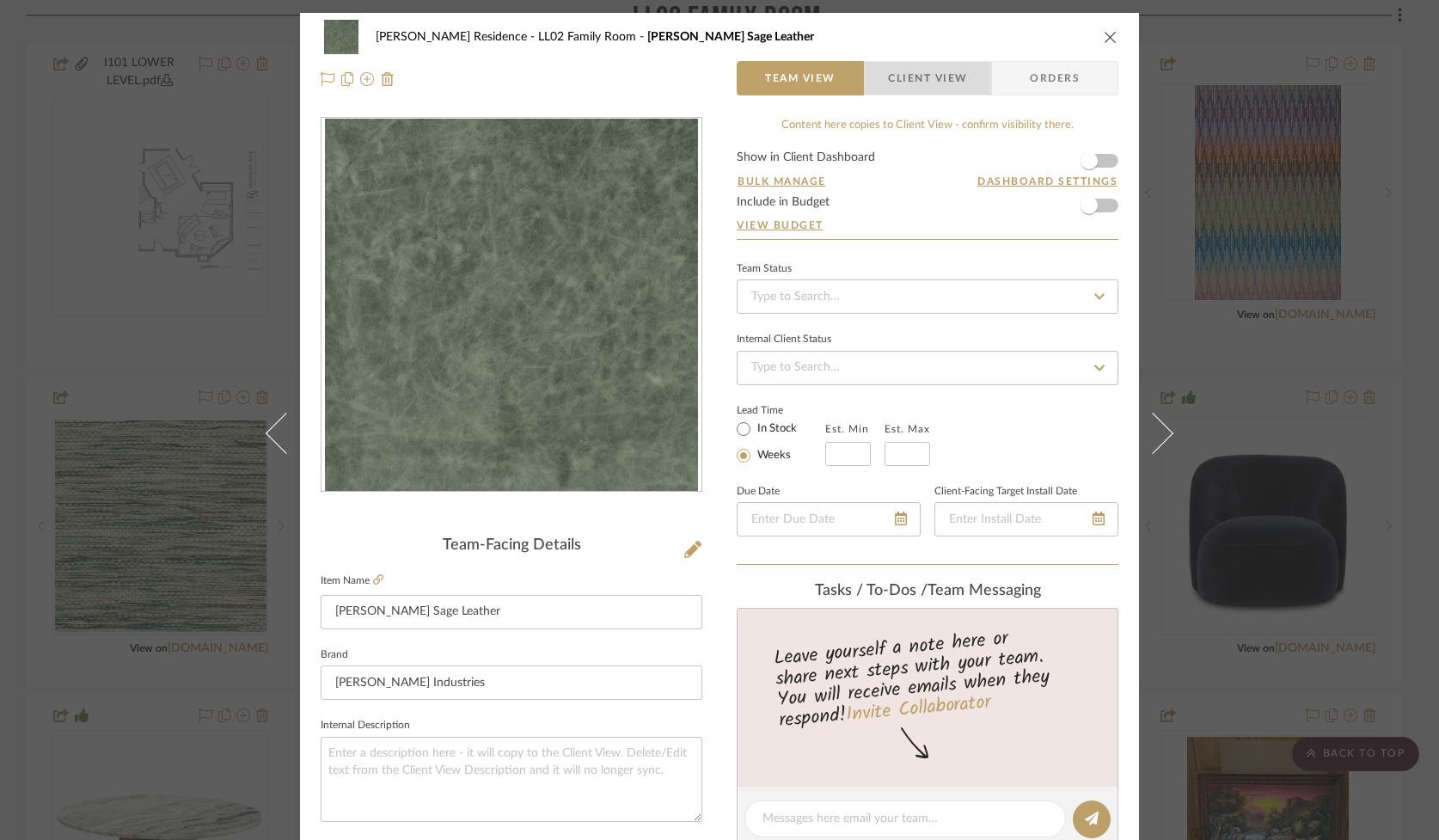
click at [899, 73] on span "Client View" at bounding box center [928, 78] width 80 height 34
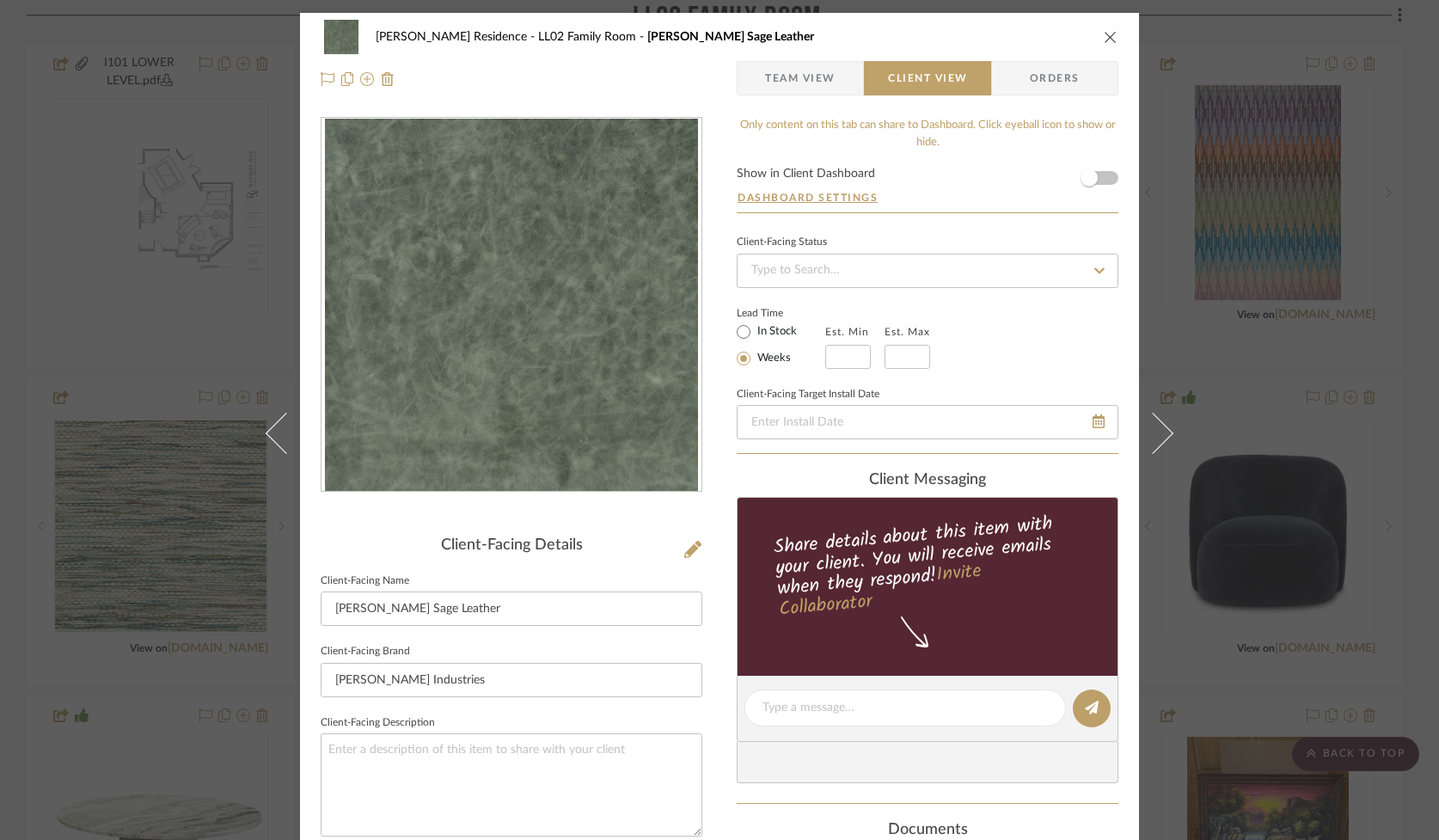
click at [1104, 34] on icon "close" at bounding box center [1111, 37] width 14 height 14
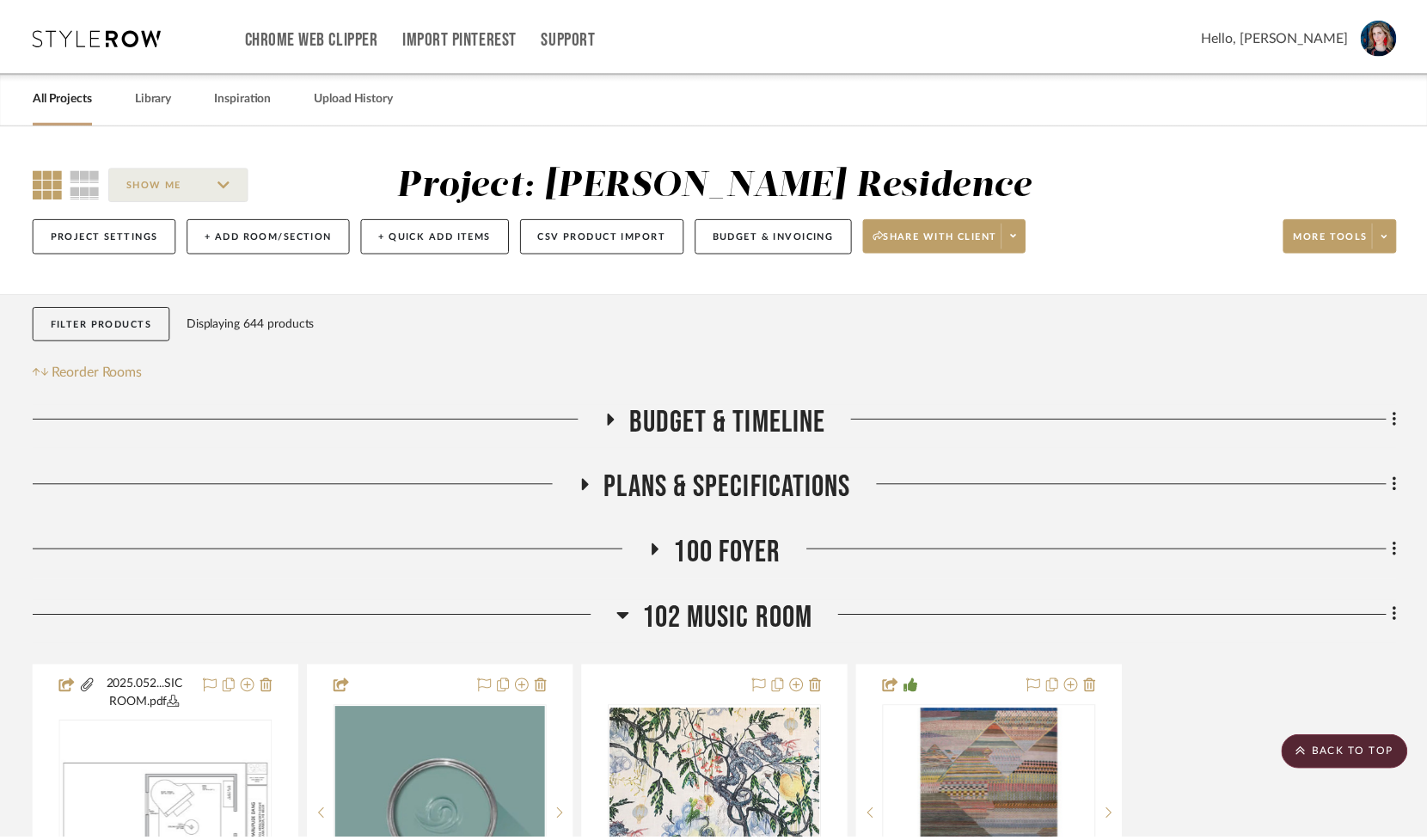
scroll to position [2663, 0]
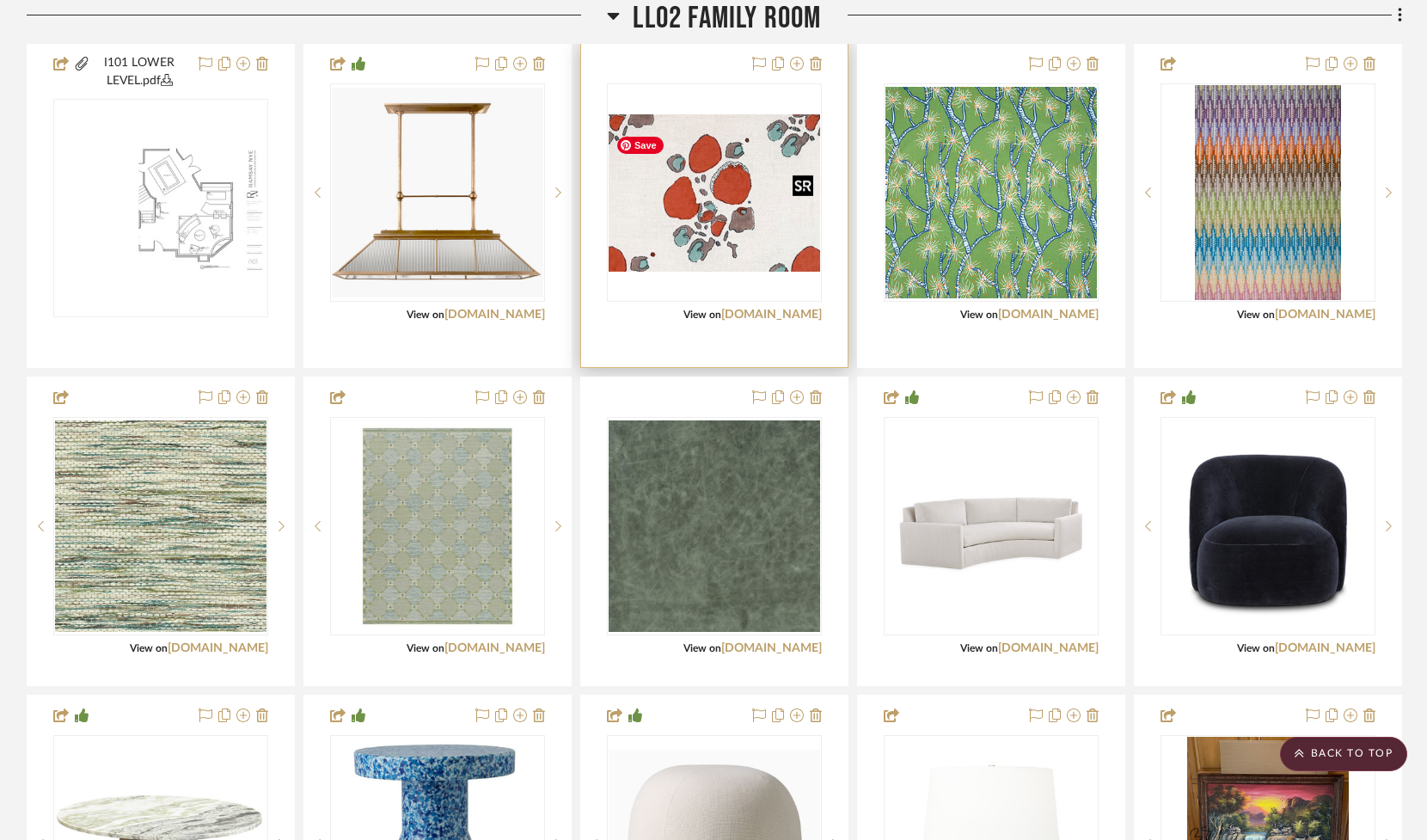
click at [697, 219] on img "0" at bounding box center [714, 193] width 211 height 157
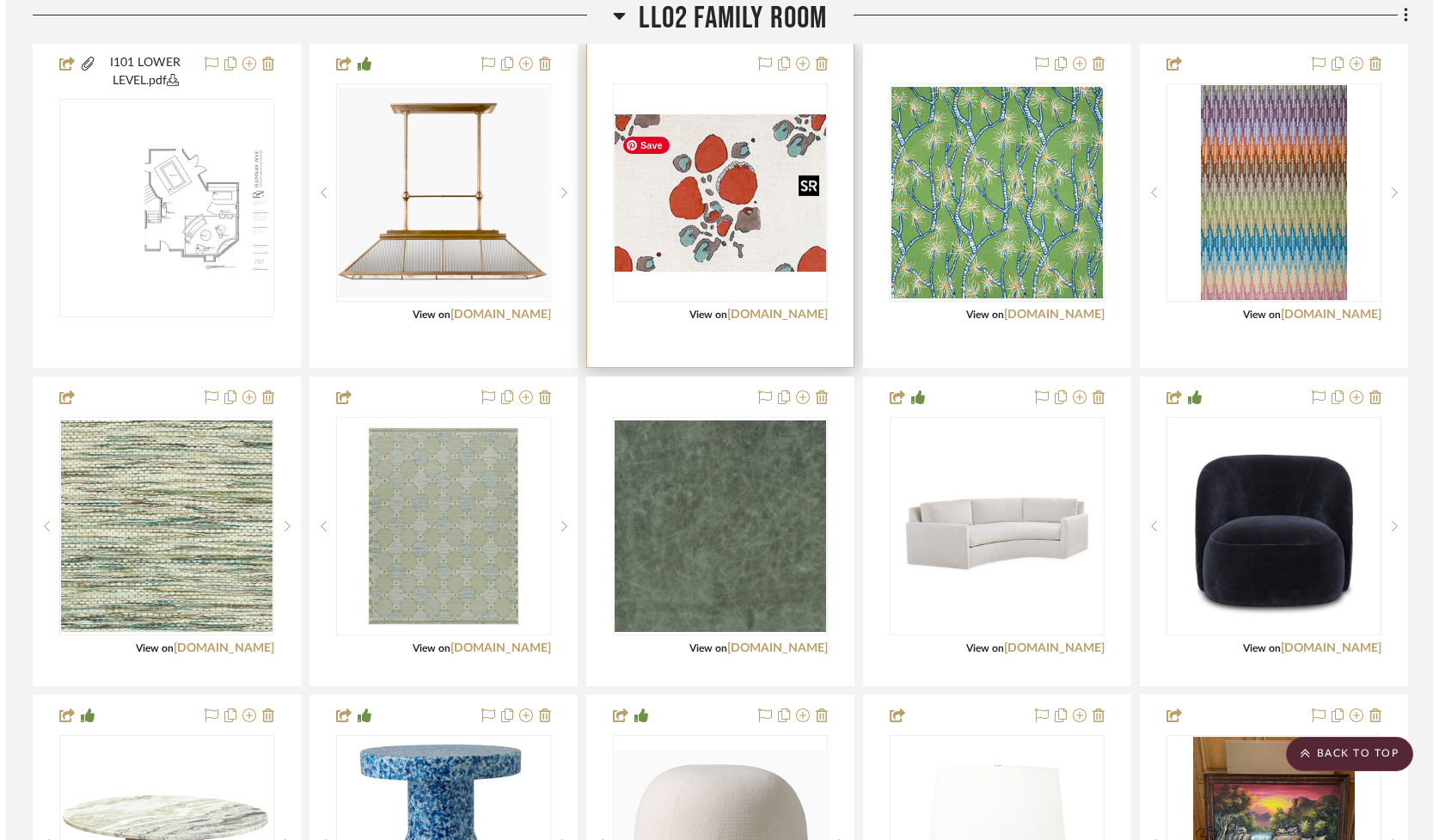
scroll to position [0, 0]
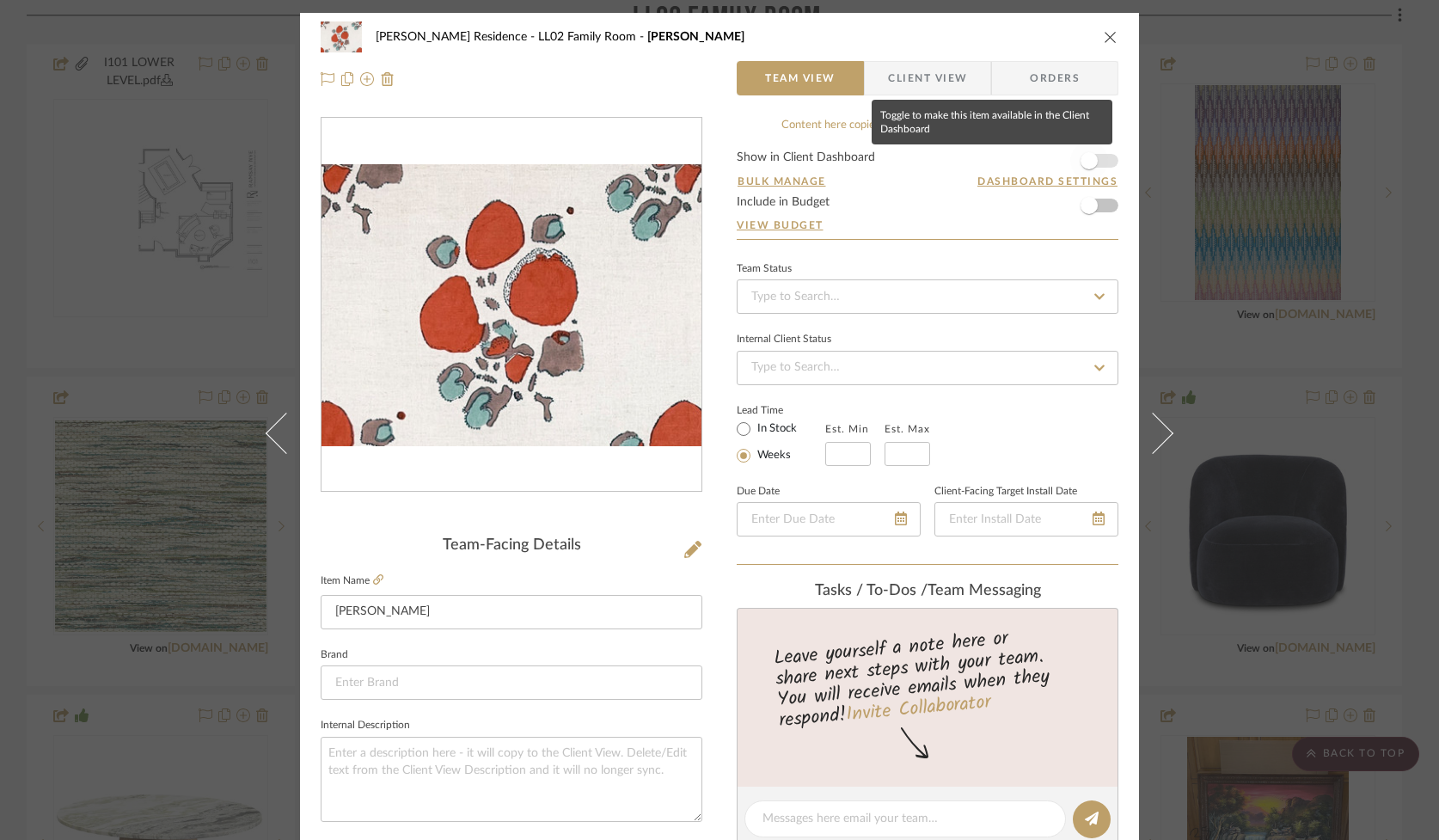
click at [1100, 162] on span "button" at bounding box center [1089, 160] width 38 height 38
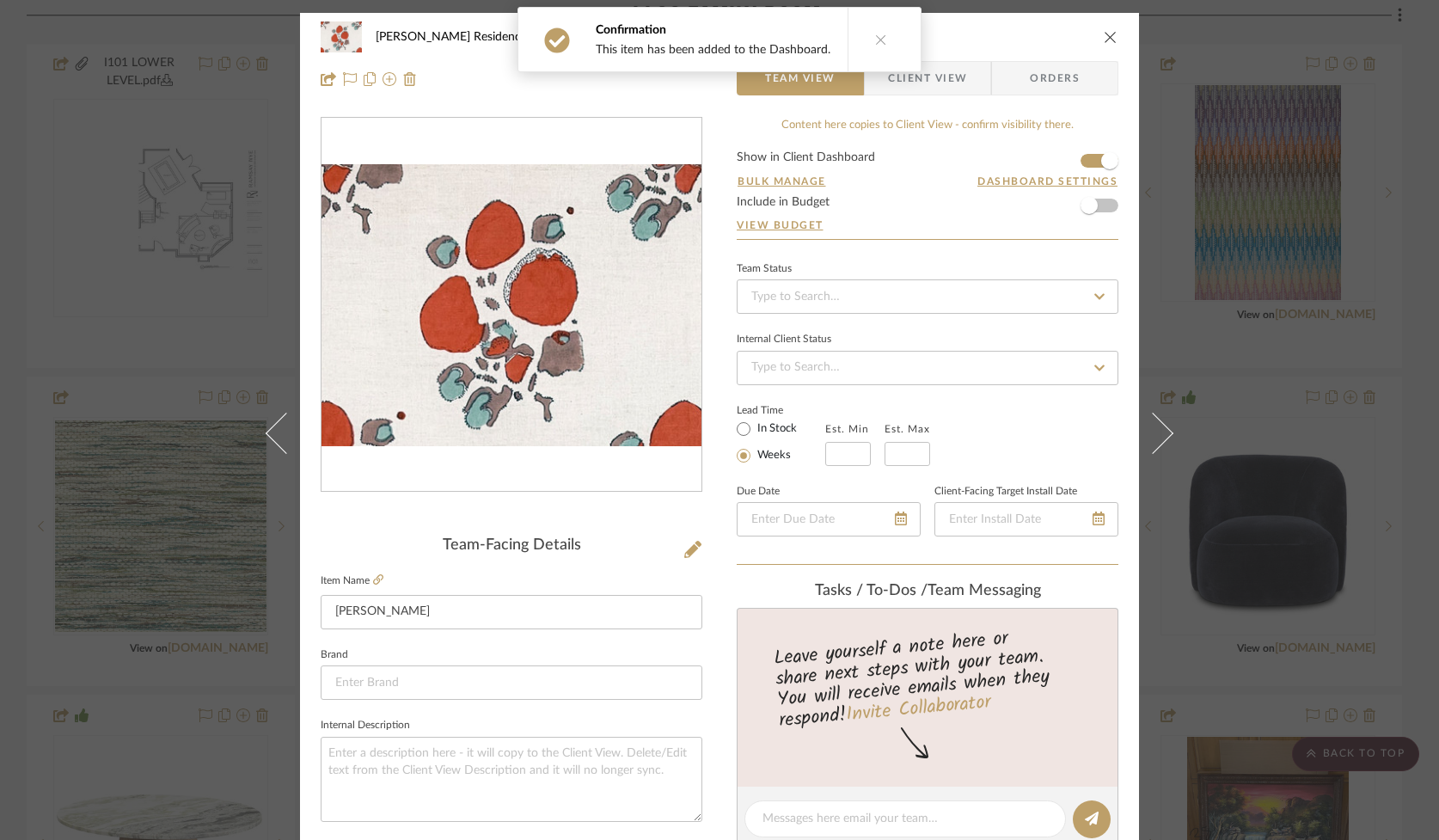
click at [923, 86] on span "Client View" at bounding box center [928, 78] width 80 height 34
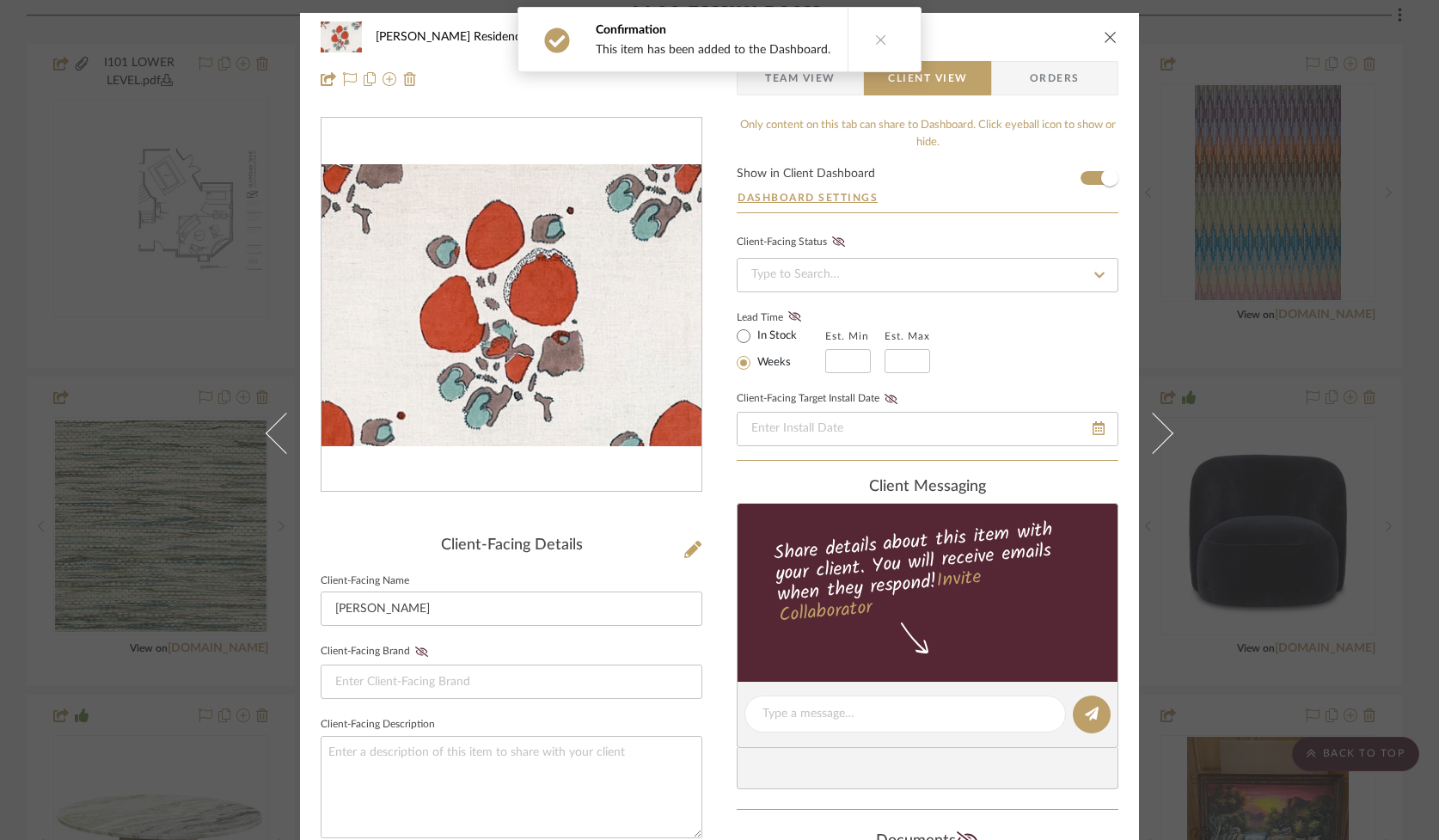
click at [1108, 38] on icon "close" at bounding box center [1111, 37] width 14 height 14
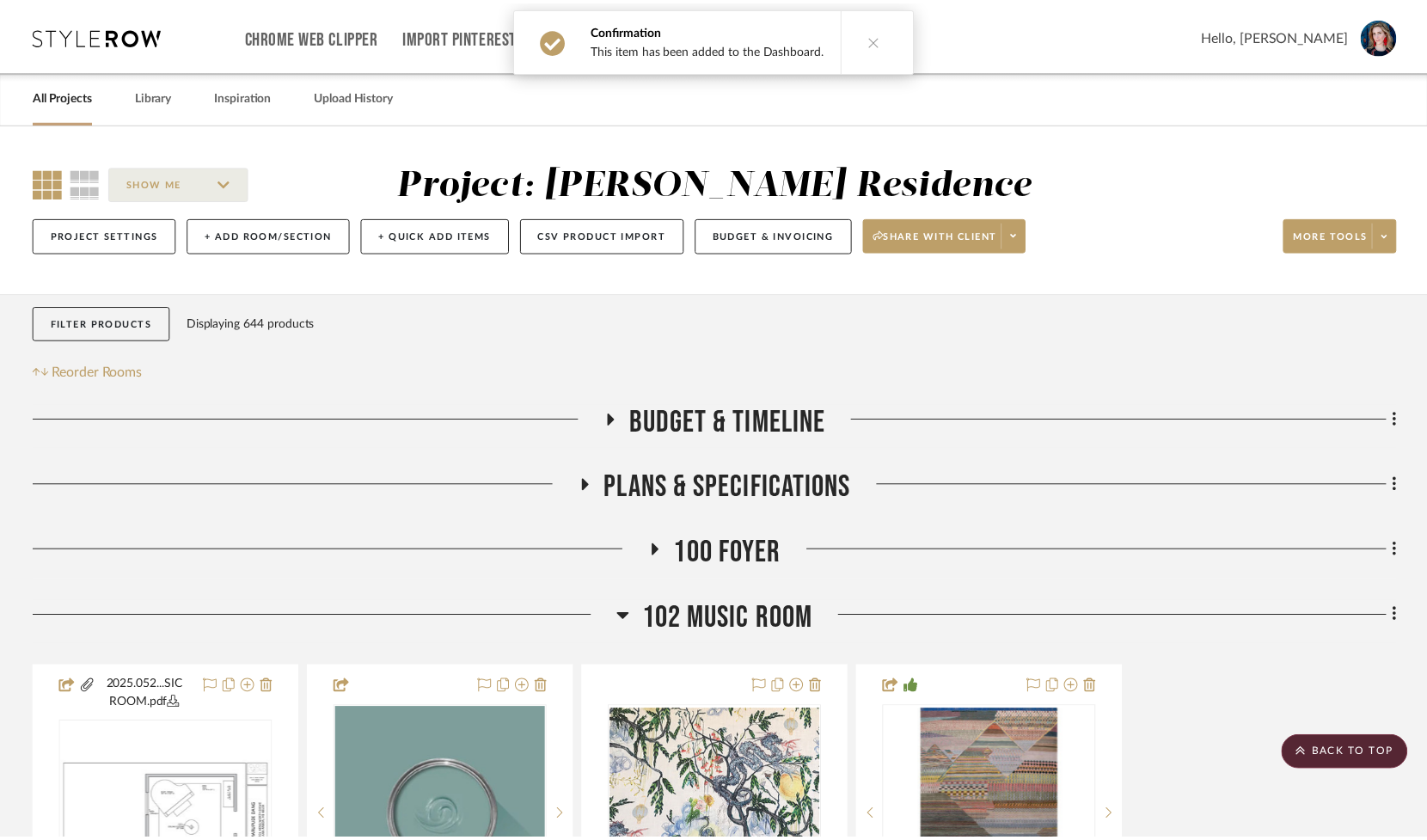
scroll to position [2663, 0]
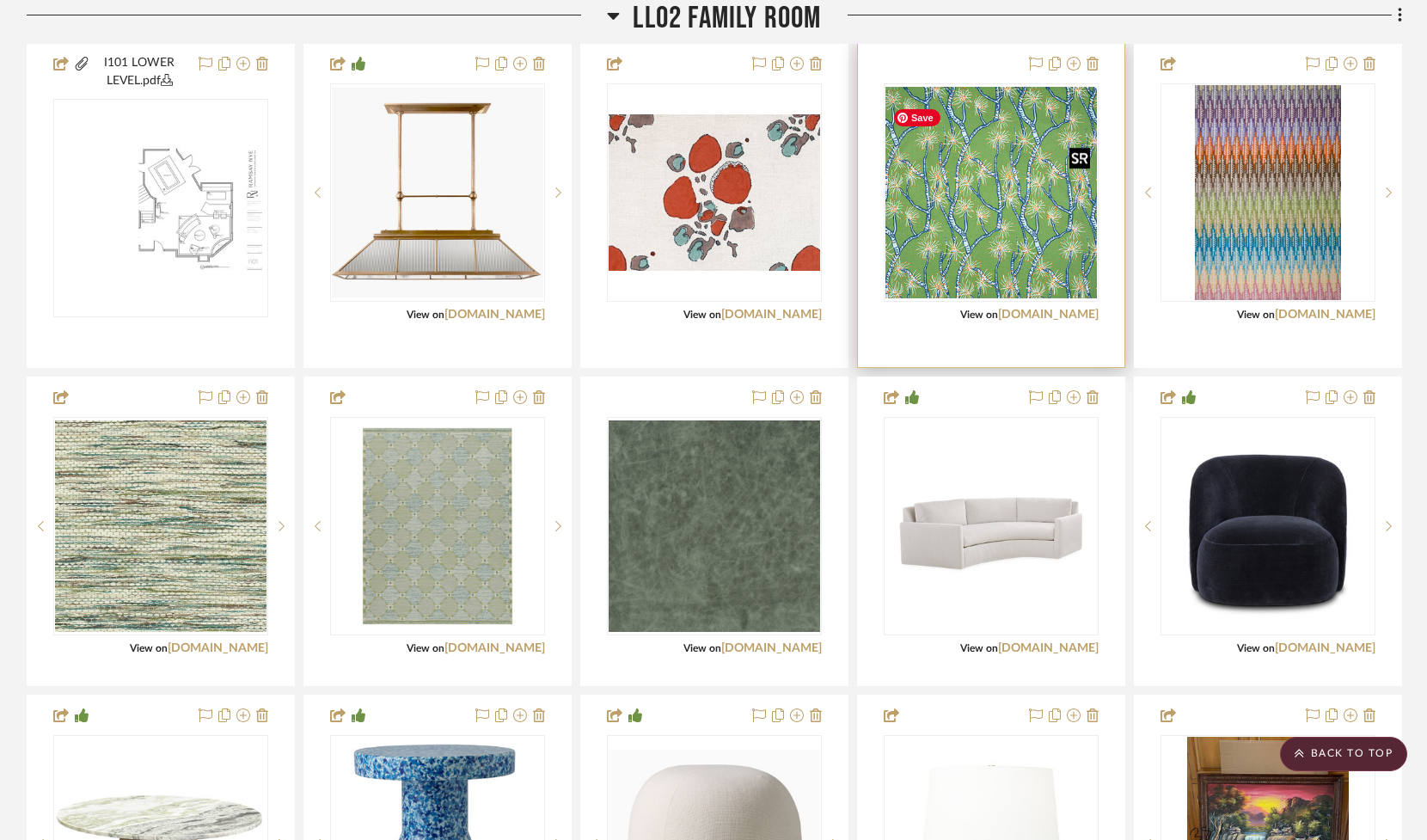
click at [1000, 232] on img "0" at bounding box center [991, 192] width 211 height 211
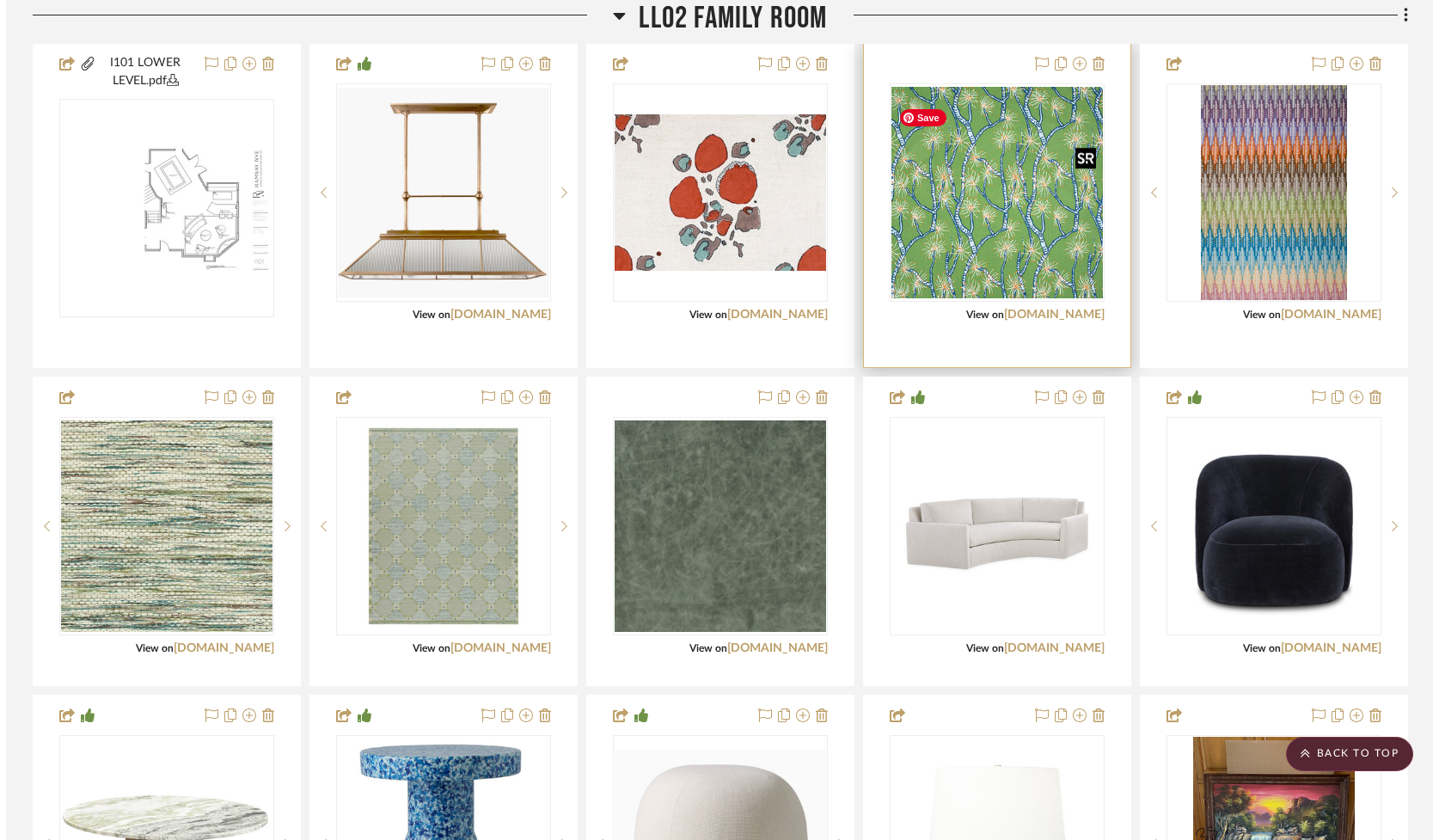
scroll to position [0, 0]
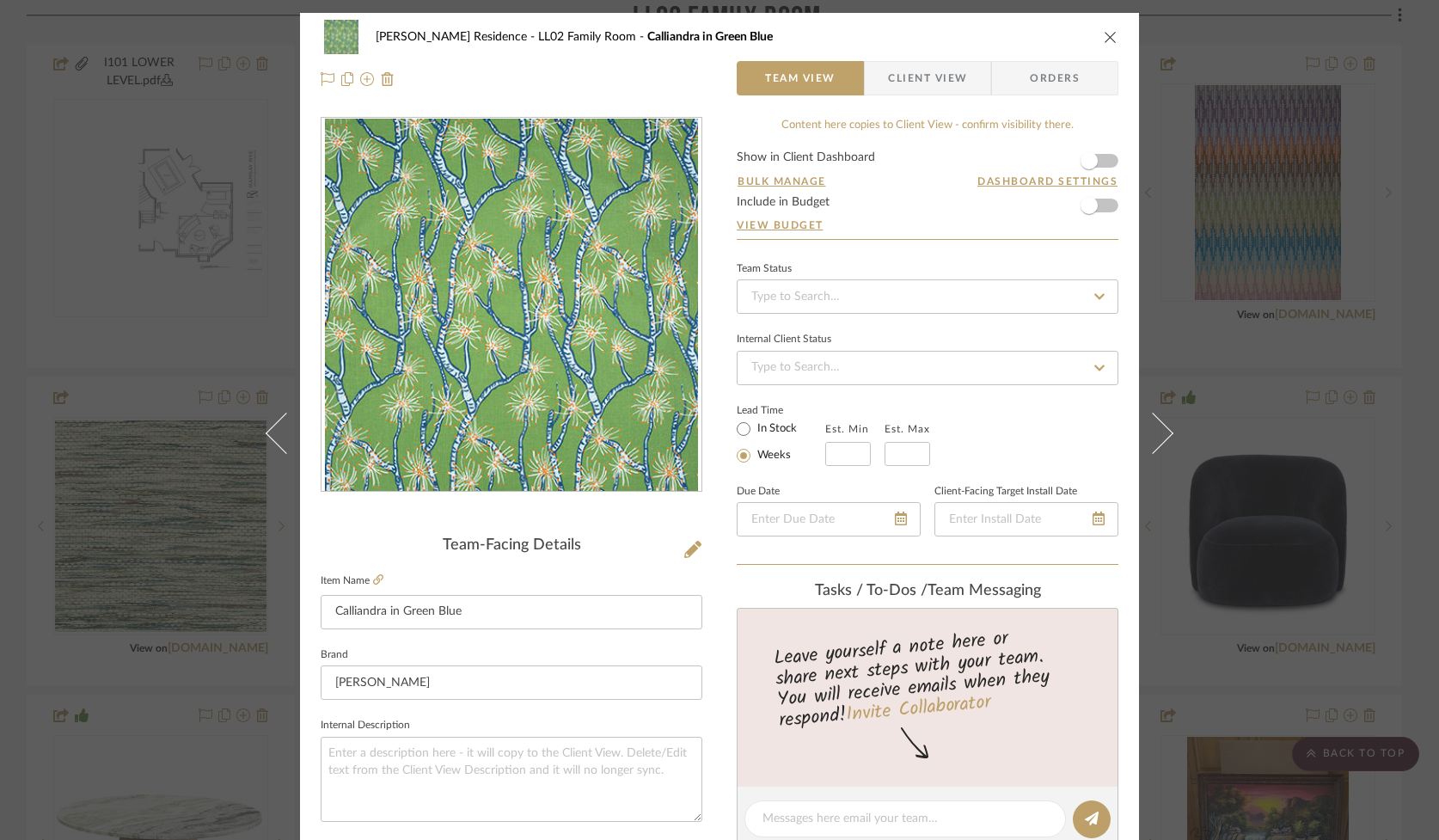
click at [927, 76] on span "Client View" at bounding box center [928, 78] width 80 height 34
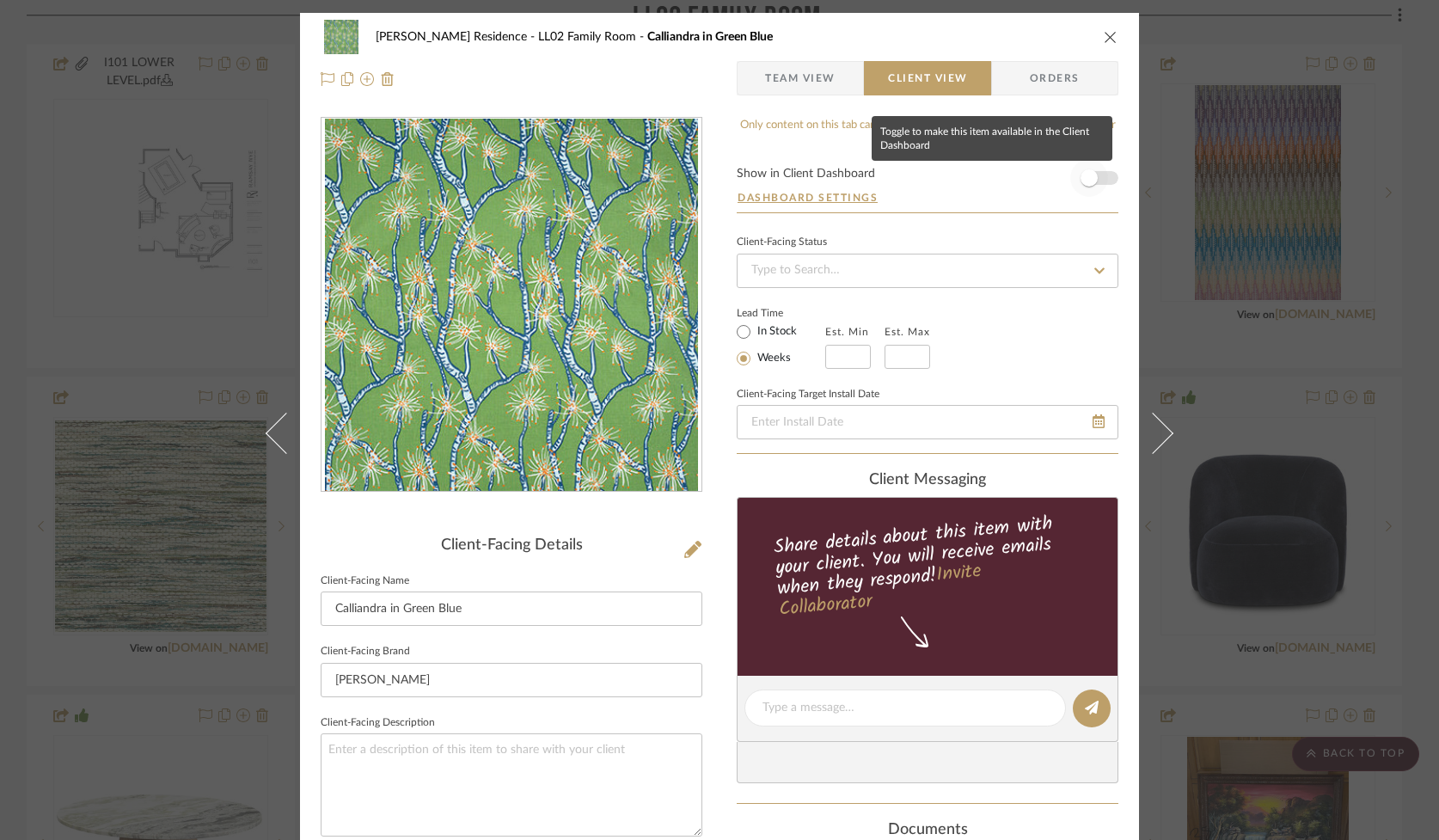
click at [1099, 180] on span "button" at bounding box center [1089, 178] width 38 height 38
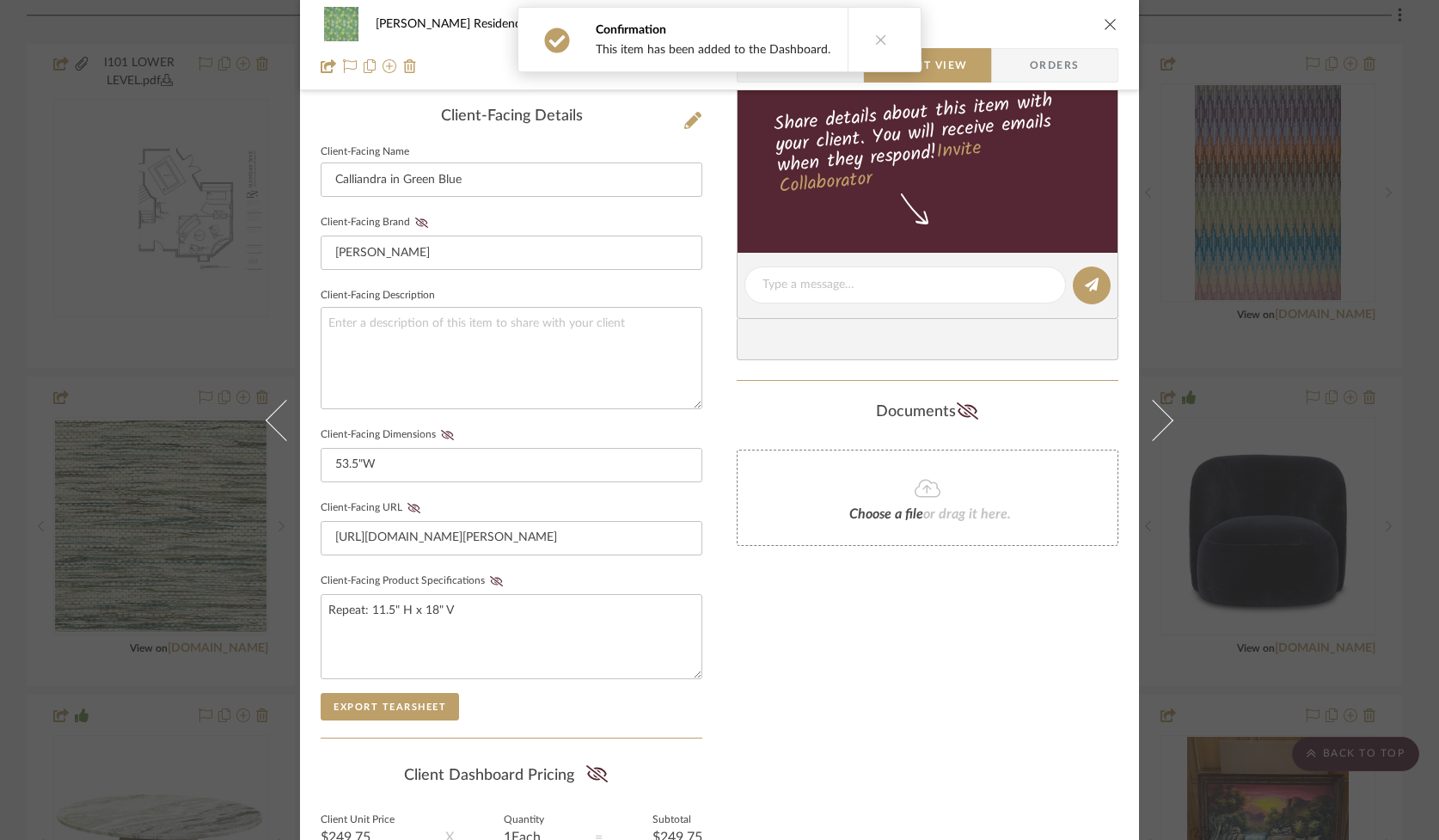
scroll to position [605, 0]
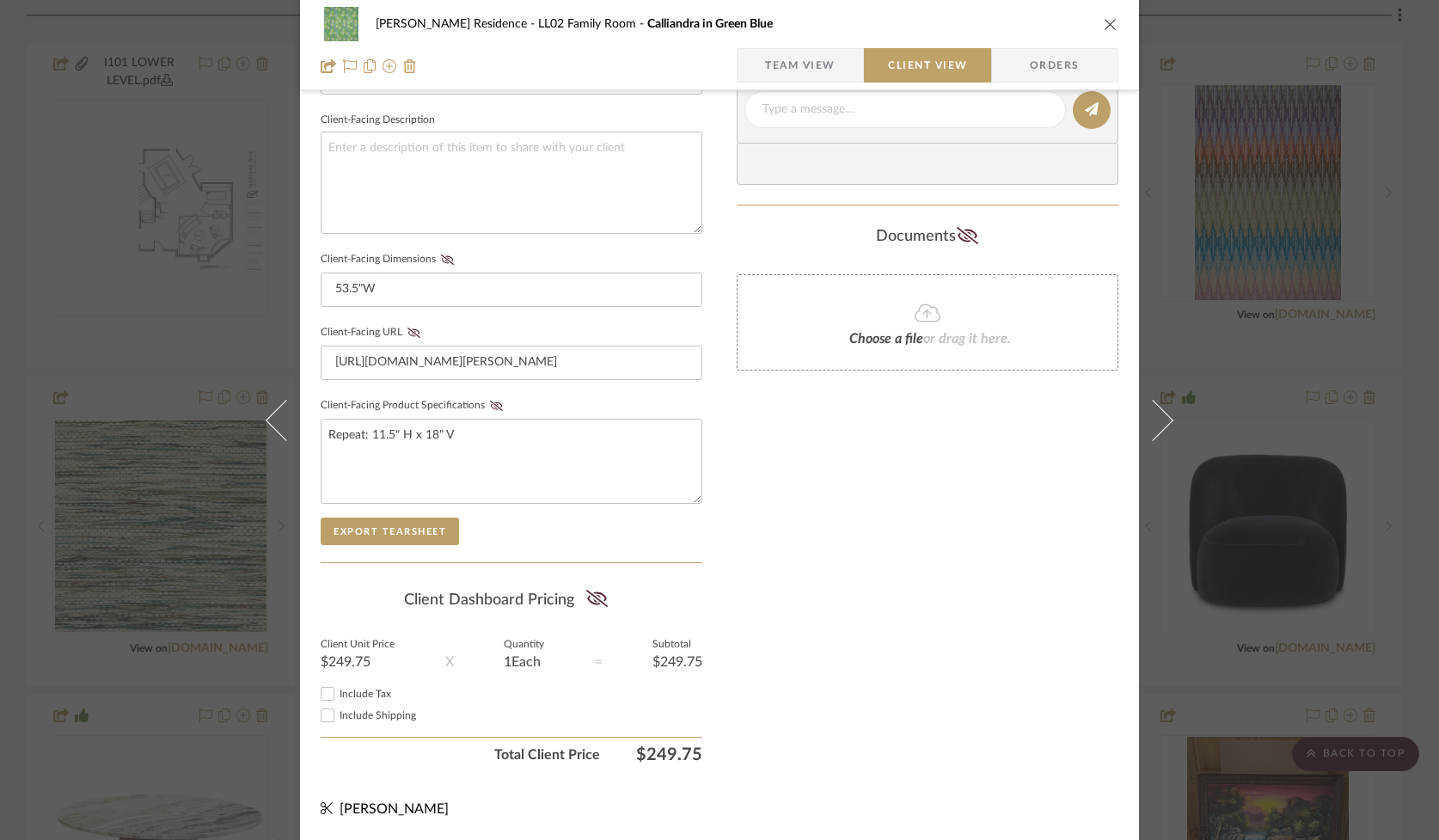
click at [1104, 21] on icon "close" at bounding box center [1111, 24] width 14 height 14
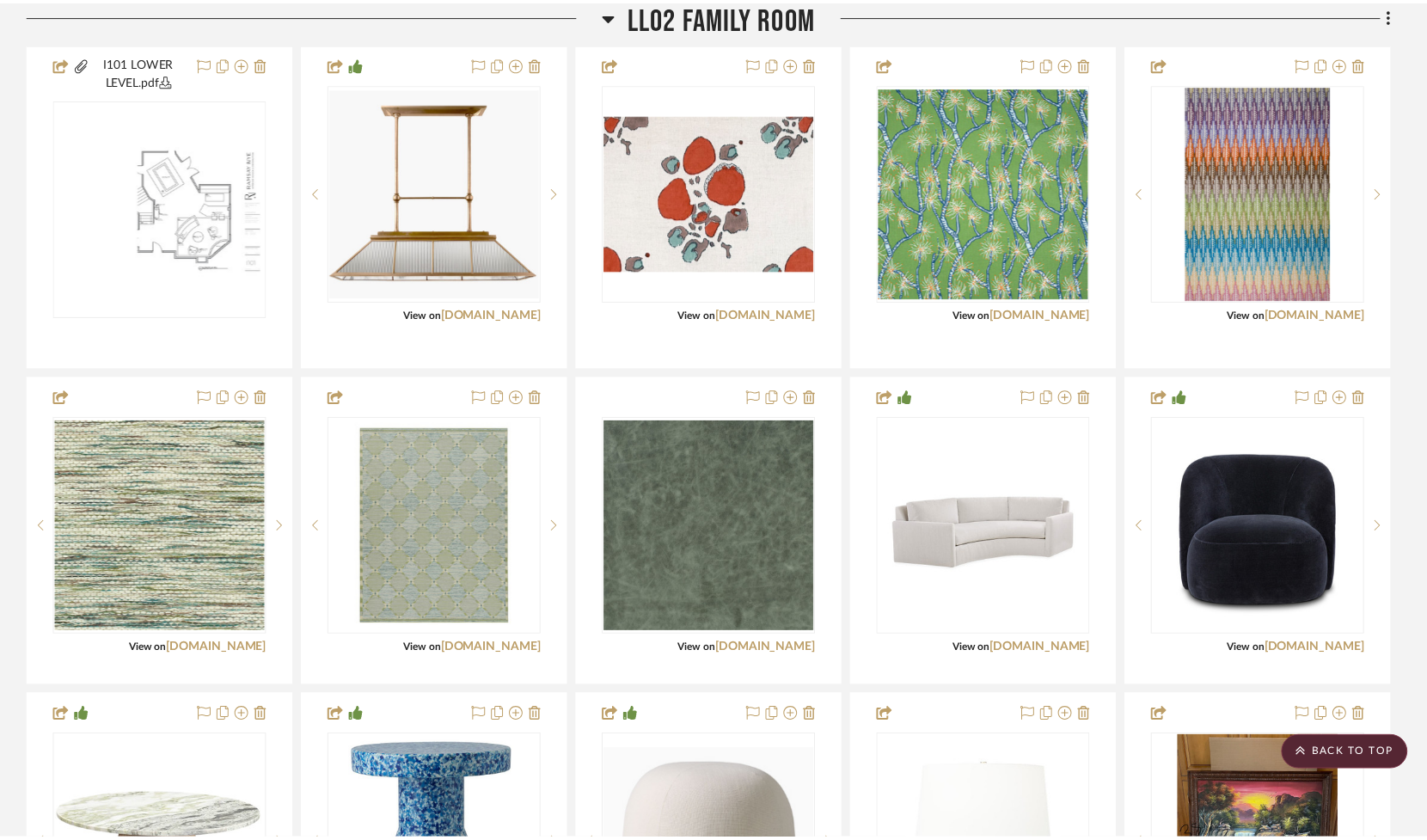
scroll to position [2663, 0]
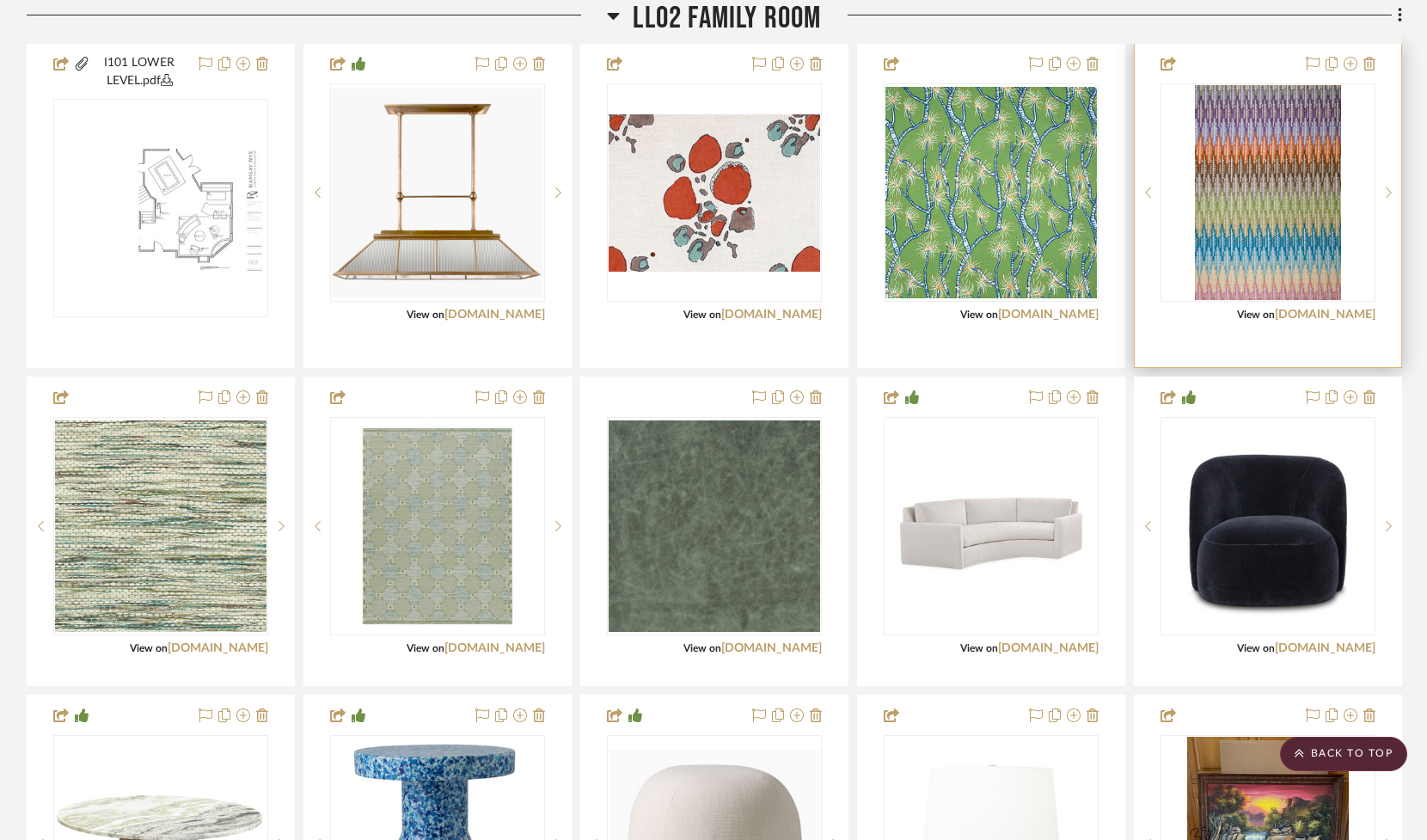
click at [1192, 211] on div "0" at bounding box center [1268, 192] width 213 height 216
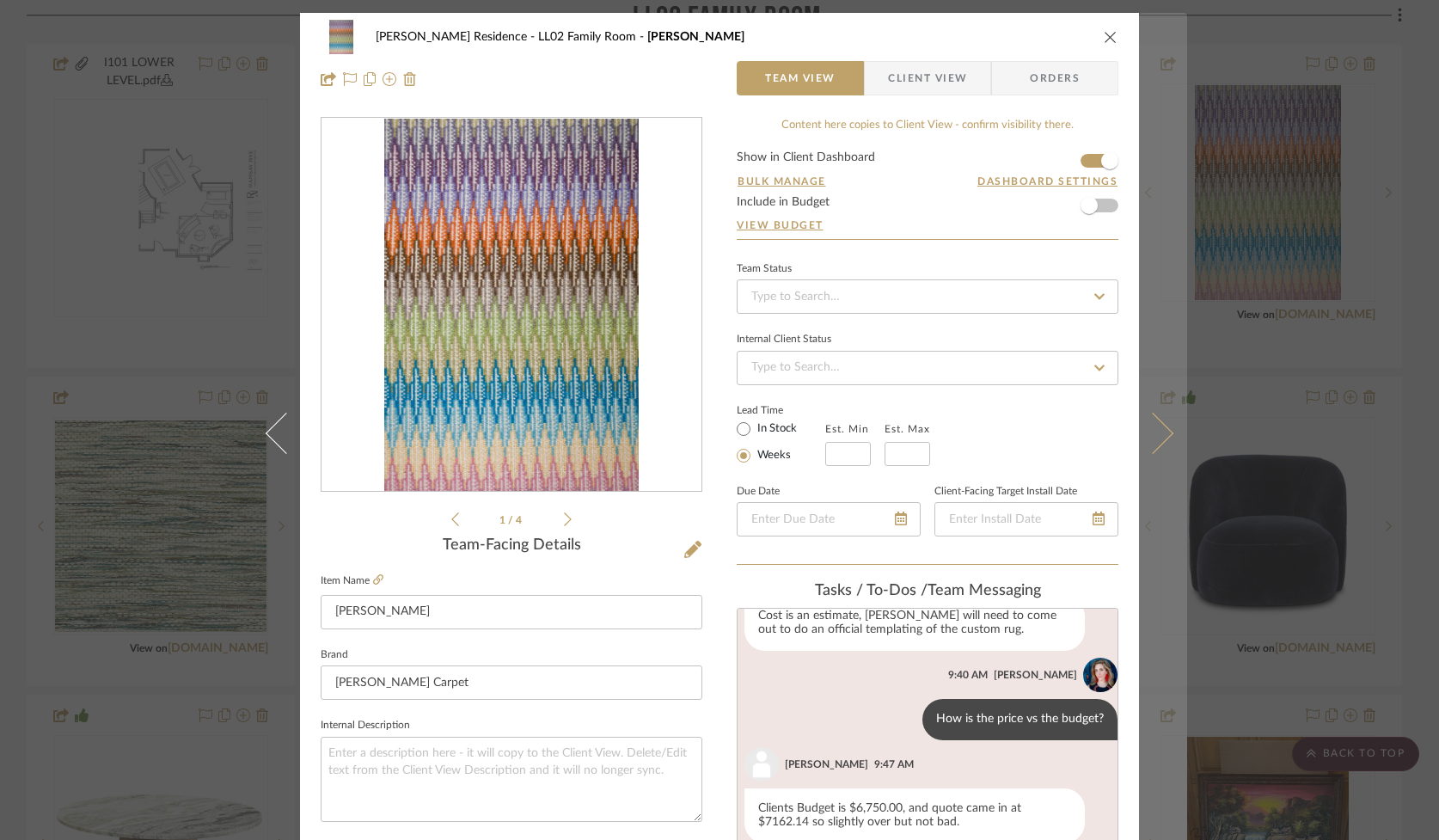
scroll to position [95, 0]
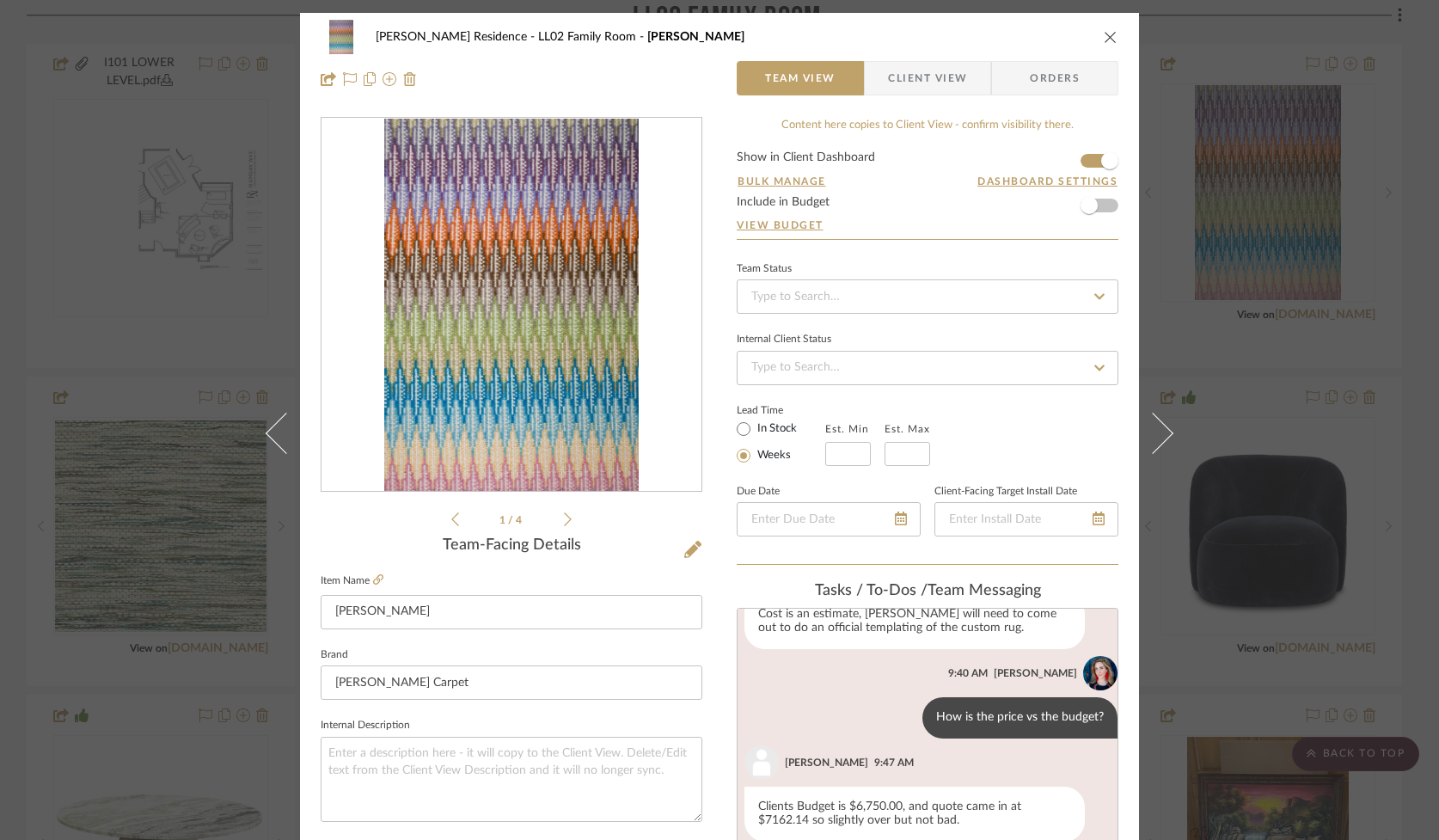
click at [1155, 451] on button at bounding box center [1163, 433] width 49 height 840
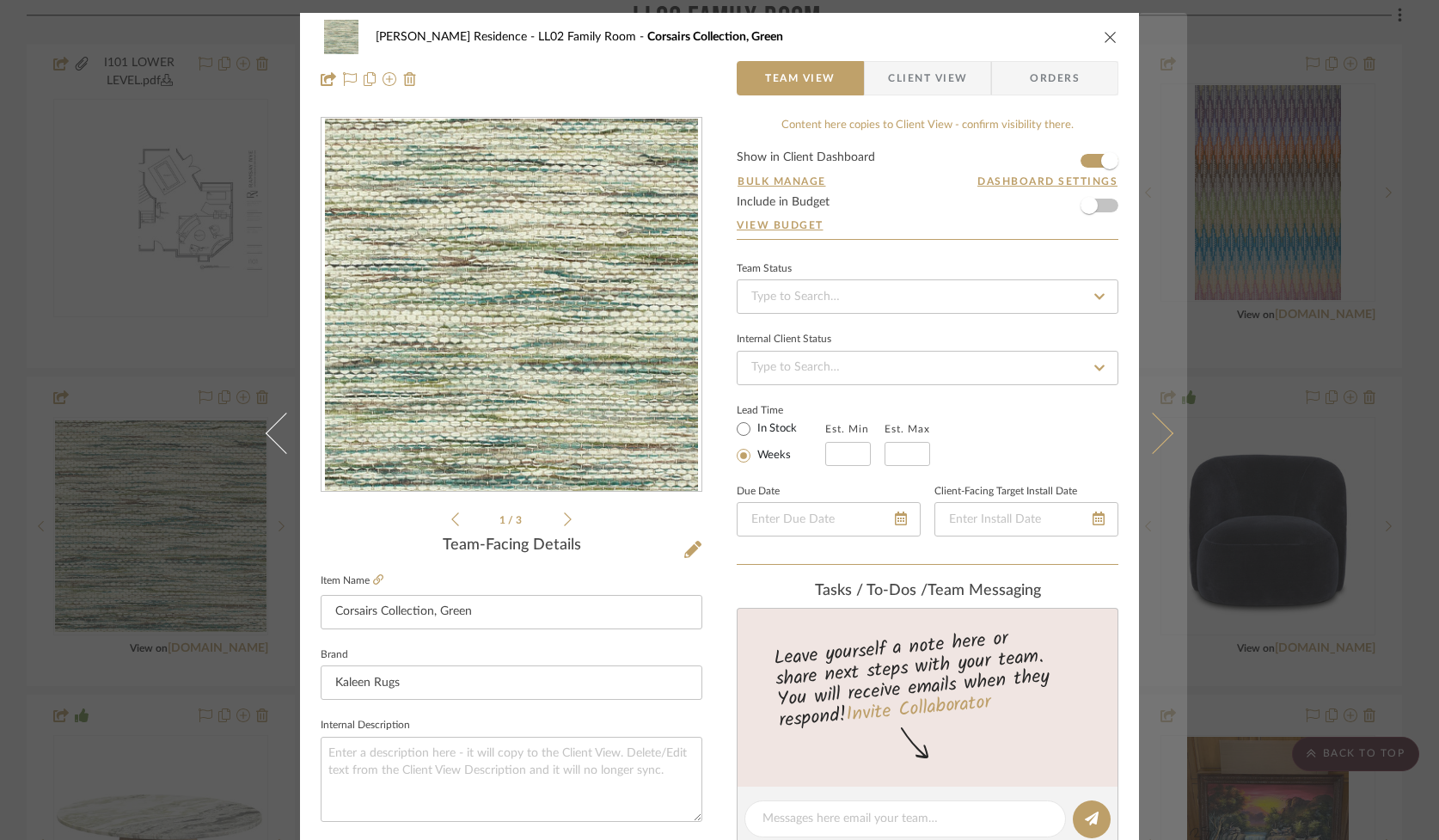
click at [1152, 436] on icon at bounding box center [1153, 432] width 42 height 42
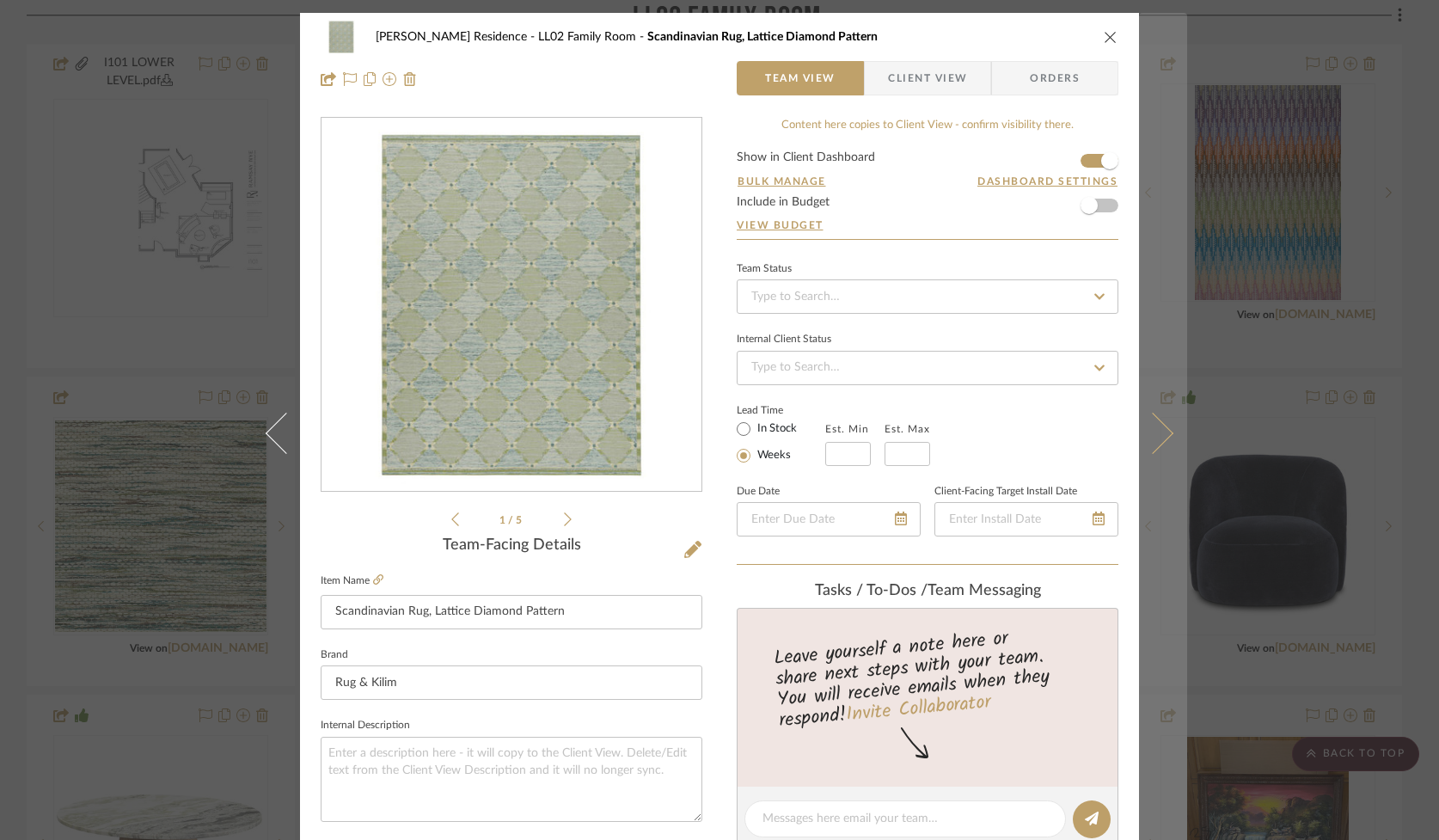
click at [1152, 436] on icon at bounding box center [1153, 432] width 42 height 42
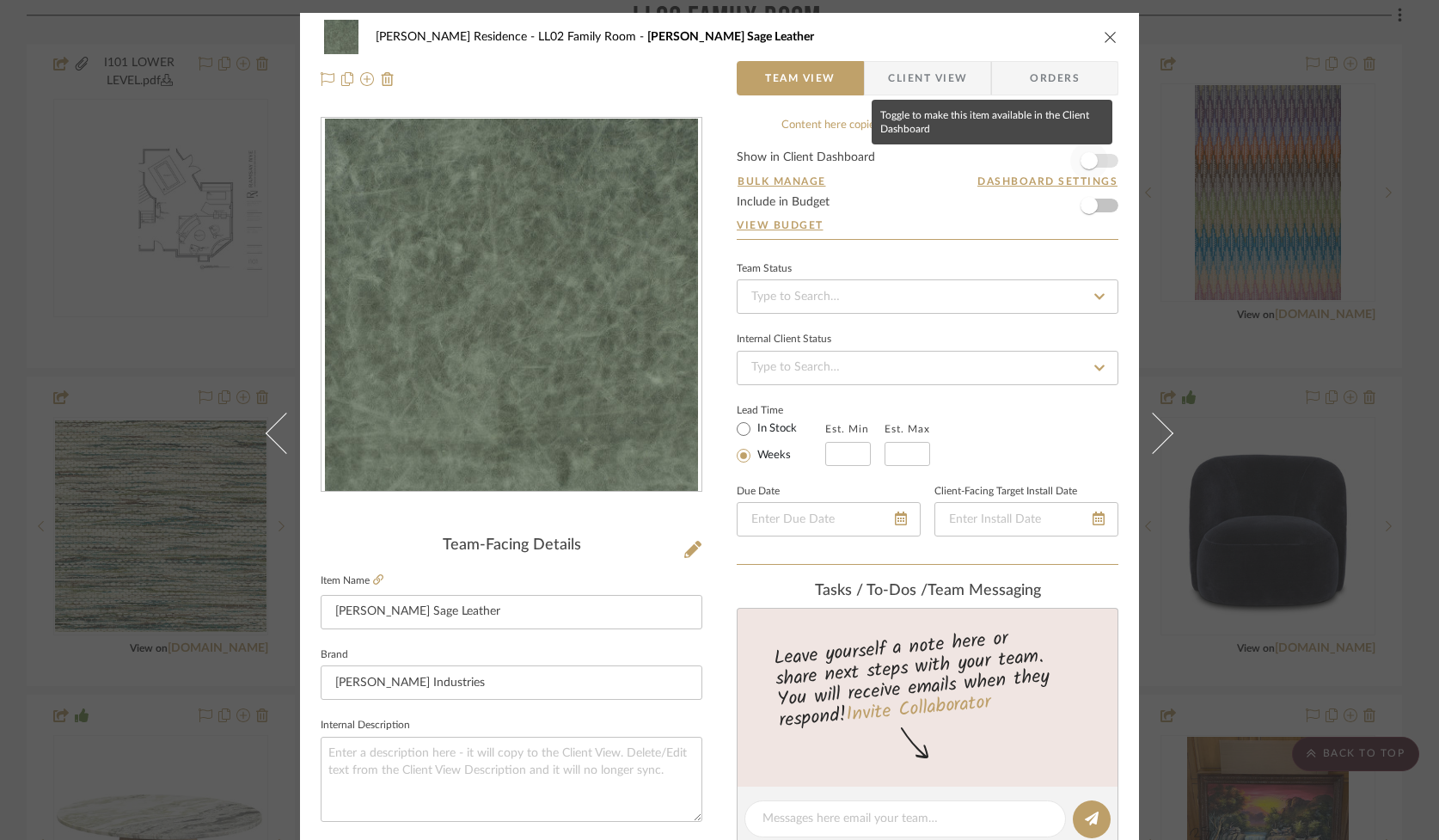
click at [1097, 157] on span "button" at bounding box center [1089, 160] width 38 height 38
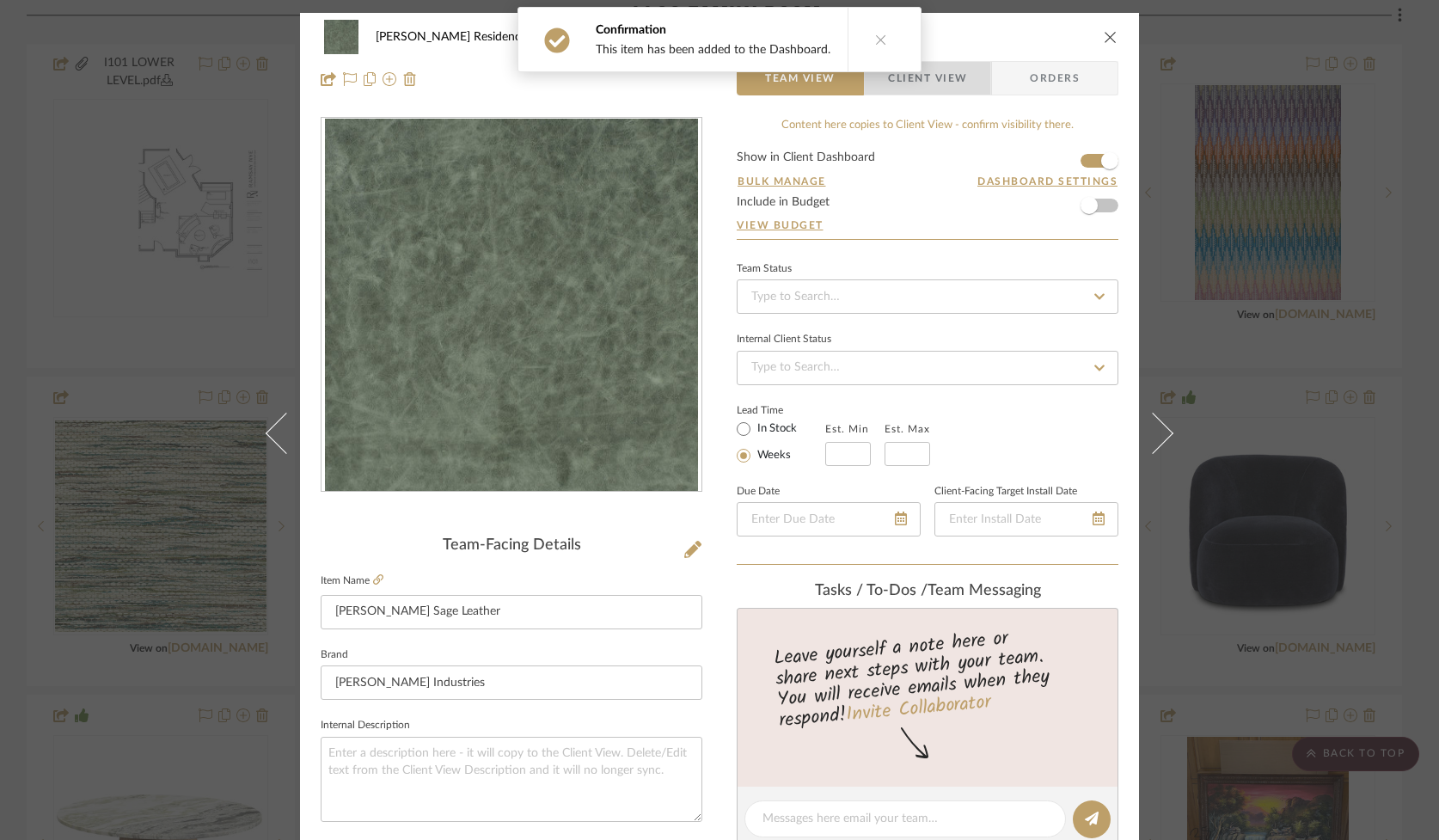
click at [932, 86] on span "Client View" at bounding box center [928, 78] width 80 height 34
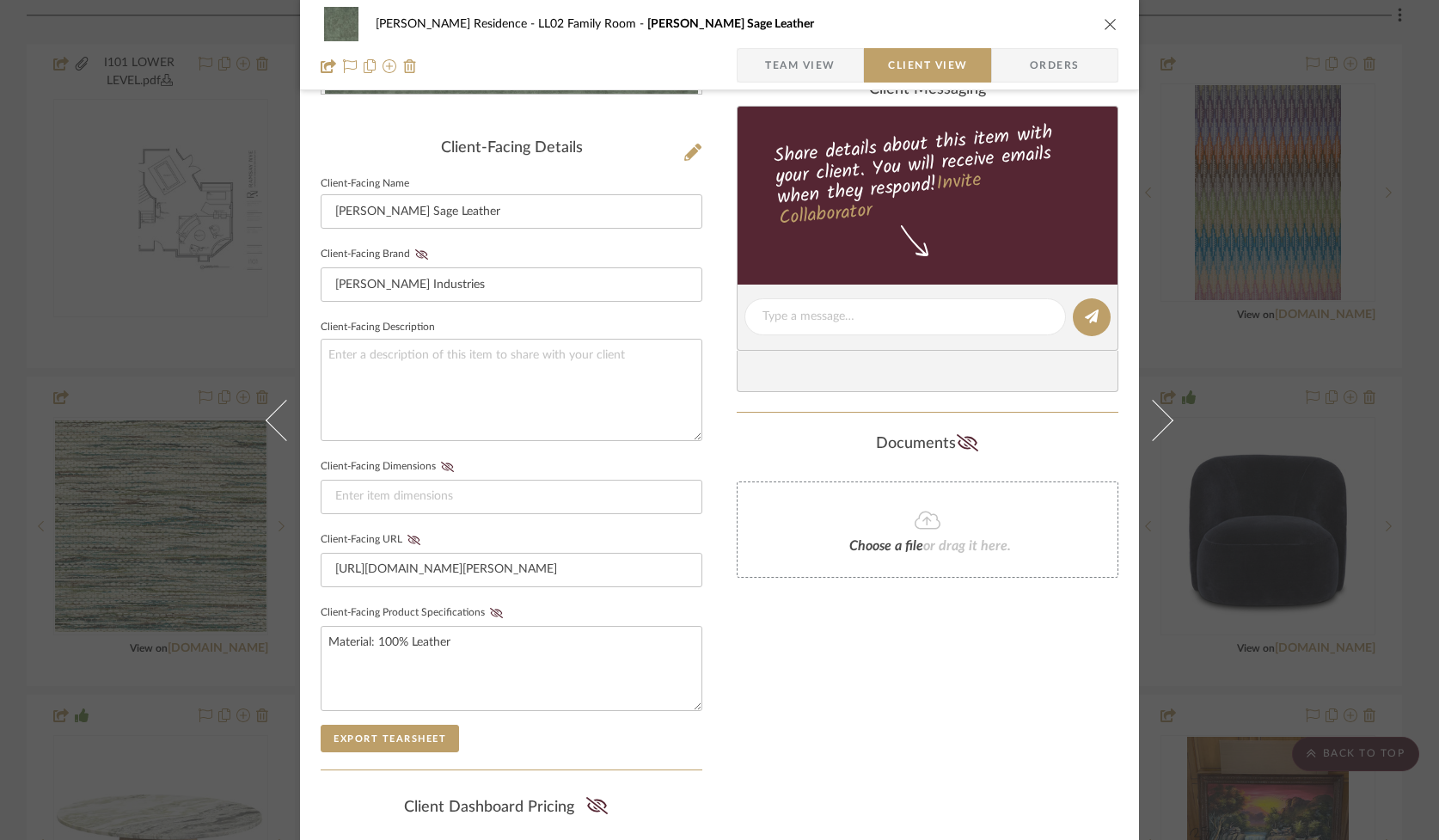
scroll to position [437, 0]
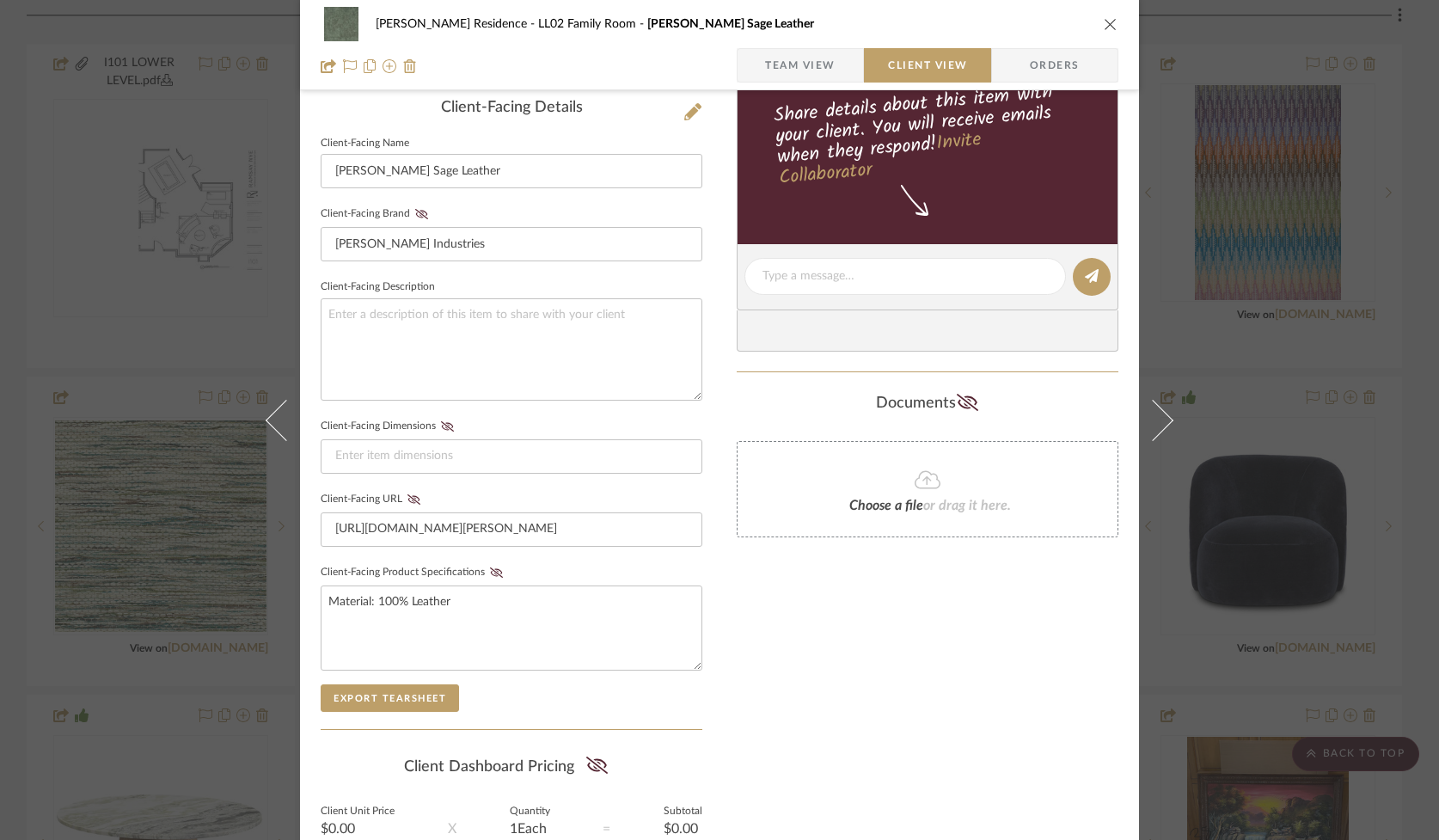
click at [1104, 24] on icon "close" at bounding box center [1111, 24] width 14 height 14
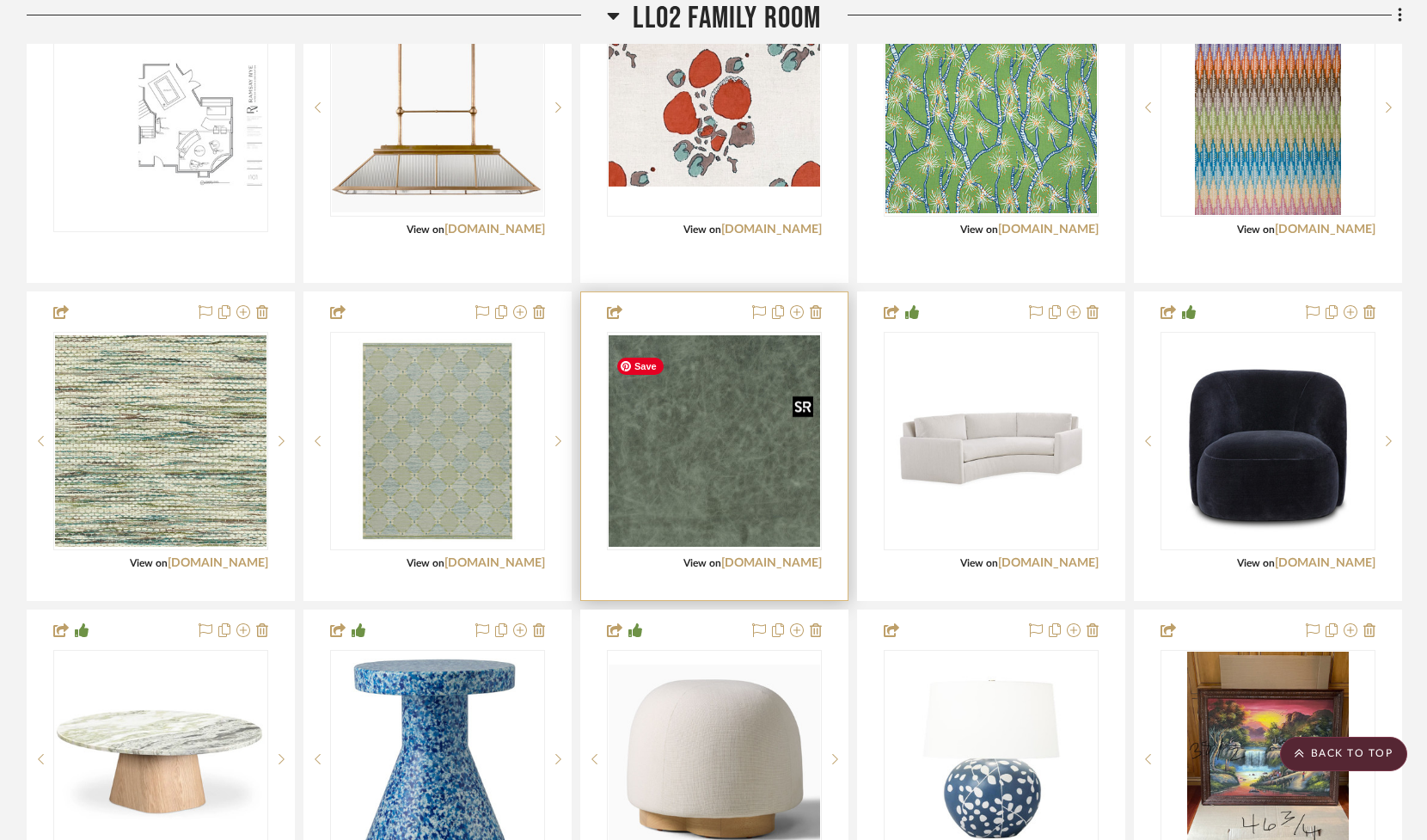
scroll to position [2746, 0]
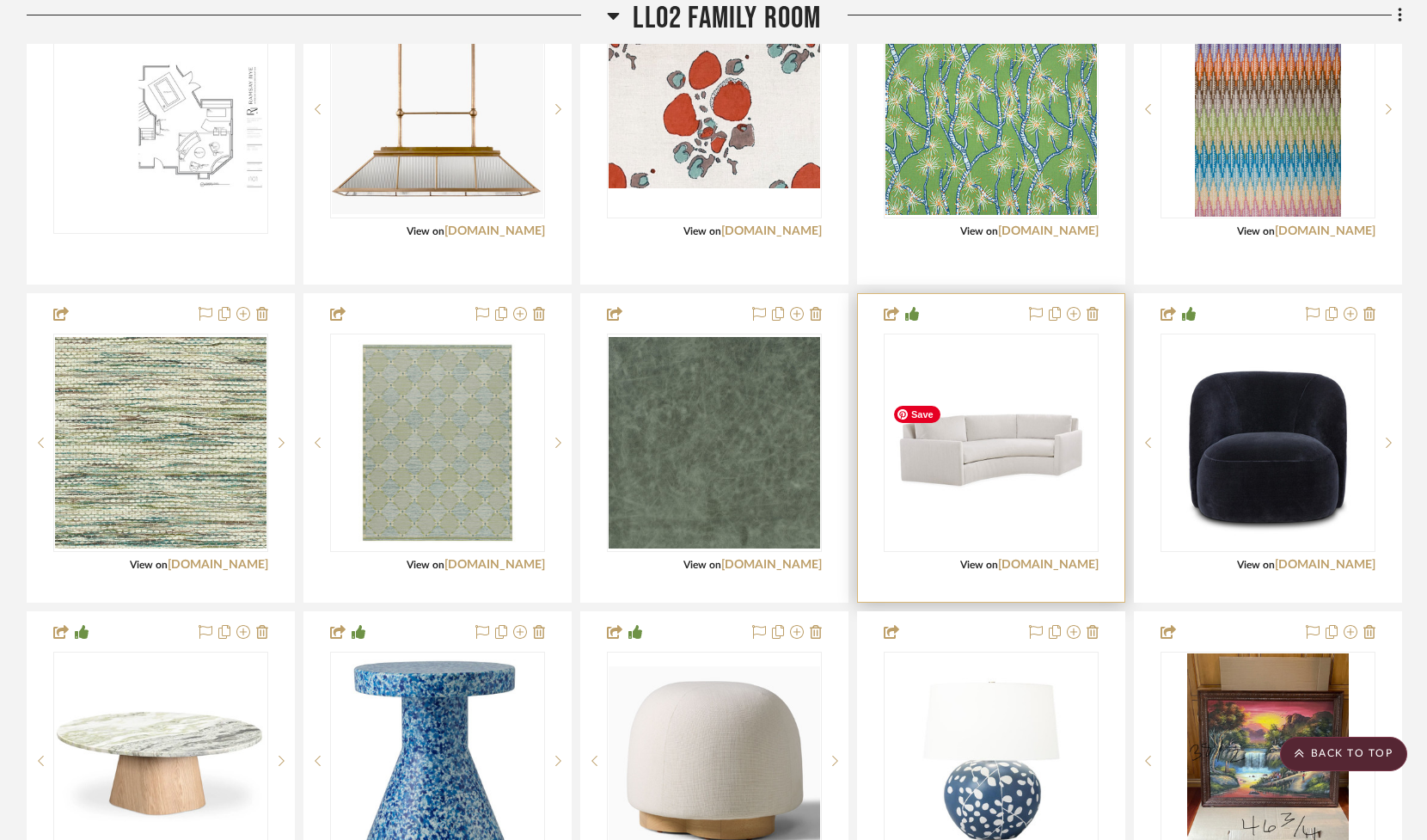
click at [988, 486] on img "0" at bounding box center [991, 442] width 211 height 118
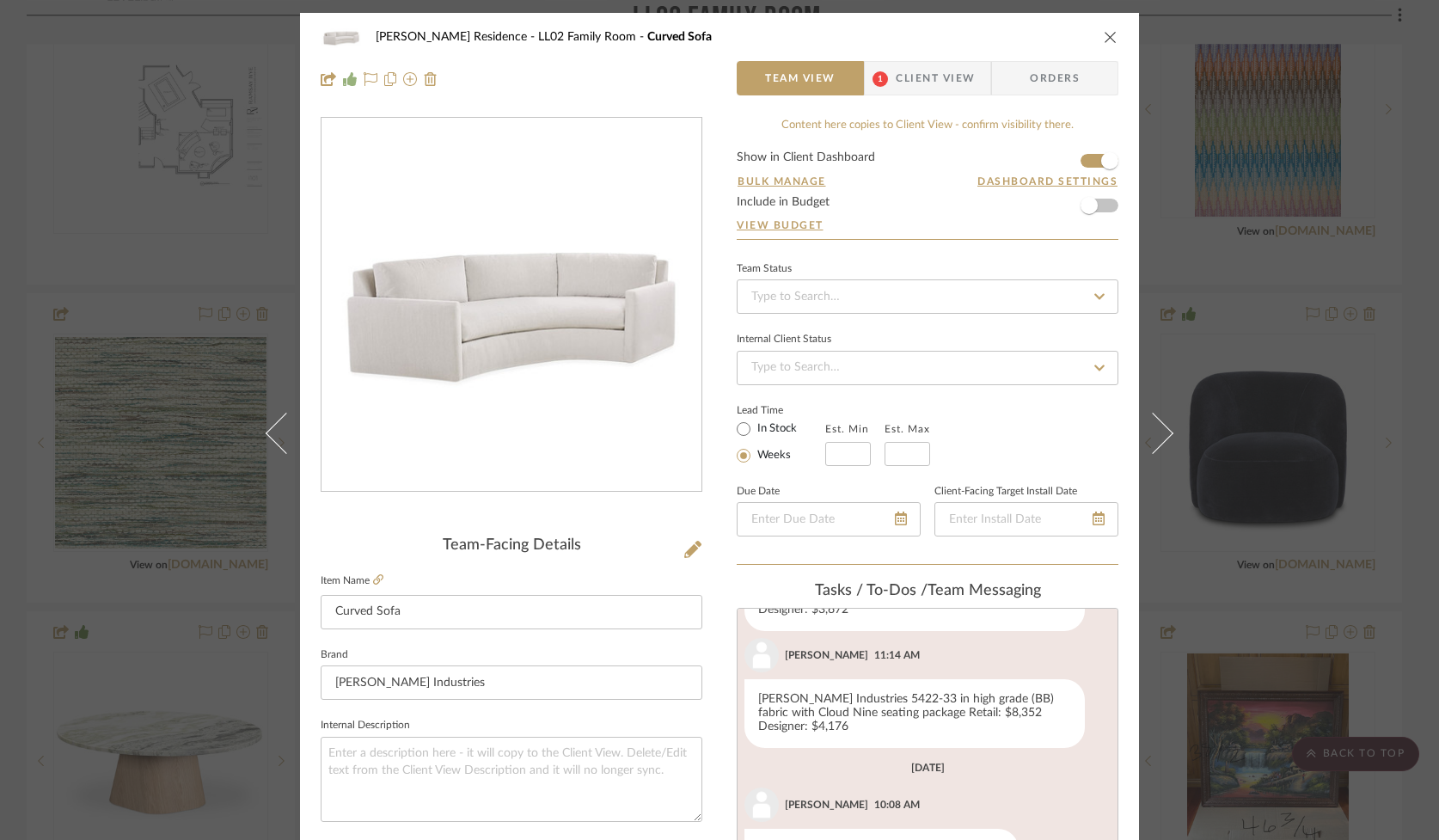
scroll to position [128, 0]
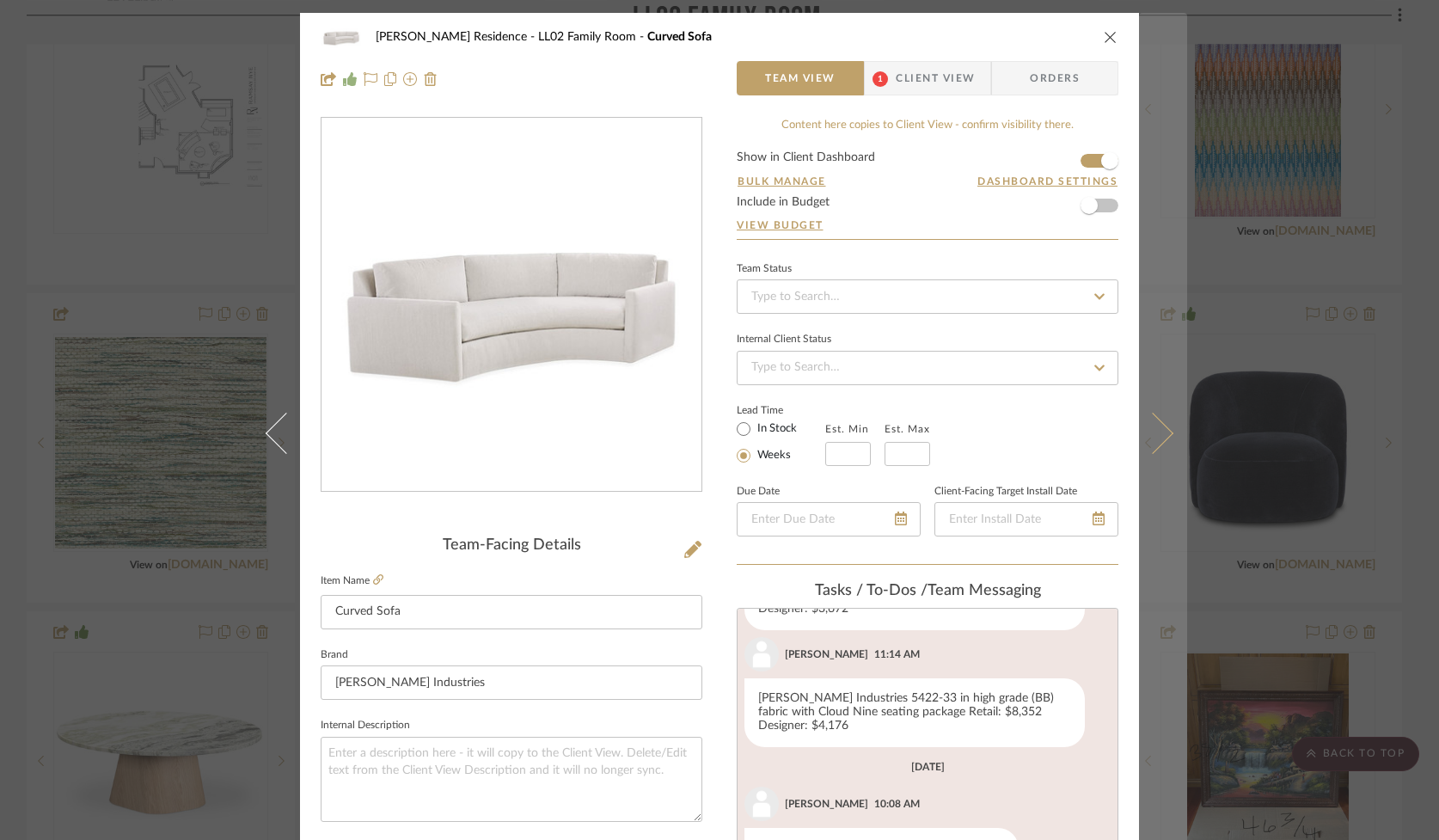
click at [1156, 429] on icon at bounding box center [1153, 432] width 42 height 42
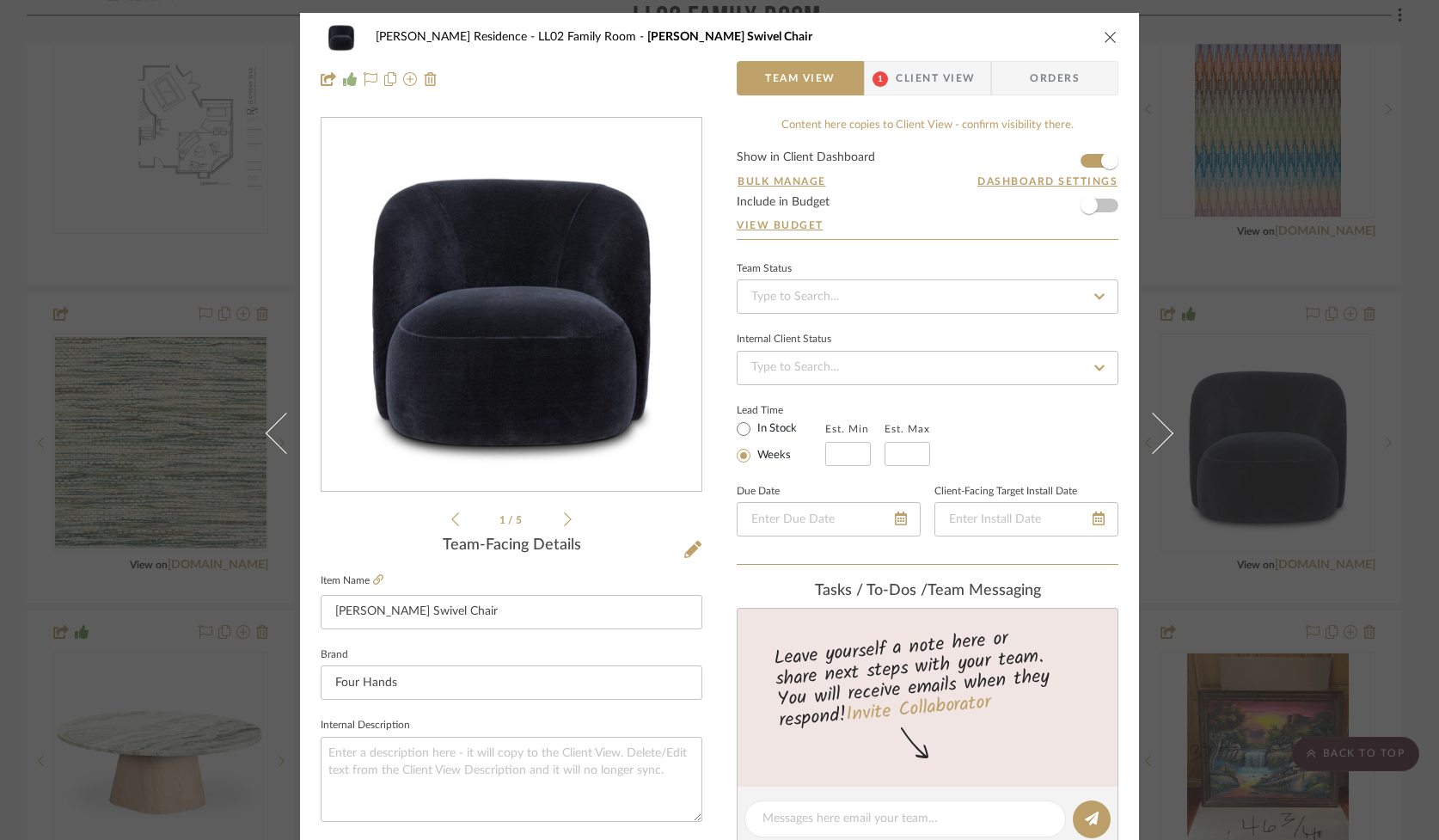
click at [1155, 429] on icon at bounding box center [1153, 432] width 42 height 42
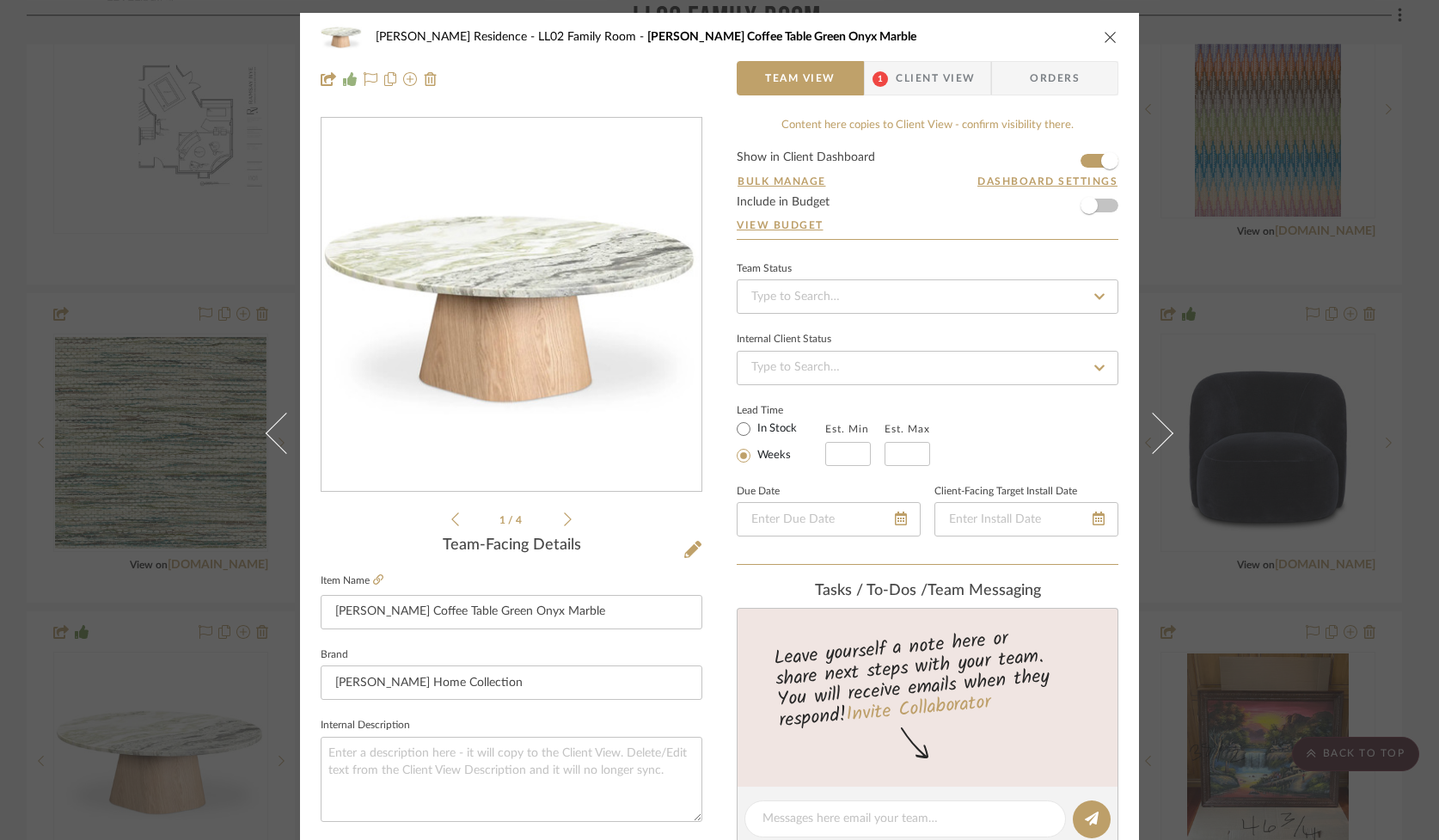
click at [1156, 429] on icon at bounding box center [1153, 432] width 42 height 42
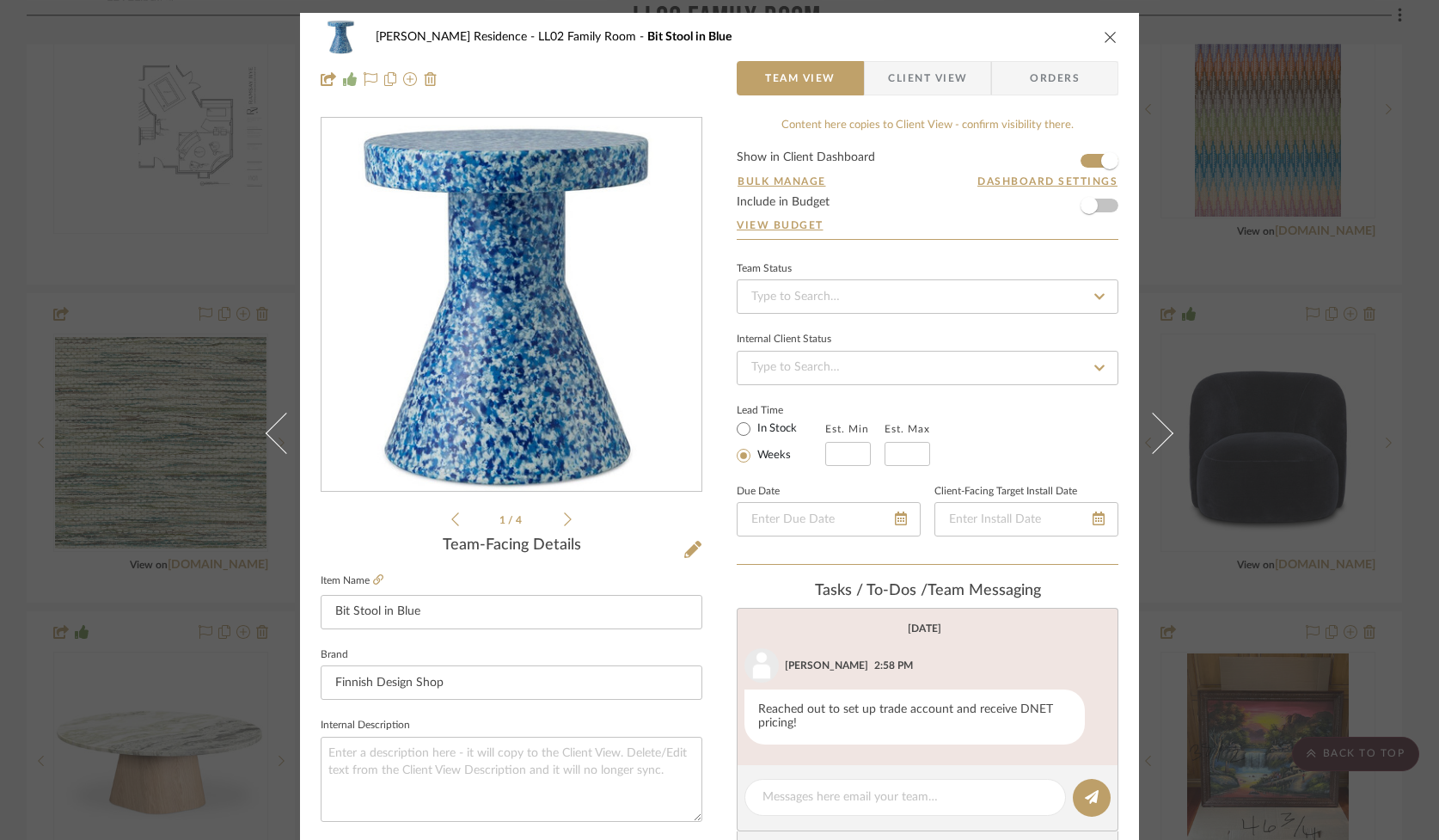
click at [1156, 429] on icon at bounding box center [1153, 432] width 42 height 42
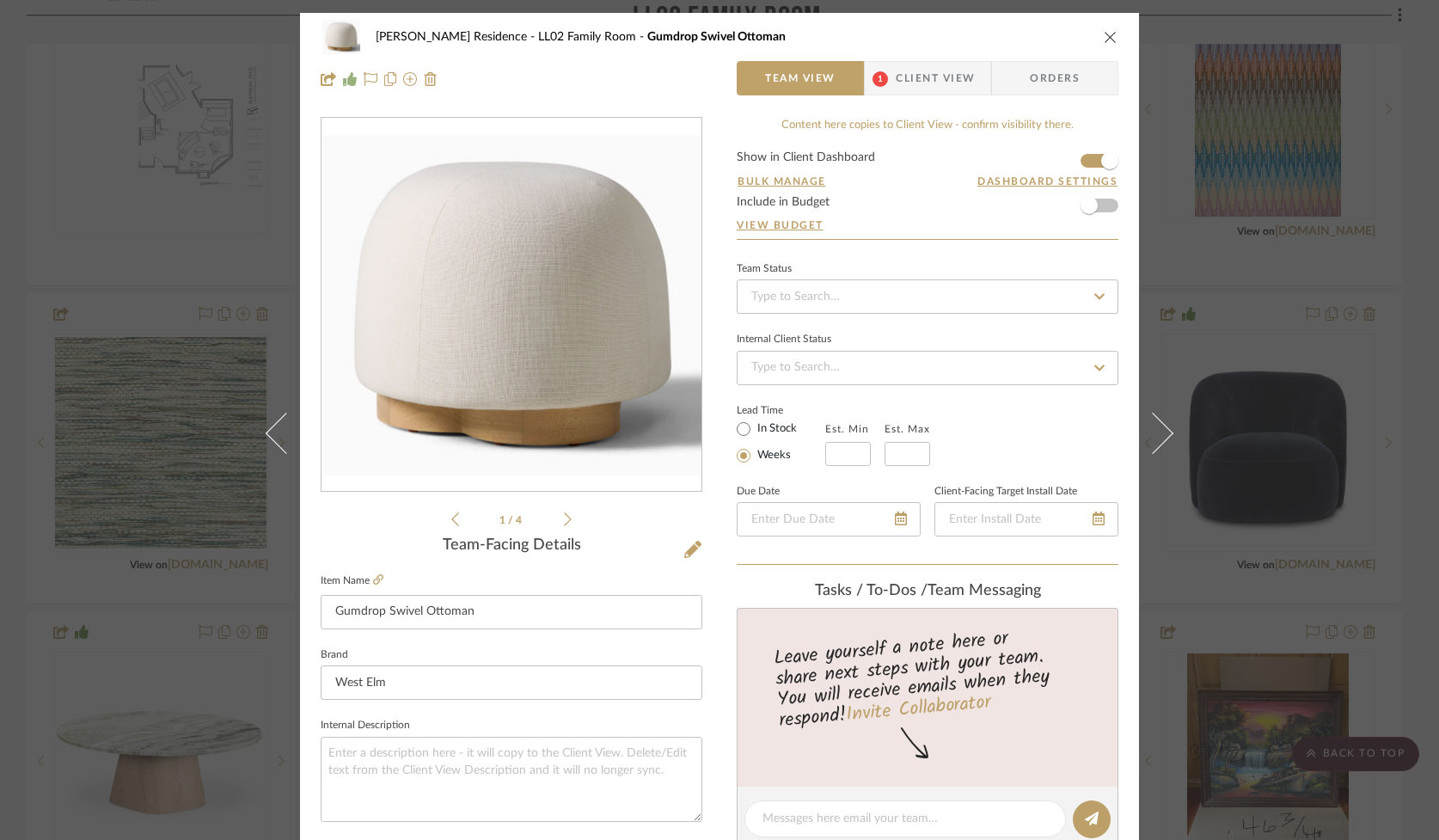
click at [1156, 429] on icon at bounding box center [1153, 432] width 42 height 42
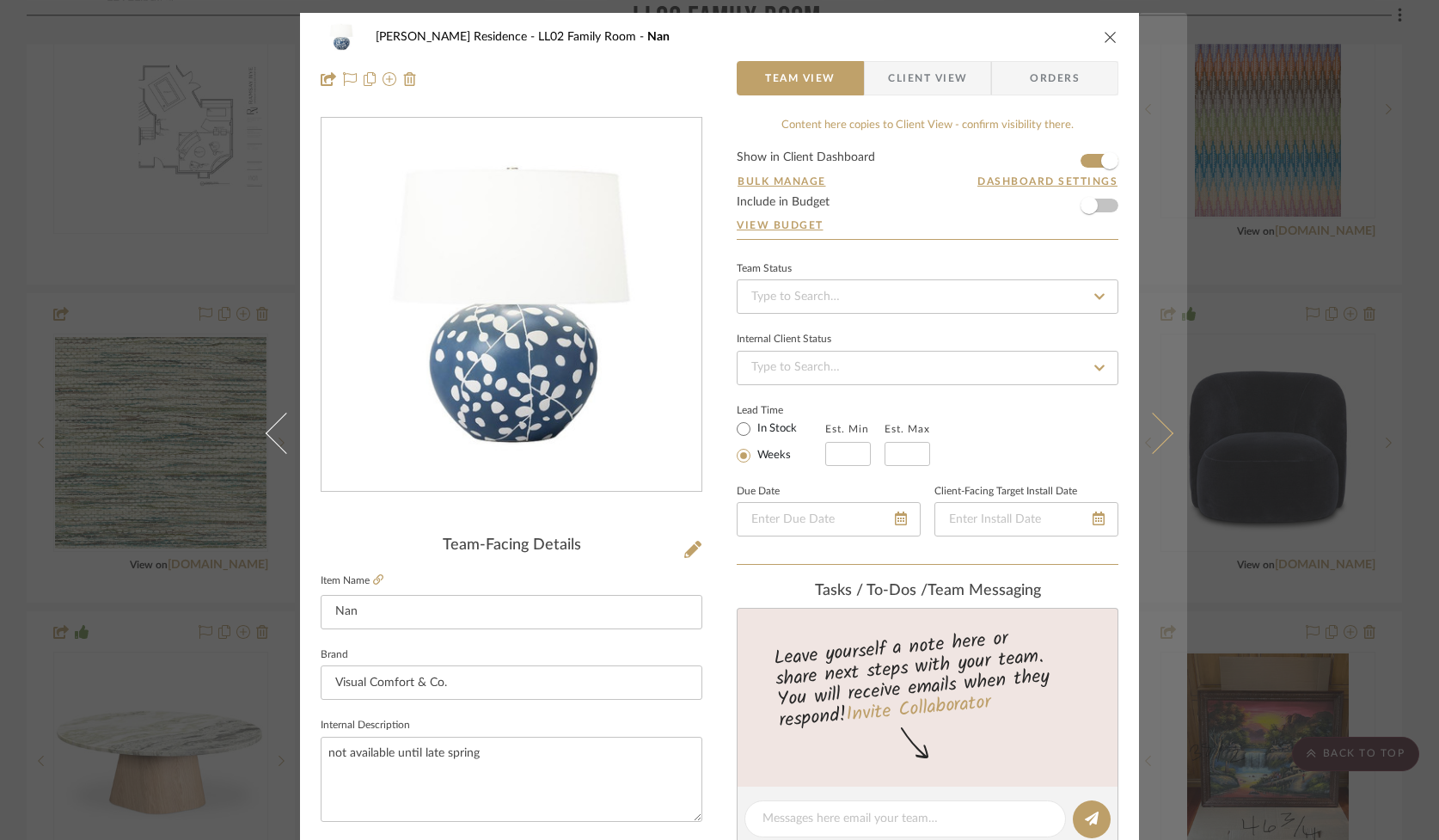
click at [1156, 429] on icon at bounding box center [1153, 432] width 42 height 42
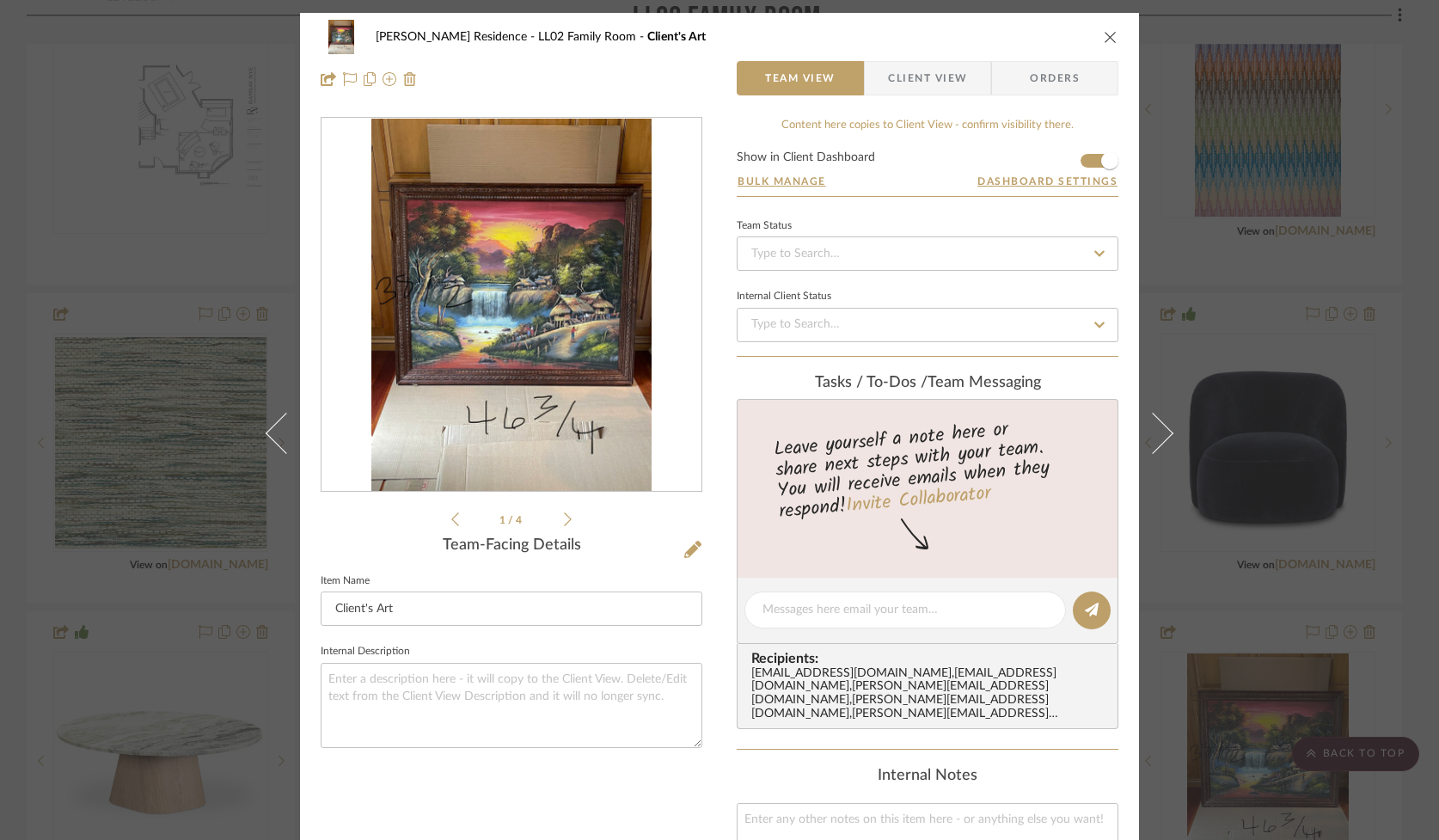
click at [1104, 37] on icon "close" at bounding box center [1111, 37] width 14 height 14
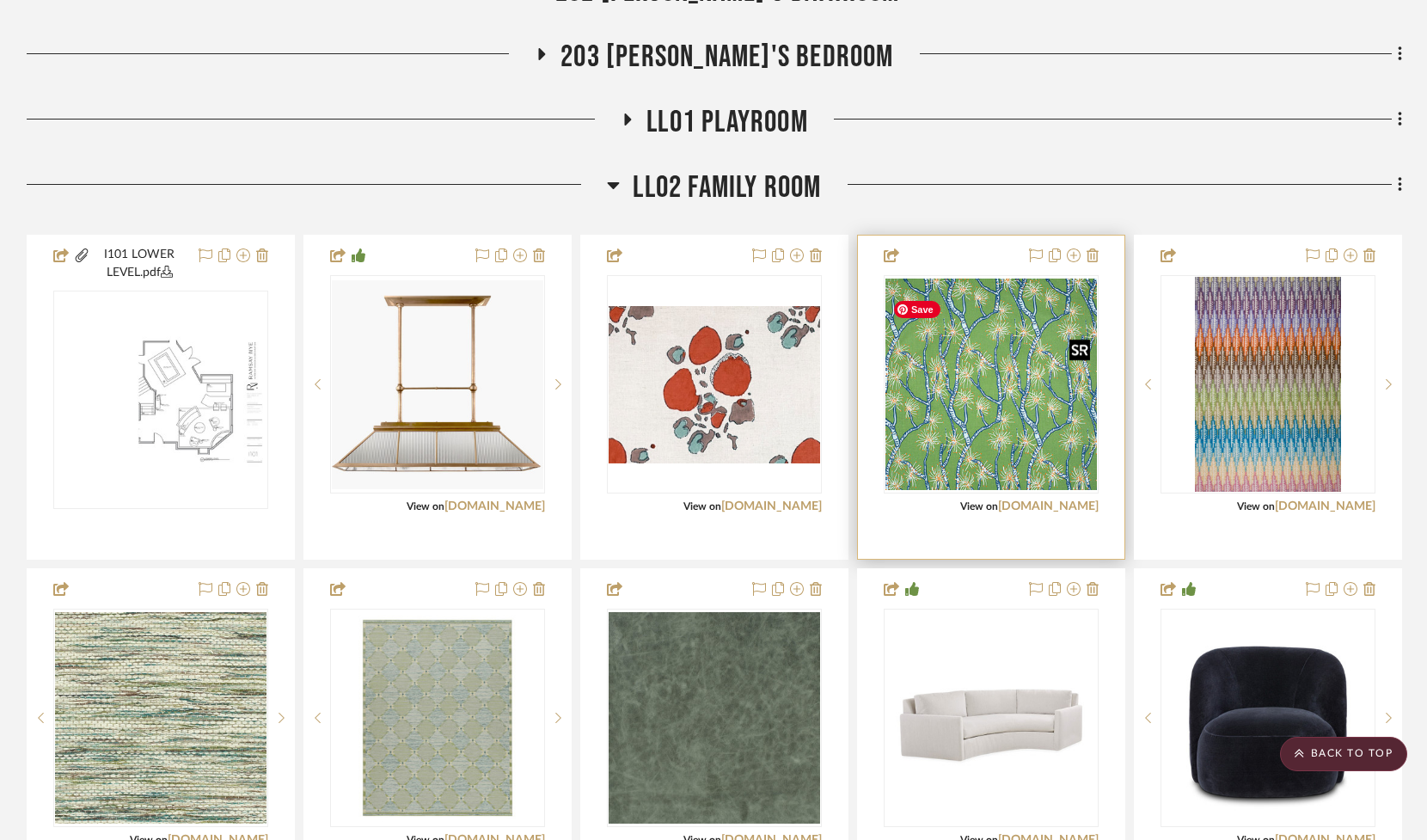
scroll to position [2473, 0]
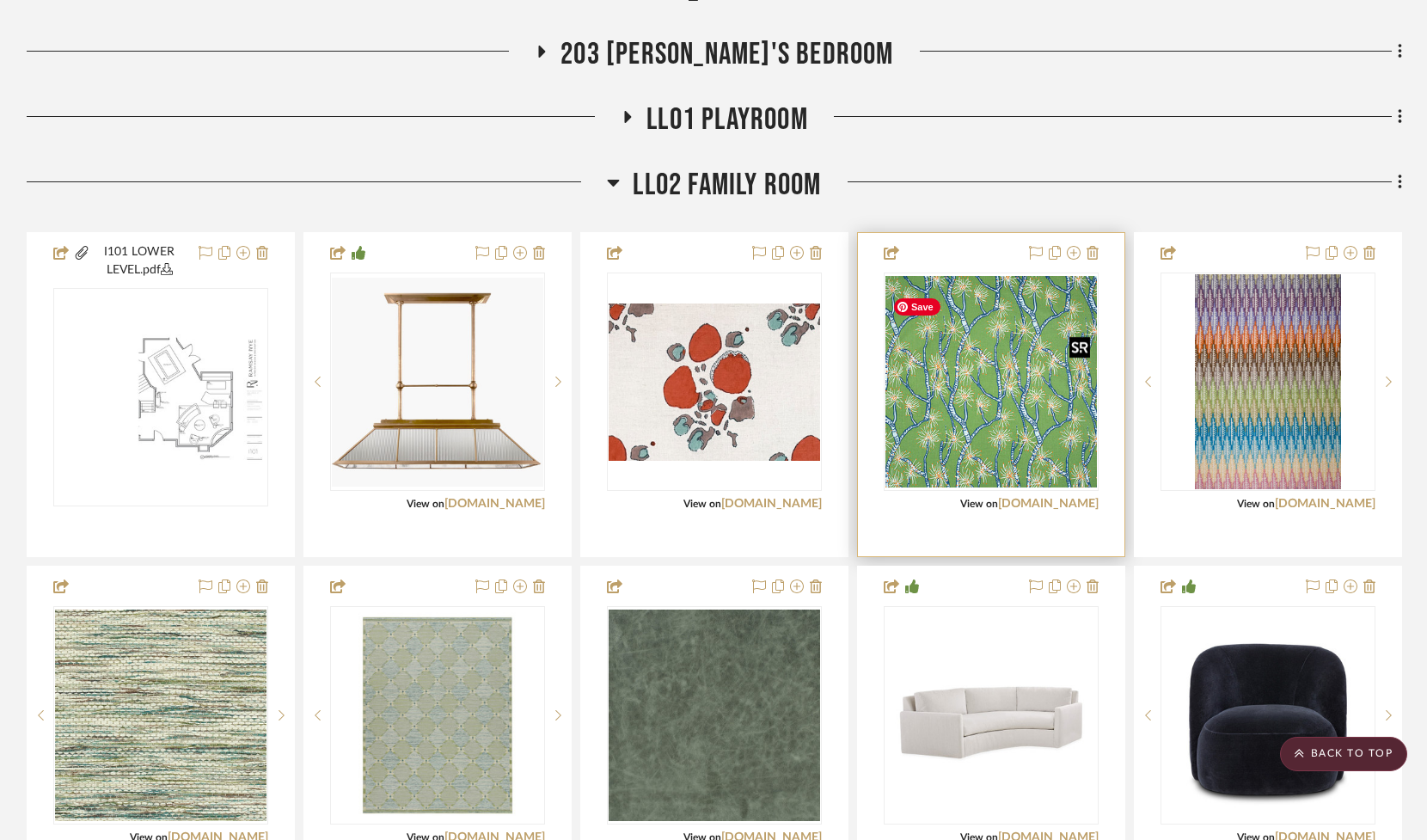
click at [973, 462] on img "0" at bounding box center [991, 381] width 211 height 211
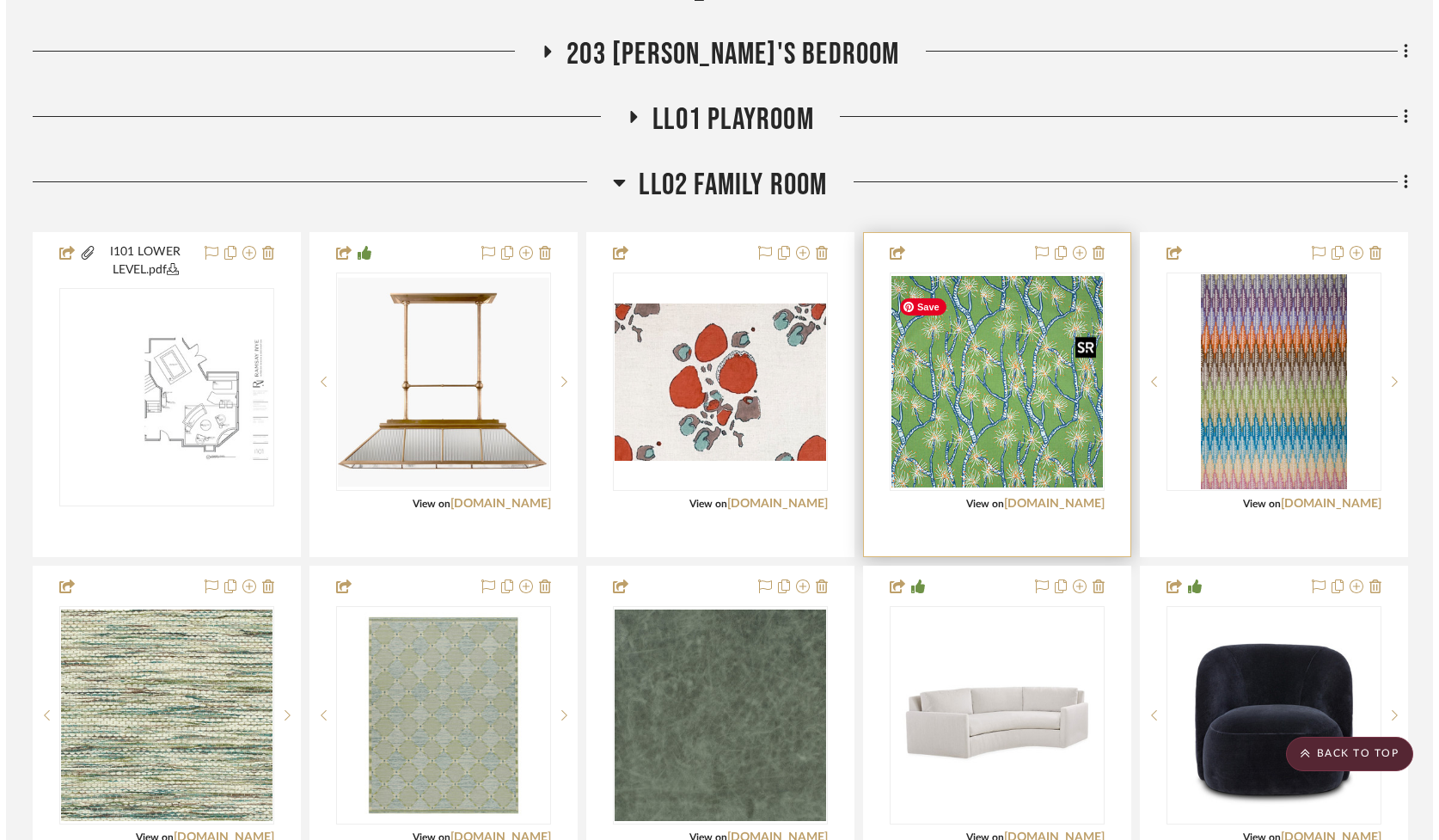
scroll to position [0, 0]
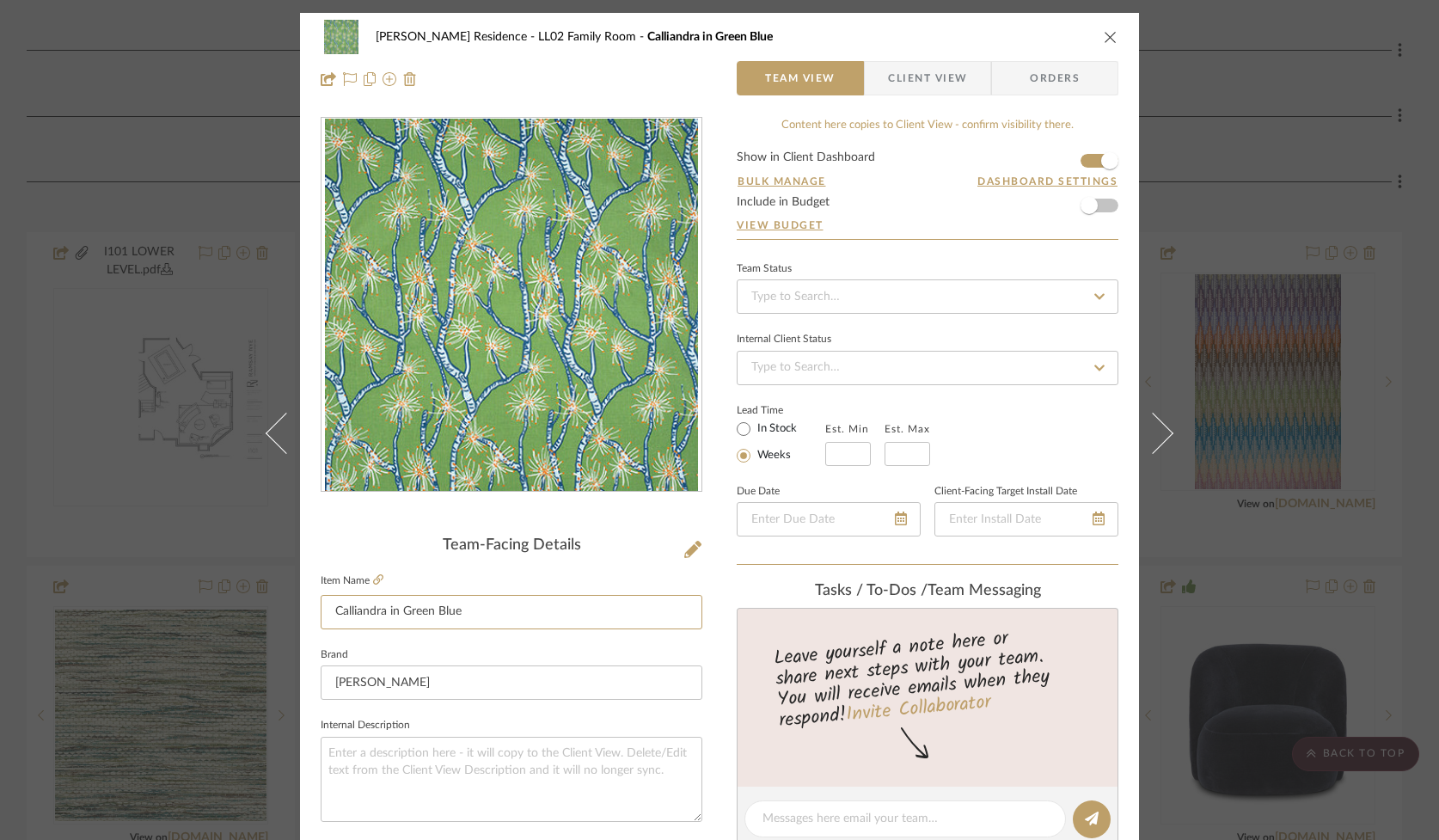
drag, startPoint x: 455, startPoint y: 617, endPoint x: 185, endPoint y: 606, distance: 270.2
click at [185, 606] on div "[PERSON_NAME] Residence LL02 Family Room Calliandra in Green Blue Team View Cli…" at bounding box center [719, 420] width 1439 height 840
click at [1105, 29] on button "close" at bounding box center [1111, 37] width 16 height 16
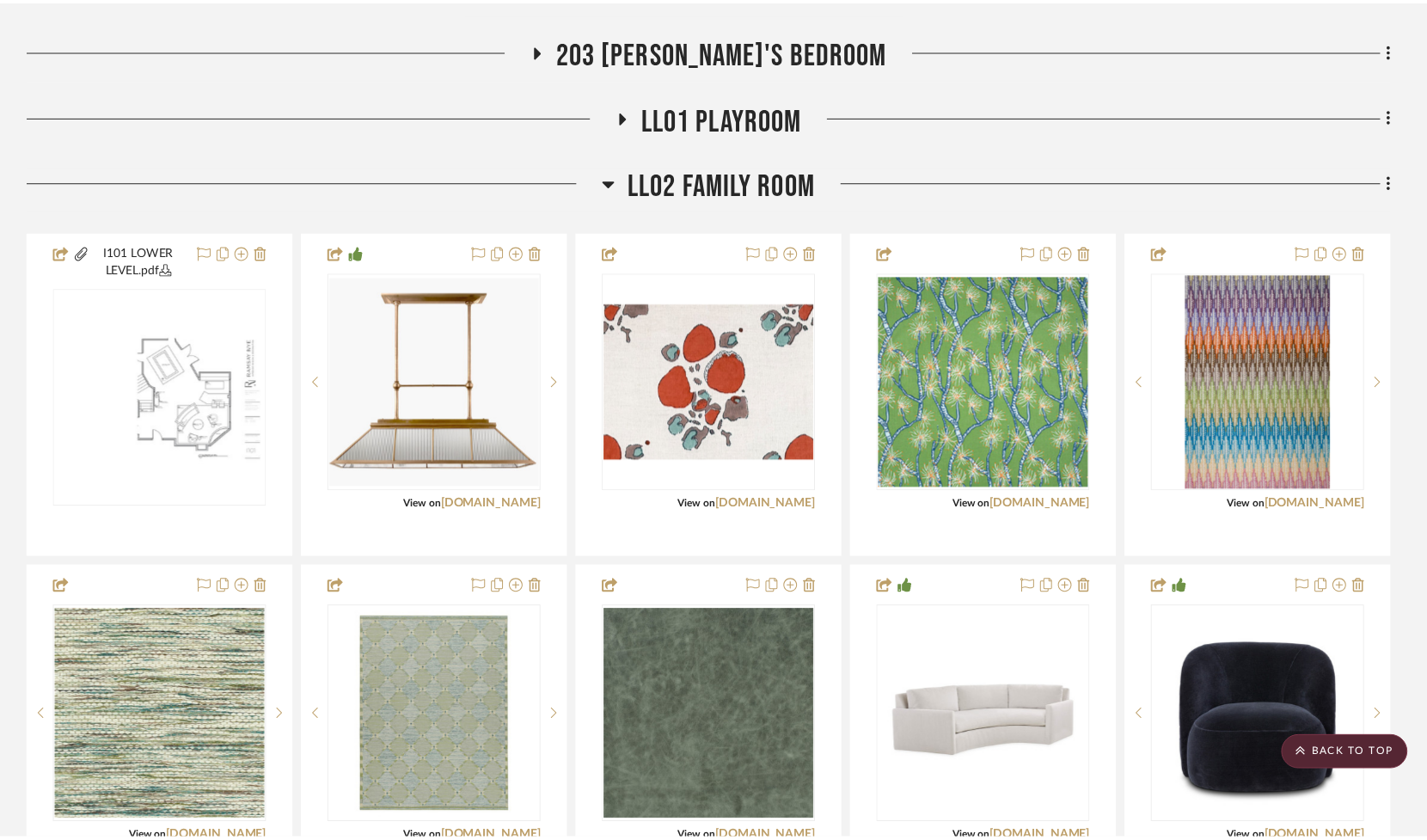
scroll to position [2473, 0]
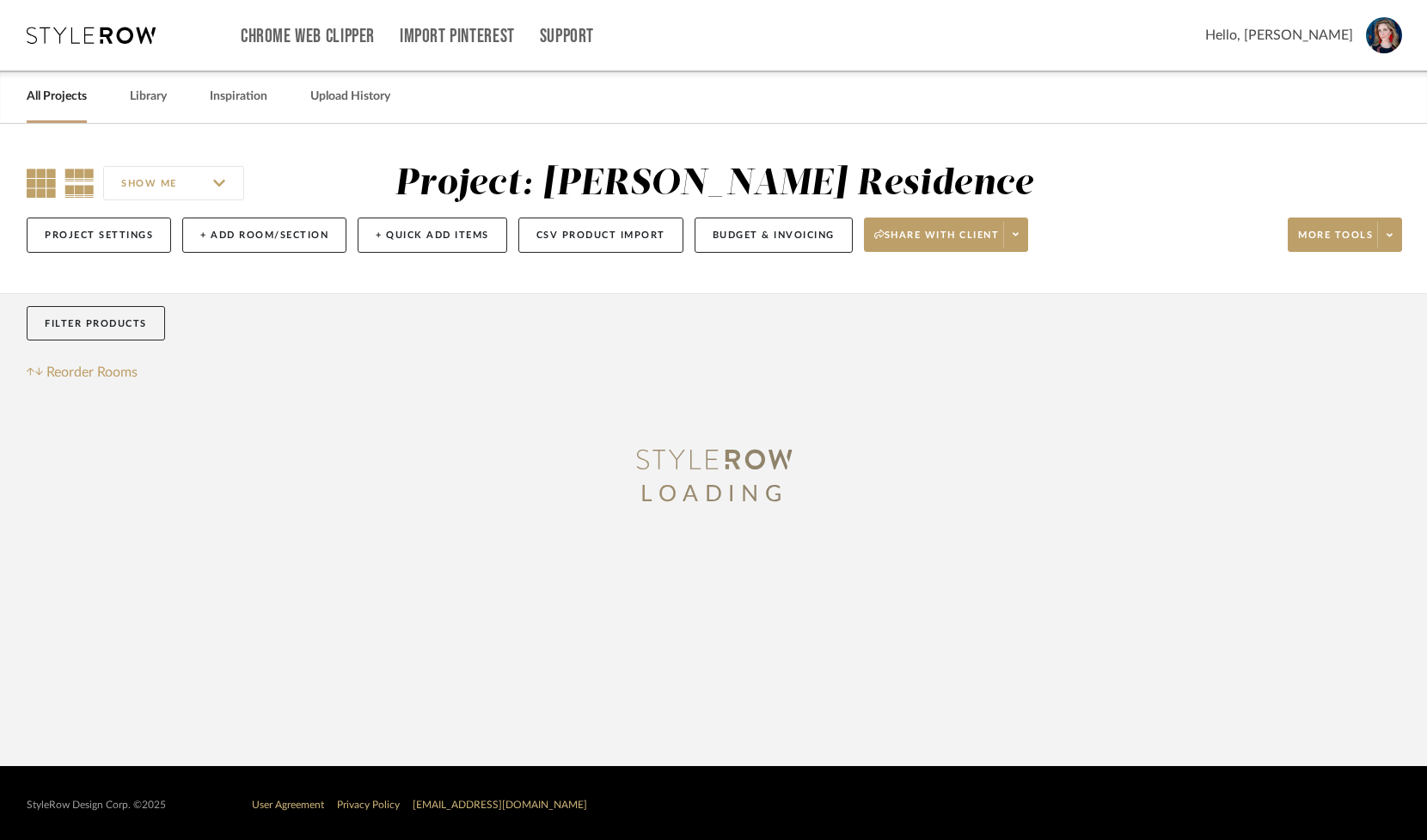
click at [49, 190] on icon at bounding box center [41, 183] width 29 height 29
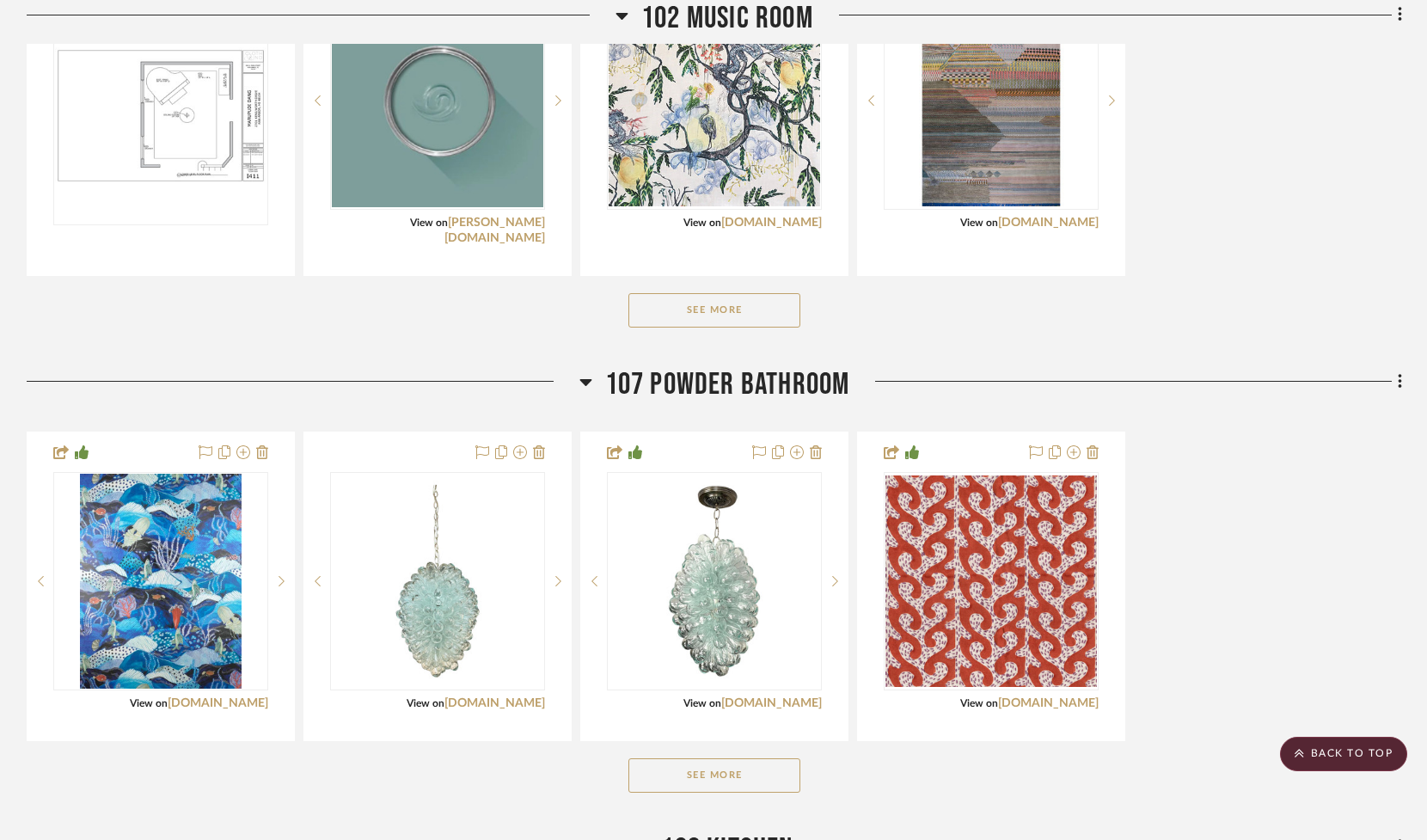
scroll to position [737, 0]
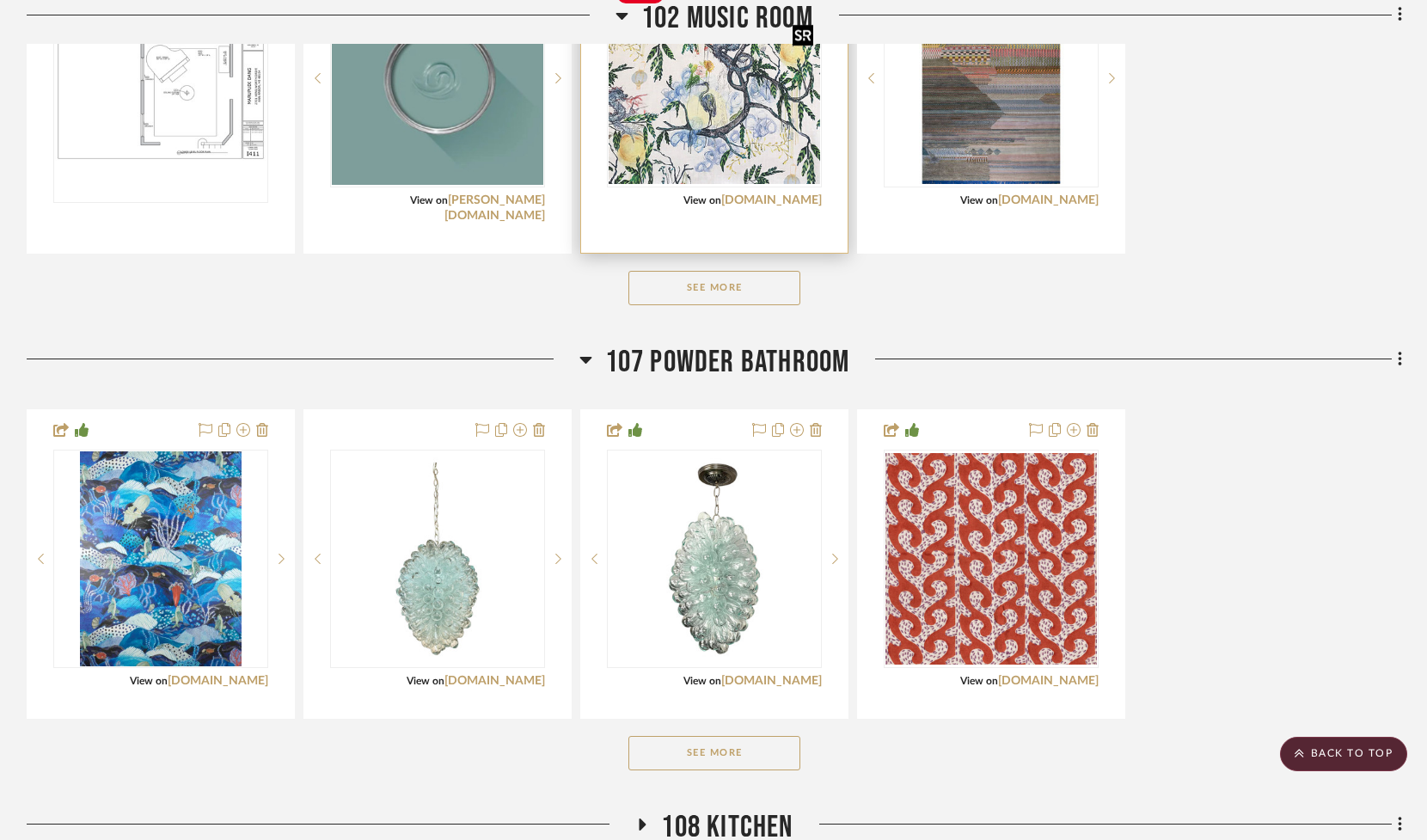
click at [0, 0] on img at bounding box center [0, 0] width 0 height 0
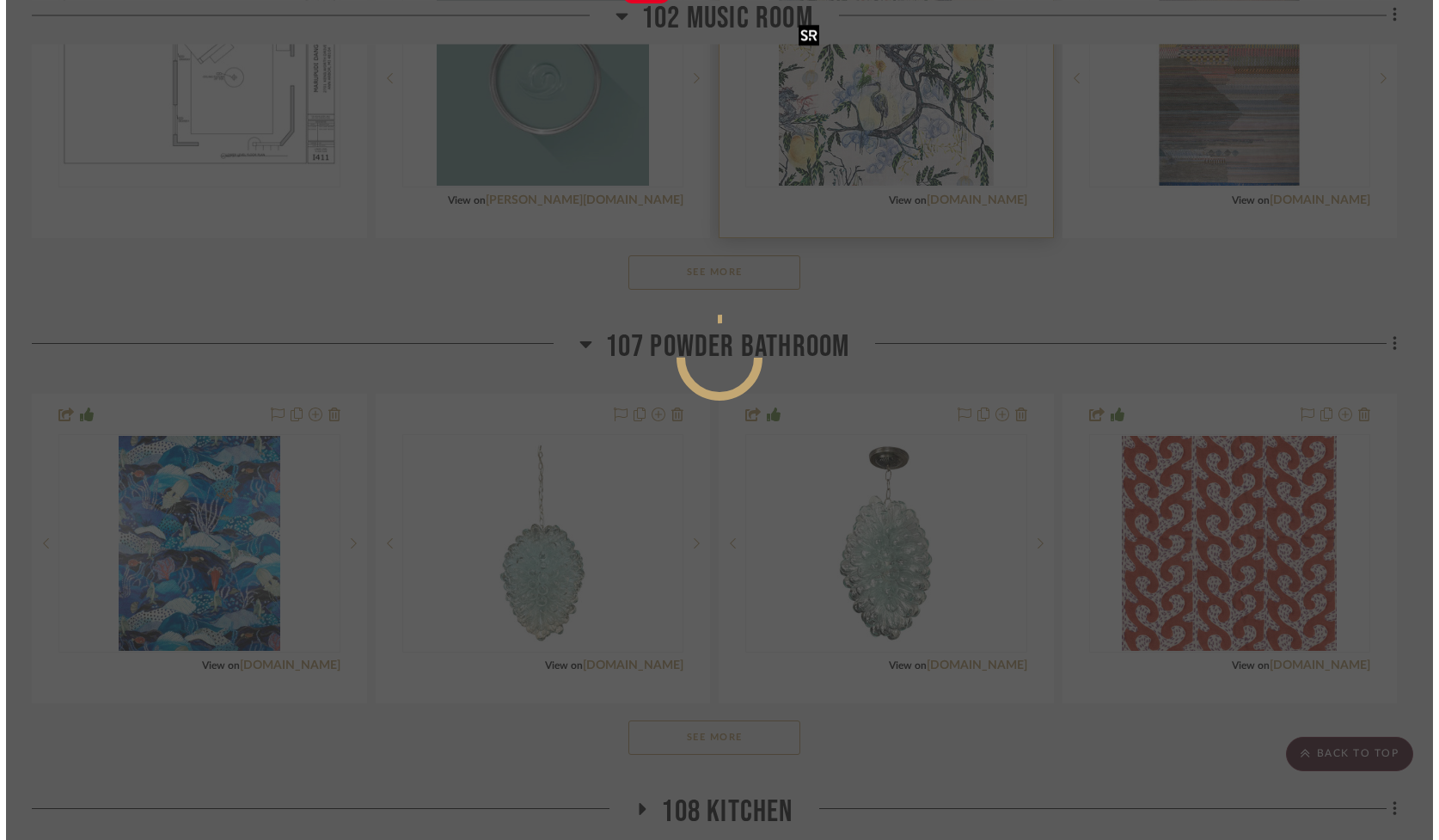
scroll to position [0, 0]
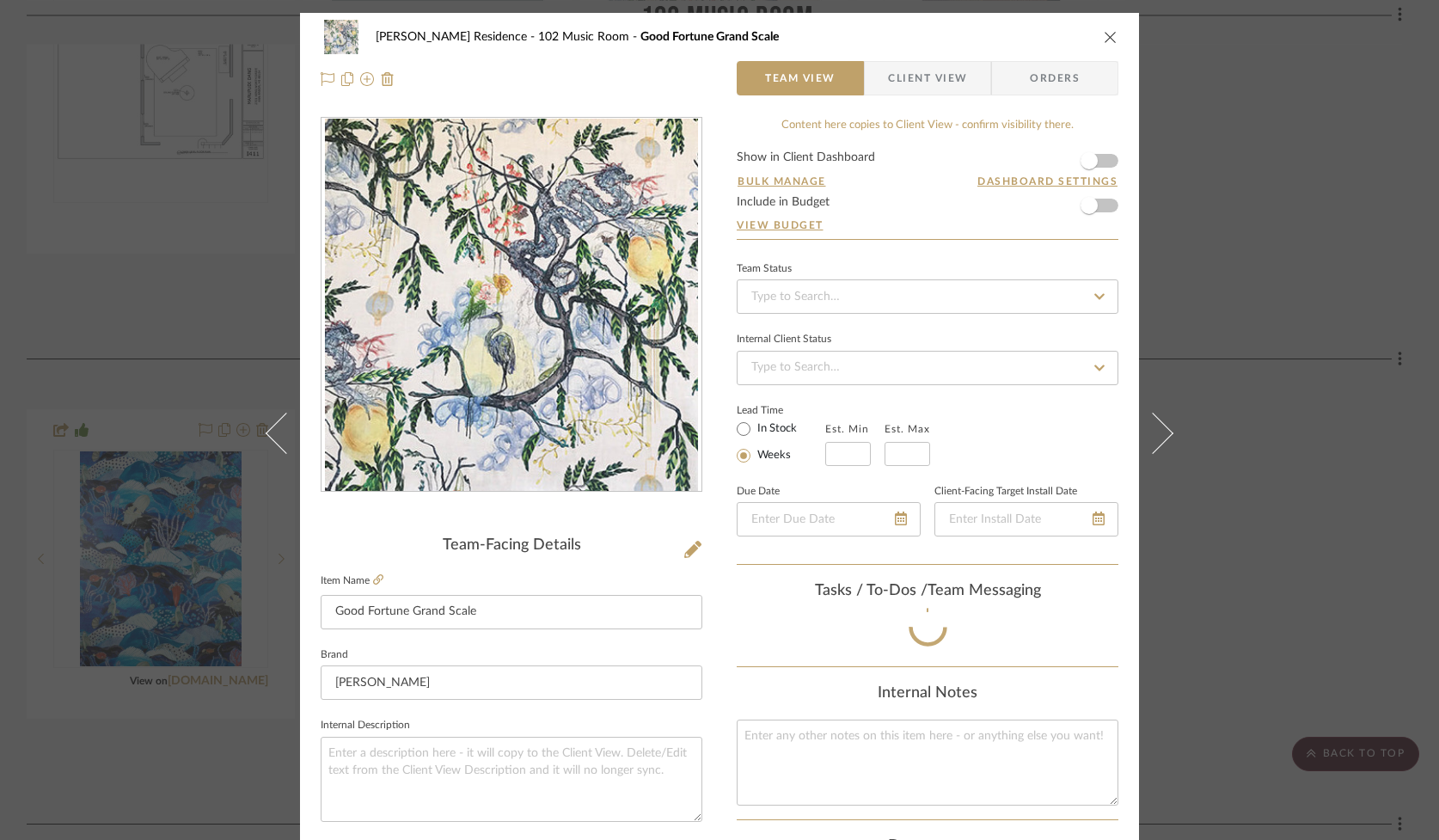
click at [947, 79] on span "Client View" at bounding box center [928, 78] width 80 height 34
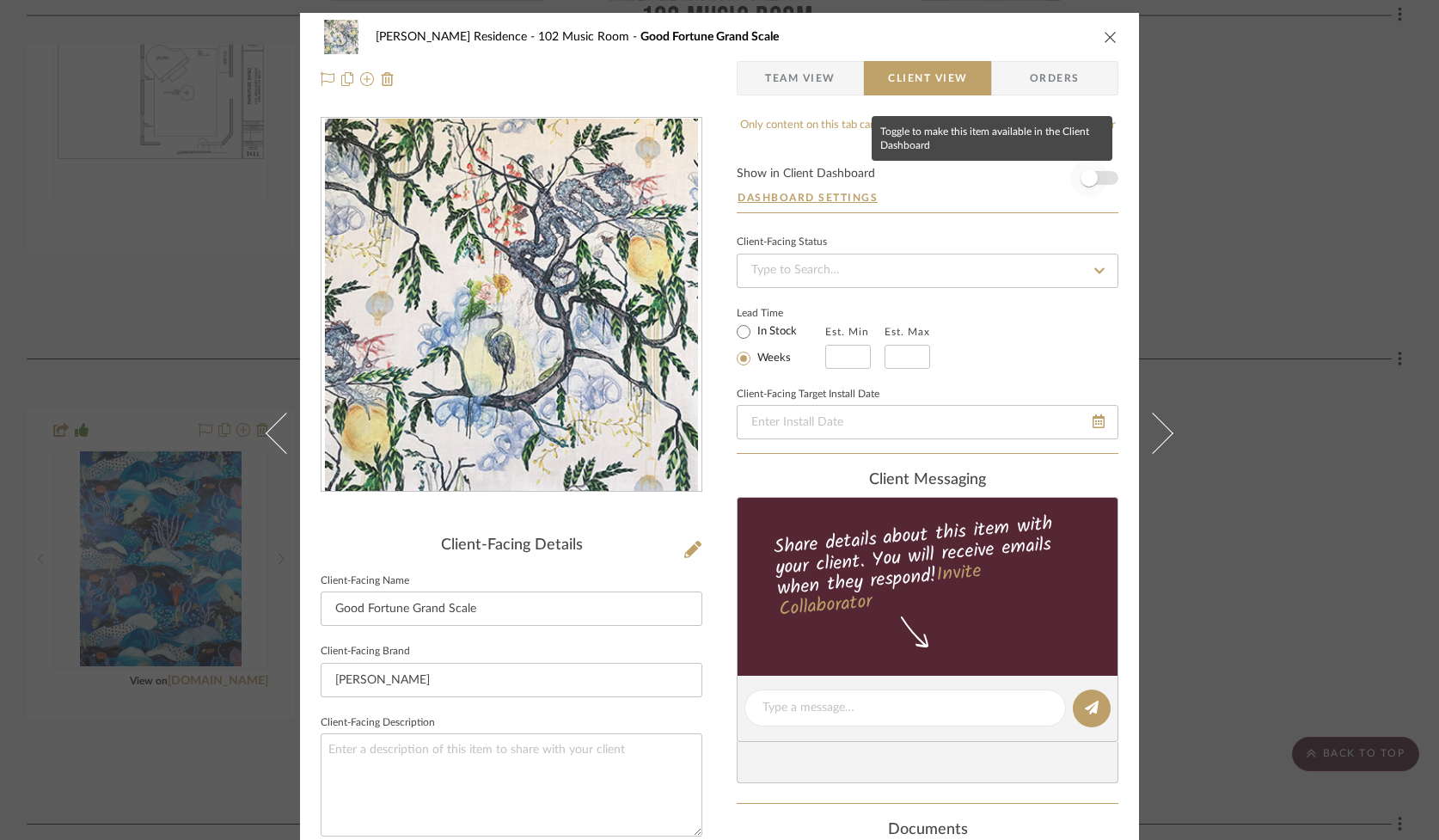
click at [1101, 177] on span "button" at bounding box center [1089, 178] width 38 height 38
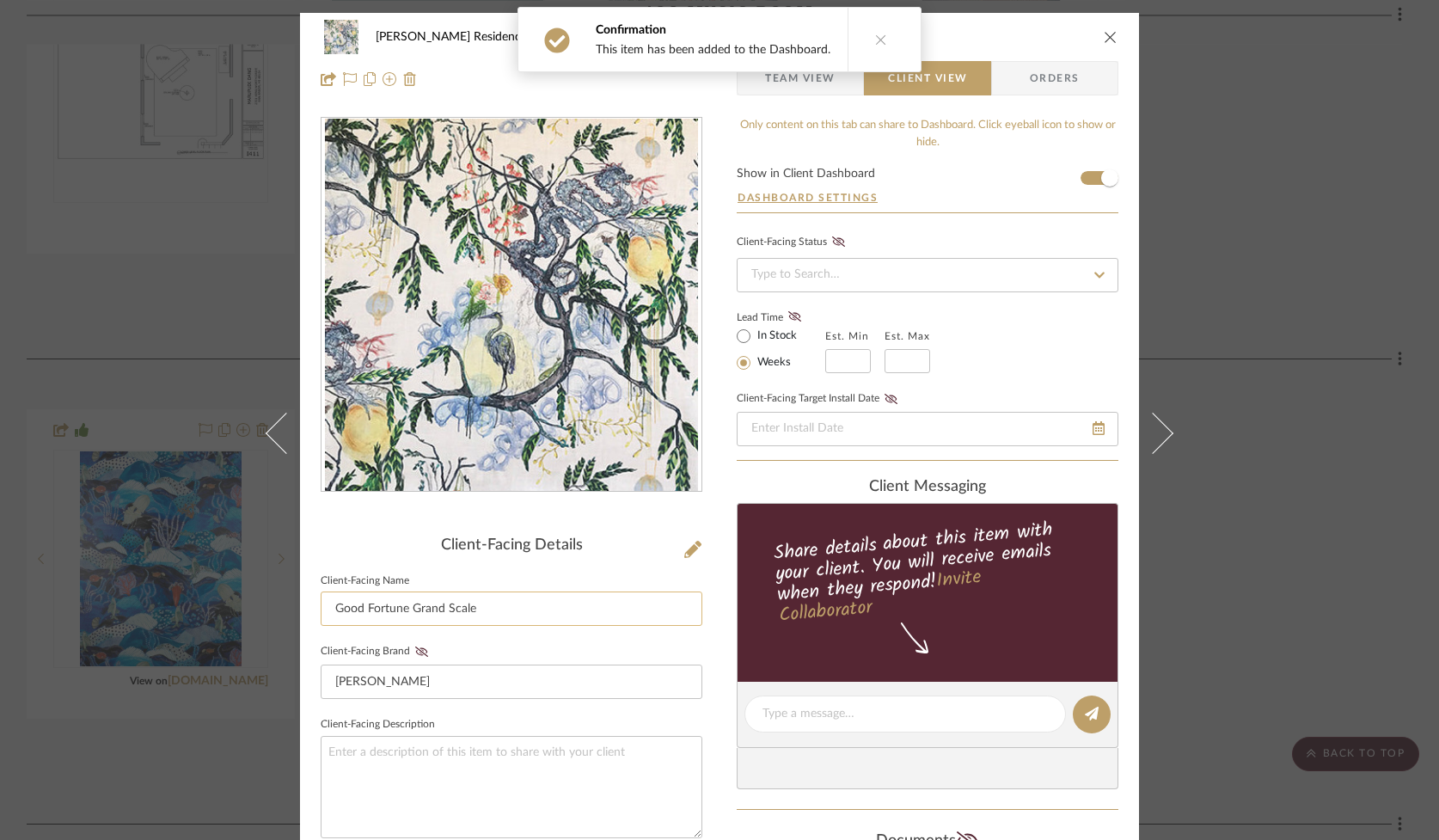
click at [528, 615] on input "Good Fortune Grand Scale" at bounding box center [510, 608] width 381 height 34
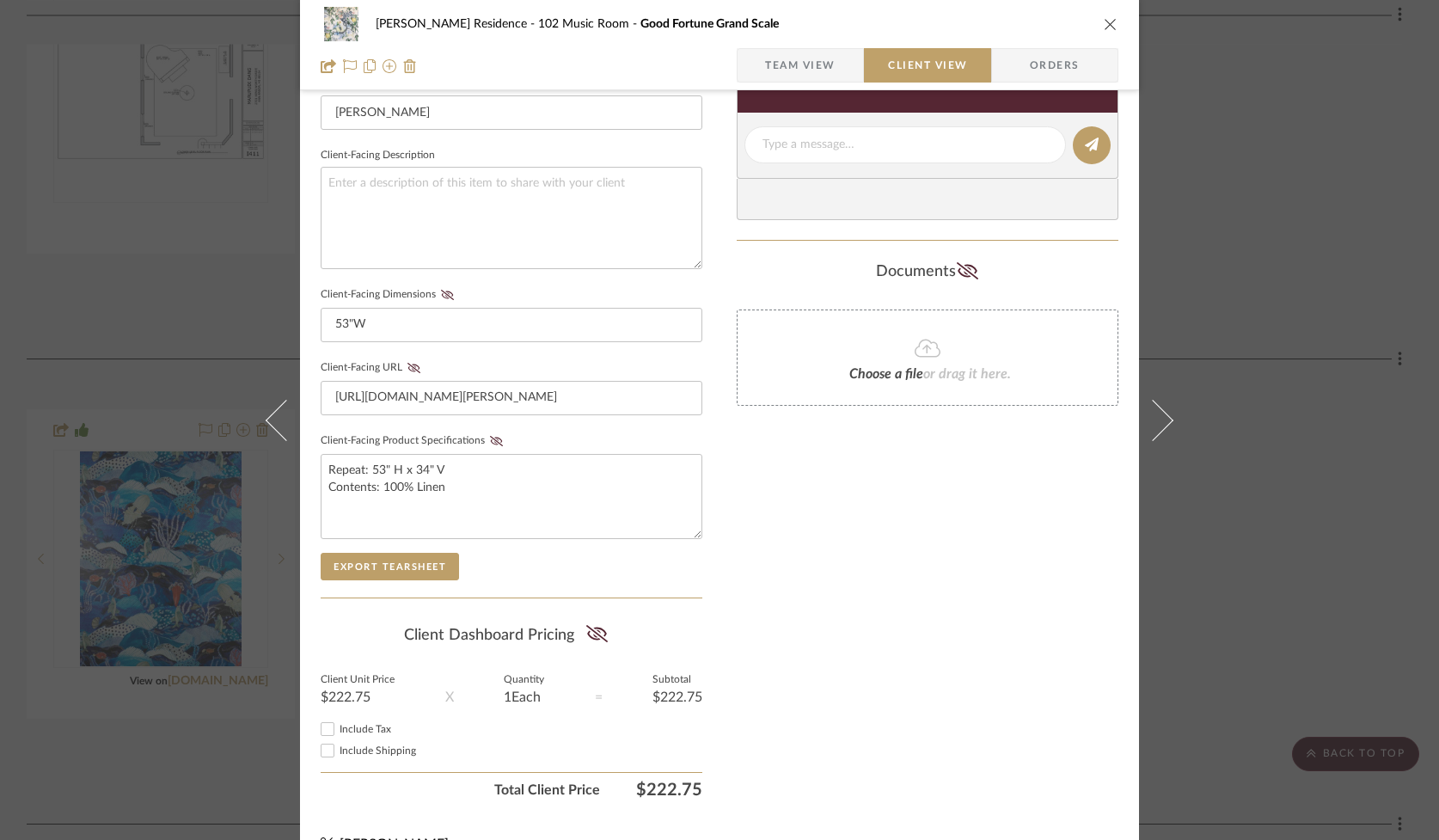
scroll to position [567, 0]
type input "Good Fortune Grand Scale in [GEOGRAPHIC_DATA]"
click at [1104, 25] on icon "close" at bounding box center [1111, 24] width 14 height 14
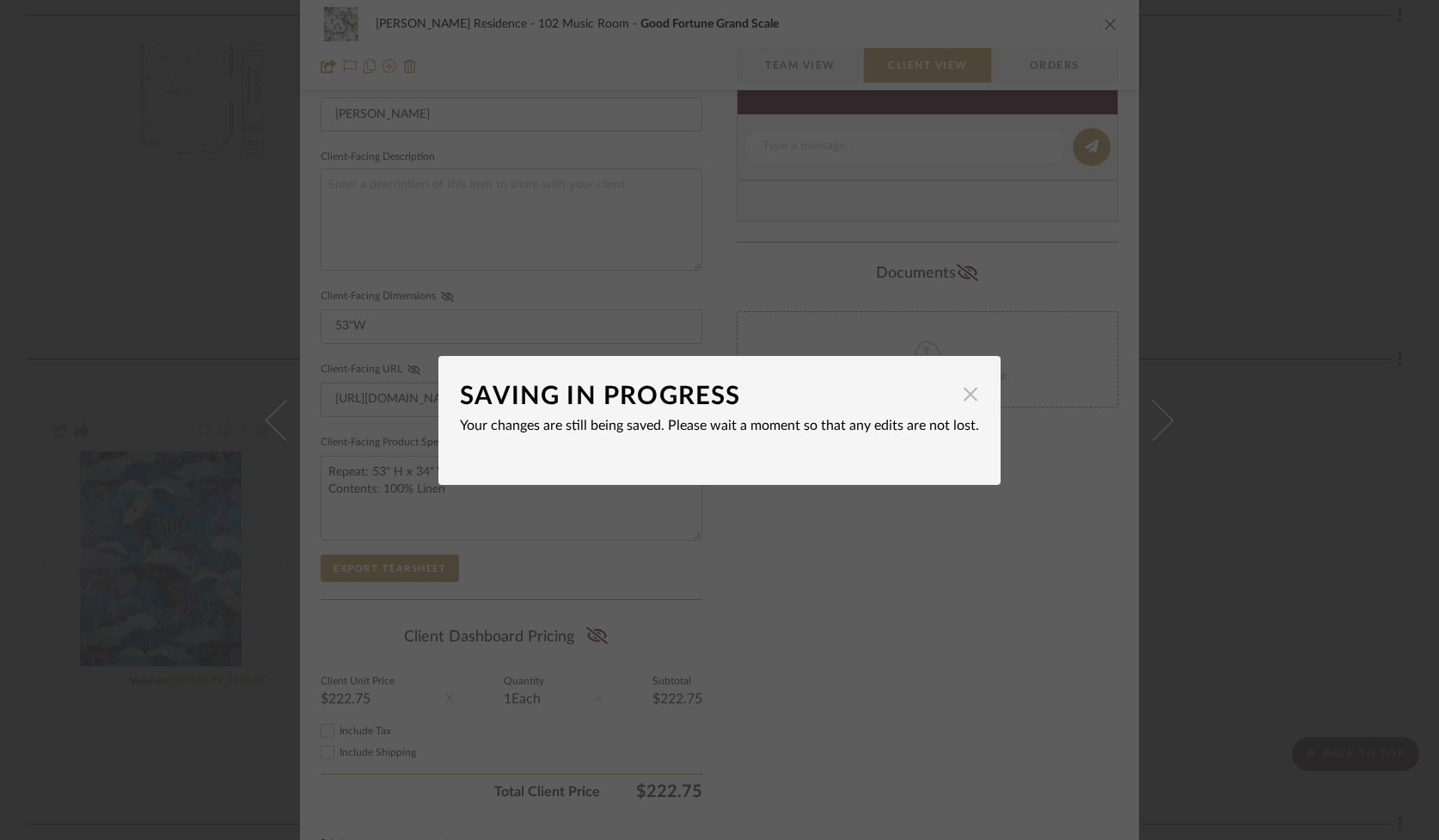
click at [969, 393] on span "button" at bounding box center [970, 394] width 34 height 34
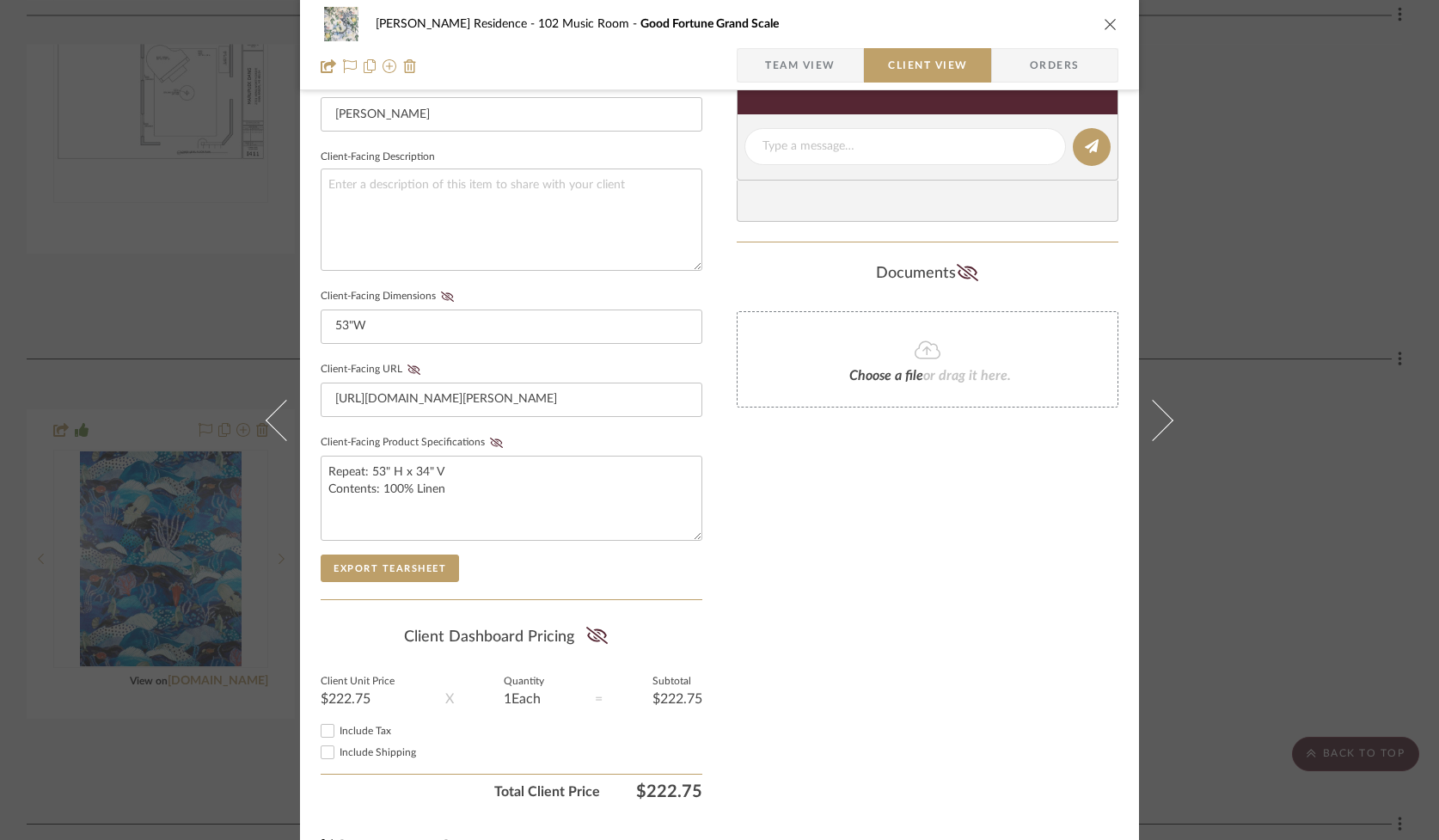
click at [1106, 20] on icon "close" at bounding box center [1111, 24] width 14 height 14
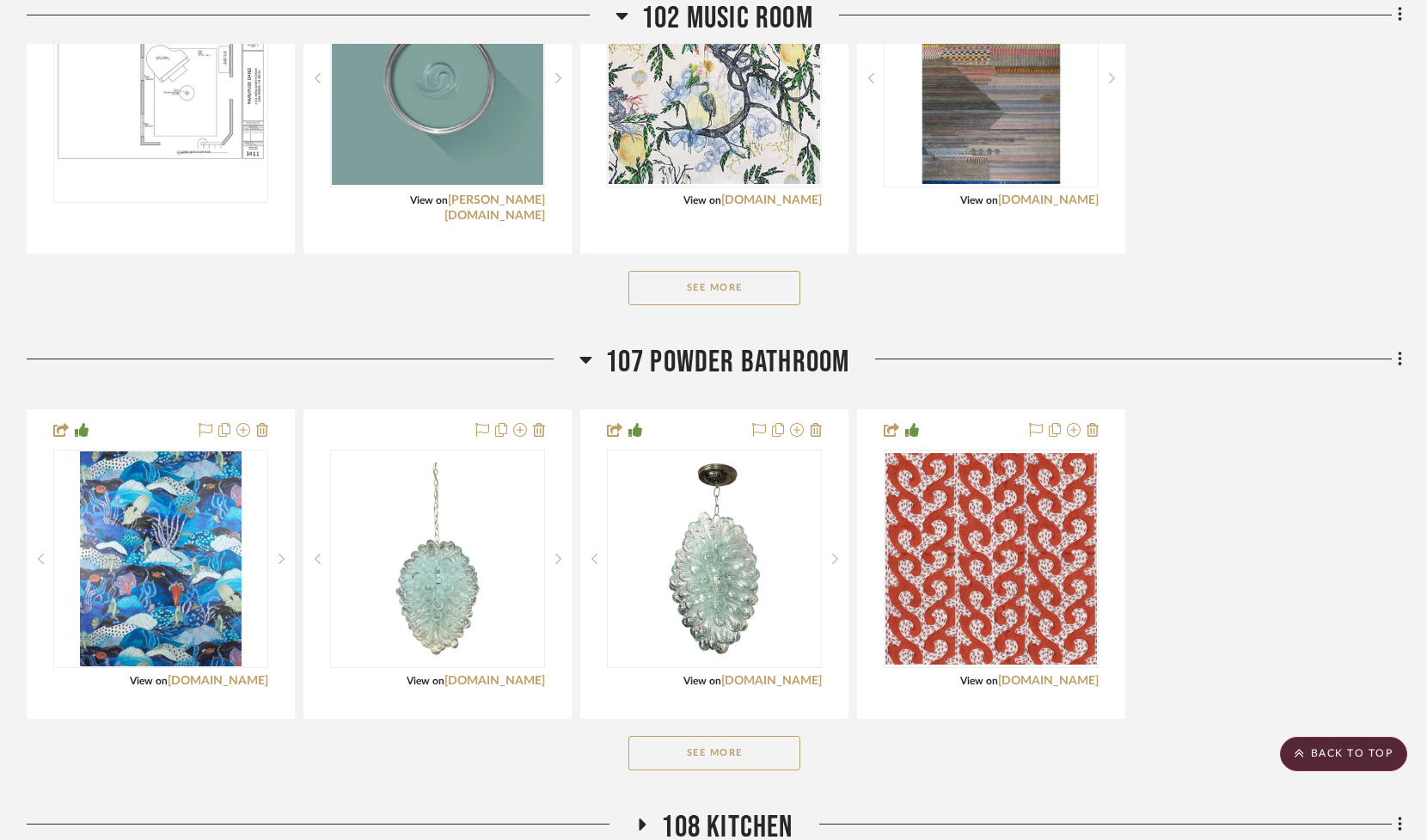
scroll to position [720, 0]
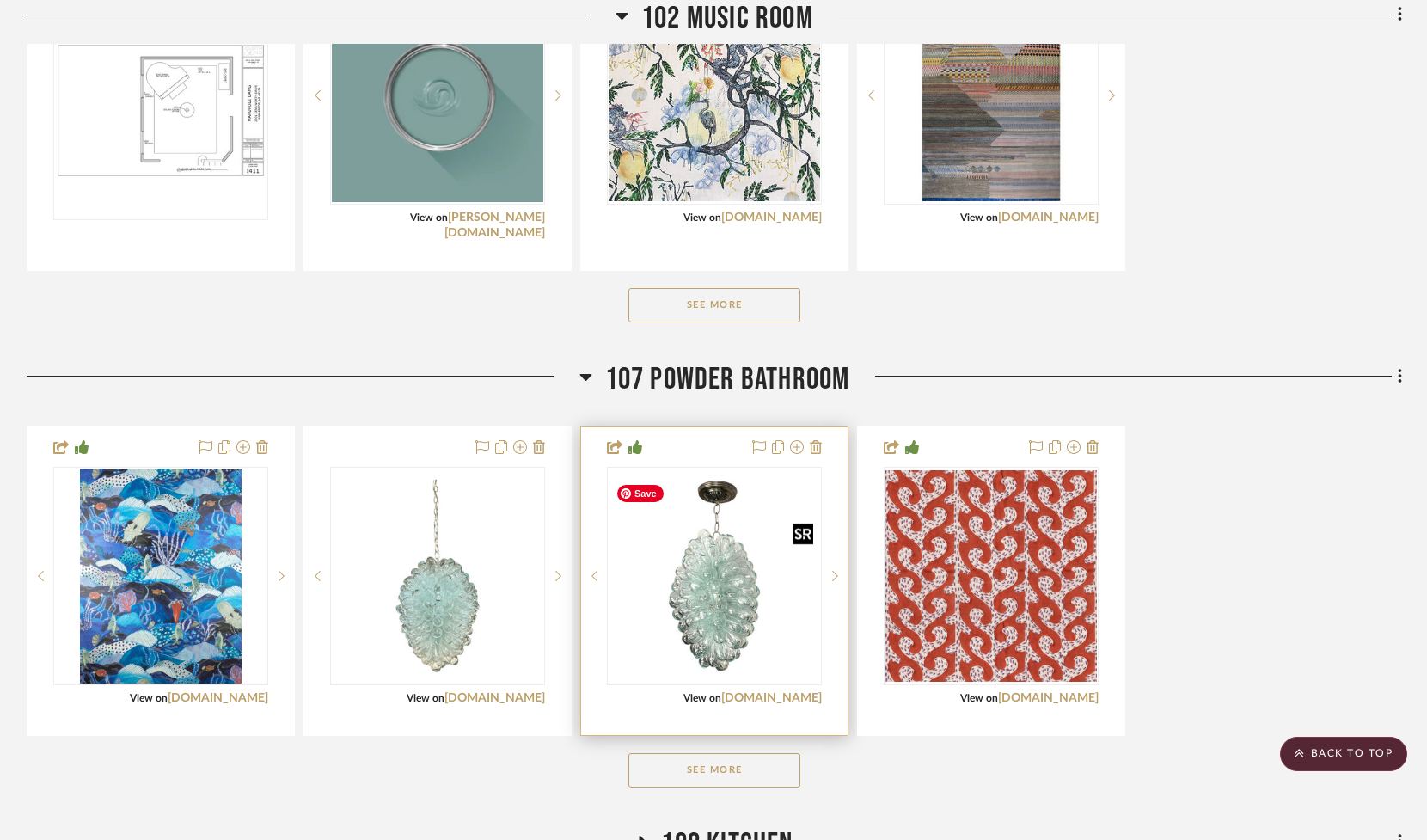
click at [725, 621] on img "0" at bounding box center [714, 576] width 211 height 211
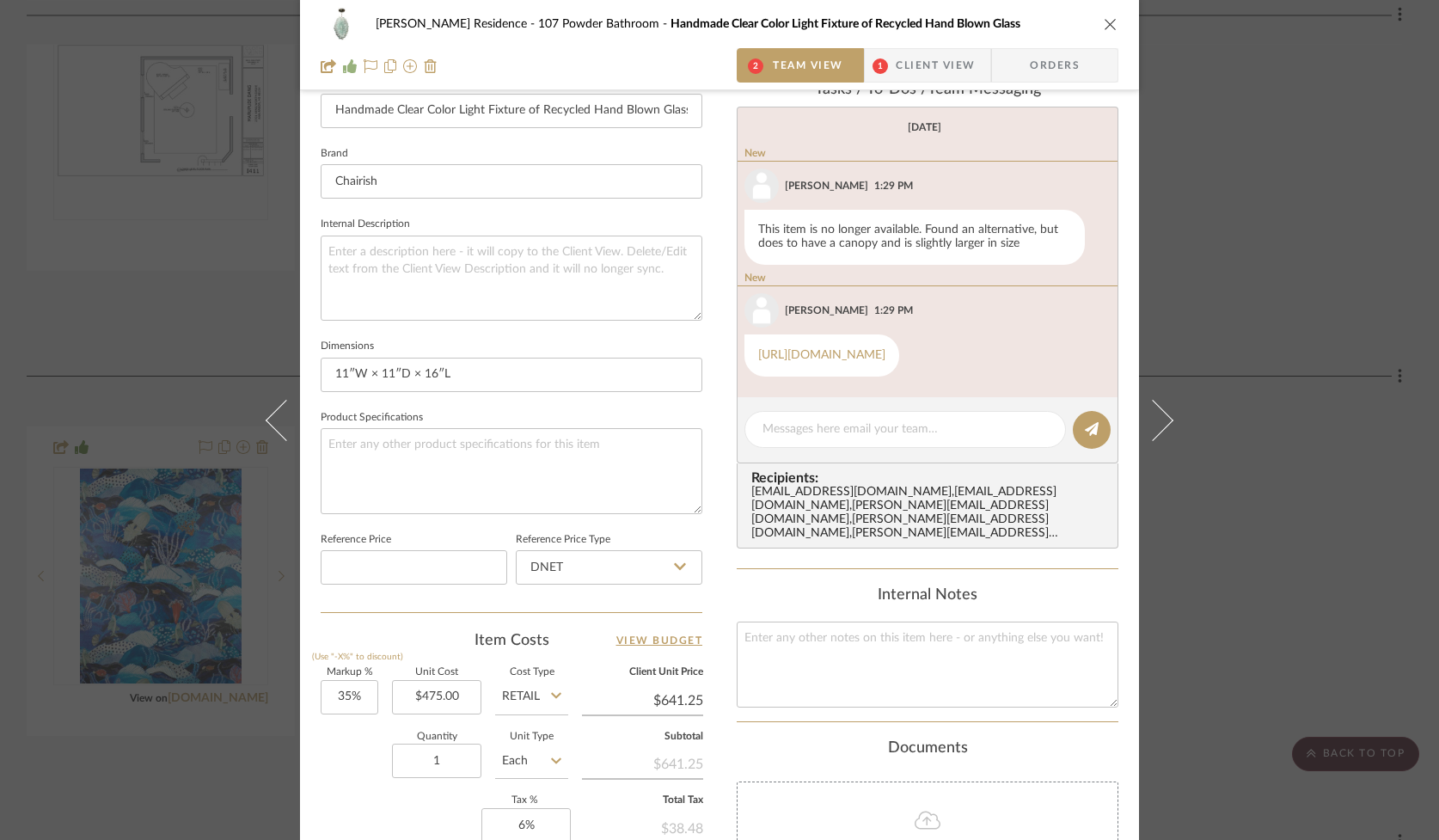
scroll to position [502, 0]
click at [1105, 21] on icon "close" at bounding box center [1111, 24] width 14 height 14
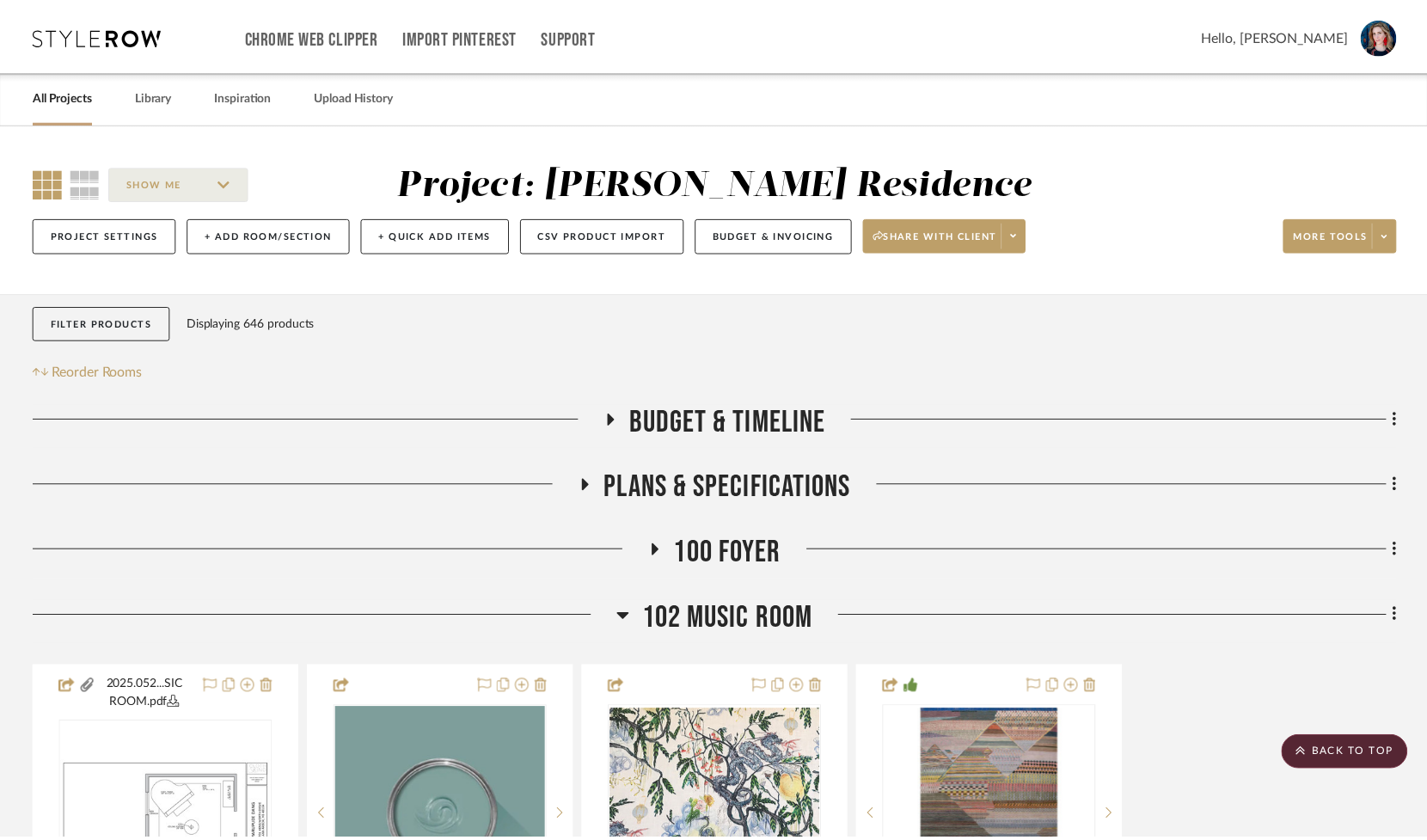
scroll to position [720, 0]
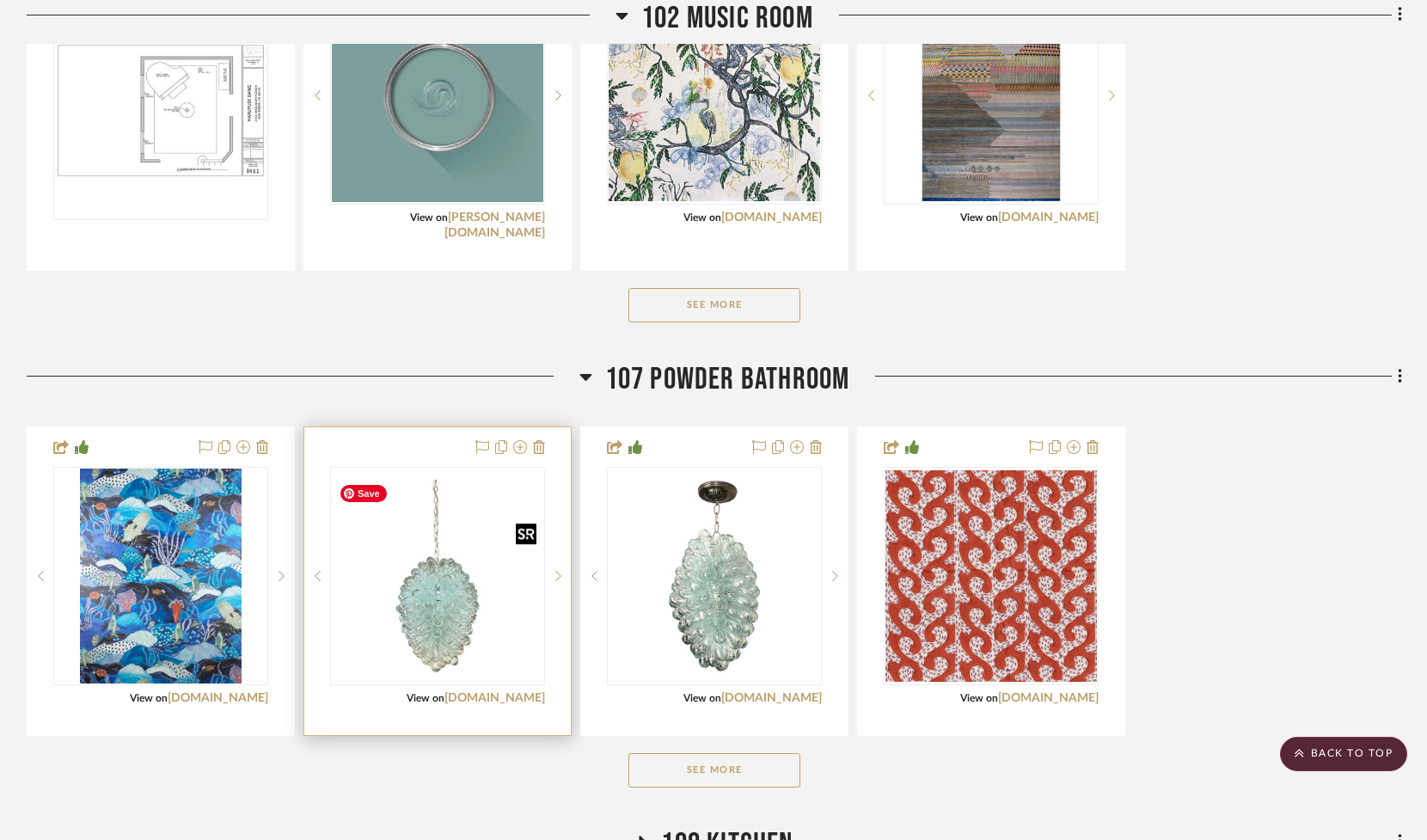
click at [419, 611] on img "0" at bounding box center [438, 576] width 211 height 211
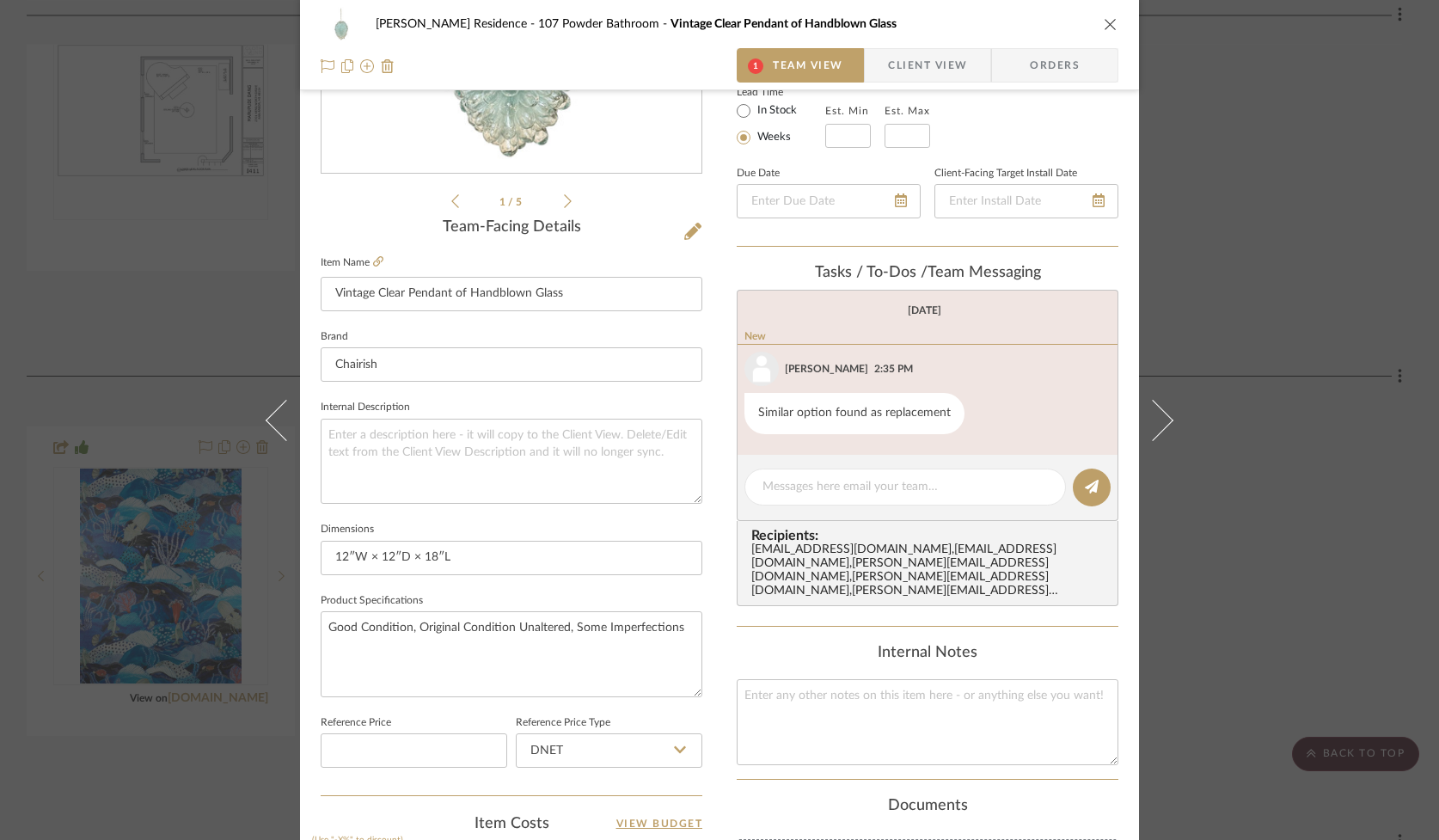
scroll to position [320, 0]
click at [412, 633] on textarea "Good Condition, Original Condition Unaltered, Some Imperfections" at bounding box center [510, 651] width 381 height 85
click at [323, 623] on textarea "Good Condition, Original Condition Unaltered, Some Imperfections" at bounding box center [510, 651] width 381 height 85
drag, startPoint x: 324, startPoint y: 622, endPoint x: 755, endPoint y: 619, distance: 431.0
click at [755, 619] on div "[PERSON_NAME] Residence 107 Powder Bathroom Vintage Clear Pendant of Handblown …" at bounding box center [719, 486] width 839 height 1587
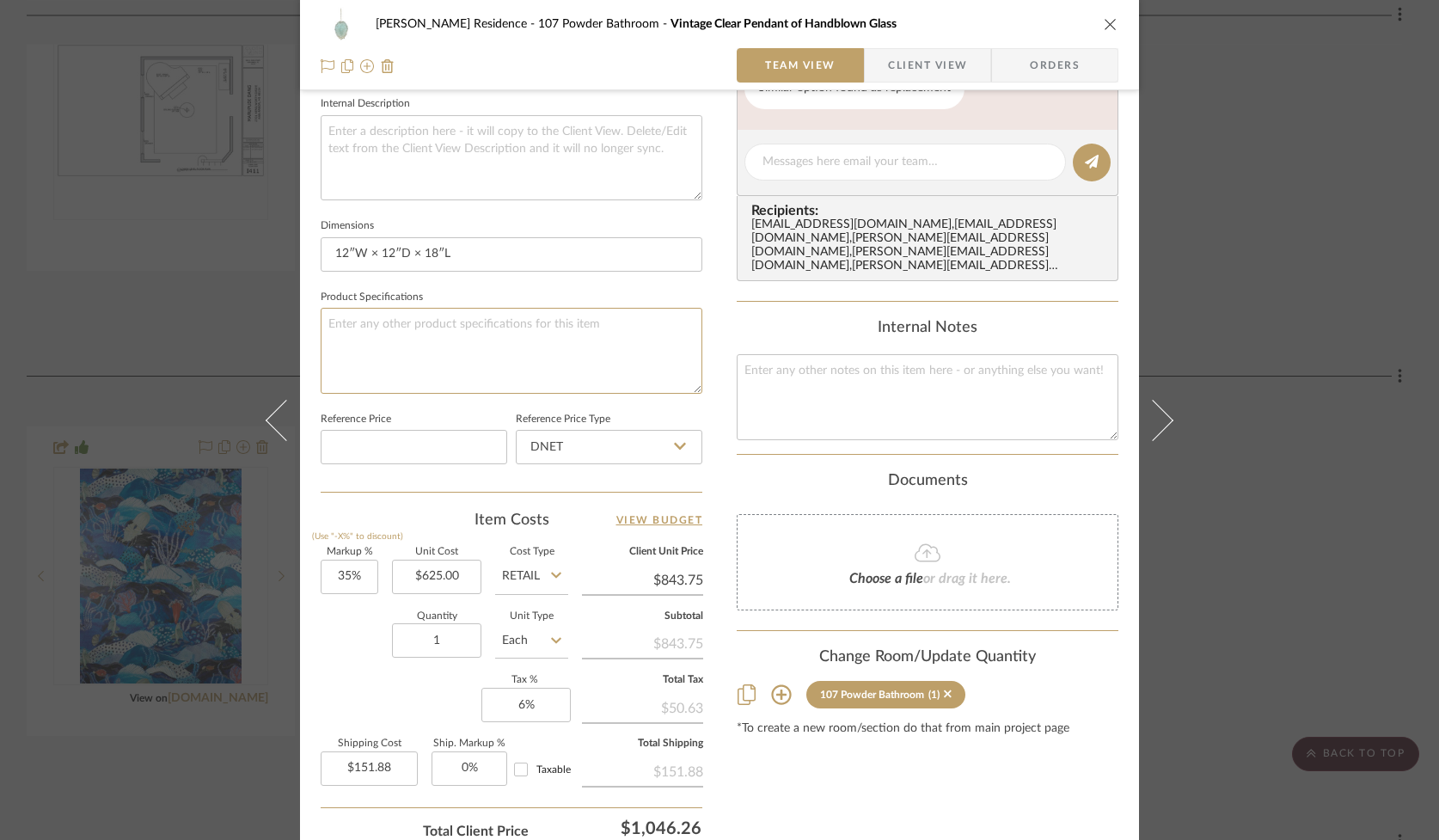
scroll to position [622, 0]
click at [1104, 23] on icon "close" at bounding box center [1111, 24] width 14 height 14
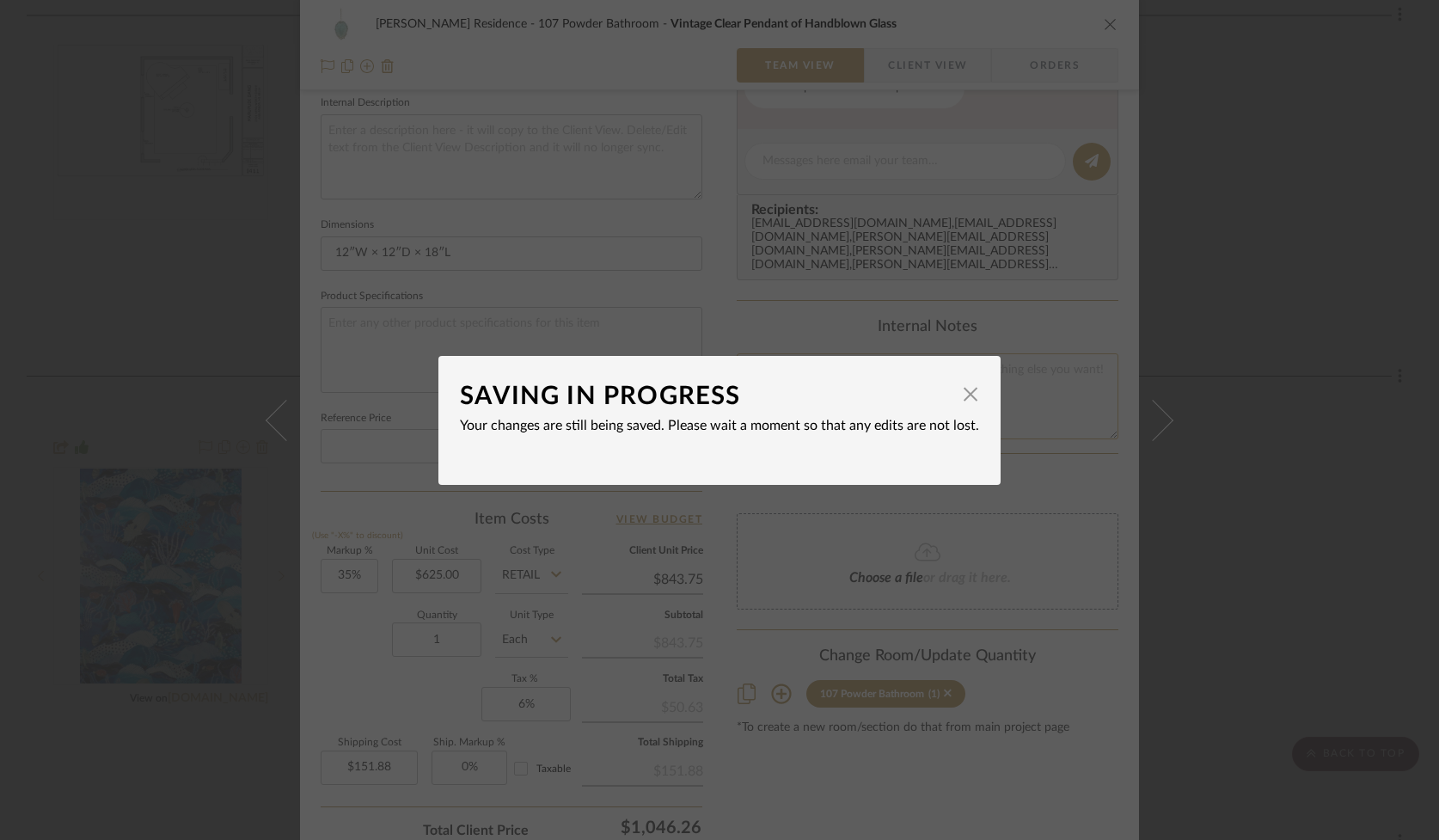
click at [962, 403] on span "button" at bounding box center [970, 394] width 34 height 34
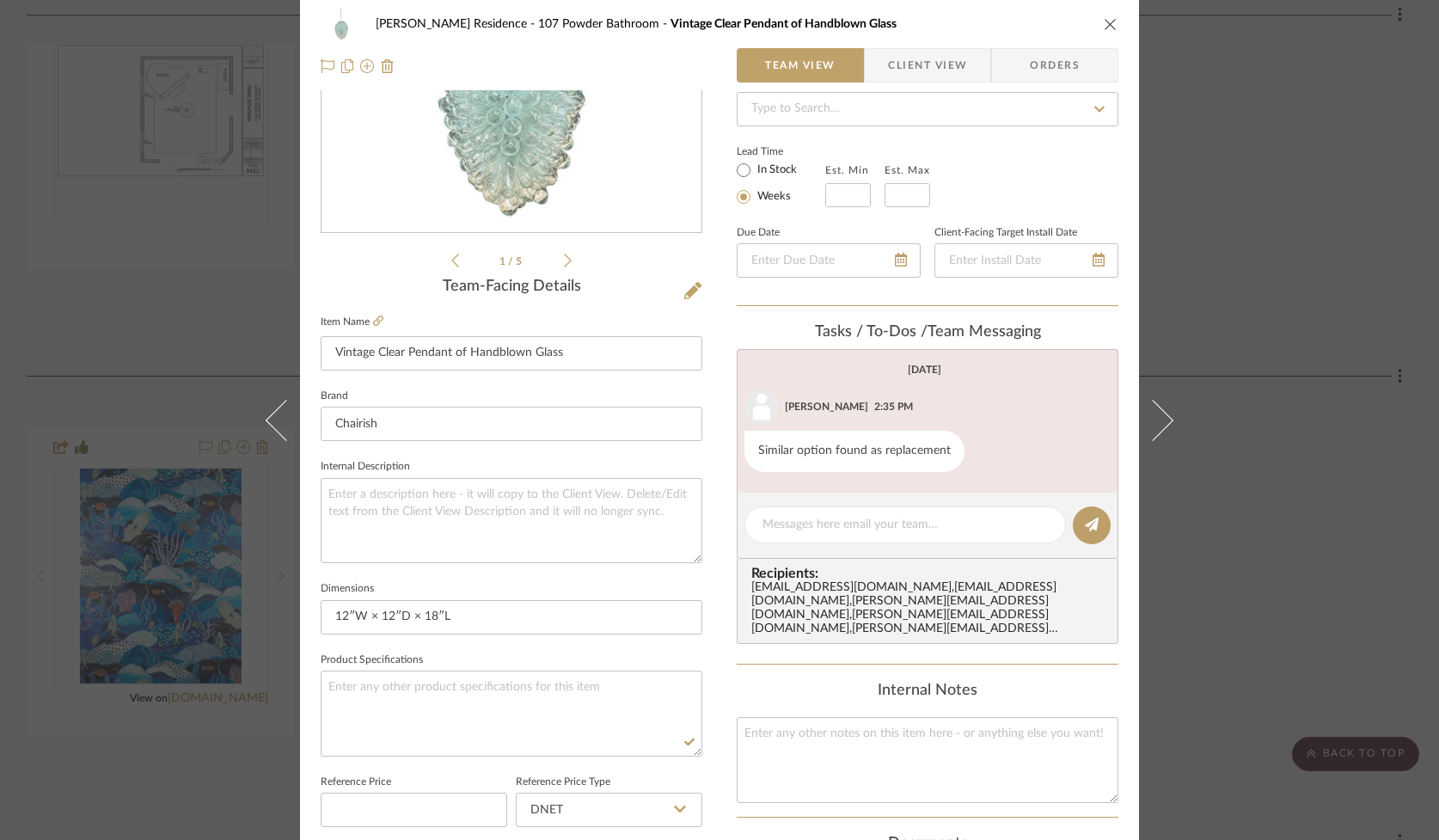
scroll to position [0, 0]
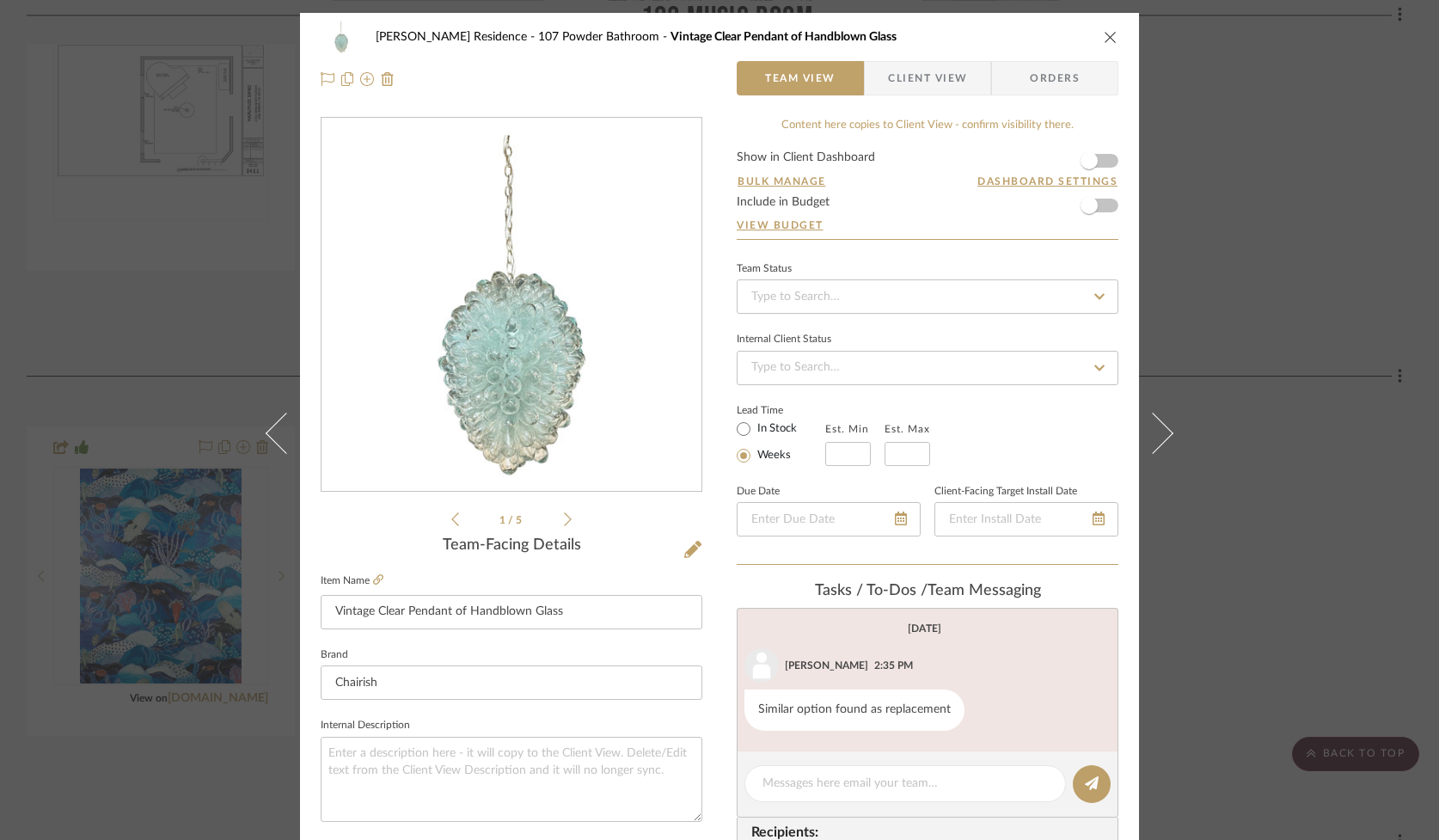
click at [1104, 35] on icon "close" at bounding box center [1111, 37] width 14 height 14
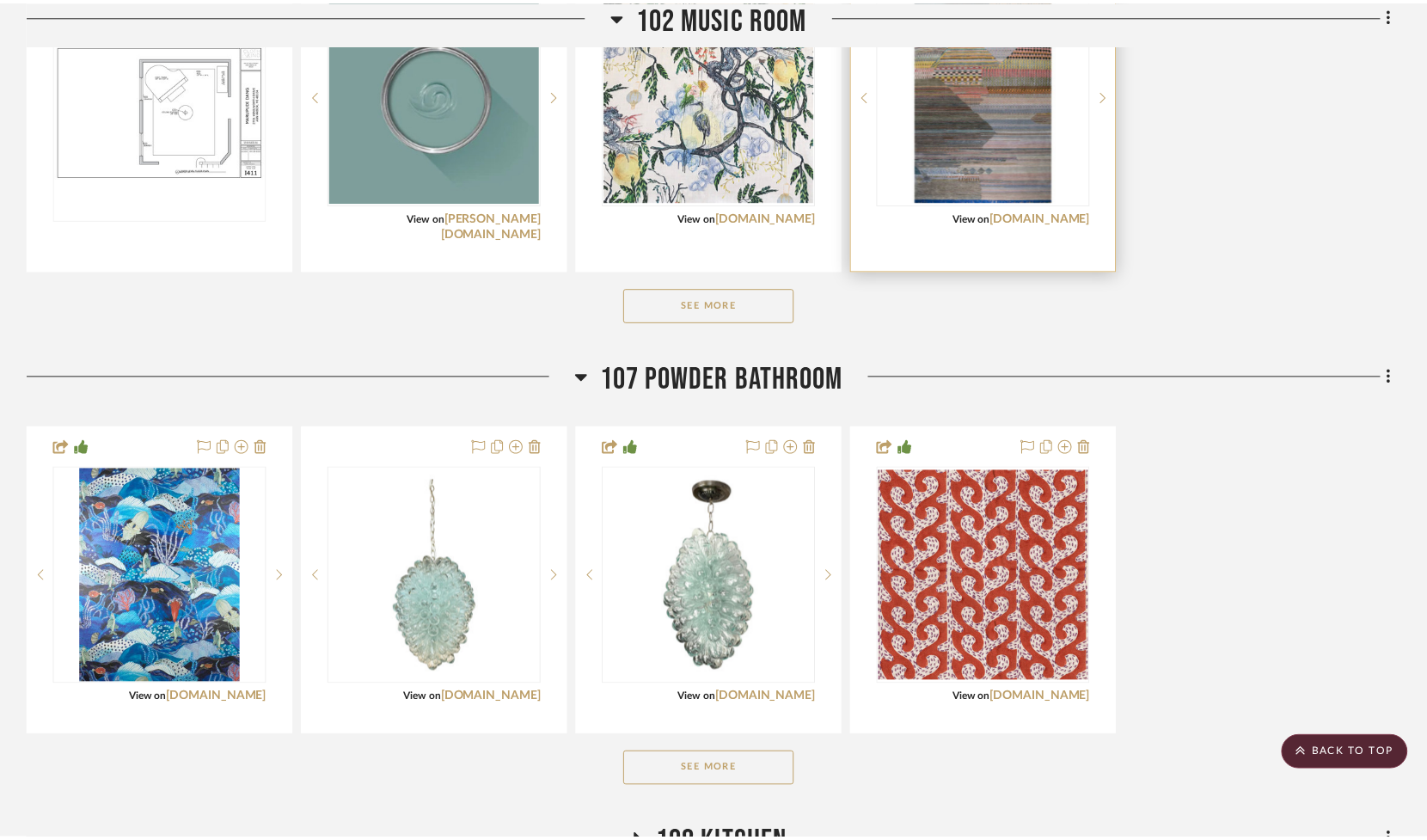
scroll to position [720, 0]
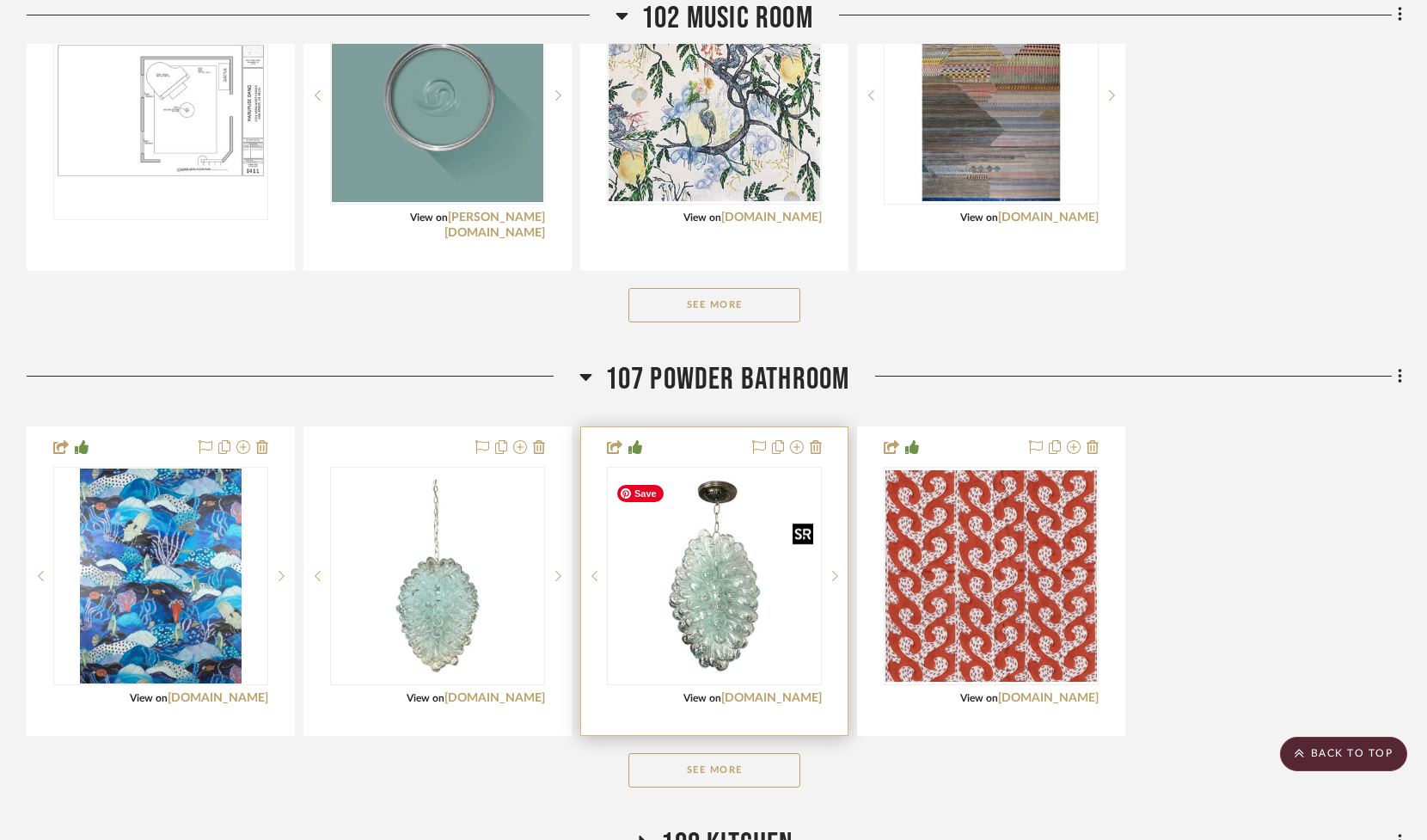
click at [696, 638] on img "0" at bounding box center [714, 576] width 211 height 211
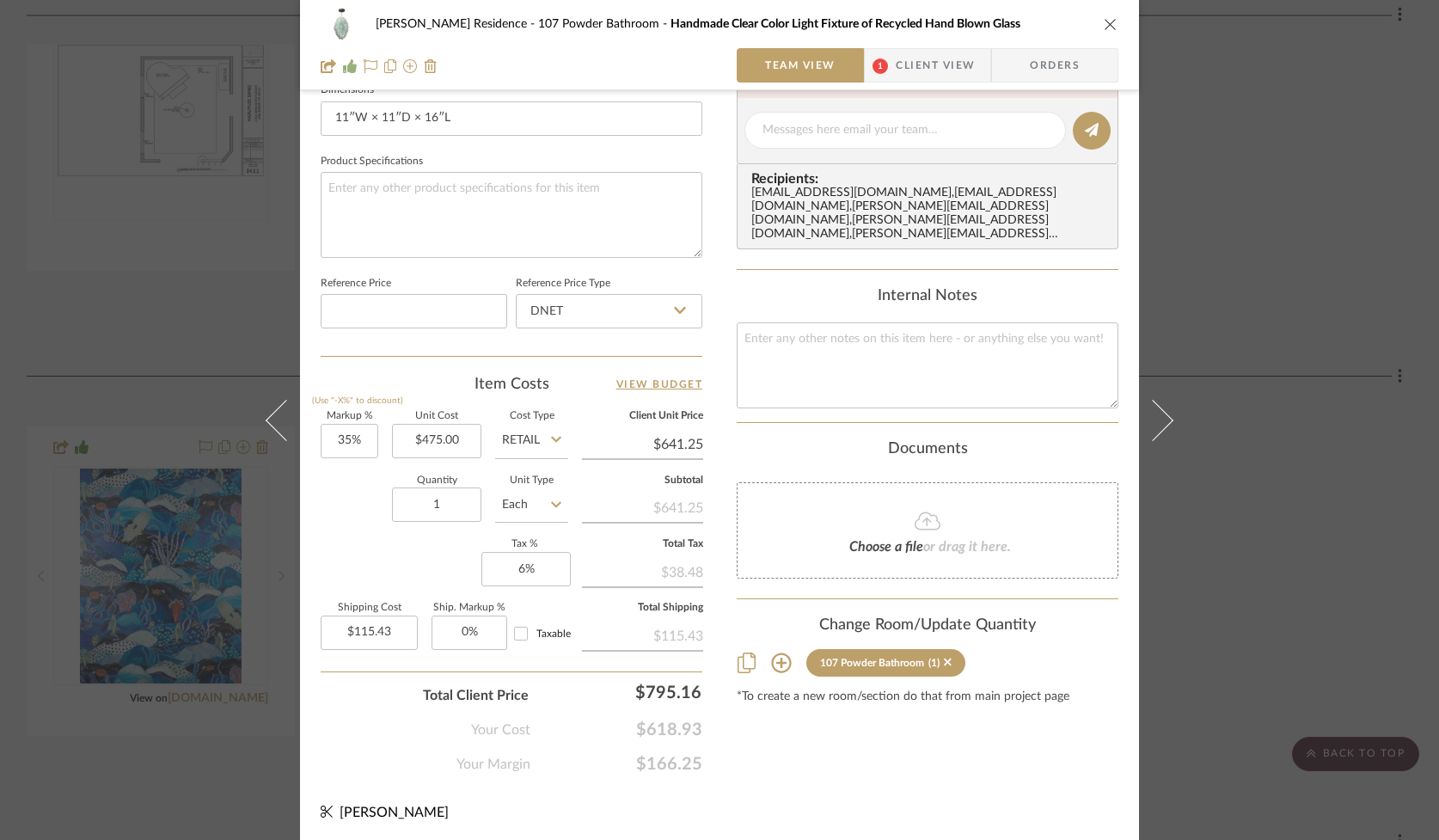
scroll to position [0, 0]
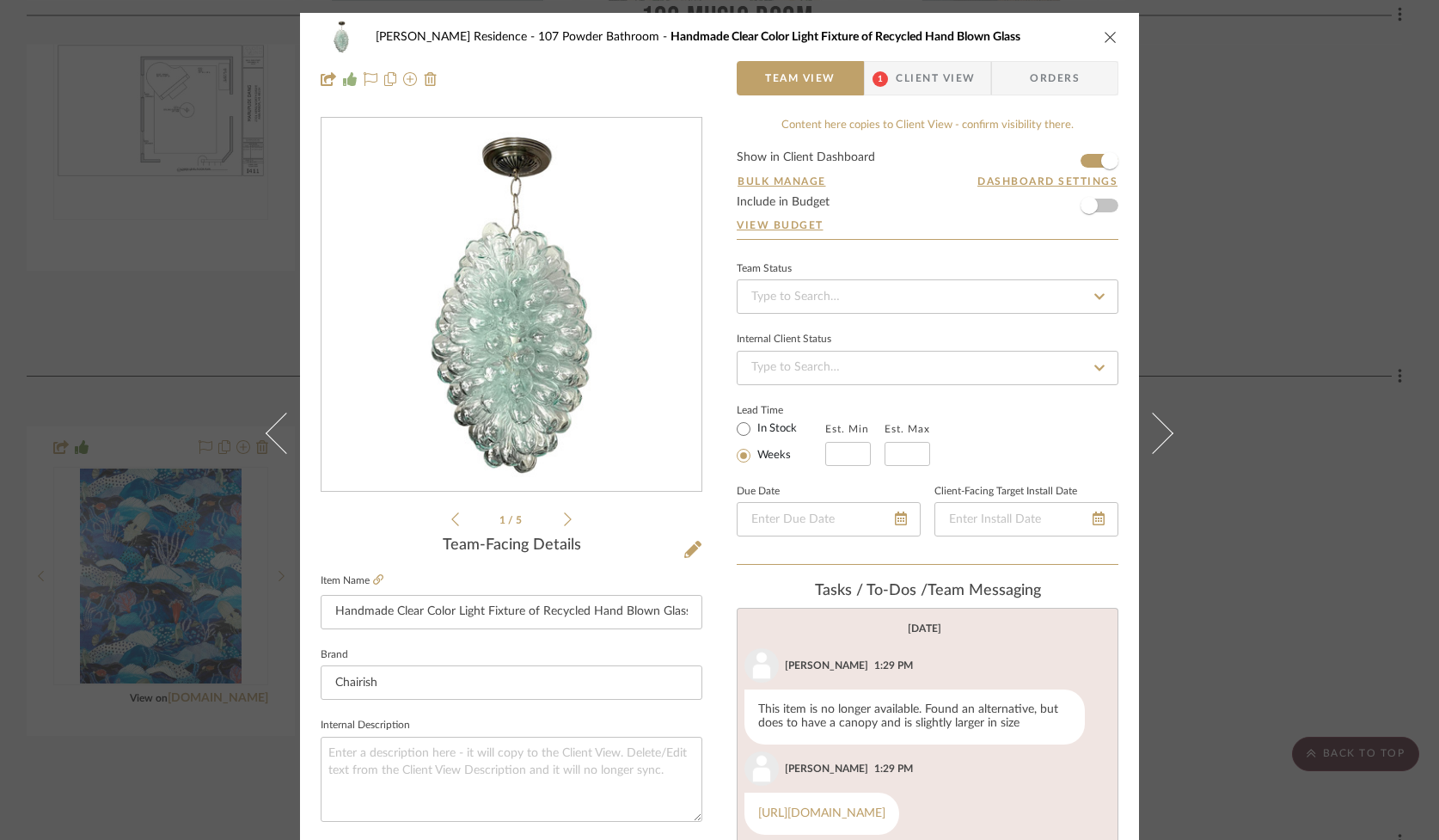
click at [1104, 35] on icon "close" at bounding box center [1111, 37] width 14 height 14
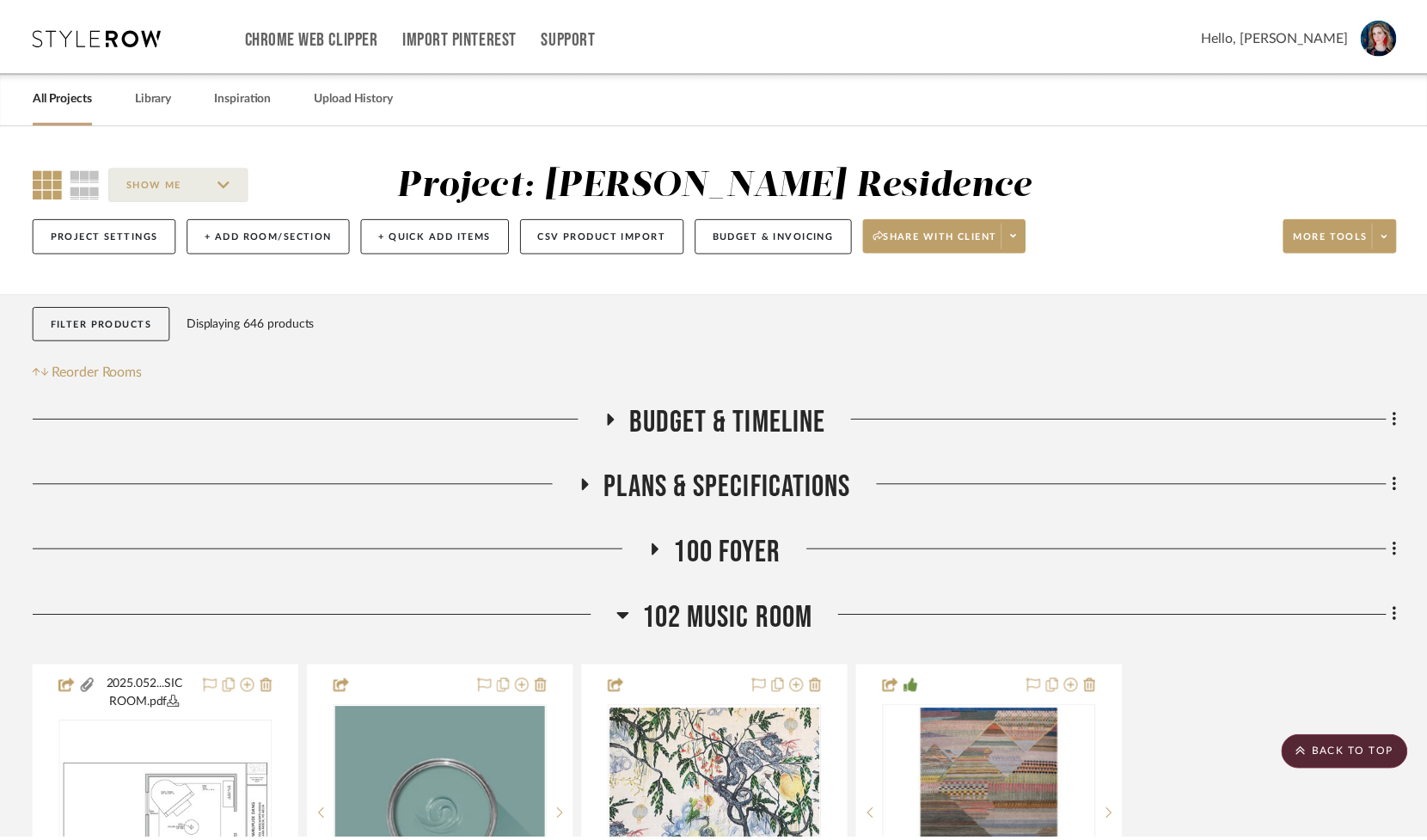
scroll to position [720, 0]
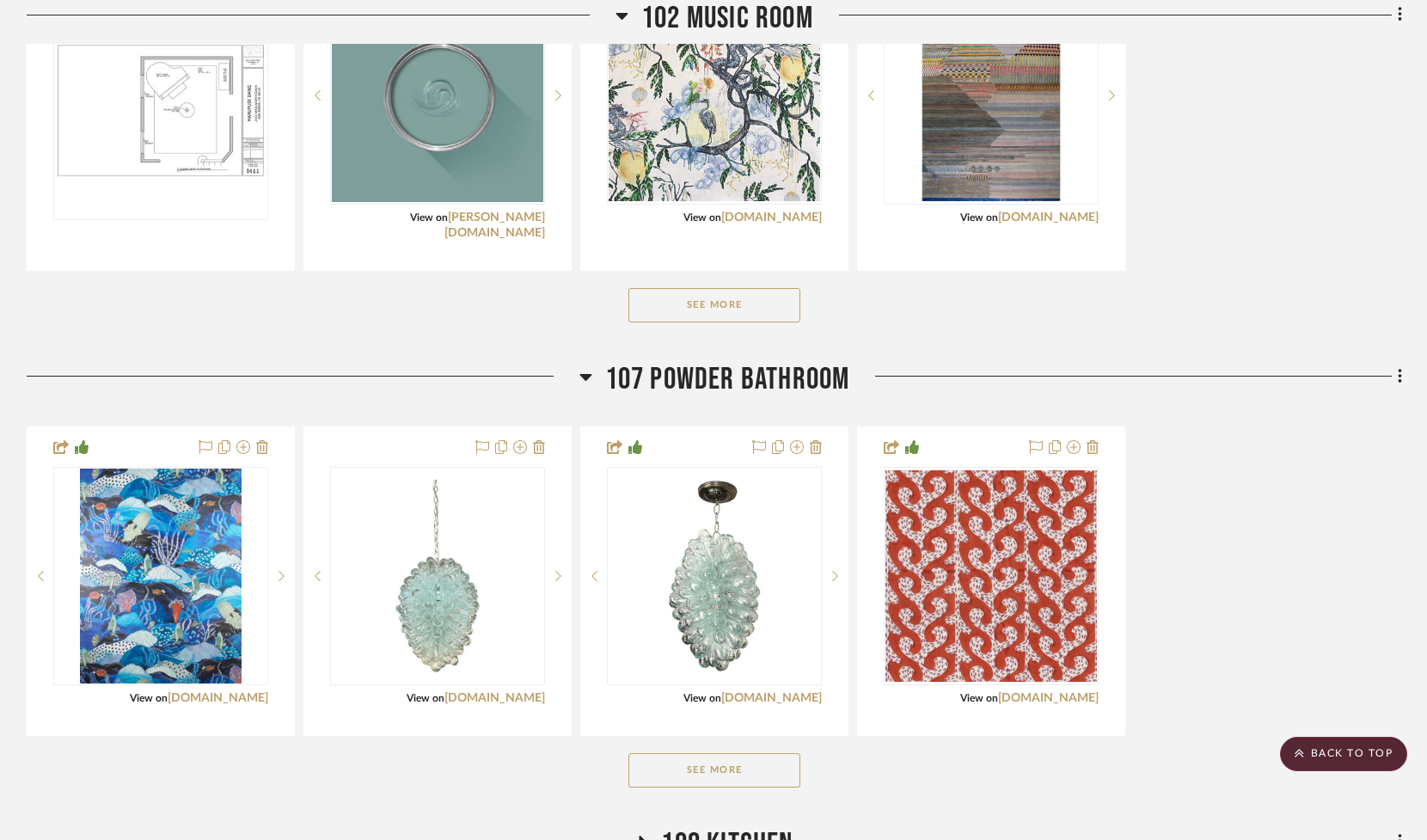
click at [715, 774] on button "See More" at bounding box center [714, 769] width 172 height 34
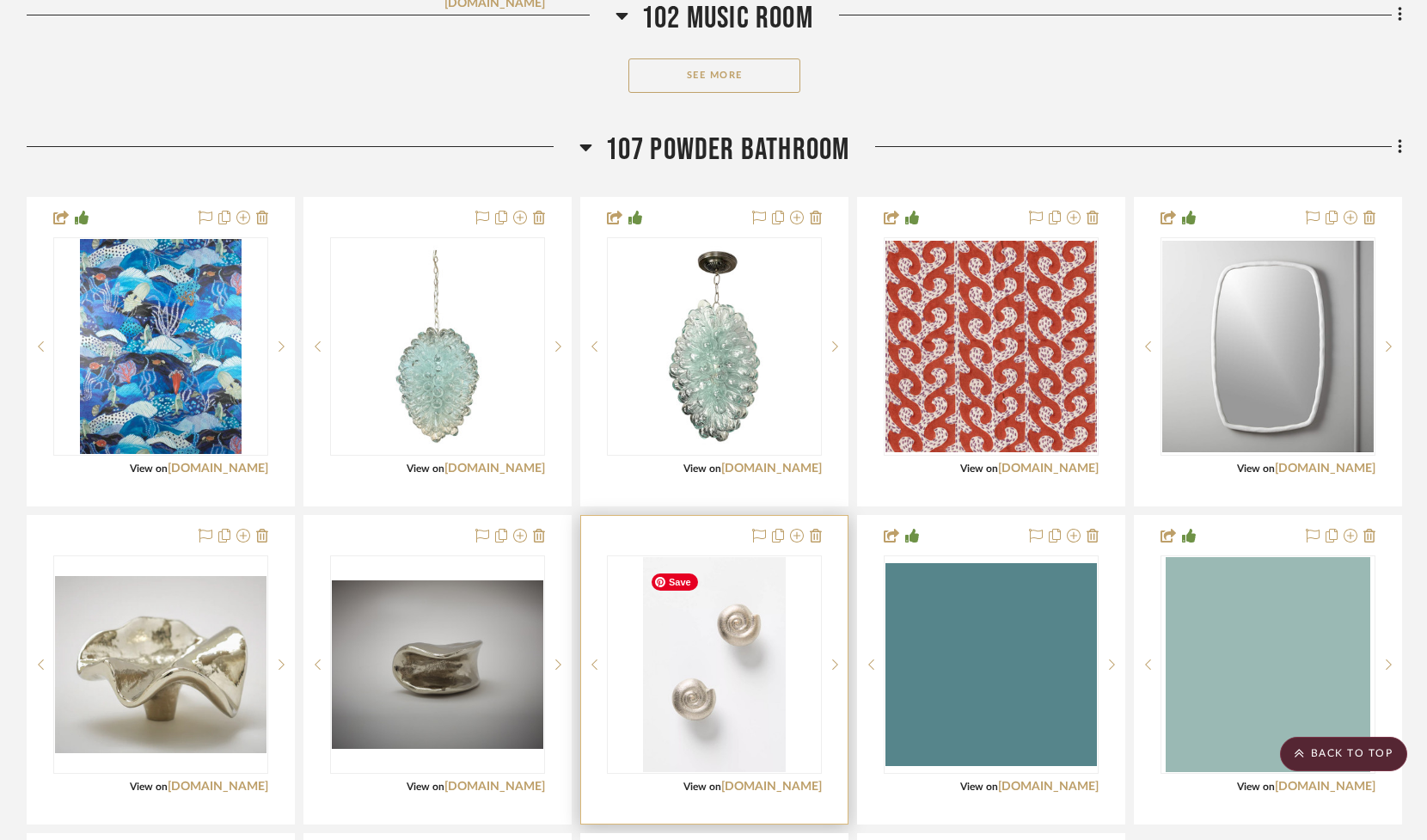
scroll to position [949, 0]
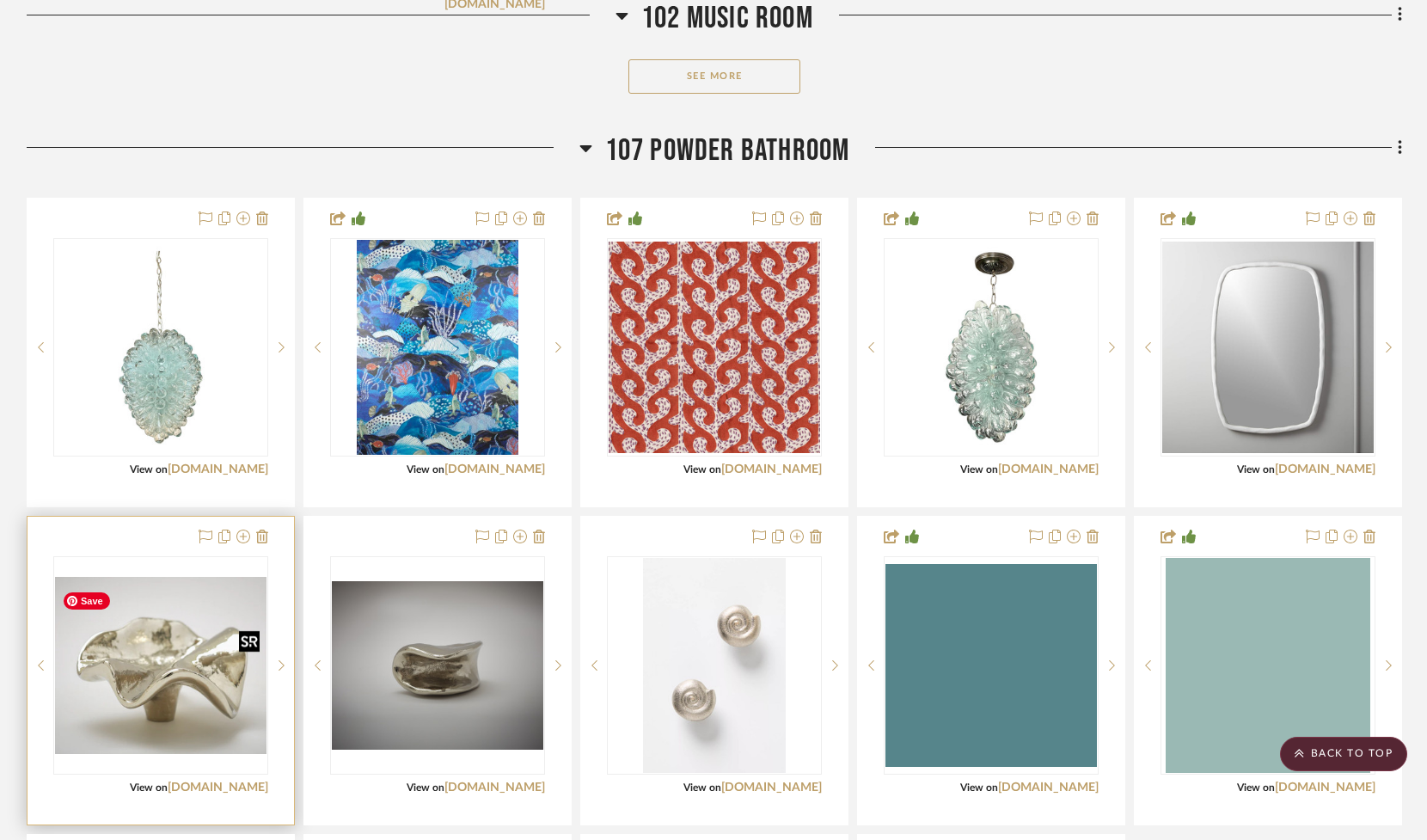
click at [146, 704] on img "0" at bounding box center [161, 665] width 211 height 178
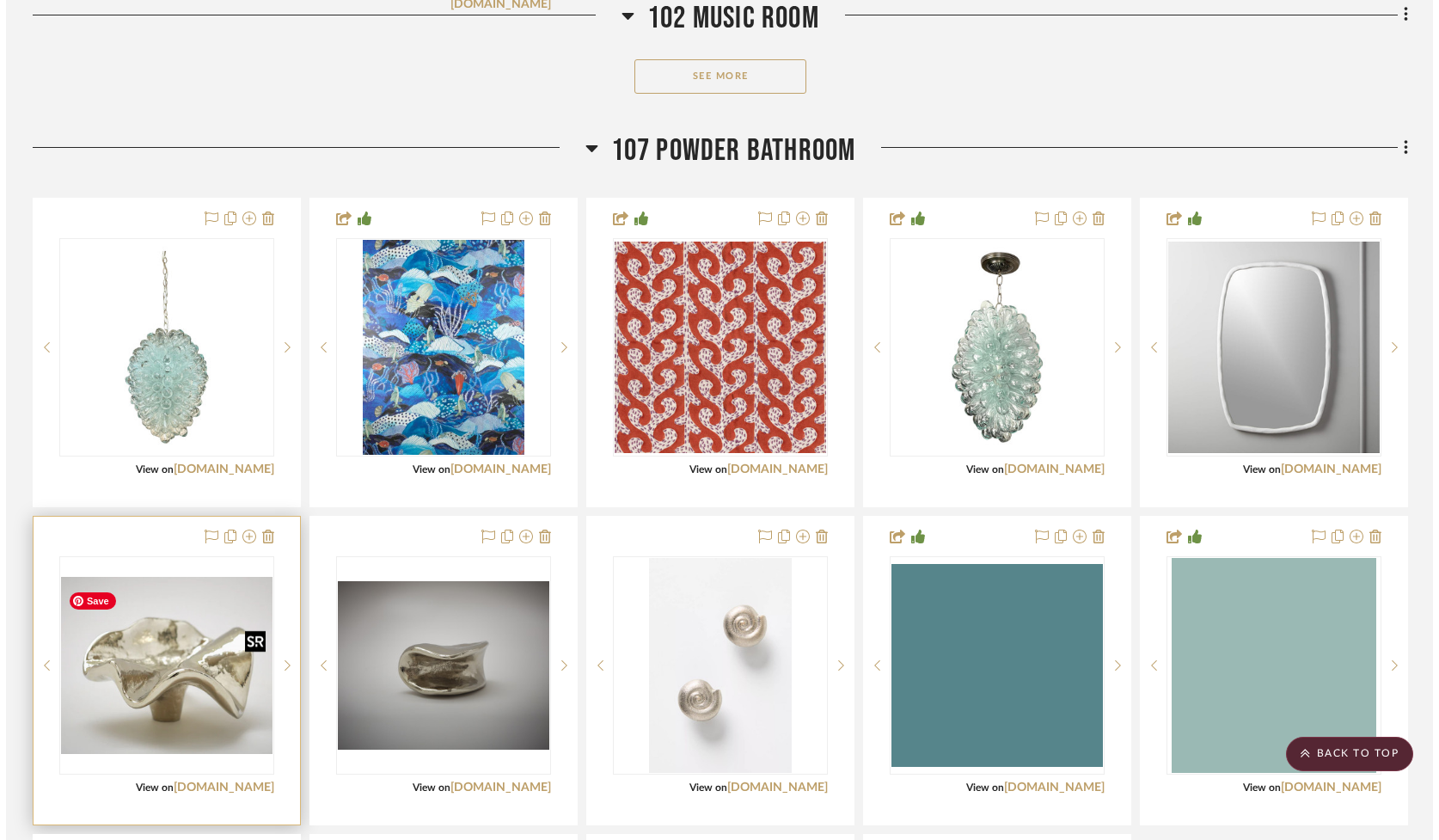
scroll to position [0, 0]
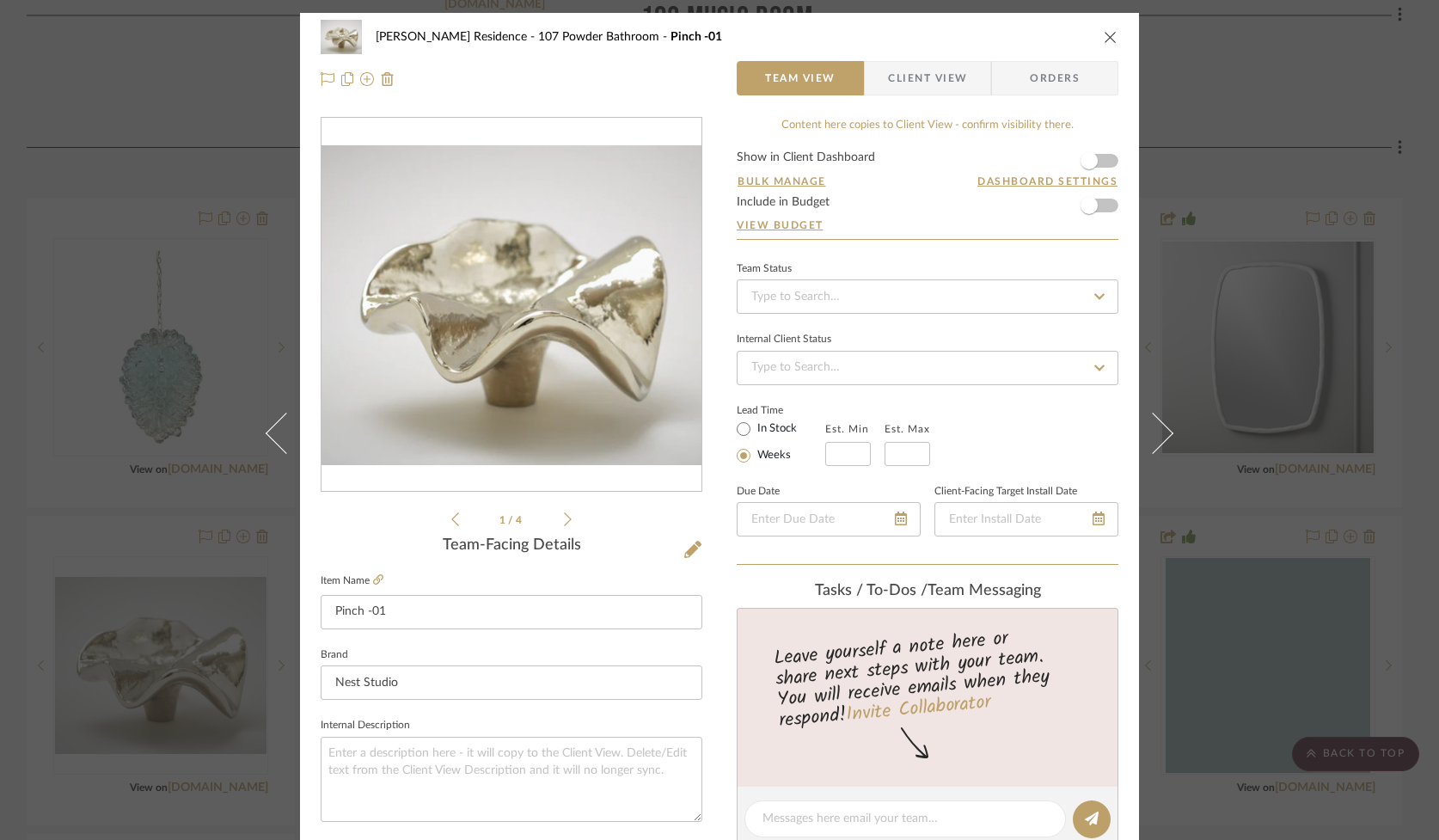
click at [1105, 159] on form "Show in Client Dashboard Bulk Manage Dashboard Settings Include in Budget View …" at bounding box center [927, 195] width 381 height 87
click at [1101, 163] on span "button" at bounding box center [1089, 160] width 38 height 38
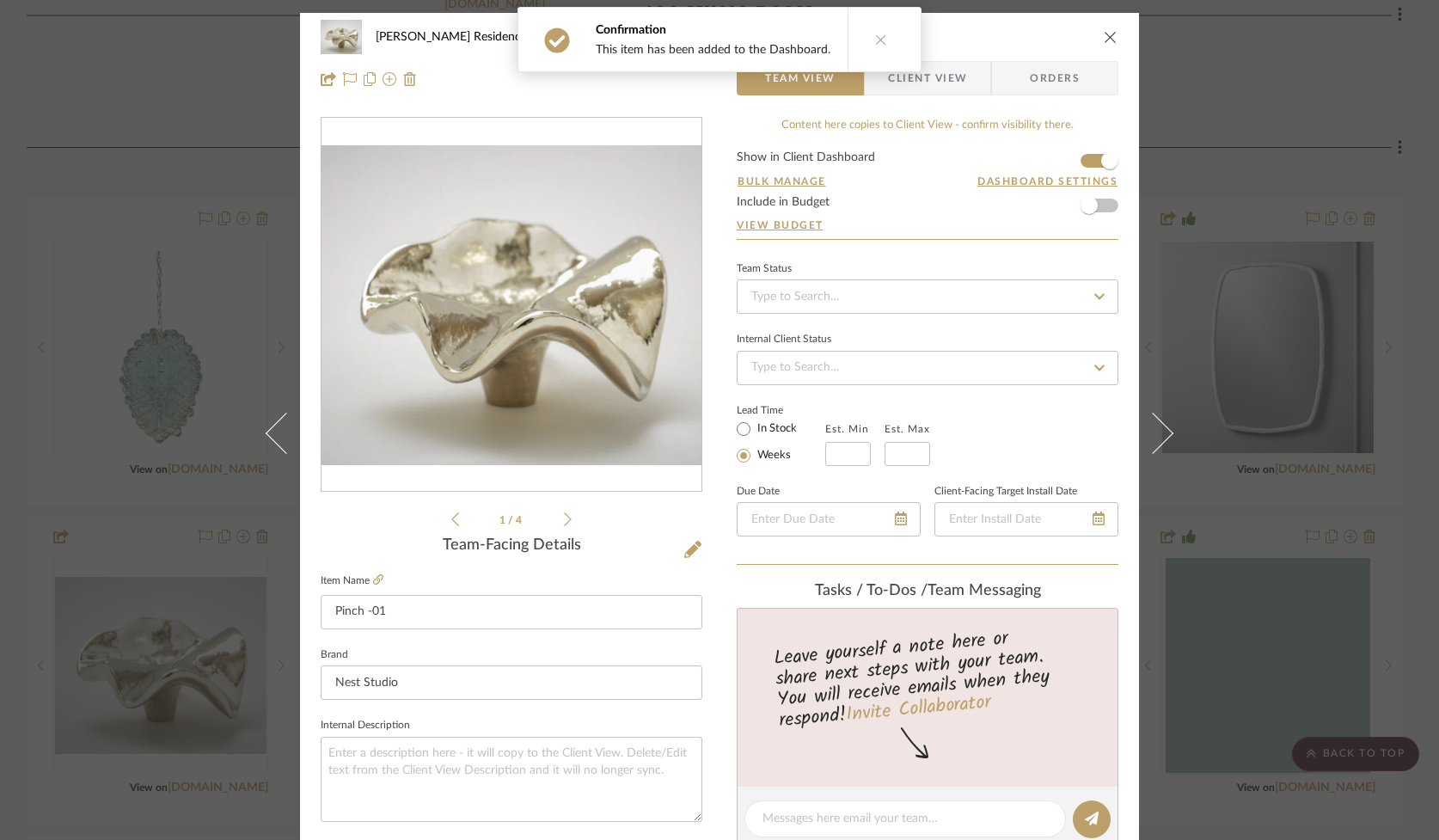
click at [907, 81] on span "Client View" at bounding box center [928, 78] width 80 height 34
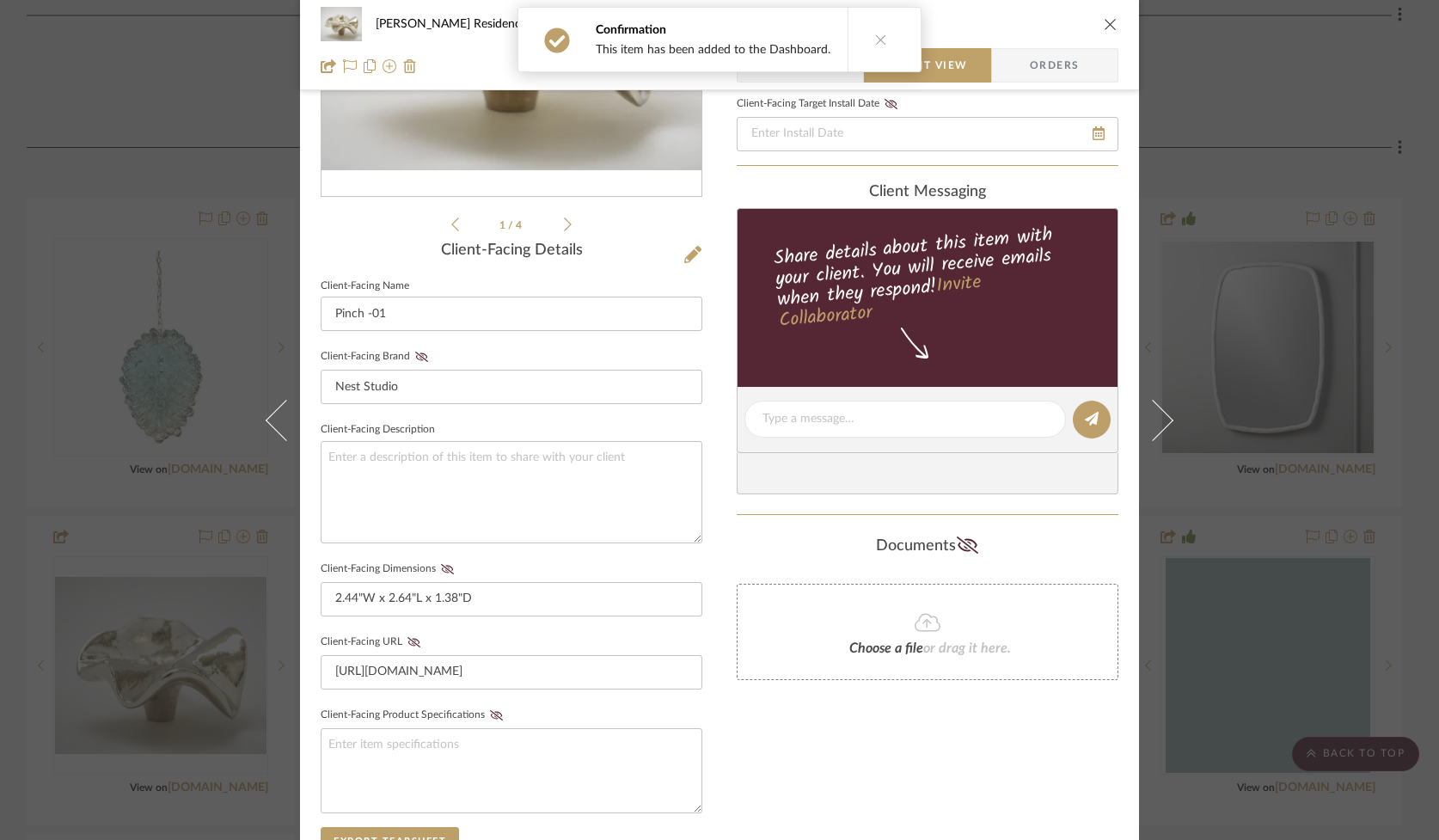
scroll to position [290, 0]
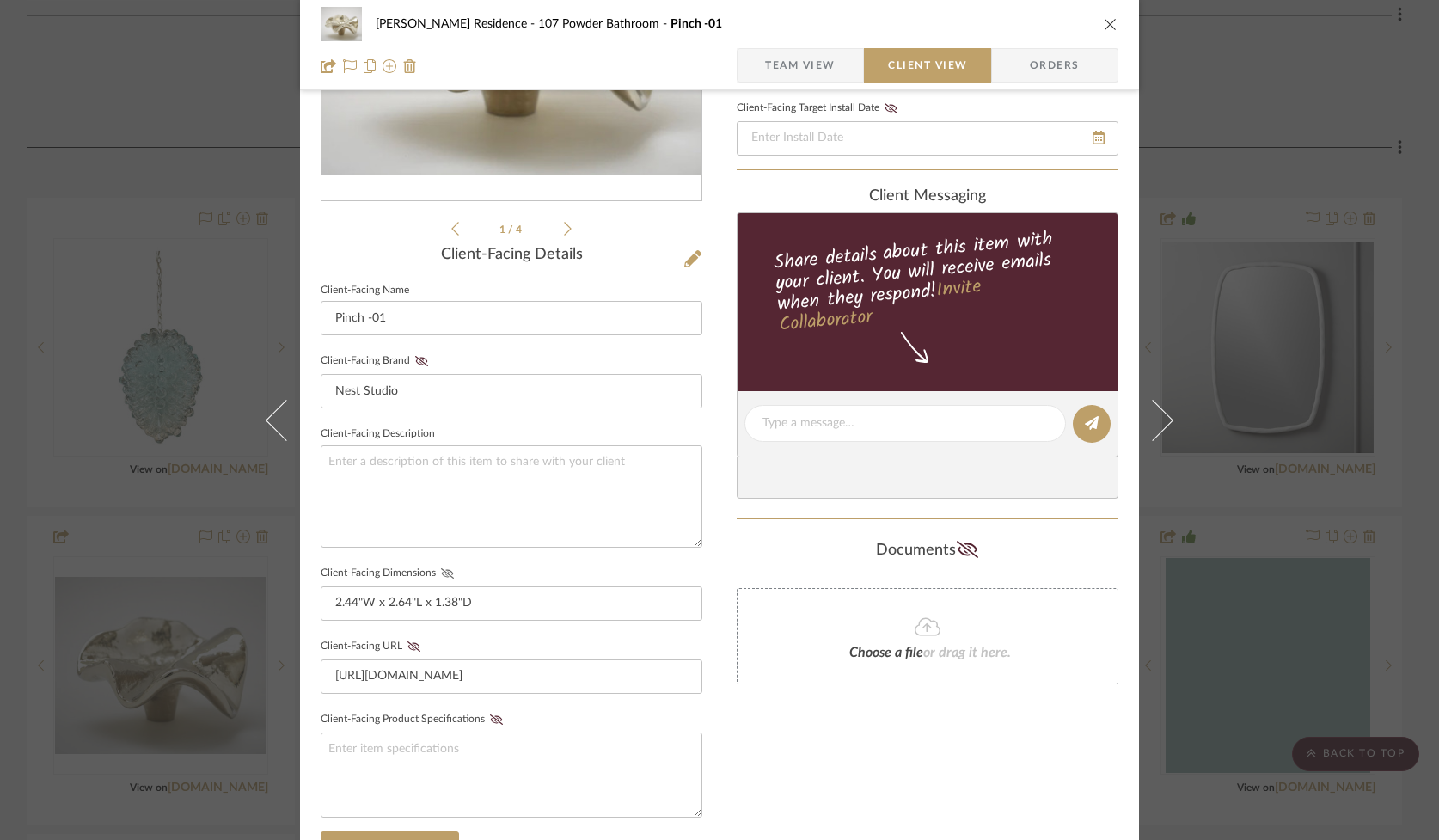
click at [442, 570] on icon at bounding box center [447, 573] width 13 height 11
click at [1104, 22] on icon "close" at bounding box center [1111, 24] width 14 height 14
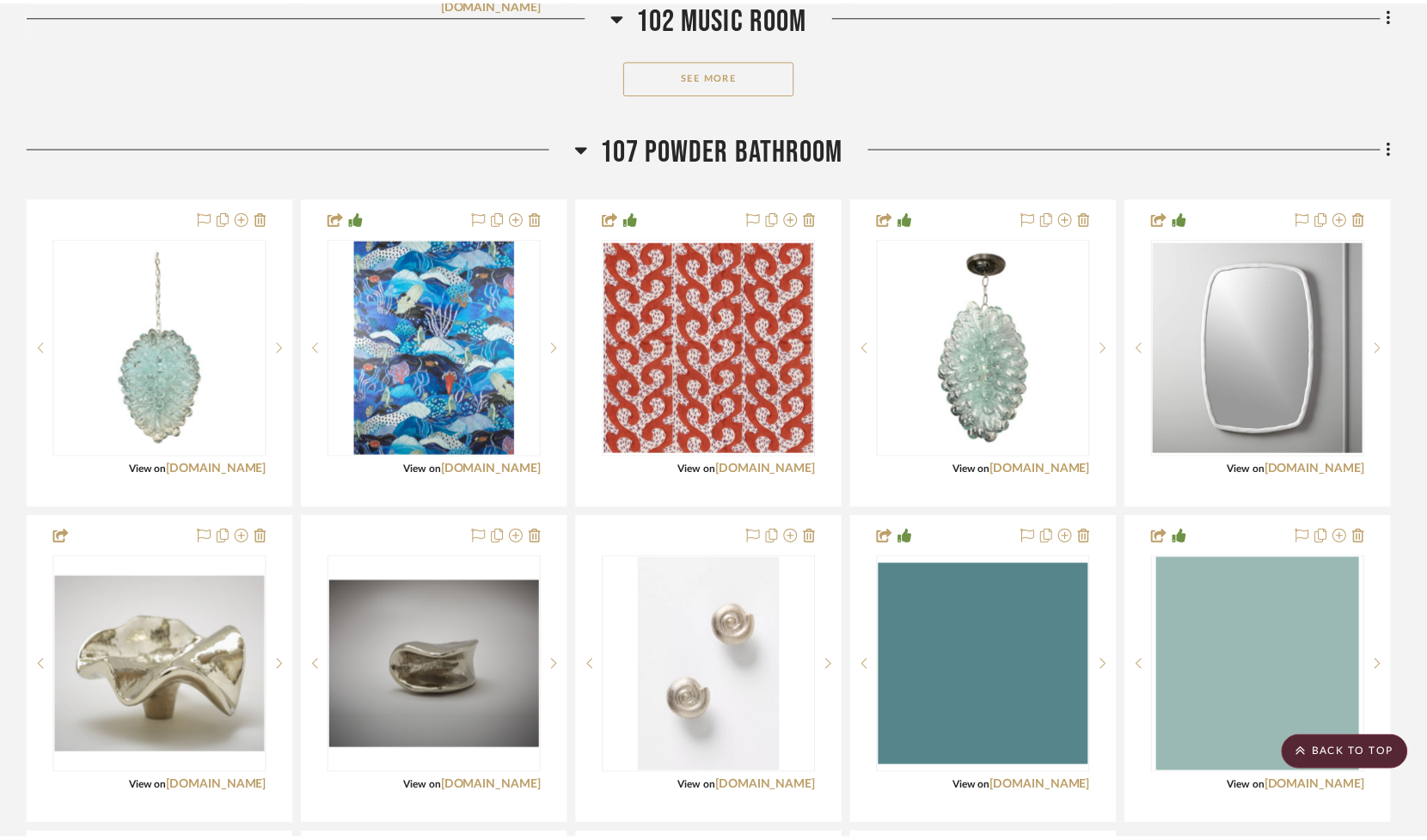
scroll to position [949, 0]
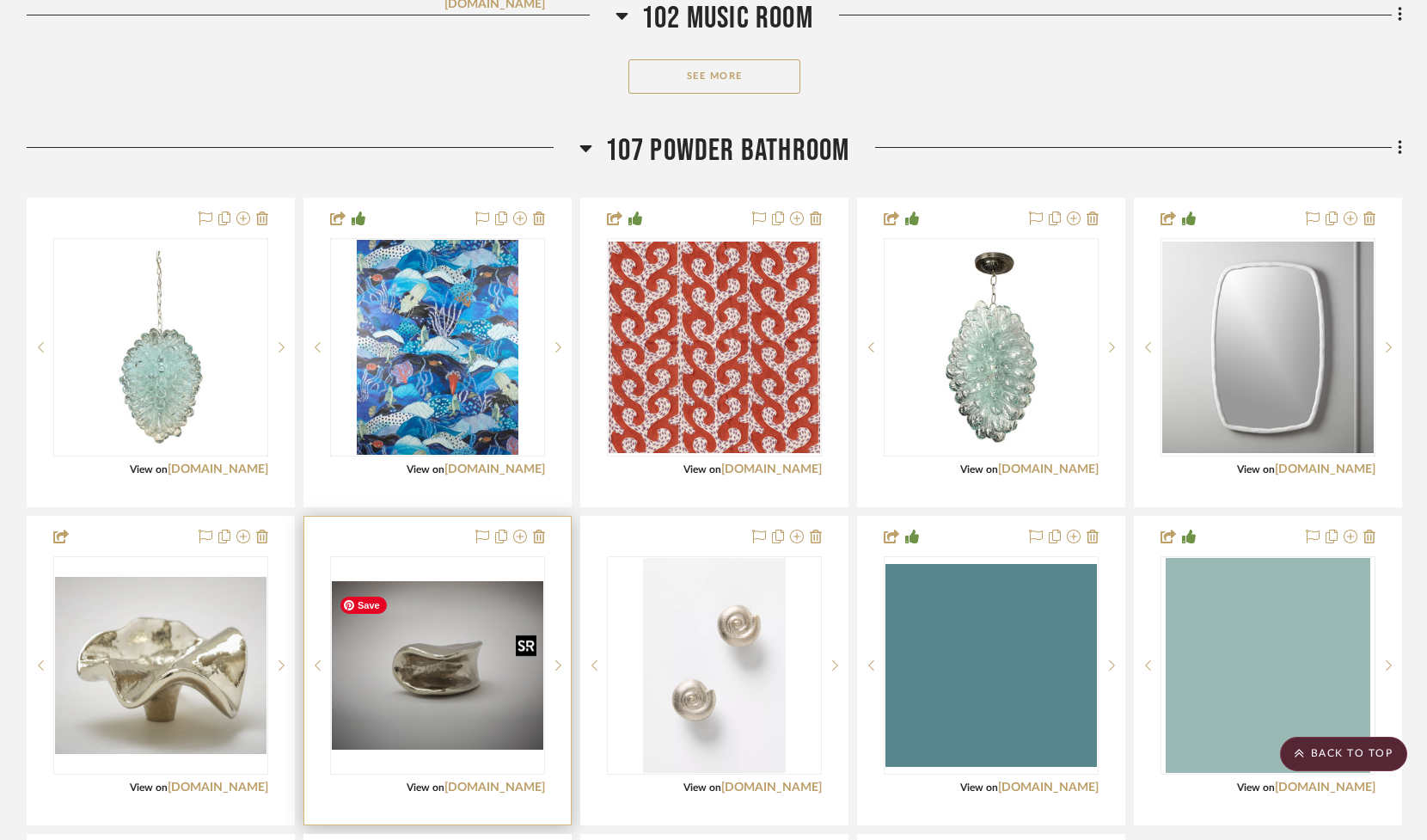
click at [378, 686] on img "0" at bounding box center [438, 665] width 211 height 170
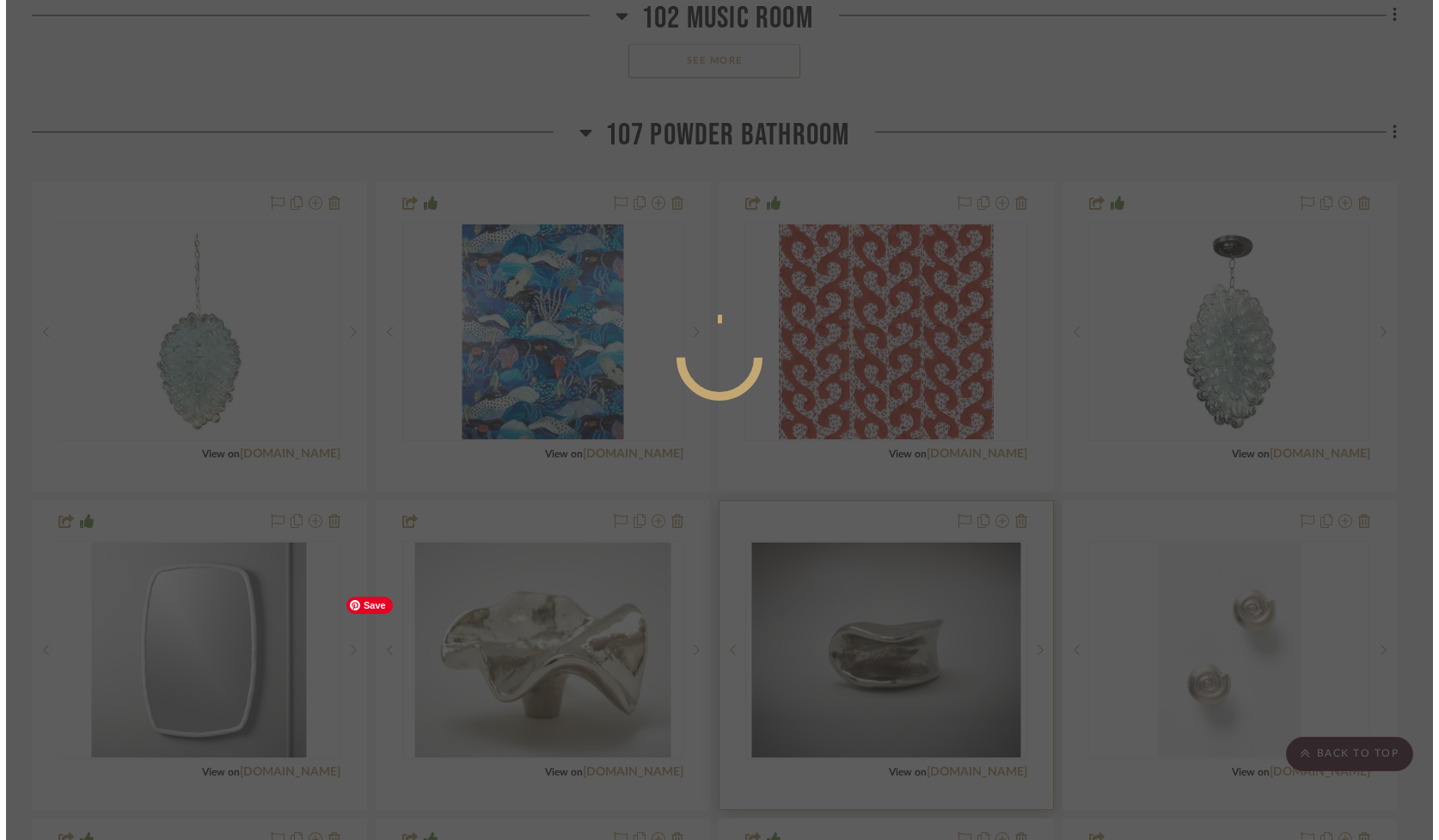
scroll to position [0, 0]
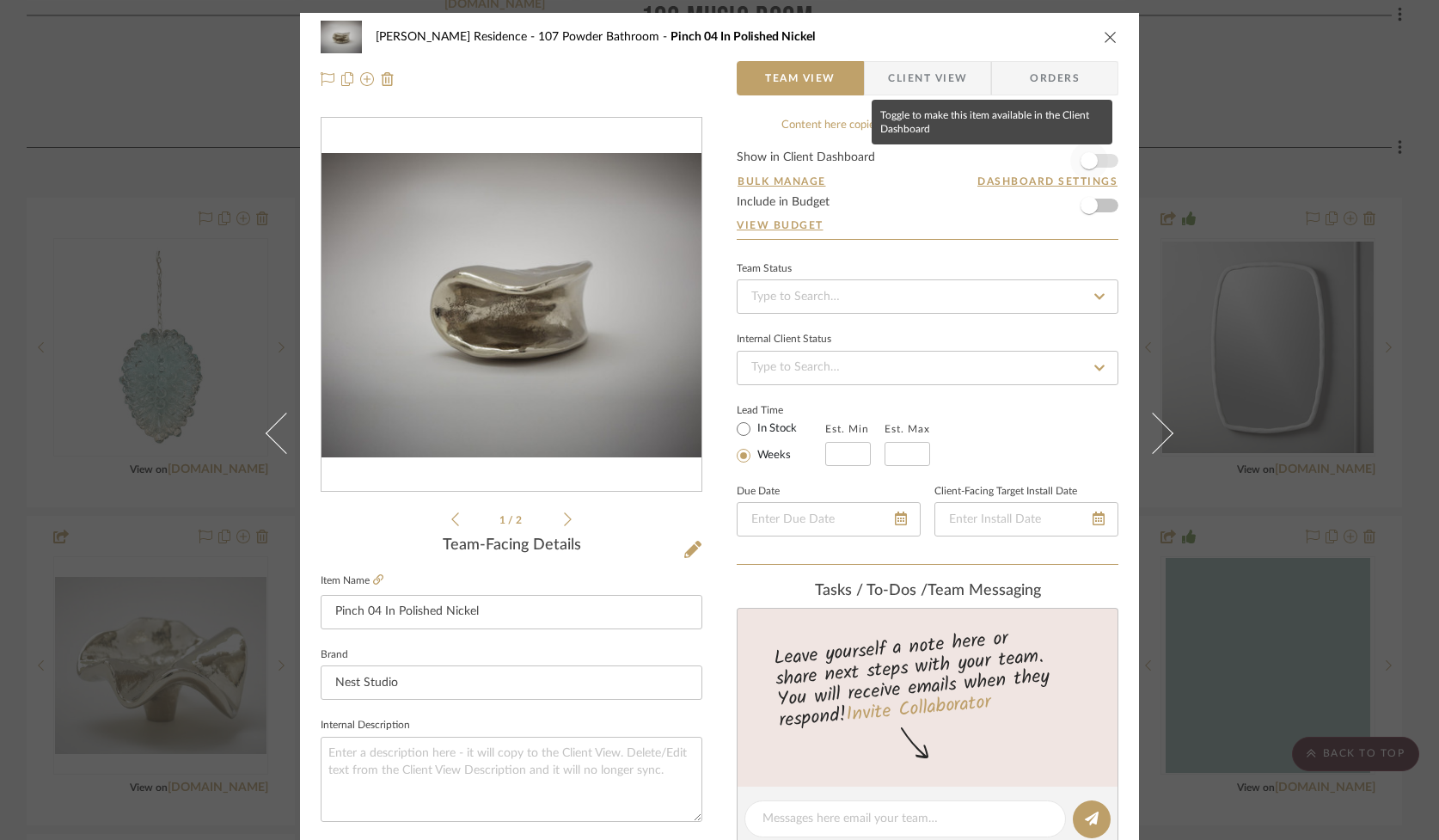
click at [1100, 160] on span "button" at bounding box center [1089, 160] width 38 height 38
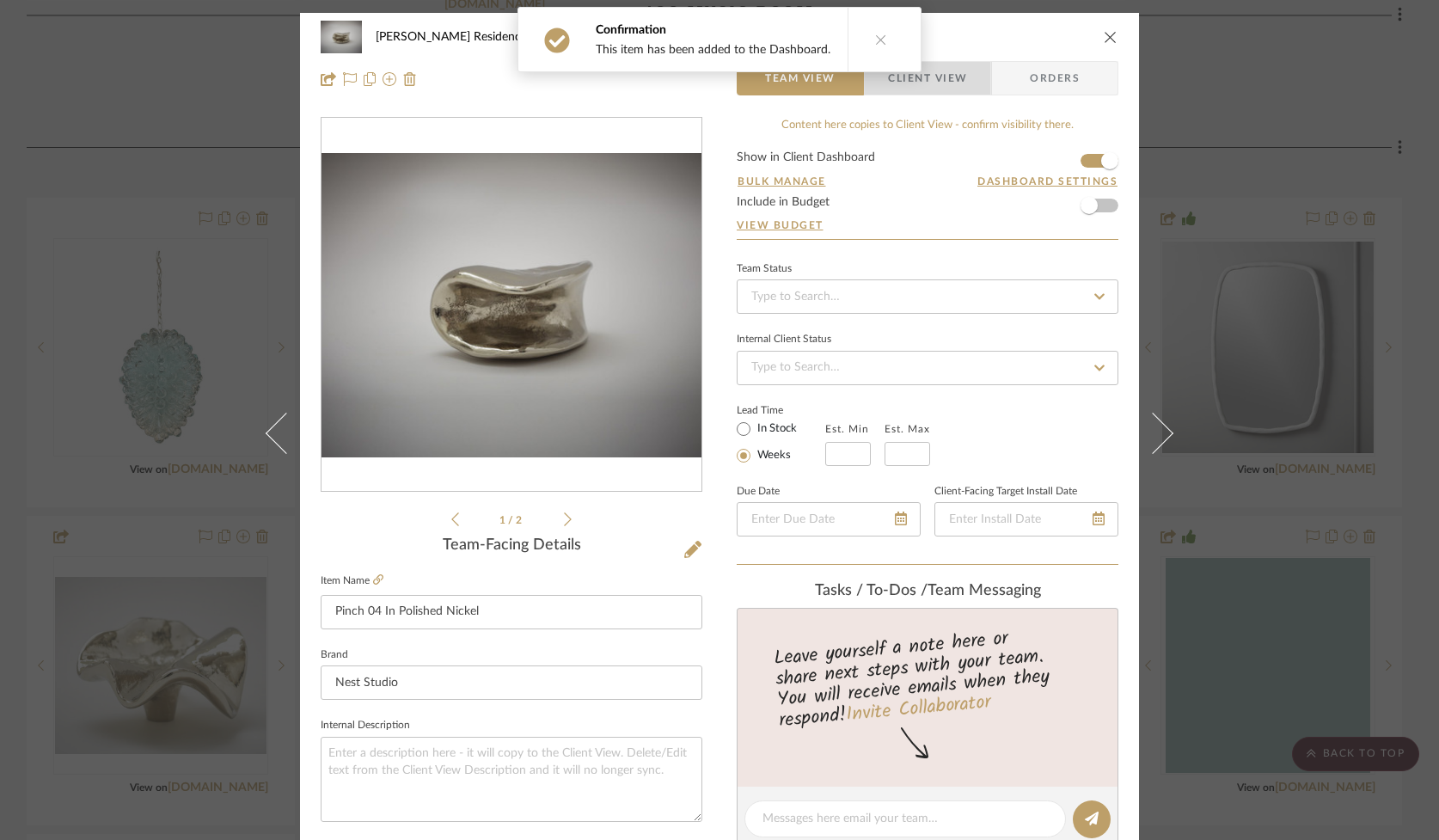
click at [944, 81] on span "Client View" at bounding box center [928, 78] width 80 height 34
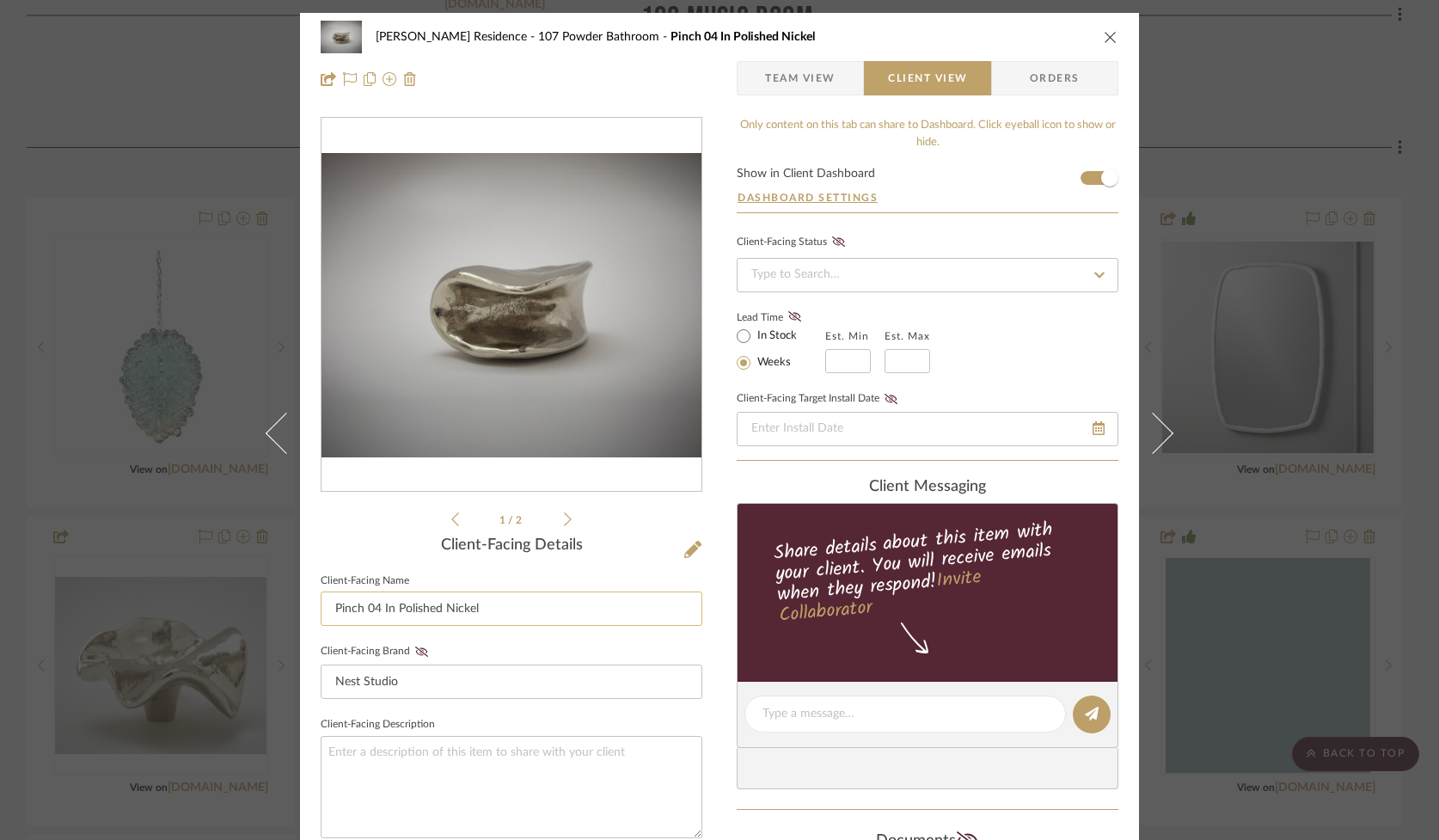
click at [385, 614] on input "Pinch 04 In Polished Nickel" at bounding box center [510, 608] width 381 height 34
click at [388, 613] on input "Pinch 04 In Polished Nickel" at bounding box center [510, 608] width 381 height 34
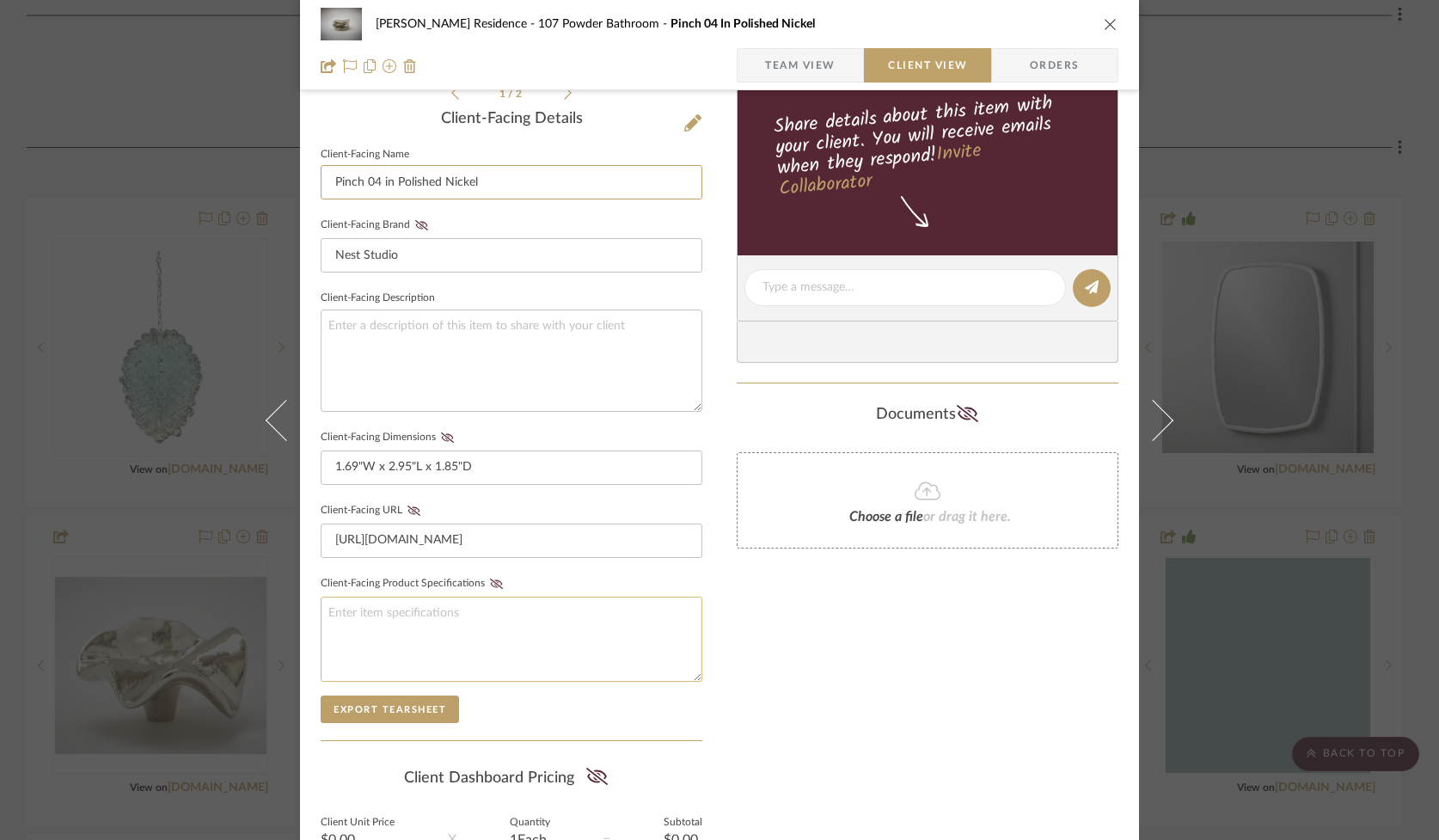
scroll to position [430, 0]
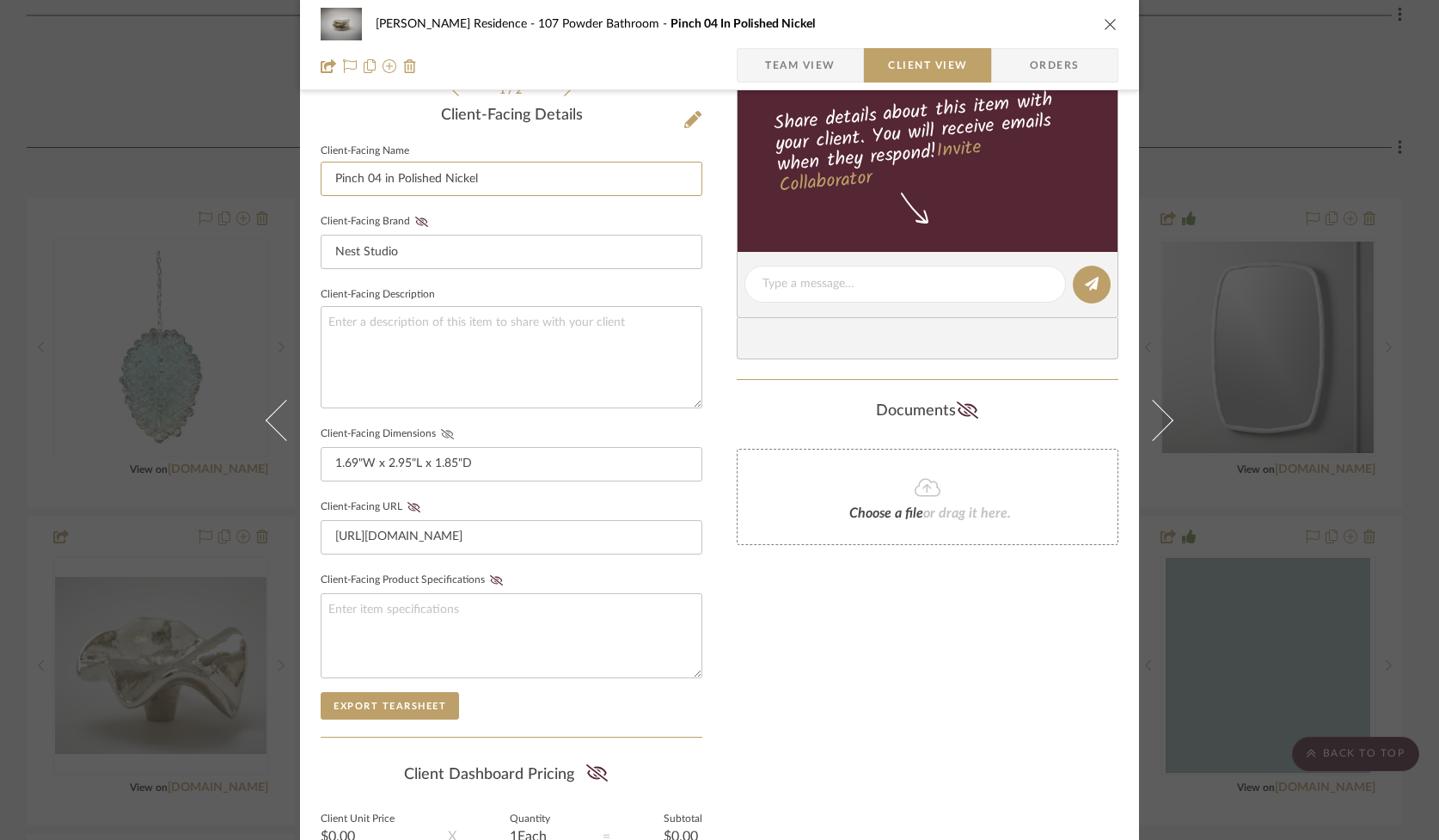
type input "Pinch 04 in Polished Nickel"
click at [442, 432] on icon at bounding box center [447, 434] width 13 height 11
click at [442, 430] on icon at bounding box center [447, 434] width 13 height 11
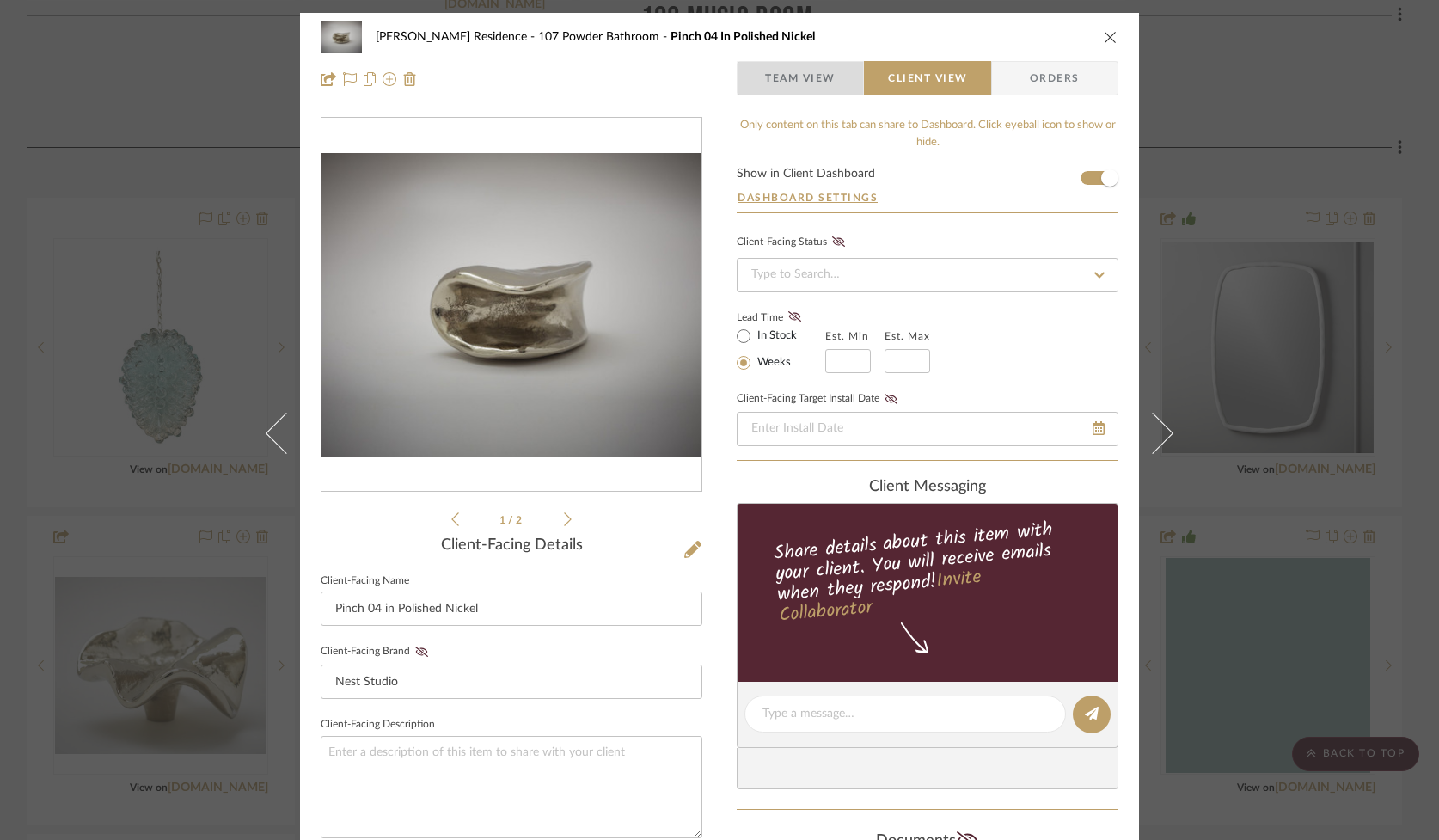
drag, startPoint x: 797, startPoint y: 69, endPoint x: 782, endPoint y: 99, distance: 33.5
click at [796, 68] on span "Team View" at bounding box center [801, 78] width 71 height 34
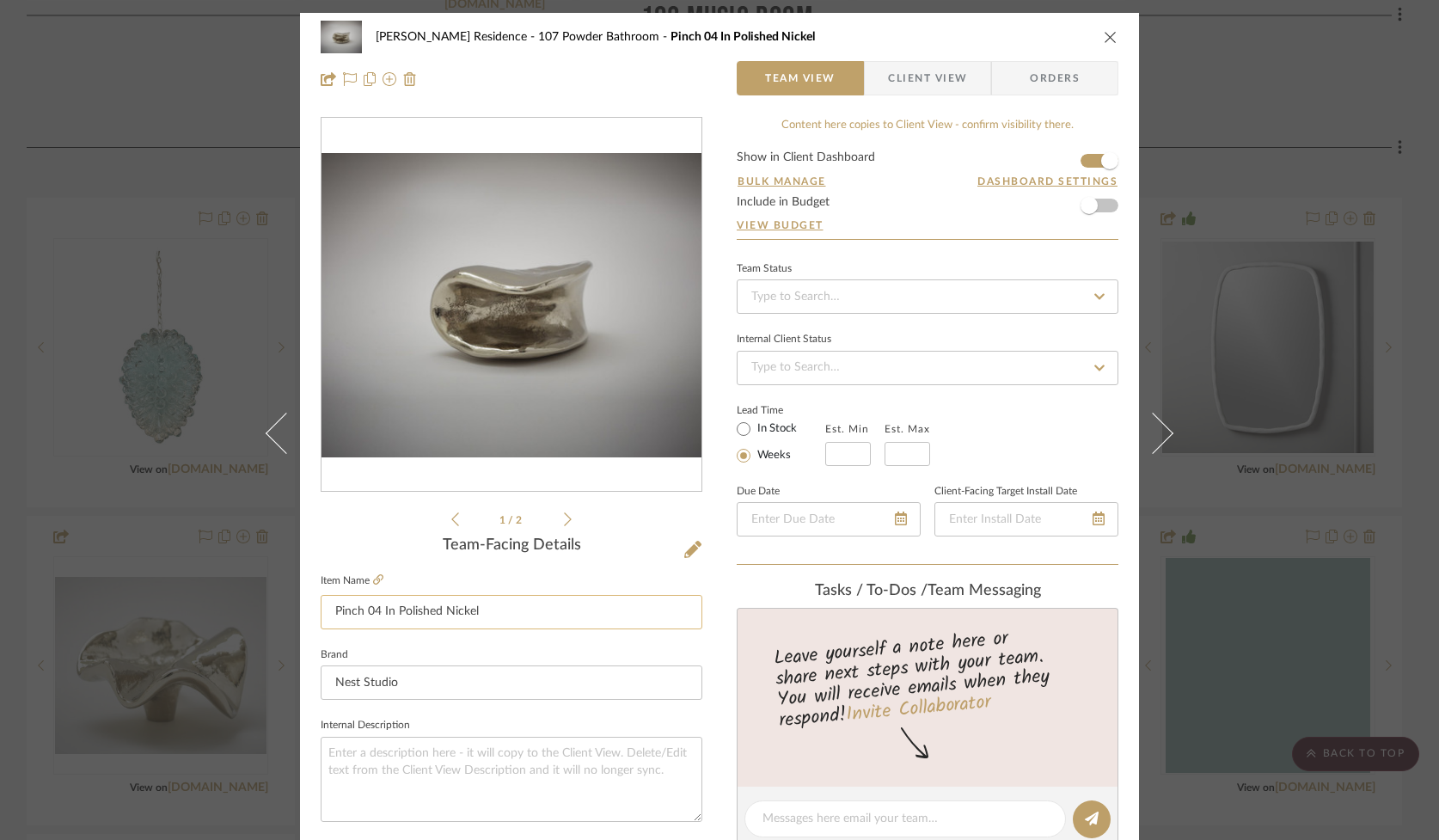
click at [390, 613] on input "Pinch 04 In Polished Nickel" at bounding box center [510, 611] width 381 height 34
type input "Pinch 04 in Polished Nickel"
click at [1104, 37] on icon "close" at bounding box center [1111, 37] width 14 height 14
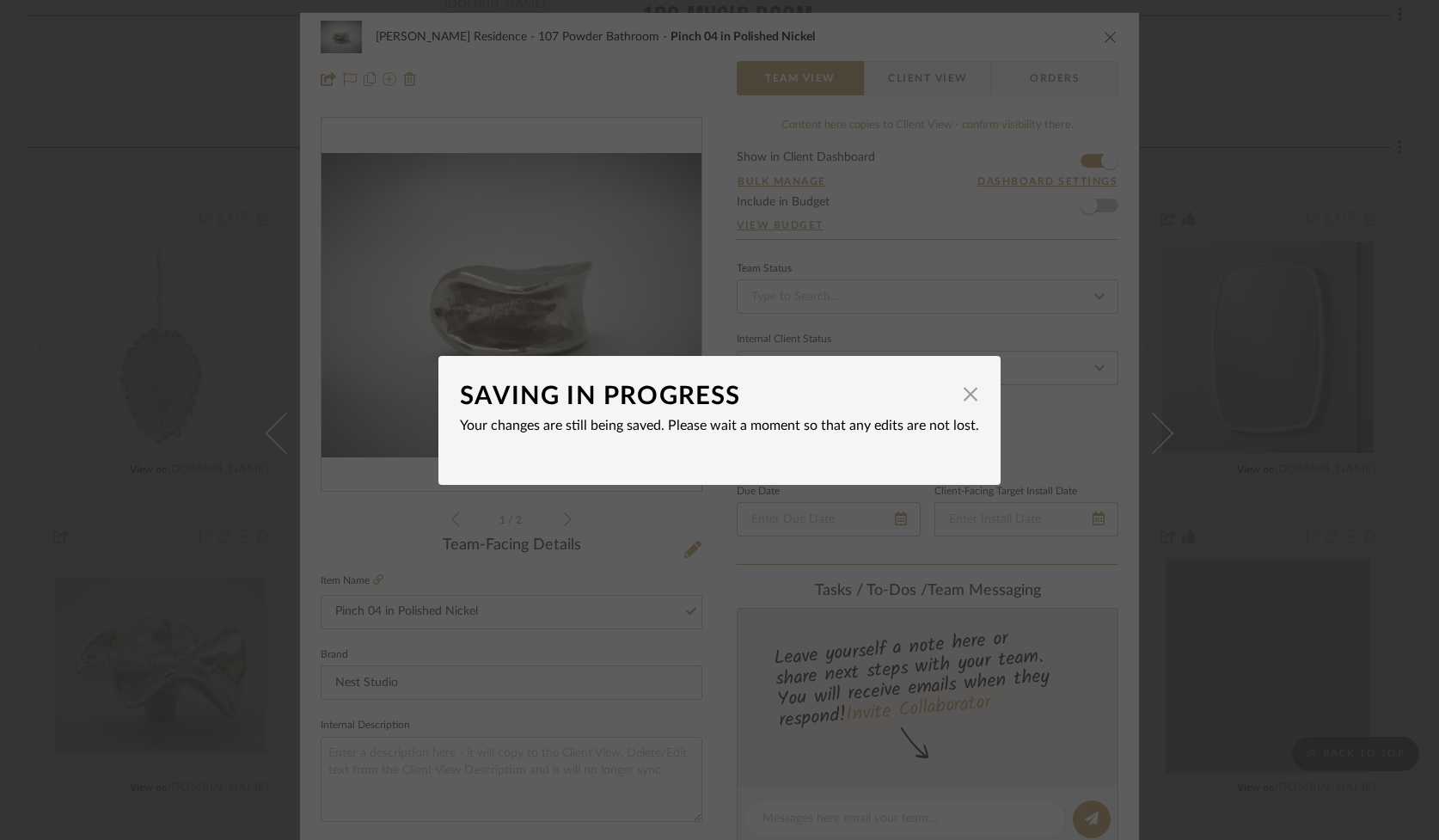
drag, startPoint x: 967, startPoint y: 396, endPoint x: 950, endPoint y: 396, distance: 17.0
click at [967, 396] on span "button" at bounding box center [970, 394] width 34 height 34
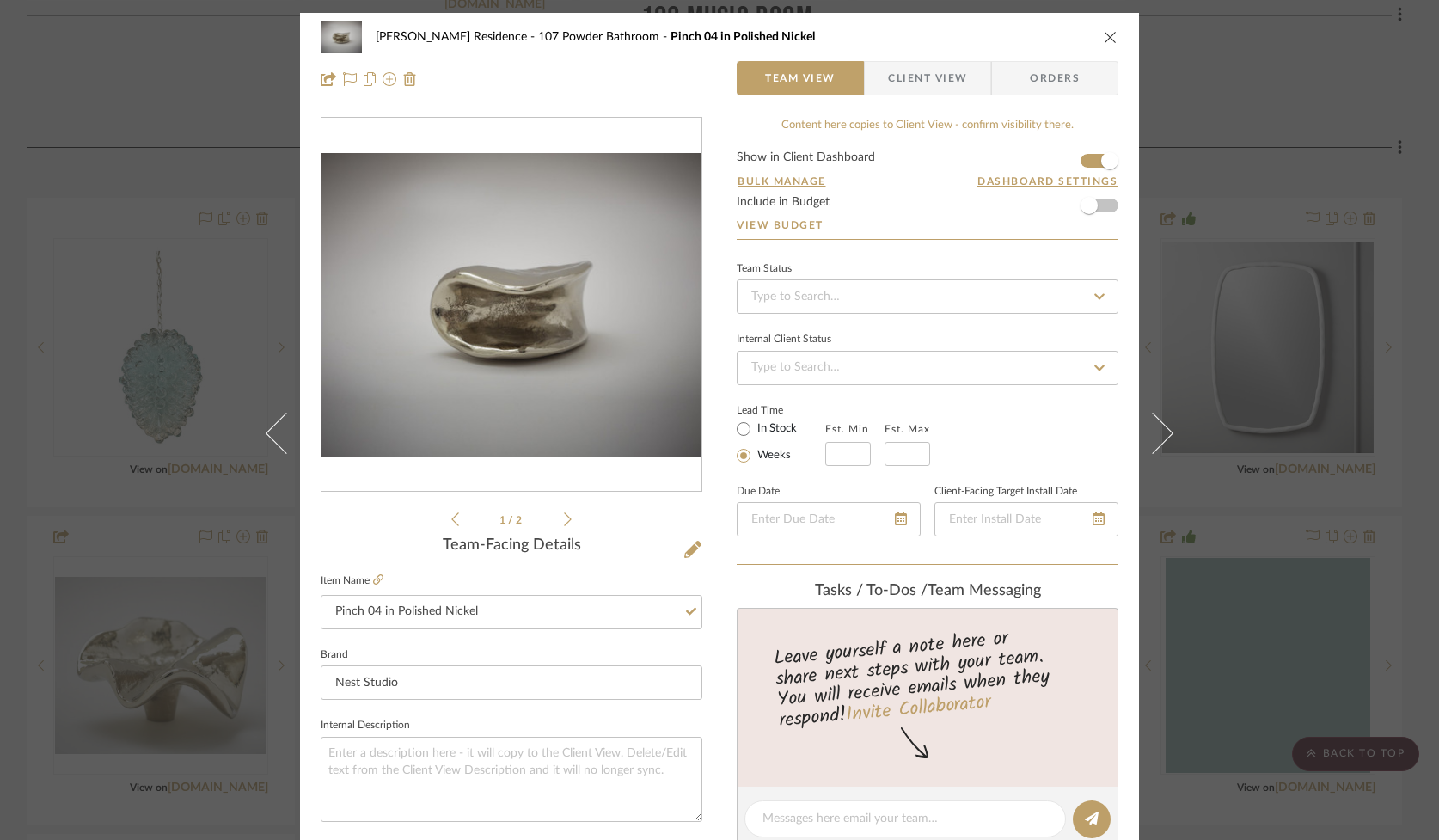
click at [1104, 35] on icon "close" at bounding box center [1111, 37] width 14 height 14
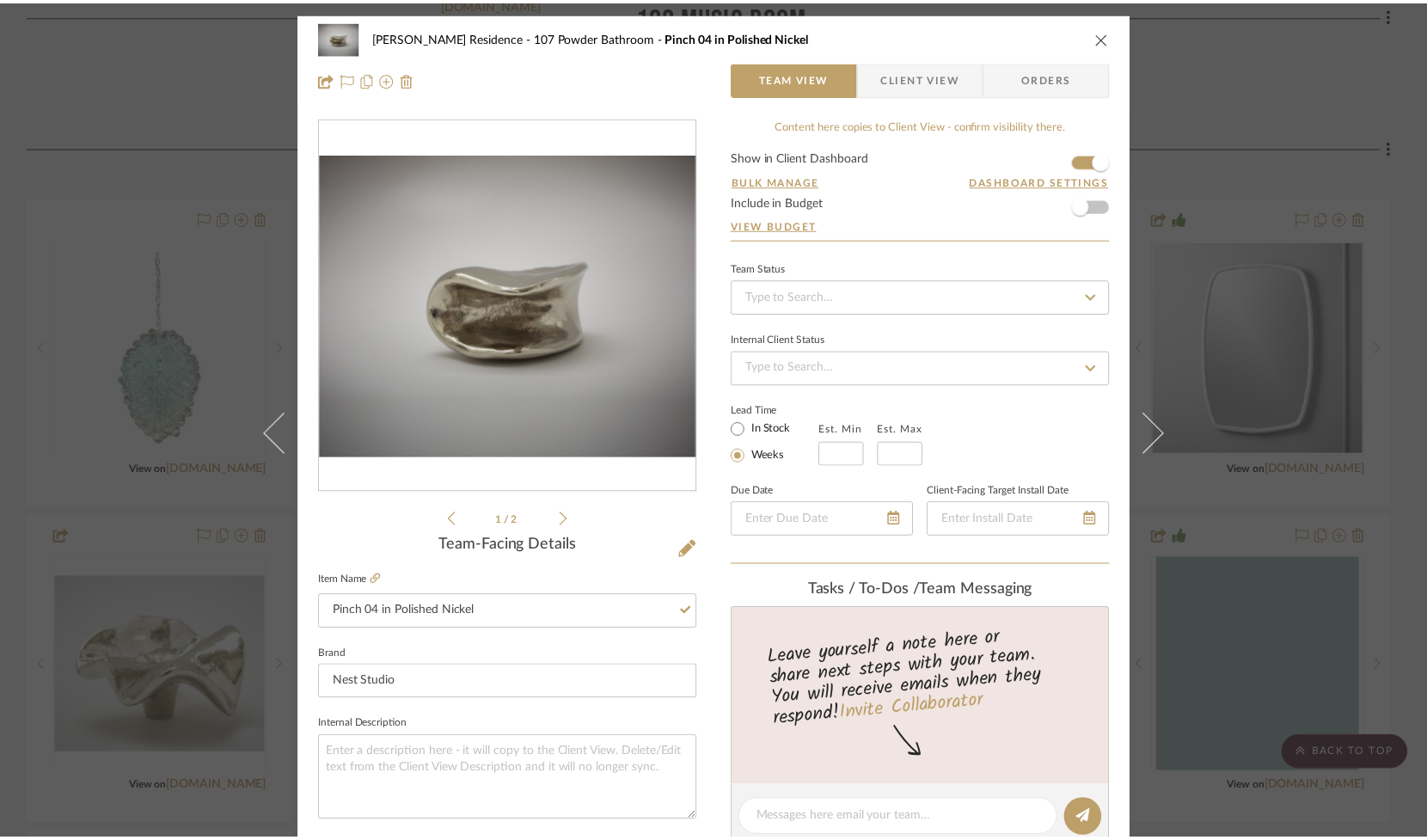
scroll to position [949, 0]
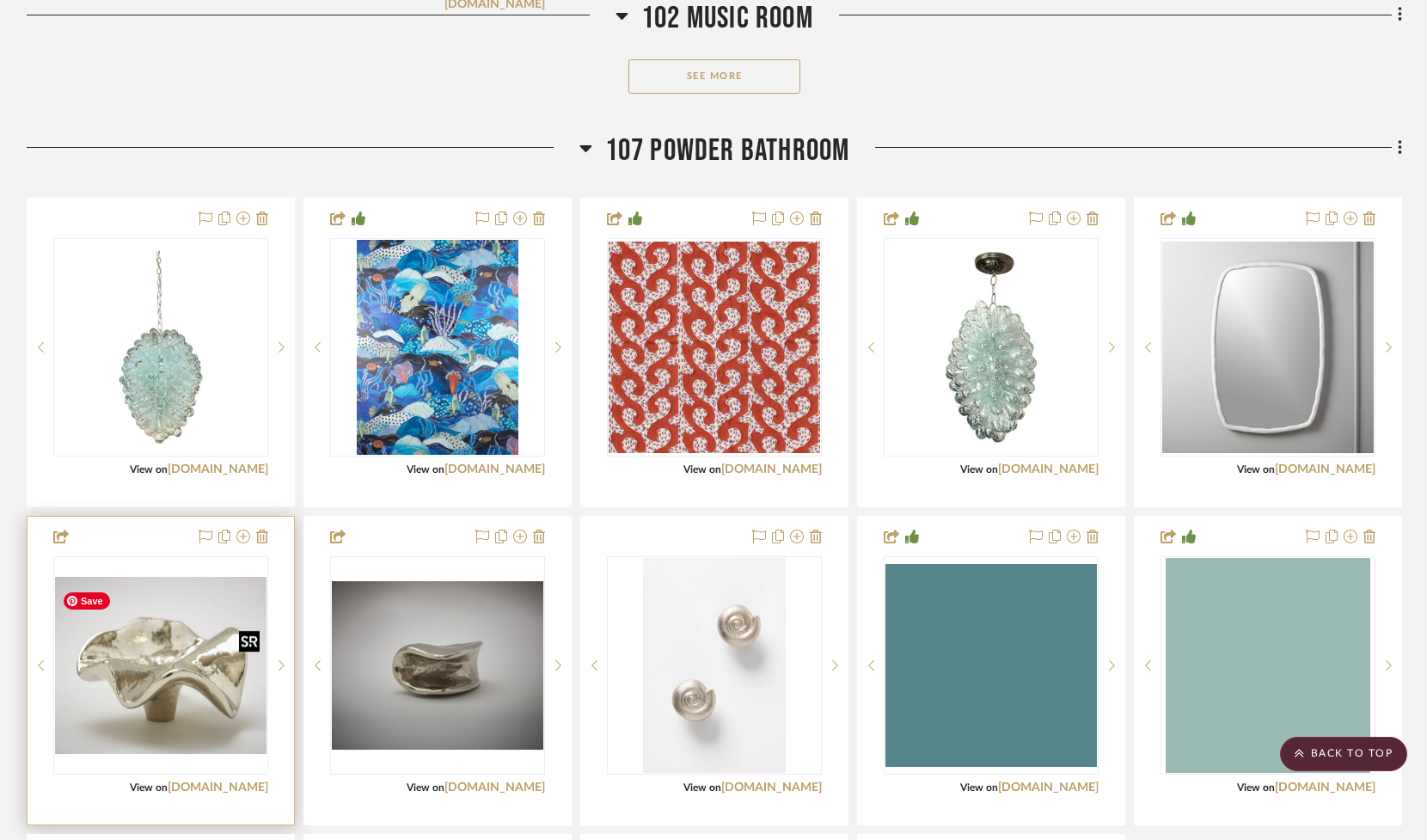
click at [152, 705] on img "0" at bounding box center [161, 665] width 211 height 178
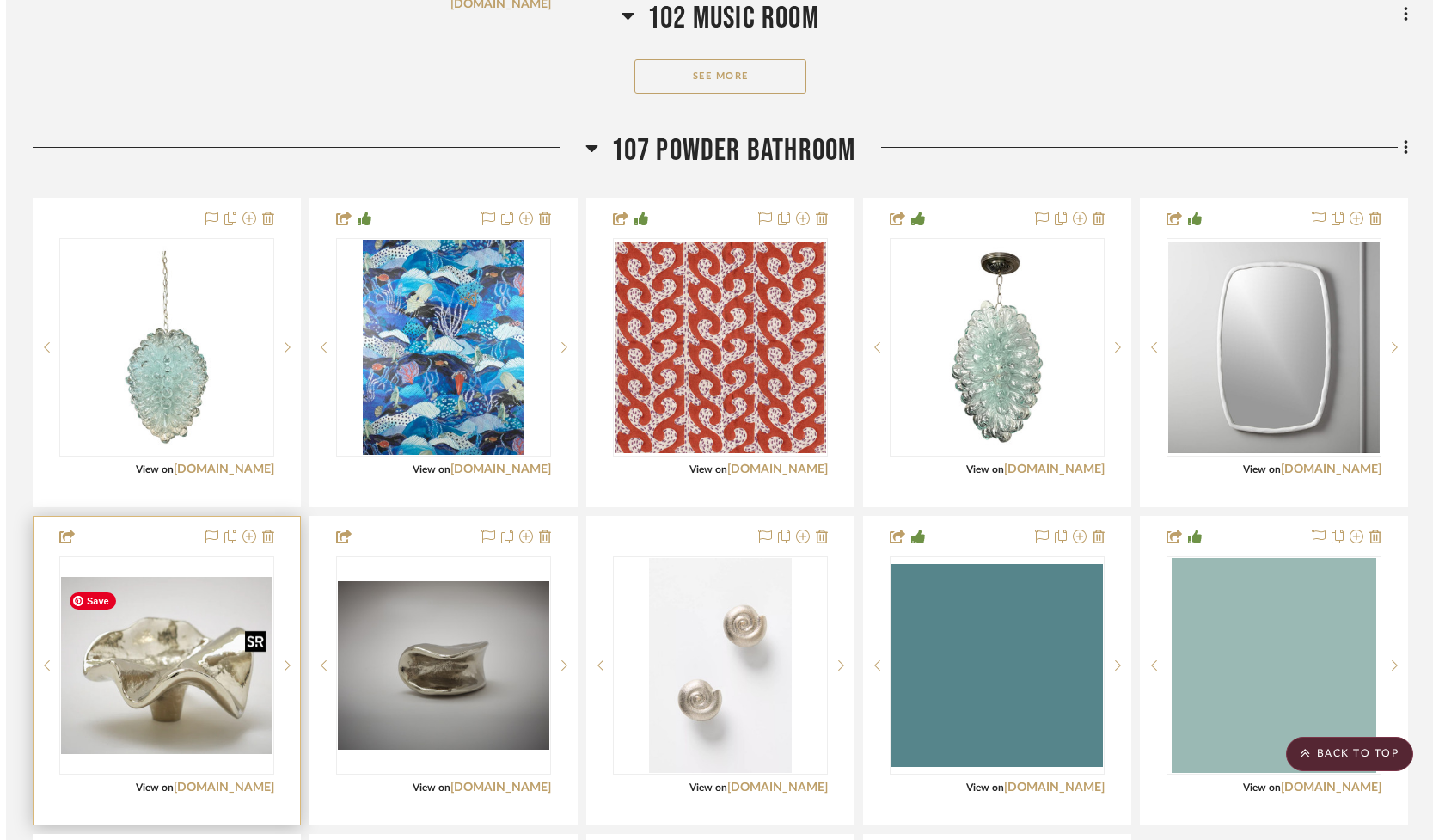
scroll to position [0, 0]
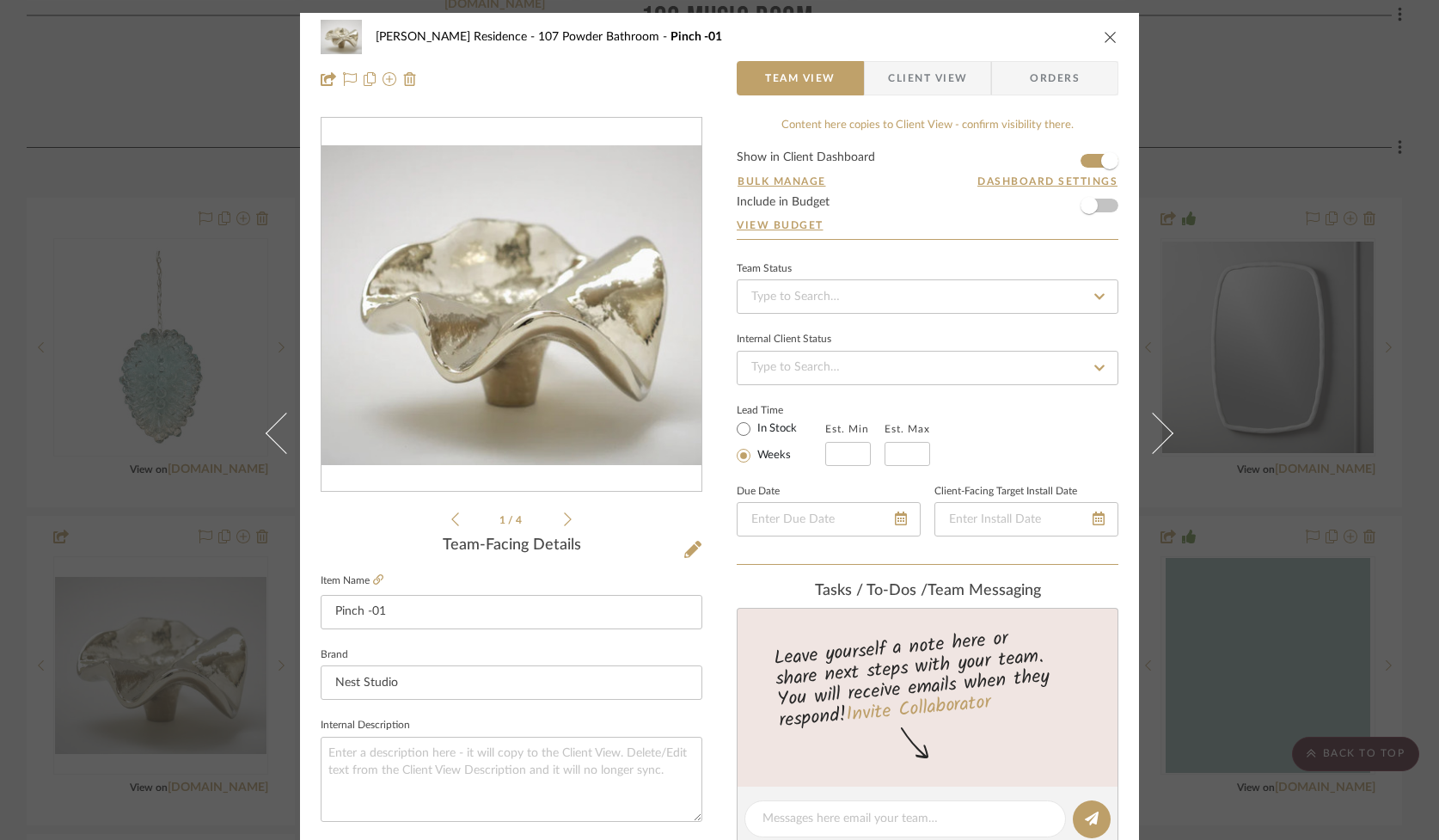
click at [564, 522] on icon at bounding box center [568, 519] width 8 height 14
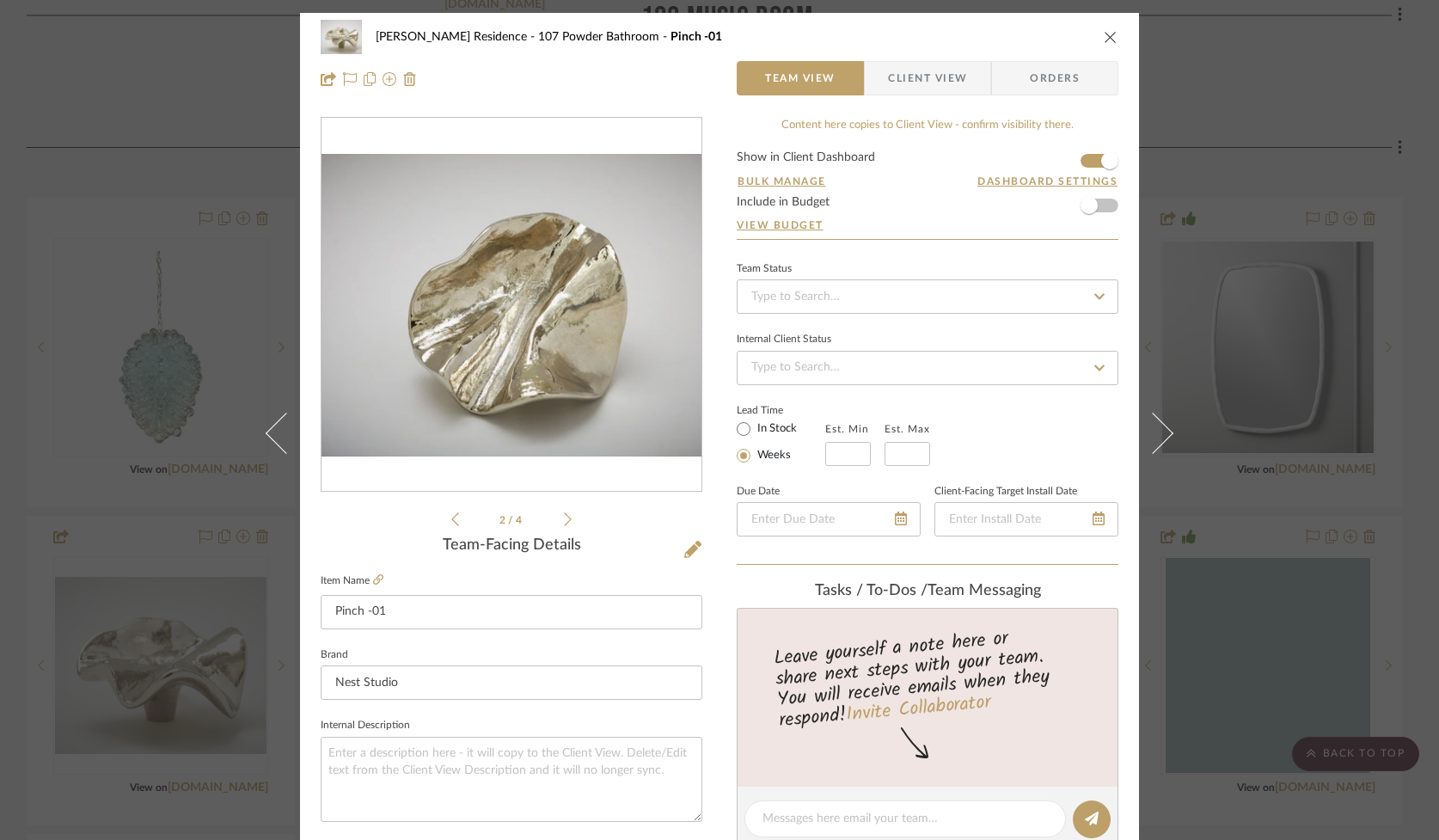
click at [564, 520] on icon at bounding box center [568, 519] width 8 height 16
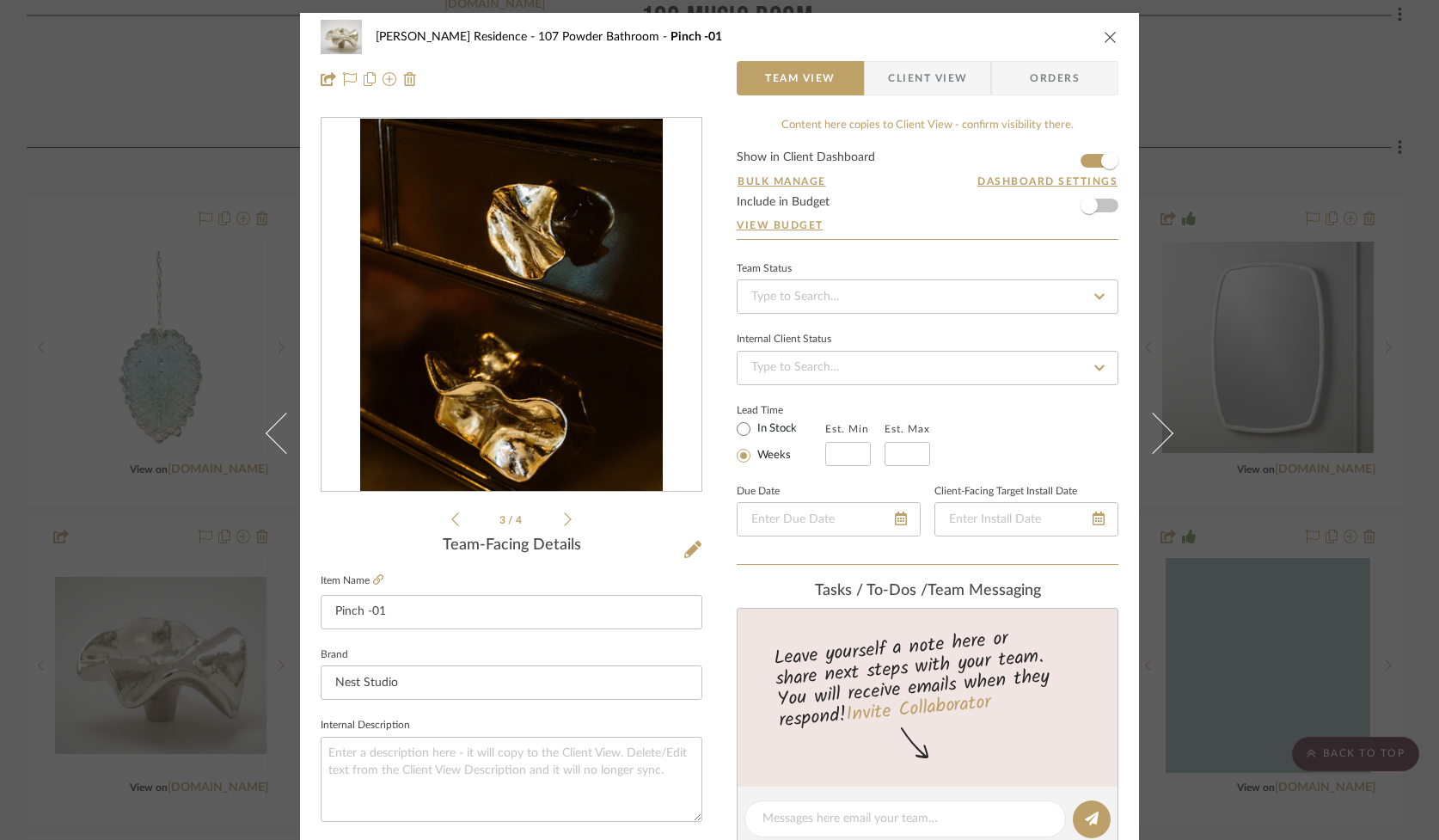
click at [564, 519] on icon at bounding box center [568, 519] width 8 height 16
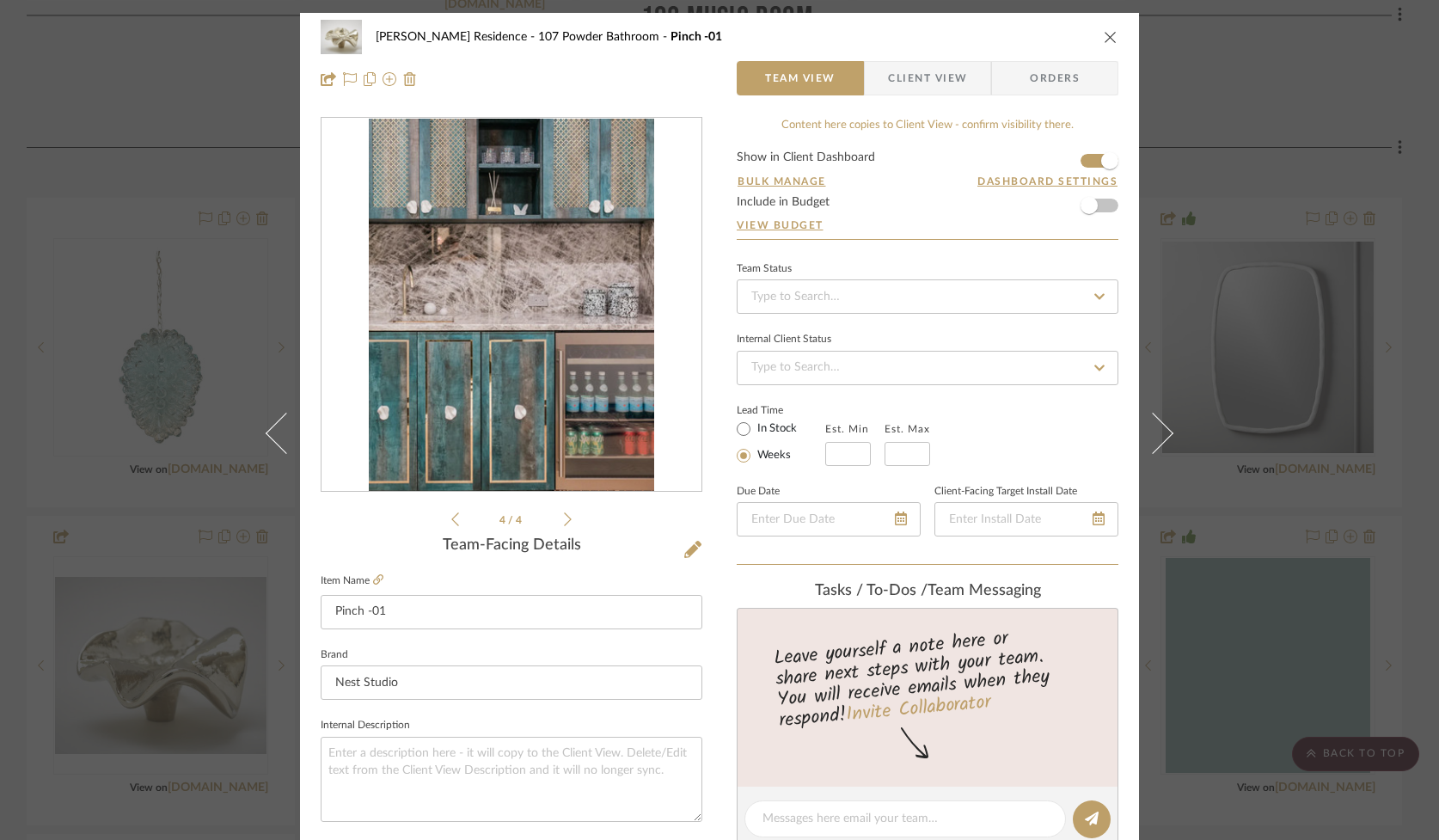
click at [564, 519] on icon at bounding box center [568, 519] width 8 height 16
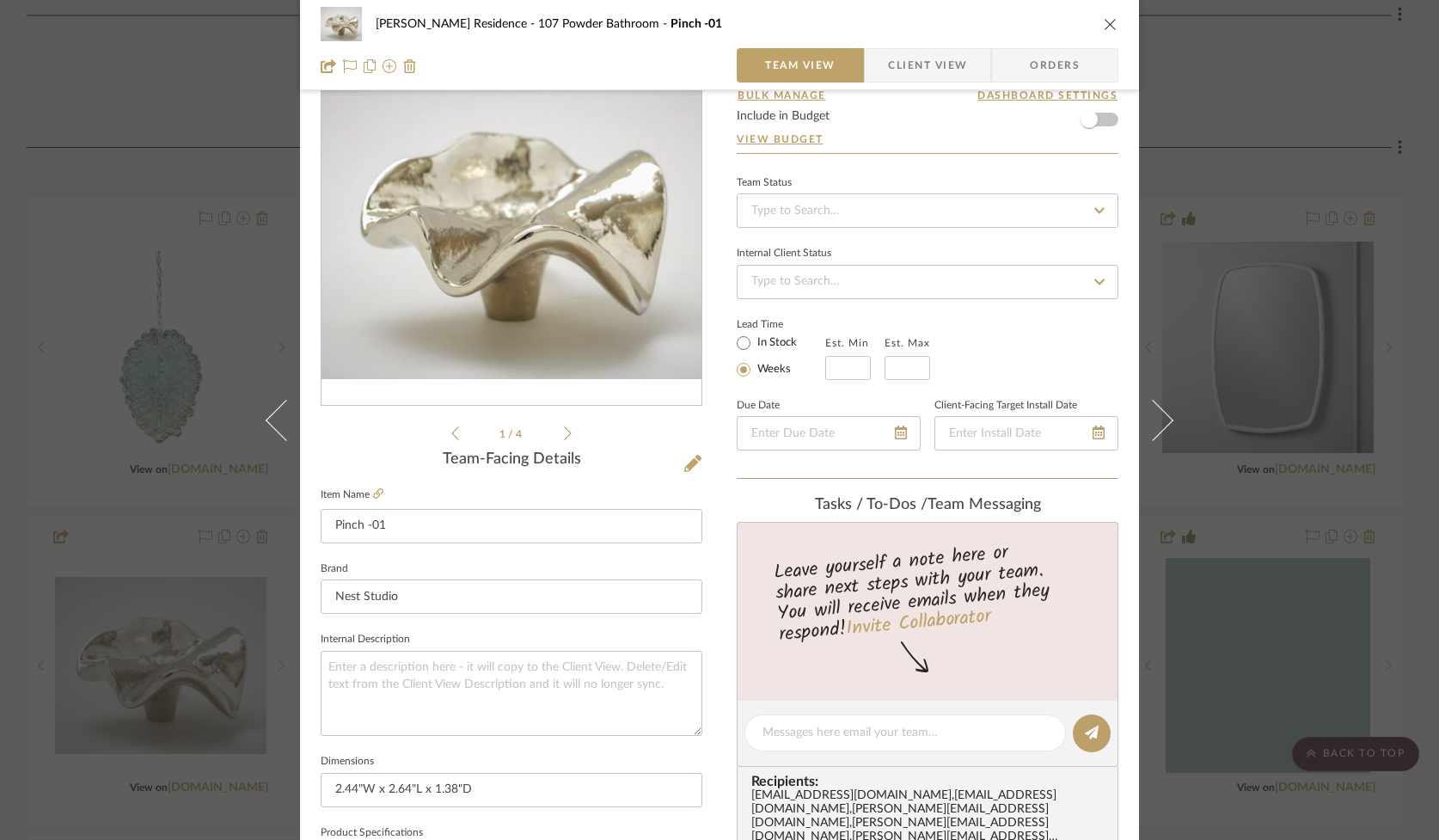
scroll to position [94, 0]
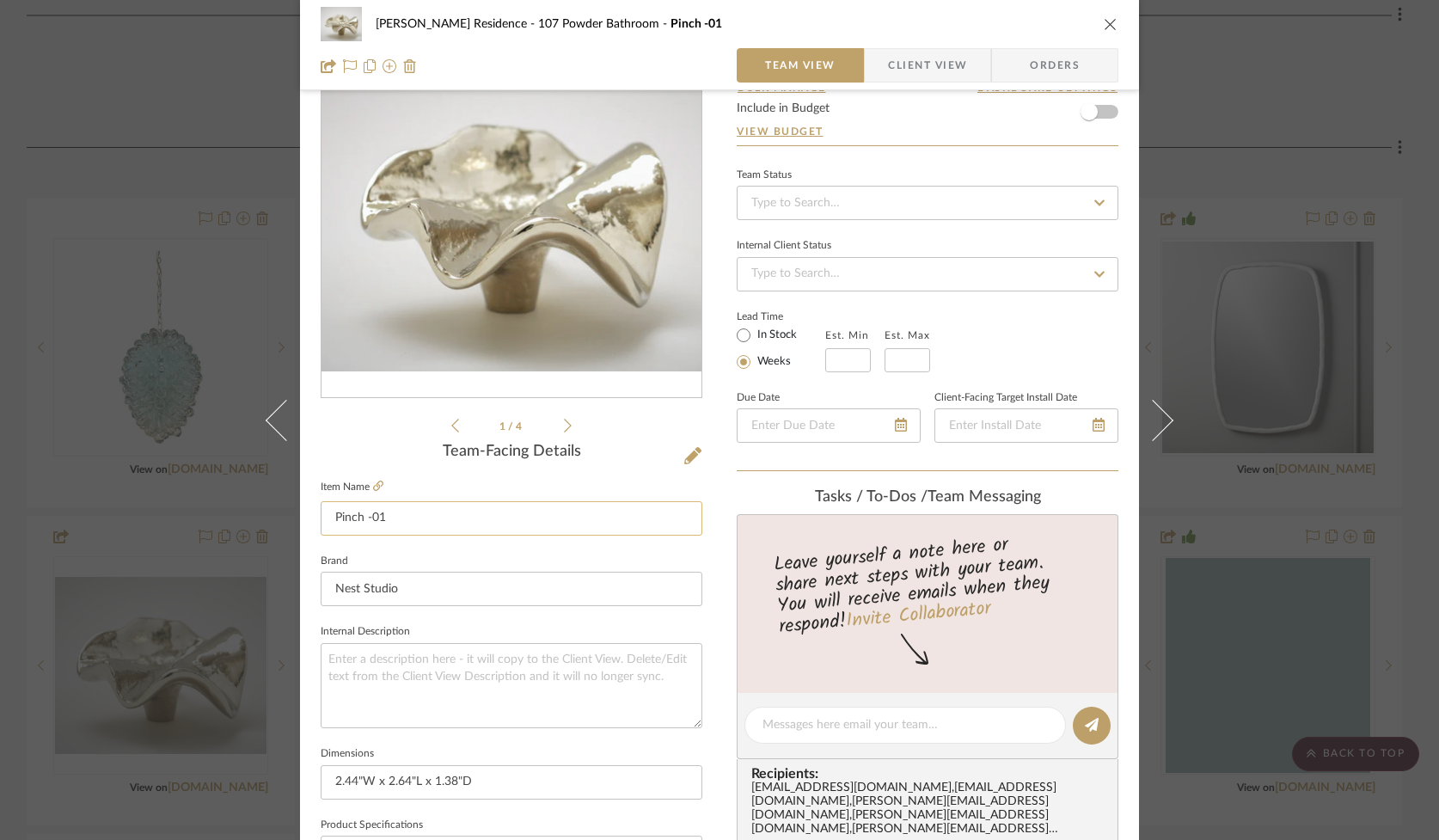
click at [368, 522] on input "Pinch -01" at bounding box center [510, 518] width 381 height 34
click at [389, 523] on input "Pinch 01" at bounding box center [510, 518] width 381 height 34
type input "Pinch 01 in Polished Nickel"
click at [465, 651] on textarea at bounding box center [510, 686] width 381 height 85
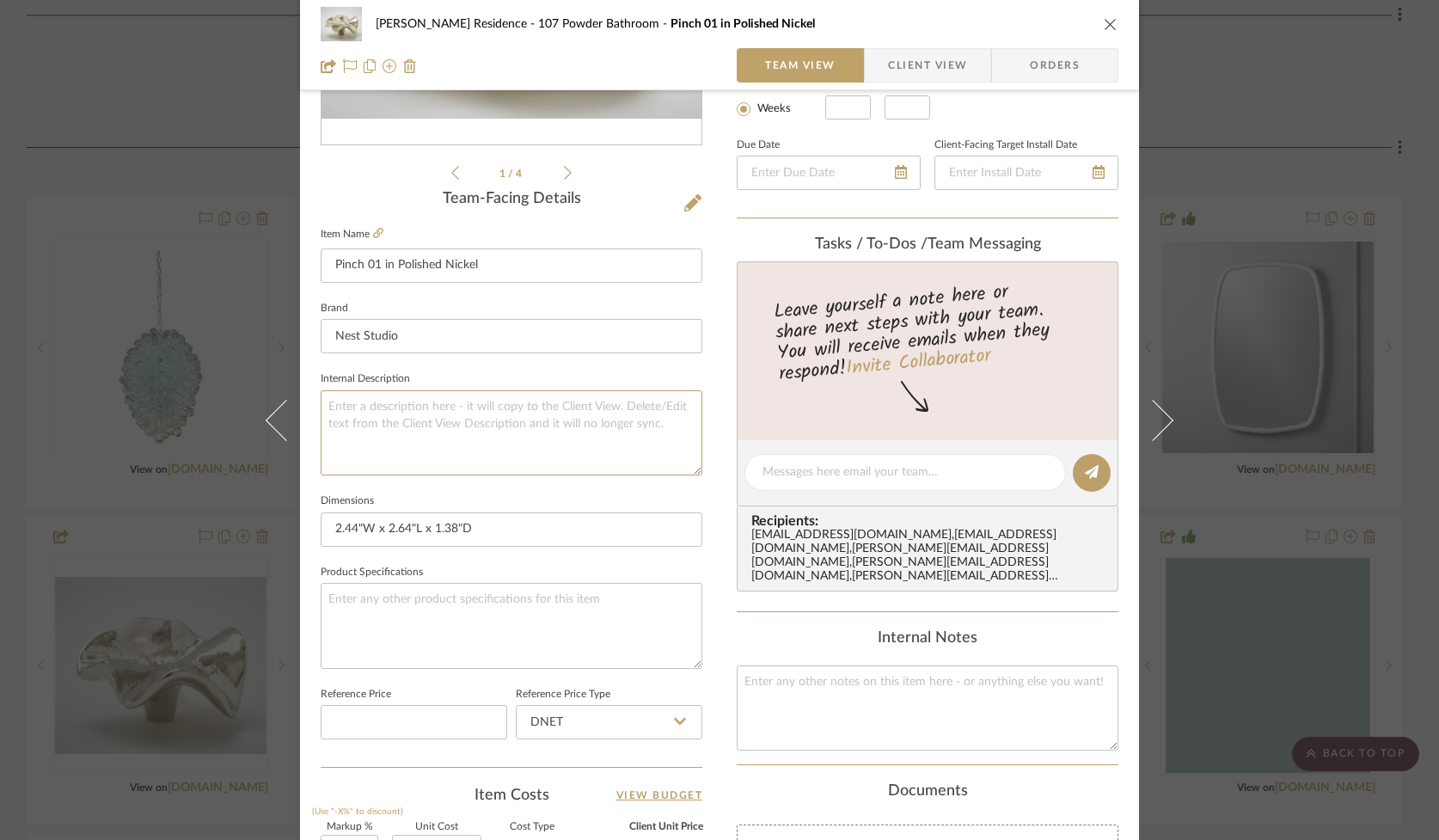
scroll to position [0, 0]
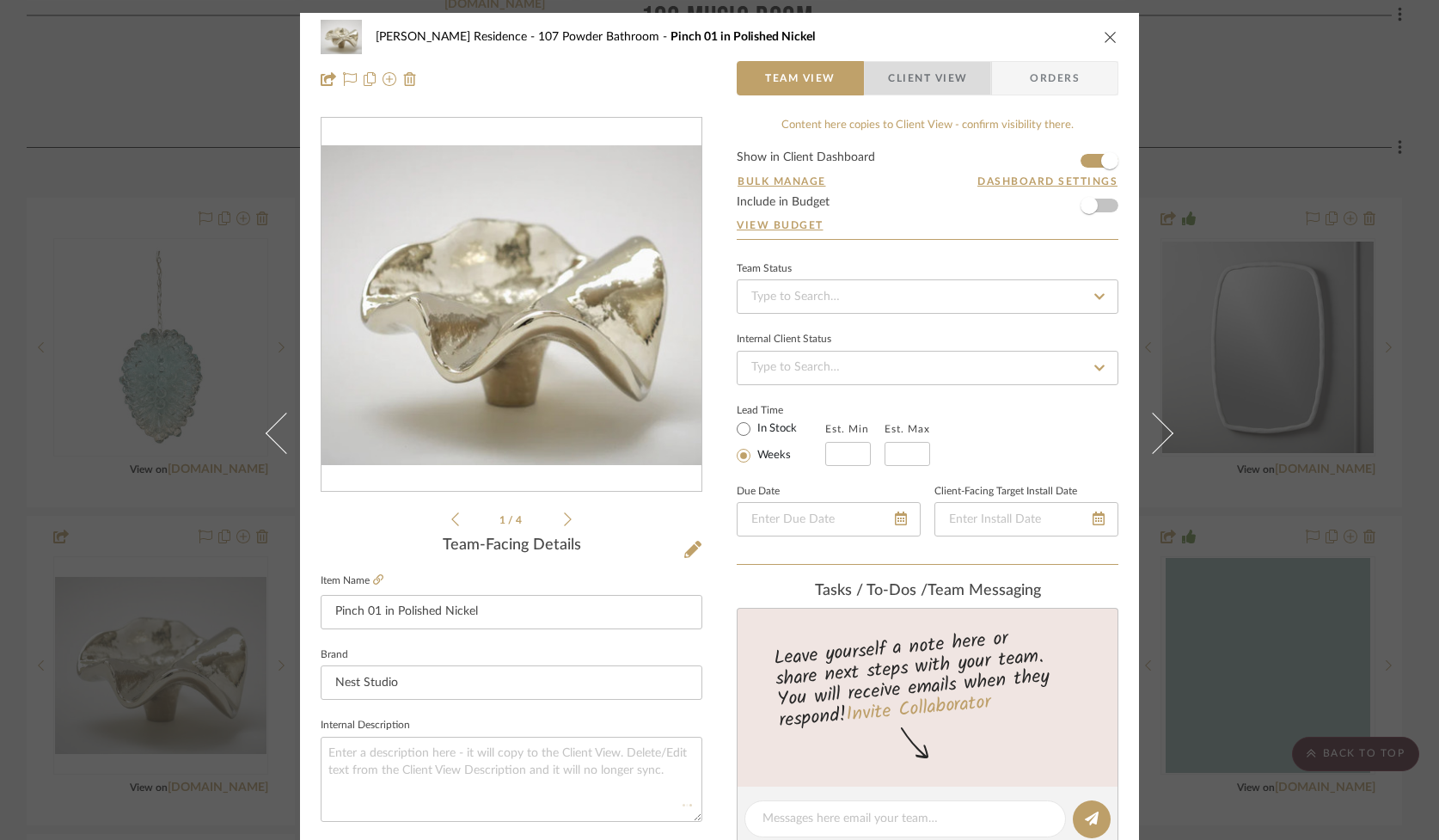
click at [918, 71] on span "Client View" at bounding box center [928, 78] width 80 height 34
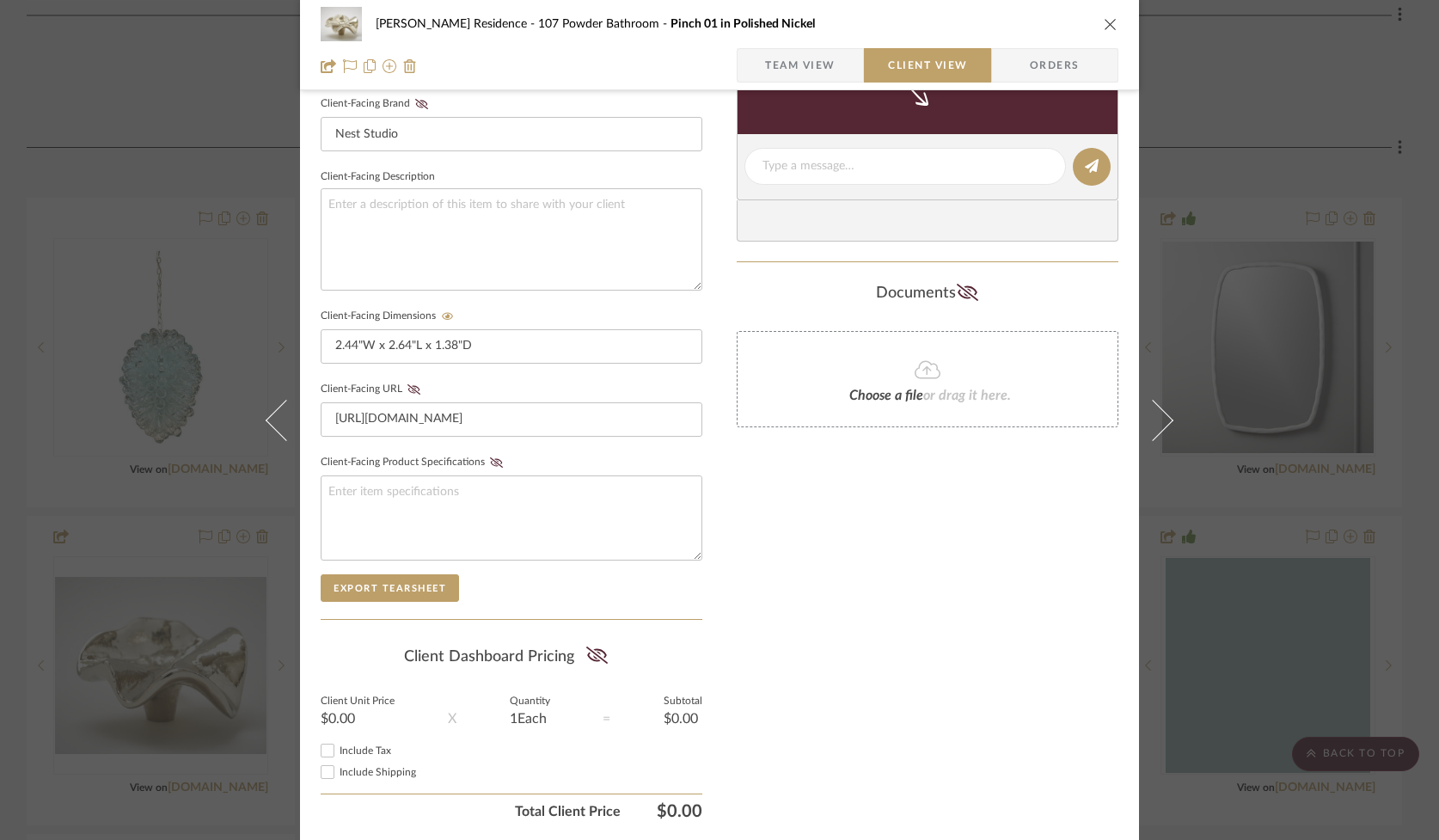
scroll to position [543, 0]
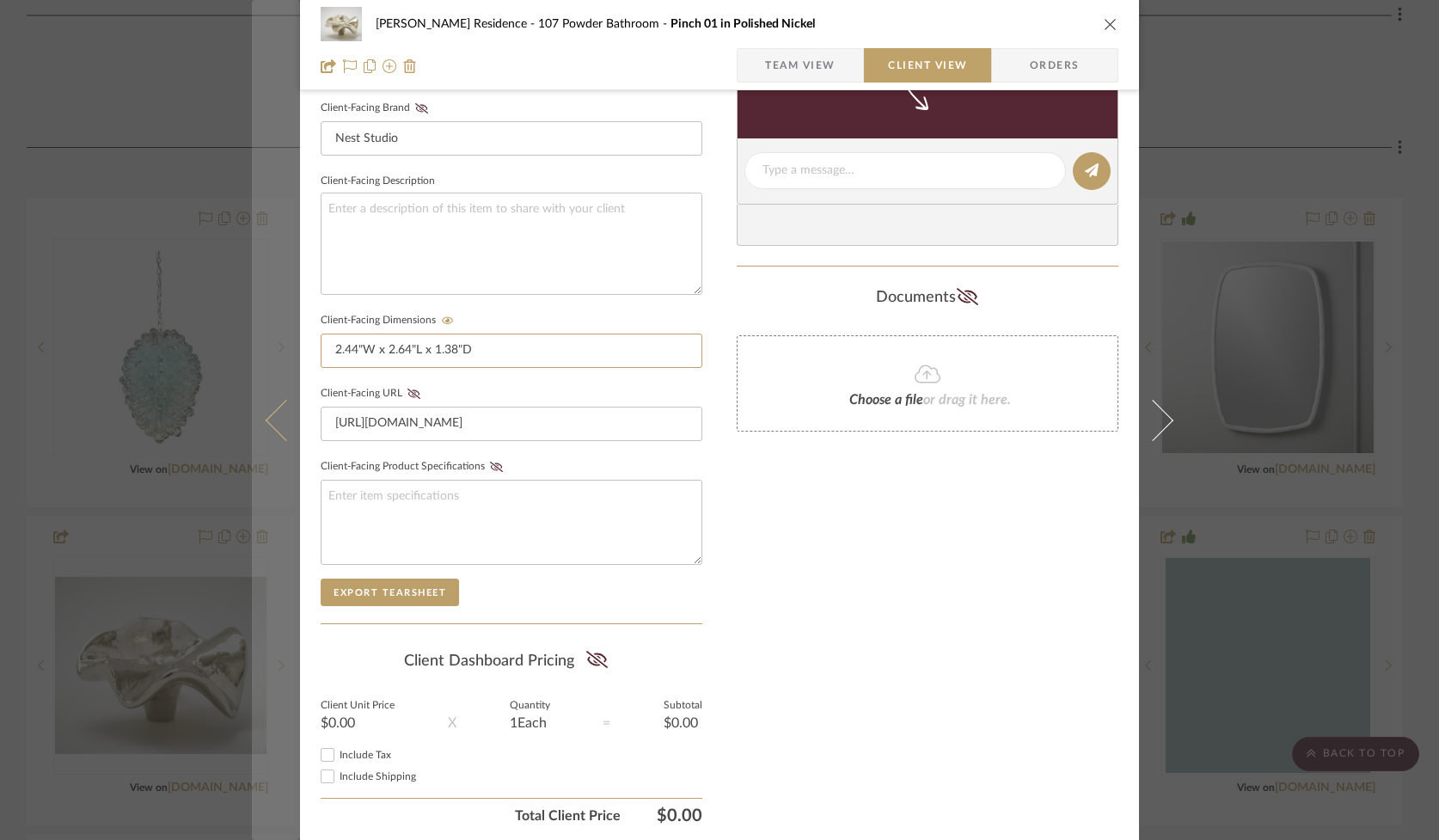
drag, startPoint x: 479, startPoint y: 350, endPoint x: 252, endPoint y: 354, distance: 227.0
click at [252, 354] on mat-dialog-content "[PERSON_NAME] Residence 107 Powder Bathroom Pinch 01 in Polished Nickel Team Vi…" at bounding box center [720, 184] width 935 height 1431
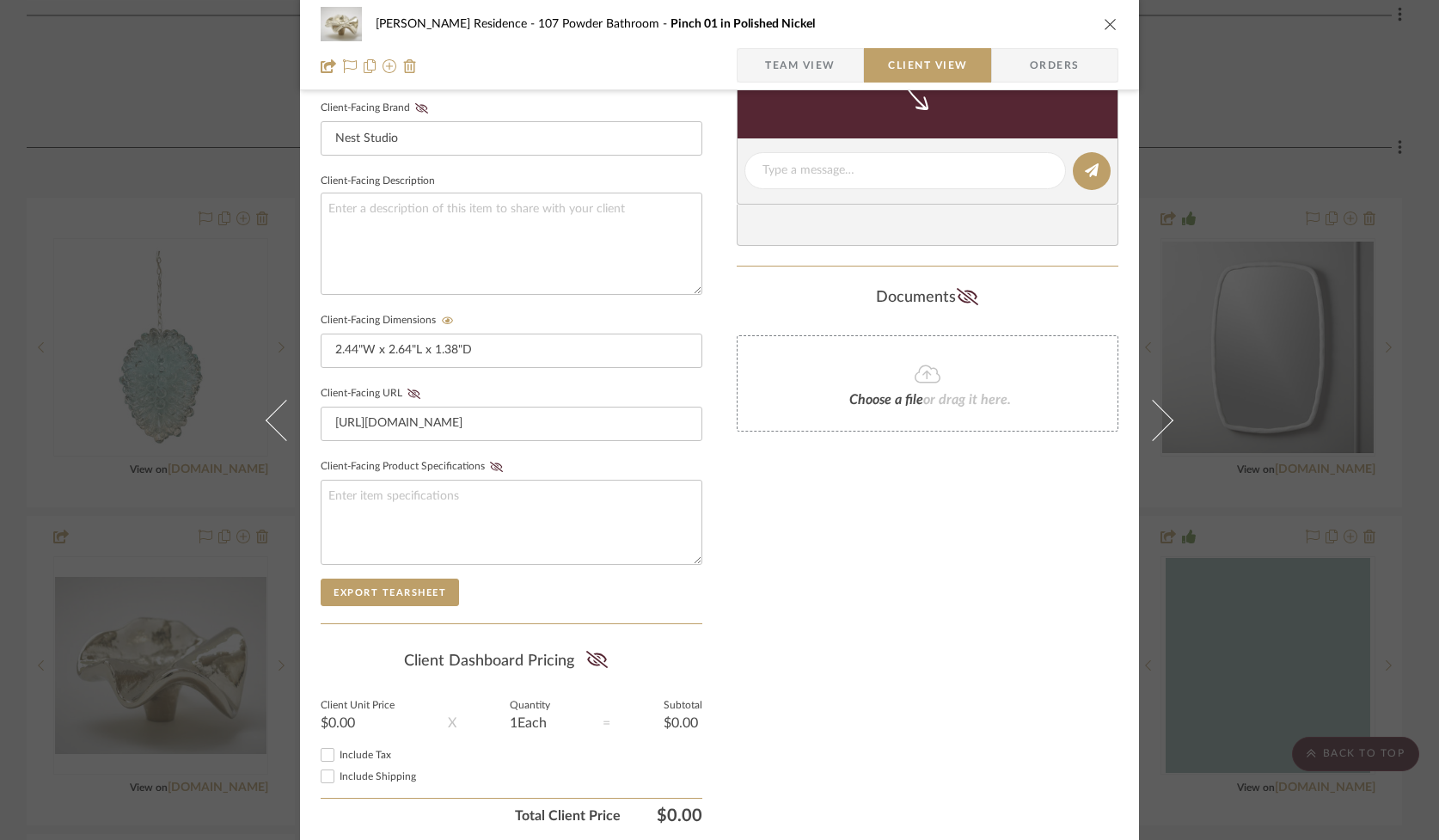
click at [1106, 23] on icon "close" at bounding box center [1111, 24] width 14 height 14
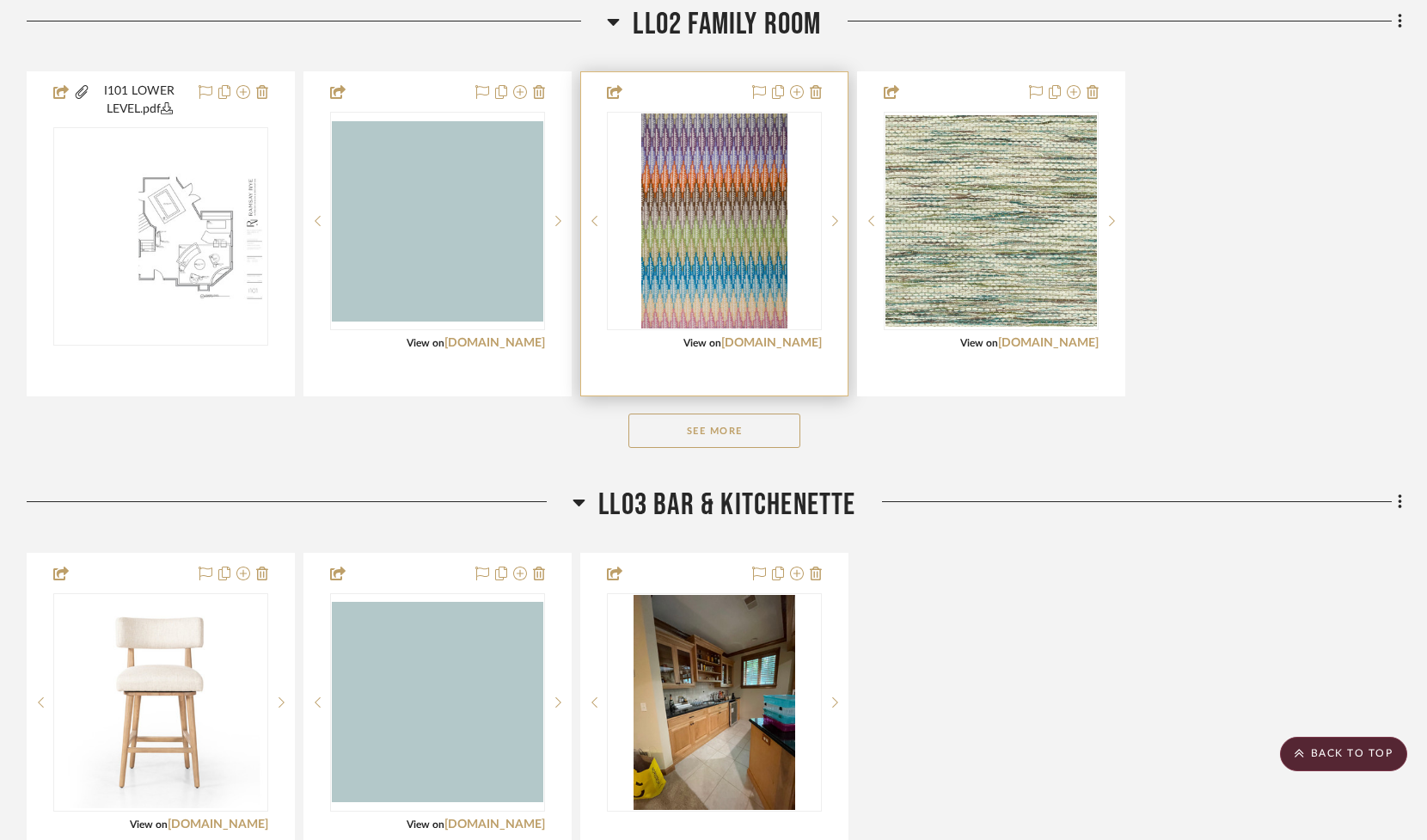
scroll to position [2649, 0]
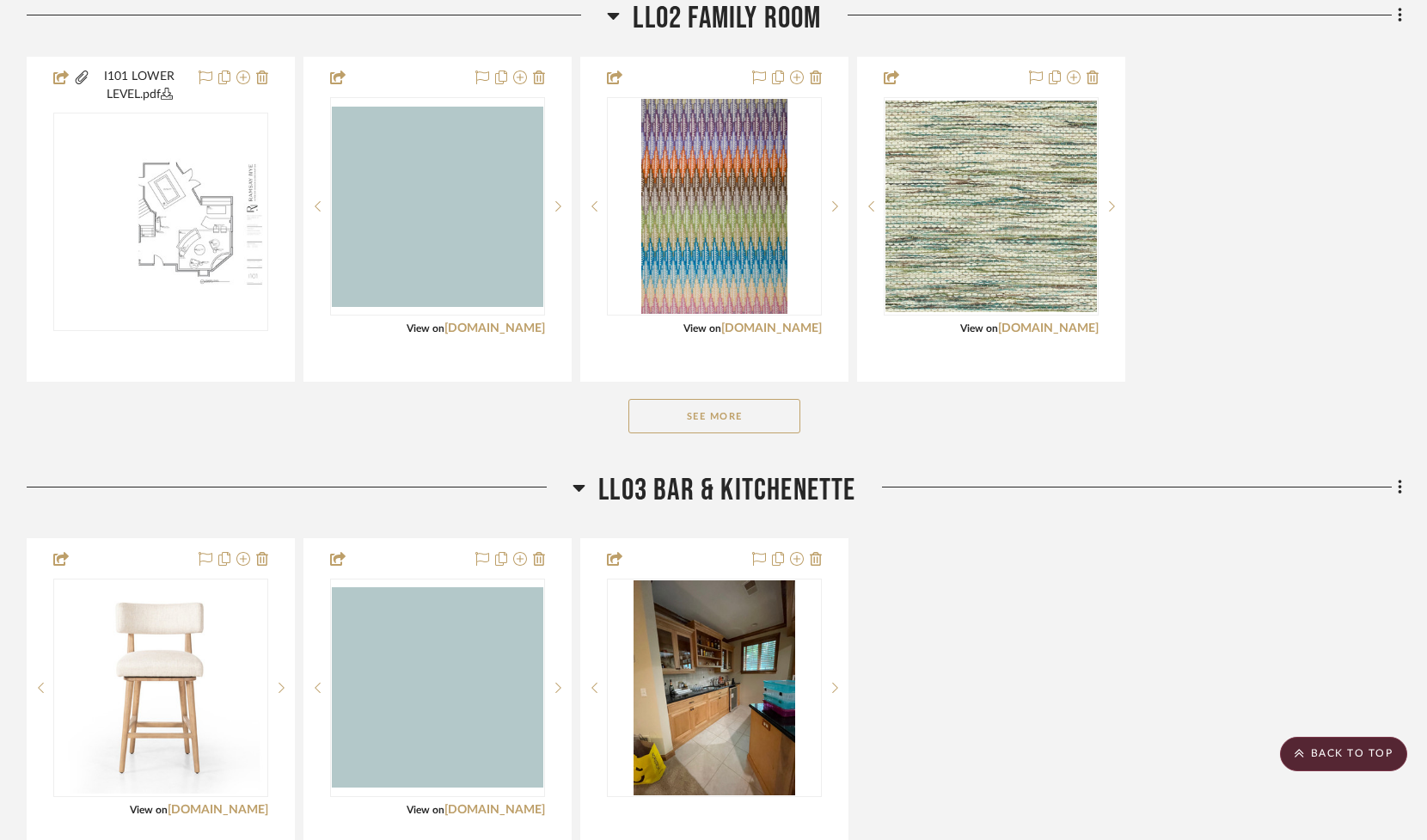
click at [657, 425] on button "See More" at bounding box center [714, 415] width 172 height 34
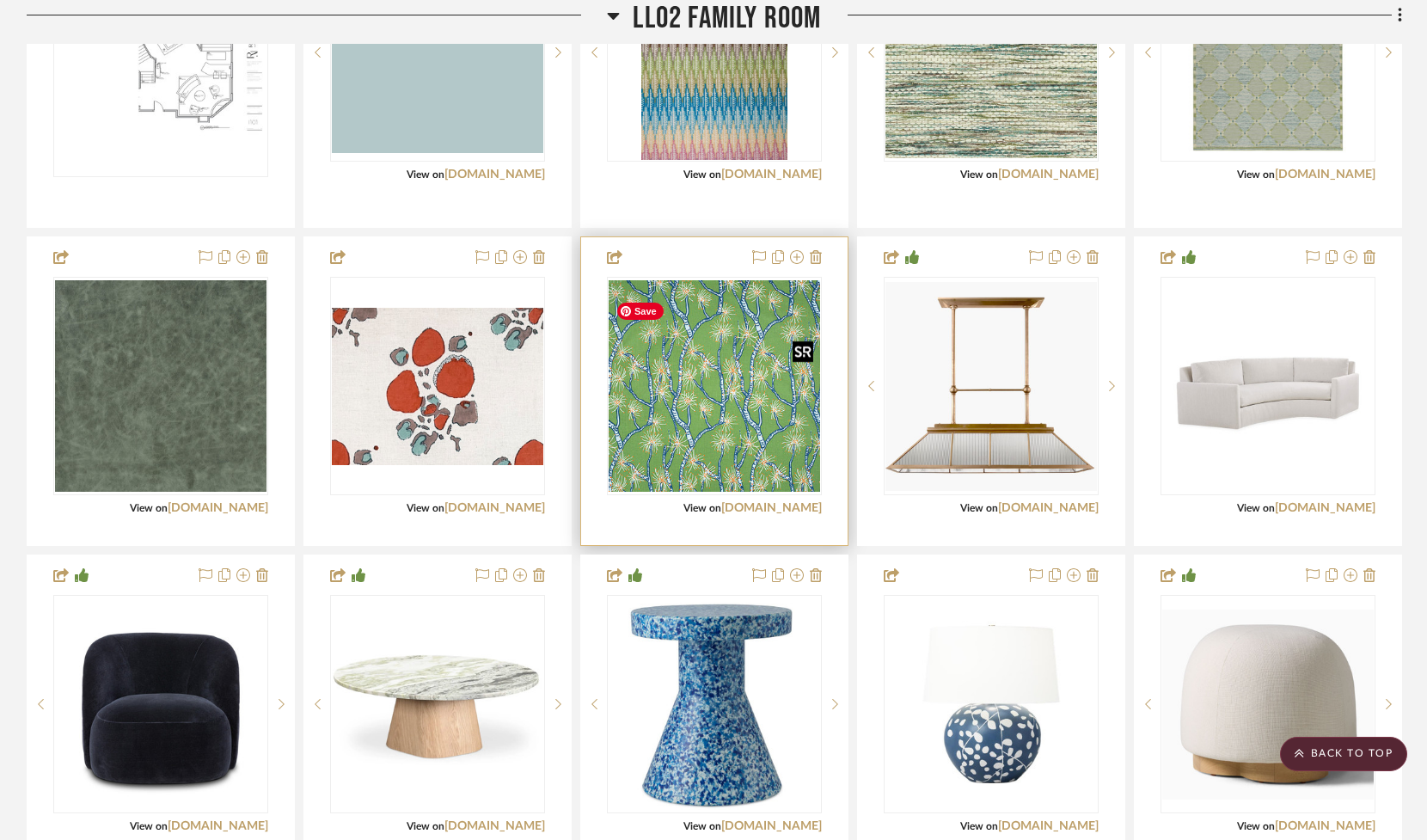
scroll to position [2816, 0]
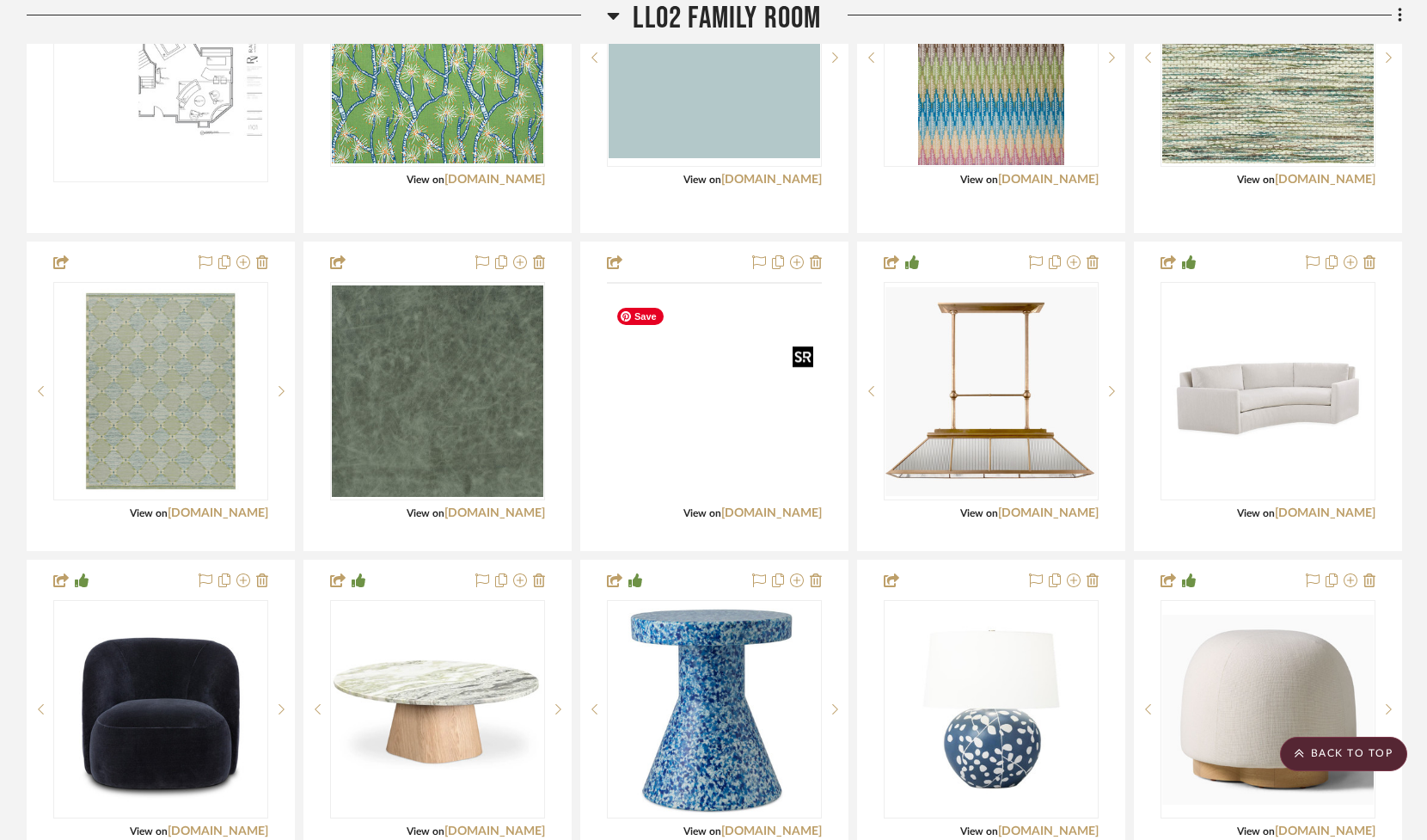
drag, startPoint x: 701, startPoint y: 473, endPoint x: 692, endPoint y: 468, distance: 10.3
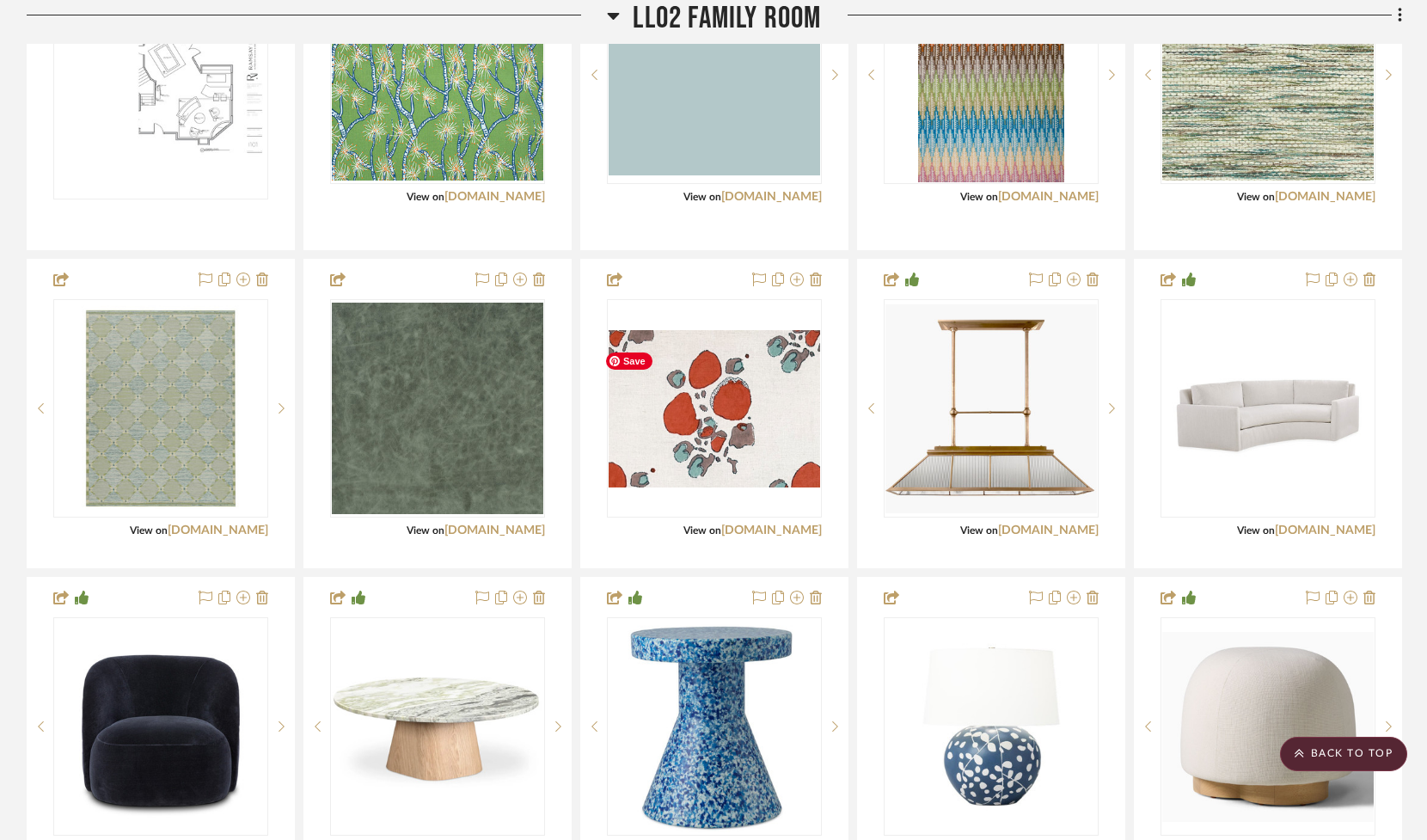
scroll to position [2779, 0]
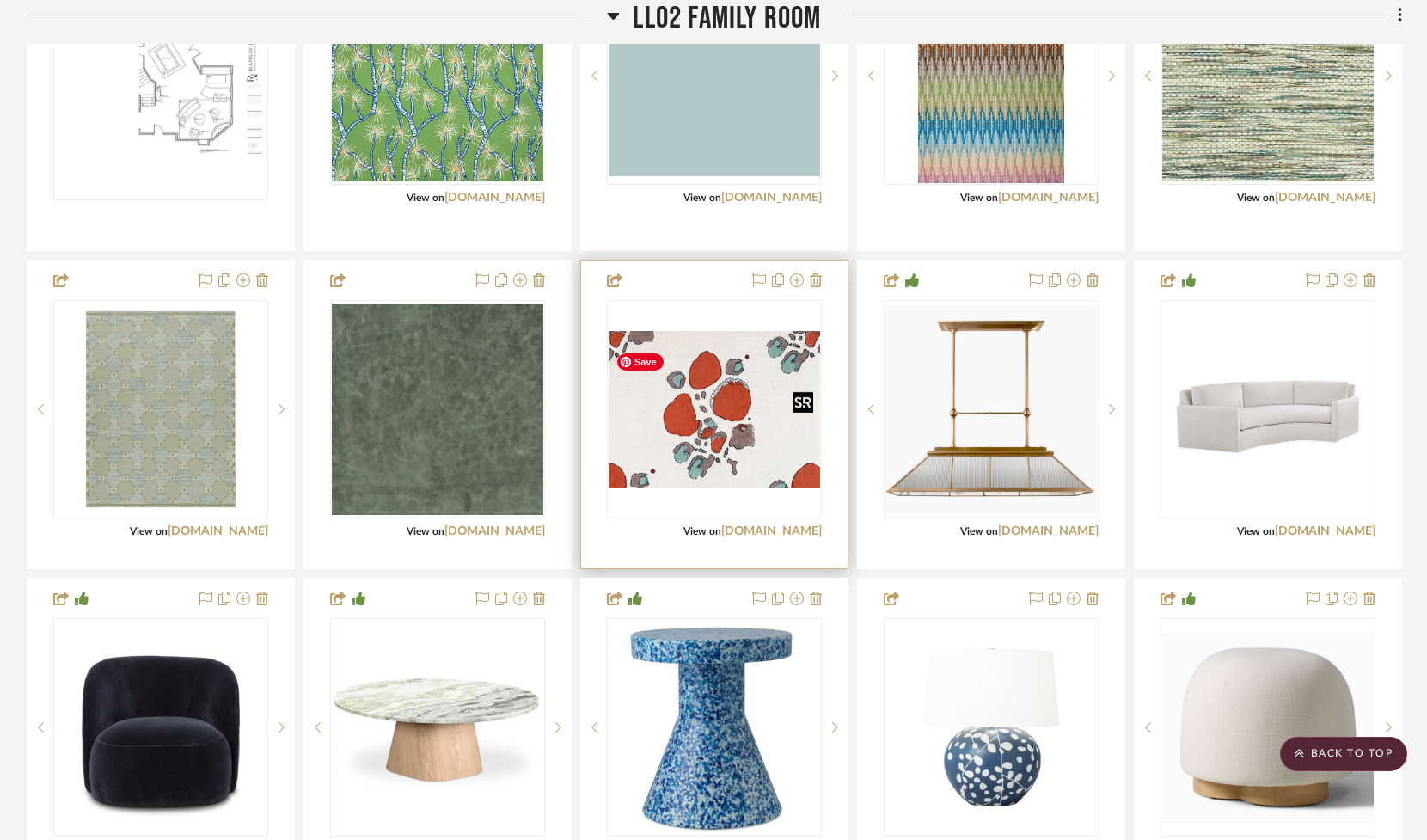
click at [699, 434] on img "0" at bounding box center [714, 409] width 211 height 157
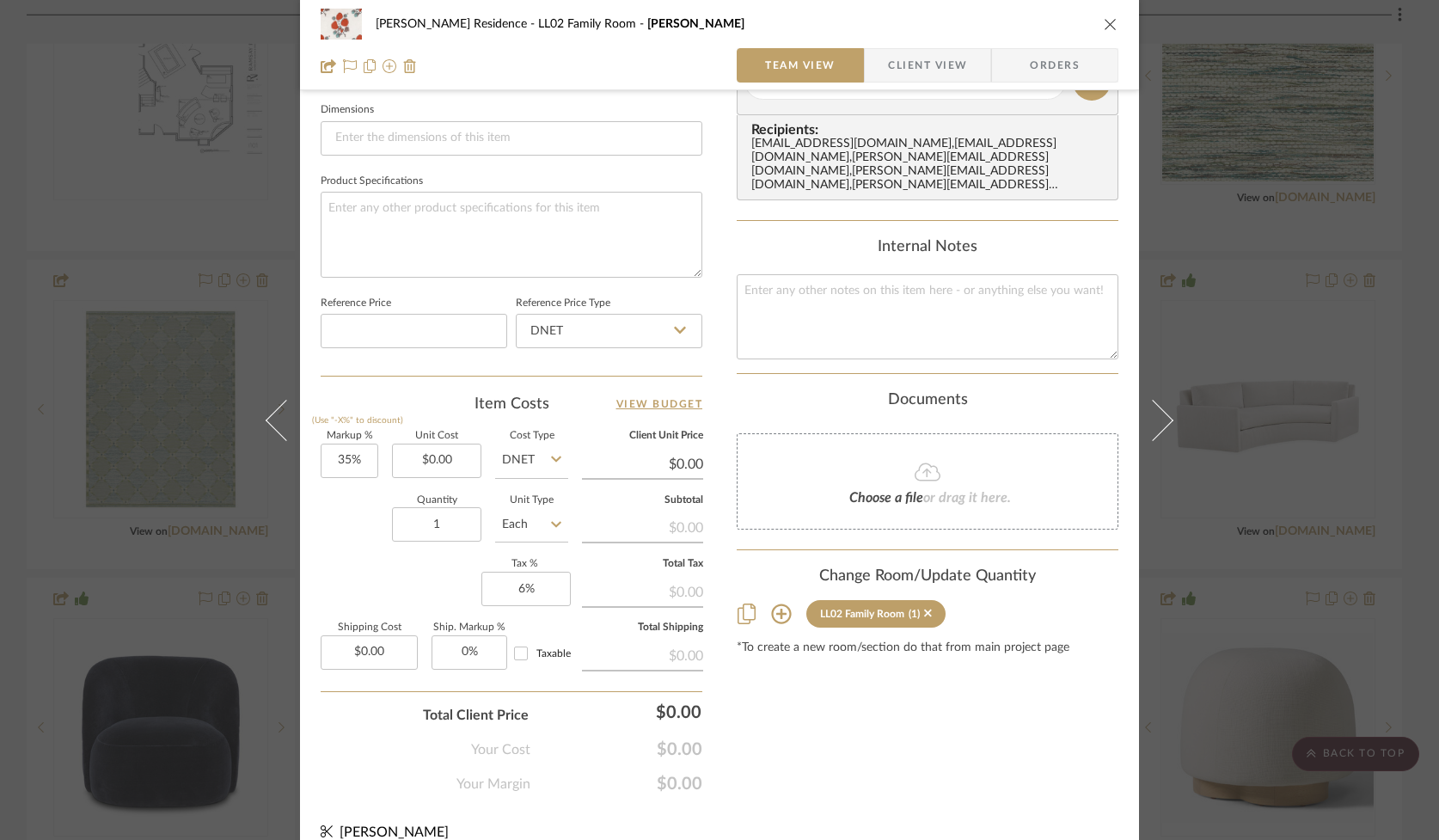
scroll to position [758, 0]
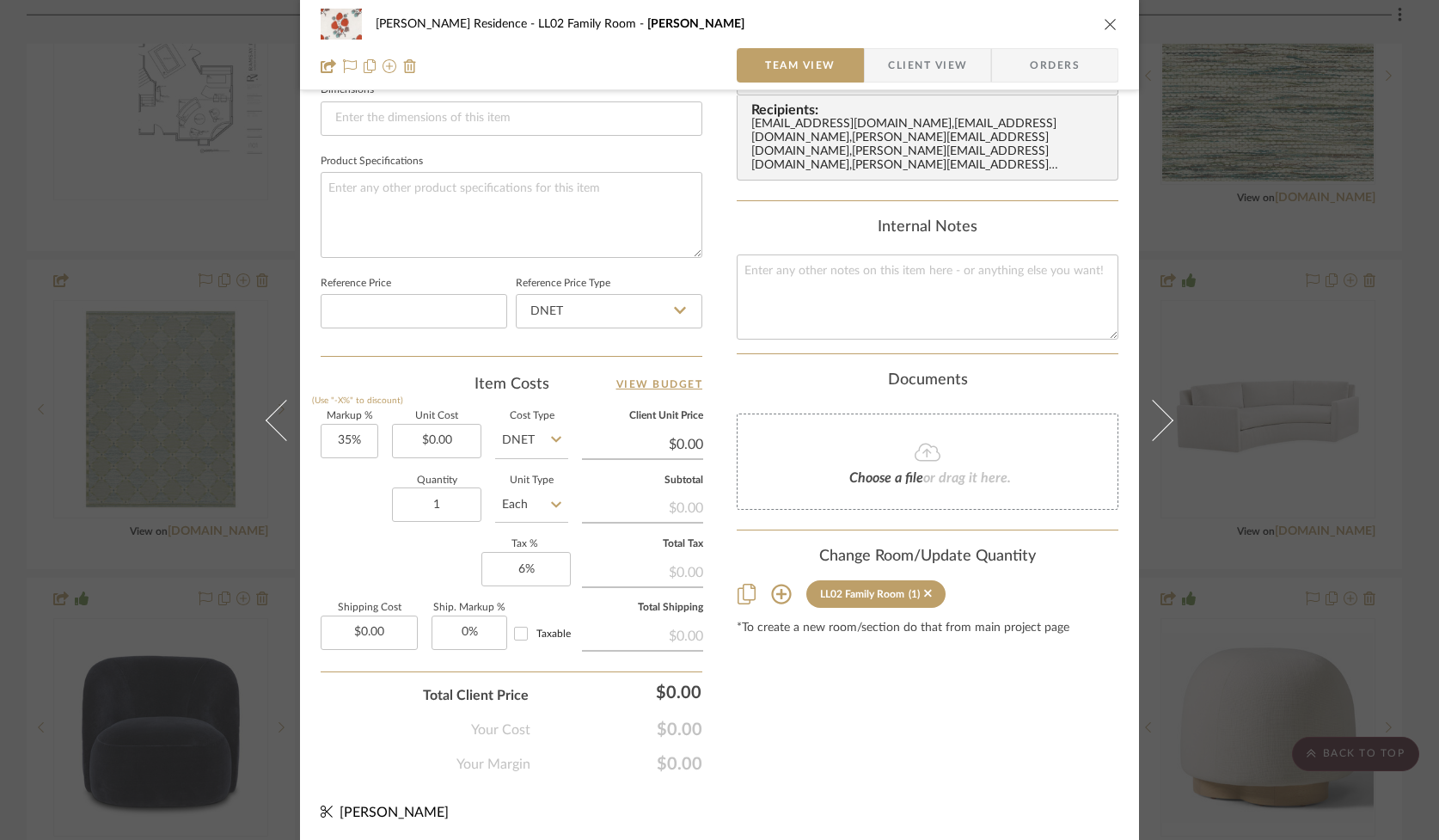
drag, startPoint x: 922, startPoint y: 579, endPoint x: 918, endPoint y: 542, distance: 37.2
click at [924, 587] on icon at bounding box center [928, 593] width 8 height 12
drag, startPoint x: 1106, startPoint y: 25, endPoint x: 1090, endPoint y: 25, distance: 16.0
click at [1105, 25] on icon "close" at bounding box center [1111, 24] width 14 height 14
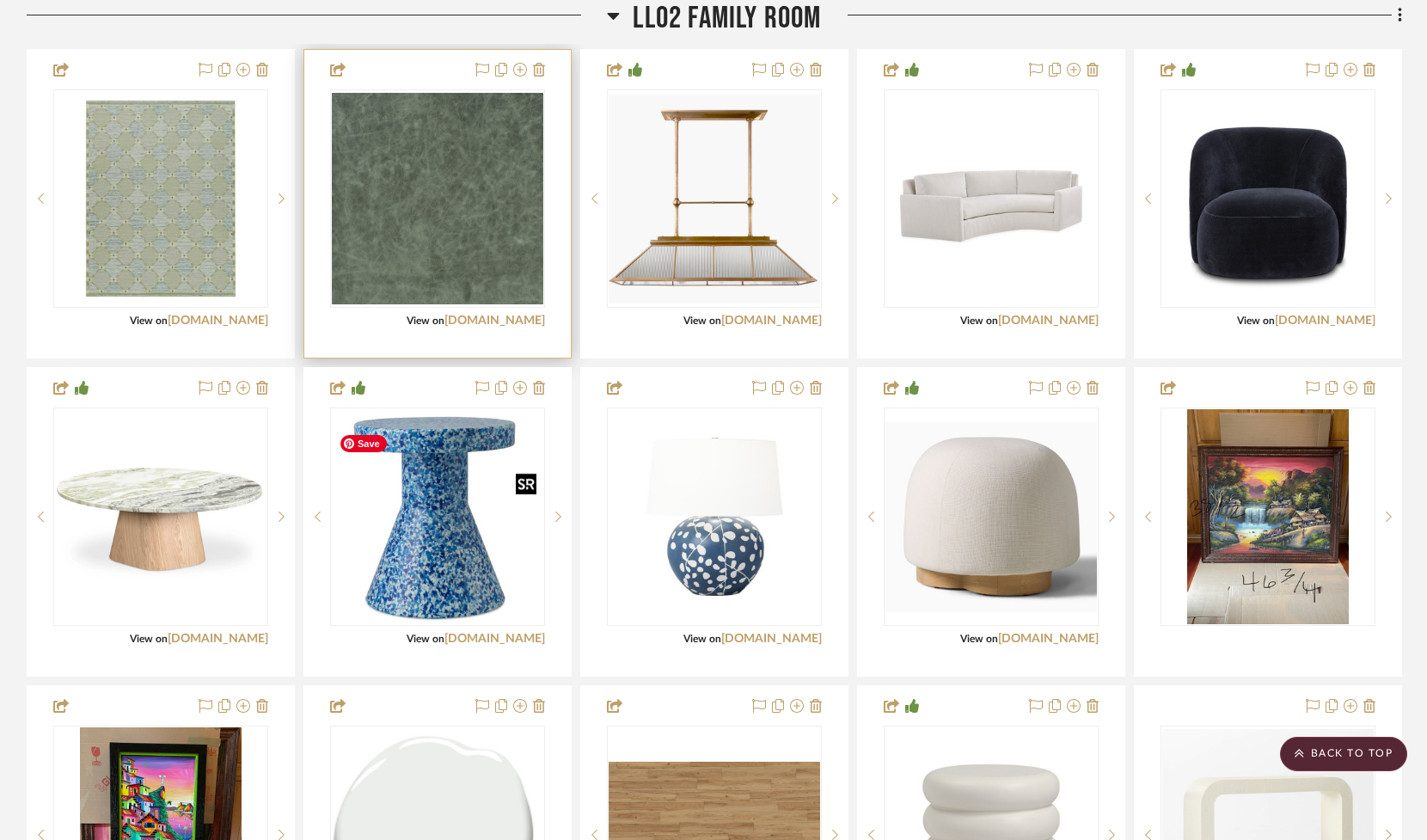
scroll to position [2856, 0]
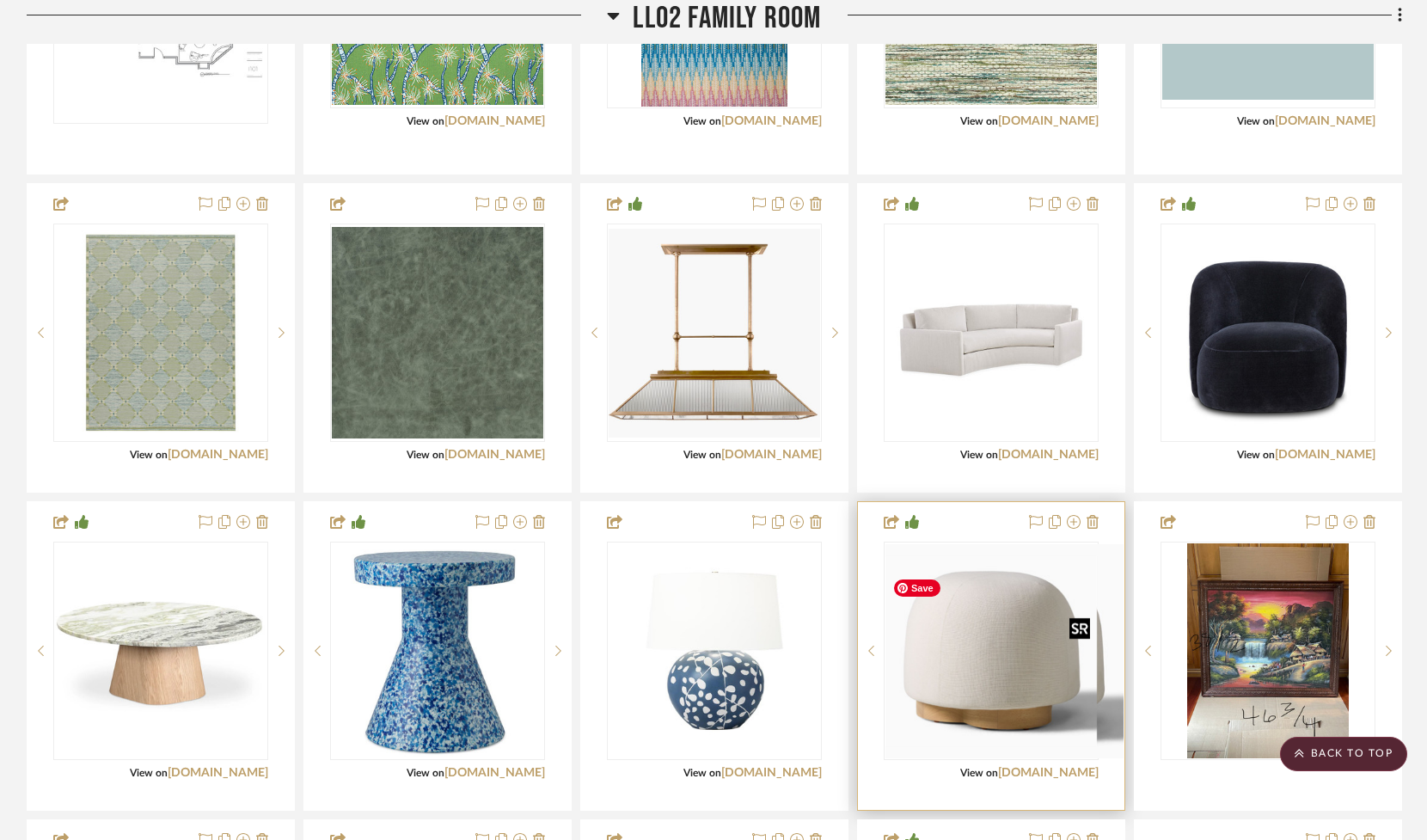
click at [994, 677] on div at bounding box center [991, 650] width 215 height 218
click at [962, 647] on img "0" at bounding box center [991, 651] width 211 height 190
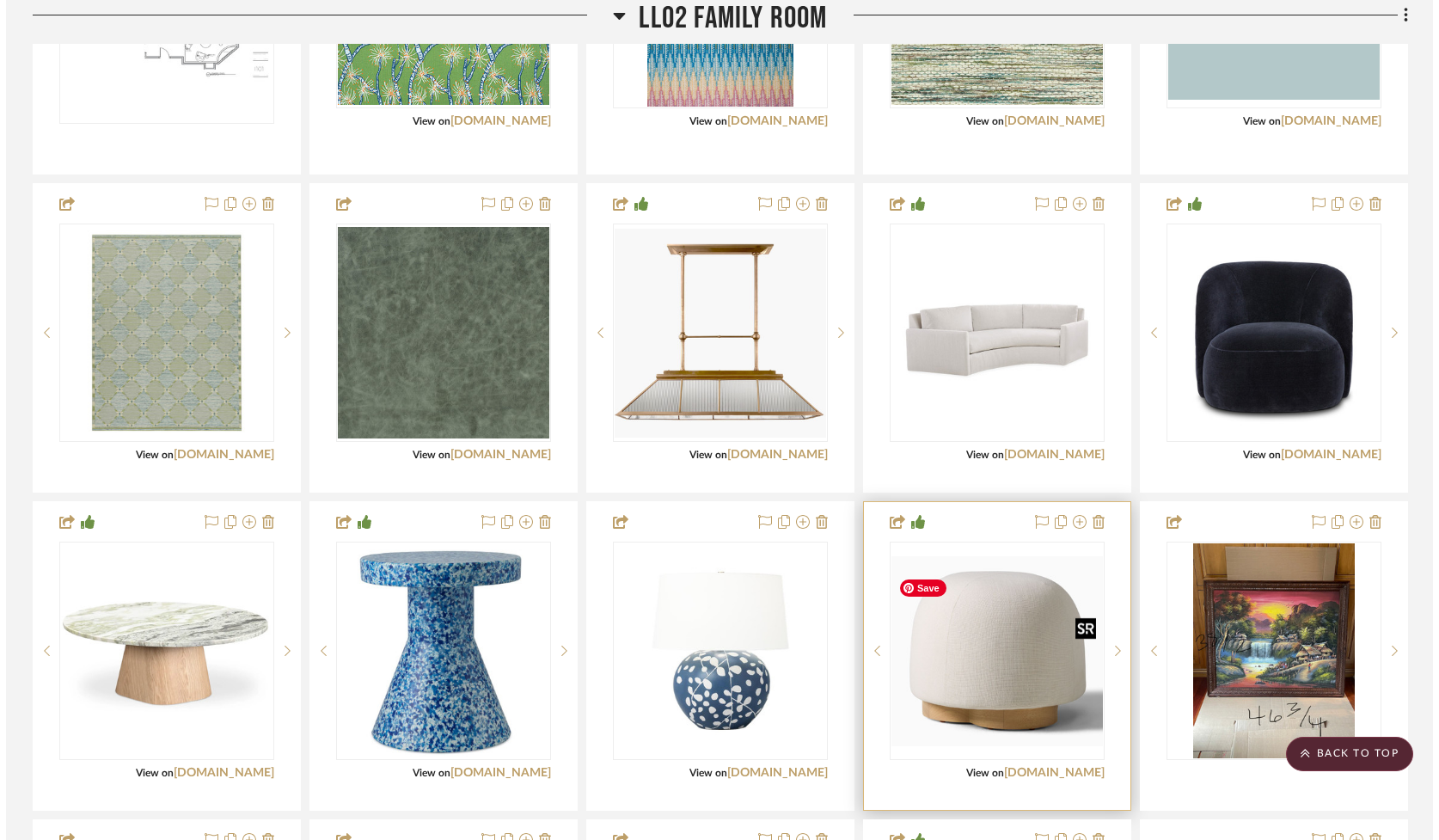
scroll to position [0, 0]
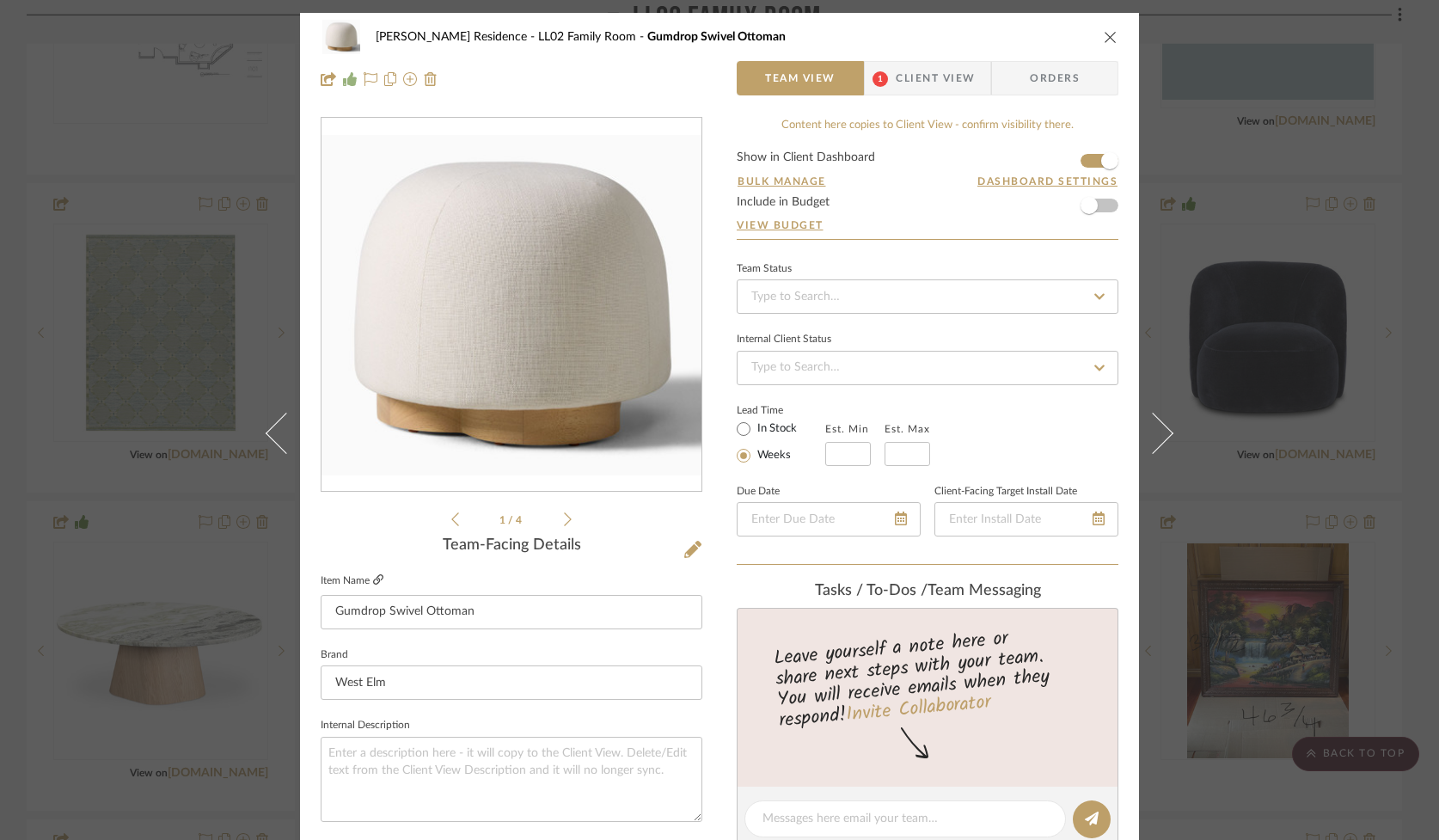
click at [374, 584] on icon at bounding box center [378, 579] width 11 height 11
click at [564, 518] on icon at bounding box center [568, 519] width 8 height 16
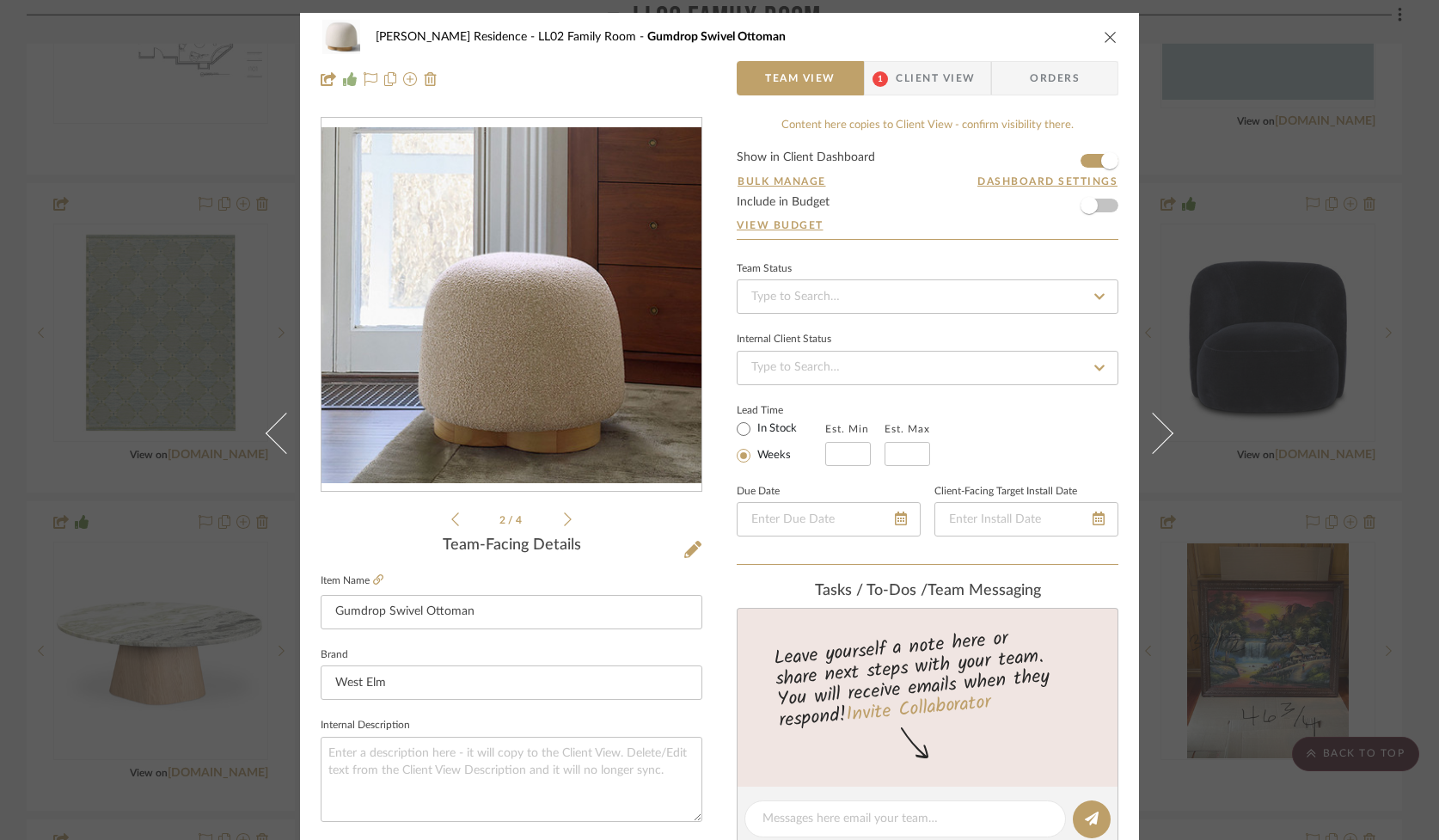
click at [564, 518] on icon at bounding box center [568, 519] width 8 height 16
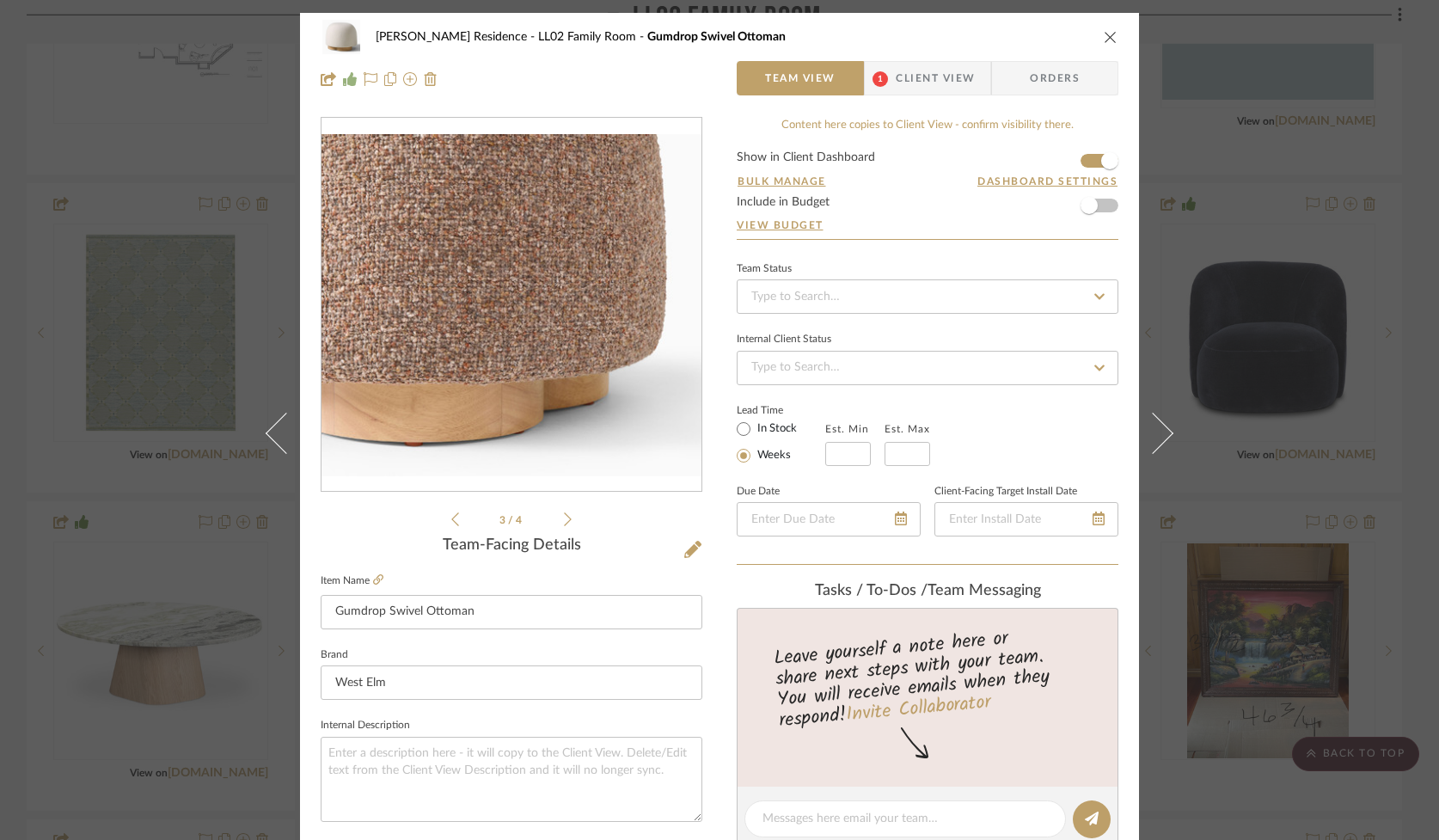
click at [564, 518] on icon at bounding box center [568, 519] width 8 height 16
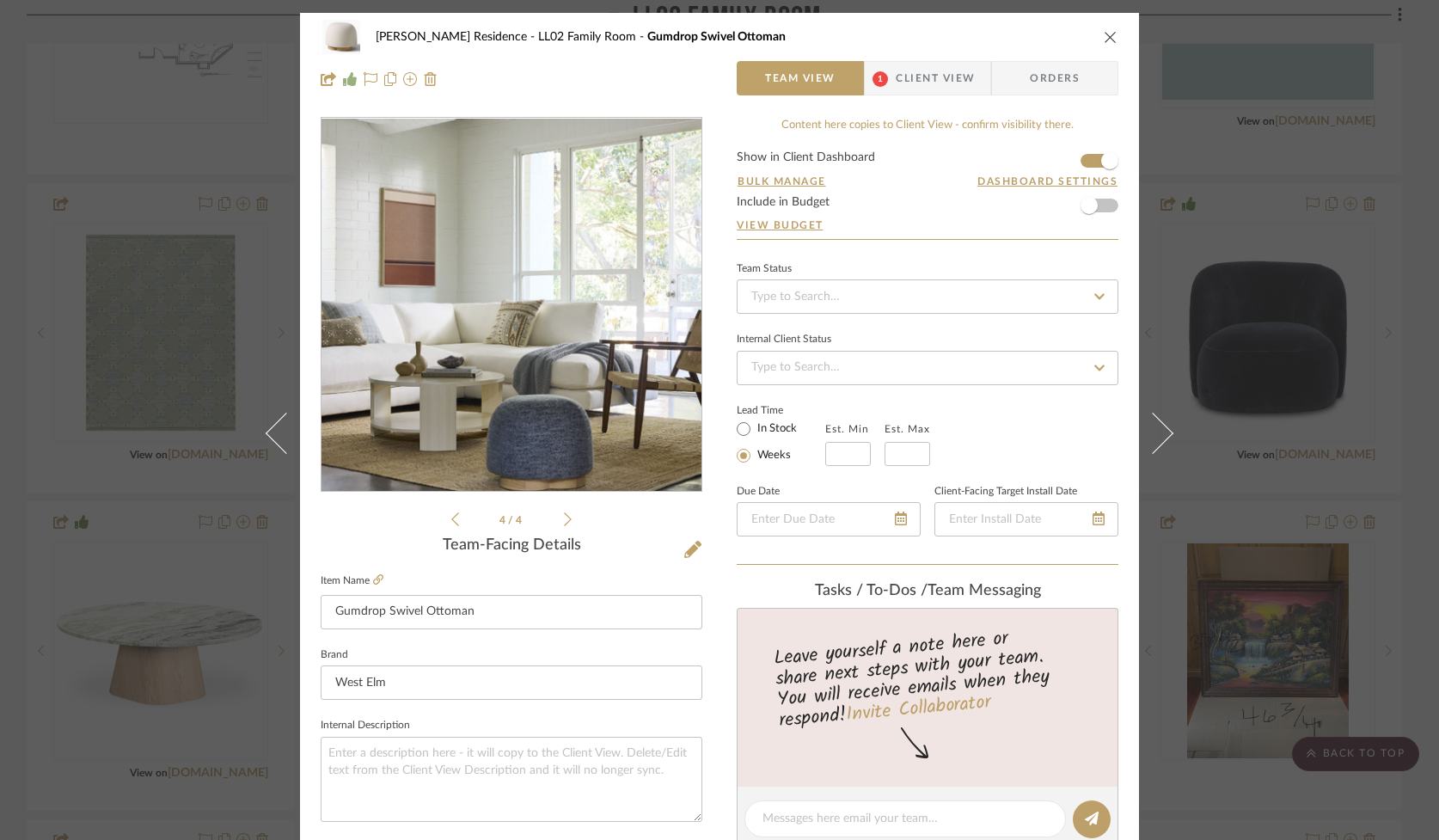
click at [564, 518] on icon at bounding box center [568, 519] width 8 height 16
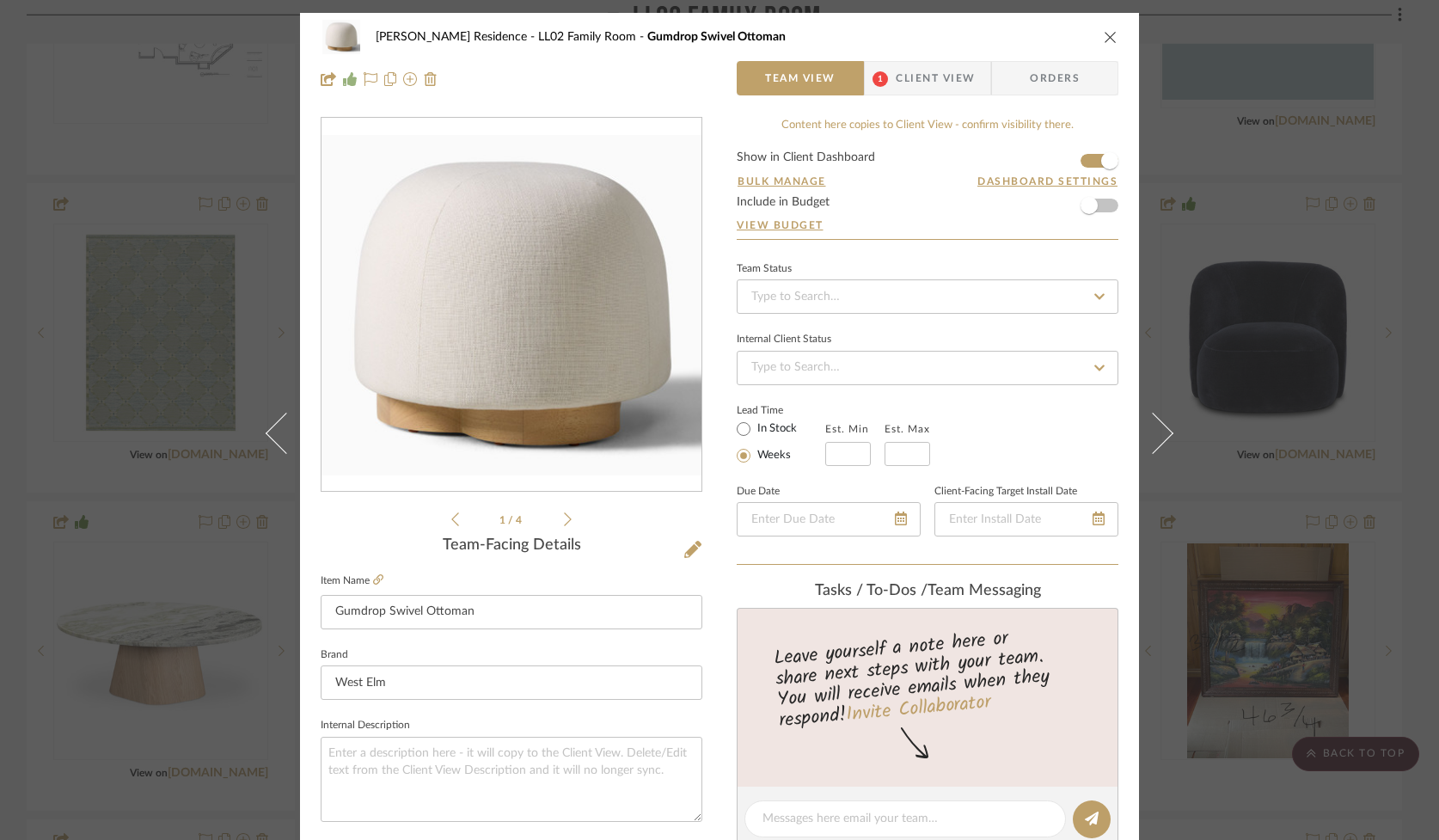
click at [1104, 39] on icon "close" at bounding box center [1111, 37] width 14 height 14
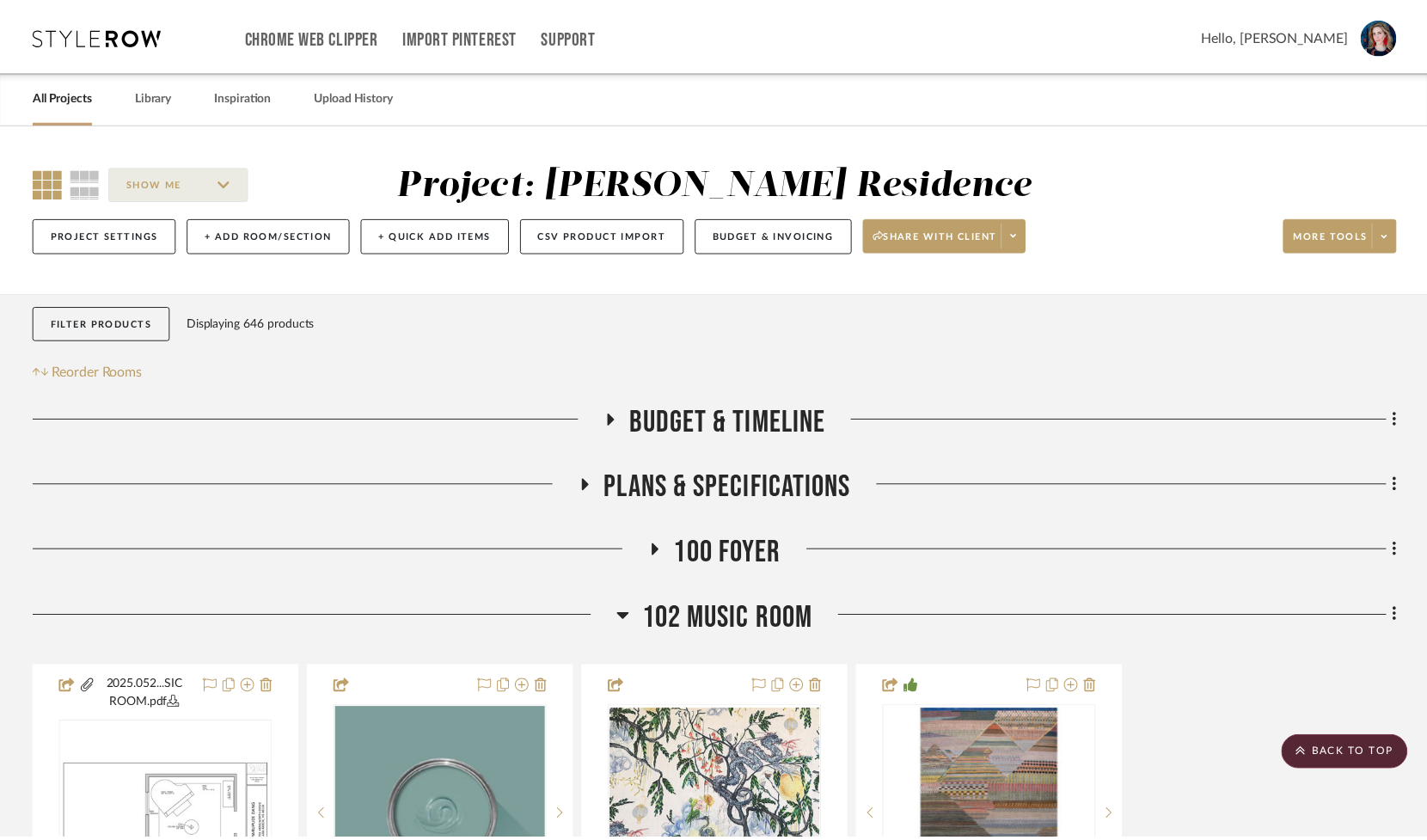
scroll to position [2856, 0]
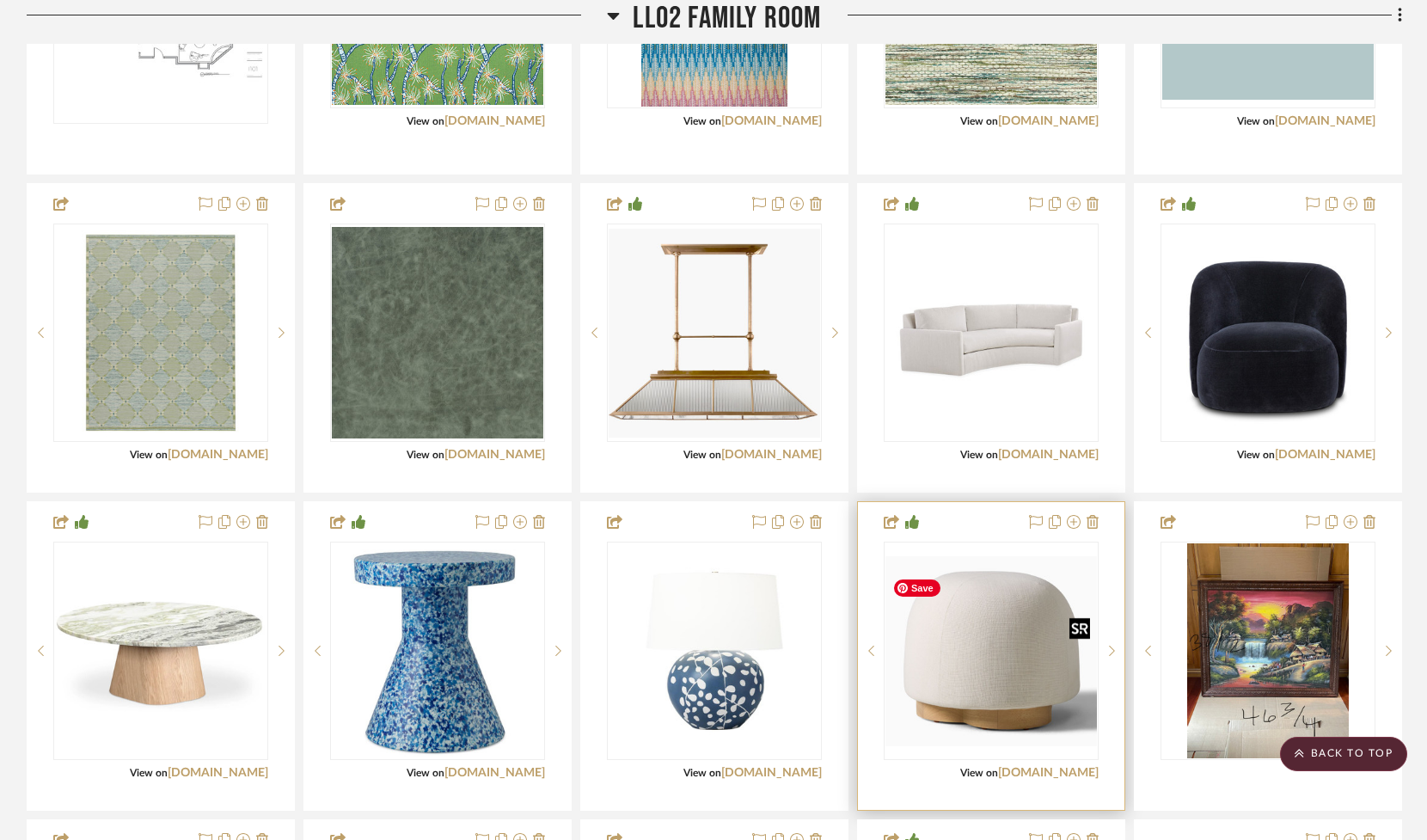
click at [969, 644] on img "0" at bounding box center [991, 651] width 211 height 190
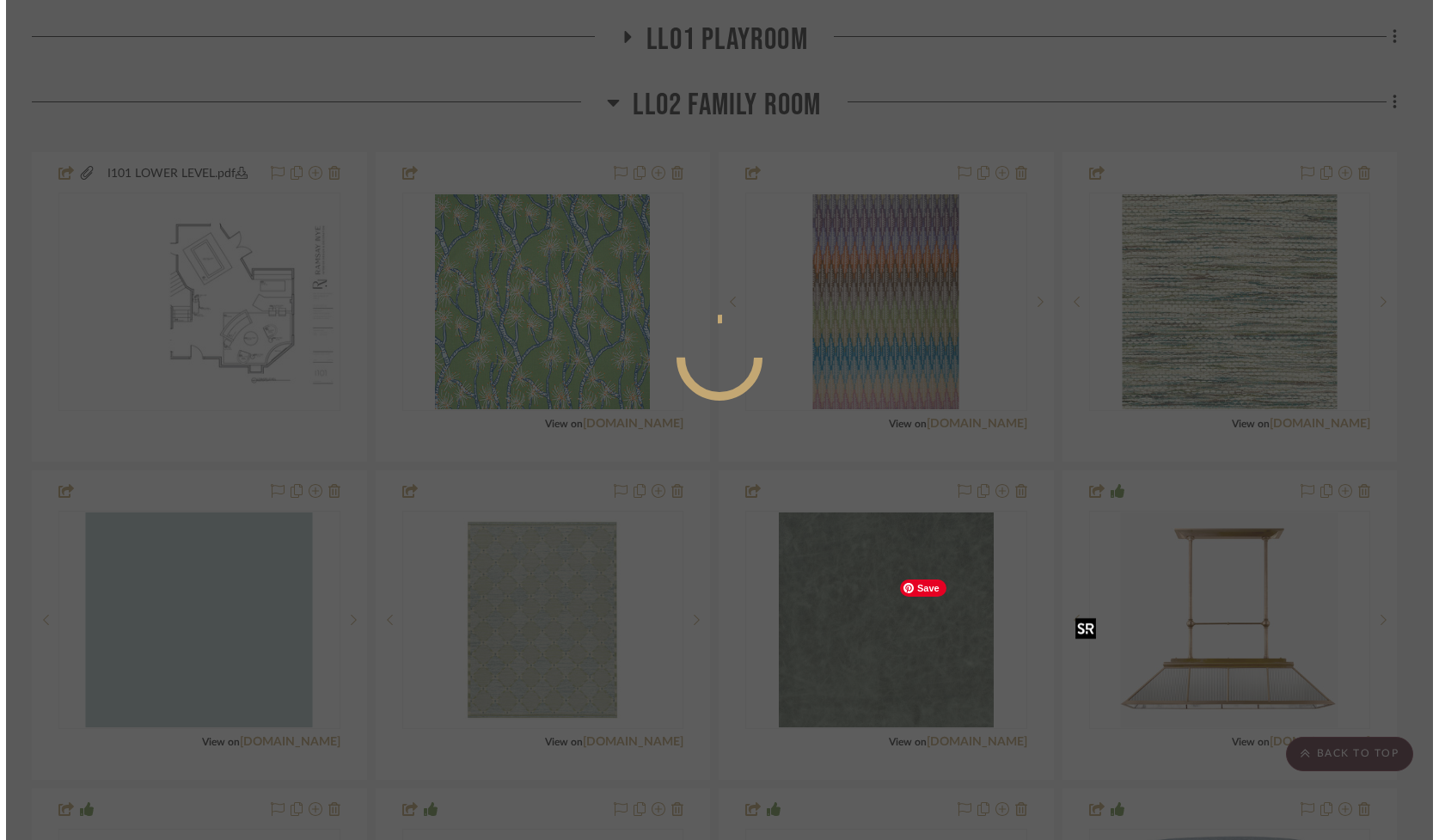
scroll to position [0, 0]
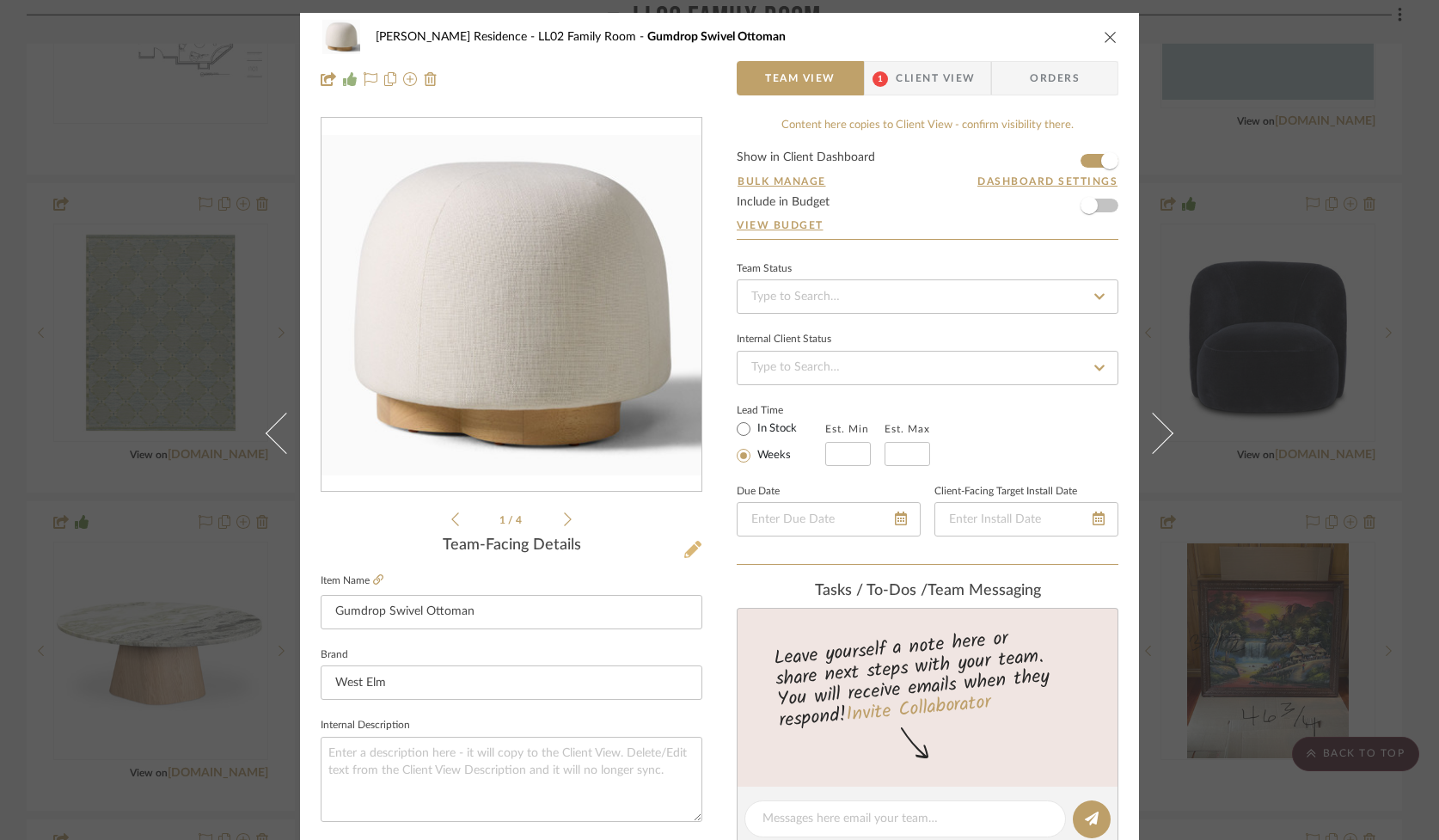
click at [685, 541] on icon at bounding box center [693, 549] width 17 height 17
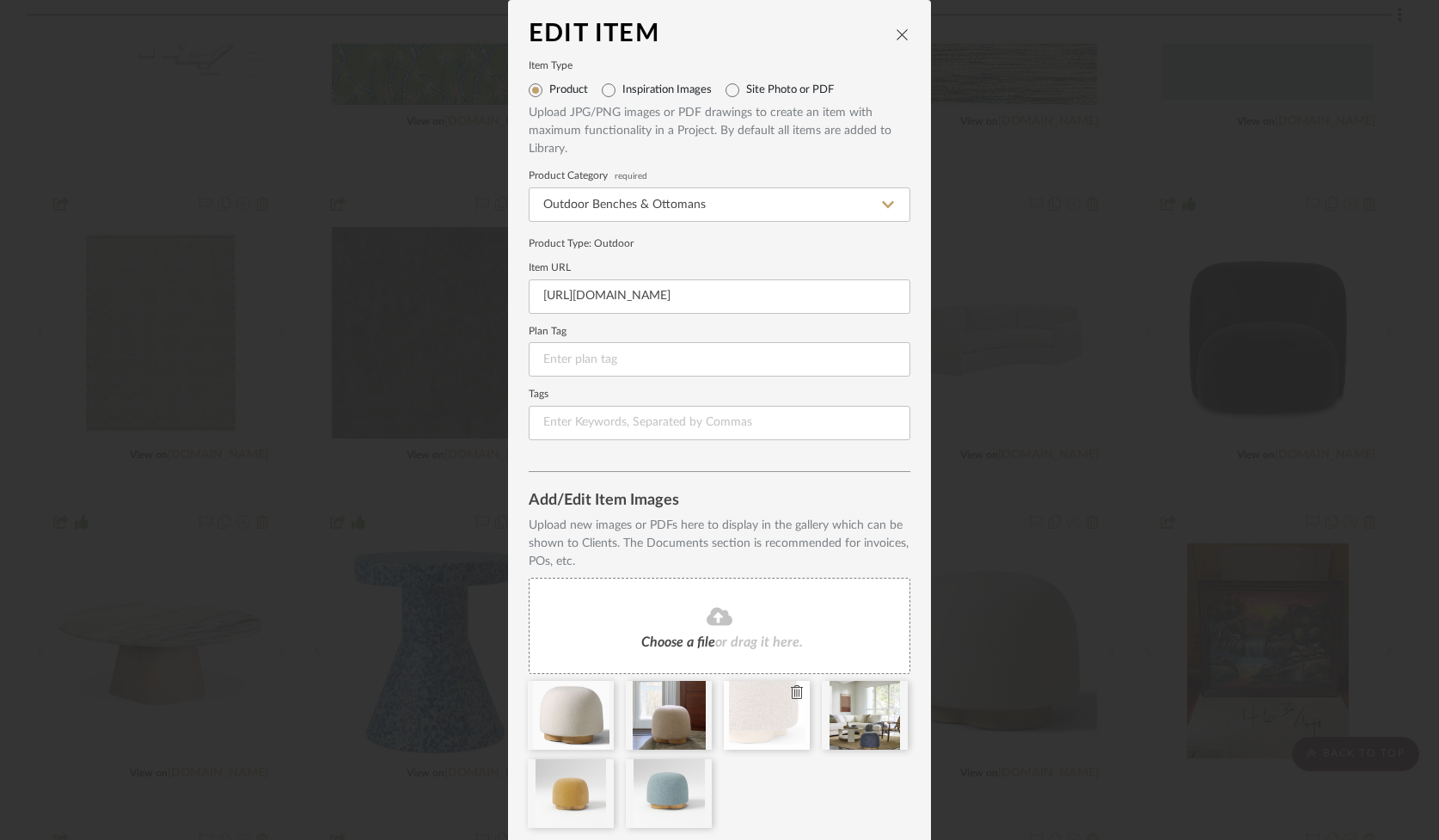
click at [791, 696] on icon at bounding box center [797, 692] width 12 height 14
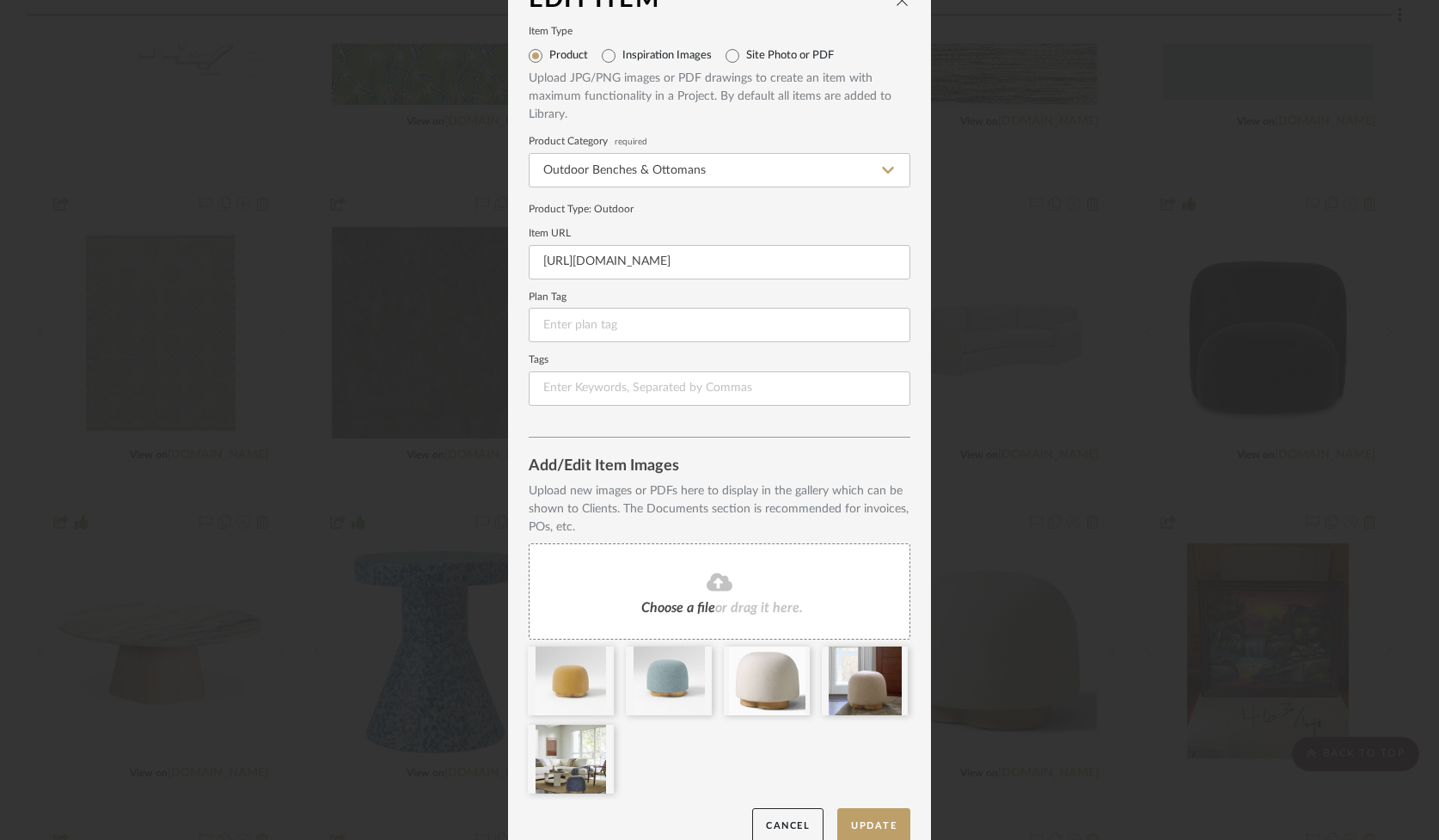
scroll to position [34, 0]
click at [861, 822] on button "Update" at bounding box center [873, 826] width 73 height 35
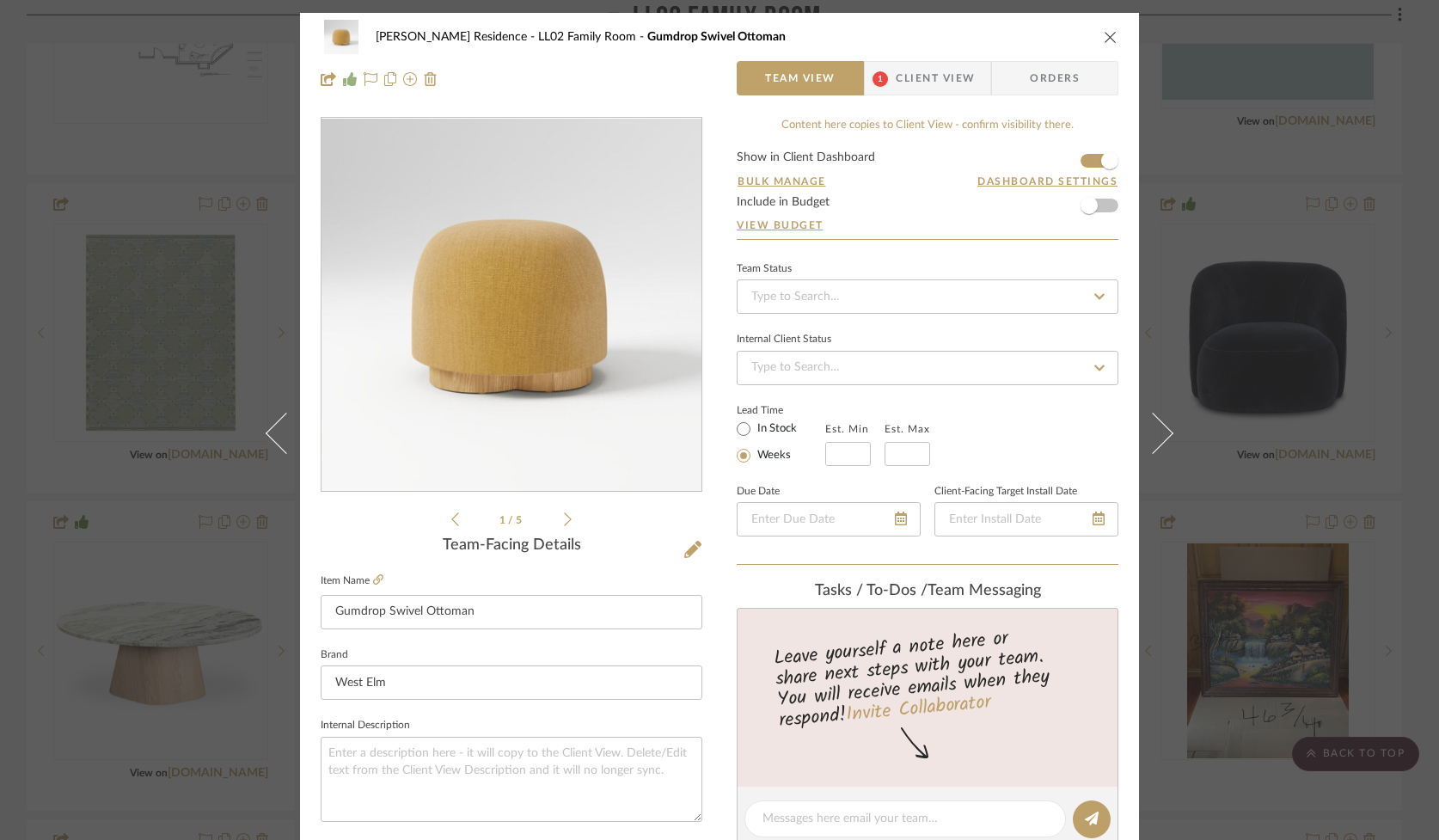
click at [1104, 37] on icon "close" at bounding box center [1111, 37] width 14 height 14
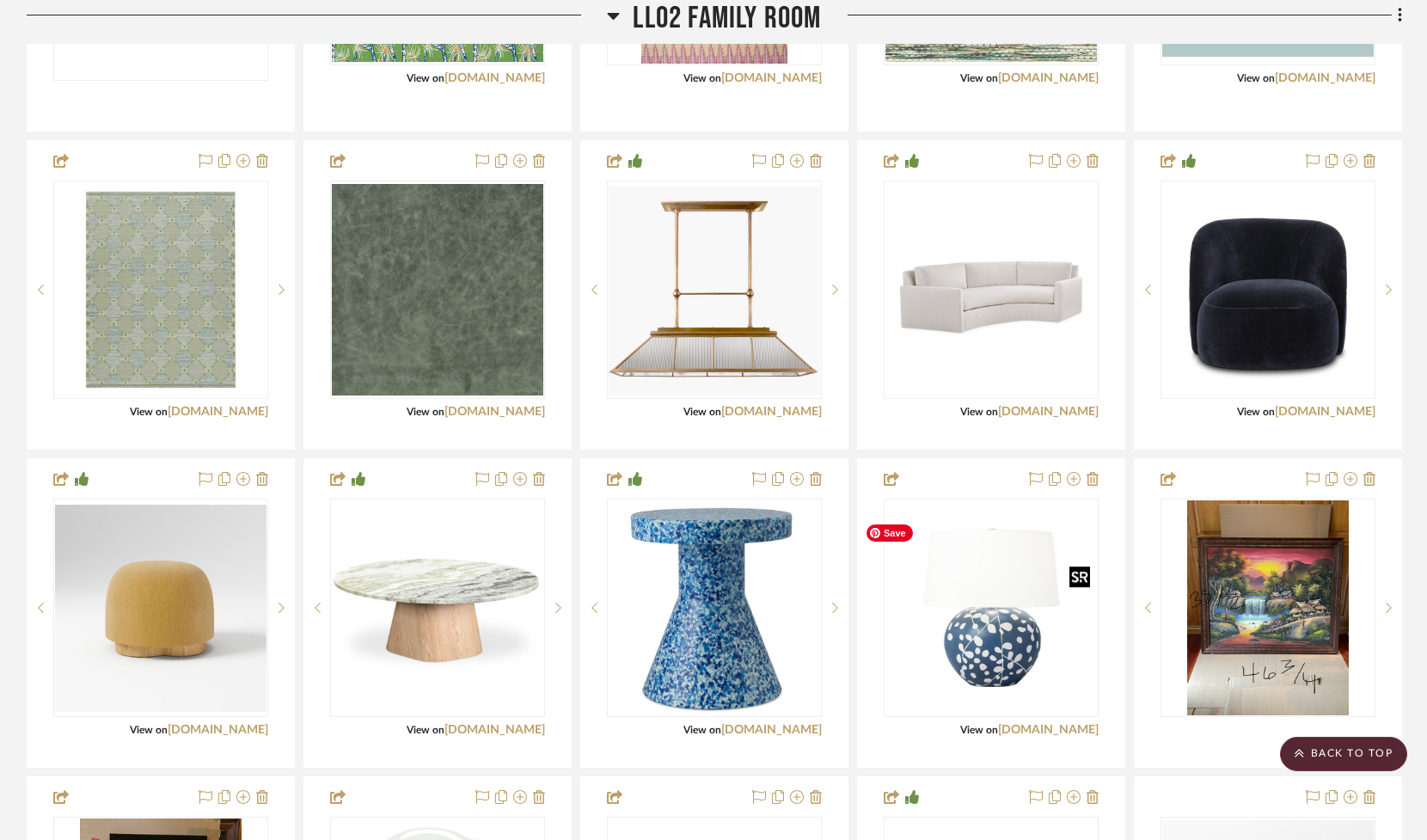
scroll to position [2907, 0]
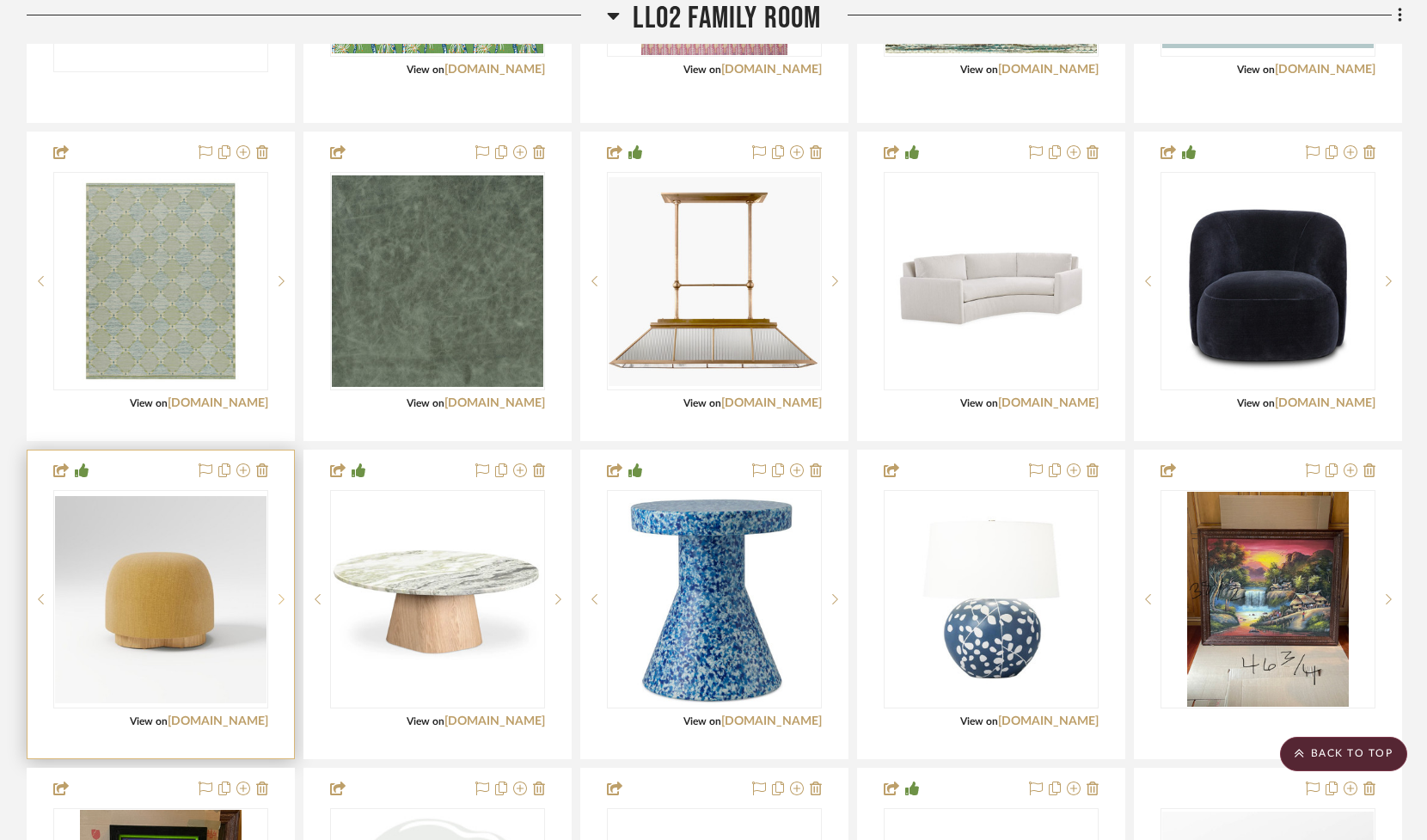
click at [276, 605] on sr-next-btn at bounding box center [280, 598] width 26 height 12
click at [276, 605] on sr-next-btn at bounding box center [280, 598] width 26 height 12
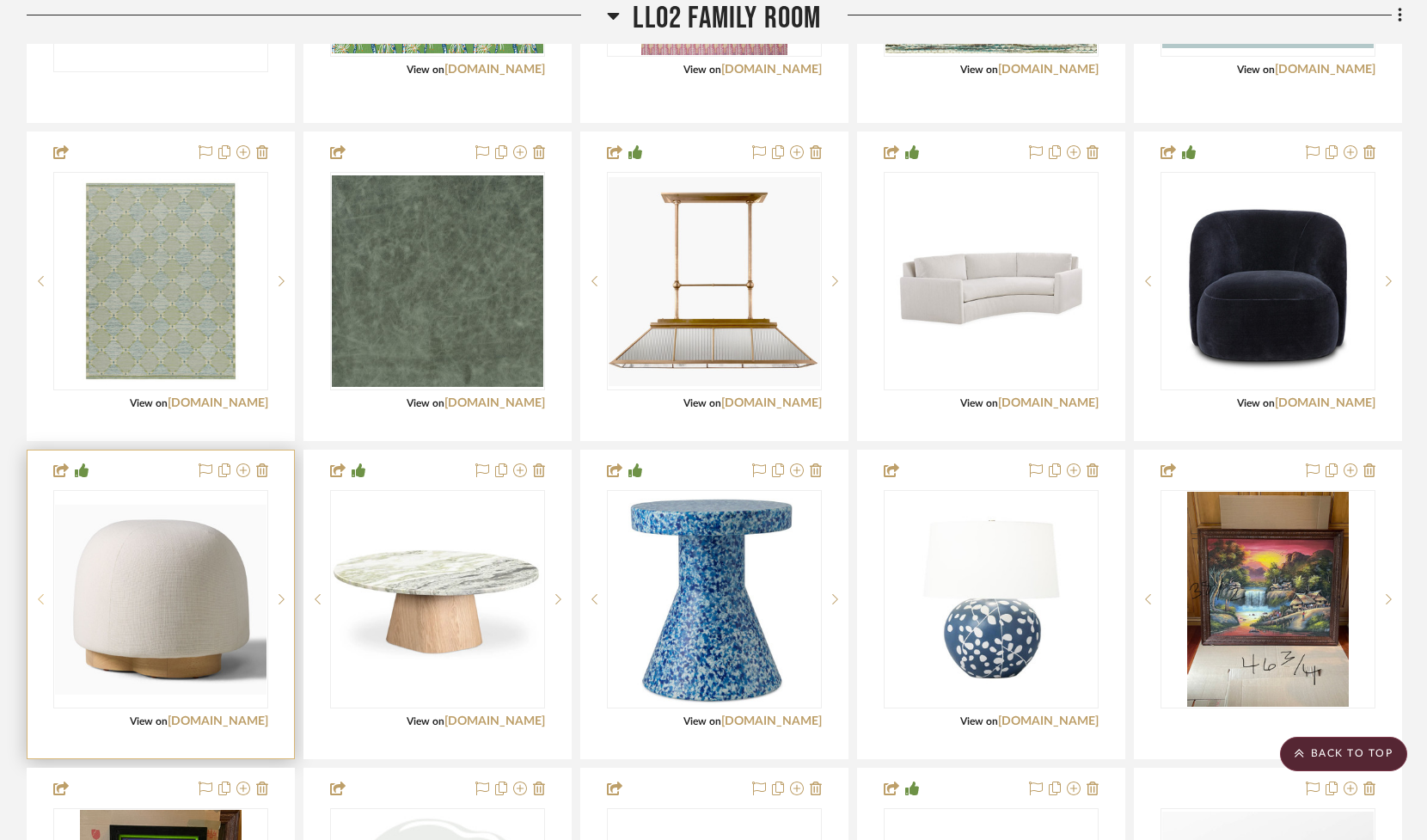
click at [39, 605] on icon at bounding box center [41, 598] width 6 height 12
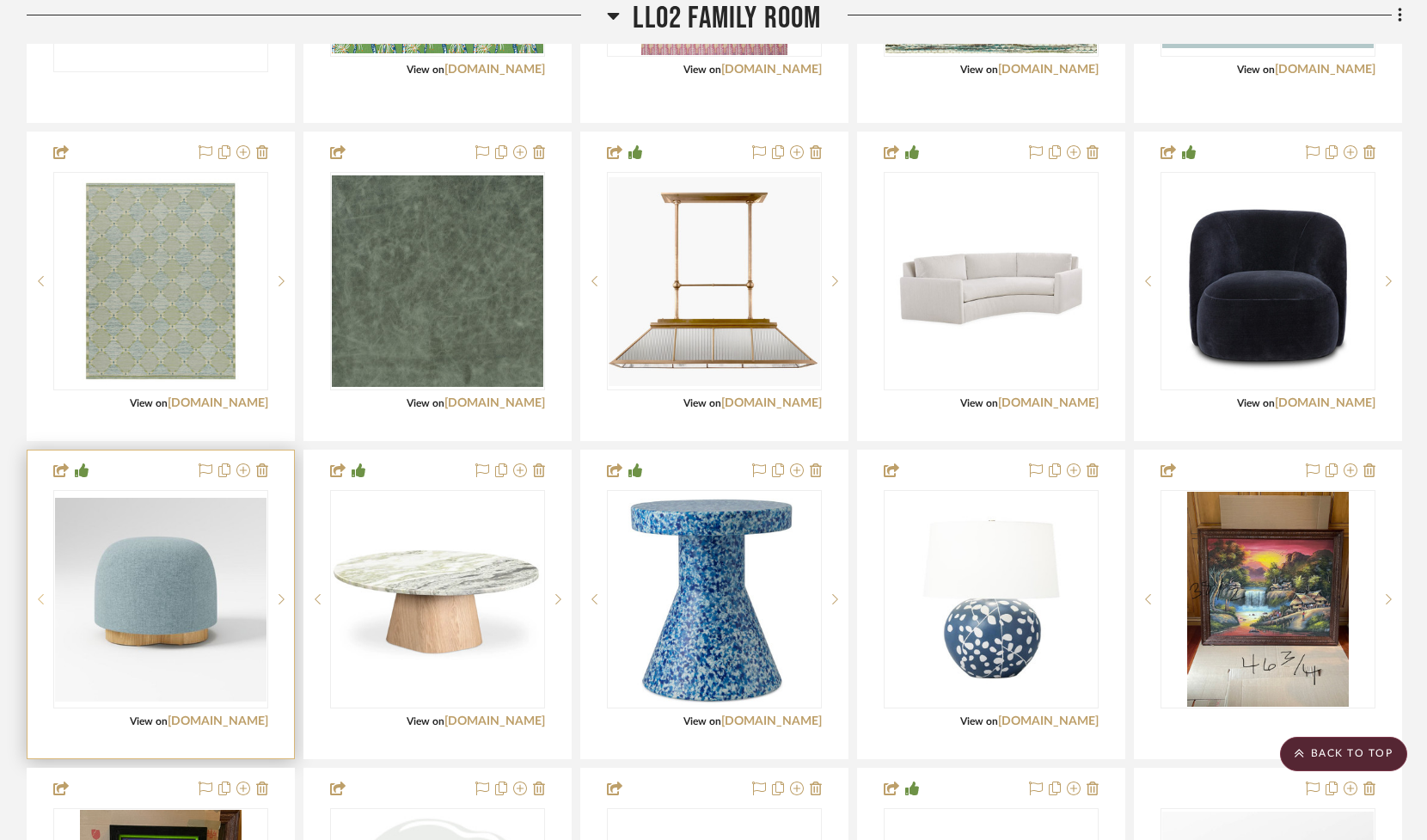
click at [39, 604] on icon at bounding box center [41, 598] width 6 height 11
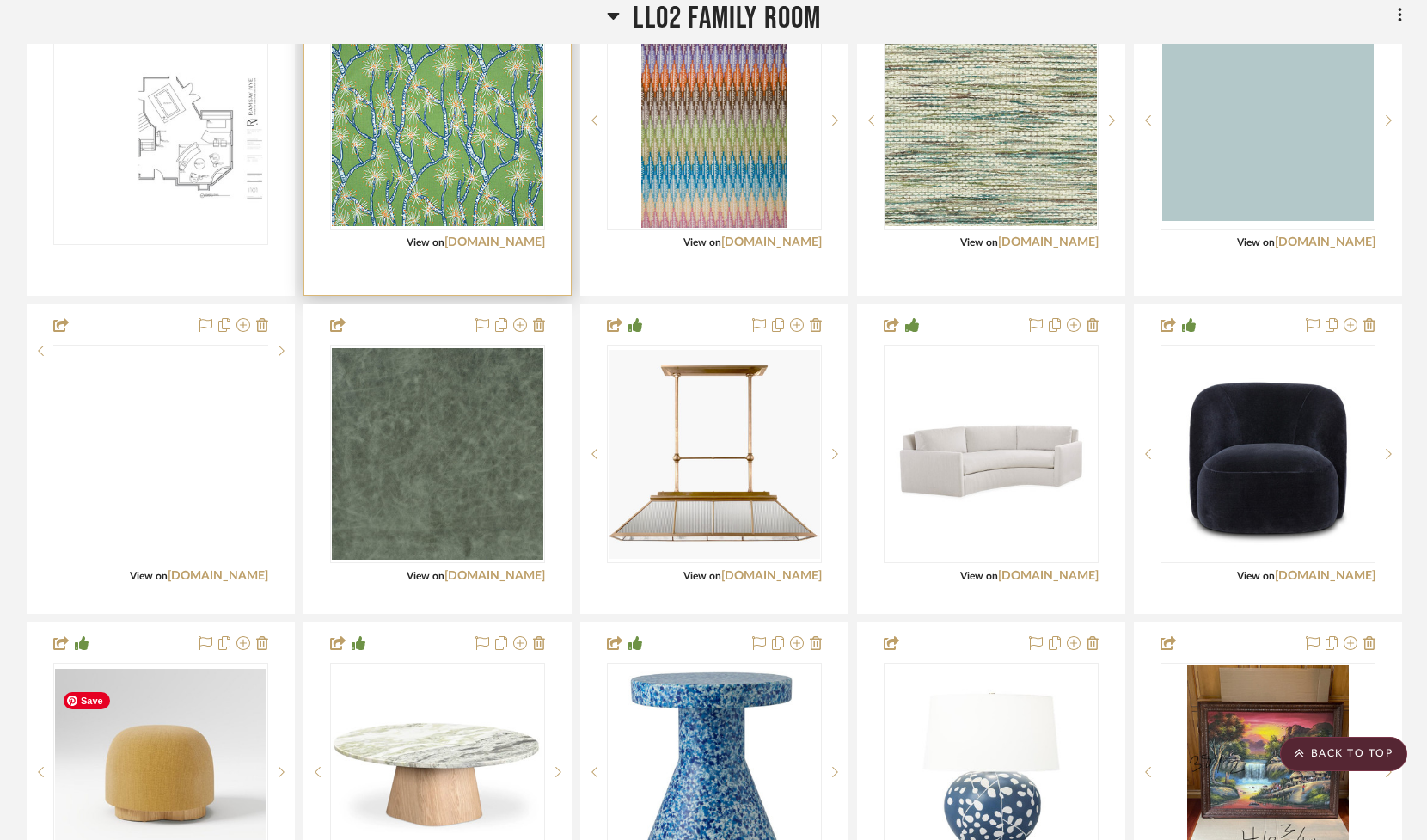
scroll to position [2726, 0]
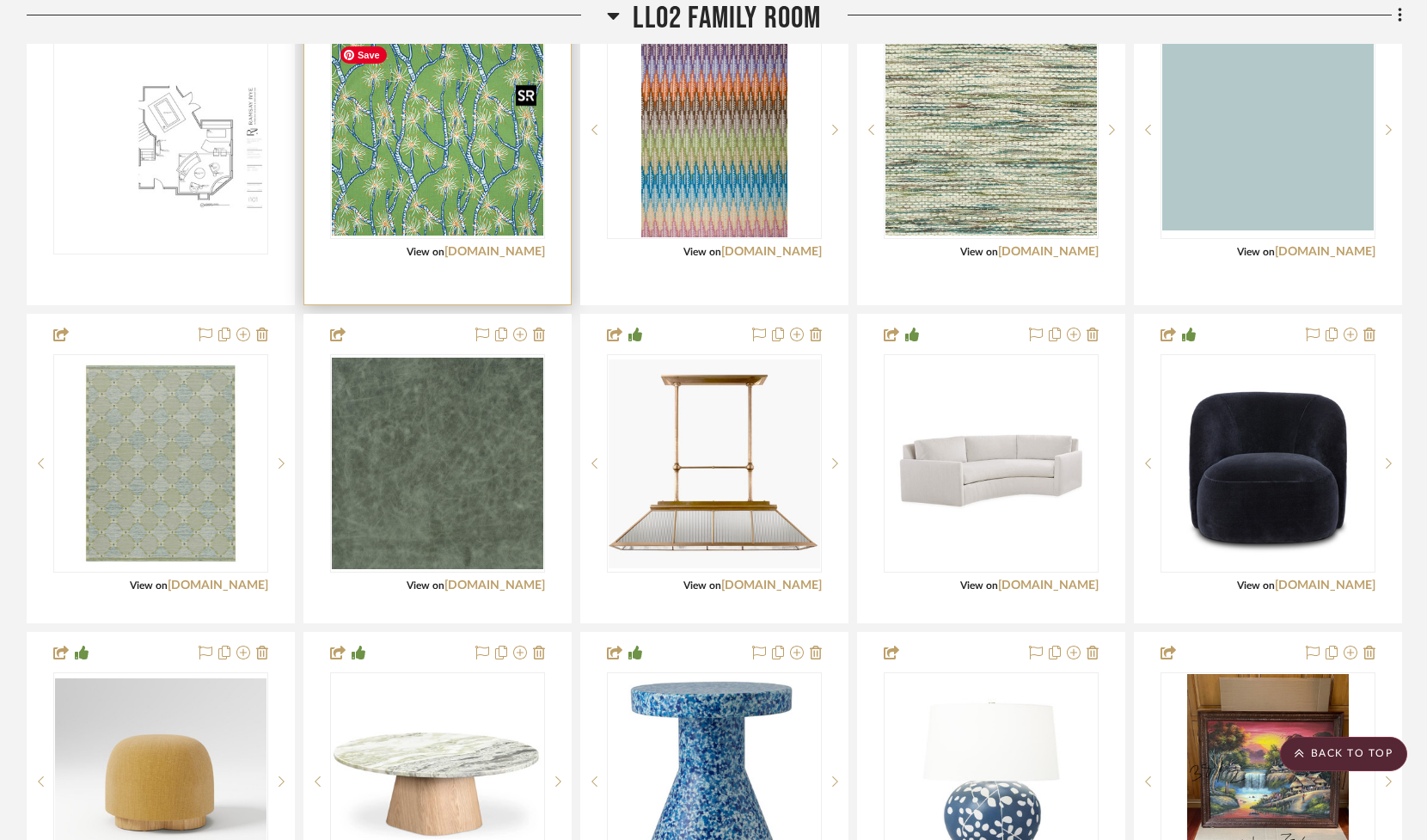
click at [445, 155] on img "0" at bounding box center [438, 130] width 211 height 211
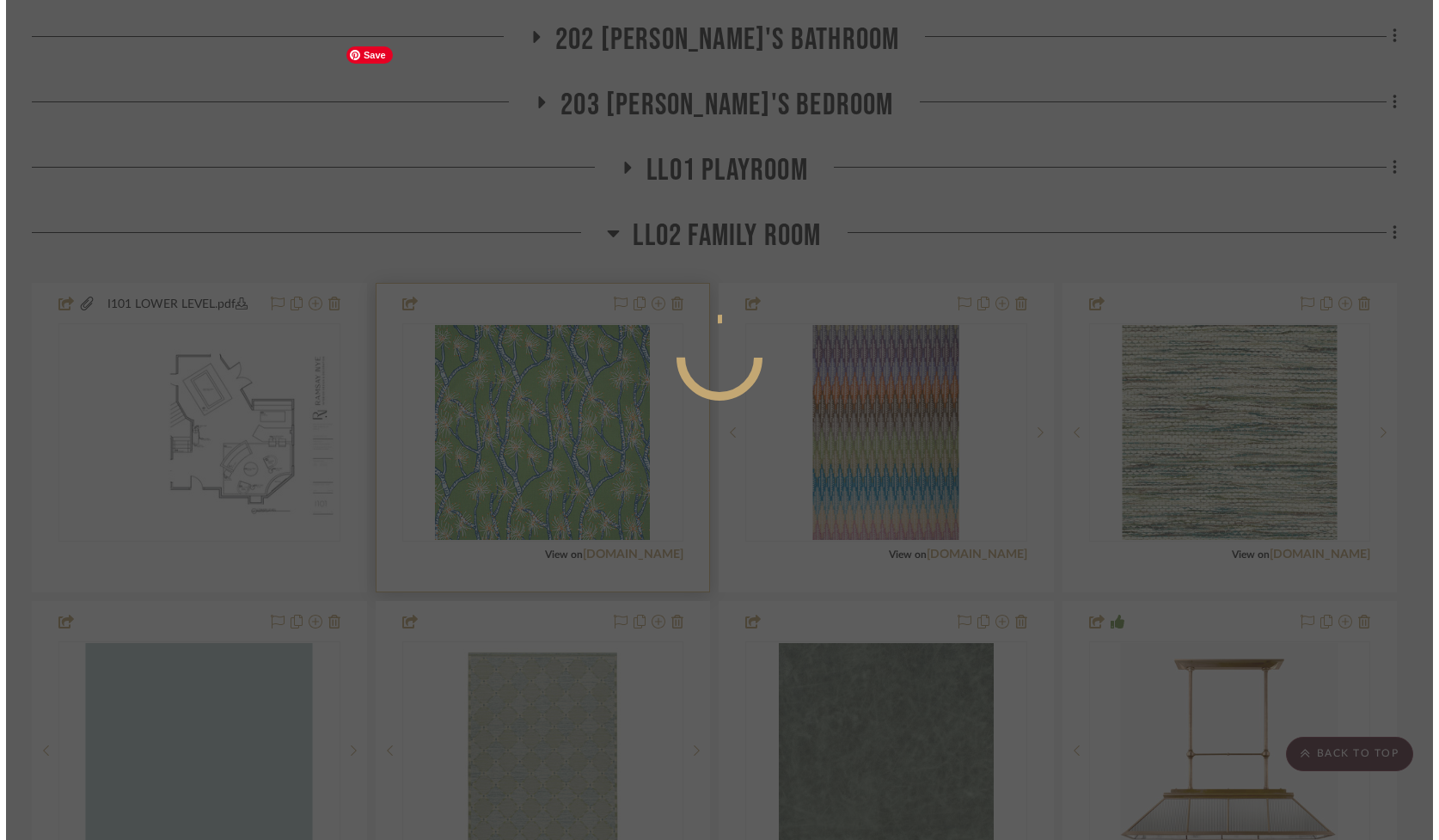
scroll to position [0, 0]
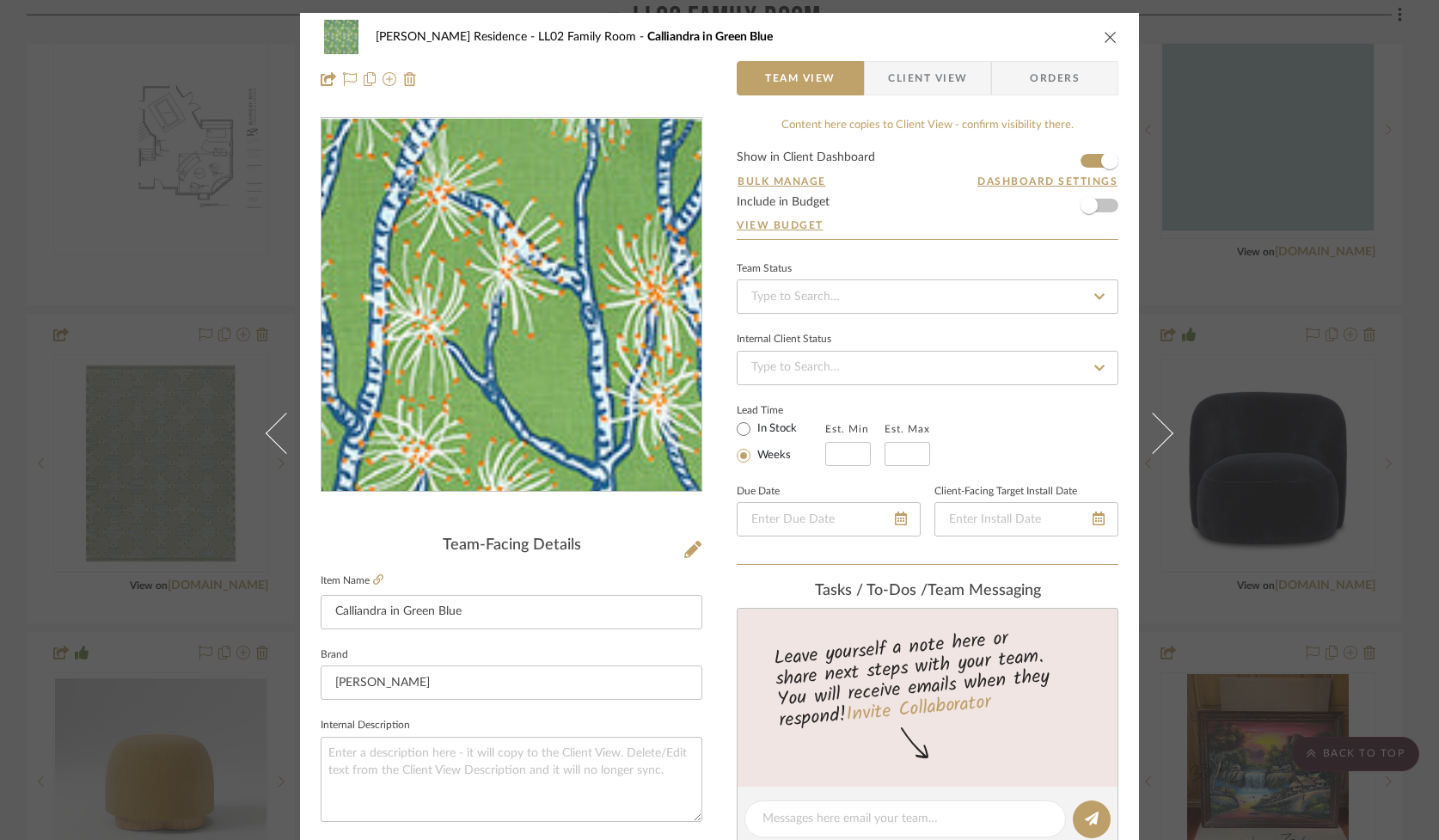
click at [490, 282] on img "0" at bounding box center [511, 305] width 374 height 373
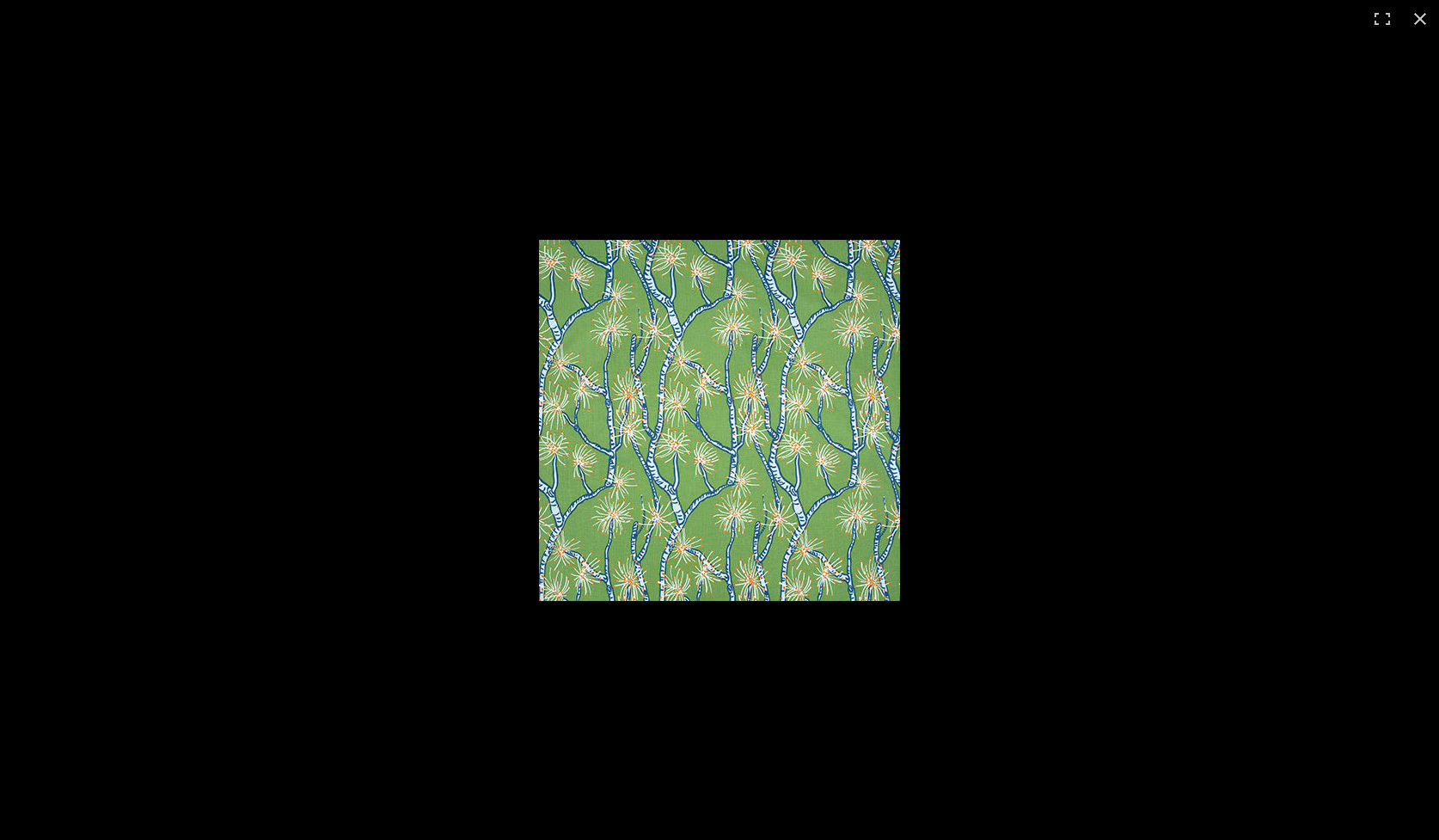
click at [668, 454] on img at bounding box center [720, 420] width 361 height 361
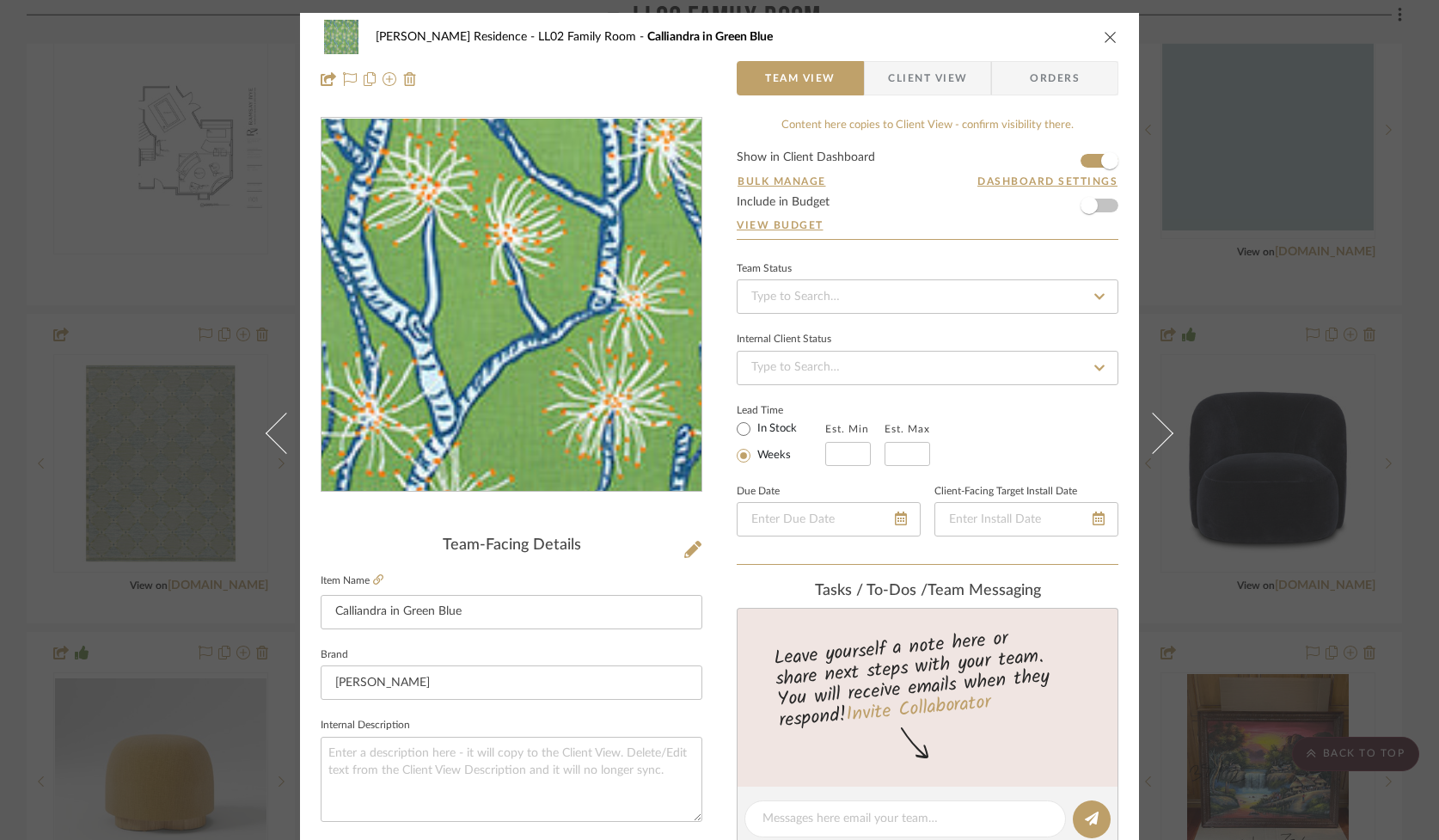
click at [487, 370] on img "0" at bounding box center [511, 305] width 374 height 373
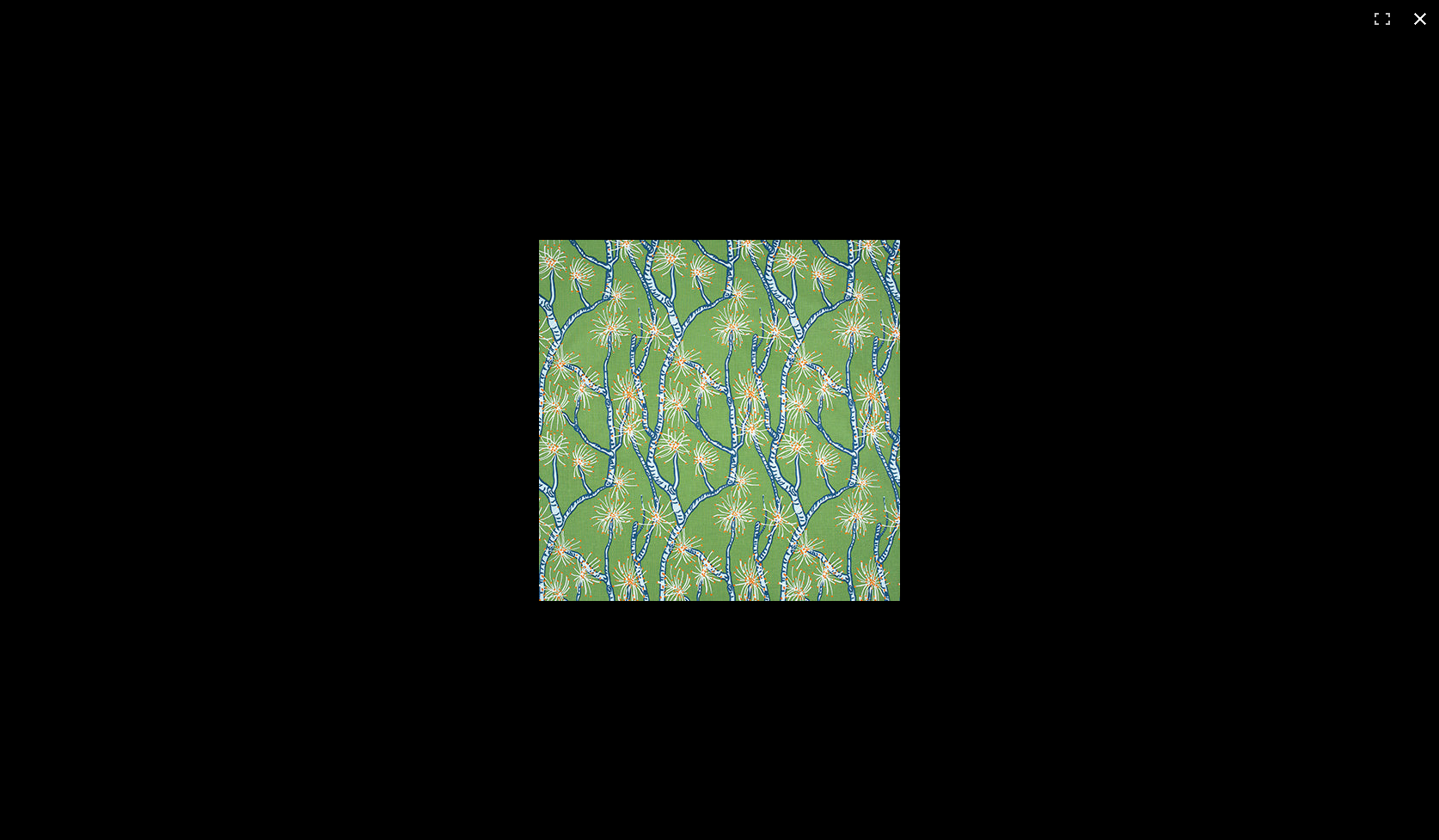
click at [1420, 10] on button at bounding box center [1420, 18] width 38 height 38
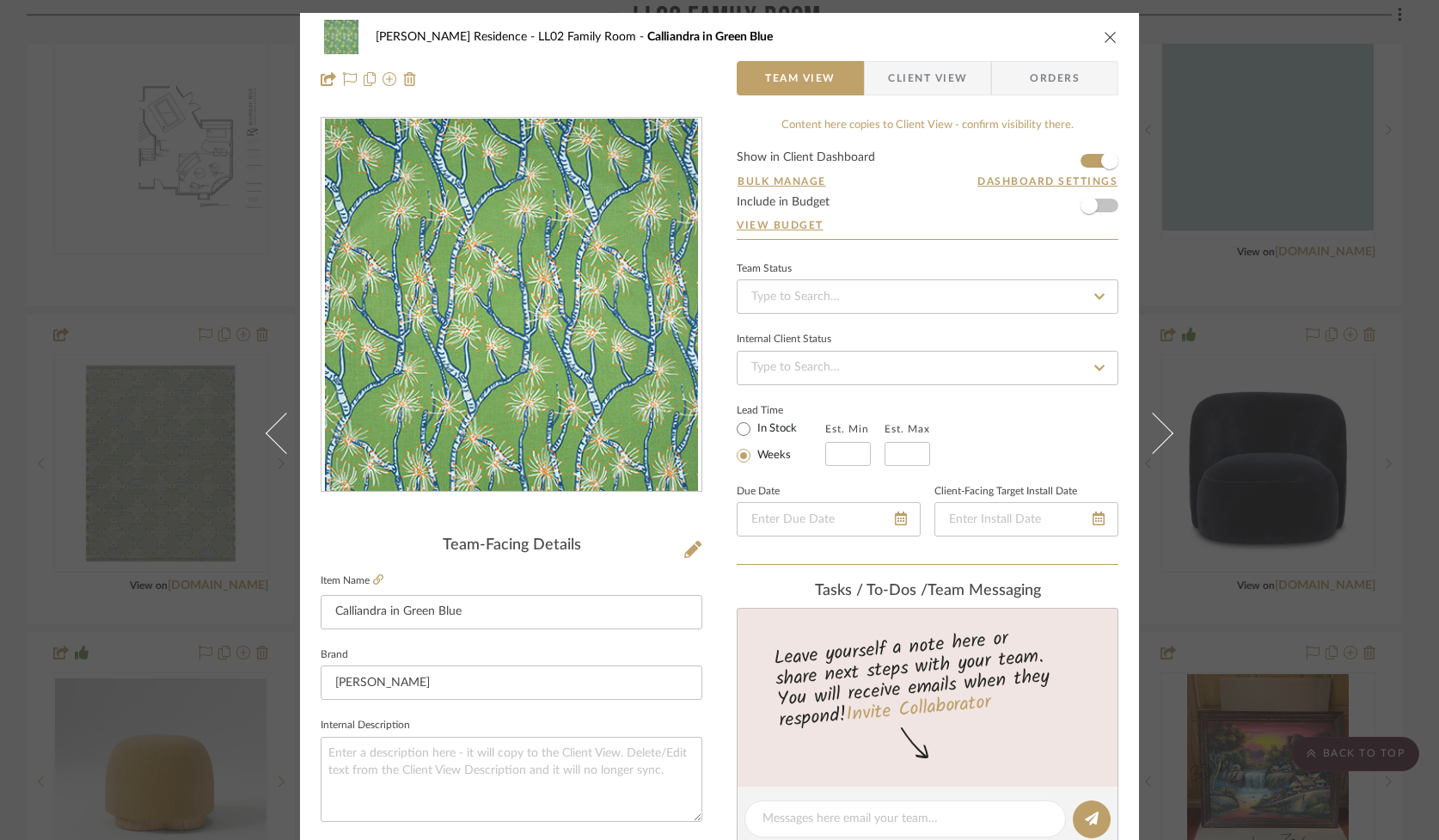
click at [1104, 32] on icon "close" at bounding box center [1111, 37] width 14 height 14
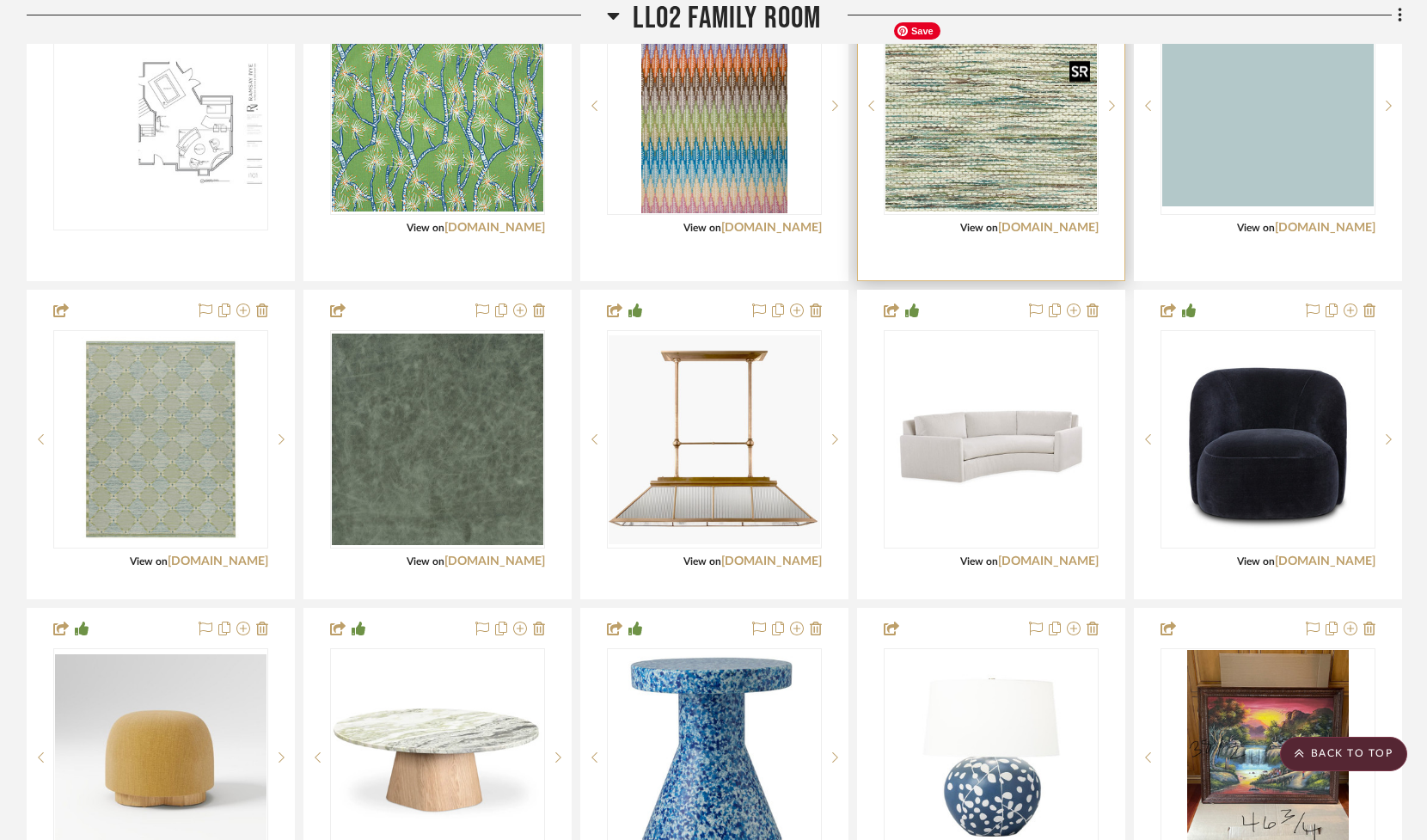
scroll to position [2745, 0]
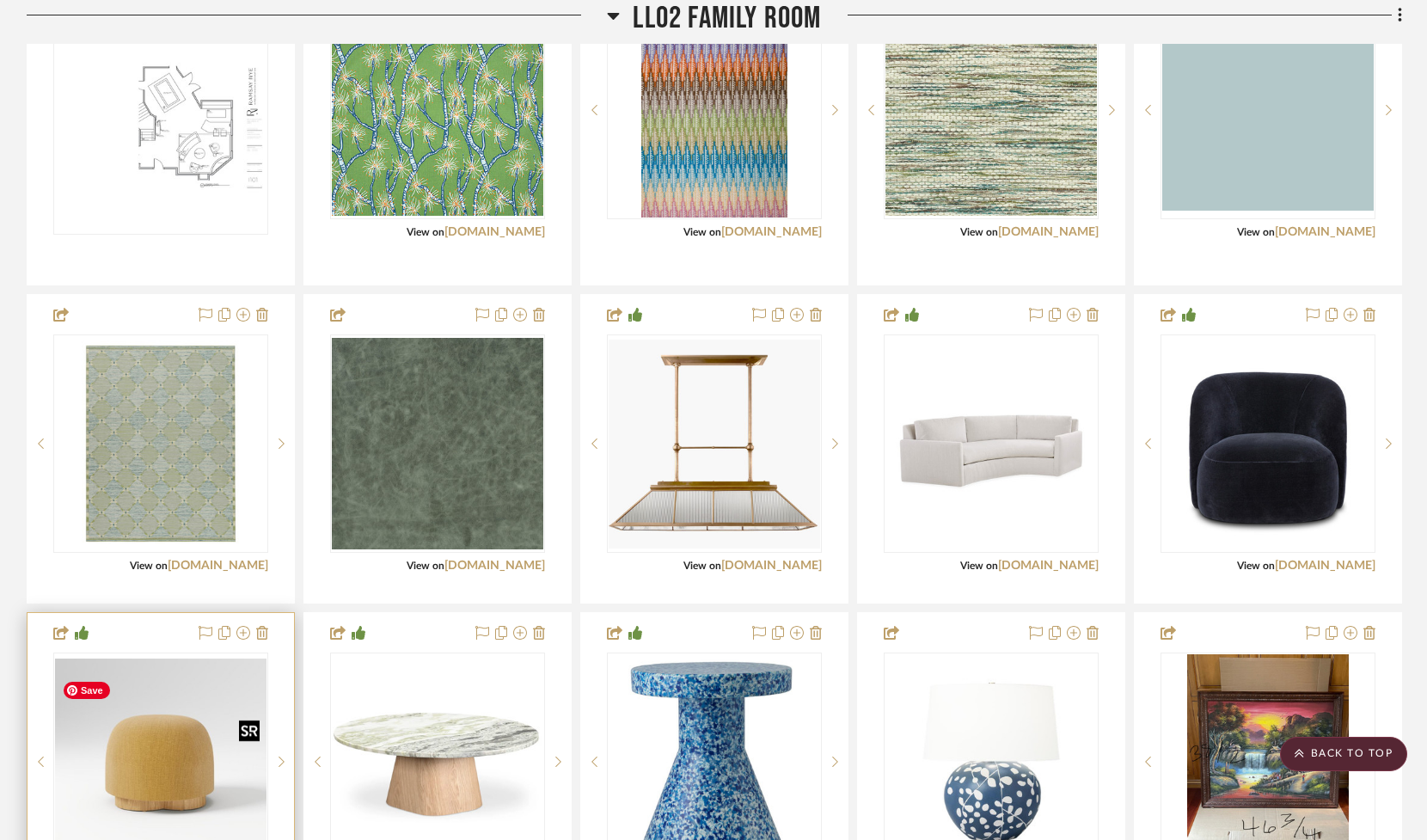
click at [179, 759] on img "0" at bounding box center [161, 762] width 211 height 208
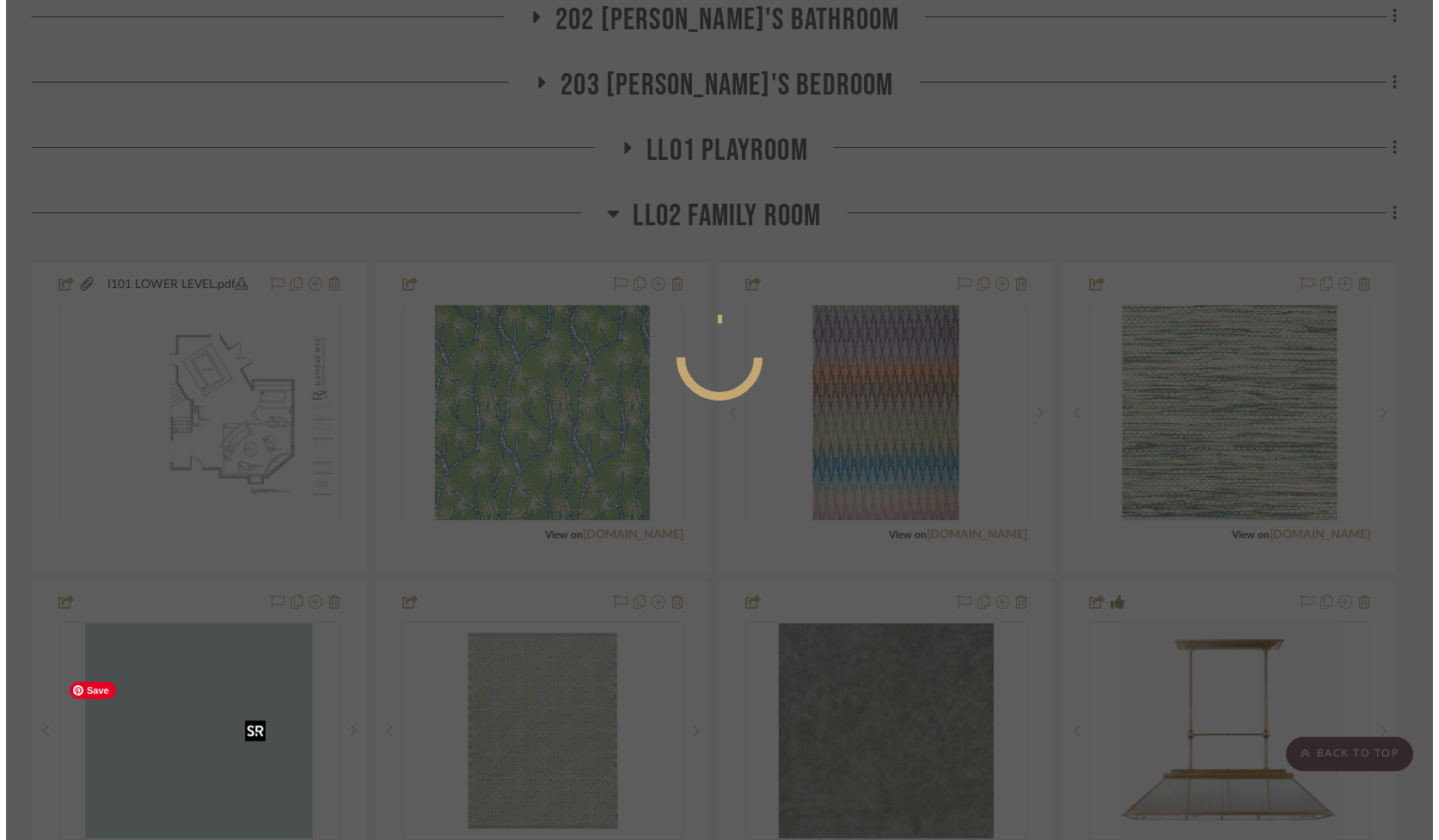
scroll to position [0, 0]
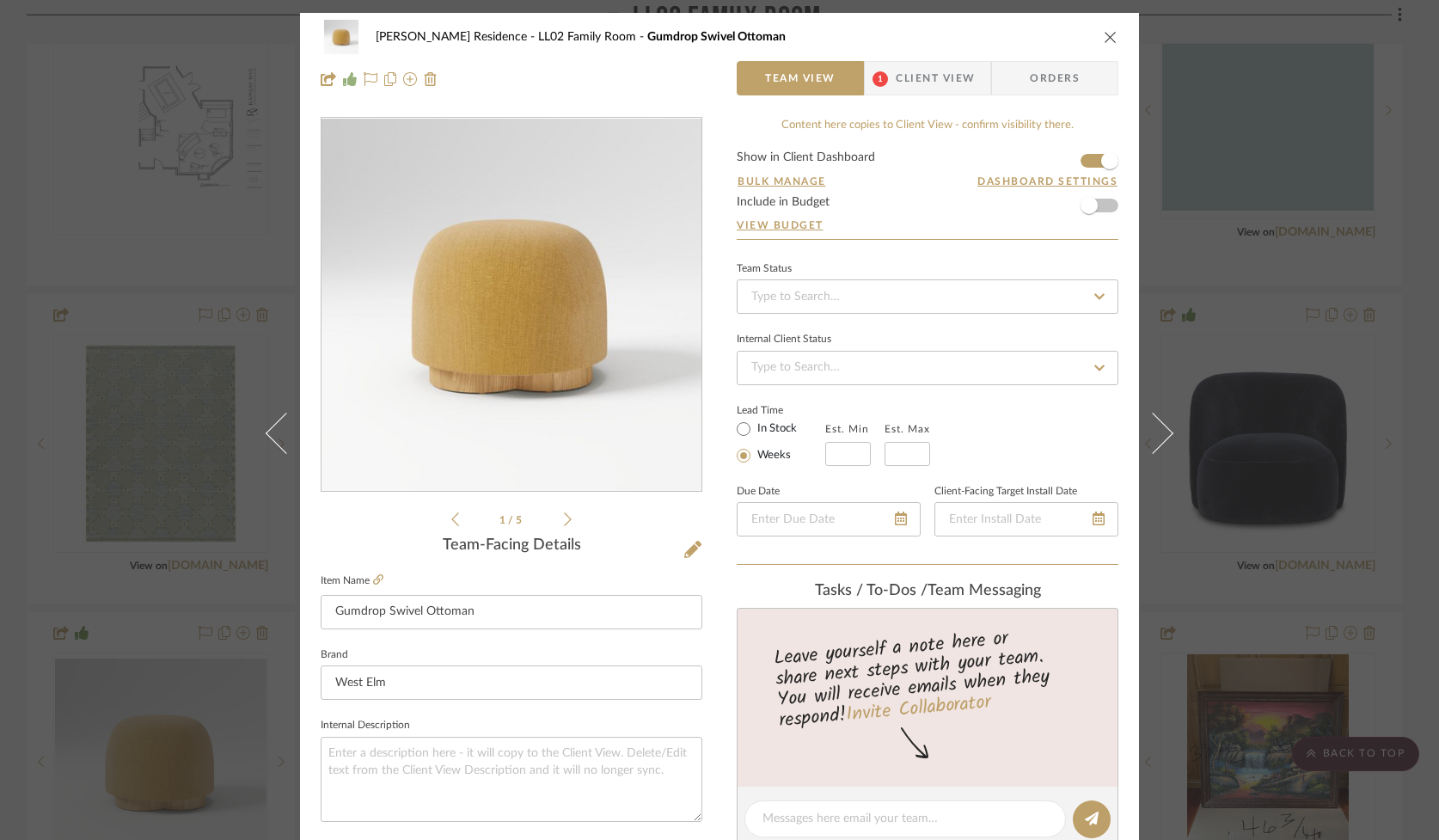
click at [1104, 34] on icon "close" at bounding box center [1111, 37] width 14 height 14
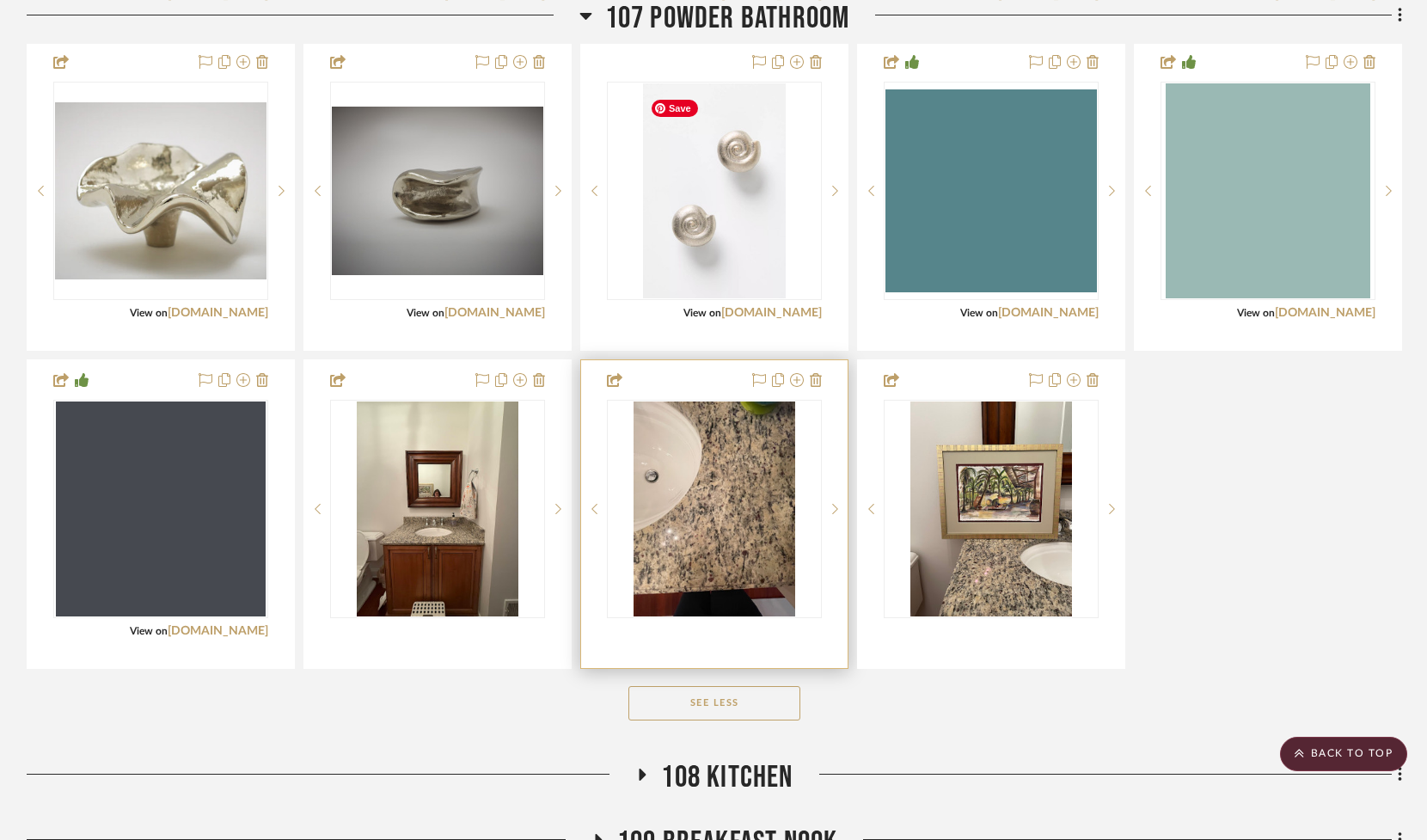
scroll to position [1429, 0]
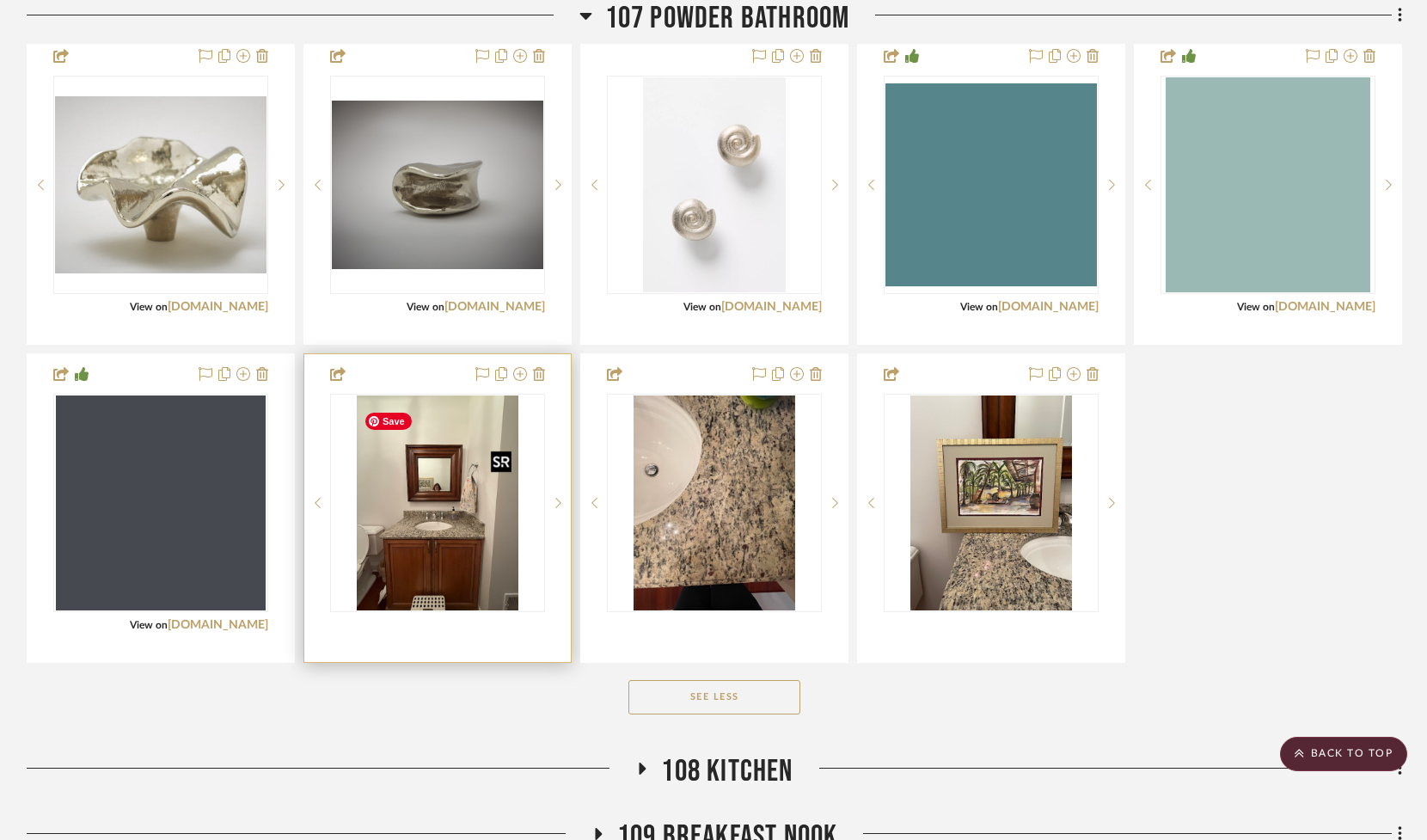
click at [0, 0] on img at bounding box center [0, 0] width 0 height 0
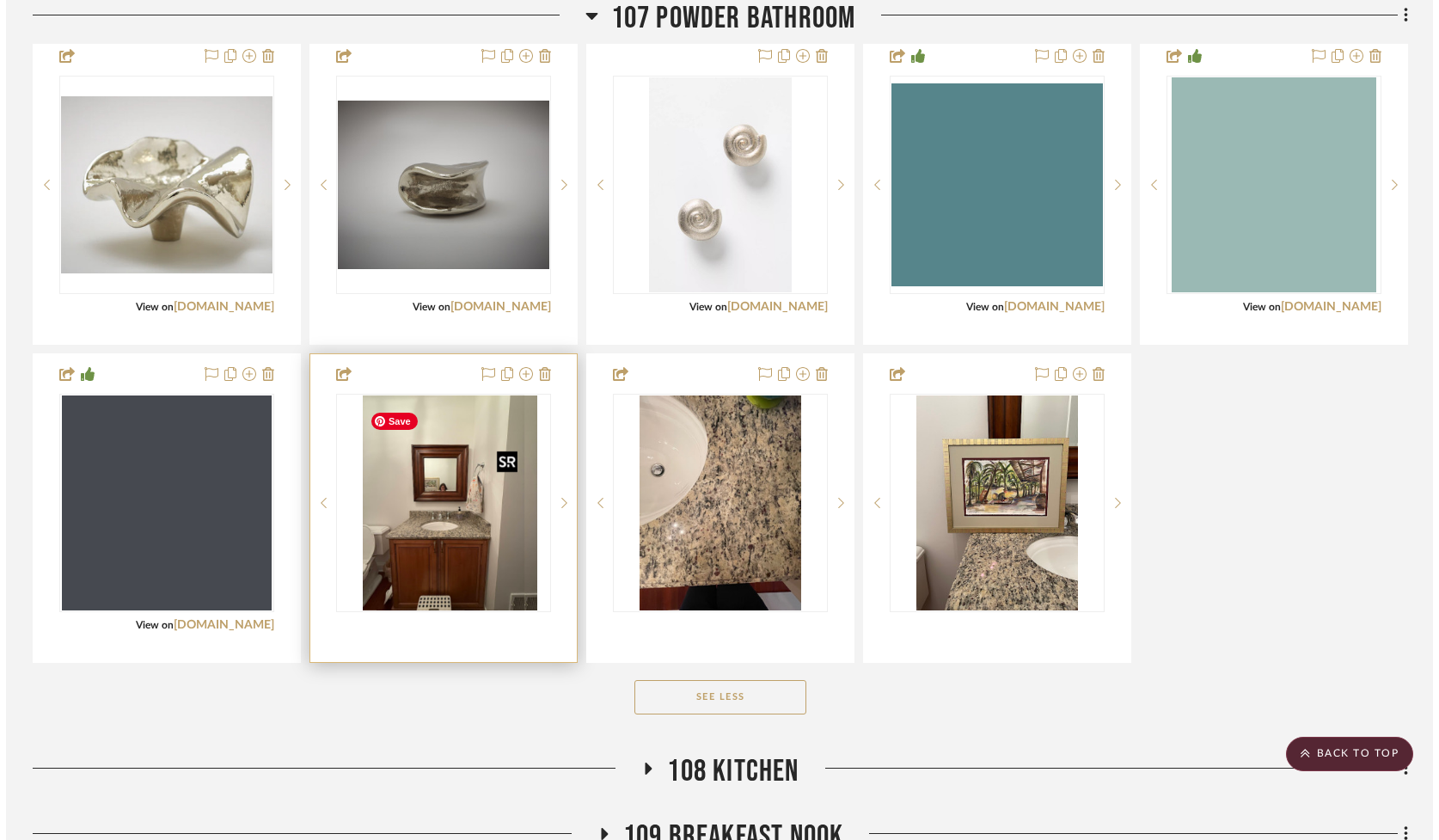
scroll to position [0, 0]
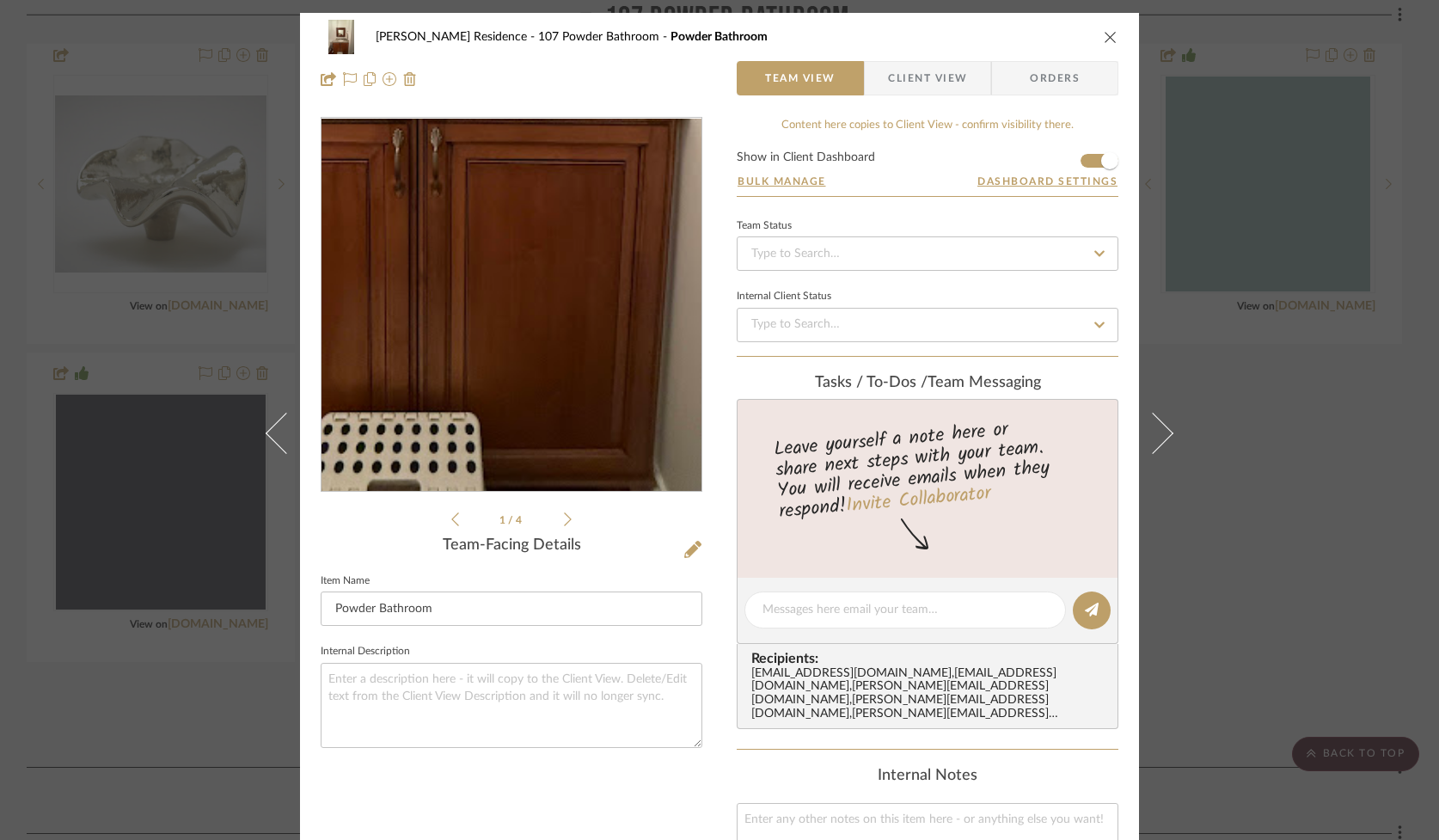
click at [528, 447] on img "0" at bounding box center [511, 305] width 279 height 373
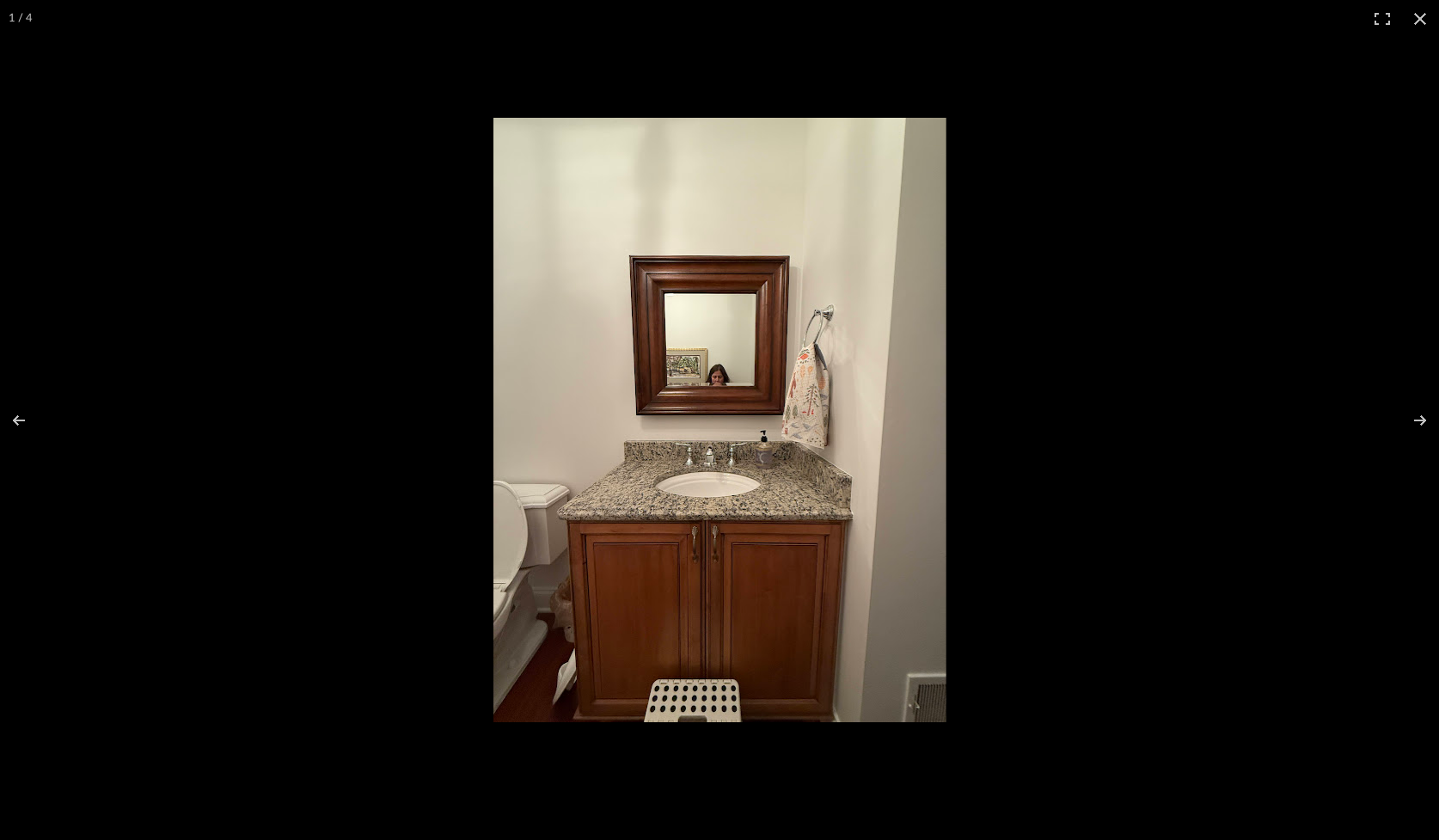
click at [1422, 15] on button at bounding box center [1420, 18] width 38 height 38
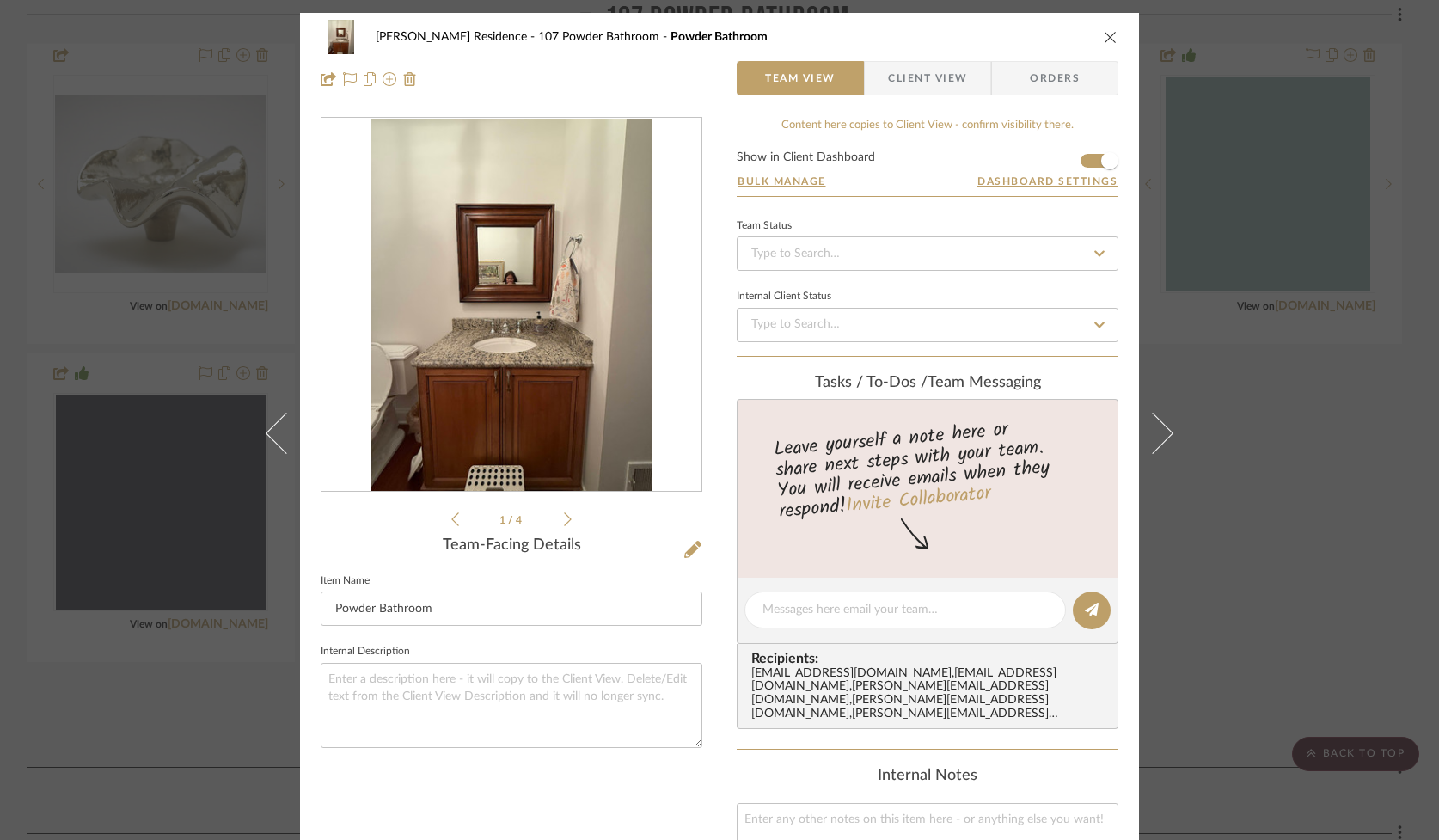
click at [1105, 36] on icon "close" at bounding box center [1111, 37] width 14 height 14
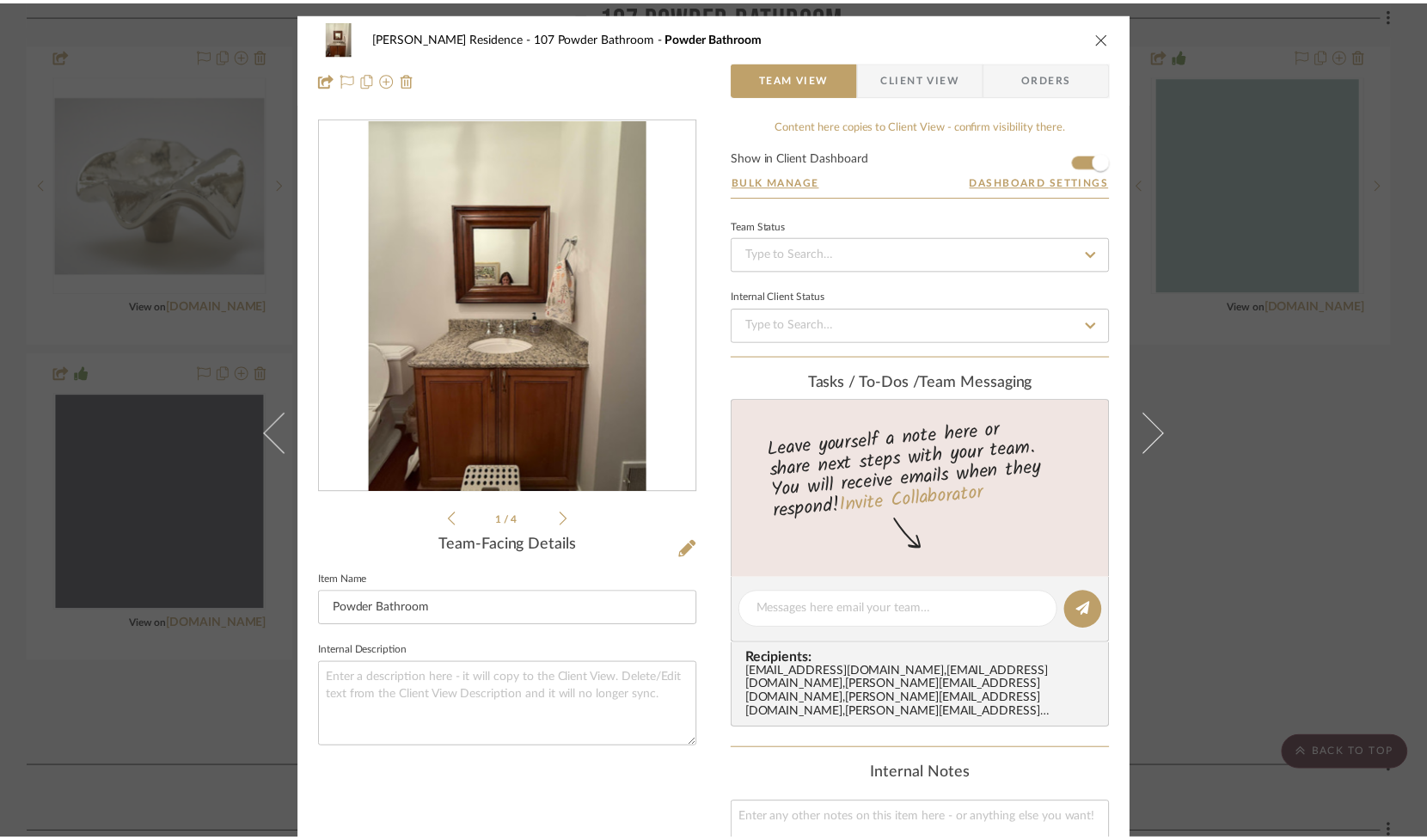
scroll to position [1429, 0]
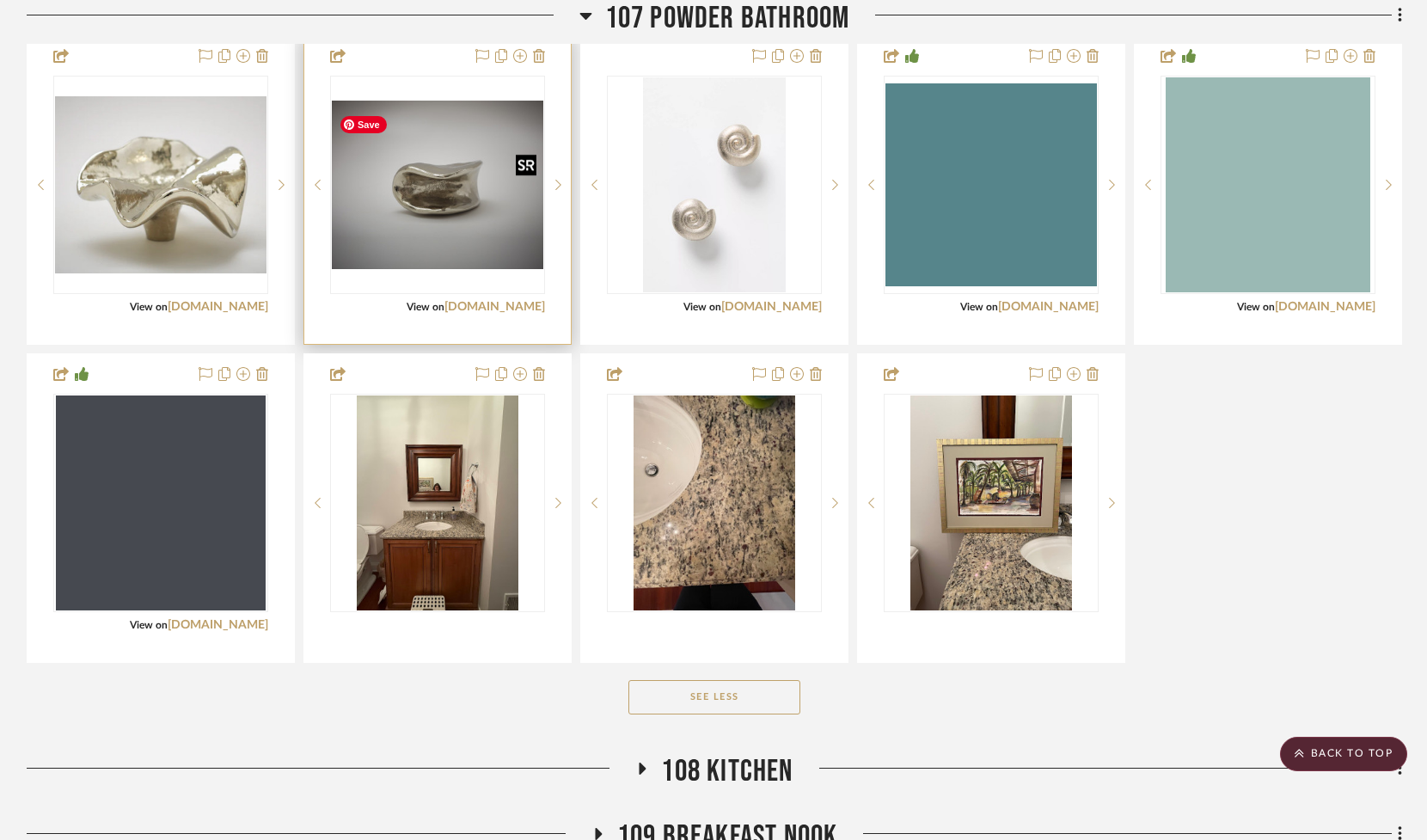
click at [442, 223] on img "0" at bounding box center [438, 185] width 211 height 170
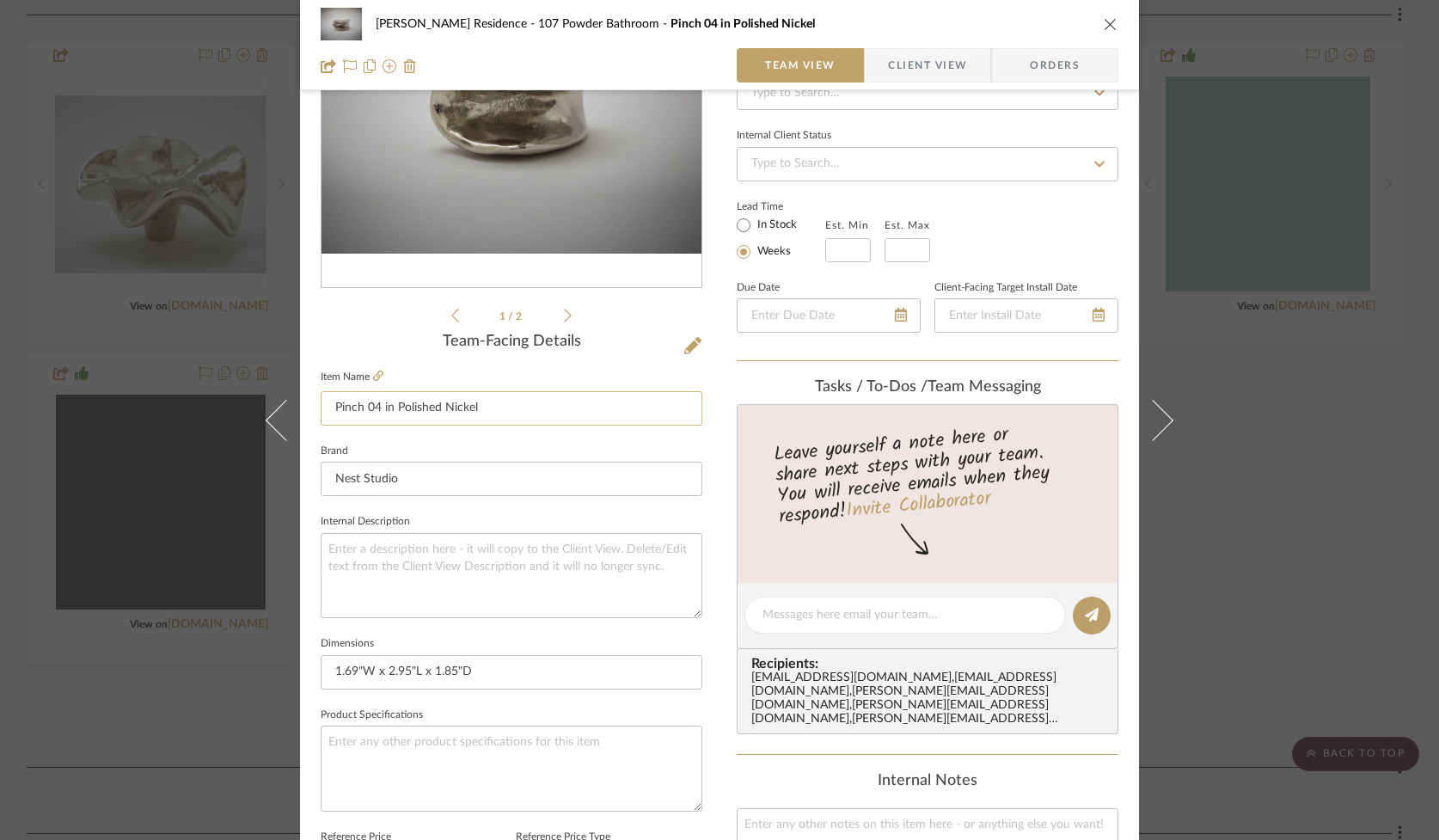
scroll to position [249, 0]
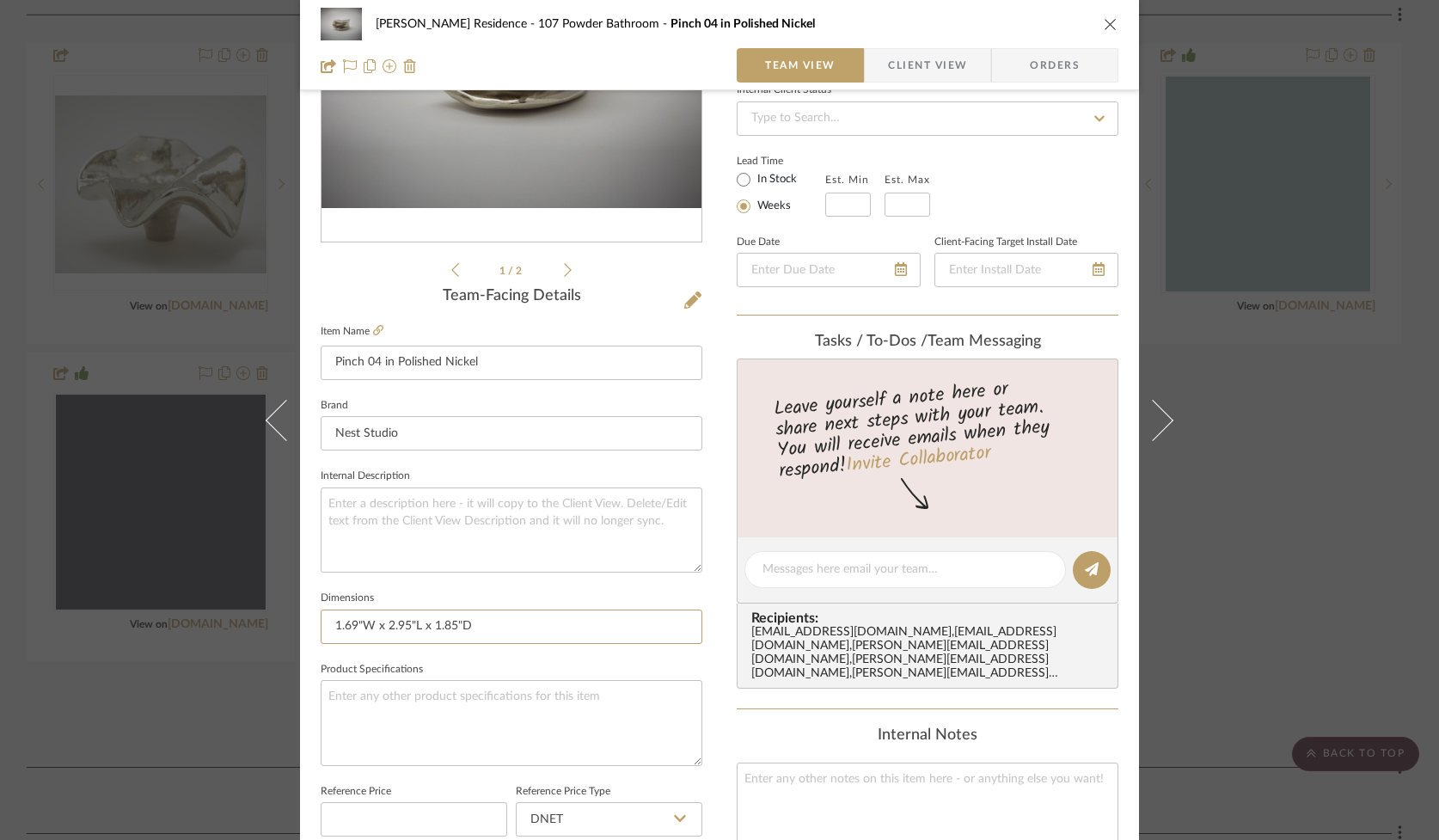
drag, startPoint x: 502, startPoint y: 623, endPoint x: 306, endPoint y: 612, distance: 196.3
click at [306, 612] on div "[PERSON_NAME] Residence 107 Powder Bathroom Pinch 04 in Polished Nickel Team Vi…" at bounding box center [719, 557] width 839 height 1587
click at [1104, 21] on icon "close" at bounding box center [1111, 24] width 14 height 14
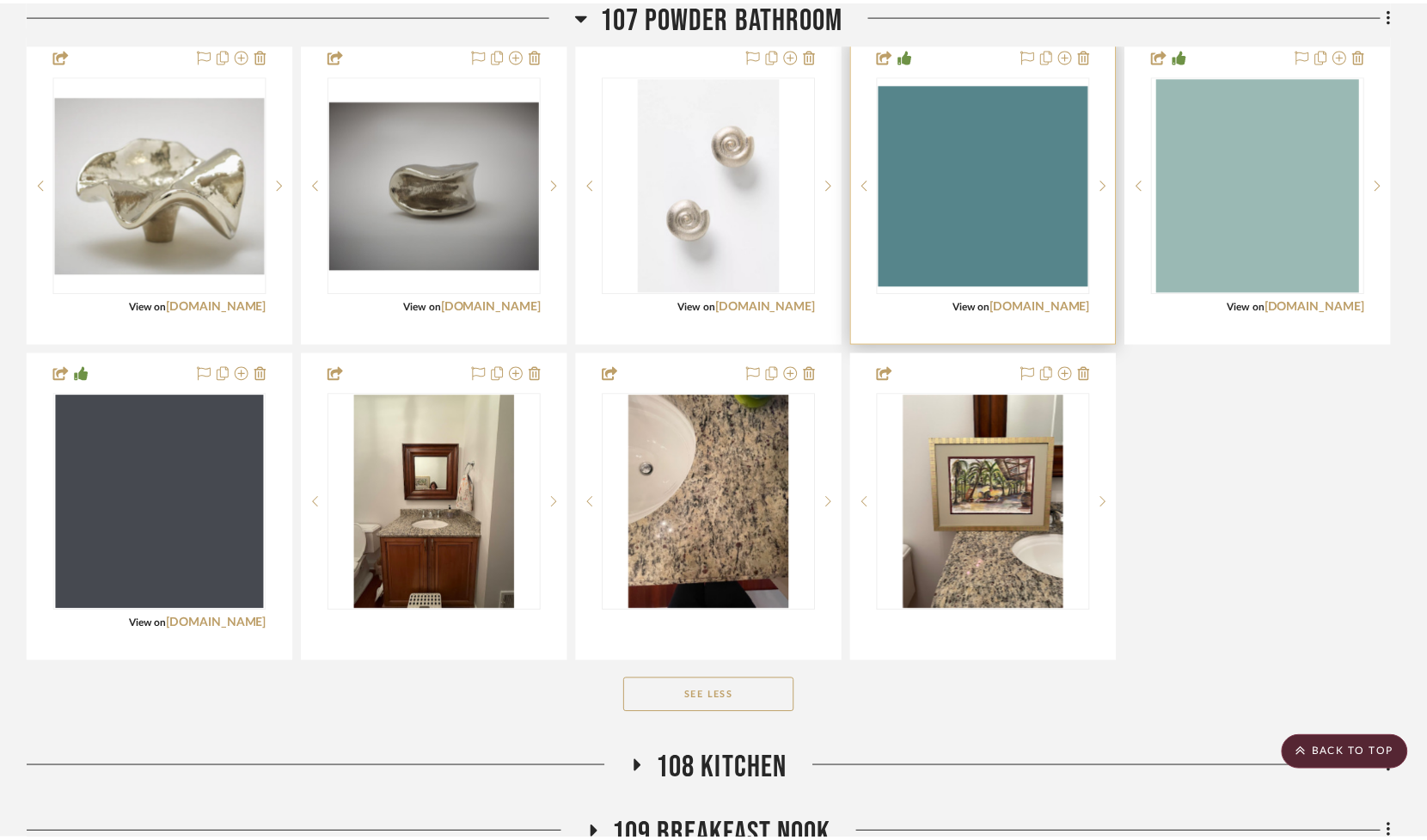
scroll to position [1429, 0]
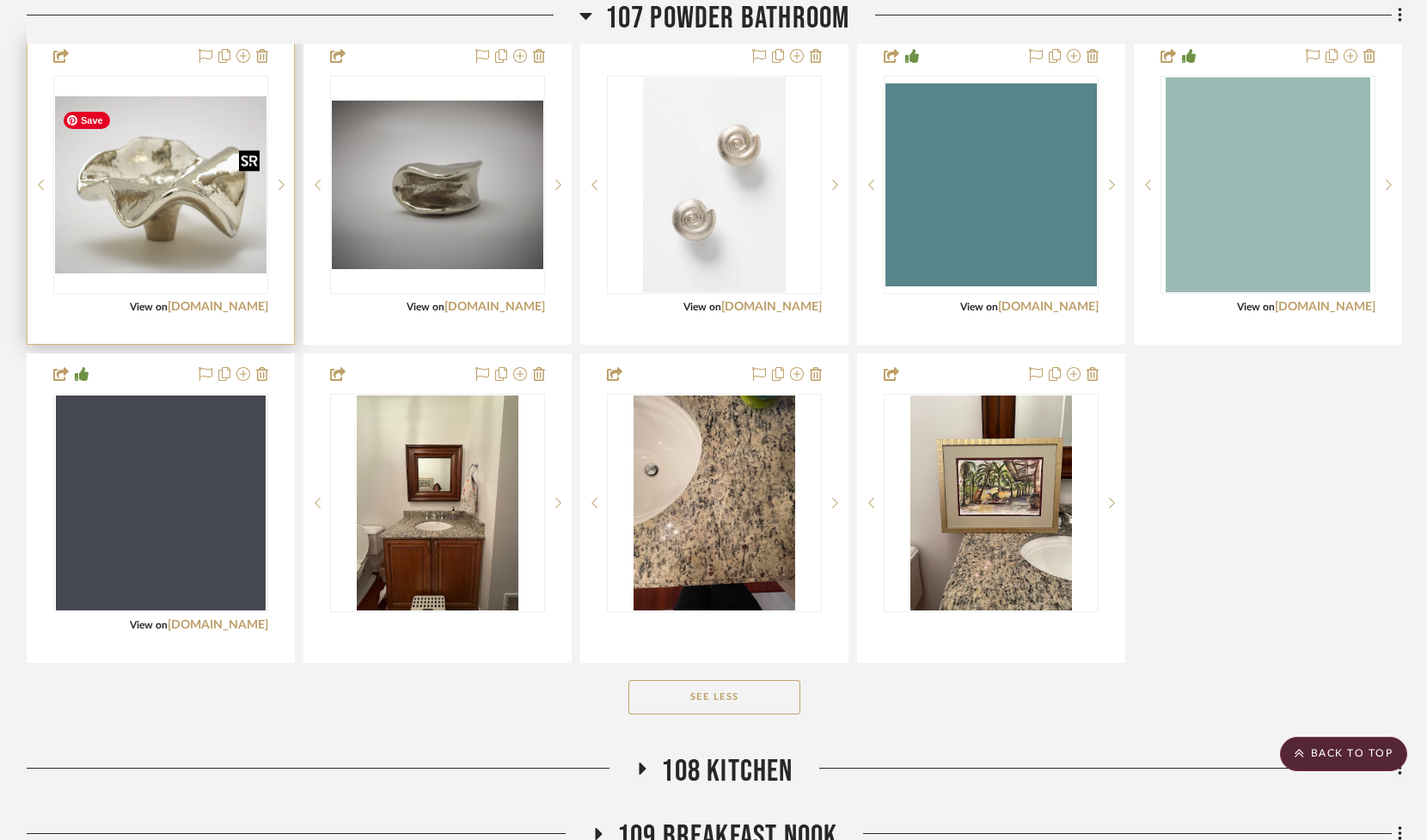
click at [192, 164] on img "0" at bounding box center [161, 184] width 211 height 178
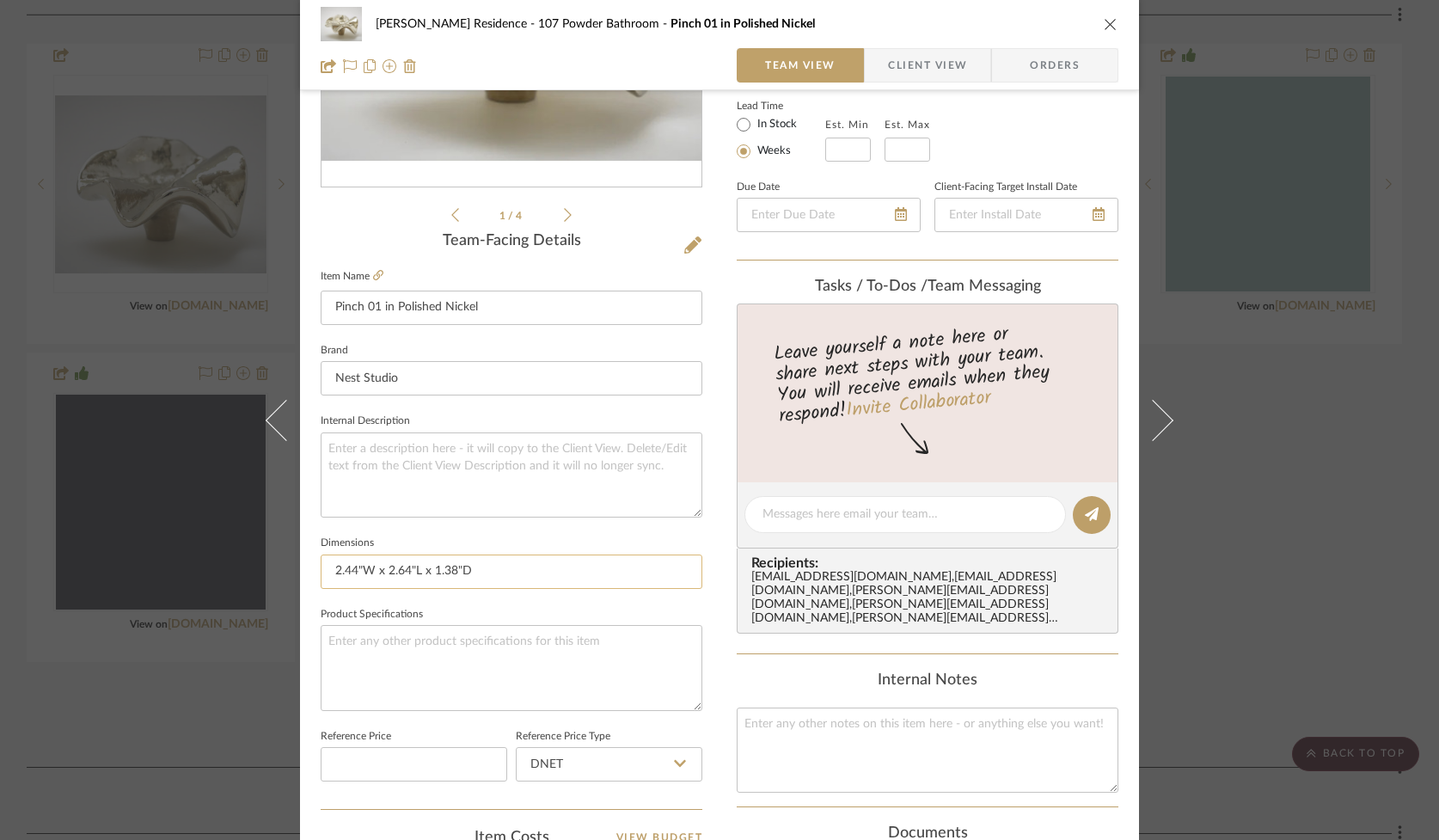
scroll to position [303, 0]
drag, startPoint x: 424, startPoint y: 575, endPoint x: 306, endPoint y: 574, distance: 118.0
click at [306, 574] on div "[PERSON_NAME] Residence 107 Powder Bathroom Pinch 01 in Polished Nickel Team Vi…" at bounding box center [719, 503] width 839 height 1587
click at [1104, 21] on icon "close" at bounding box center [1111, 24] width 14 height 14
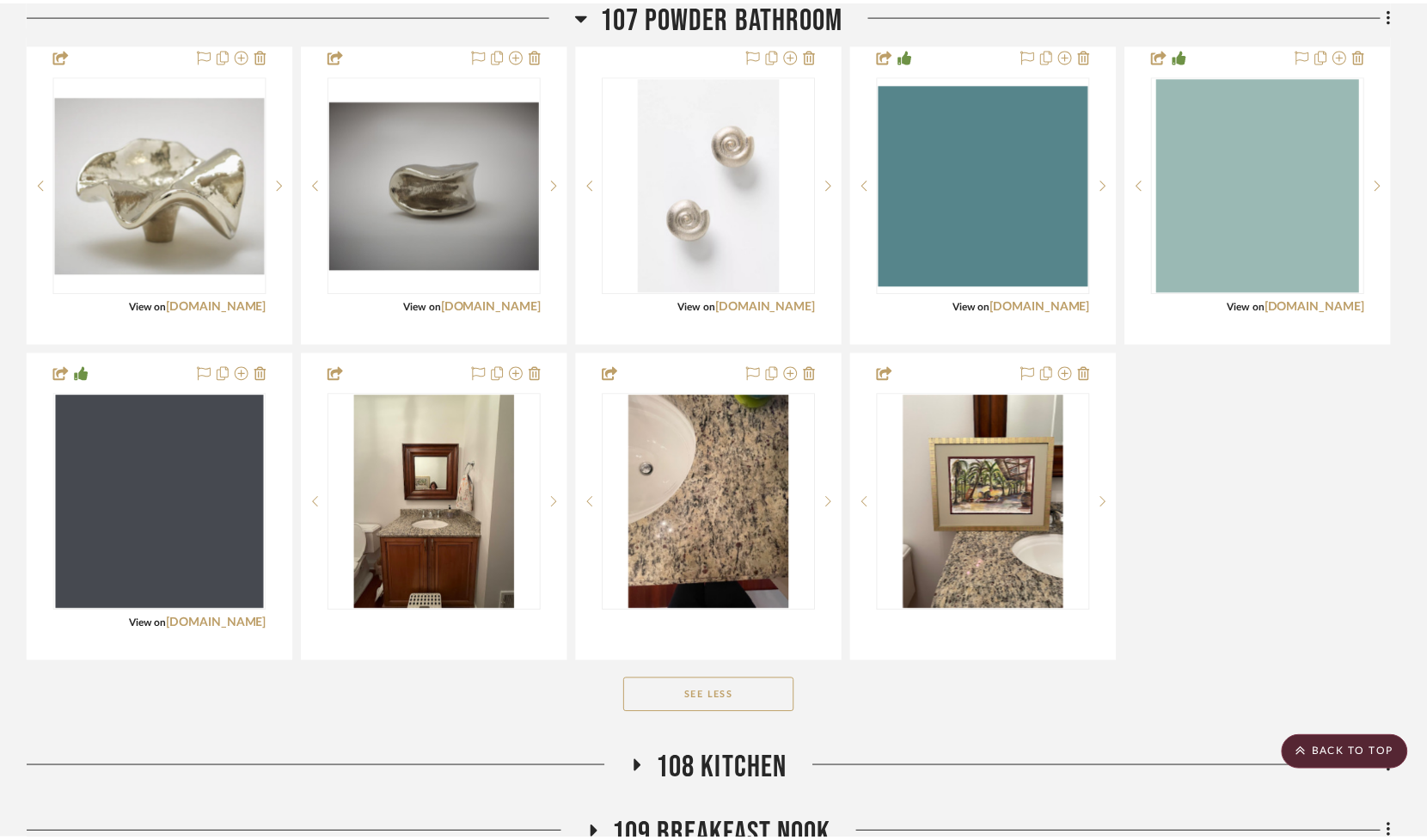
scroll to position [1429, 0]
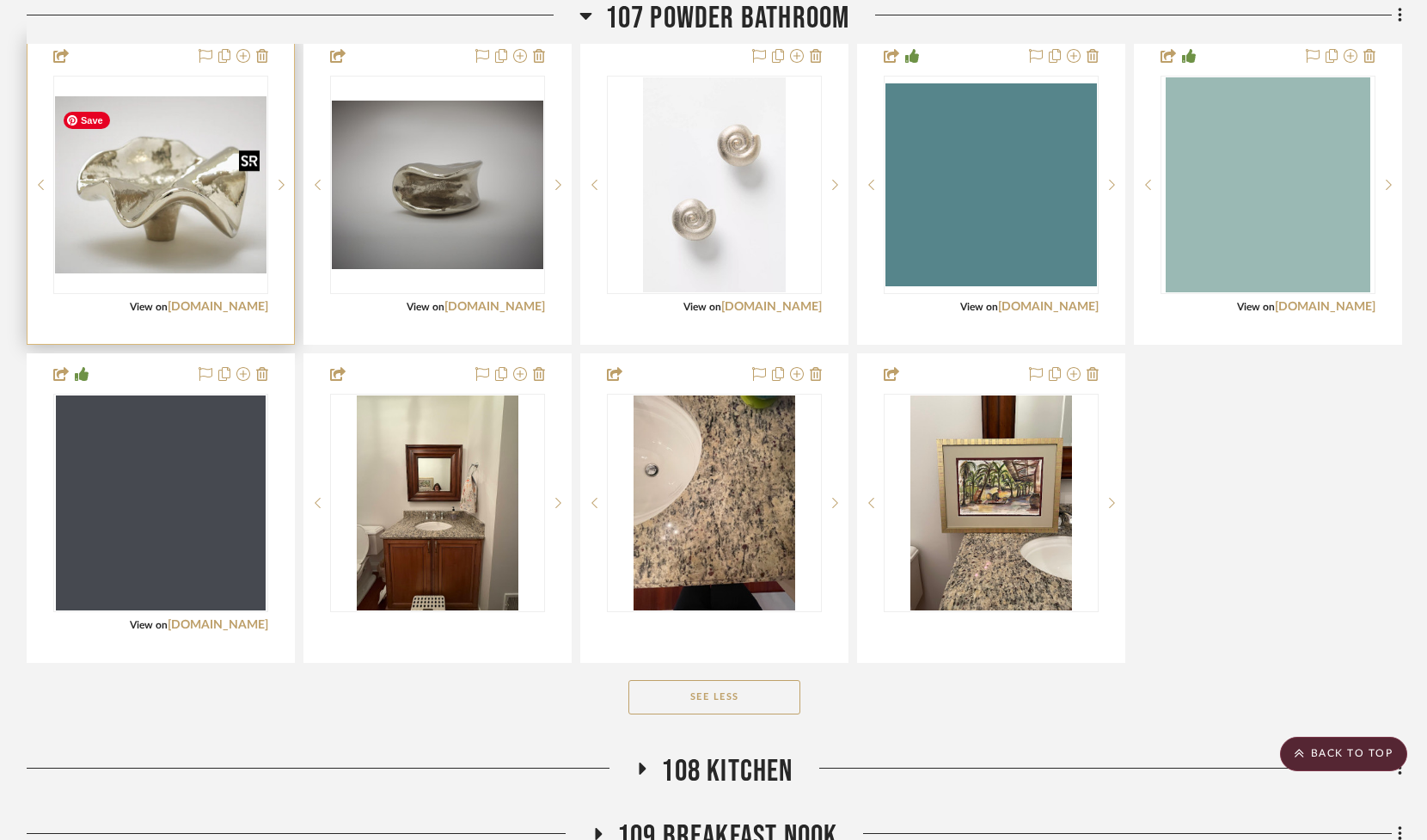
click at [236, 240] on img "0" at bounding box center [161, 184] width 211 height 178
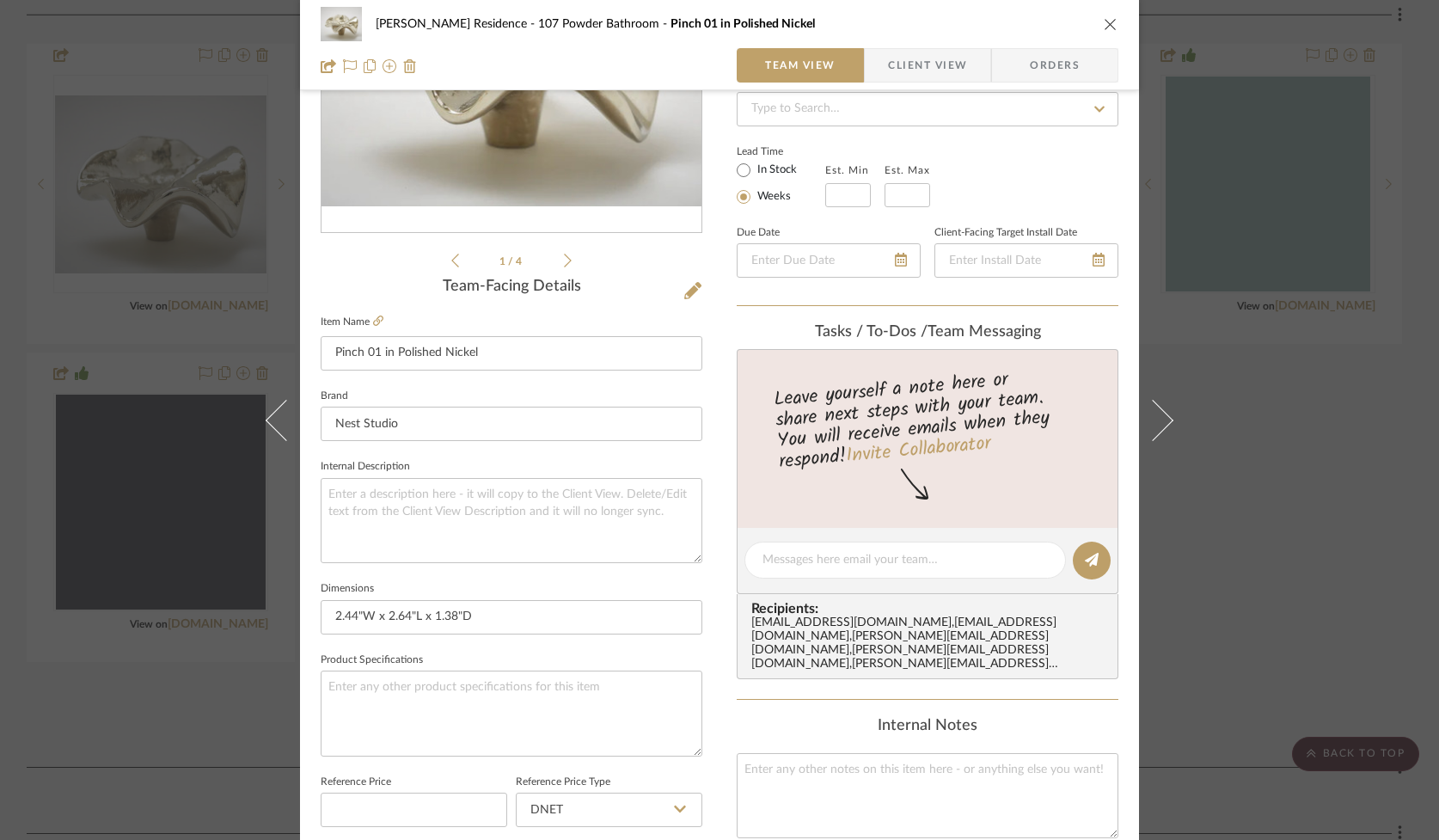
scroll to position [429, 0]
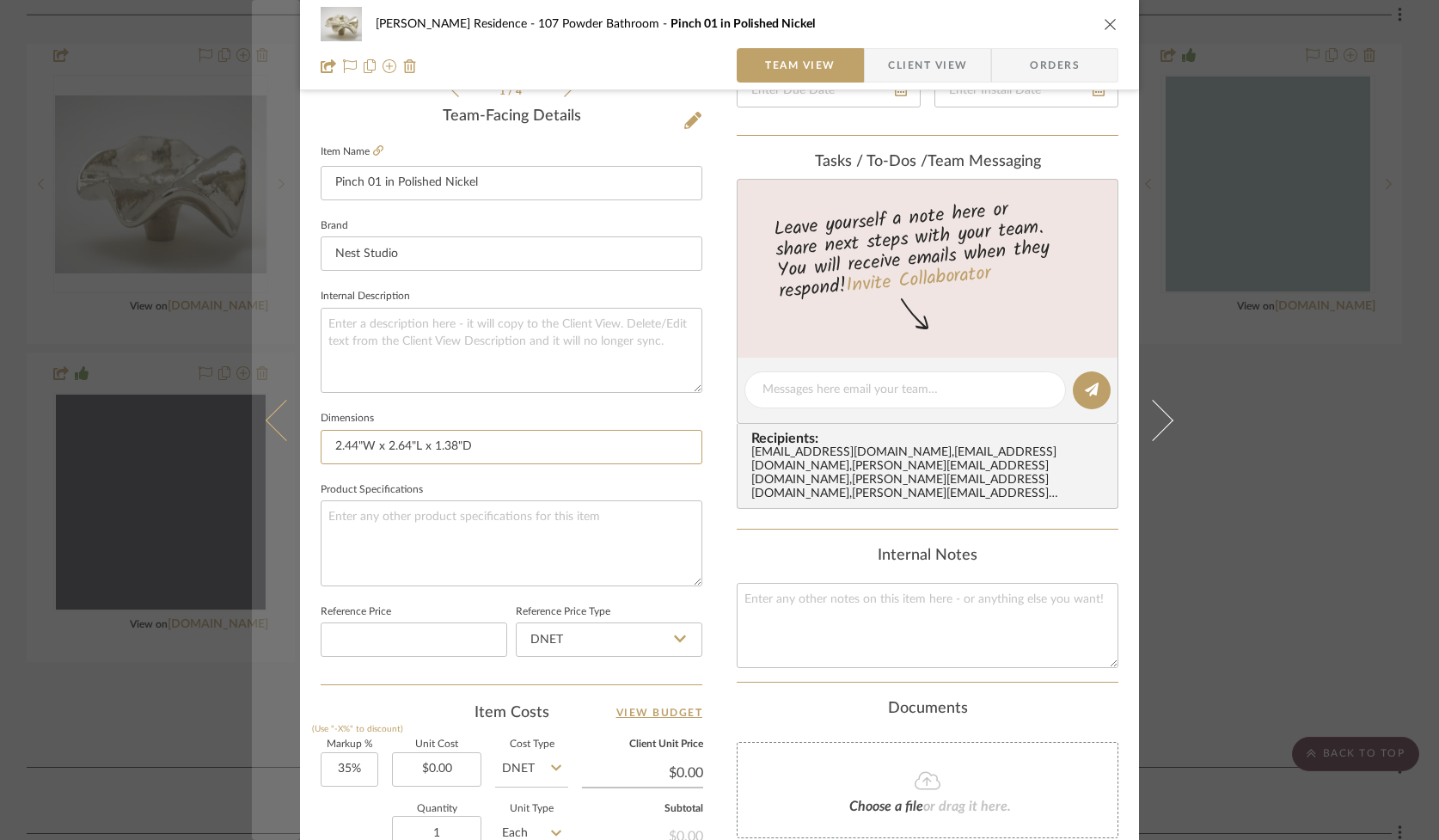
drag, startPoint x: 416, startPoint y: 441, endPoint x: 293, endPoint y: 431, distance: 123.4
click at [293, 431] on mat-dialog-content "[PERSON_NAME] Residence 107 Powder Bathroom Pinch 01 in Polished Nickel Team Vi…" at bounding box center [720, 377] width 935 height 1587
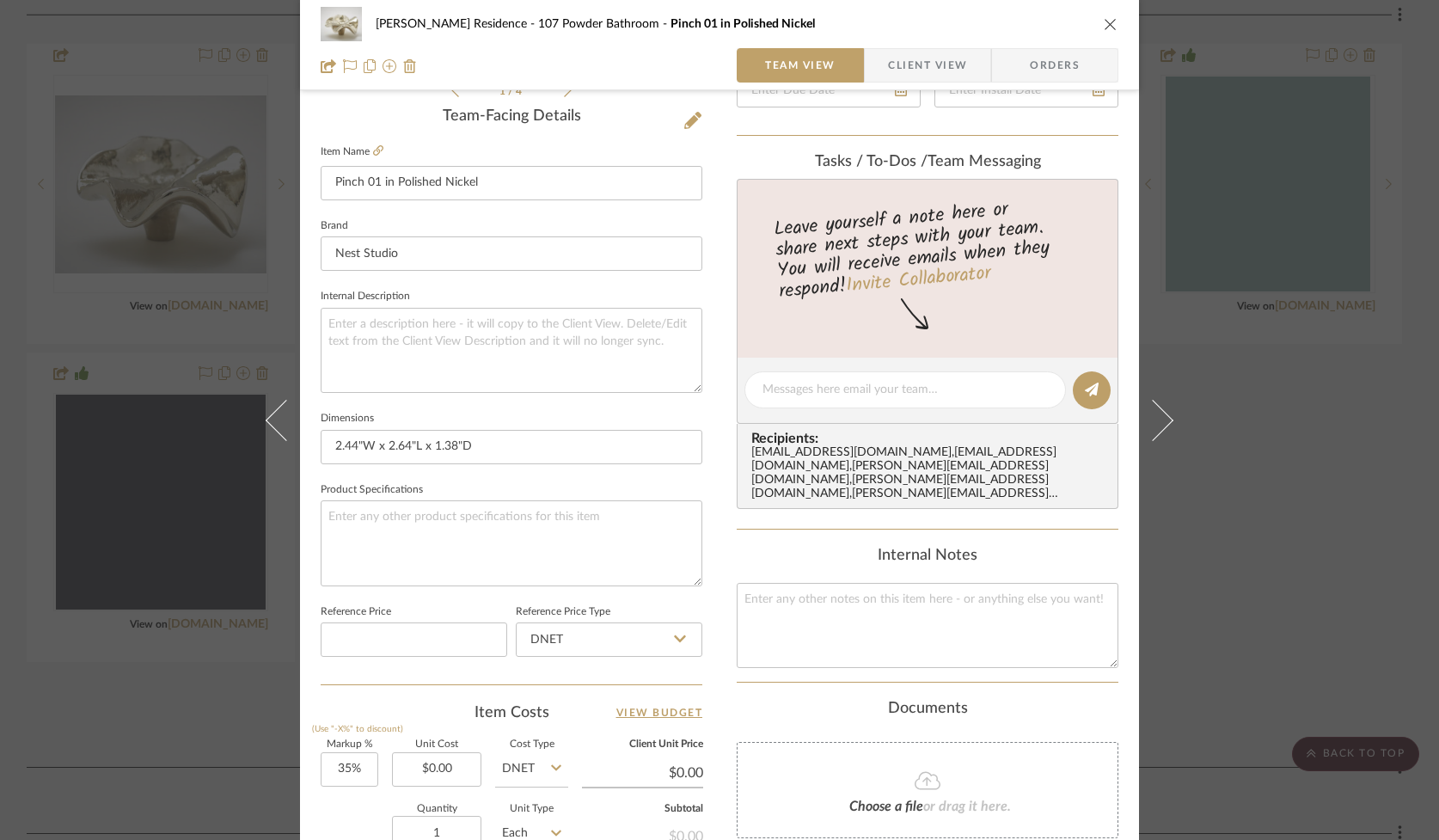
click at [1113, 18] on div "[PERSON_NAME] Residence 107 Powder Bathroom Pinch 01 in Polished Nickel Team Vi…" at bounding box center [719, 45] width 839 height 90
click at [1104, 26] on icon "close" at bounding box center [1111, 24] width 14 height 14
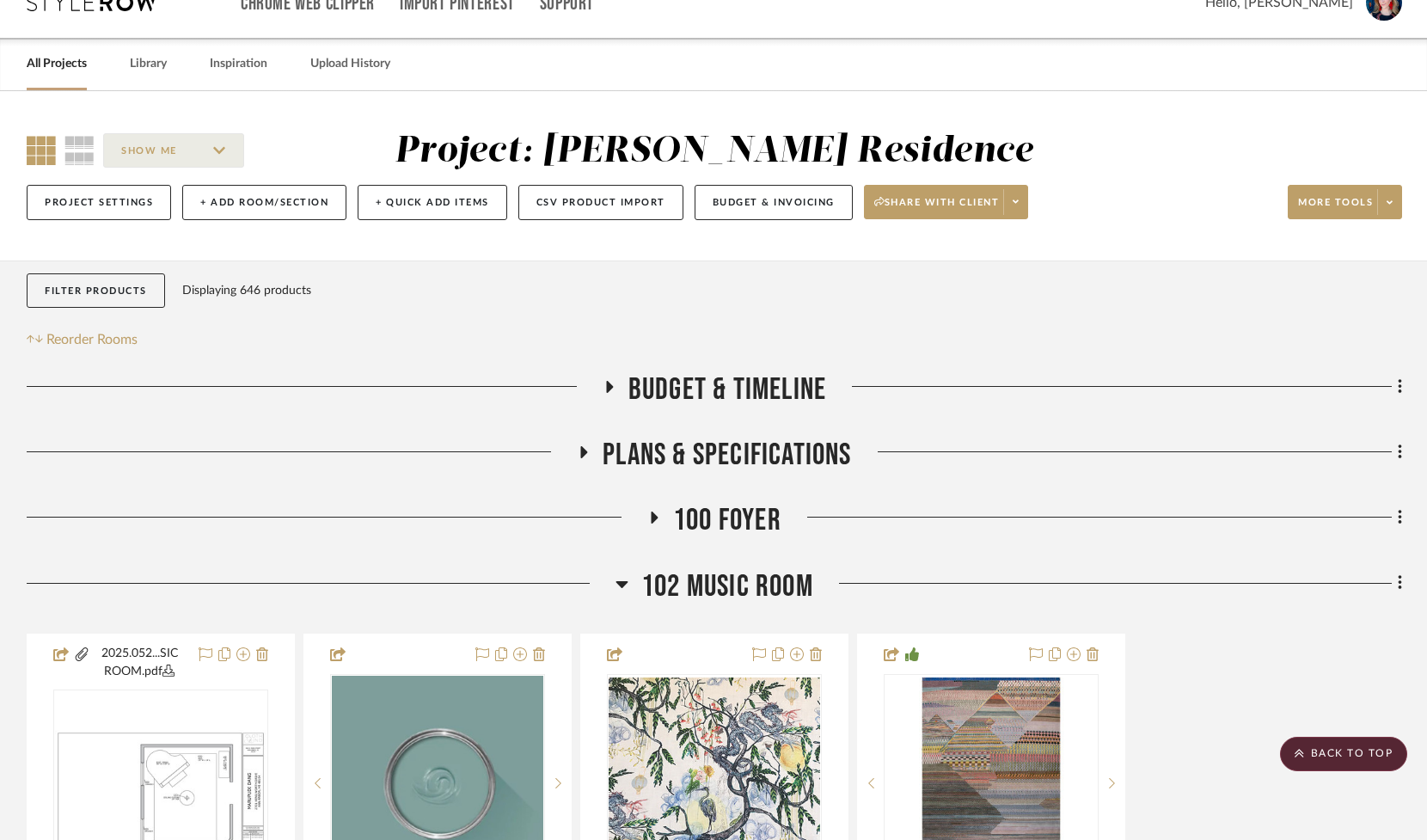
scroll to position [0, 0]
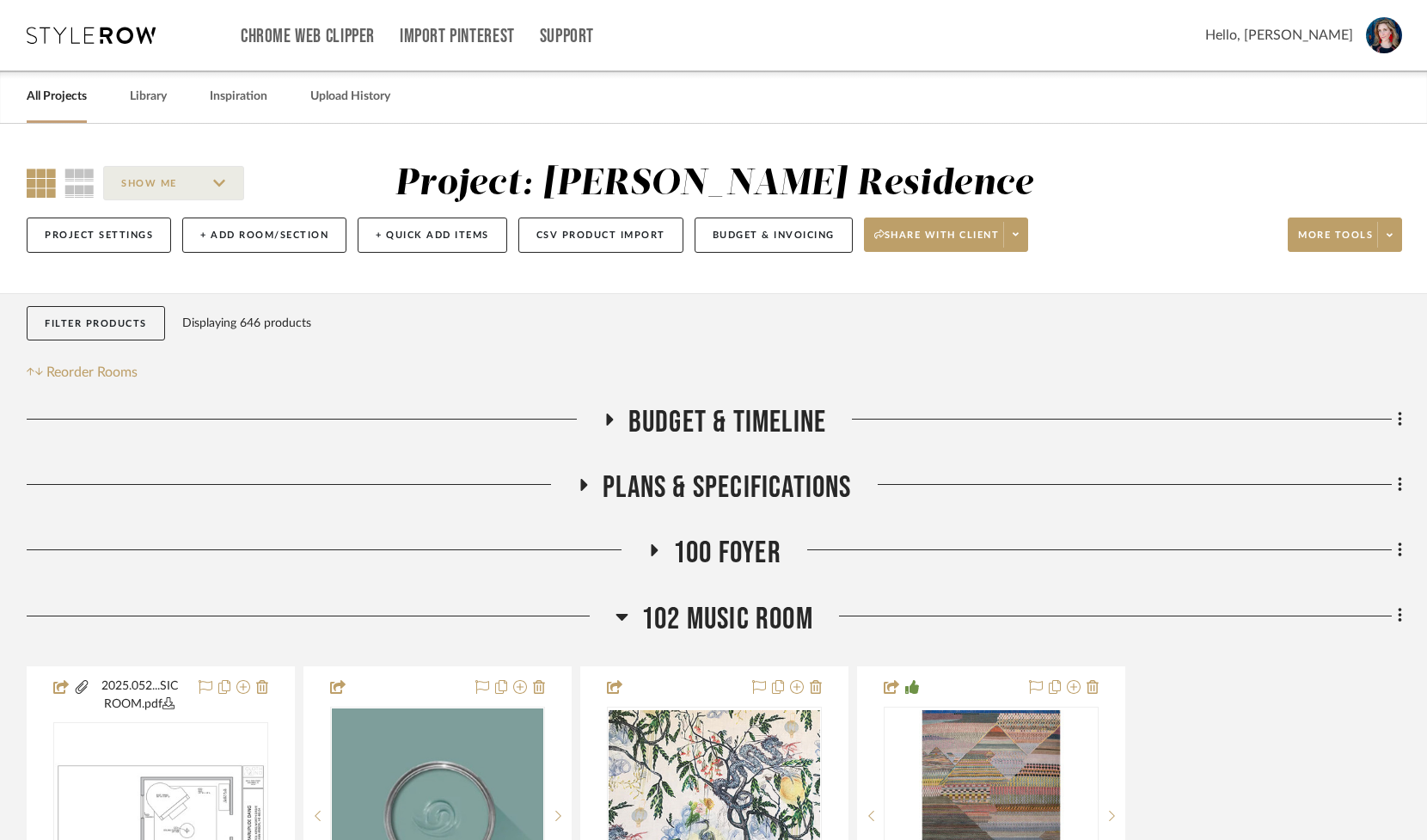
click at [64, 100] on link "All Projects" at bounding box center [56, 97] width 60 height 23
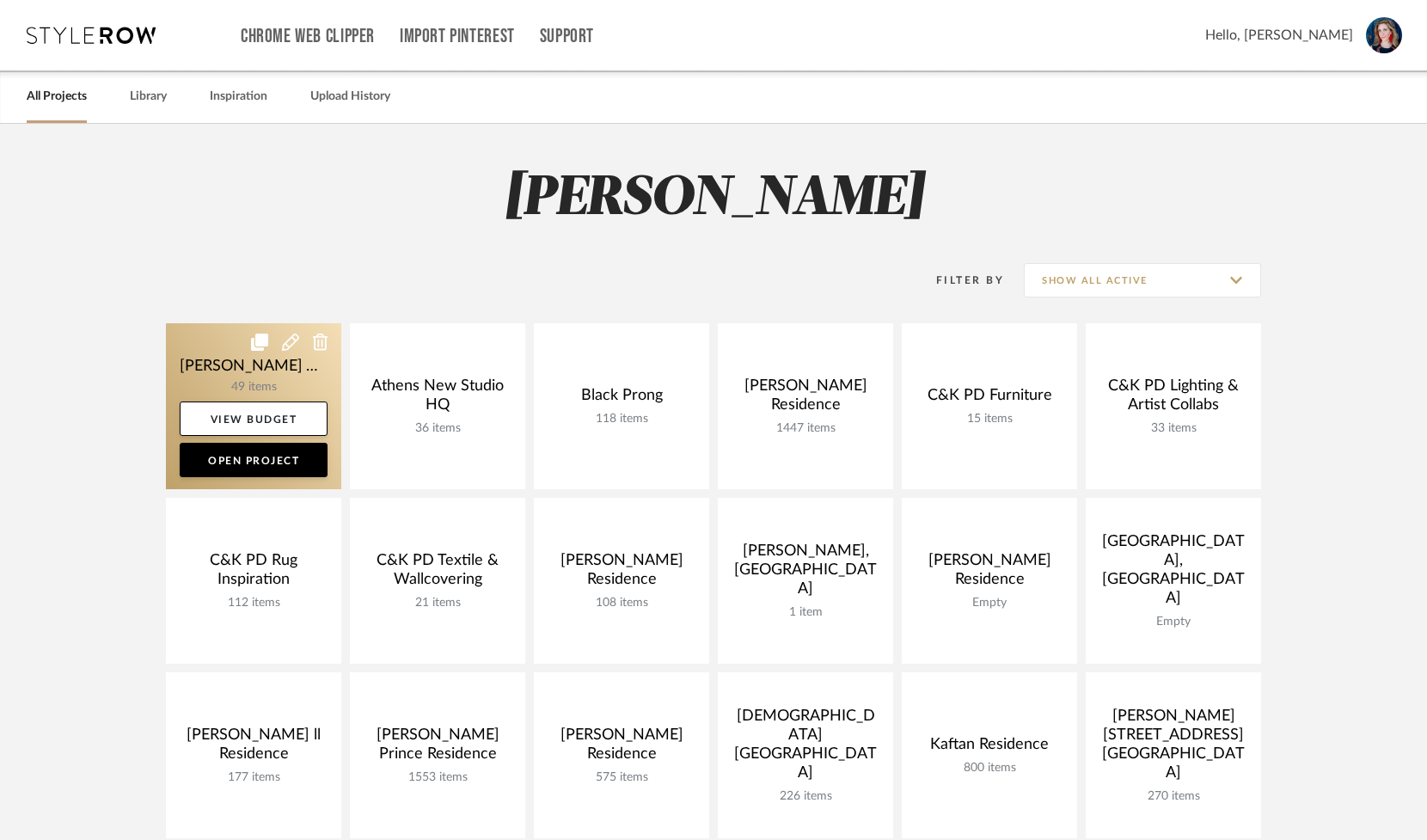
click at [200, 348] on link at bounding box center [253, 405] width 176 height 166
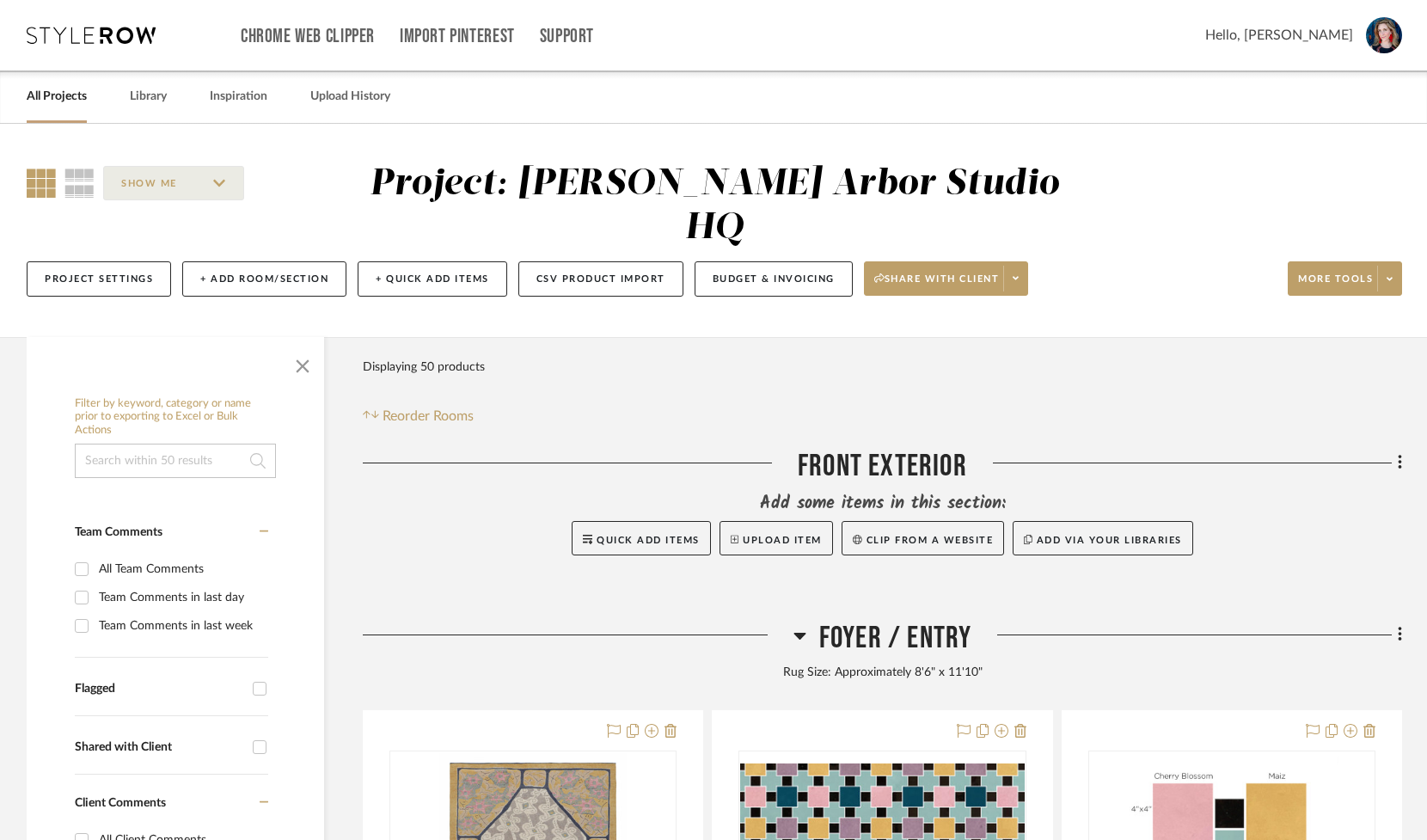
drag, startPoint x: 302, startPoint y: 312, endPoint x: 312, endPoint y: 318, distance: 11.7
click at [302, 342] on span "button" at bounding box center [303, 363] width 42 height 42
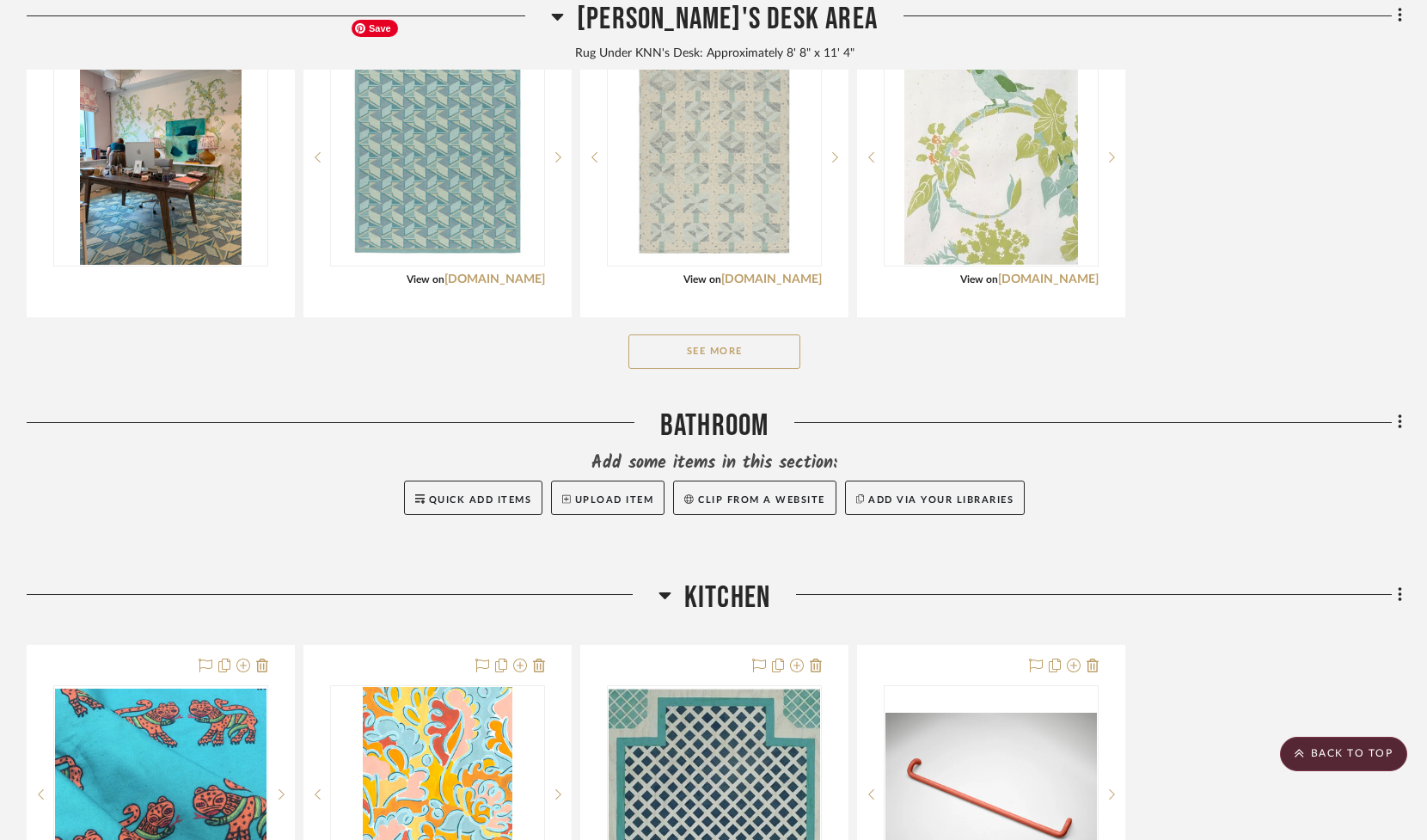
scroll to position [1611, 0]
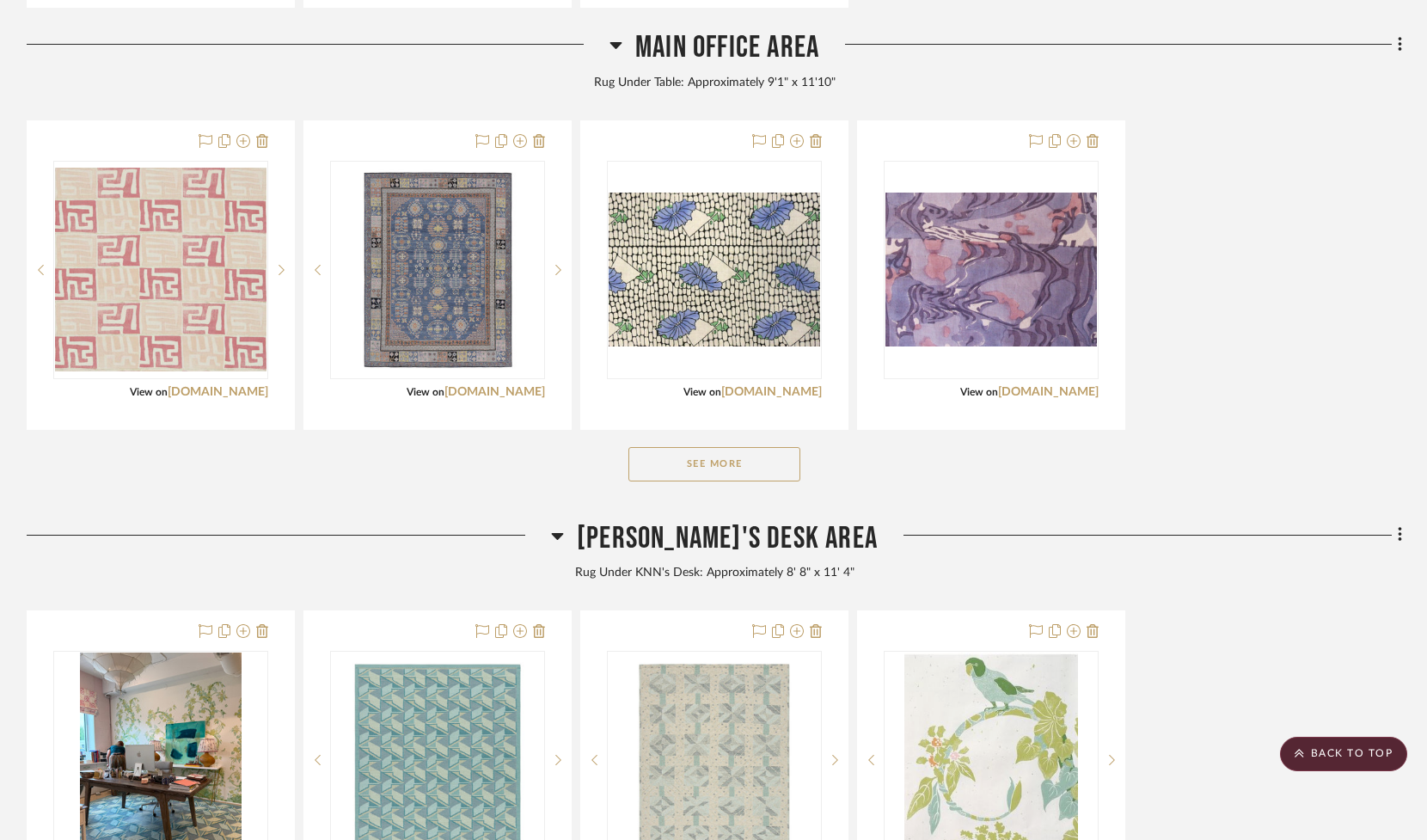
click at [763, 447] on button "See More" at bounding box center [714, 464] width 172 height 34
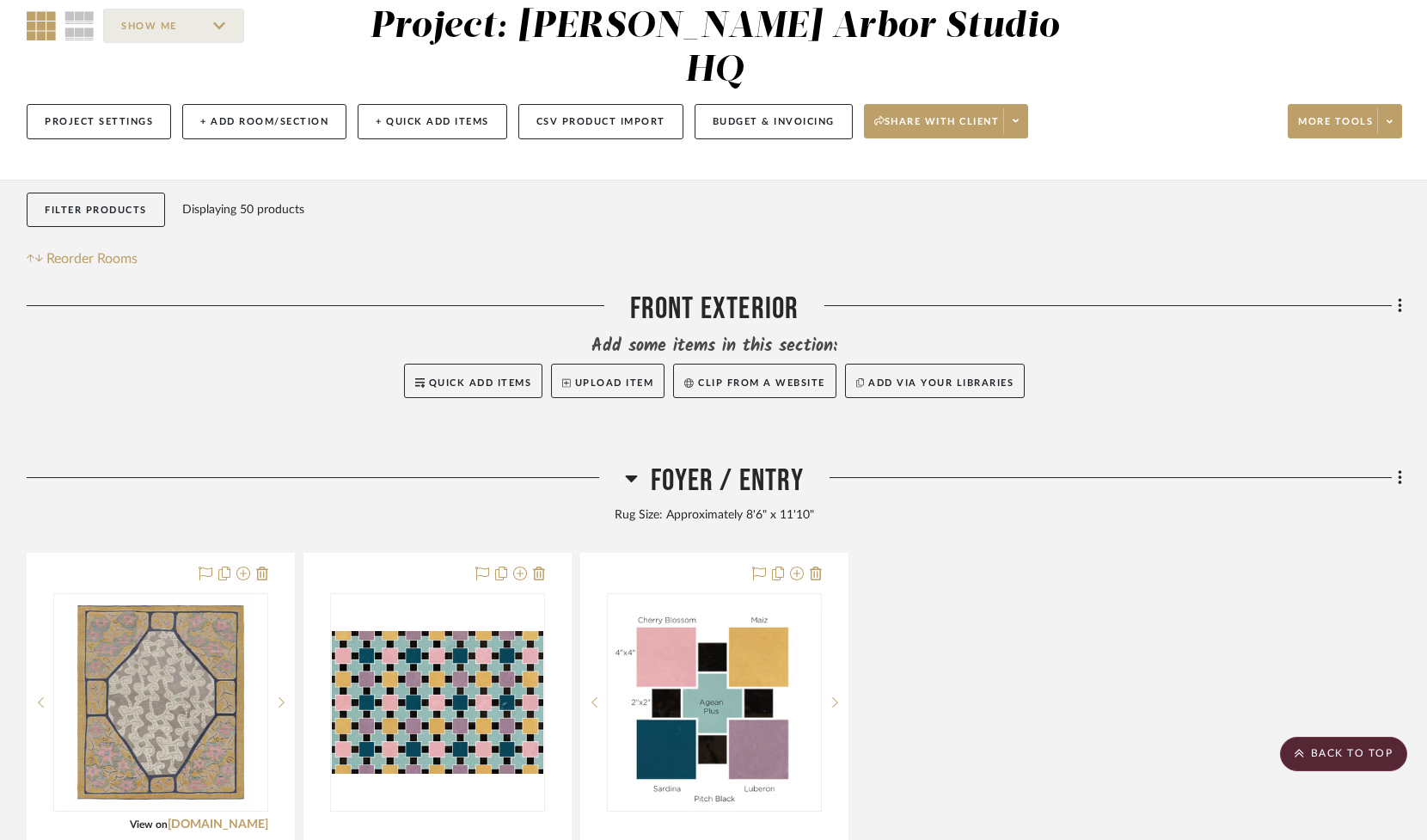
scroll to position [0, 0]
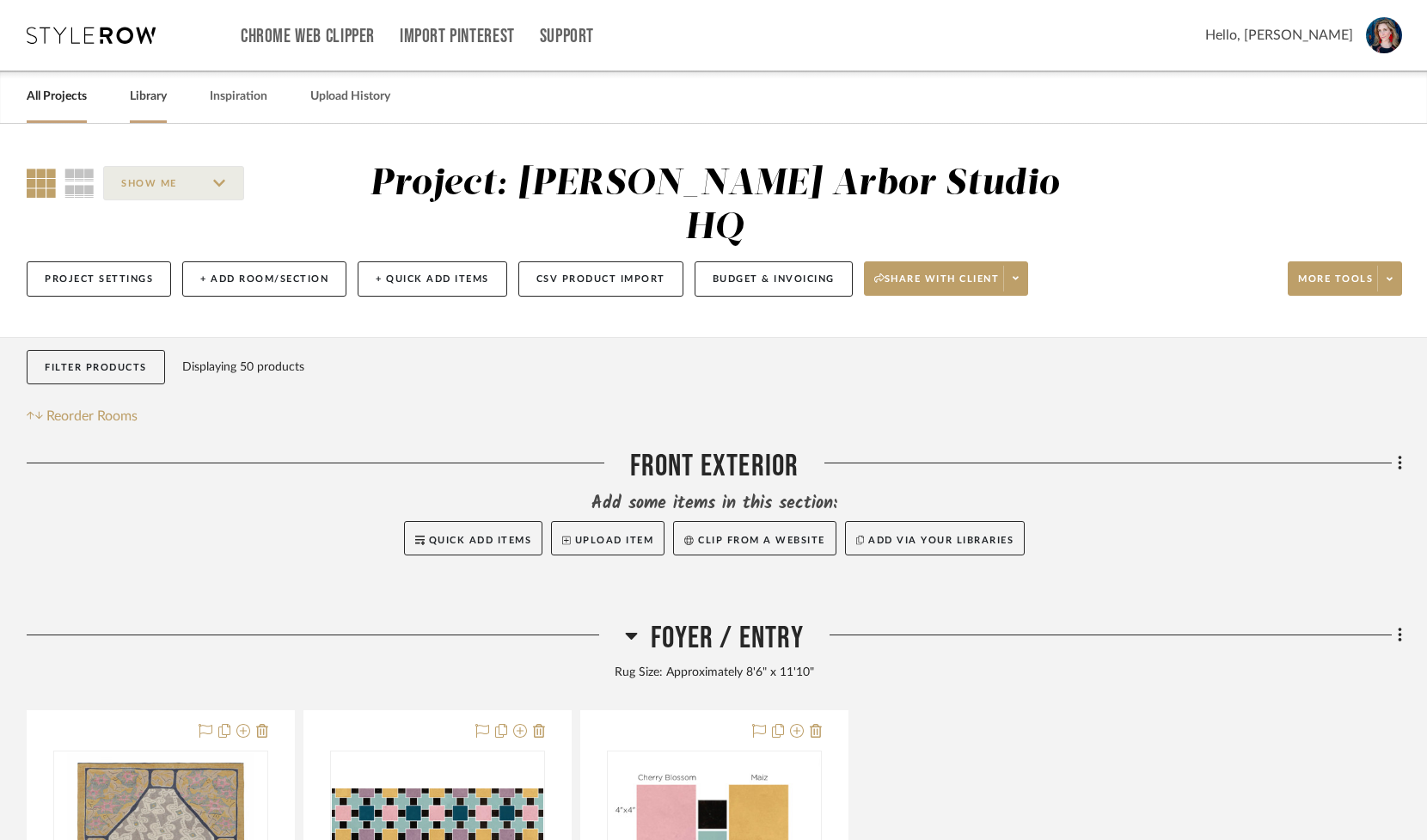
click at [146, 102] on link "Library" at bounding box center [148, 97] width 37 height 23
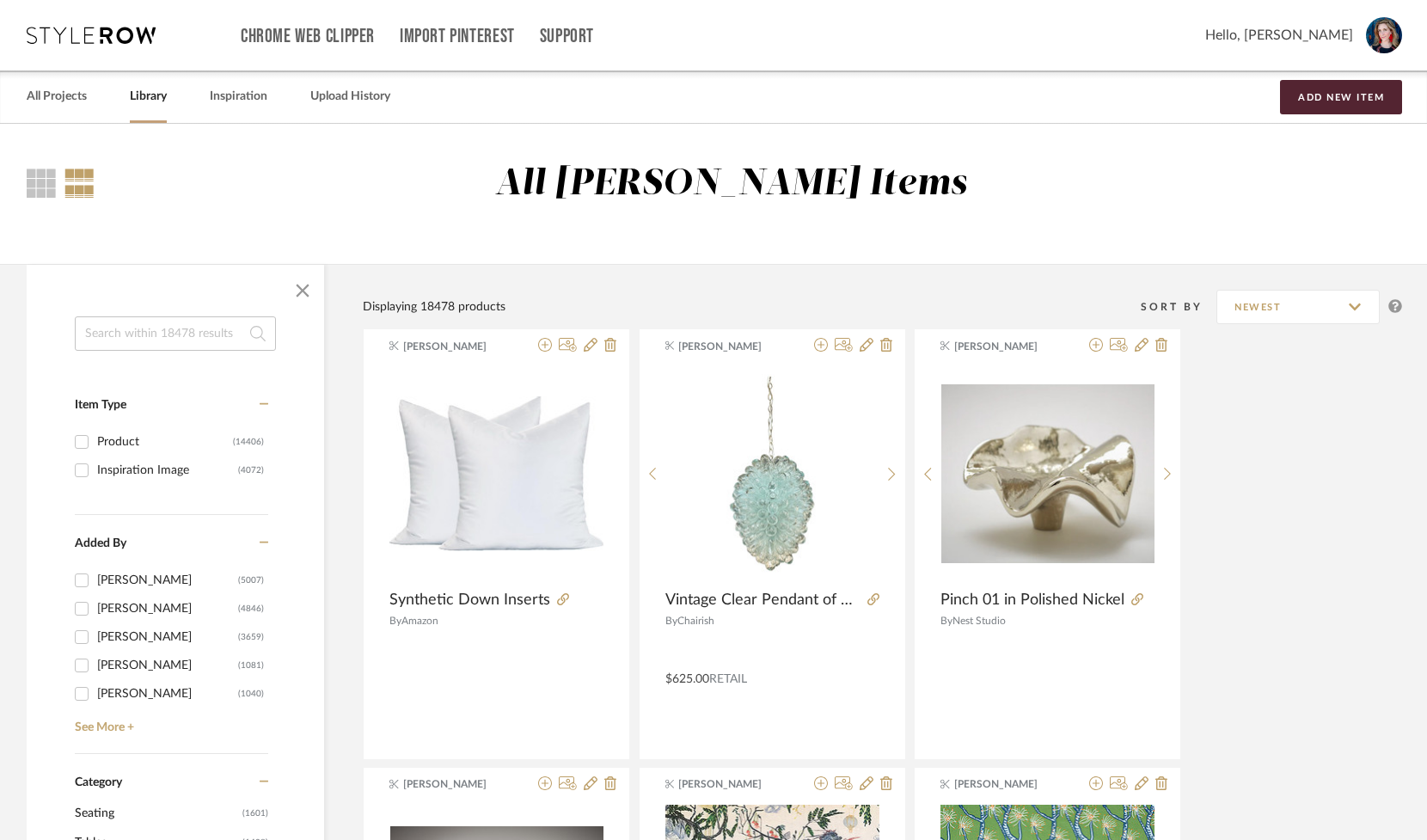
click at [175, 339] on input at bounding box center [175, 333] width 201 height 34
paste input "[PERSON_NAME] Console"
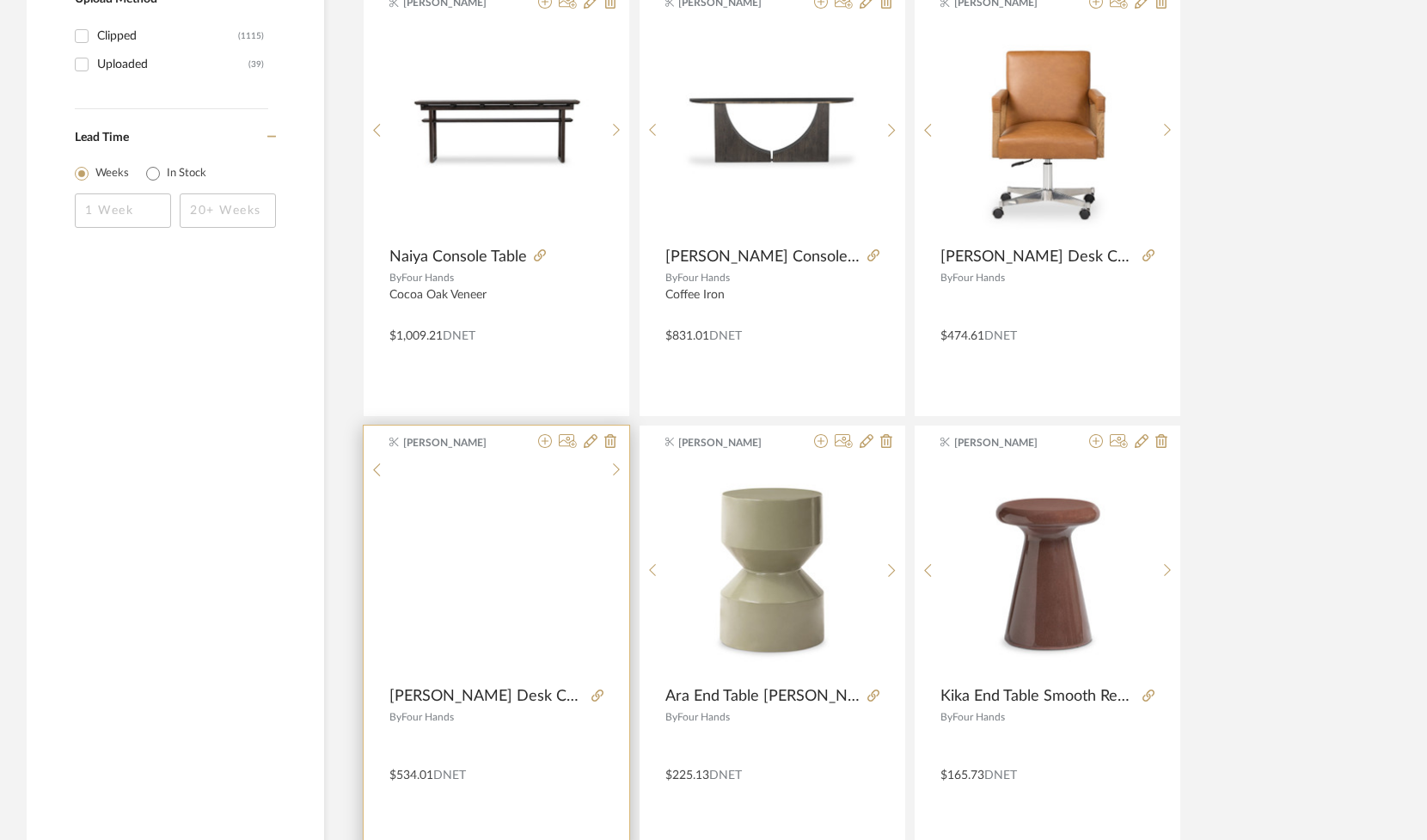
scroll to position [1716, 0]
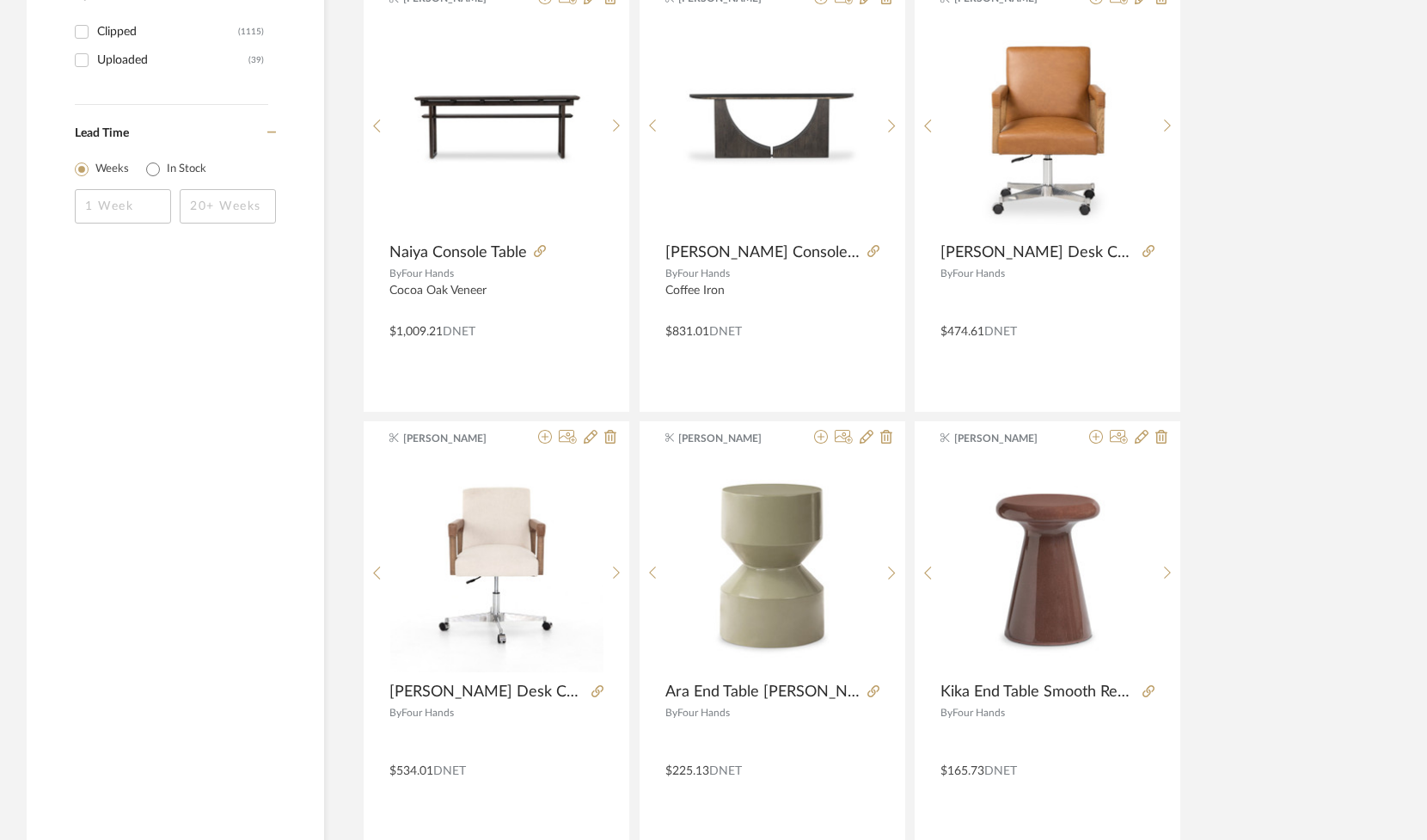
type input "[PERSON_NAME] Console"
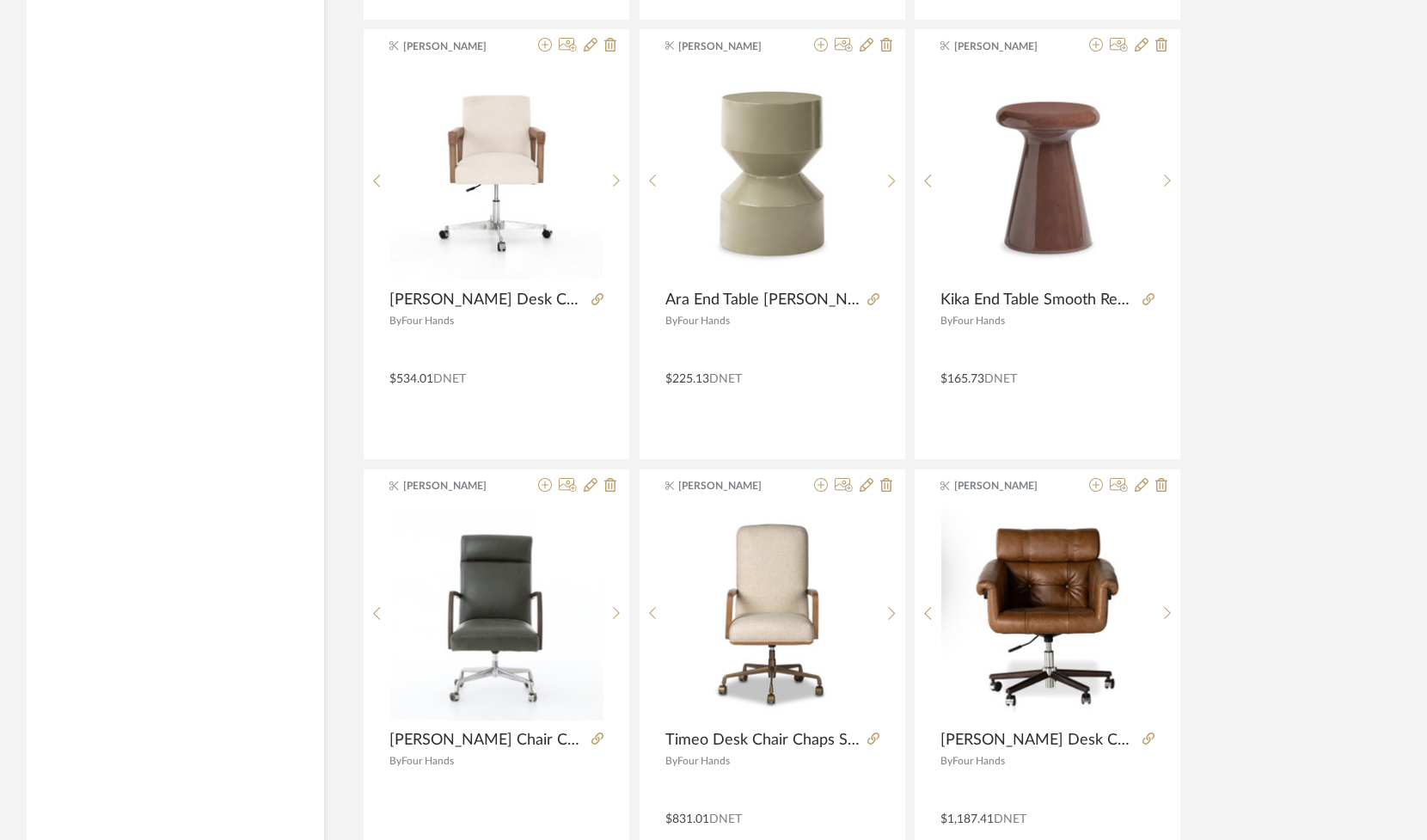
scroll to position [2521, 0]
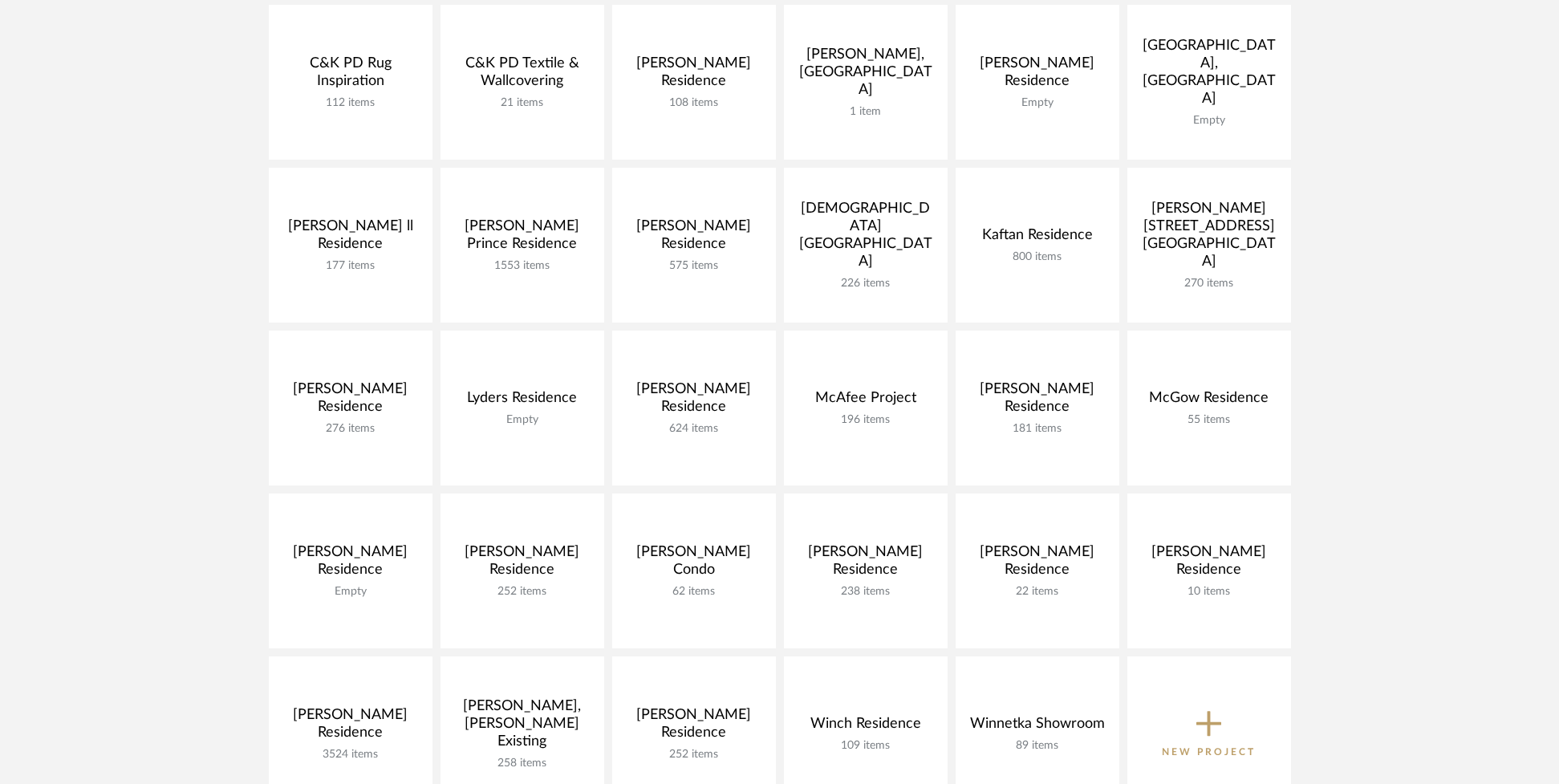
scroll to position [464, 0]
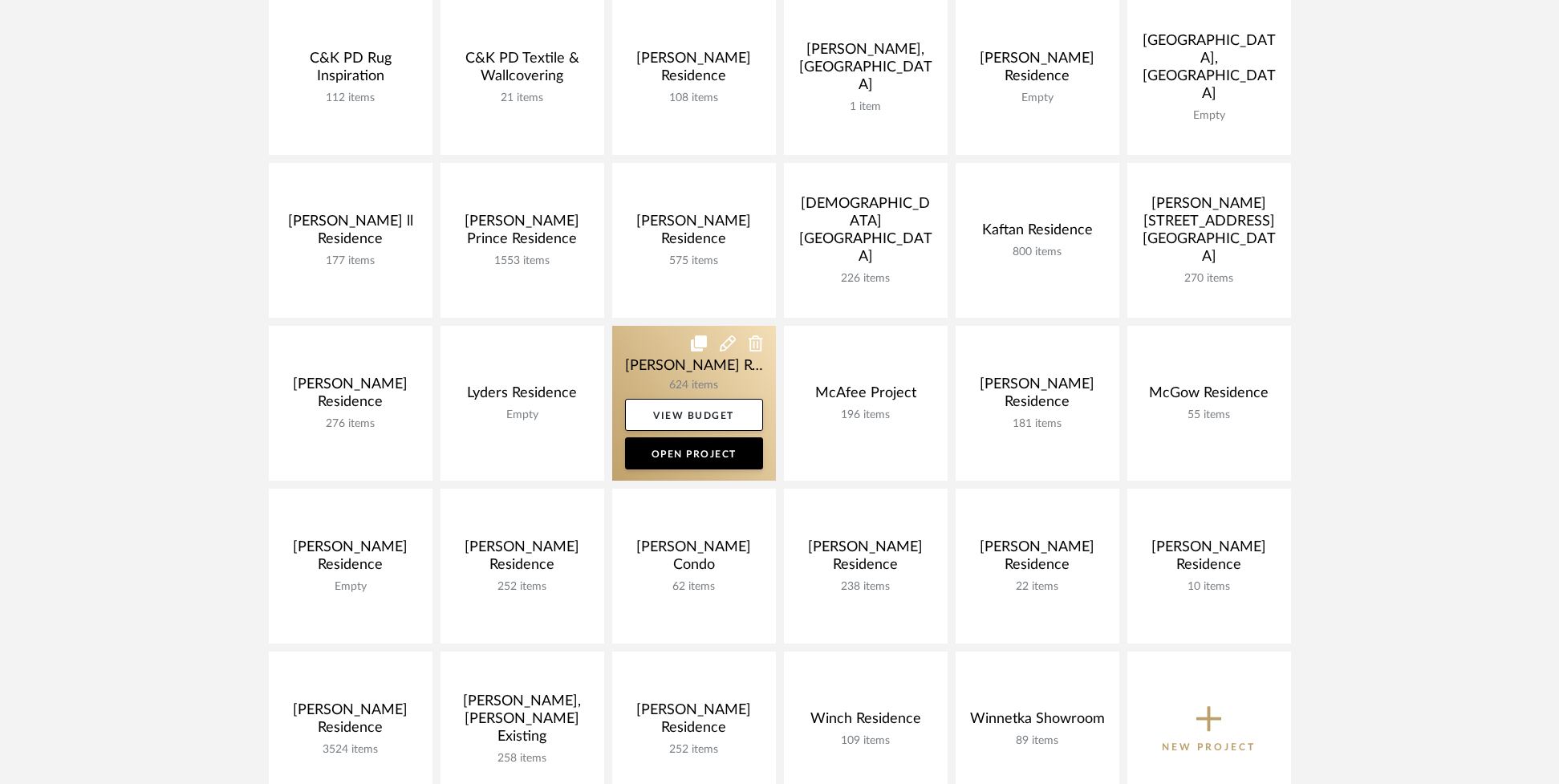
click at [655, 385] on link at bounding box center [693, 403] width 164 height 155
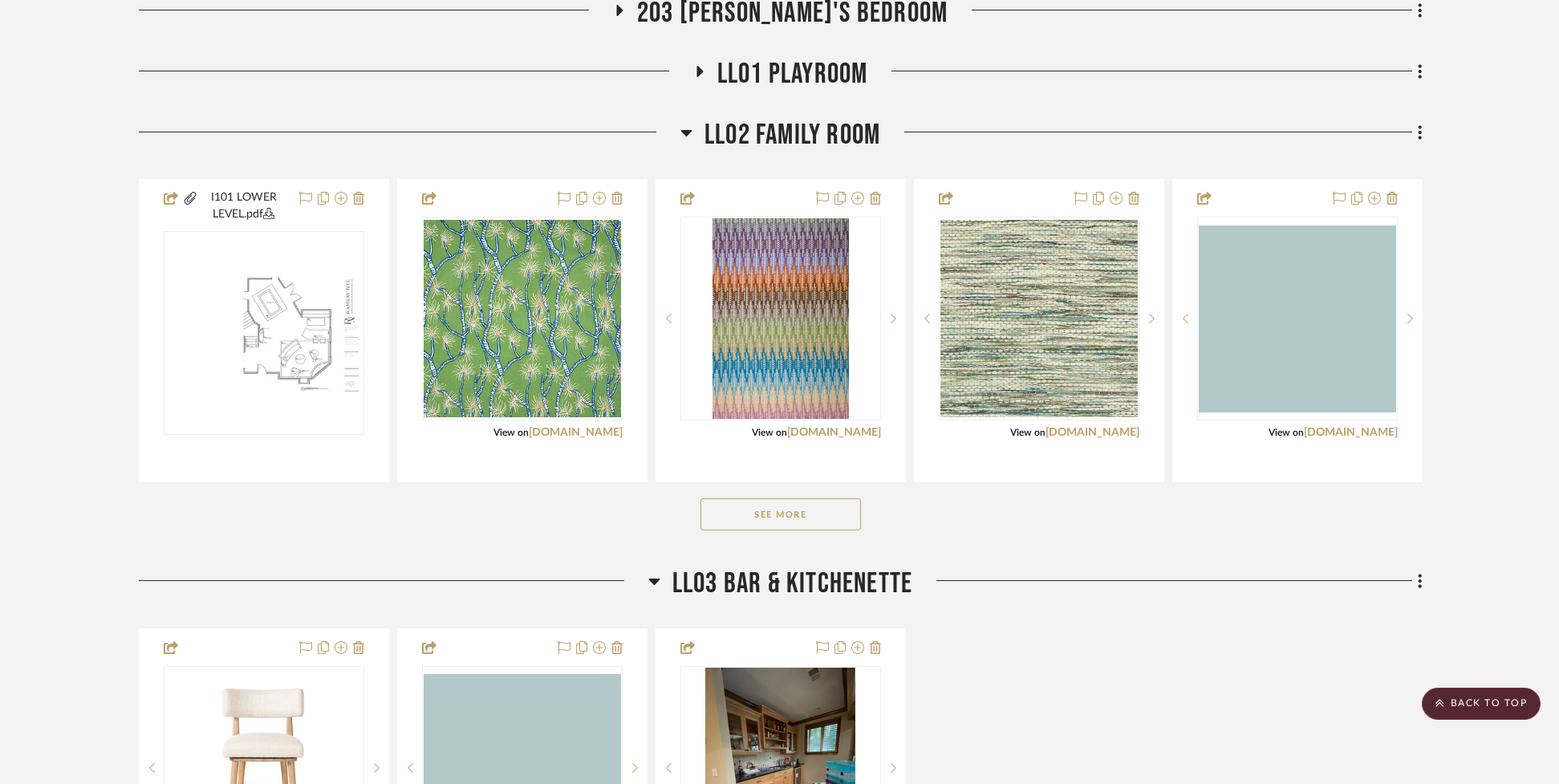
scroll to position [1761, 0]
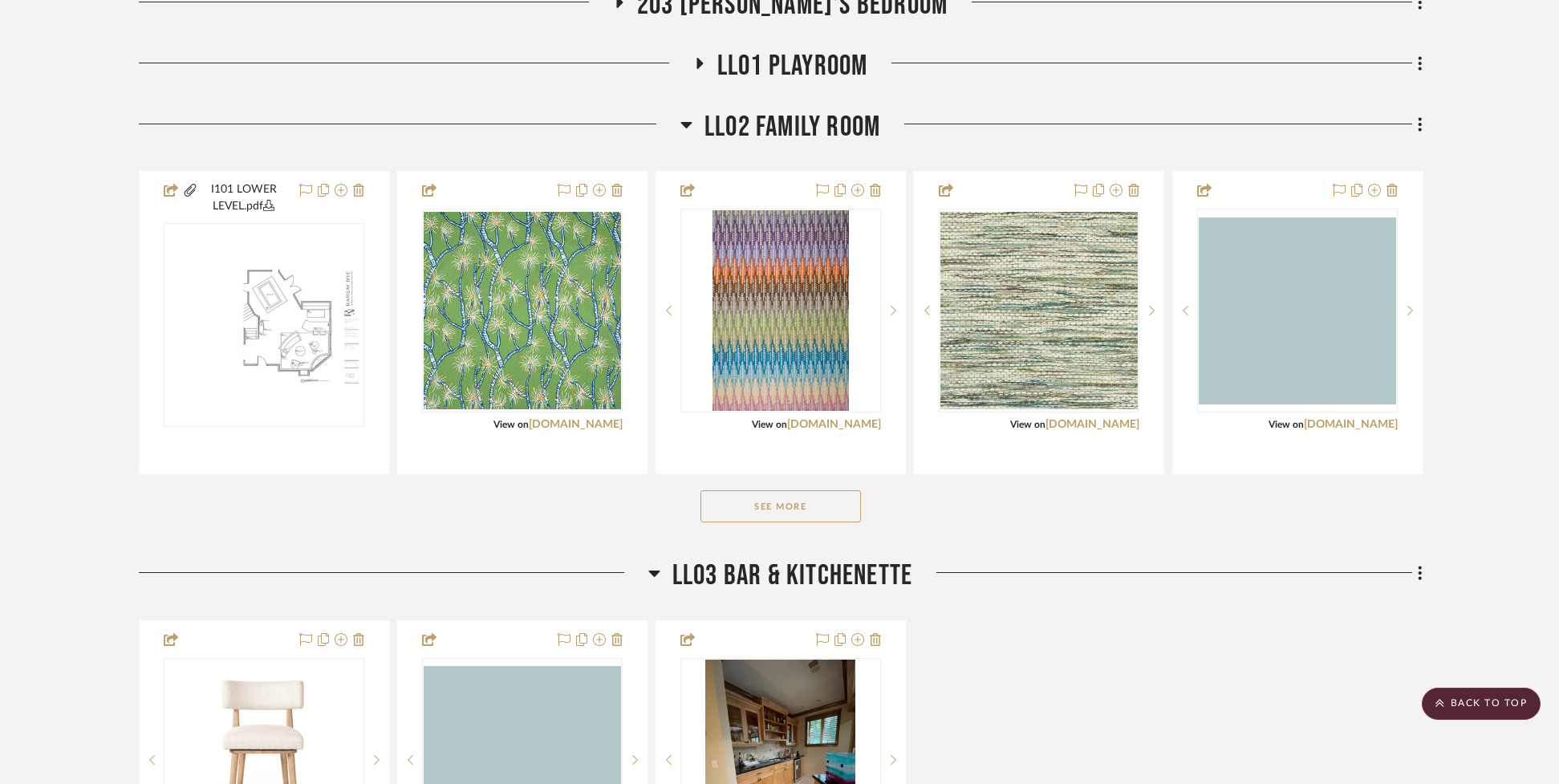
click at [738, 521] on button "See More" at bounding box center [780, 505] width 160 height 32
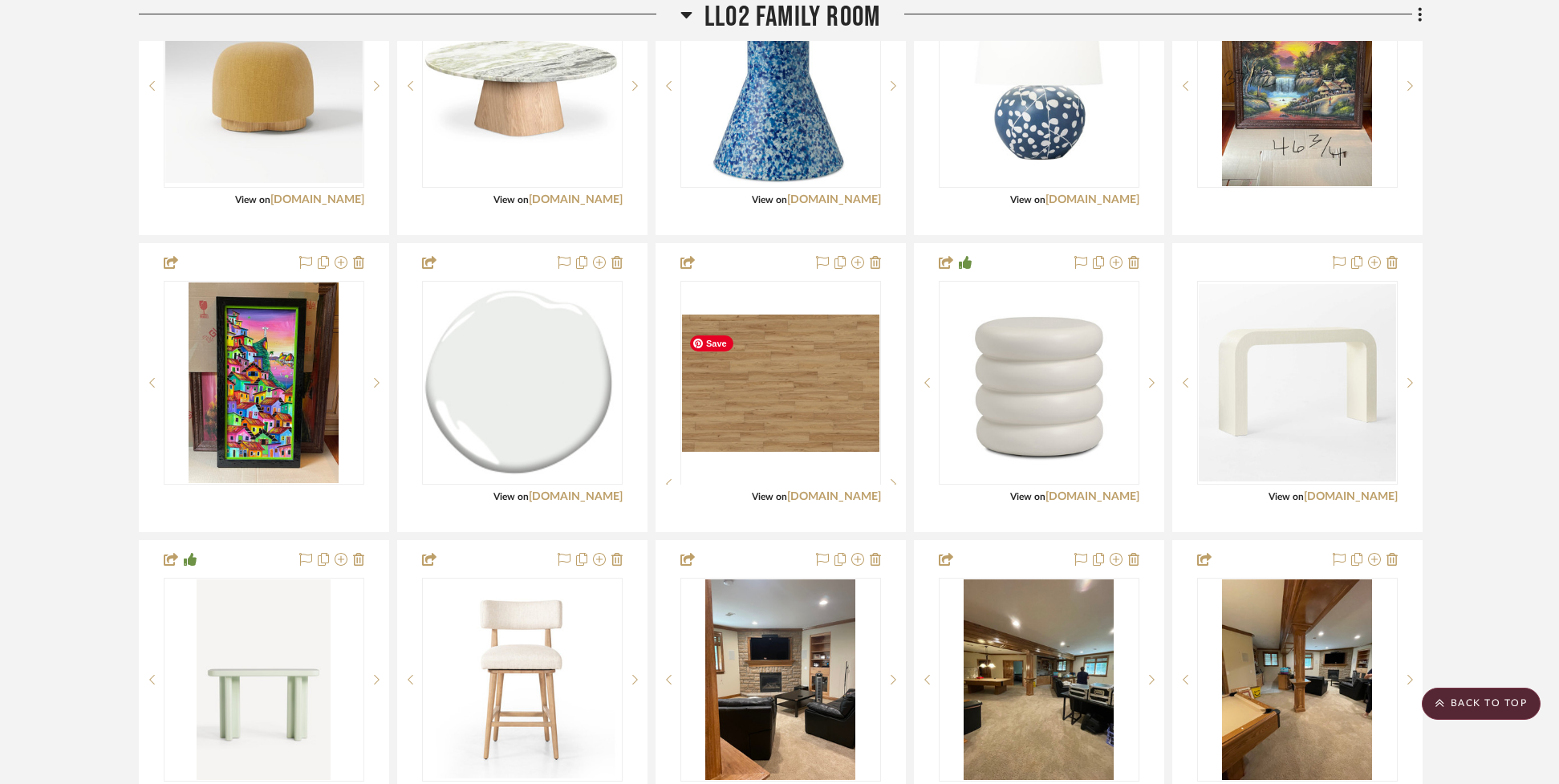
scroll to position [2592, 0]
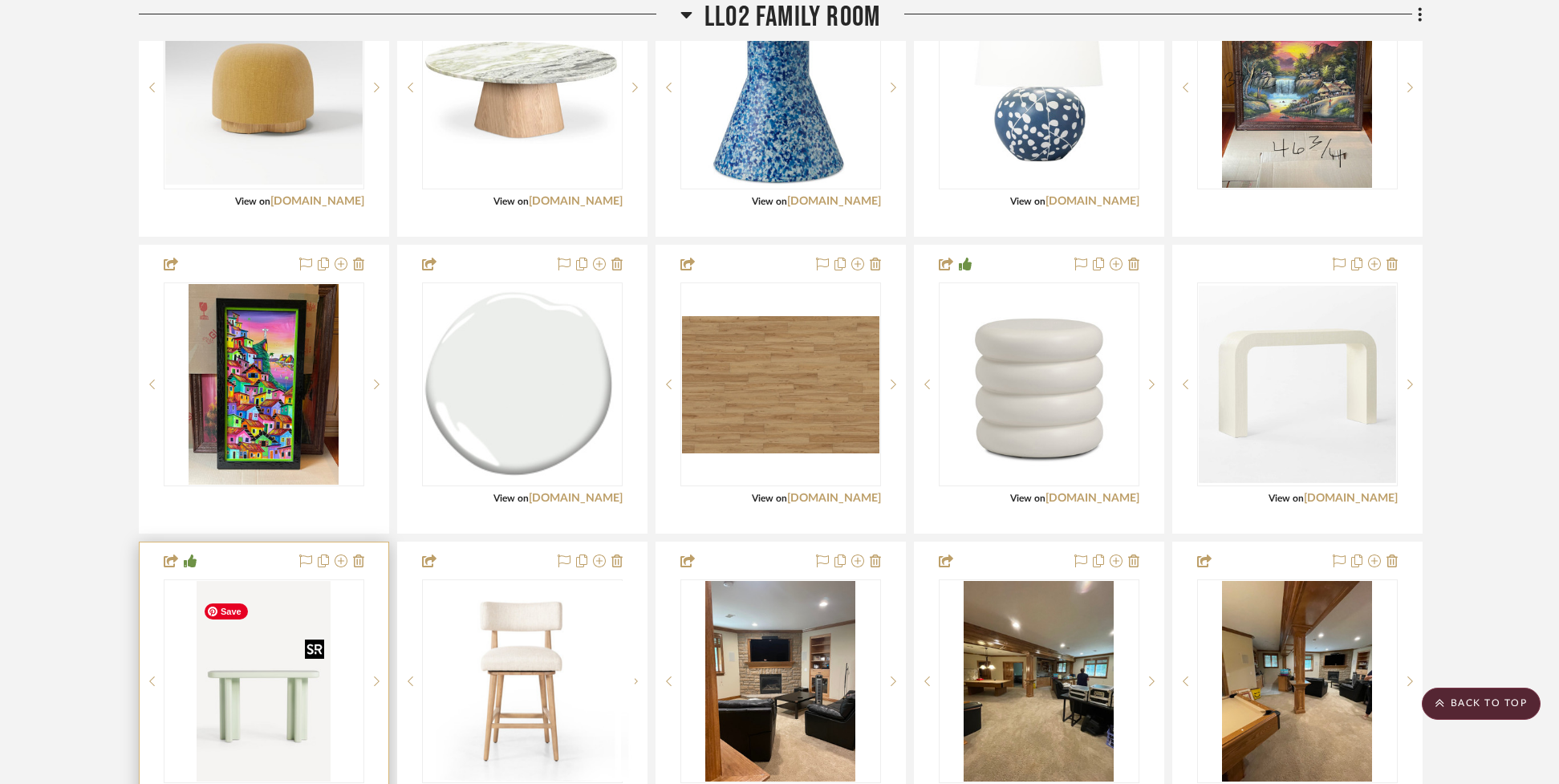
click at [0, 0] on img at bounding box center [0, 0] width 0 height 0
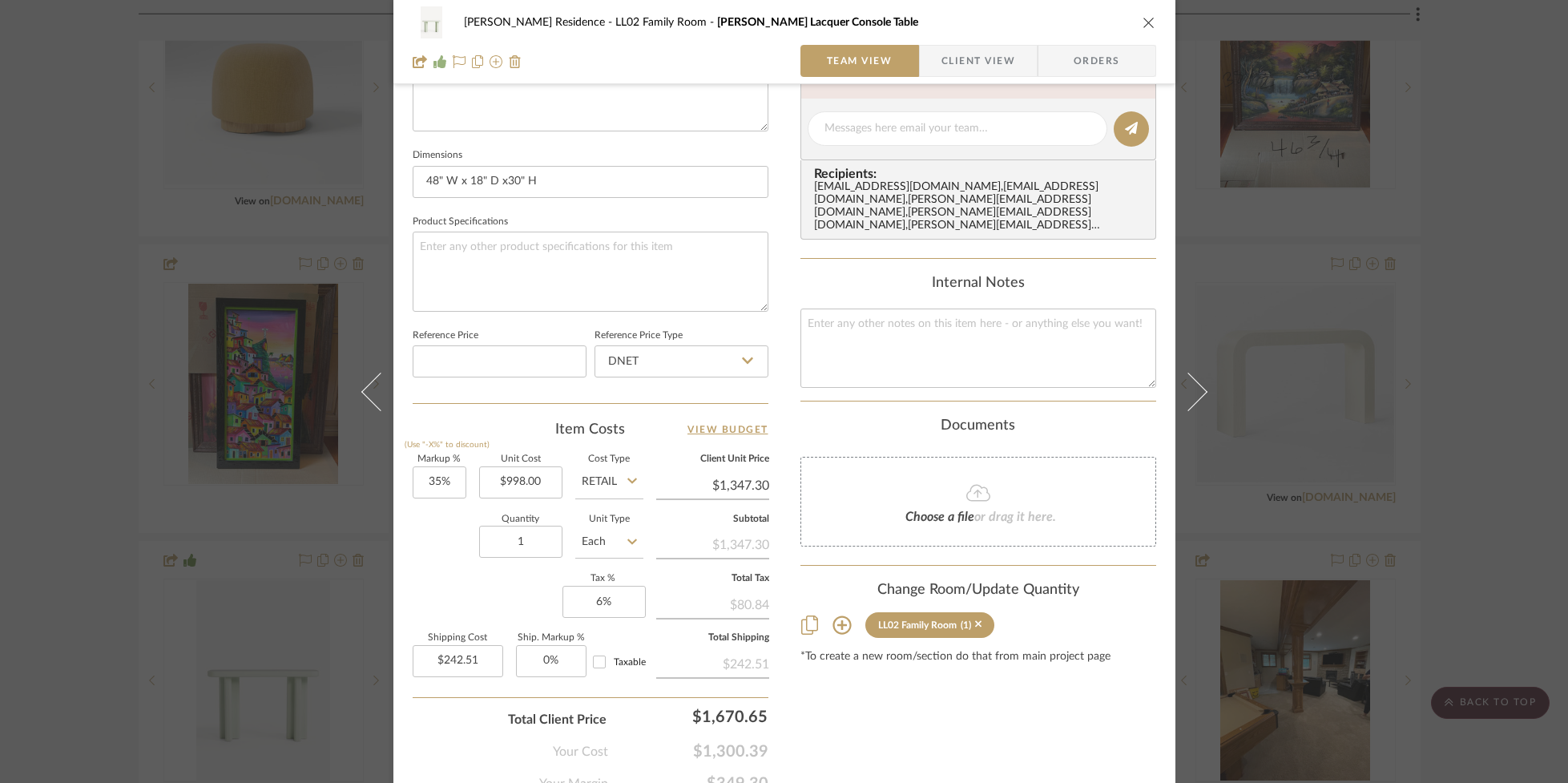
scroll to position [682, 0]
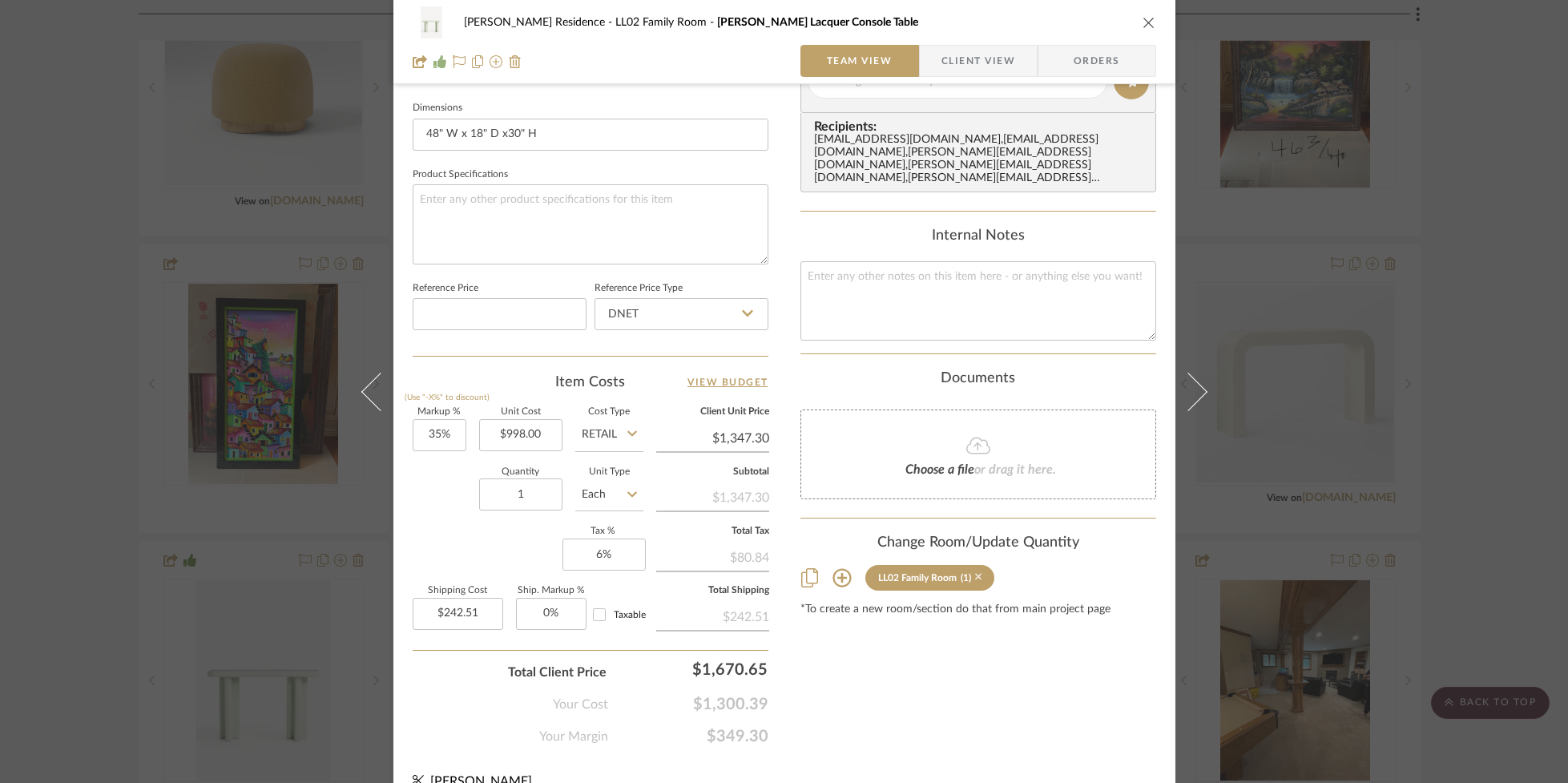
click at [975, 571] on icon at bounding box center [978, 577] width 7 height 11
click at [1142, 23] on icon "close" at bounding box center [1148, 23] width 13 height 13
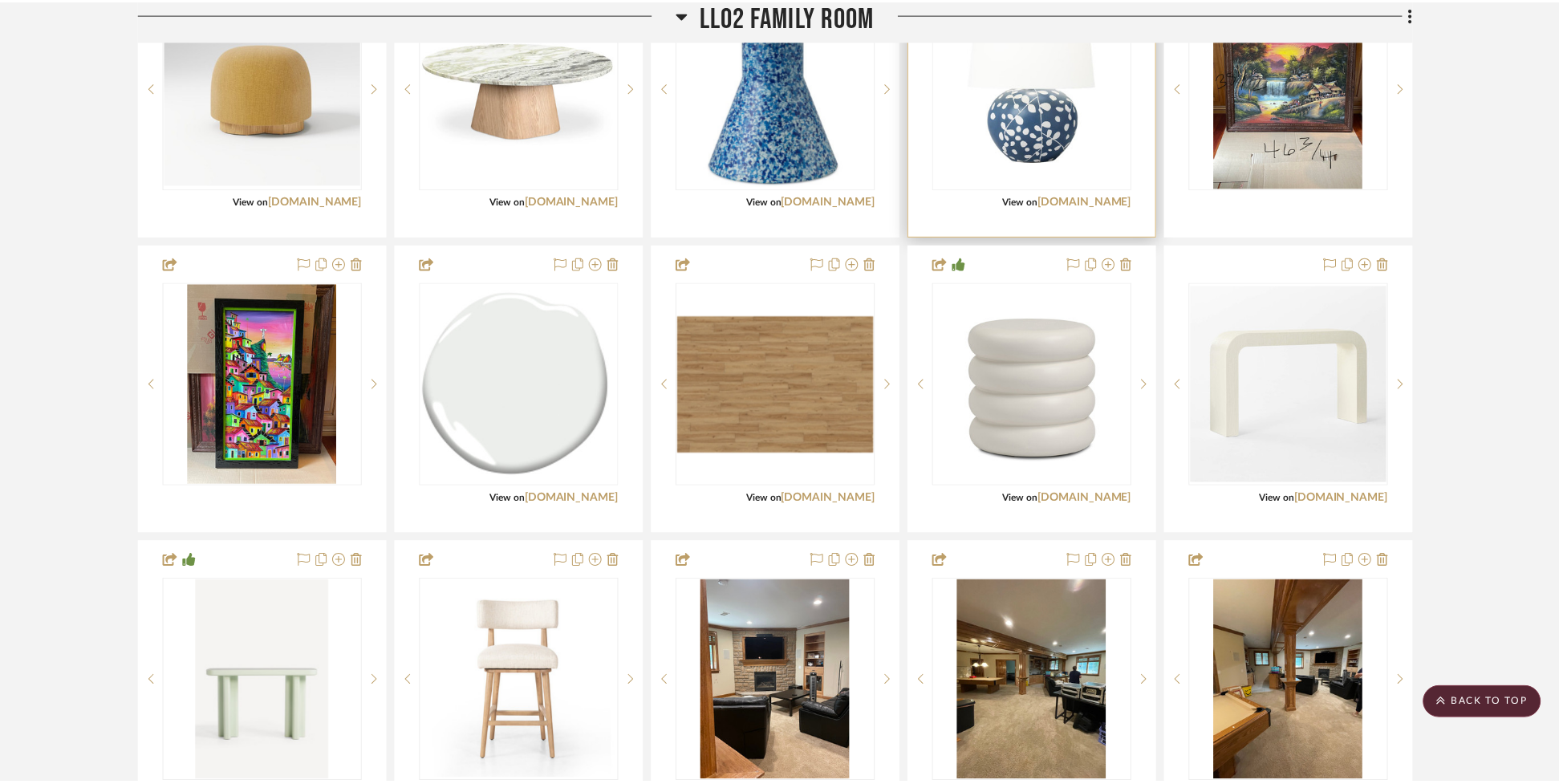
scroll to position [2592, 0]
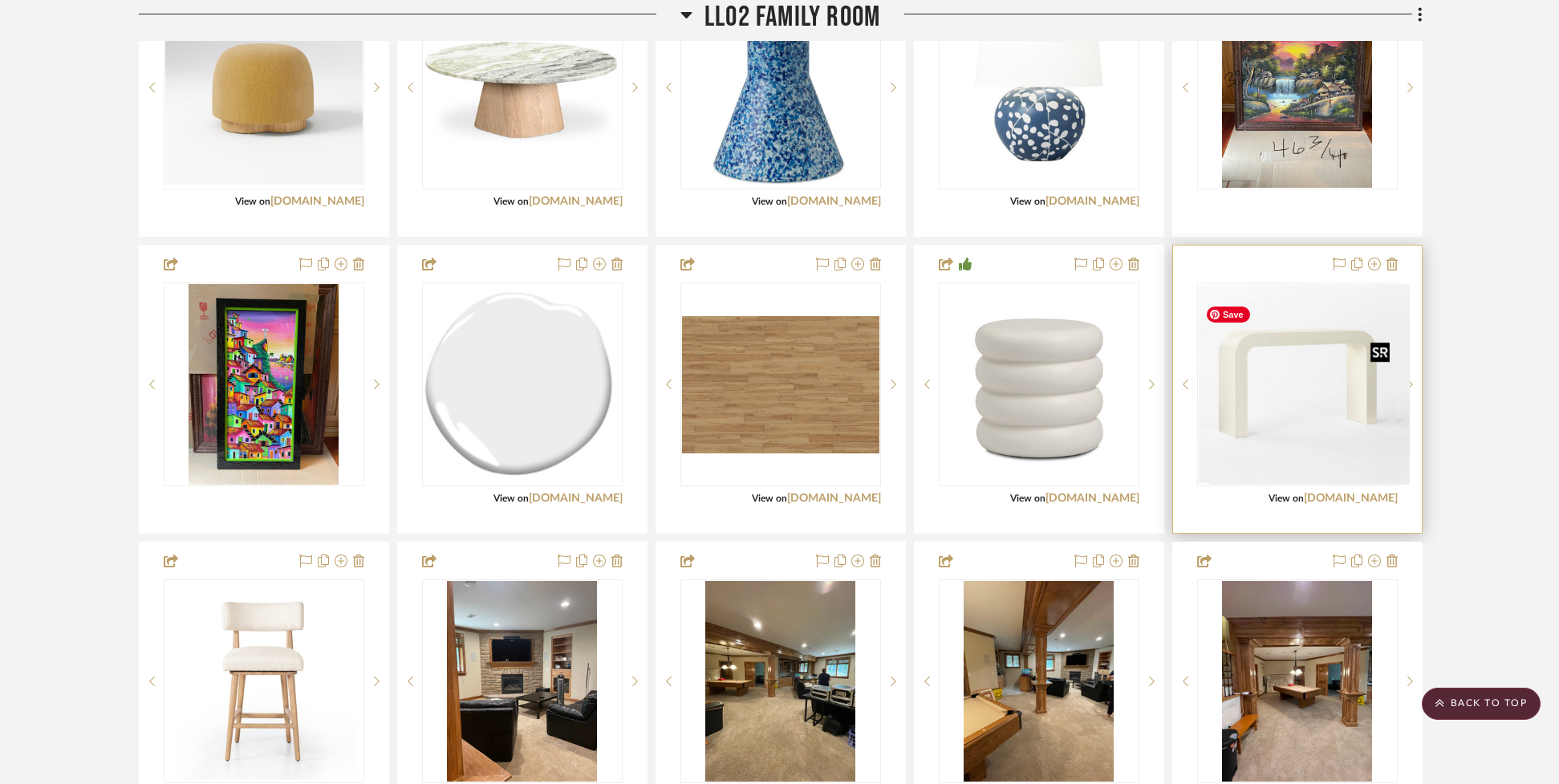
click at [1249, 385] on div at bounding box center [1297, 384] width 201 height 204
click at [1200, 395] on img "0" at bounding box center [1297, 384] width 197 height 197
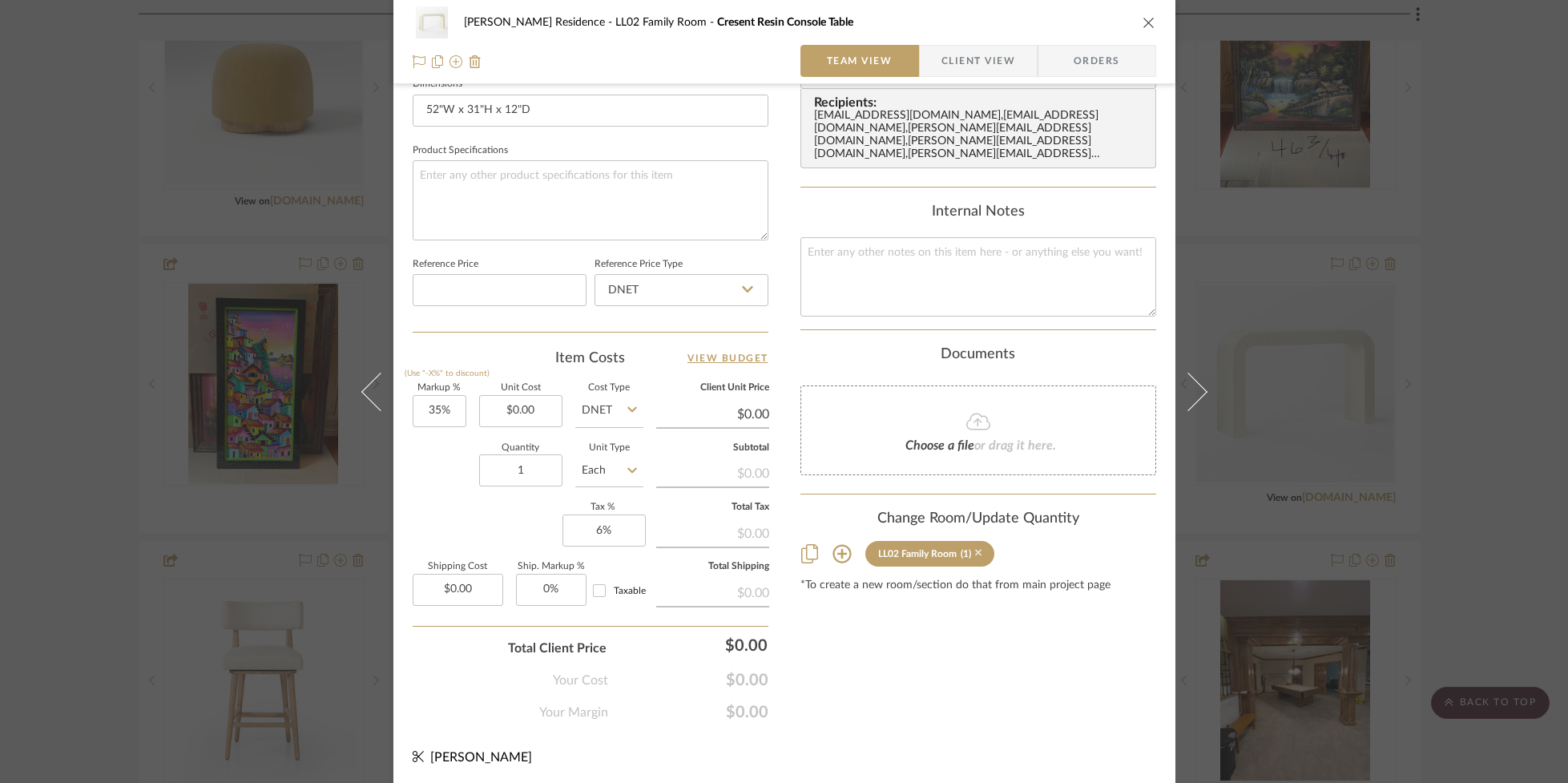
scroll to position [702, 0]
click at [975, 552] on icon at bounding box center [978, 557] width 7 height 11
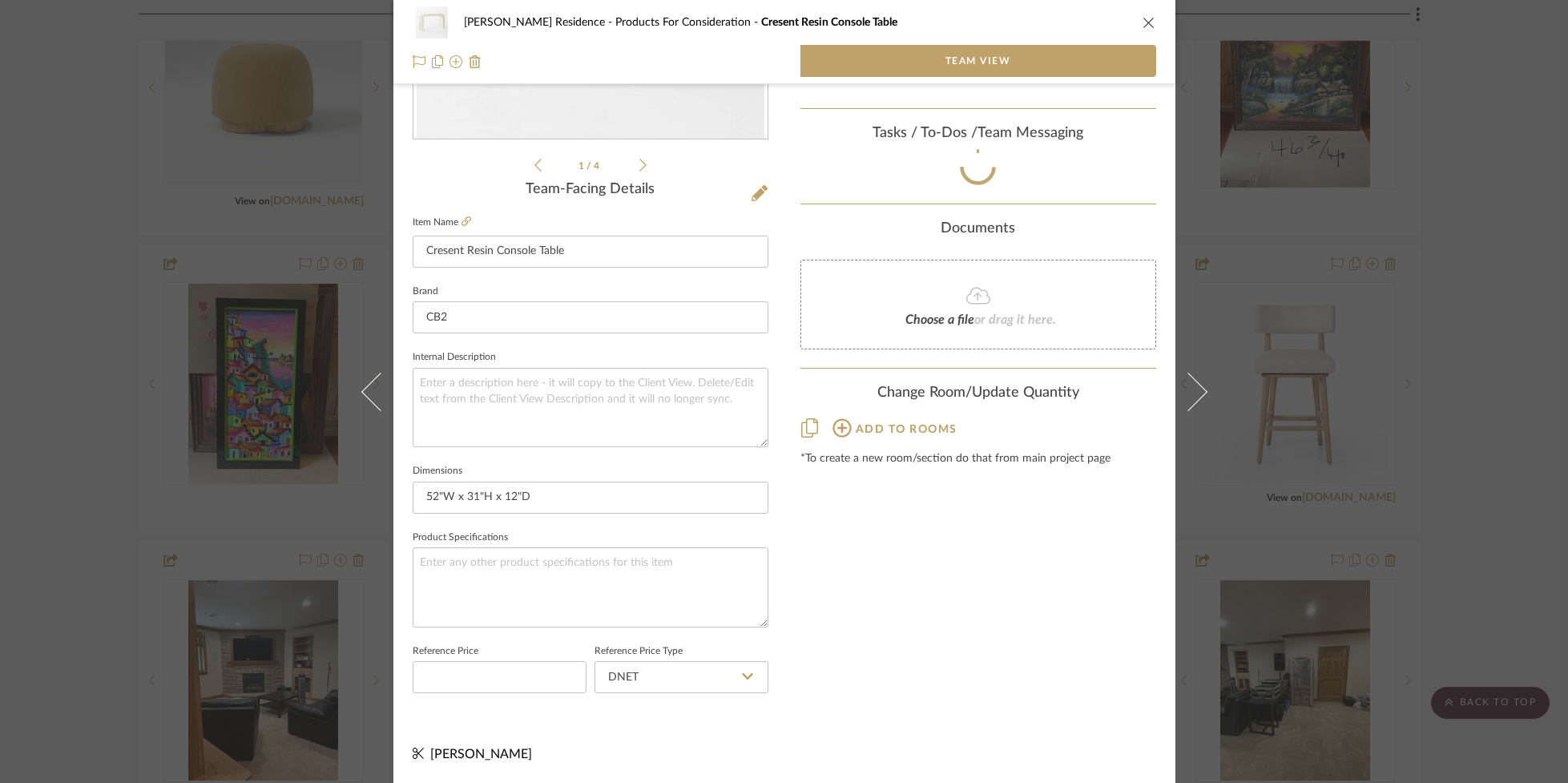
scroll to position [324, 0]
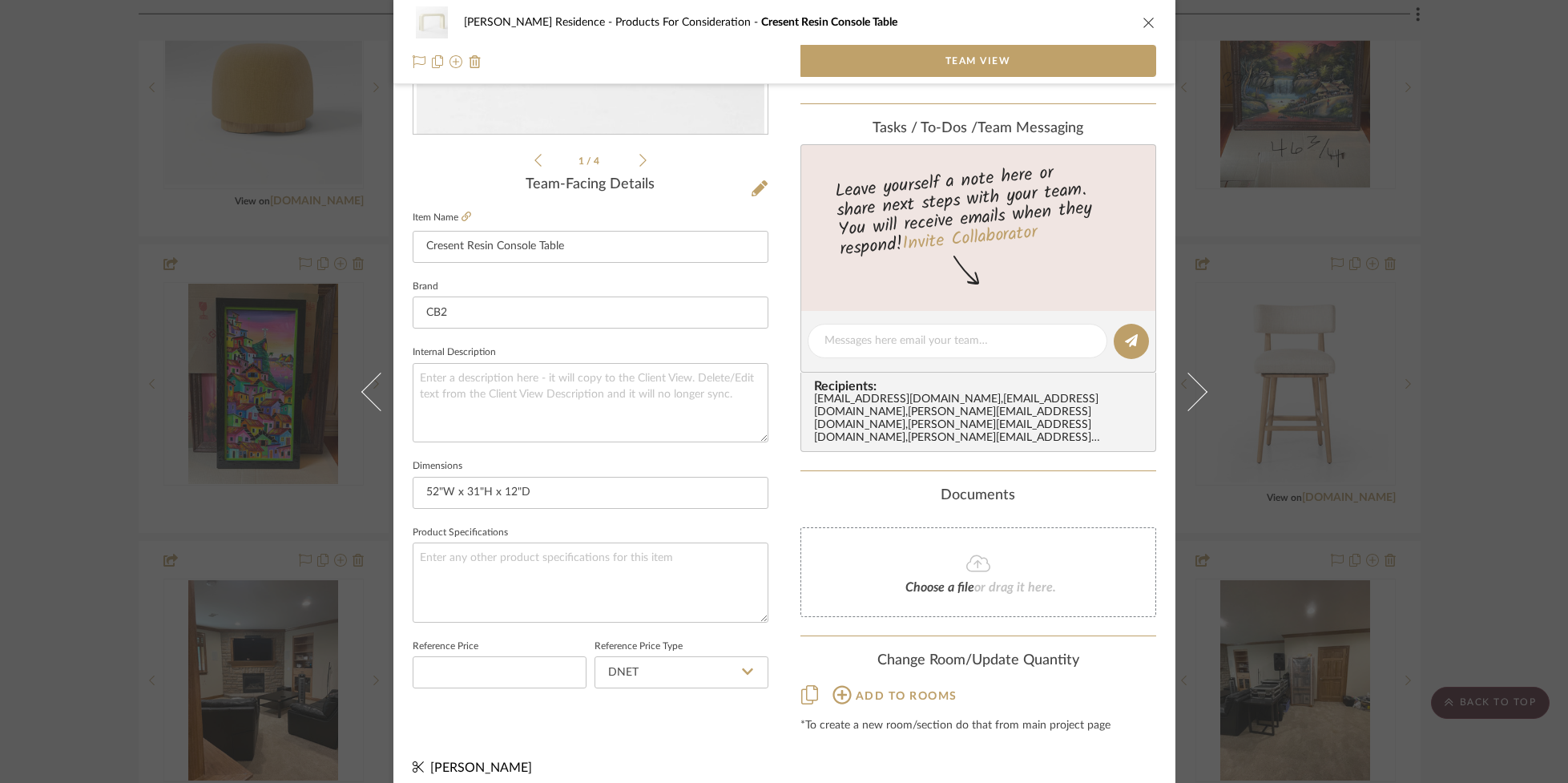
click at [1142, 19] on icon "close" at bounding box center [1148, 23] width 13 height 13
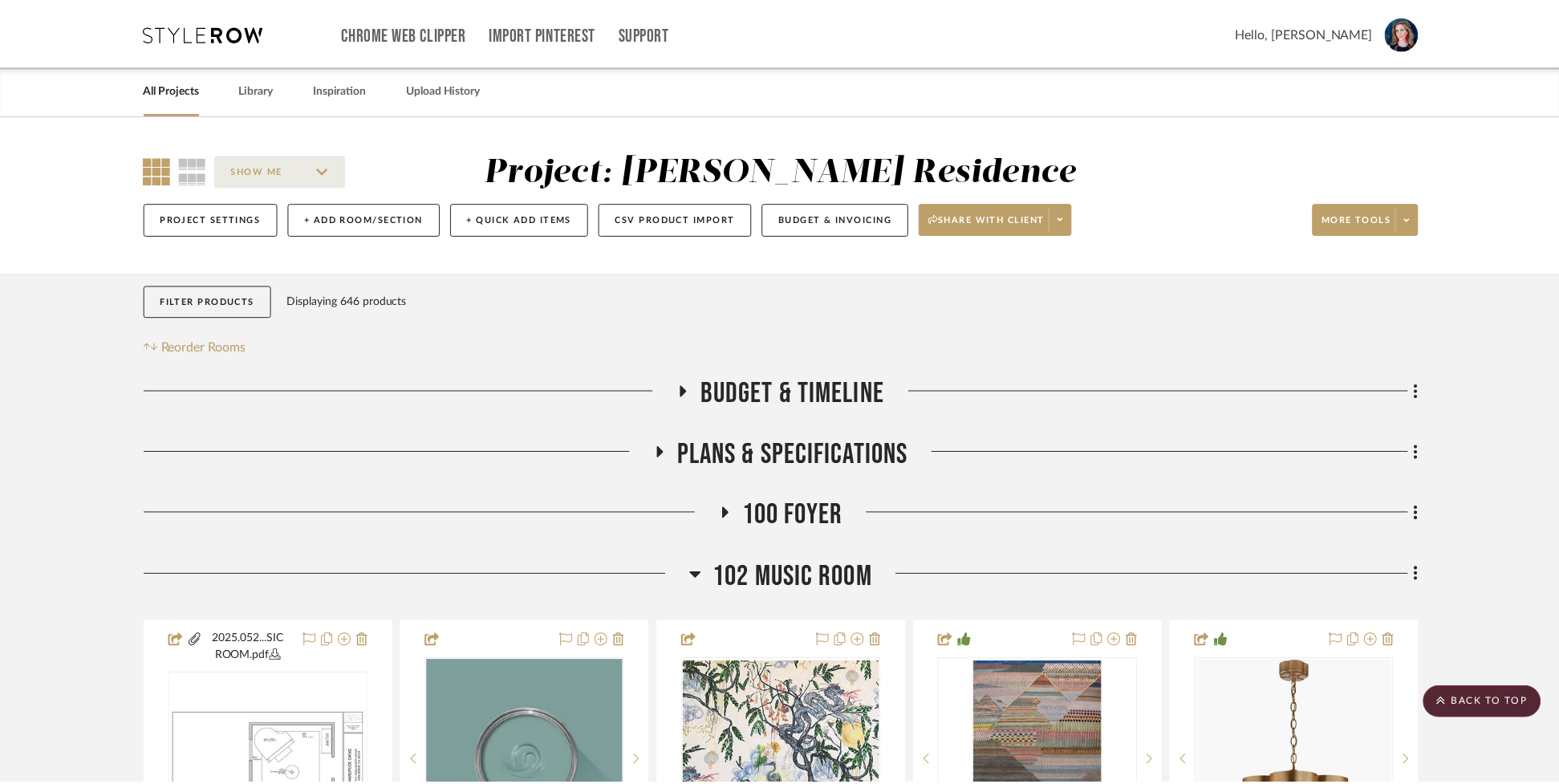
scroll to position [2592, 0]
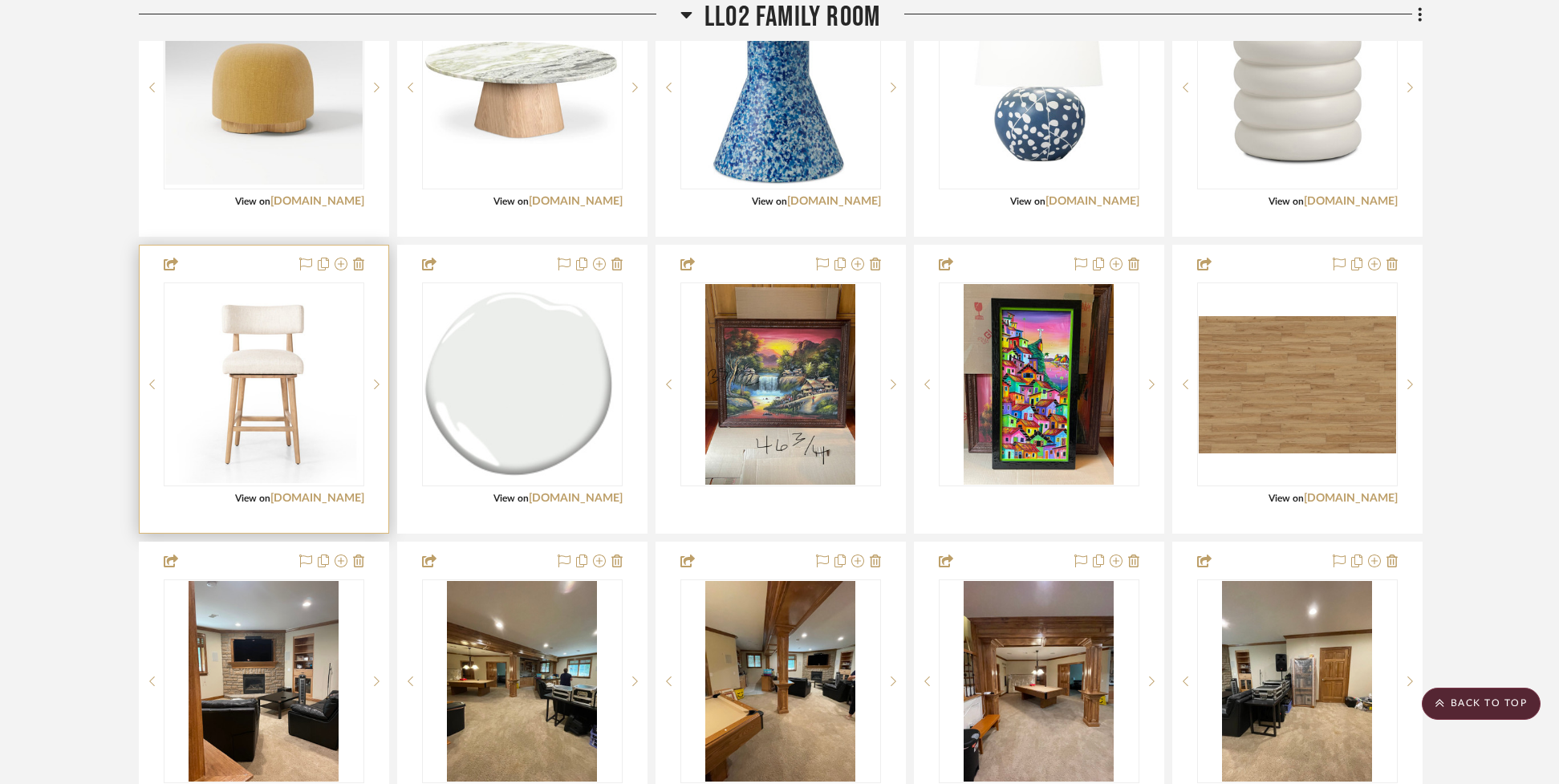
click at [258, 425] on img "0" at bounding box center [264, 384] width 197 height 197
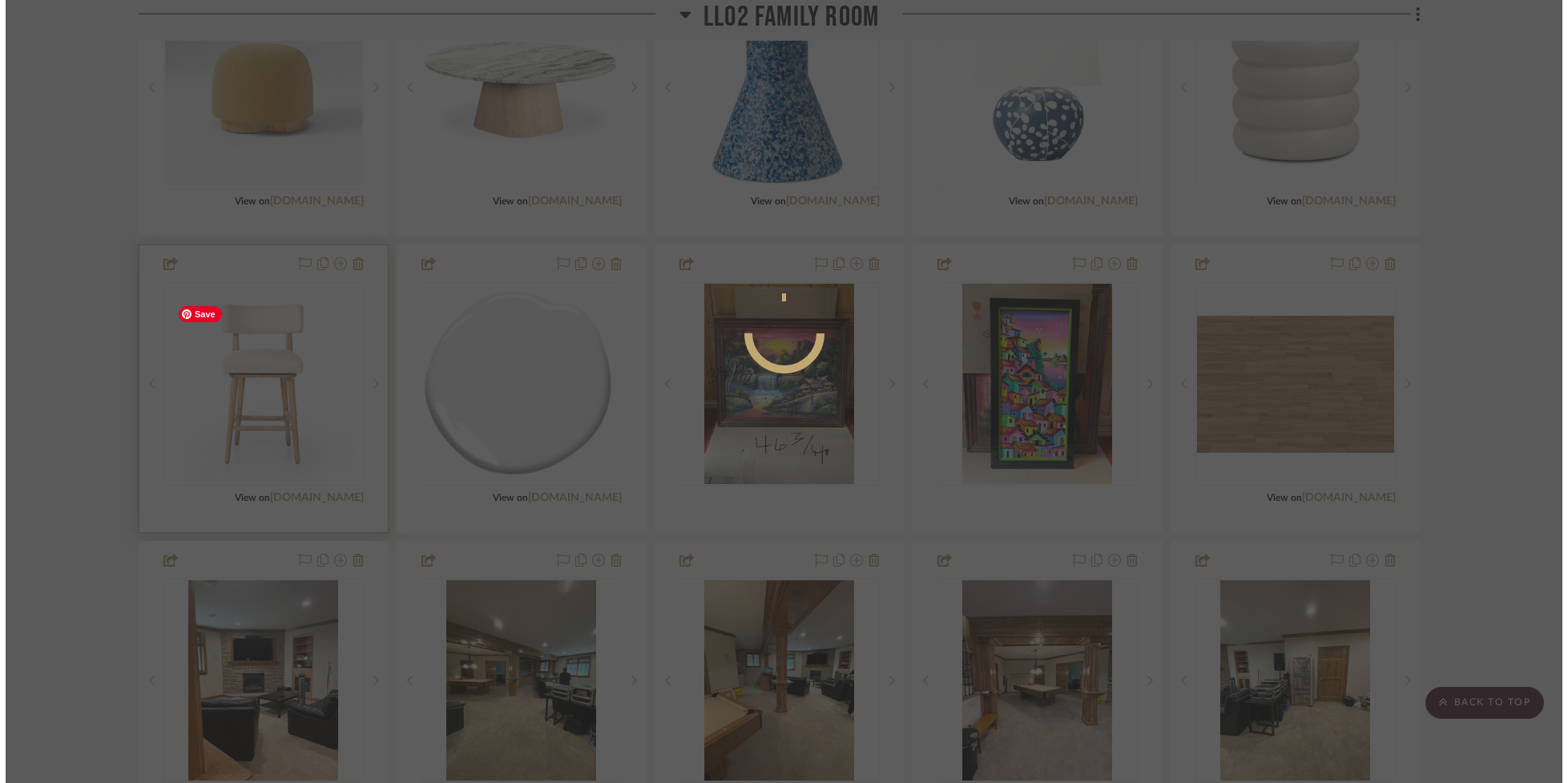
scroll to position [0, 0]
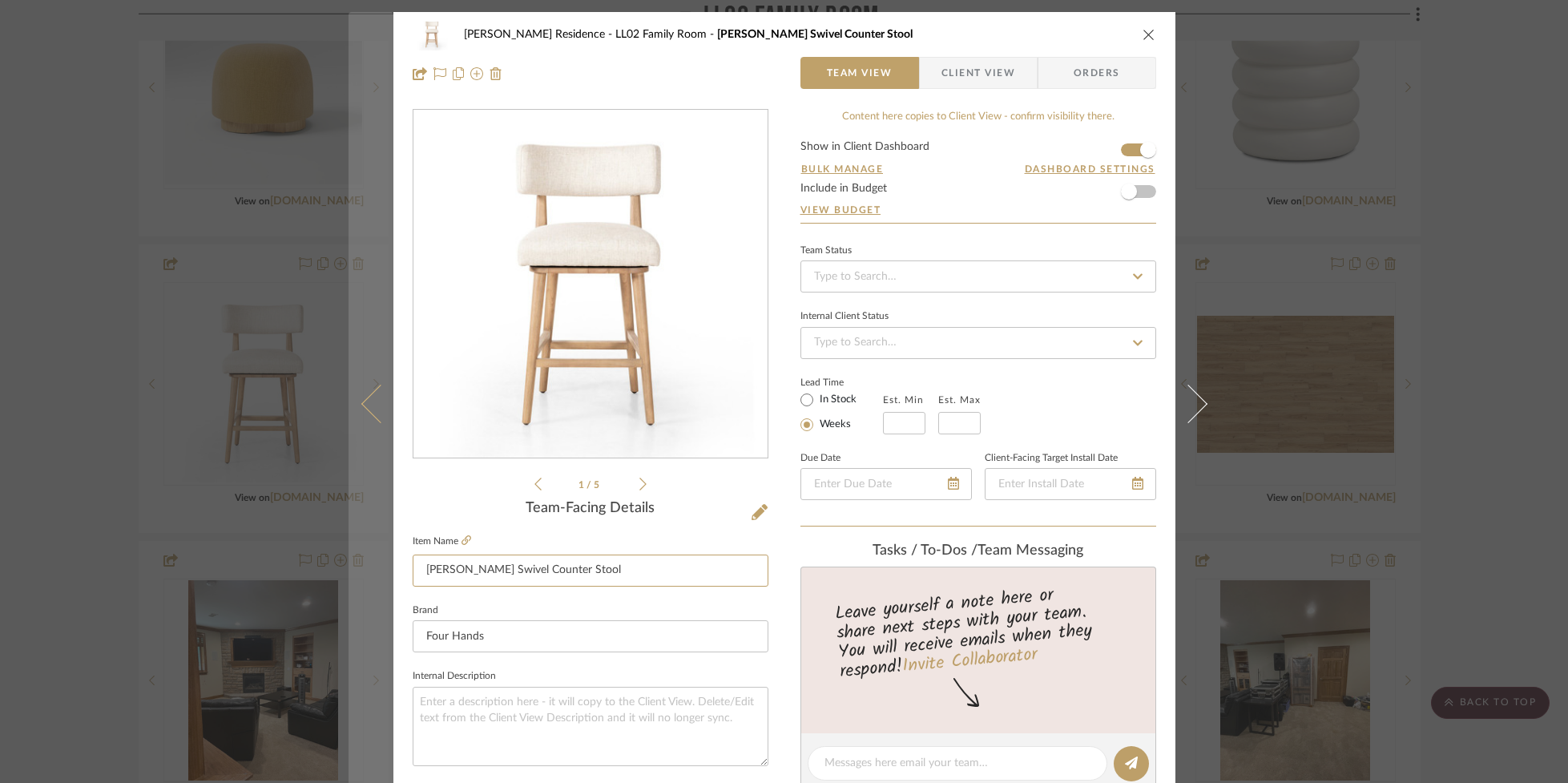
drag, startPoint x: 562, startPoint y: 573, endPoint x: 345, endPoint y: 565, distance: 217.1
click at [348, 565] on mat-dialog-content "[PERSON_NAME] Residence LL02 Family Room [PERSON_NAME] Swivel Counter Stool Tea…" at bounding box center [784, 751] width 872 height 1479
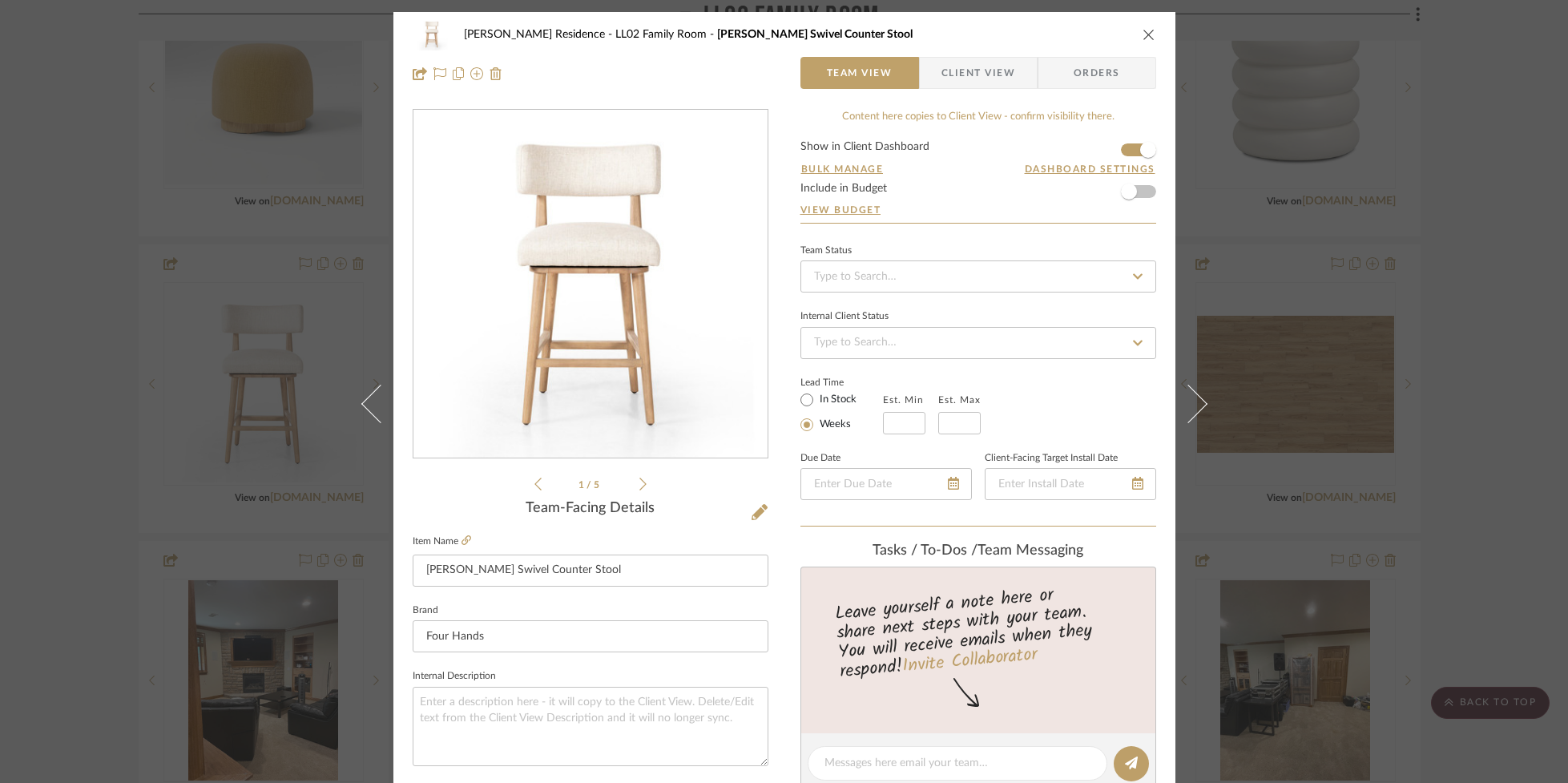
drag, startPoint x: 1139, startPoint y: 33, endPoint x: 1129, endPoint y: 41, distance: 12.8
click at [1142, 32] on icon "close" at bounding box center [1148, 34] width 13 height 13
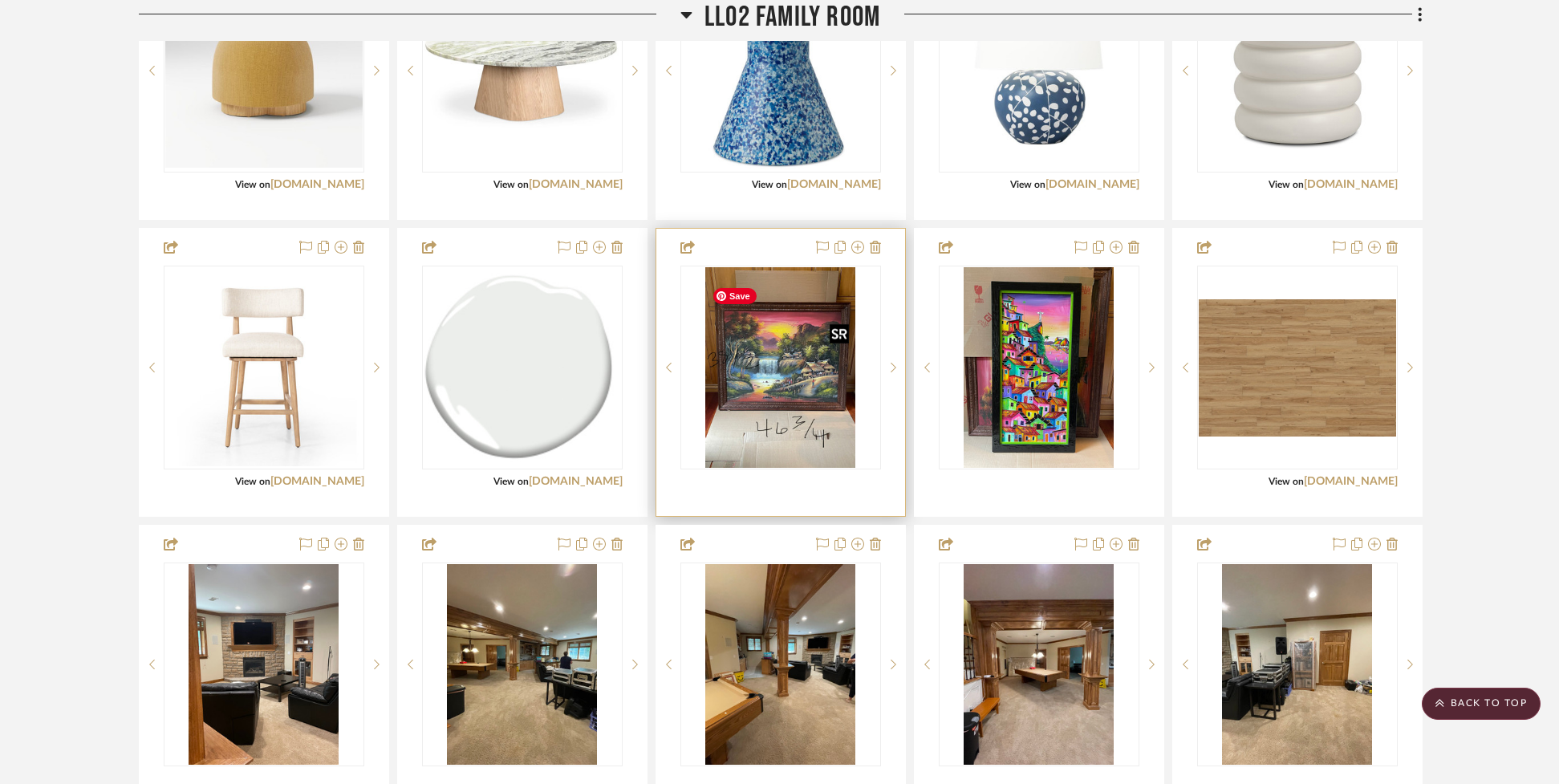
scroll to position [2606, 0]
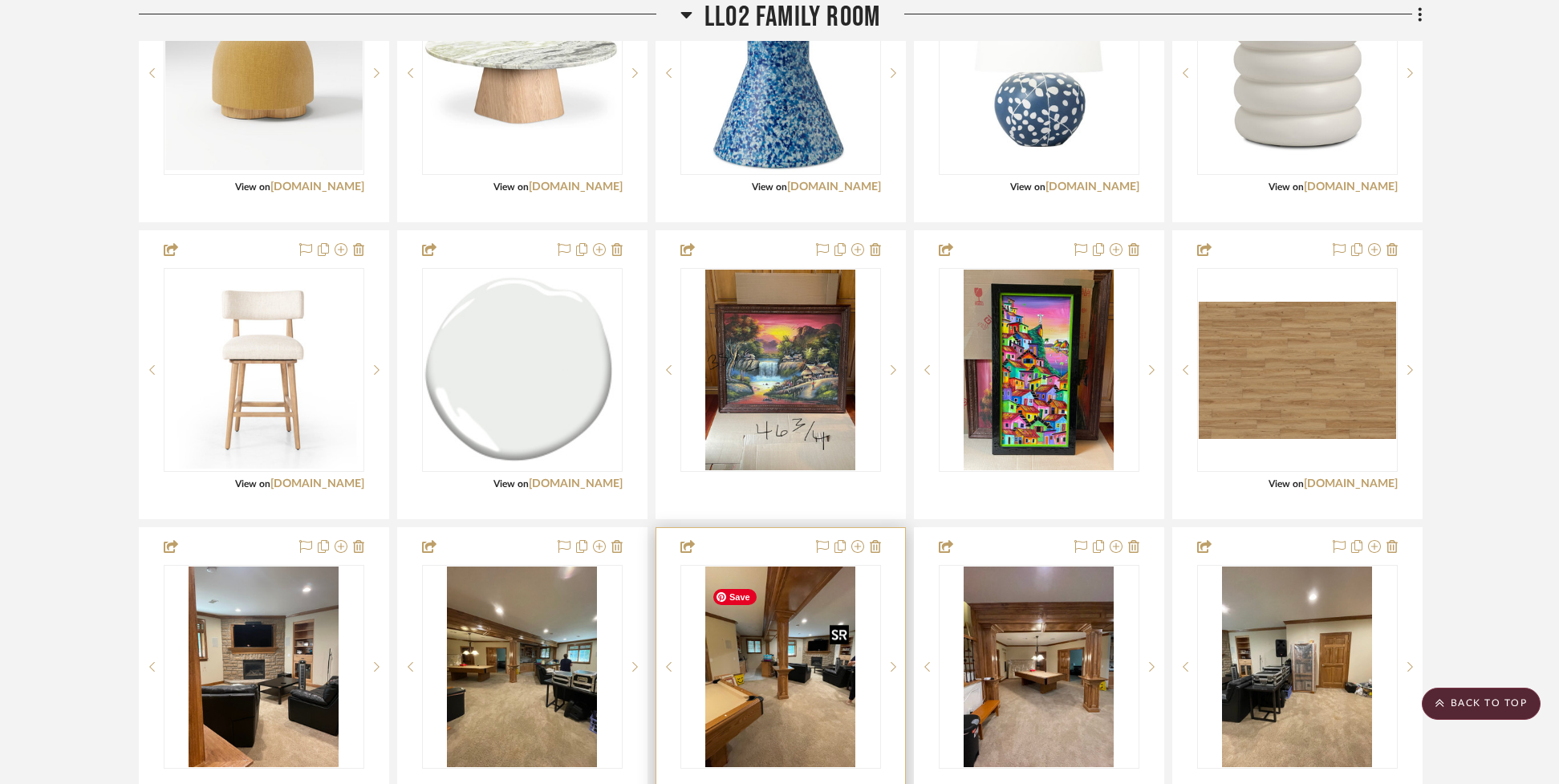
click at [799, 725] on img "0" at bounding box center [780, 667] width 151 height 201
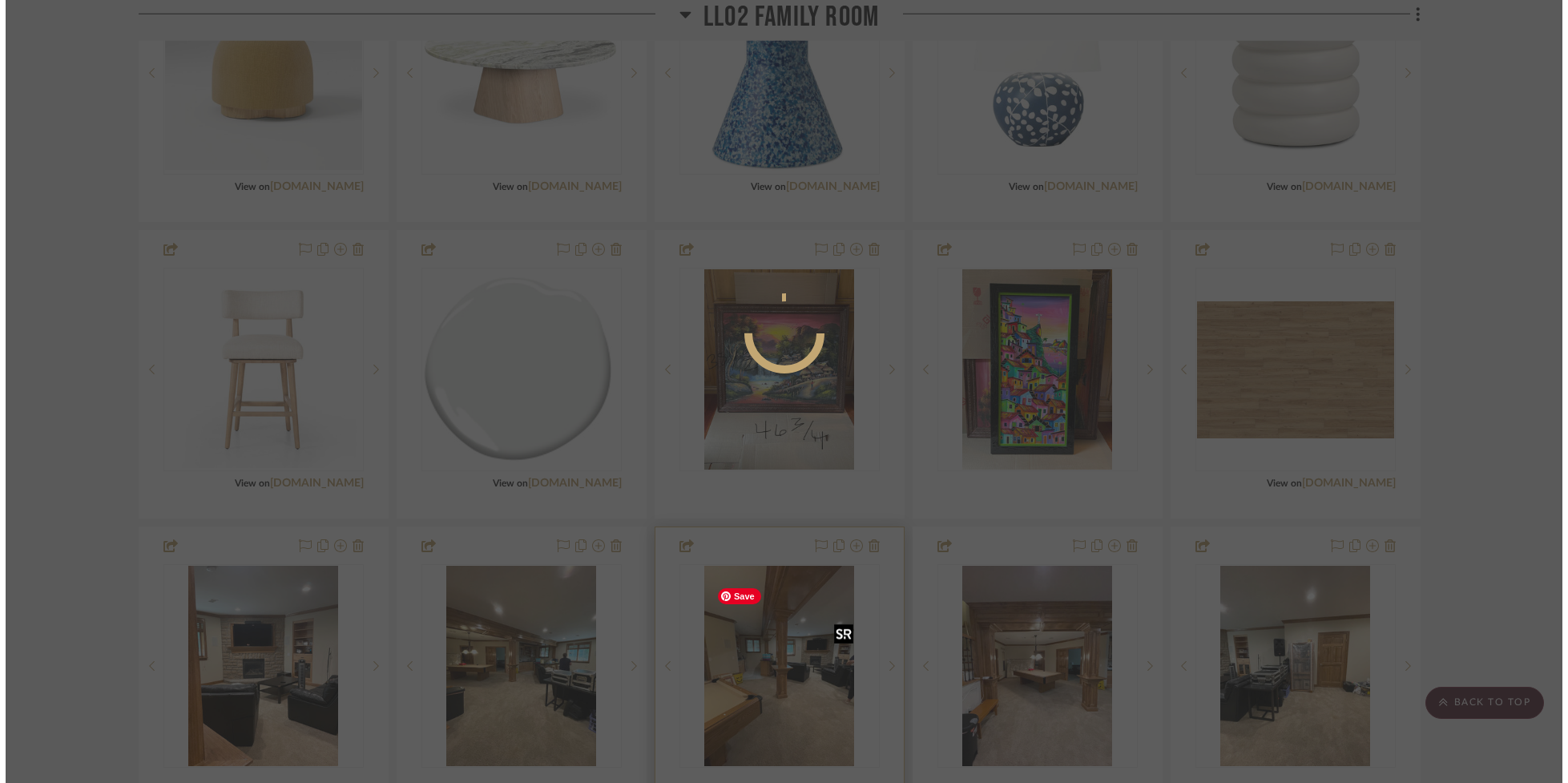
scroll to position [0, 0]
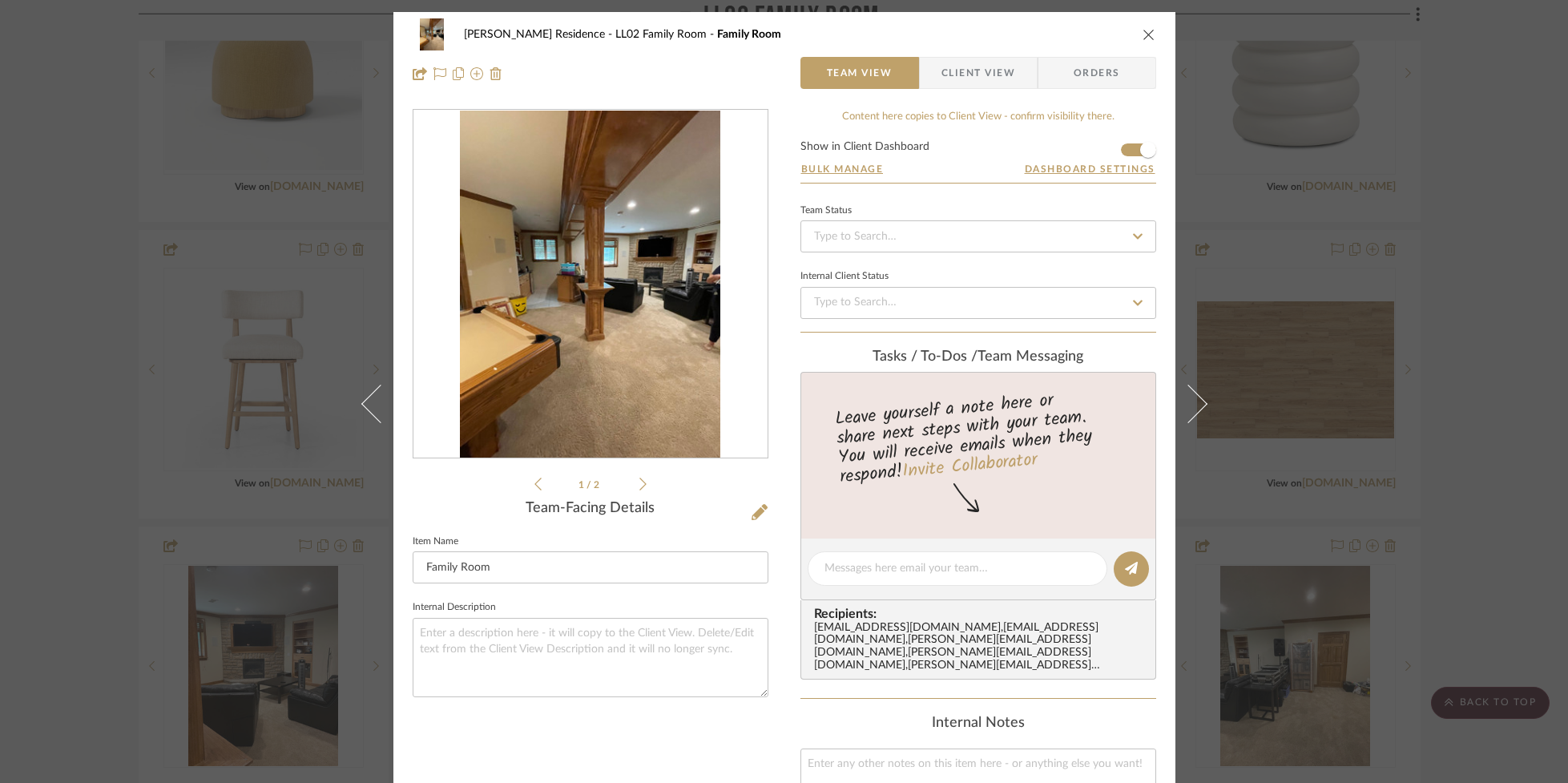
click at [639, 481] on icon at bounding box center [643, 484] width 7 height 14
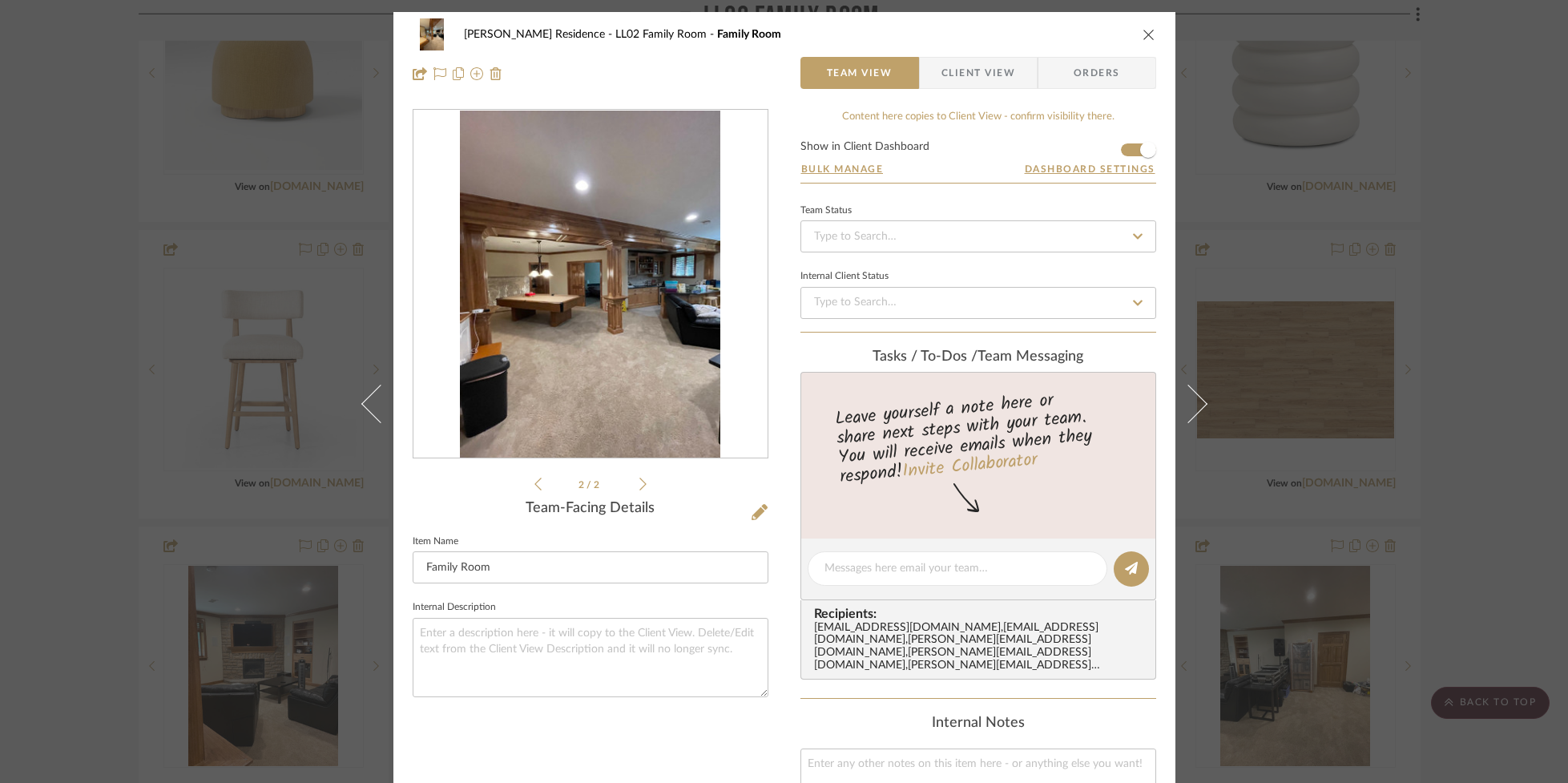
click at [639, 481] on icon at bounding box center [643, 484] width 7 height 14
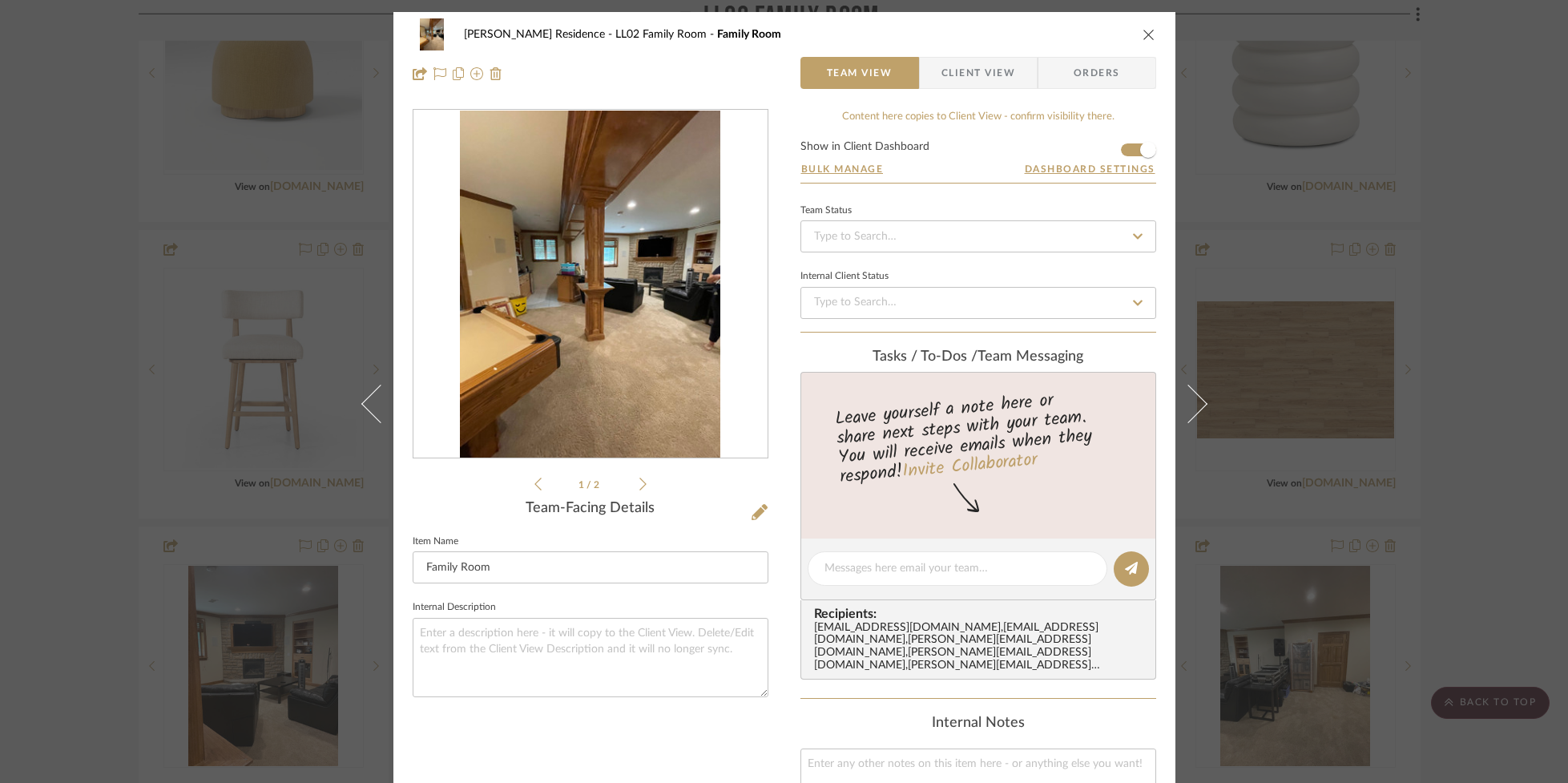
click at [639, 481] on icon at bounding box center [643, 484] width 7 height 14
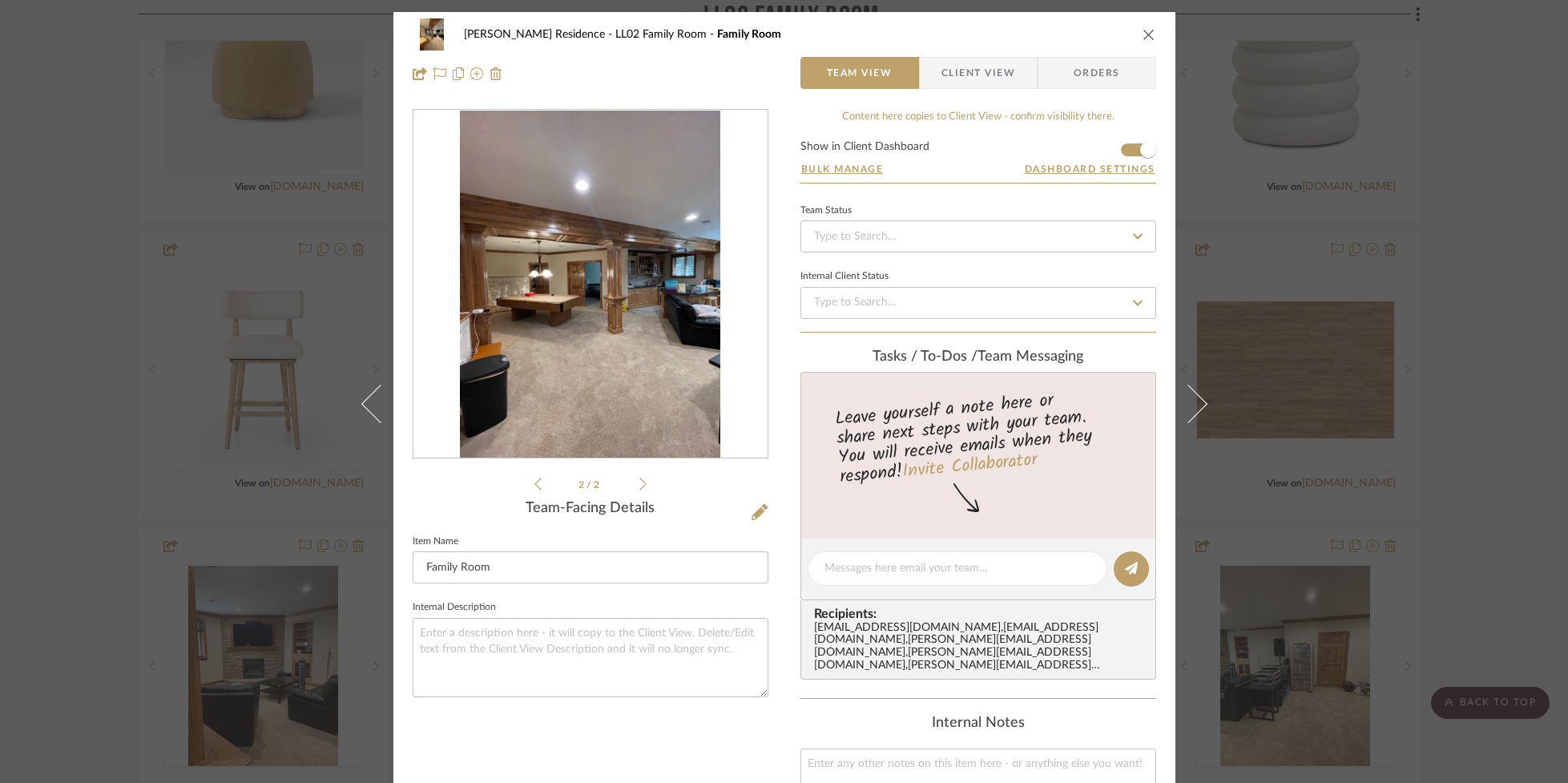
drag, startPoint x: 1144, startPoint y: 37, endPoint x: 1128, endPoint y: 65, distance: 32.2
click at [1144, 37] on icon "close" at bounding box center [1148, 34] width 13 height 13
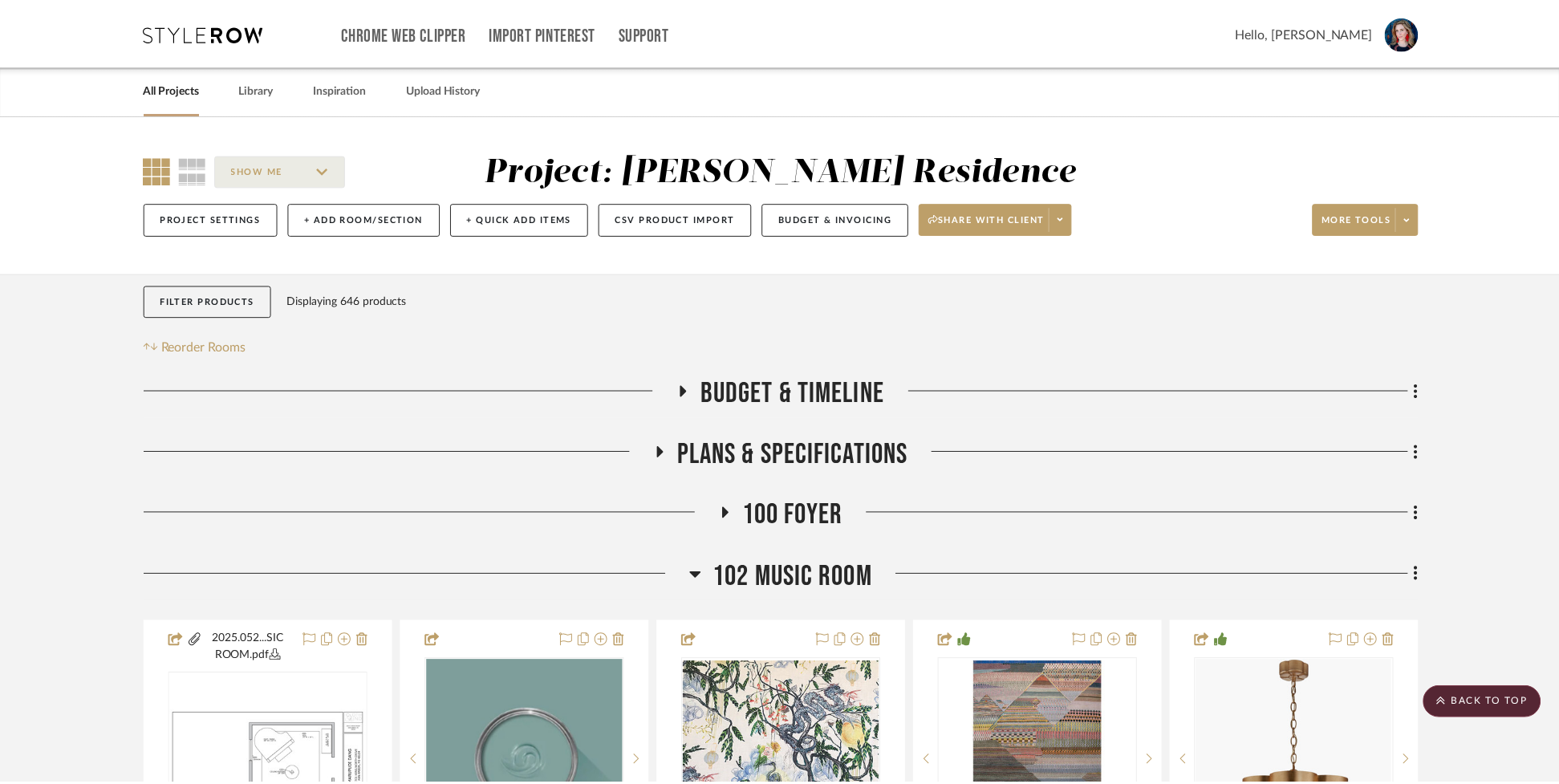
scroll to position [2606, 0]
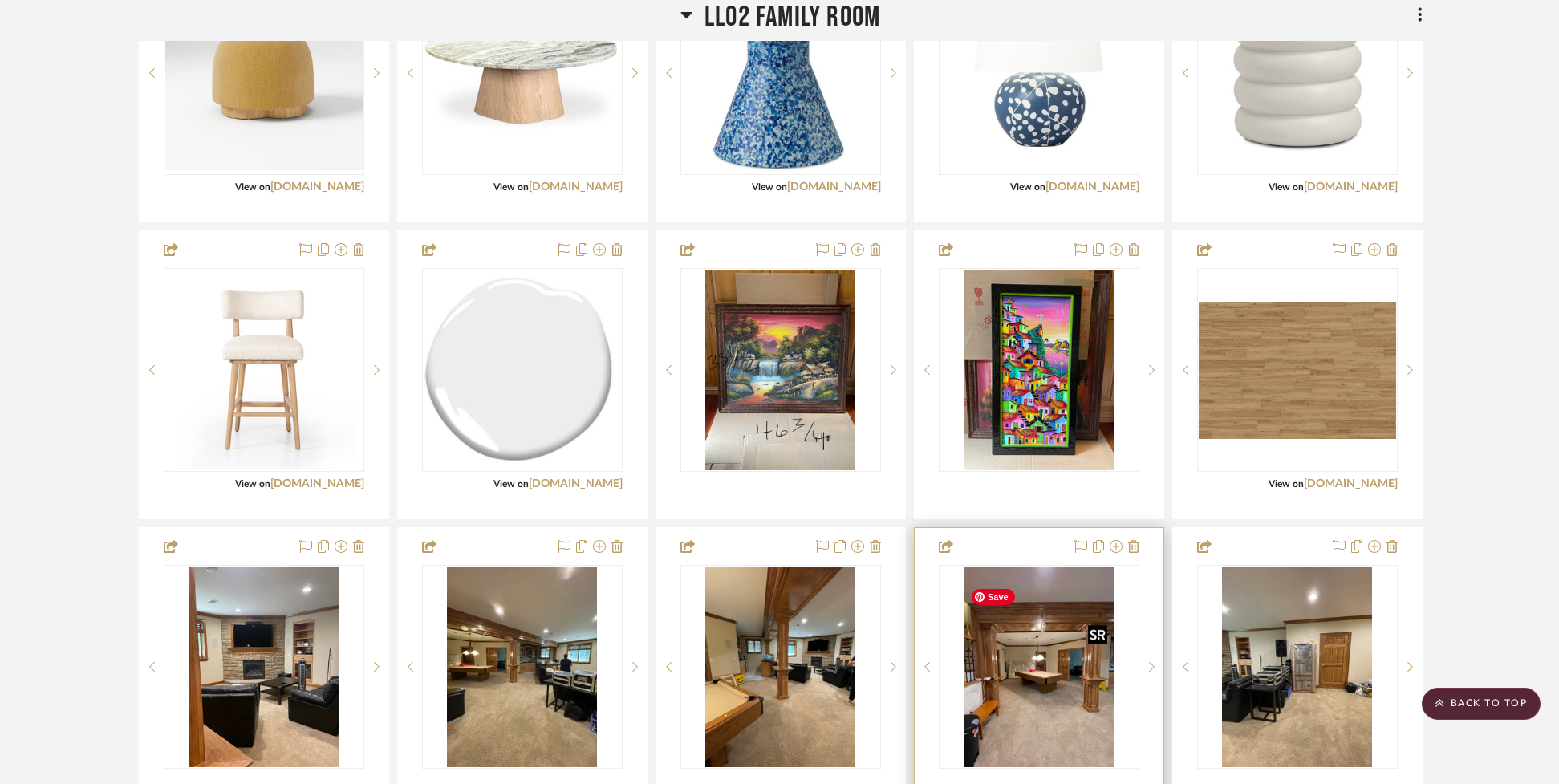
click at [1062, 707] on img "0" at bounding box center [1038, 667] width 151 height 201
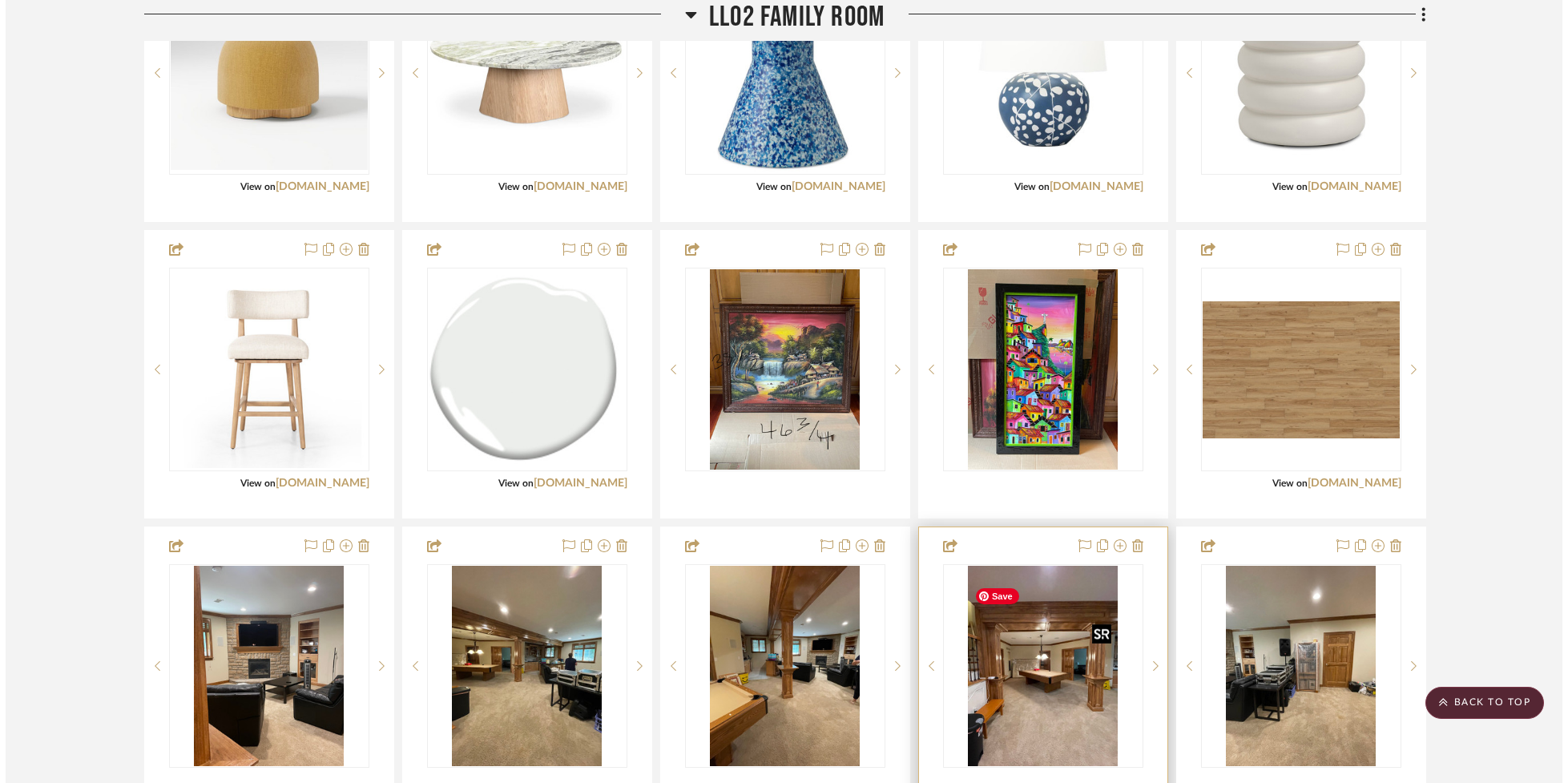
scroll to position [0, 0]
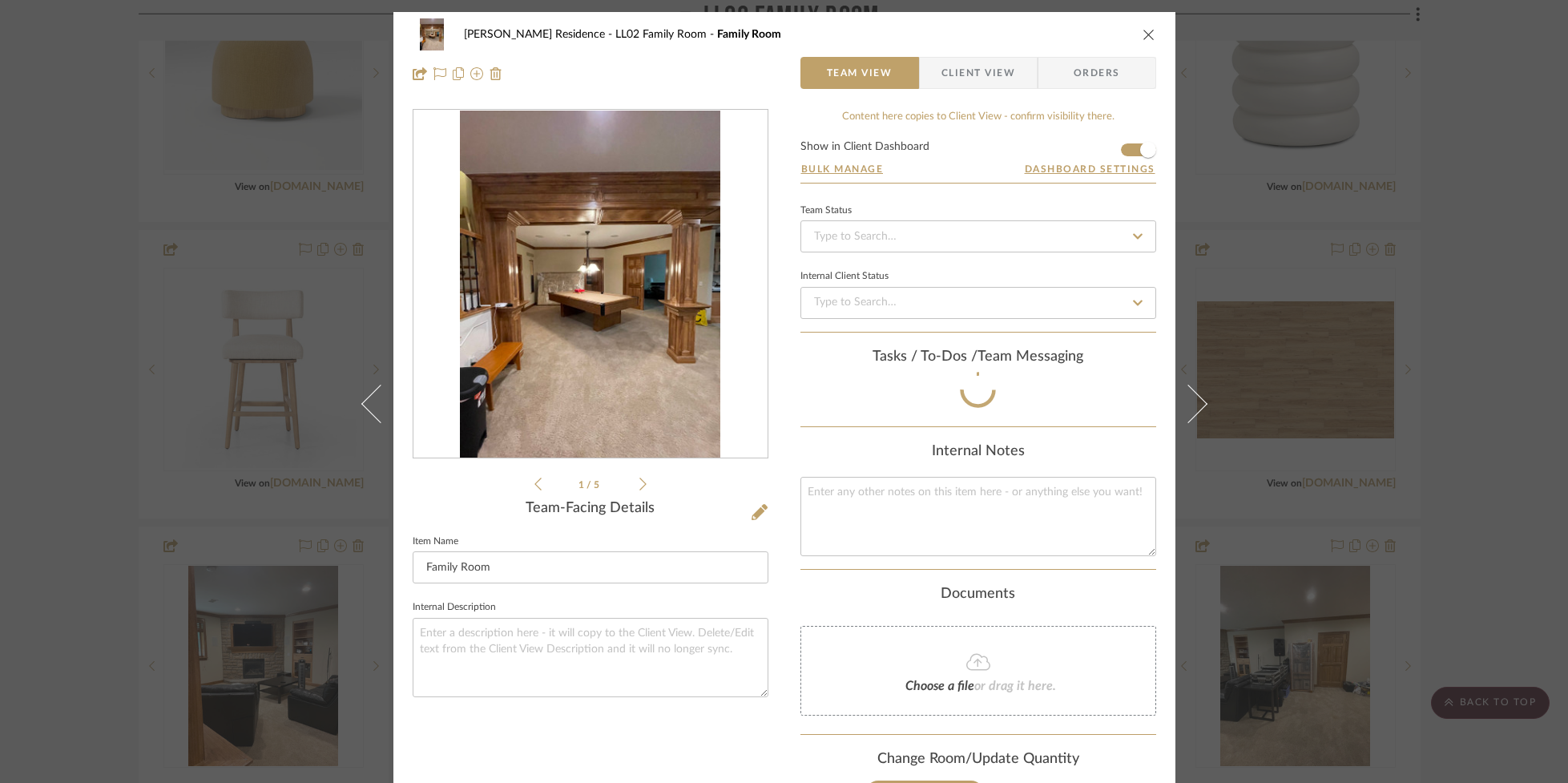
click at [640, 484] on div "1 / 5" at bounding box center [590, 300] width 355 height 384
click at [639, 483] on icon at bounding box center [643, 484] width 7 height 14
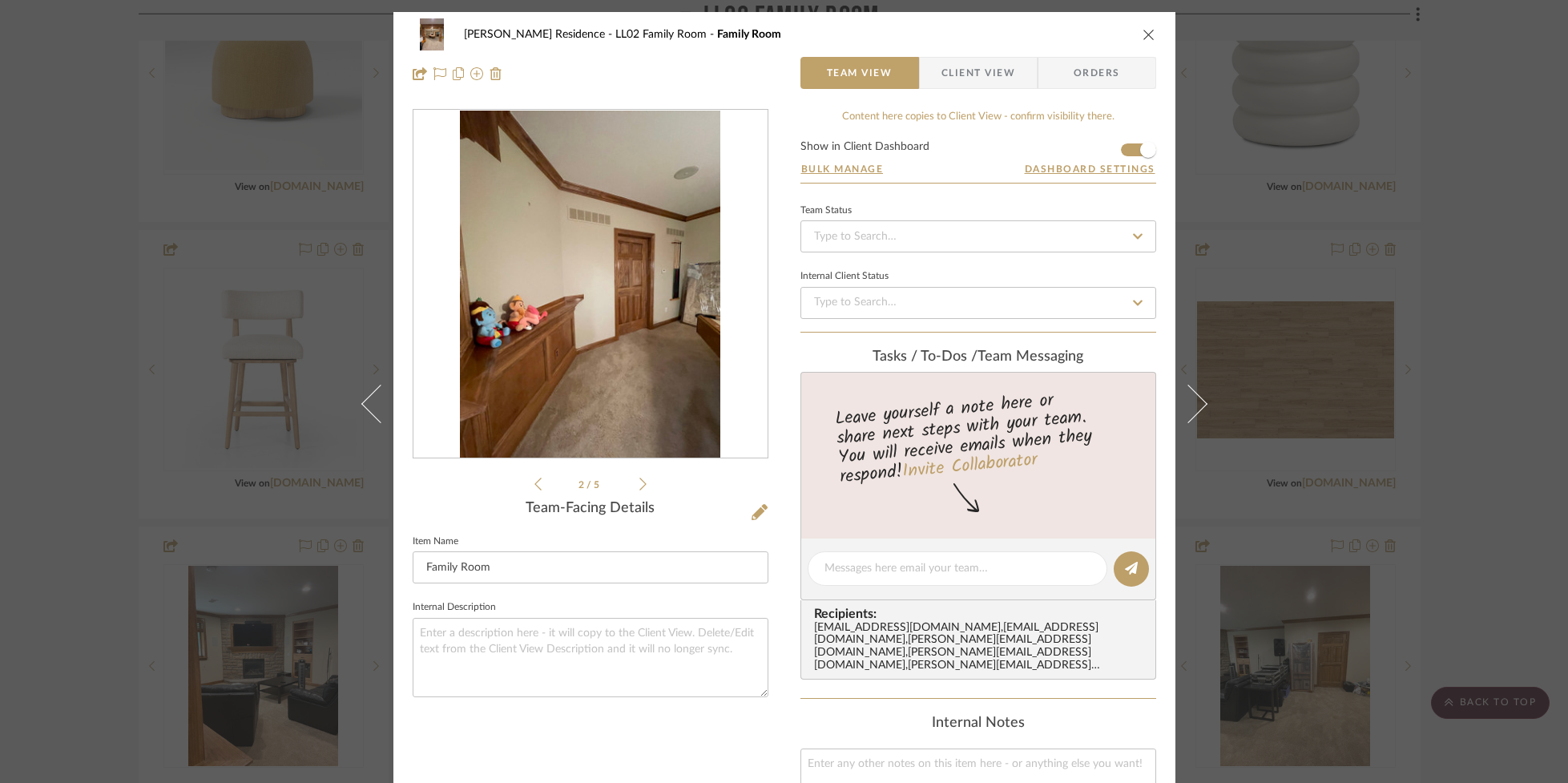
click at [639, 483] on icon at bounding box center [643, 484] width 7 height 14
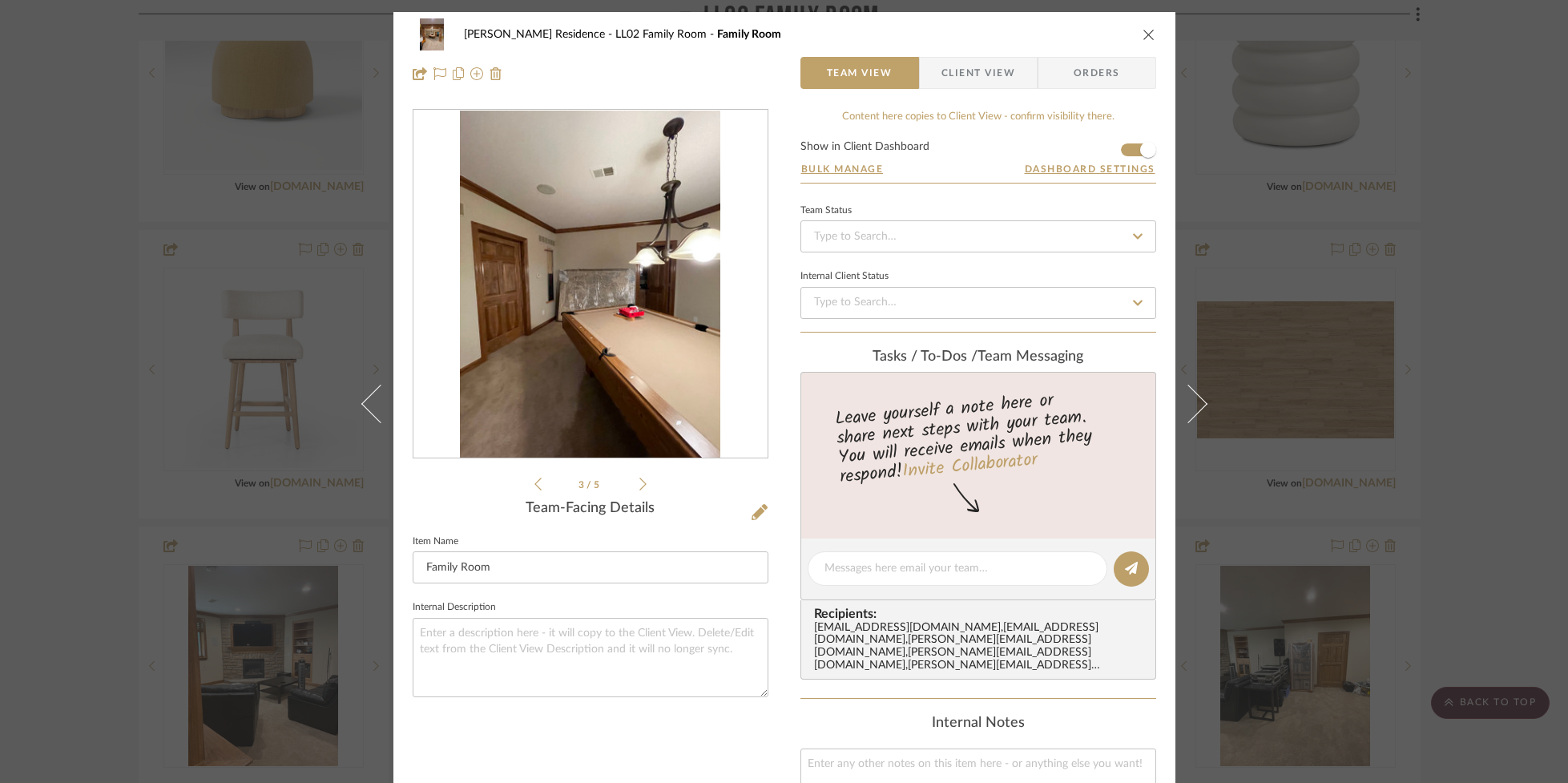
click at [639, 483] on icon at bounding box center [643, 484] width 7 height 14
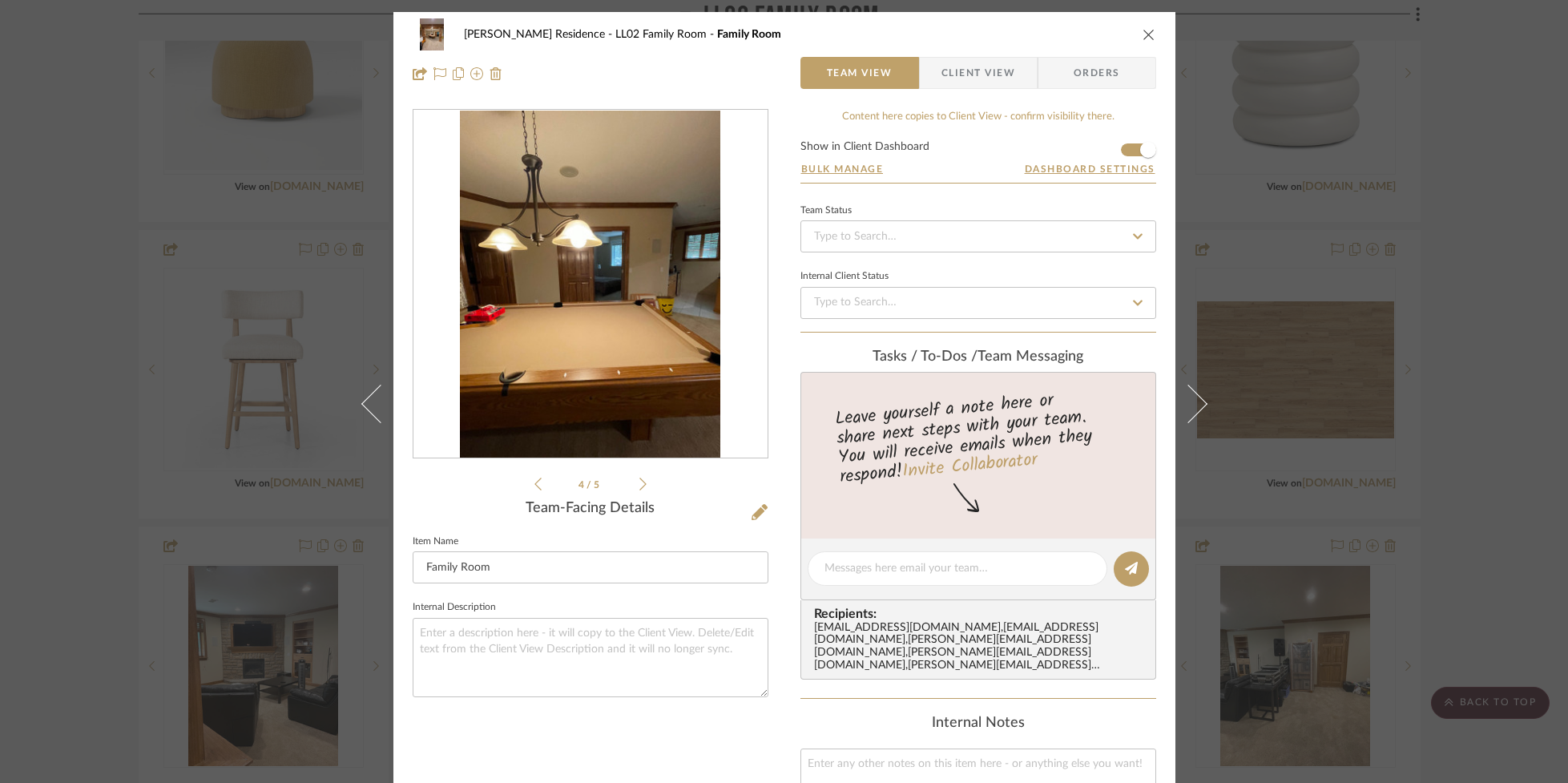
click at [639, 483] on icon at bounding box center [643, 484] width 7 height 14
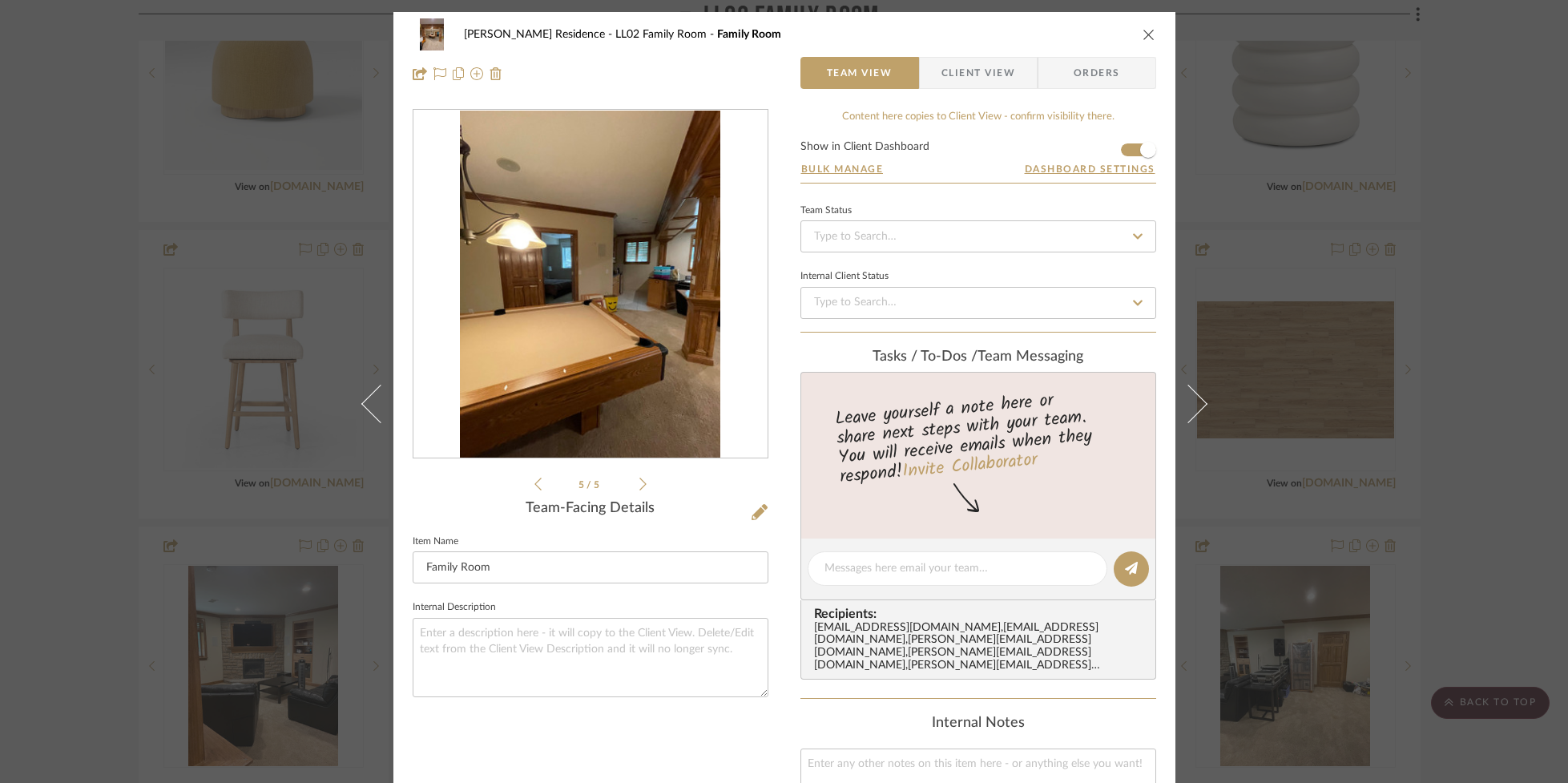
click at [1142, 34] on icon "close" at bounding box center [1148, 34] width 13 height 13
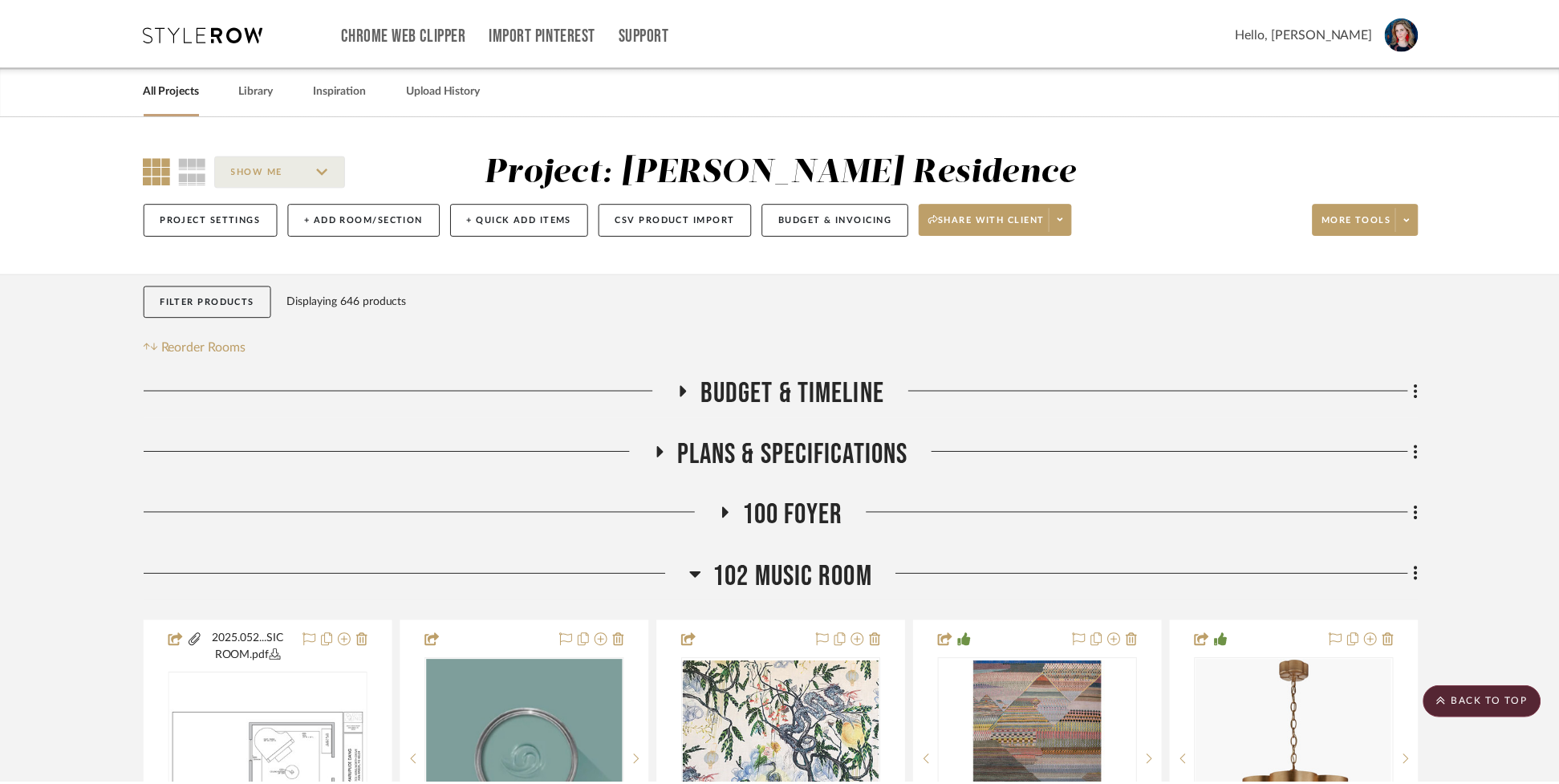
scroll to position [2606, 0]
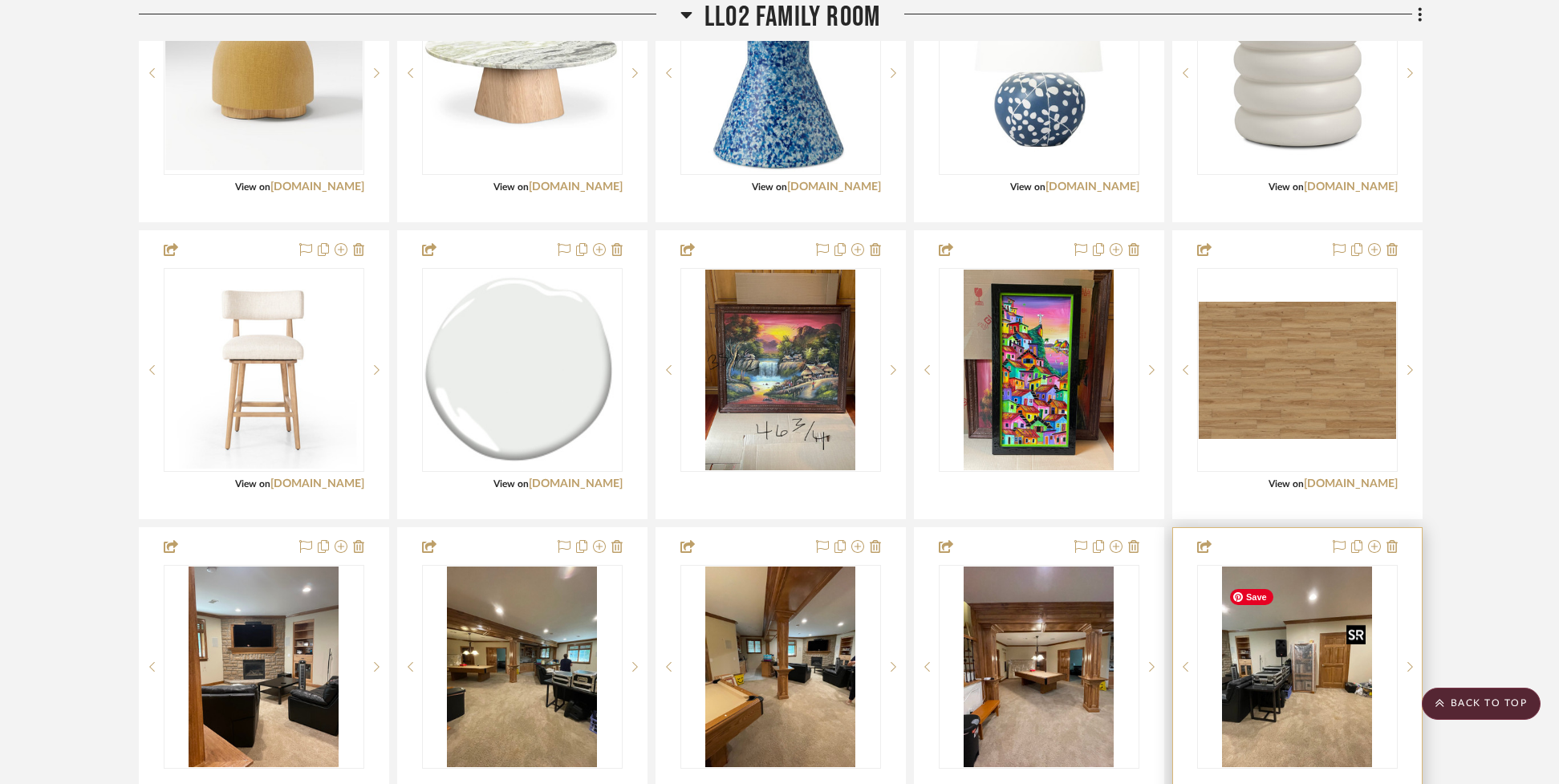
click at [1291, 686] on img "0" at bounding box center [1296, 667] width 151 height 201
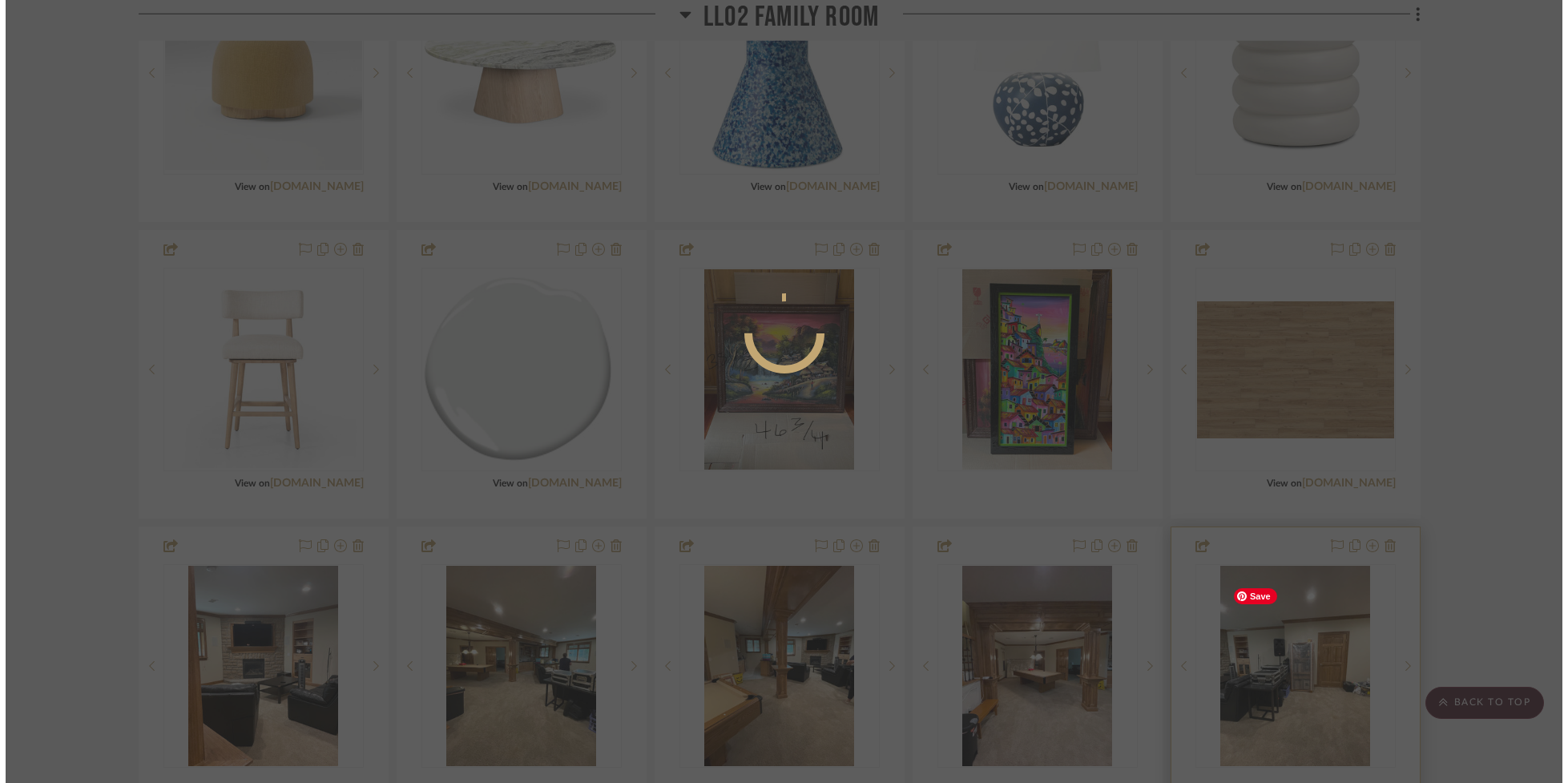
scroll to position [0, 0]
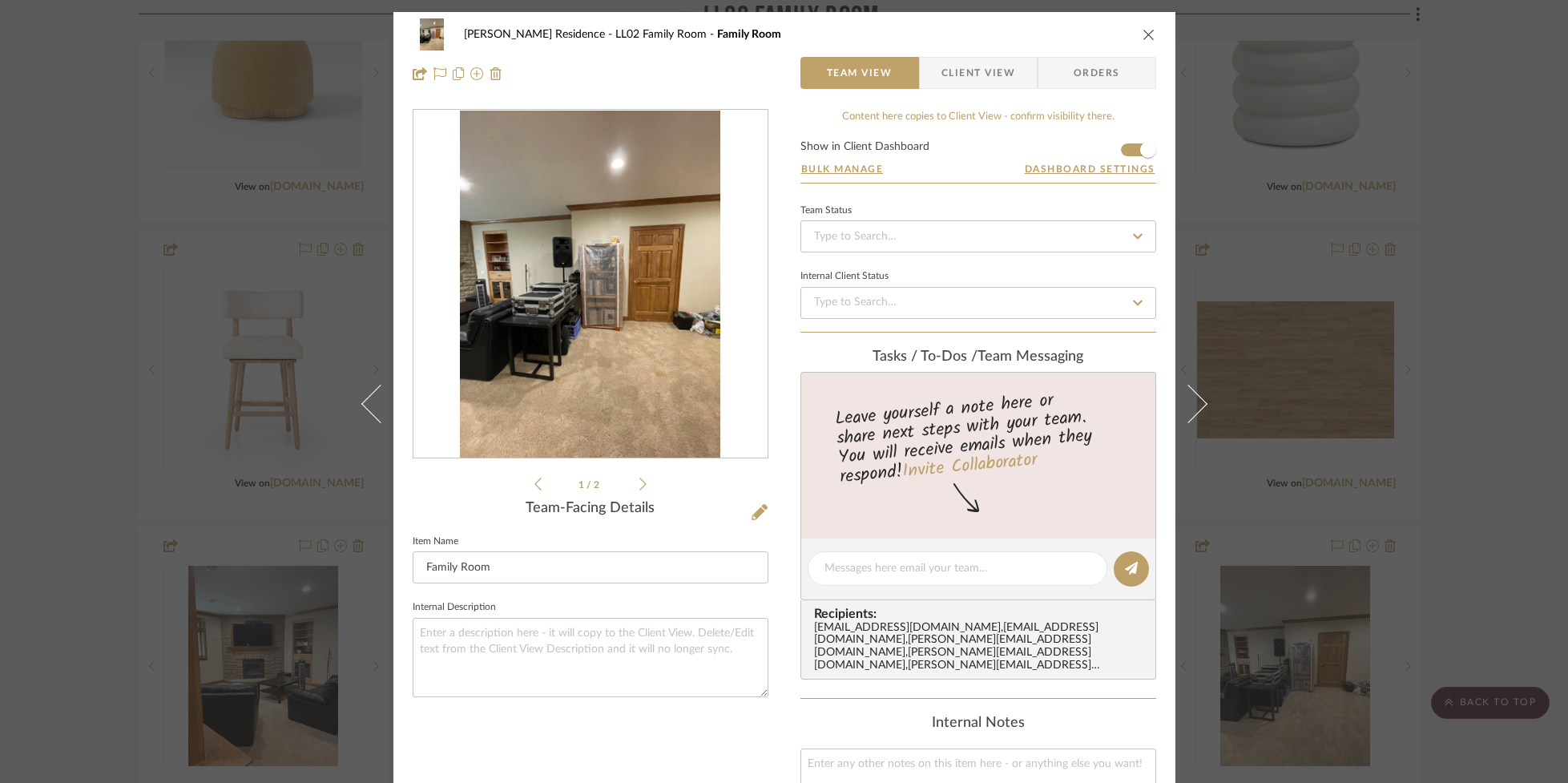
click at [639, 485] on icon at bounding box center [643, 484] width 7 height 14
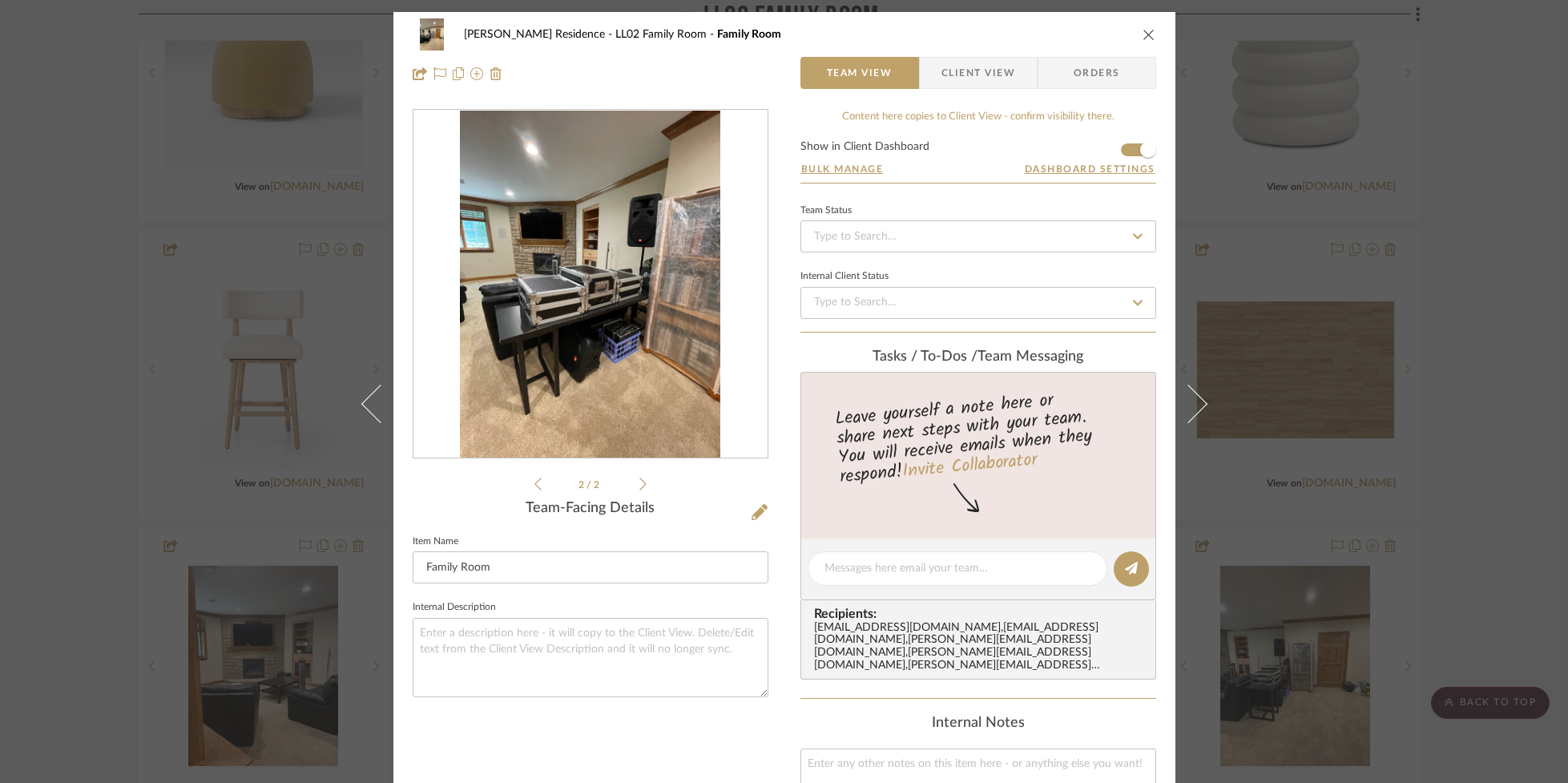
click at [639, 485] on icon at bounding box center [643, 484] width 7 height 14
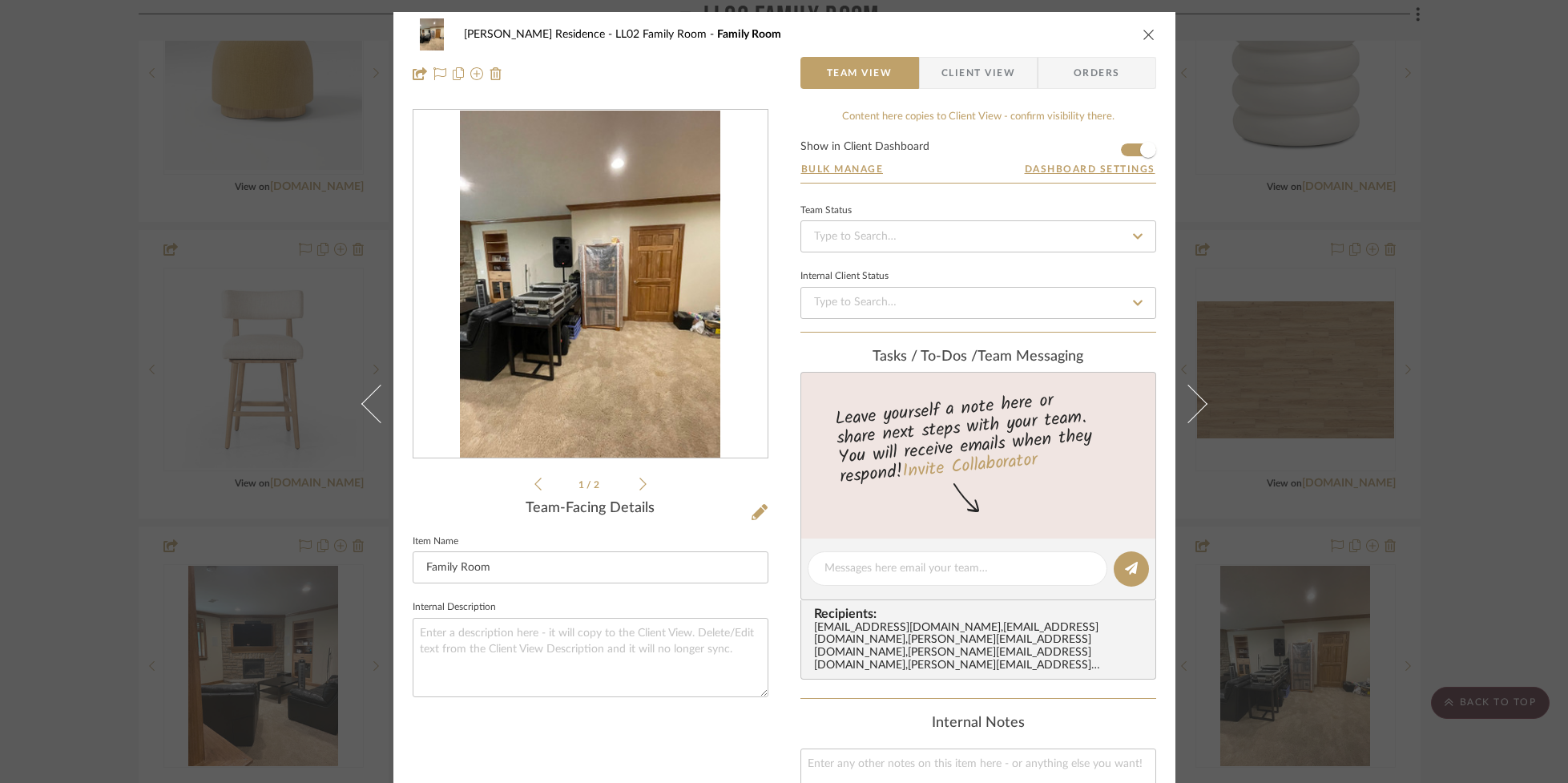
click at [639, 485] on icon at bounding box center [643, 484] width 7 height 14
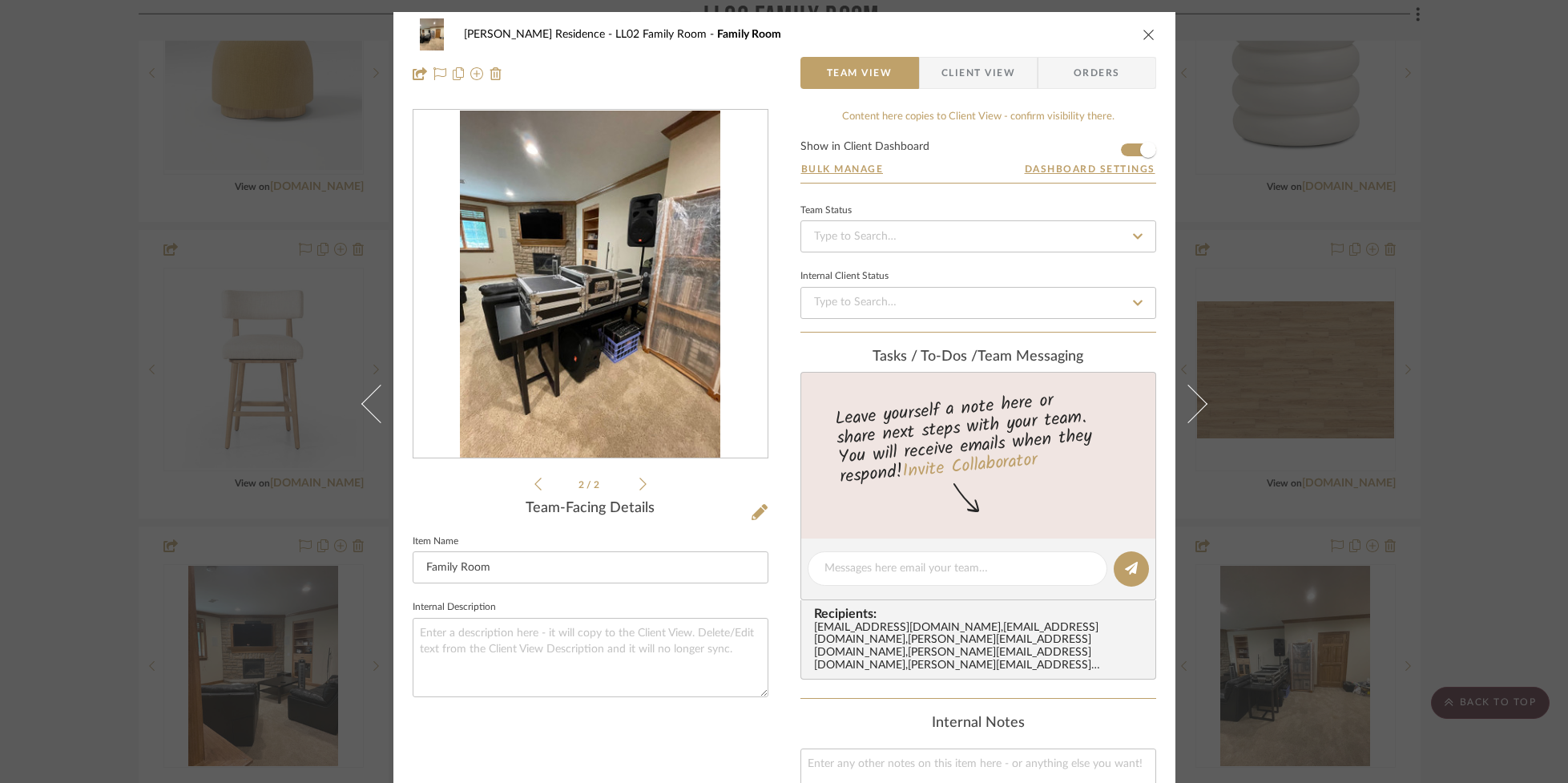
click at [639, 485] on icon at bounding box center [643, 484] width 7 height 14
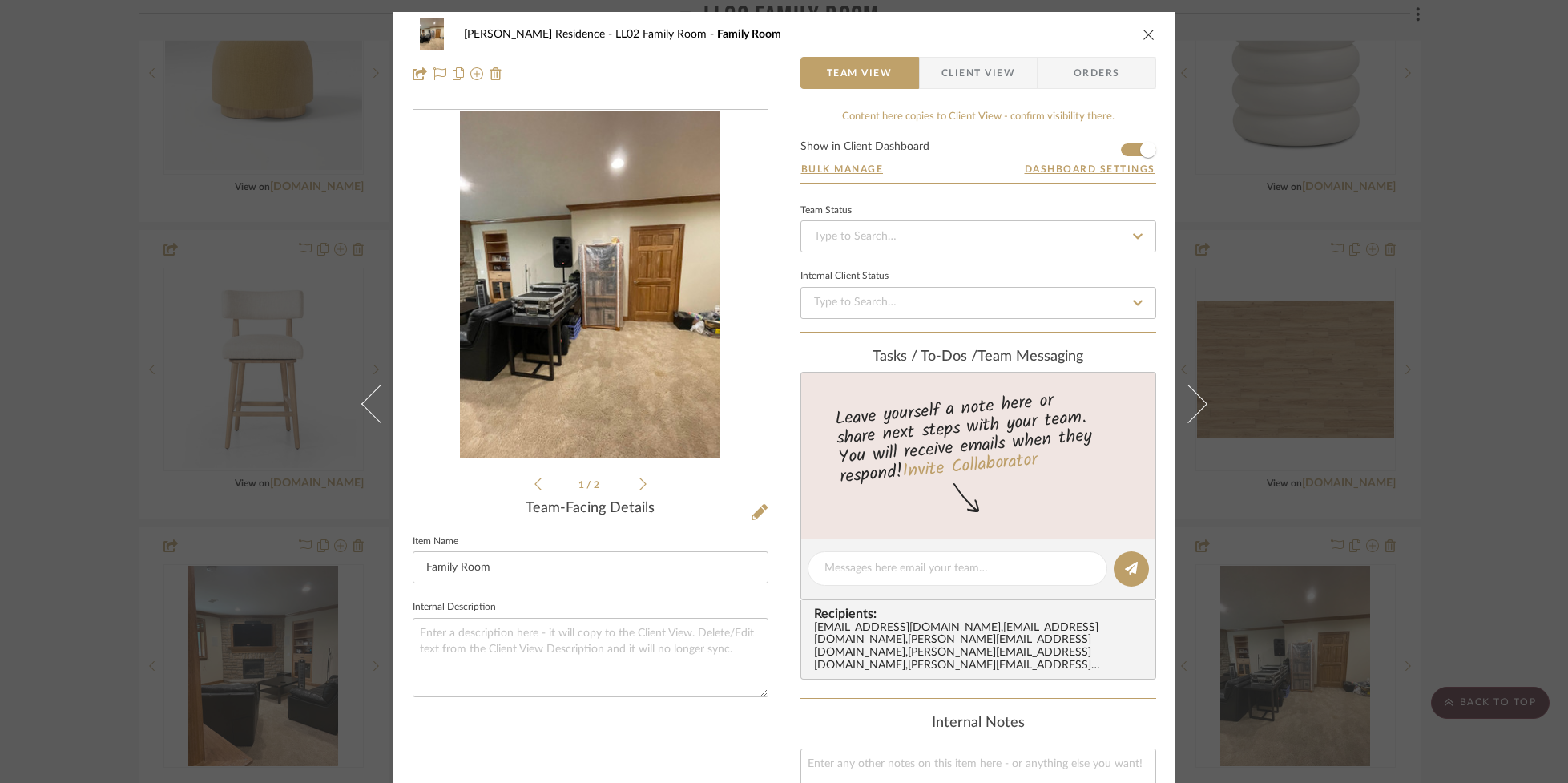
click at [1142, 38] on button "close" at bounding box center [1149, 34] width 14 height 14
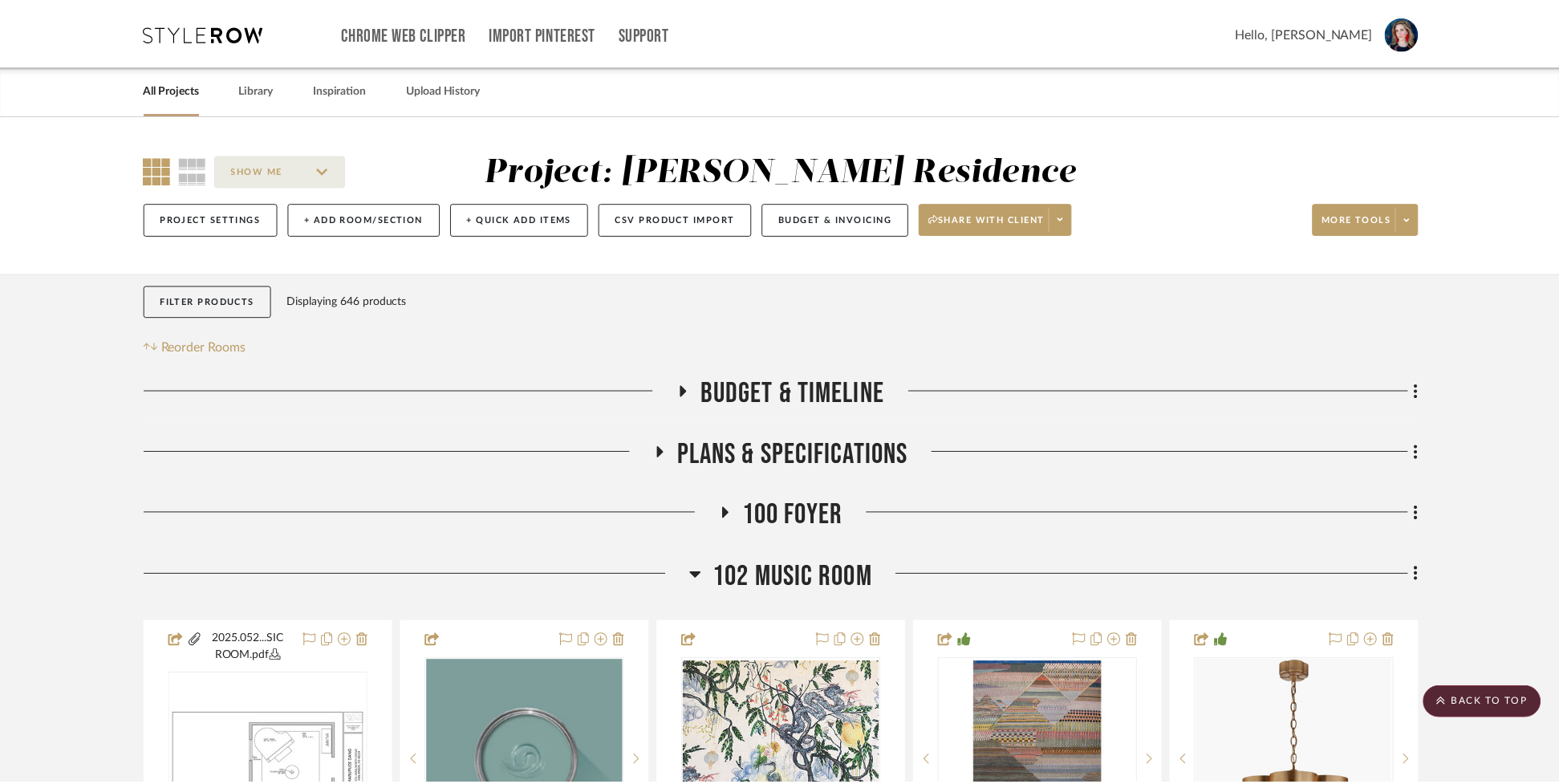
scroll to position [2606, 0]
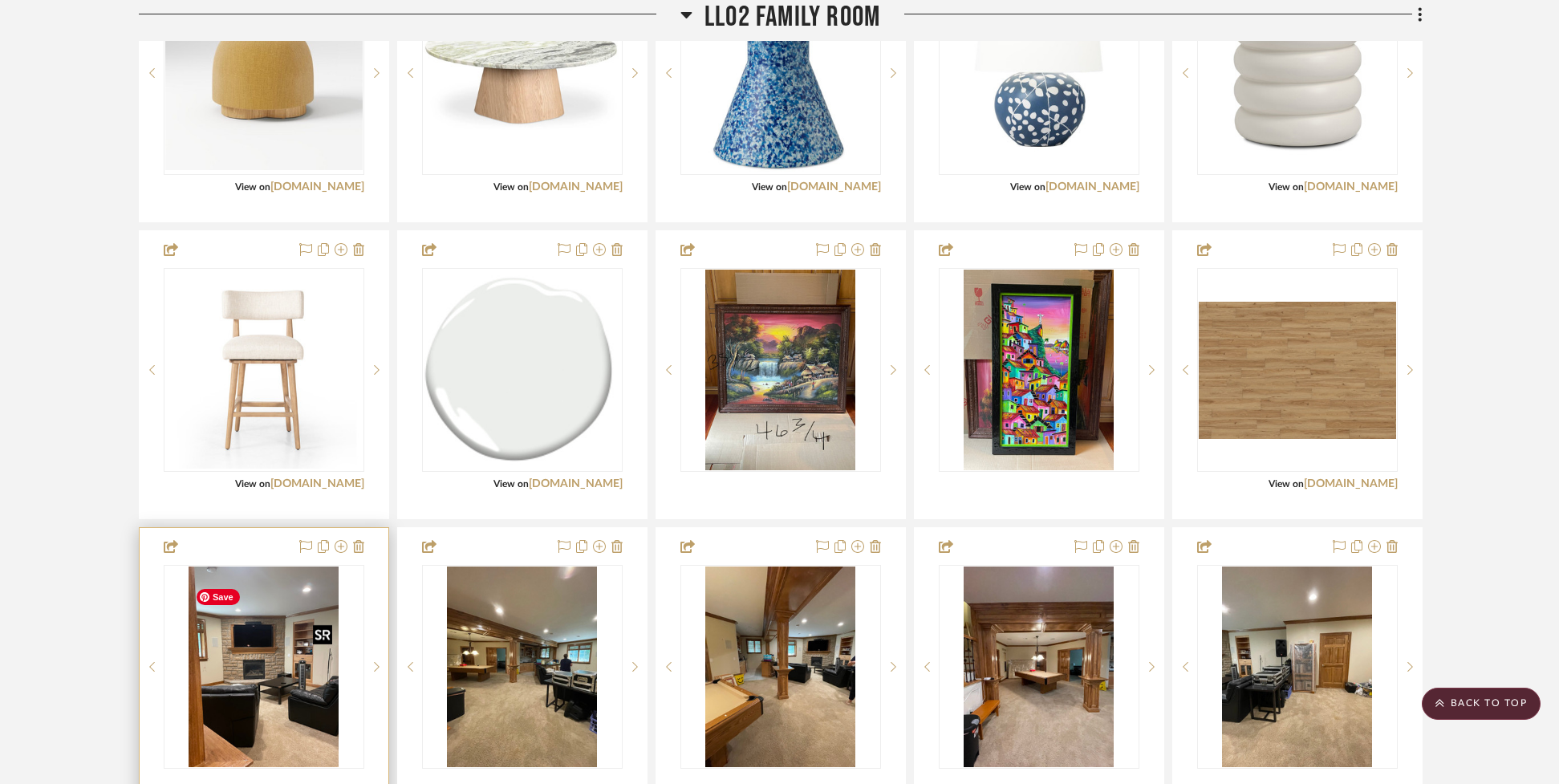
click at [256, 736] on img "0" at bounding box center [263, 667] width 151 height 201
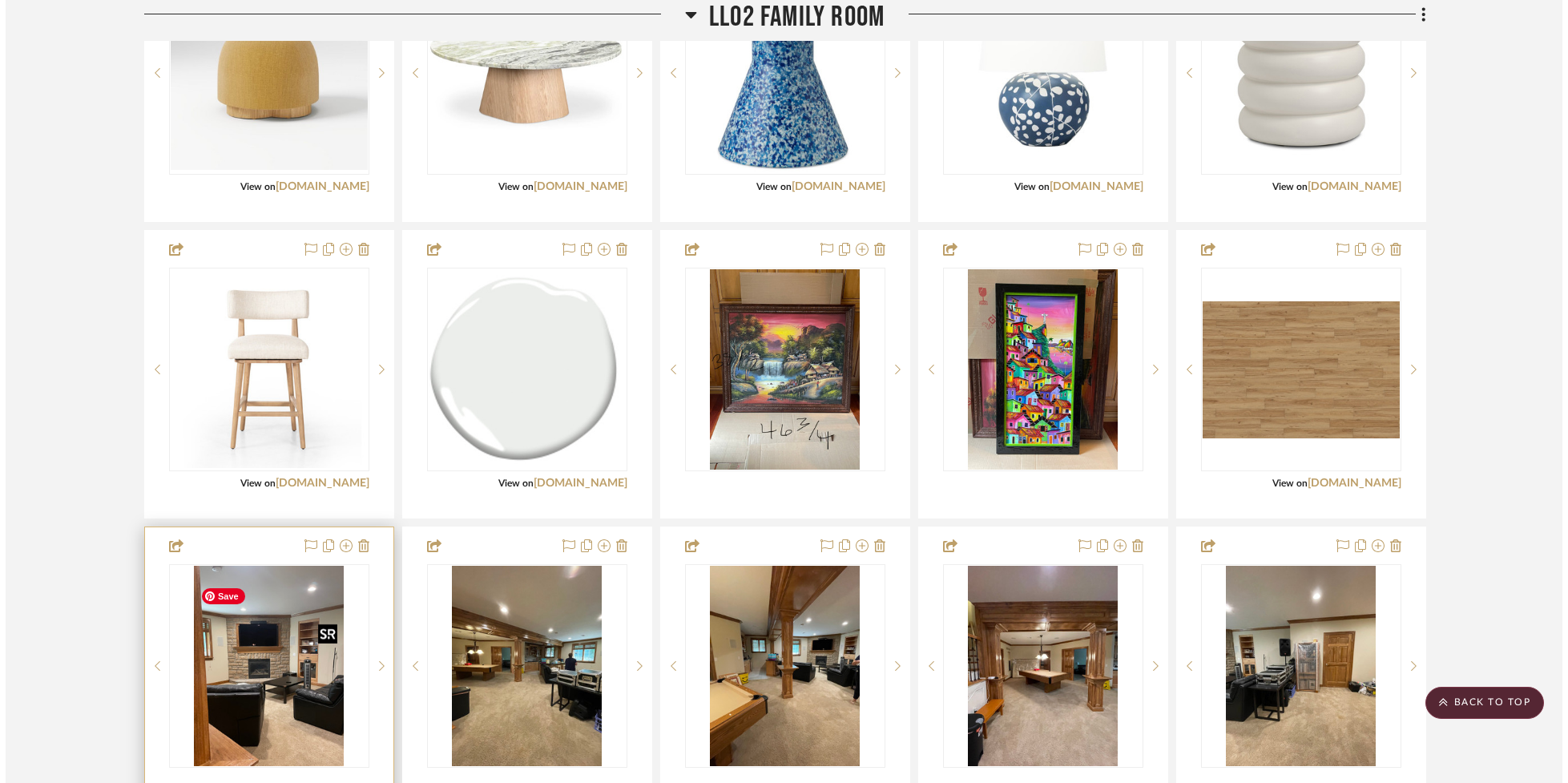
scroll to position [0, 0]
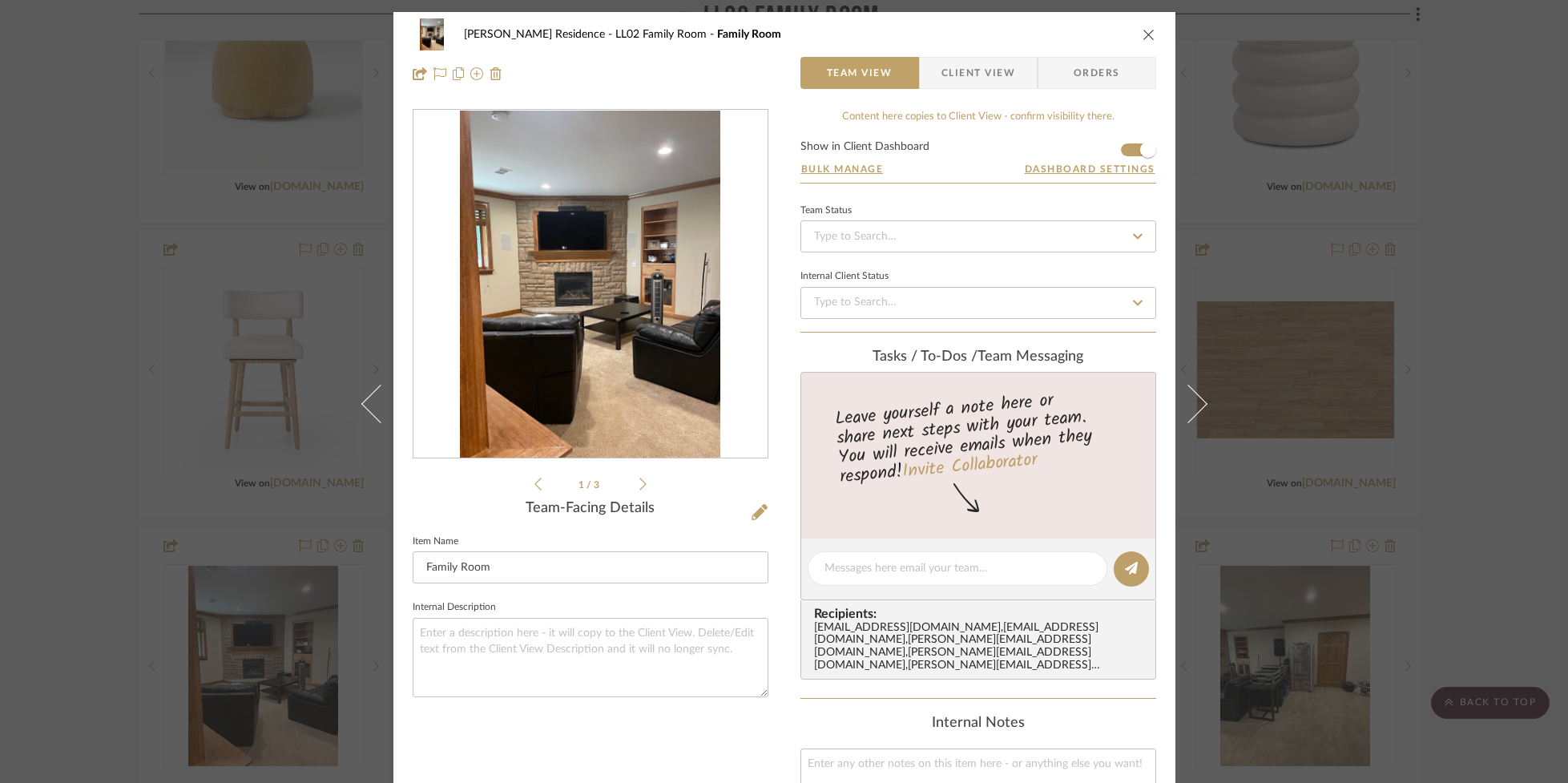
click at [639, 485] on icon at bounding box center [643, 484] width 7 height 14
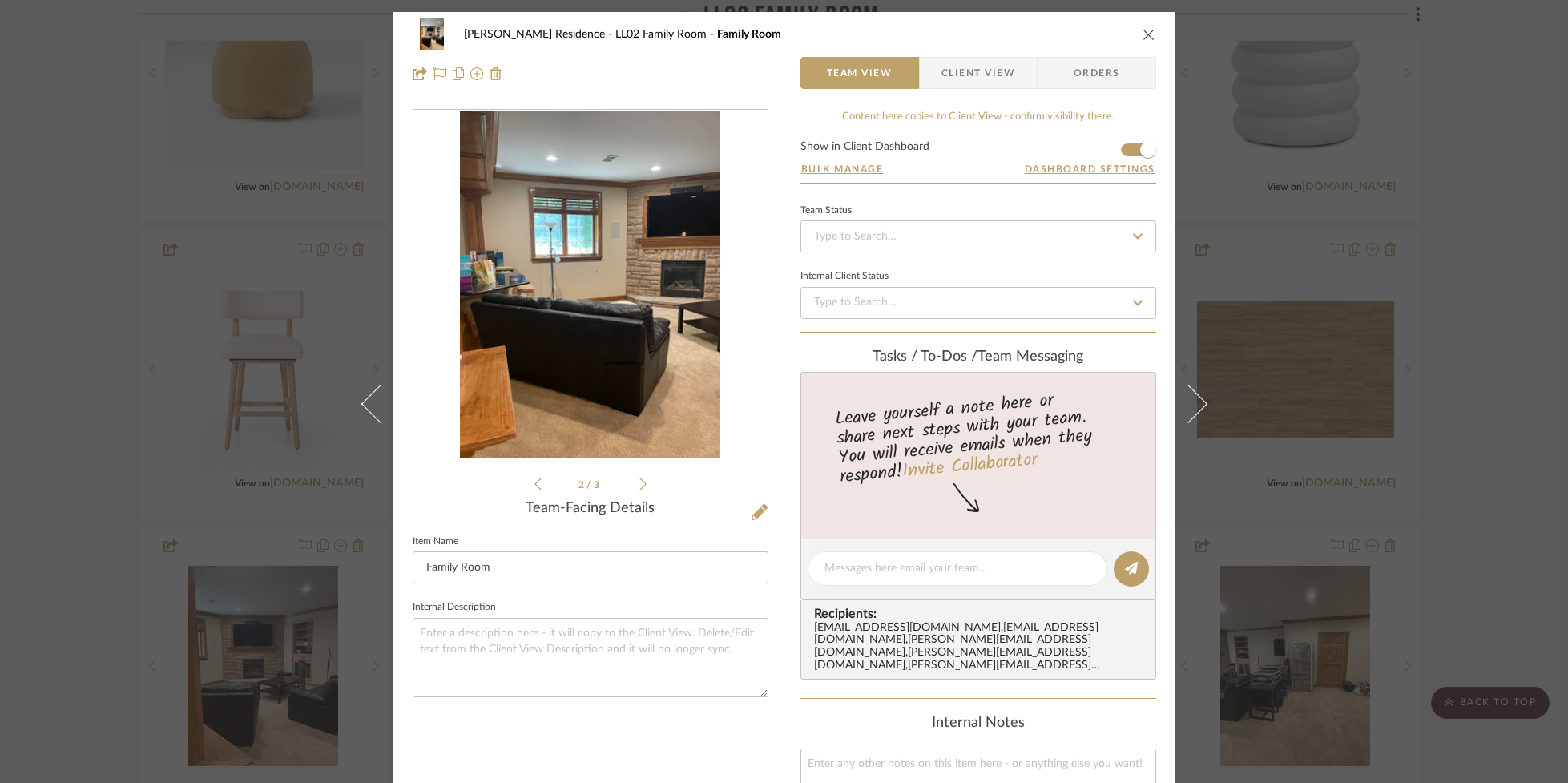
click at [639, 486] on icon at bounding box center [643, 484] width 7 height 14
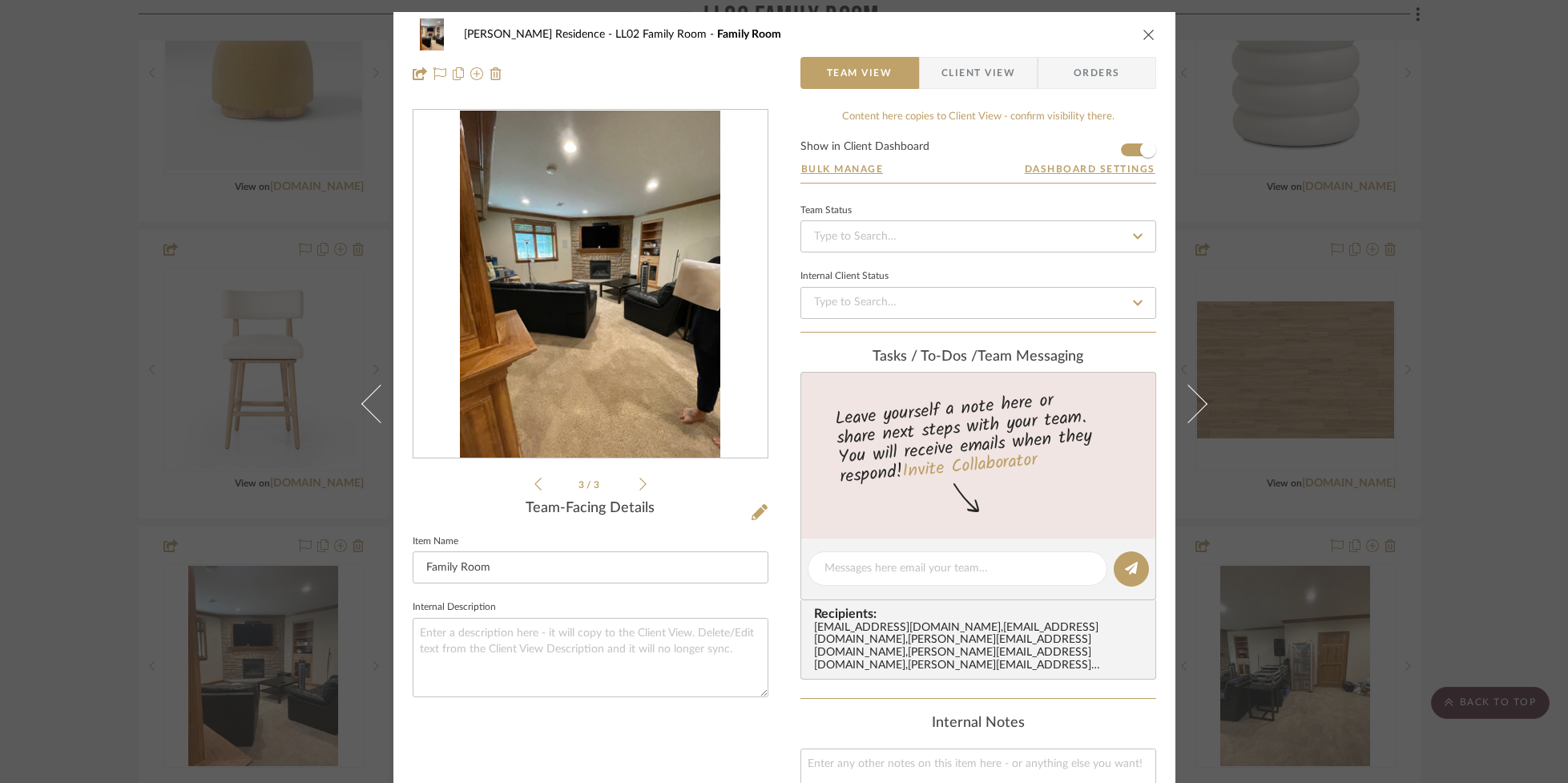
click at [639, 486] on icon at bounding box center [643, 484] width 7 height 14
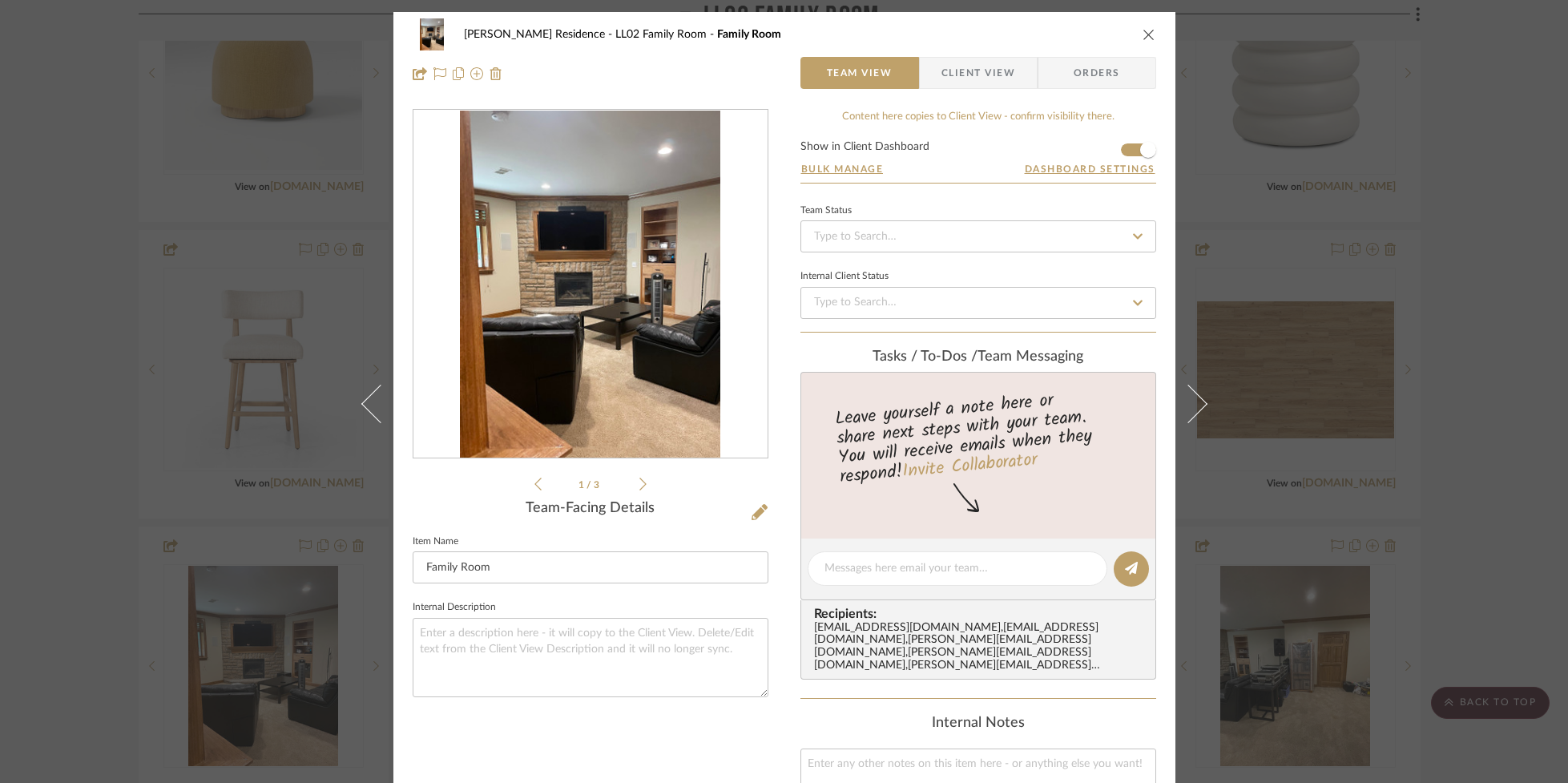
click at [639, 486] on icon at bounding box center [643, 484] width 7 height 14
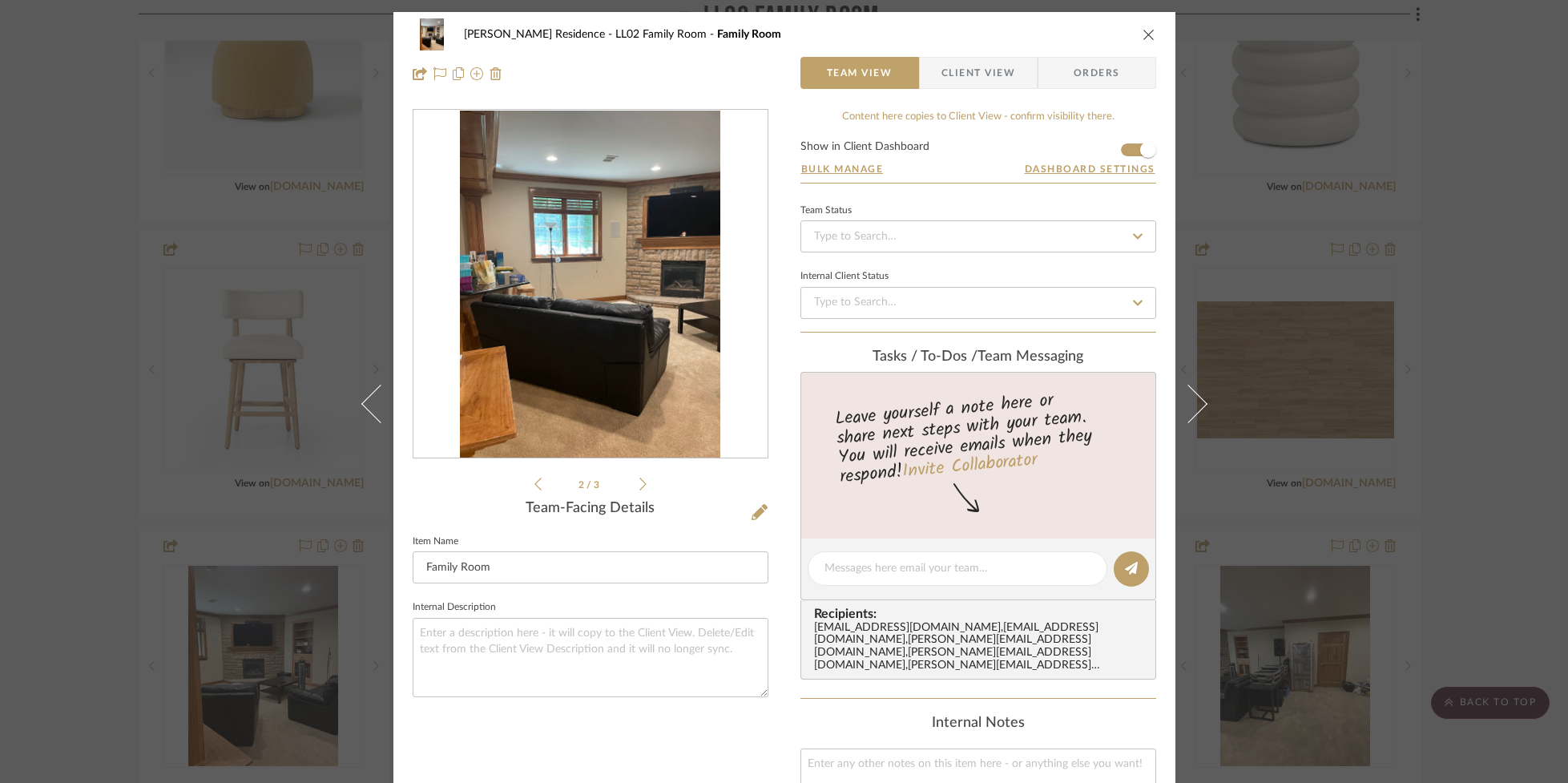
click at [639, 486] on icon at bounding box center [643, 484] width 7 height 14
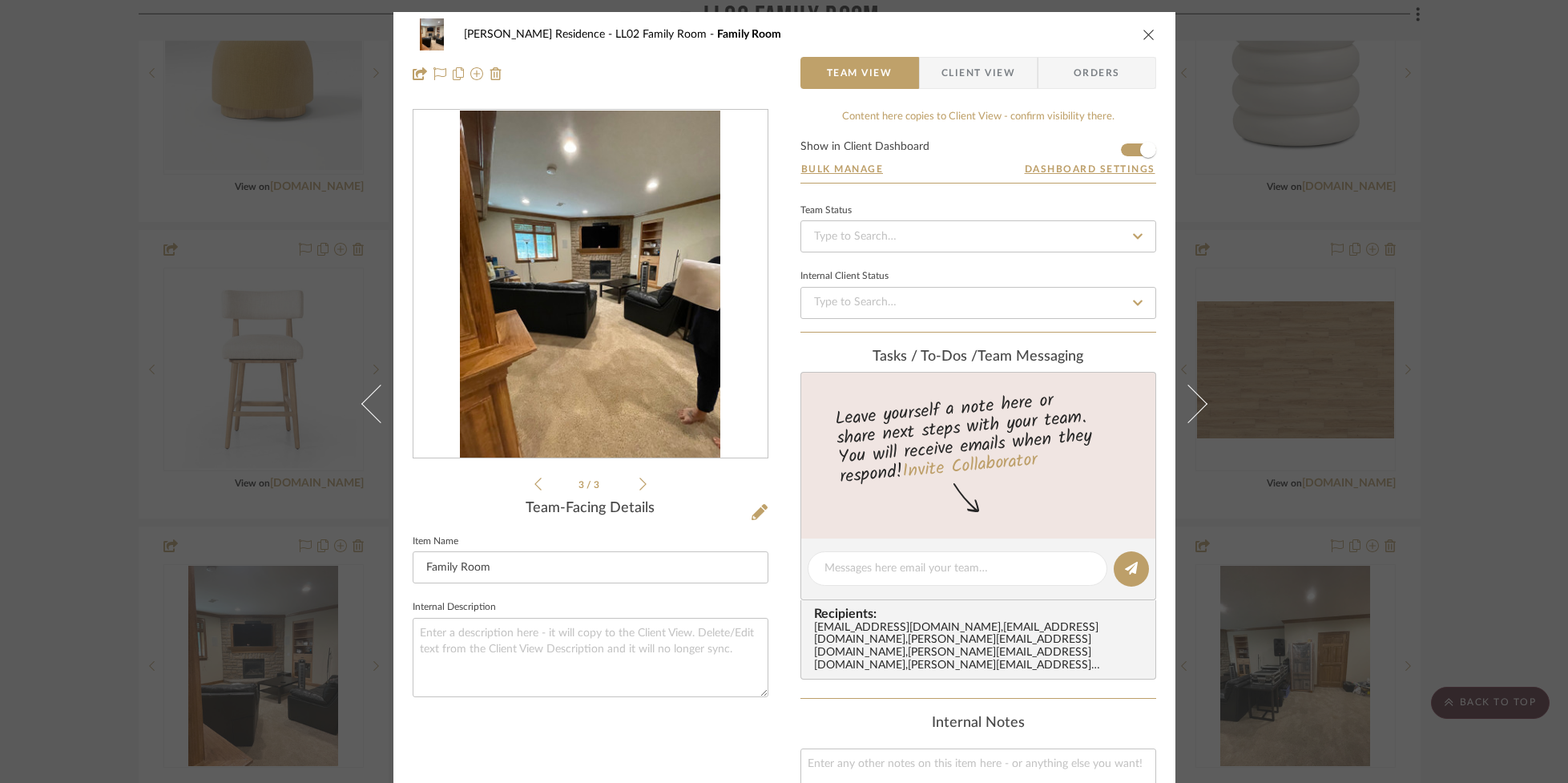
click at [639, 486] on icon at bounding box center [643, 484] width 7 height 14
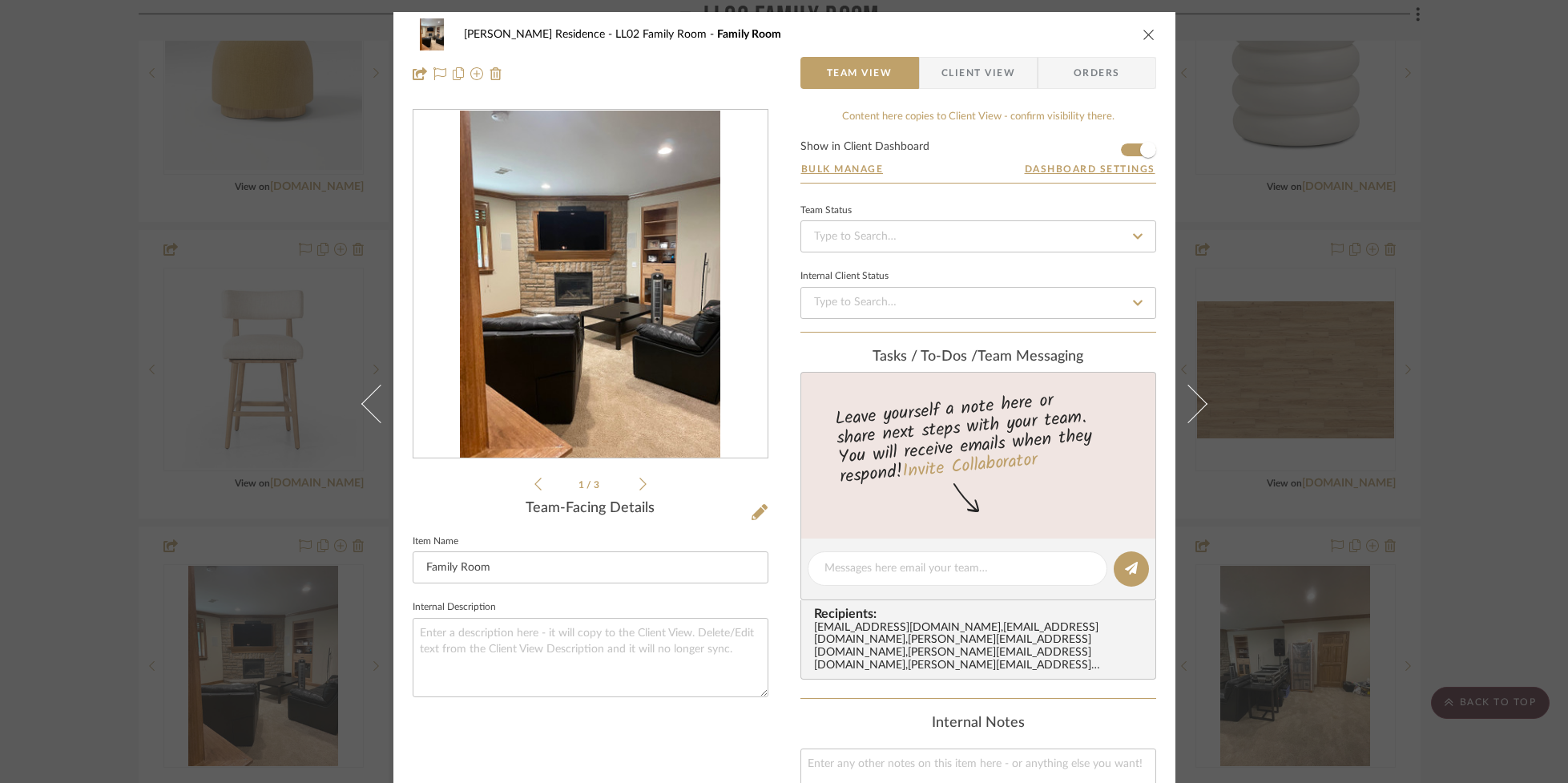
click at [1142, 32] on icon "close" at bounding box center [1148, 34] width 13 height 13
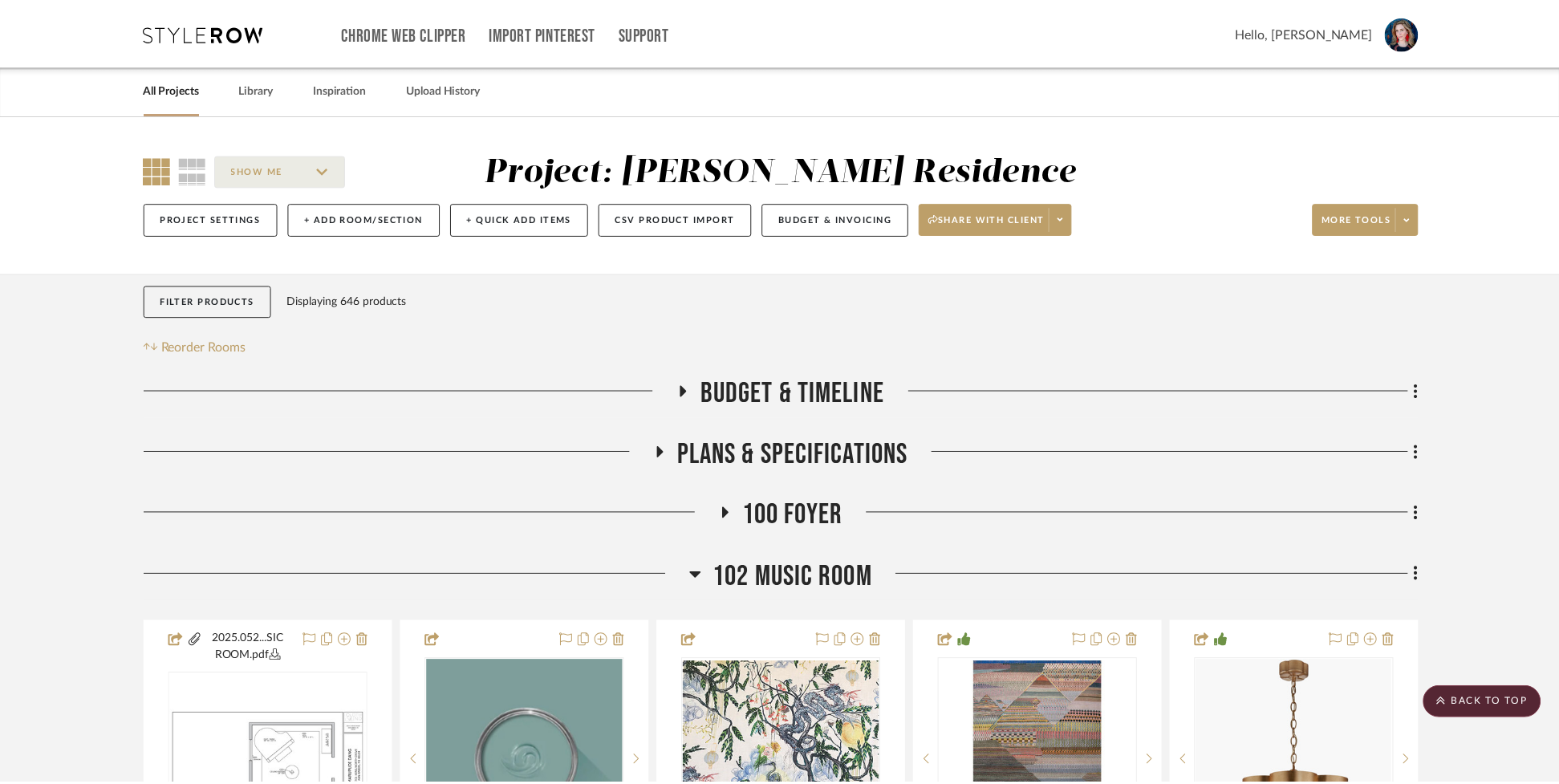
scroll to position [2606, 0]
